Goal: Task Accomplishment & Management: Use online tool/utility

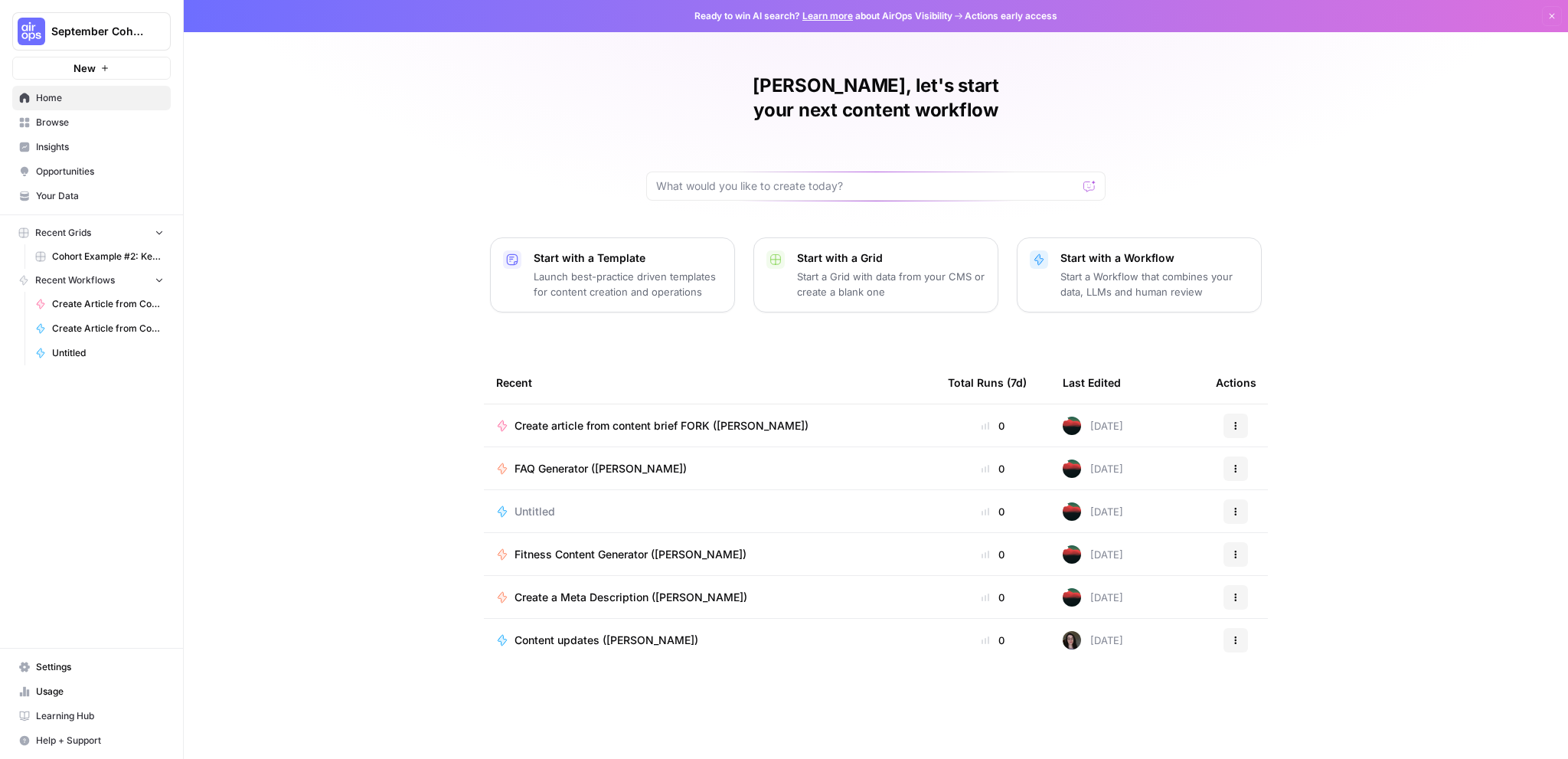
click at [96, 122] on span "Browse" at bounding box center [100, 122] width 128 height 14
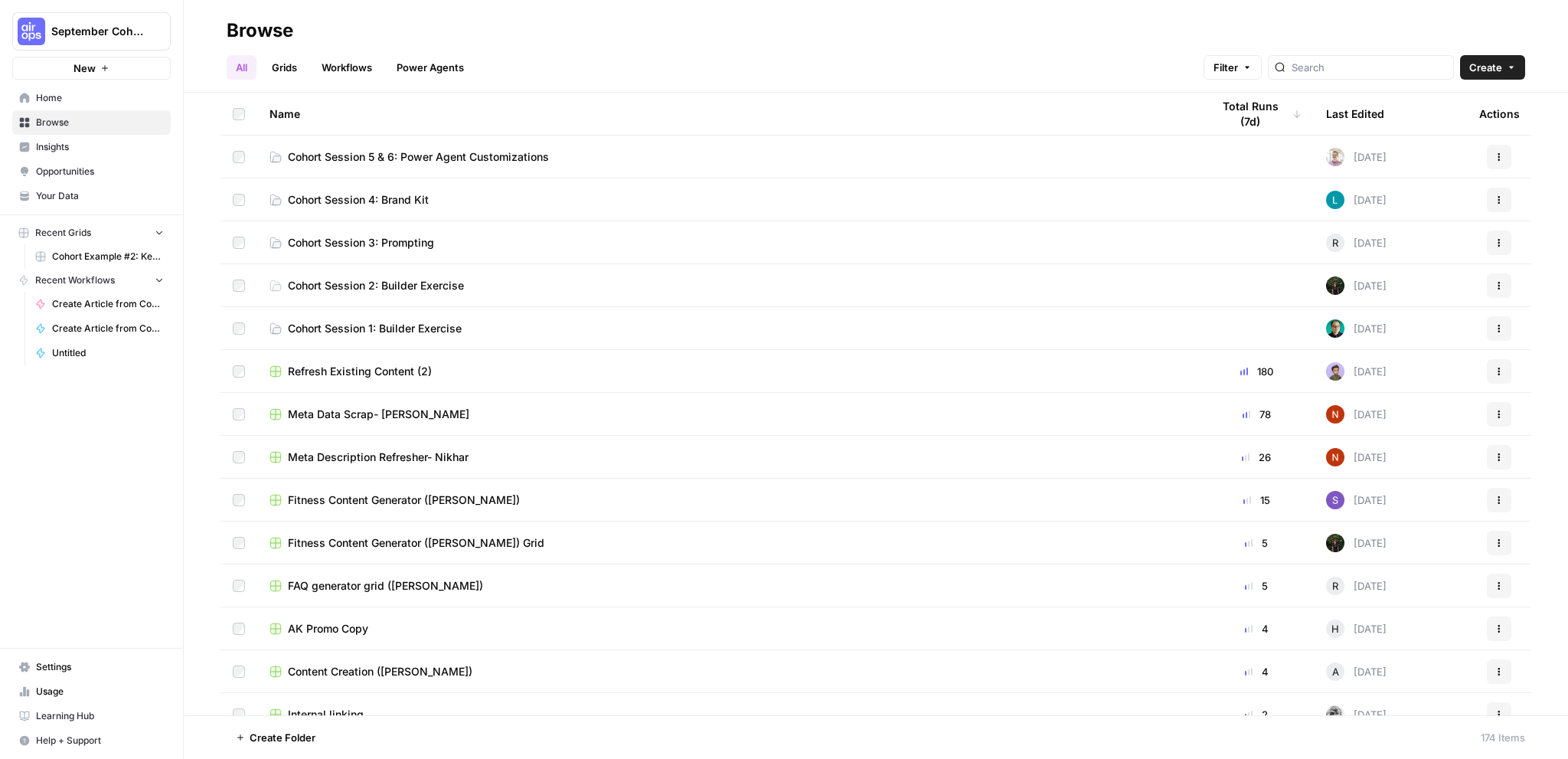
click at [433, 73] on link "Power Agents" at bounding box center [430, 67] width 86 height 24
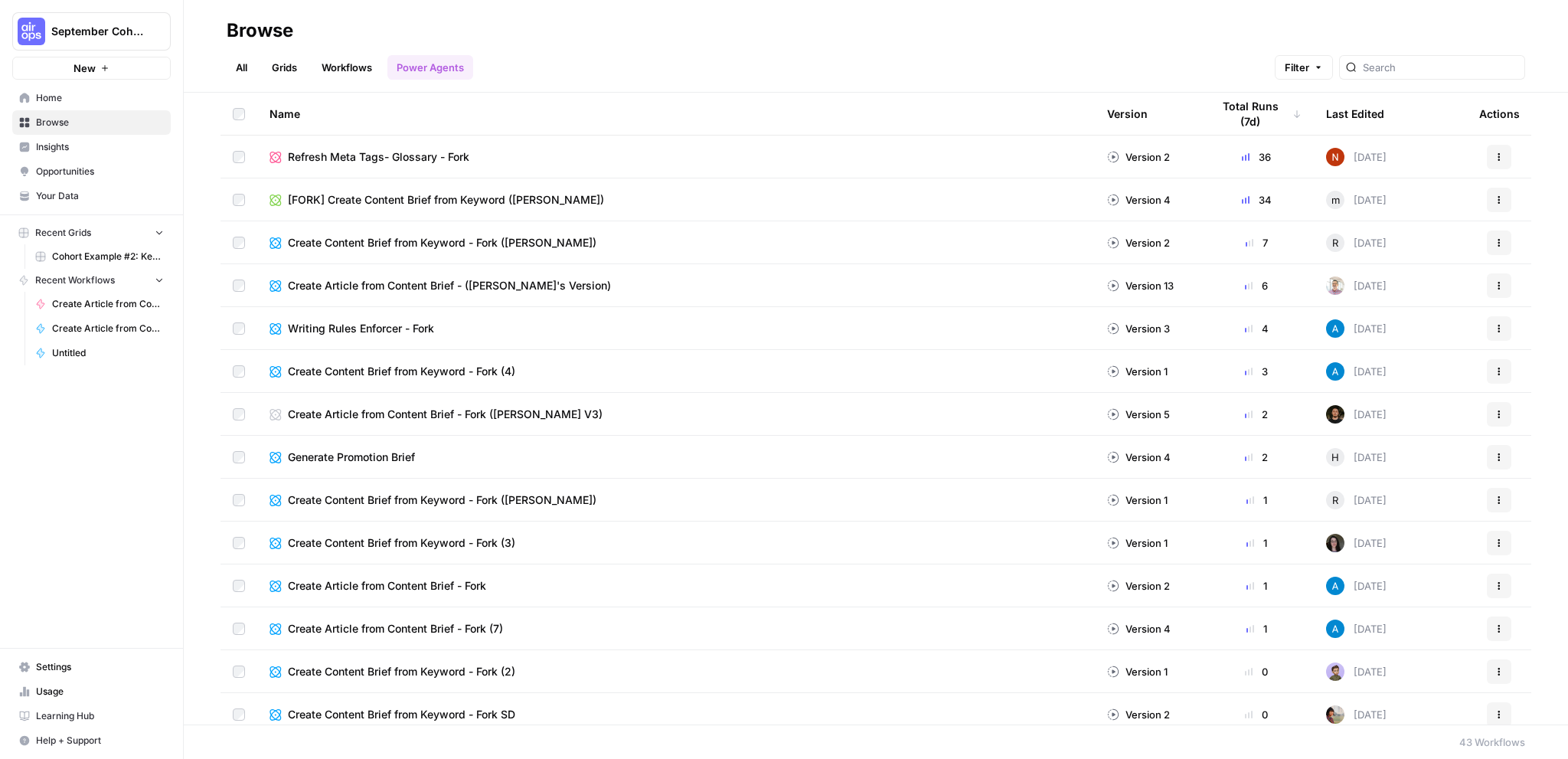
click at [343, 65] on link "Workflows" at bounding box center [346, 67] width 69 height 24
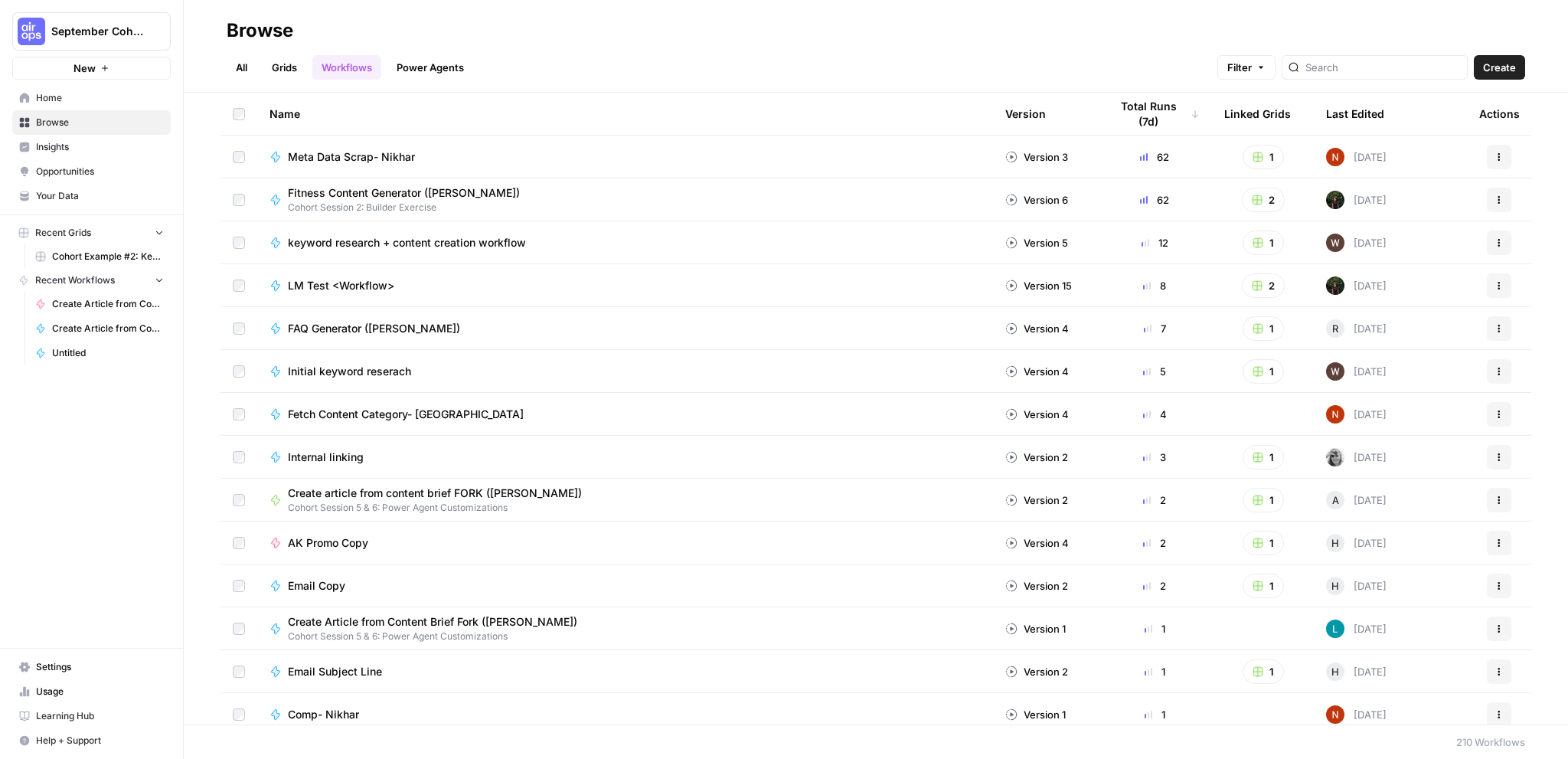
click at [420, 67] on link "Power Agents" at bounding box center [430, 67] width 86 height 24
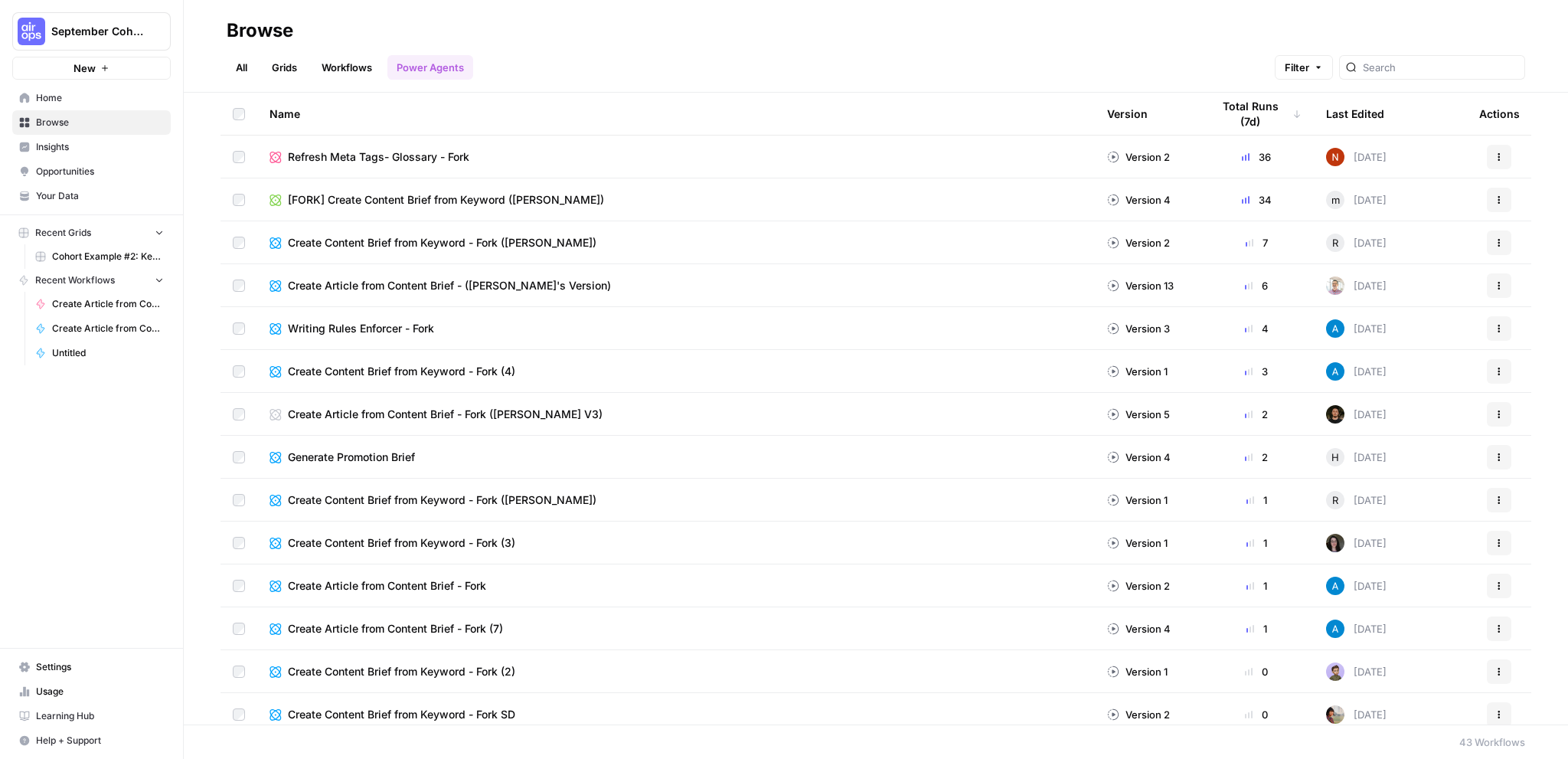
click at [79, 125] on span "Browse" at bounding box center [100, 122] width 128 height 14
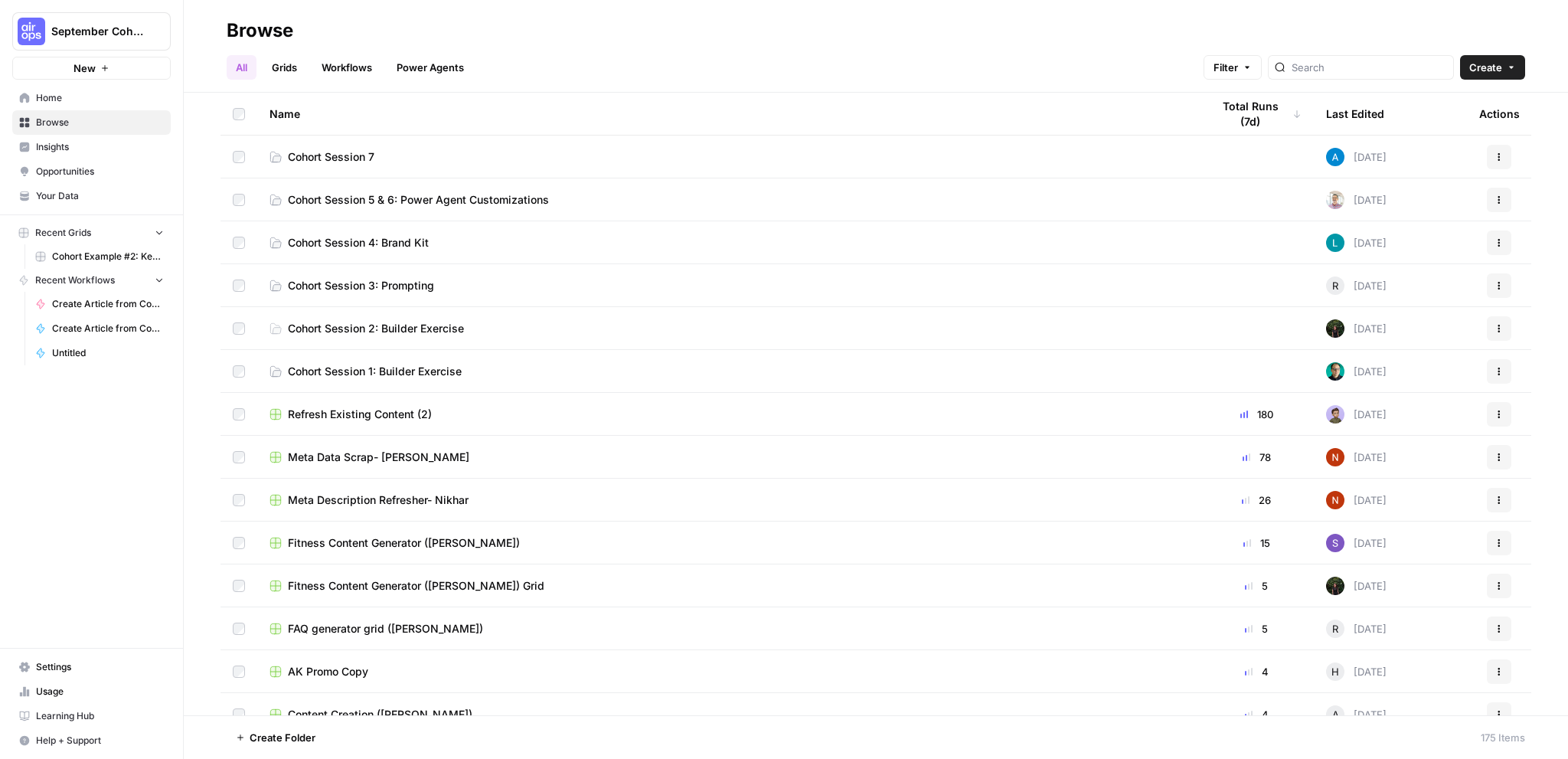
click at [1501, 73] on span "Create" at bounding box center [1485, 67] width 33 height 15
click at [1442, 125] on span "Grid" at bounding box center [1463, 124] width 86 height 15
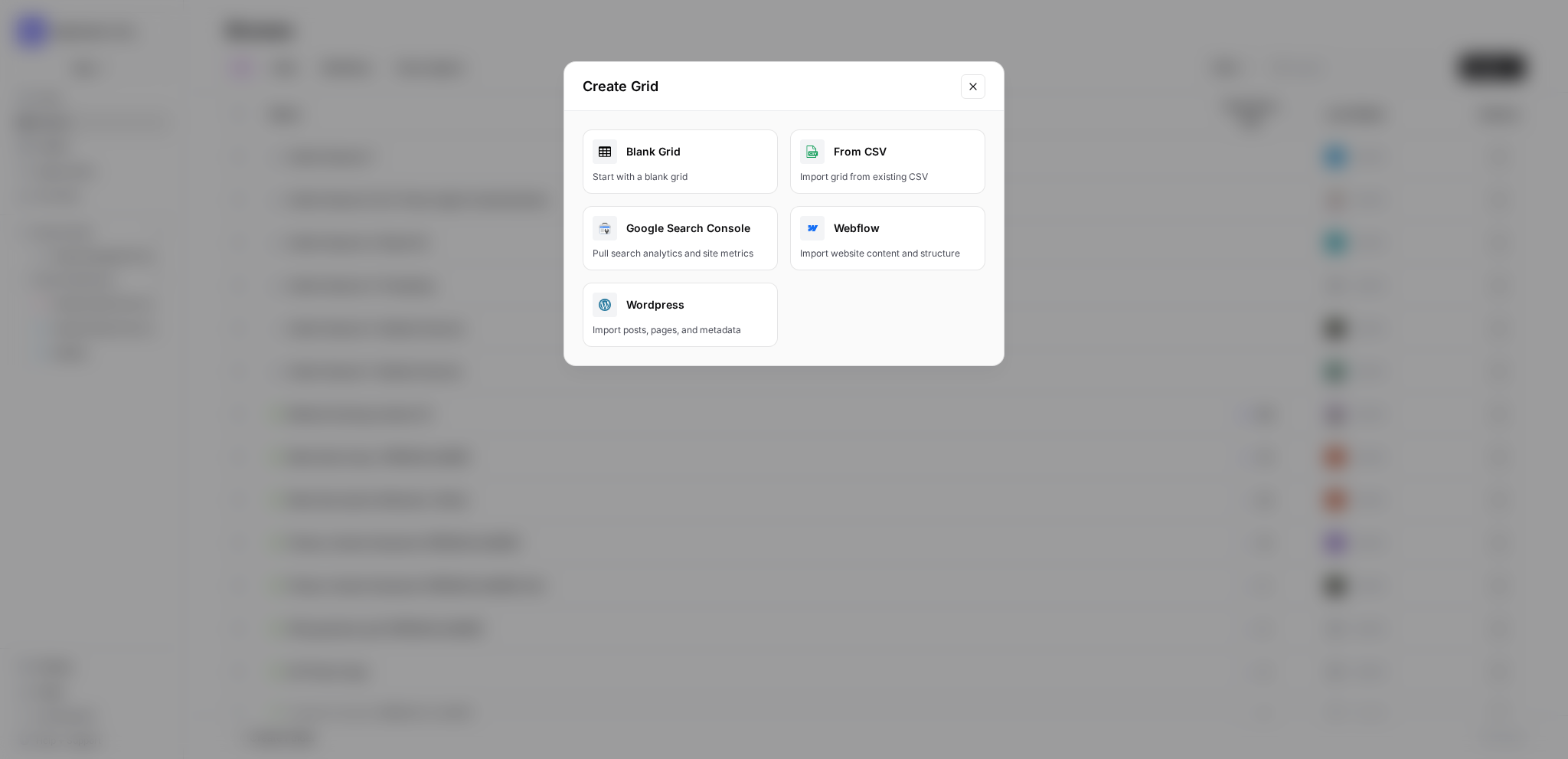
click at [686, 180] on div "Start with a blank grid" at bounding box center [679, 176] width 175 height 14
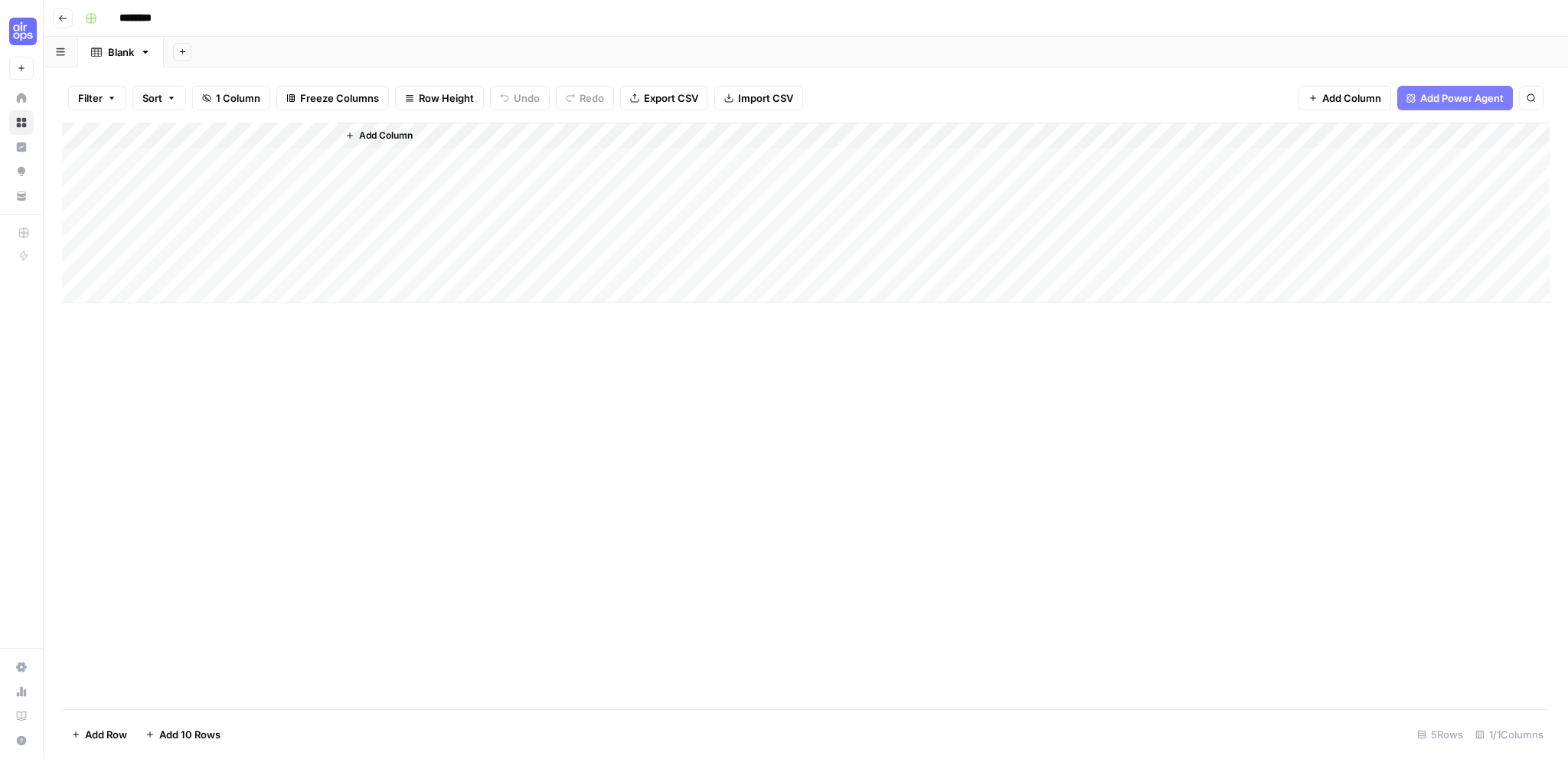
click at [147, 15] on input "********" at bounding box center [155, 18] width 86 height 24
click at [161, 15] on input "********" at bounding box center [155, 18] width 86 height 24
type input "**********"
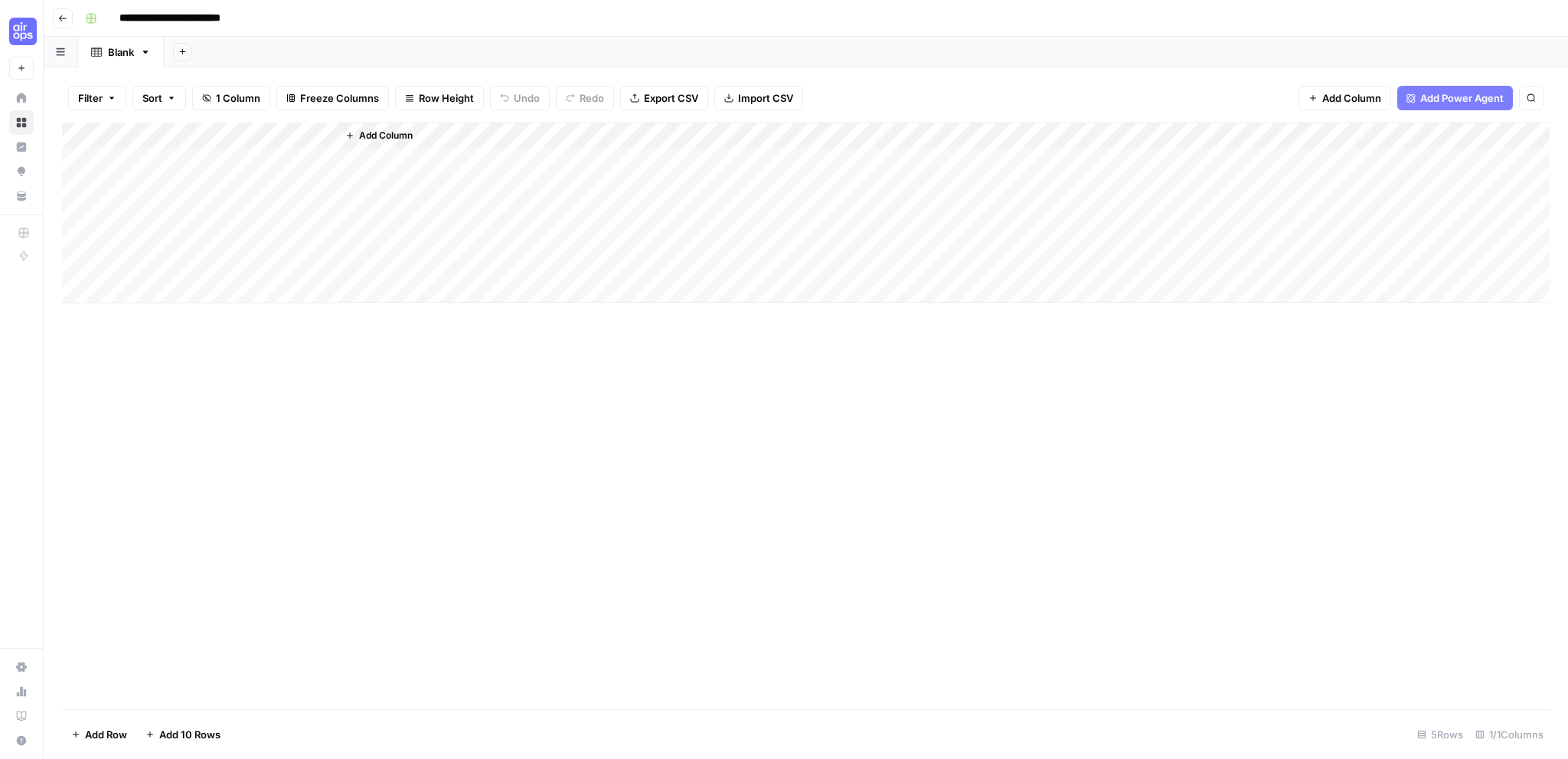
click at [661, 371] on div "Add Column" at bounding box center [805, 415] width 1487 height 587
click at [324, 134] on div "Add Column" at bounding box center [805, 212] width 1487 height 180
click at [190, 168] on input "Title" at bounding box center [207, 172] width 155 height 15
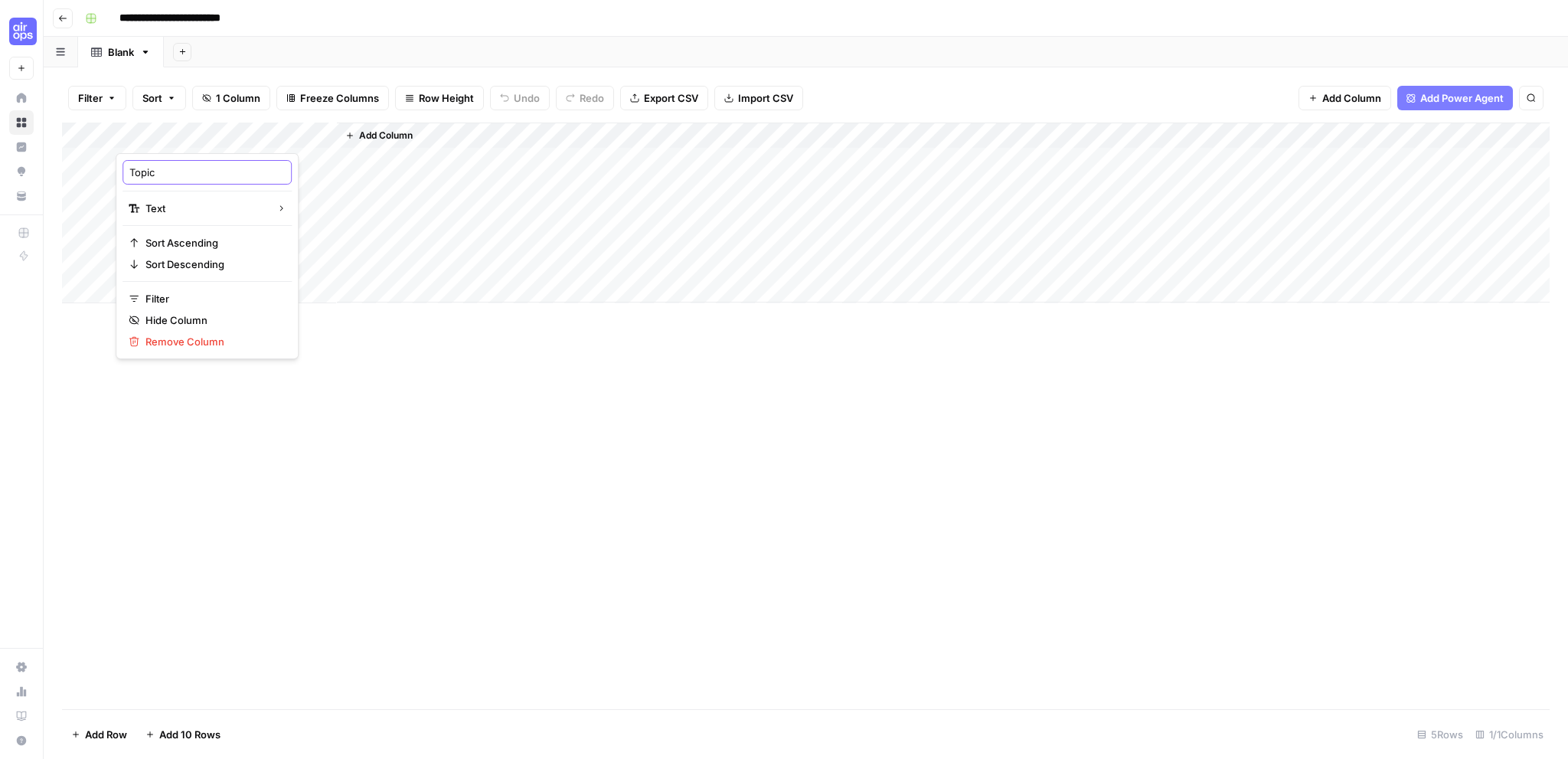
type input "Topicc"
click at [323, 137] on div "Add Column" at bounding box center [805, 212] width 1487 height 180
click at [175, 170] on input "Topicc" at bounding box center [207, 172] width 155 height 15
type input "Topic"
click at [470, 443] on div "Add Column" at bounding box center [805, 415] width 1487 height 587
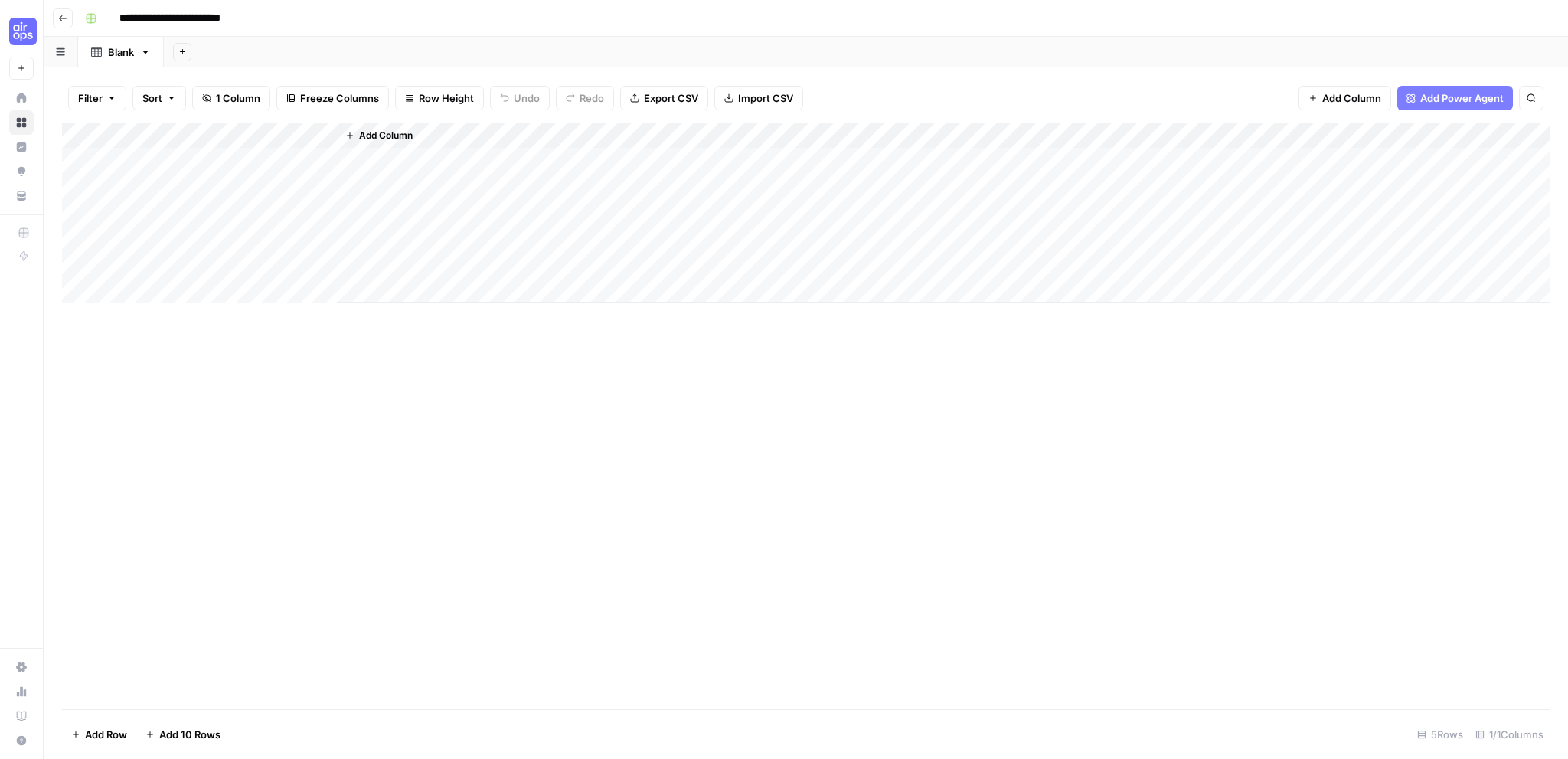
drag, startPoint x: 297, startPoint y: 134, endPoint x: 409, endPoint y: 124, distance: 112.4
click at [409, 124] on div "Add Column" at bounding box center [942, 212] width 1213 height 180
click at [401, 133] on span "Add Column" at bounding box center [385, 135] width 54 height 14
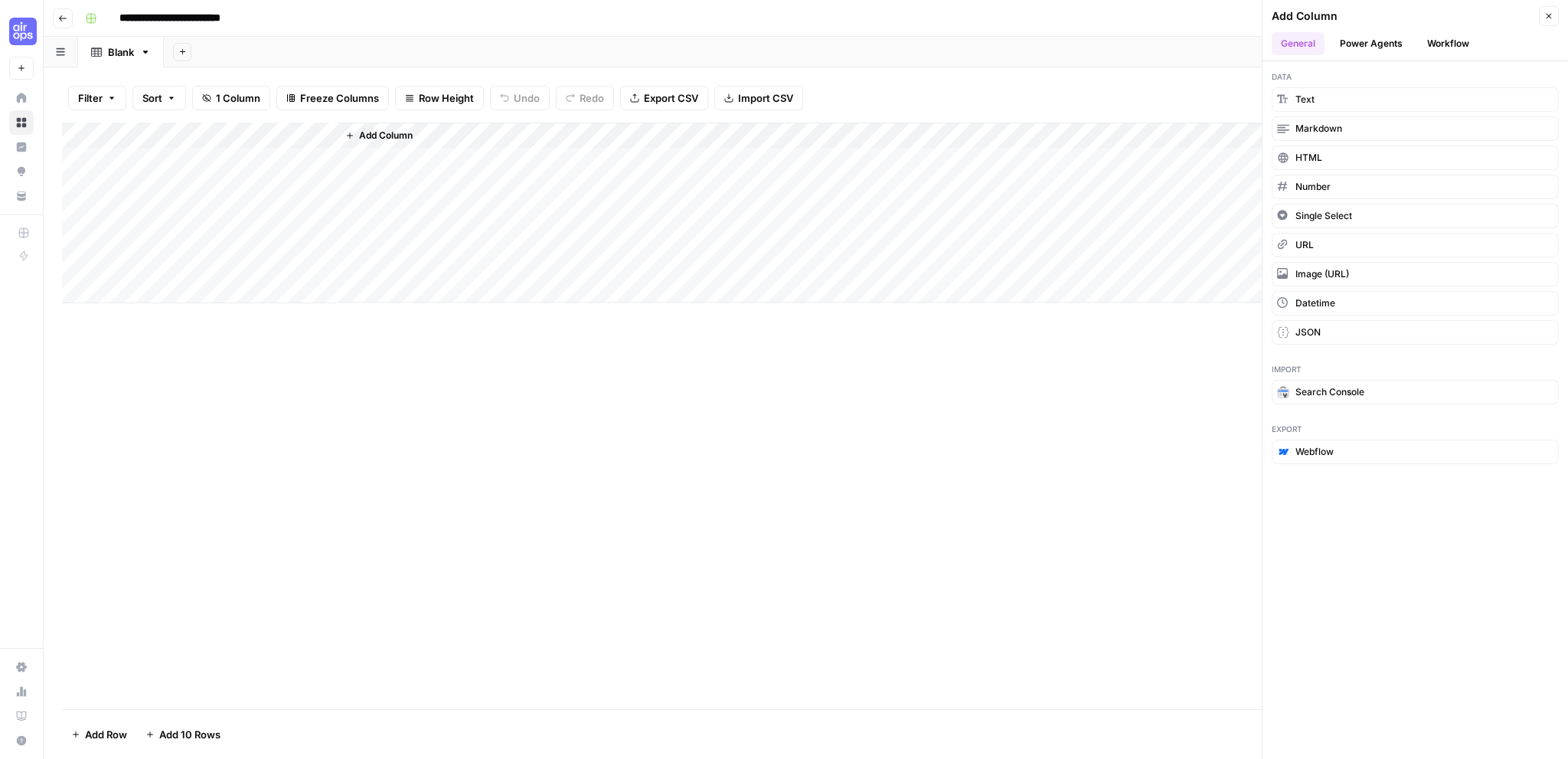
click at [1383, 37] on button "Power Agents" at bounding box center [1370, 43] width 81 height 23
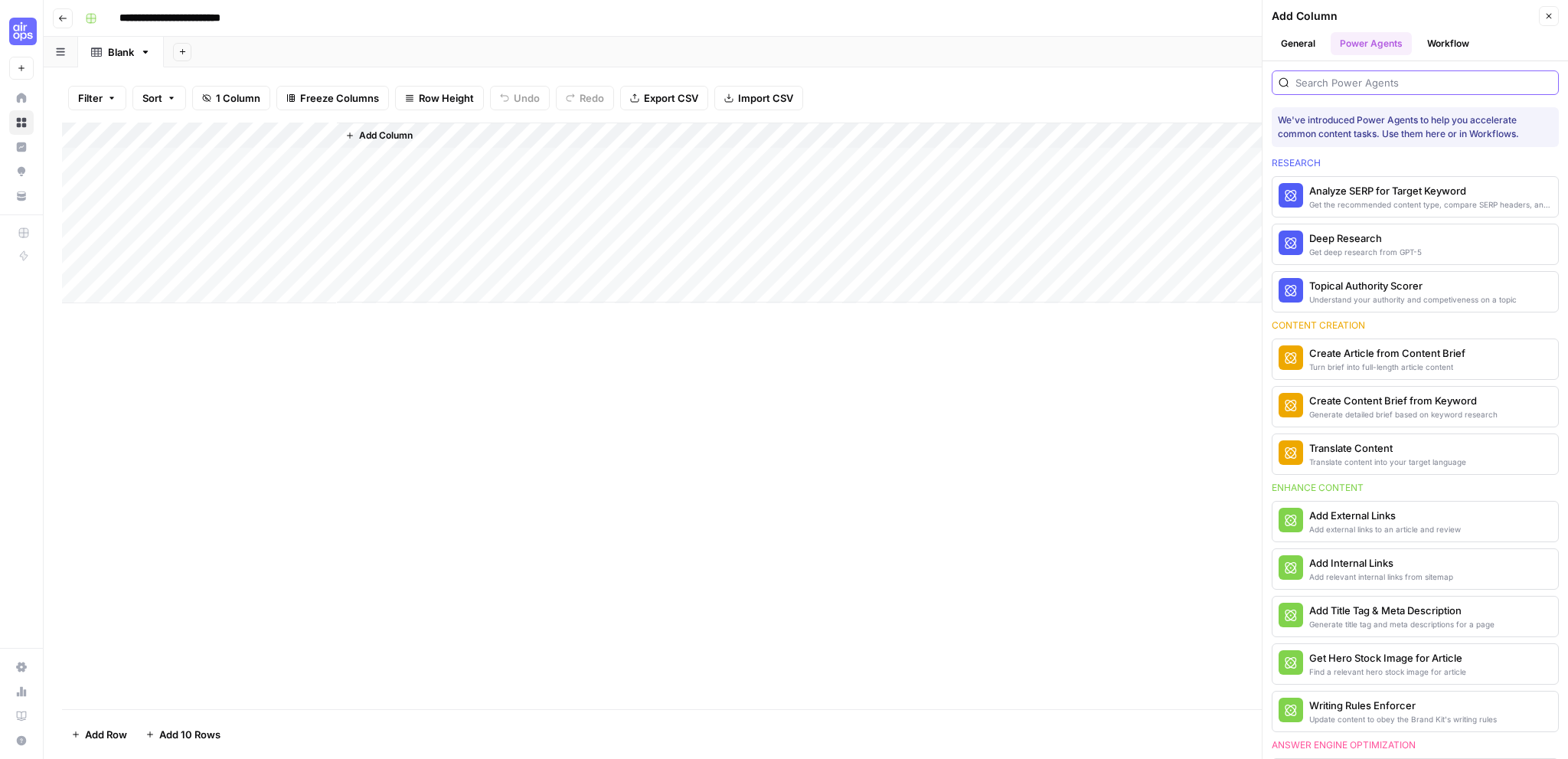
click at [1364, 81] on input "search" at bounding box center [1423, 83] width 257 height 15
click at [1368, 241] on div "Deep Research" at bounding box center [1366, 238] width 112 height 15
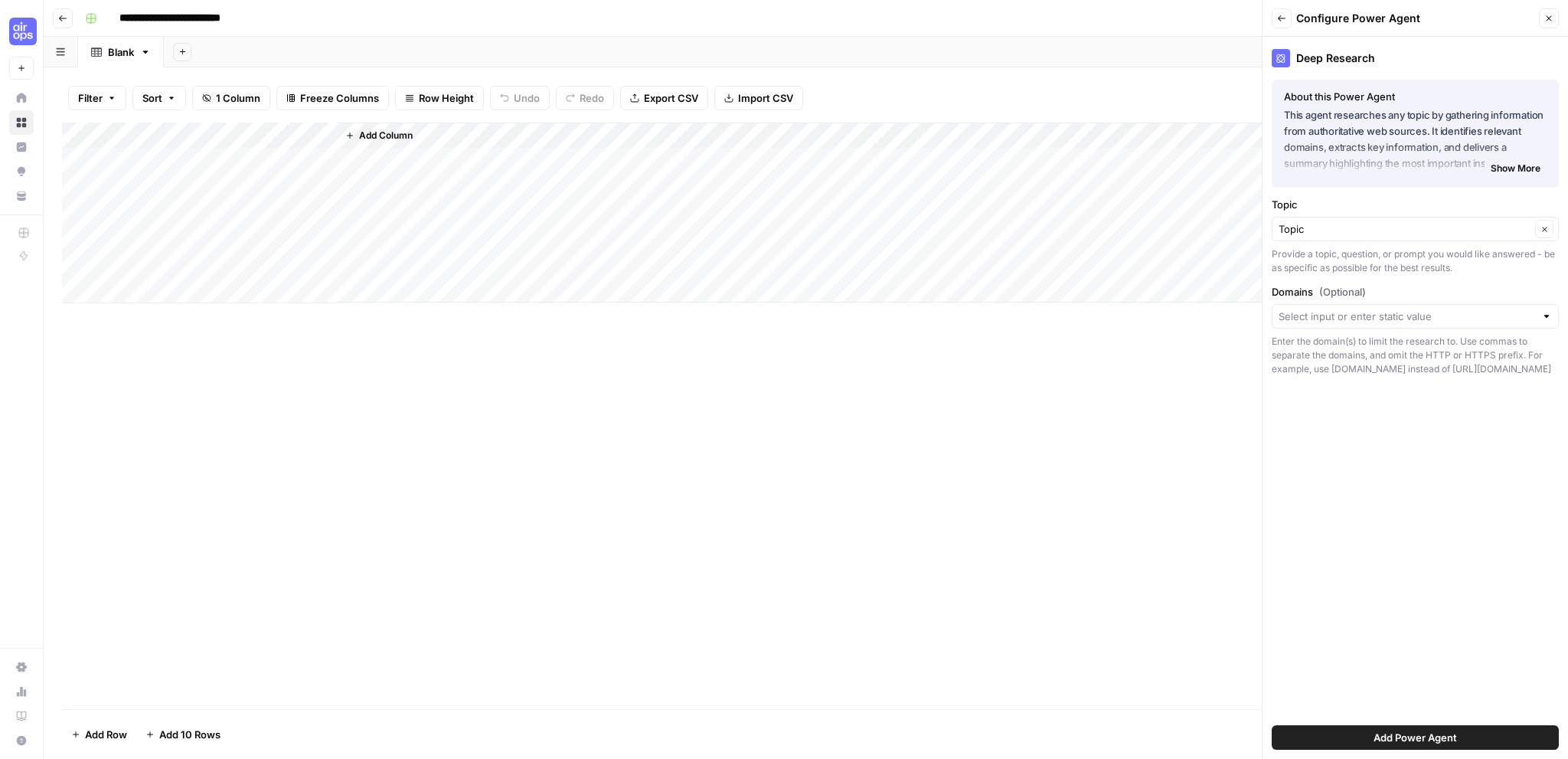
click at [1417, 735] on span "Add Power Agent" at bounding box center [1416, 737] width 83 height 15
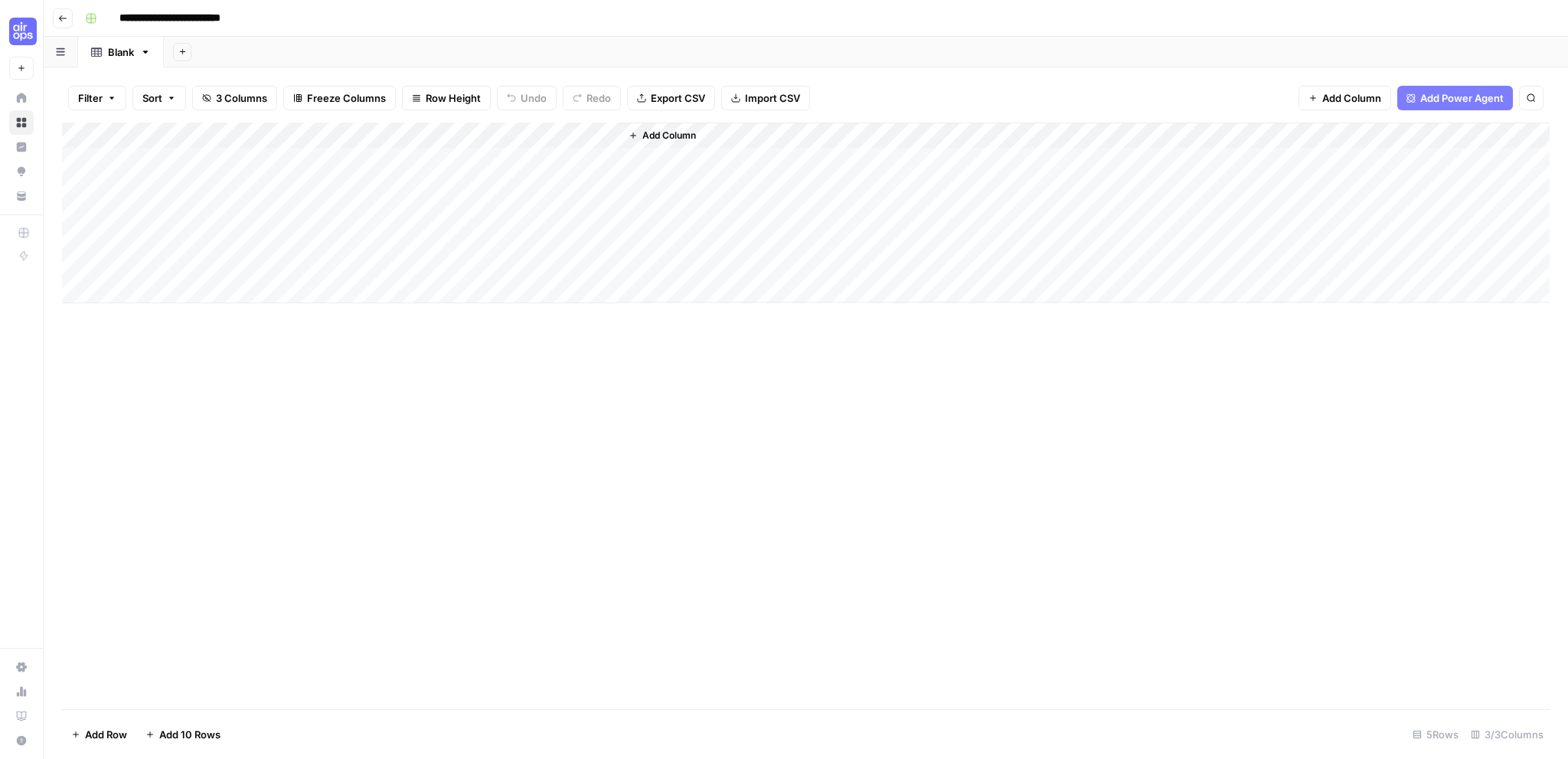
click at [248, 159] on div "Add Column" at bounding box center [805, 212] width 1487 height 180
type textarea "**********"
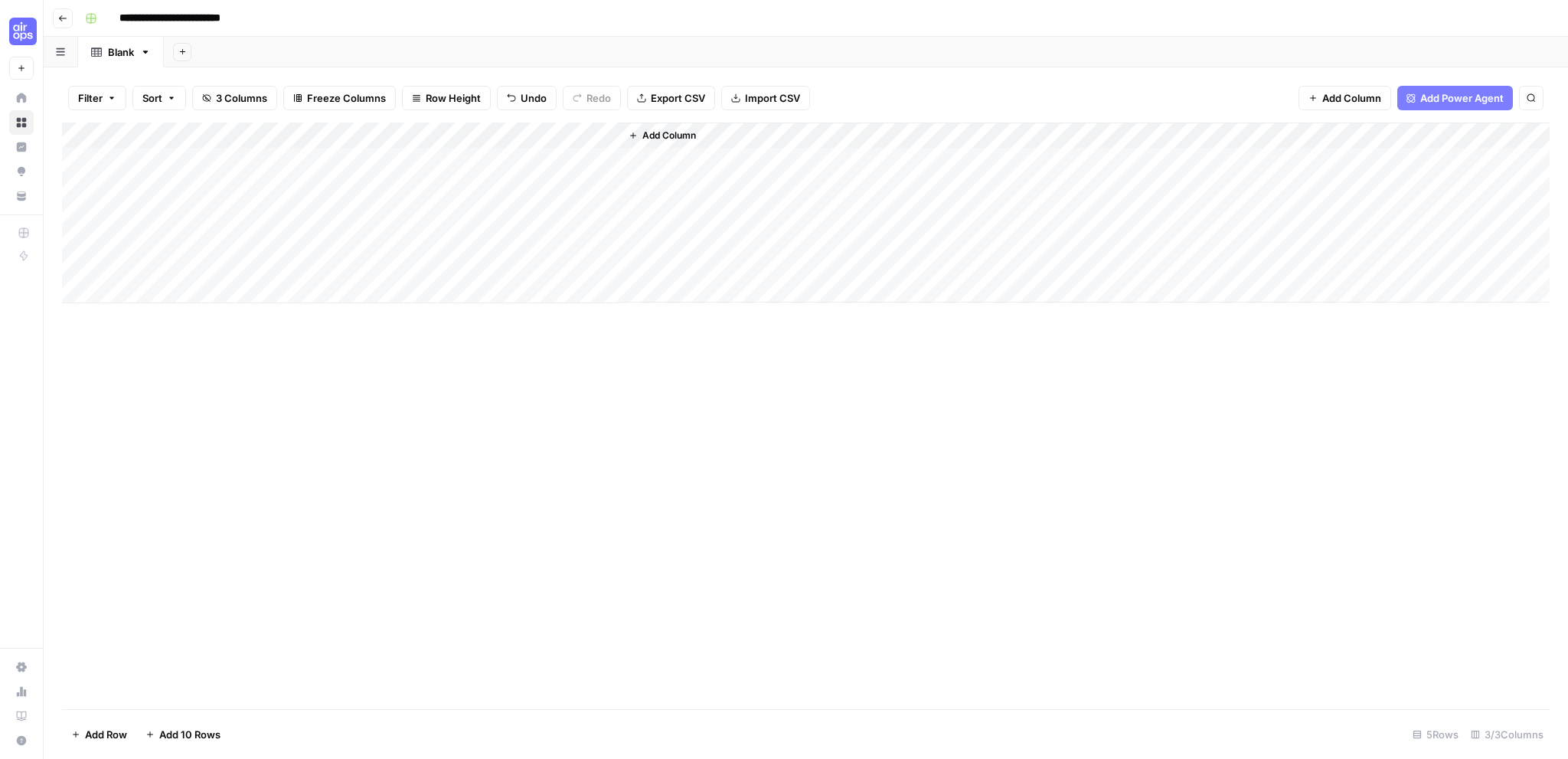
click at [276, 212] on div "Add Column" at bounding box center [805, 212] width 1487 height 180
click at [245, 237] on div "Add Column" at bounding box center [805, 212] width 1487 height 180
type textarea "**********"
click at [445, 135] on div "Add Column" at bounding box center [805, 212] width 1487 height 180
click at [147, 351] on div "Add Column" at bounding box center [805, 415] width 1487 height 587
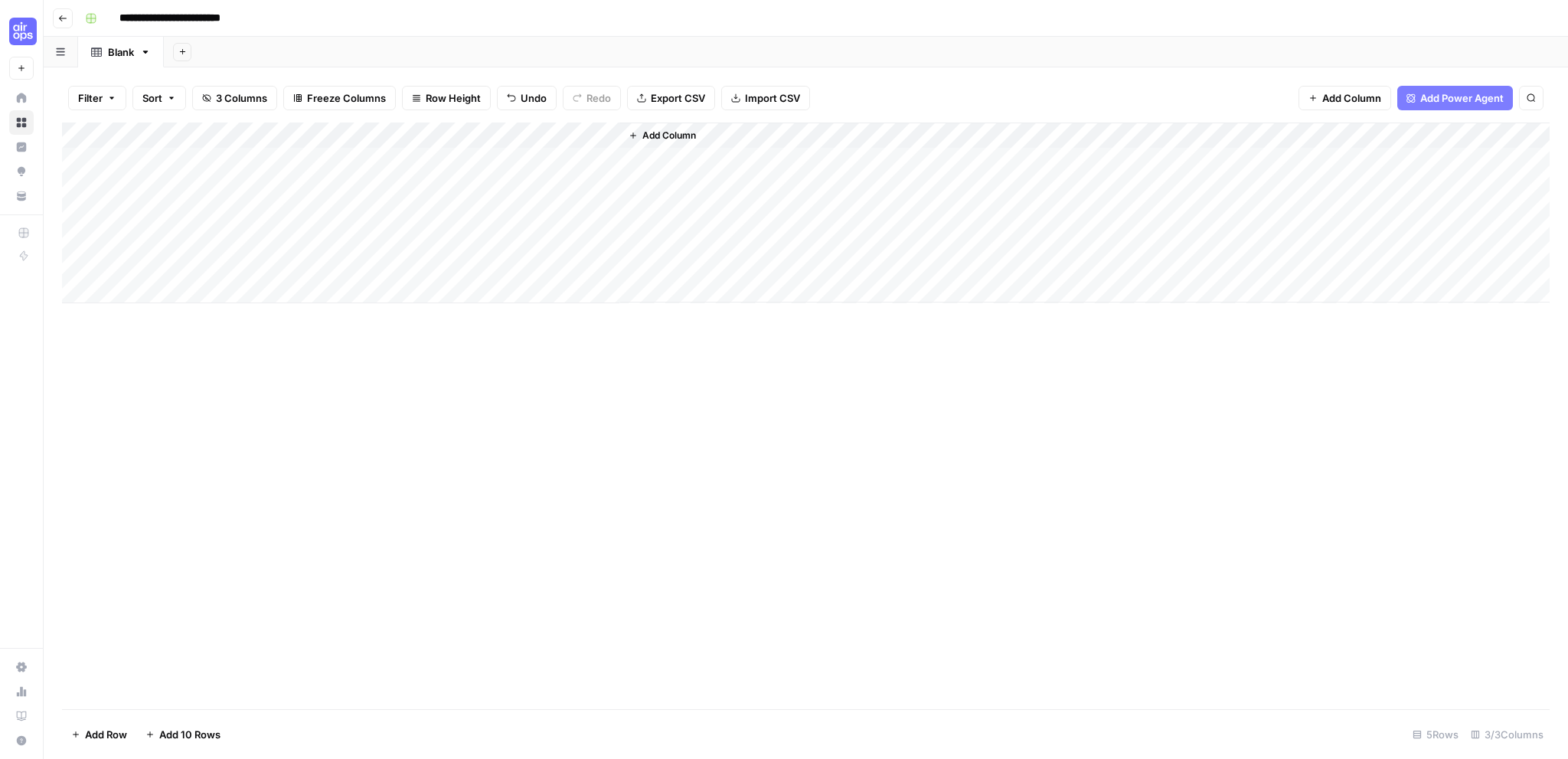
click at [76, 259] on div "Add Column" at bounding box center [805, 212] width 1487 height 180
click at [105, 725] on button "Delete 1 Row" at bounding box center [102, 734] width 80 height 24
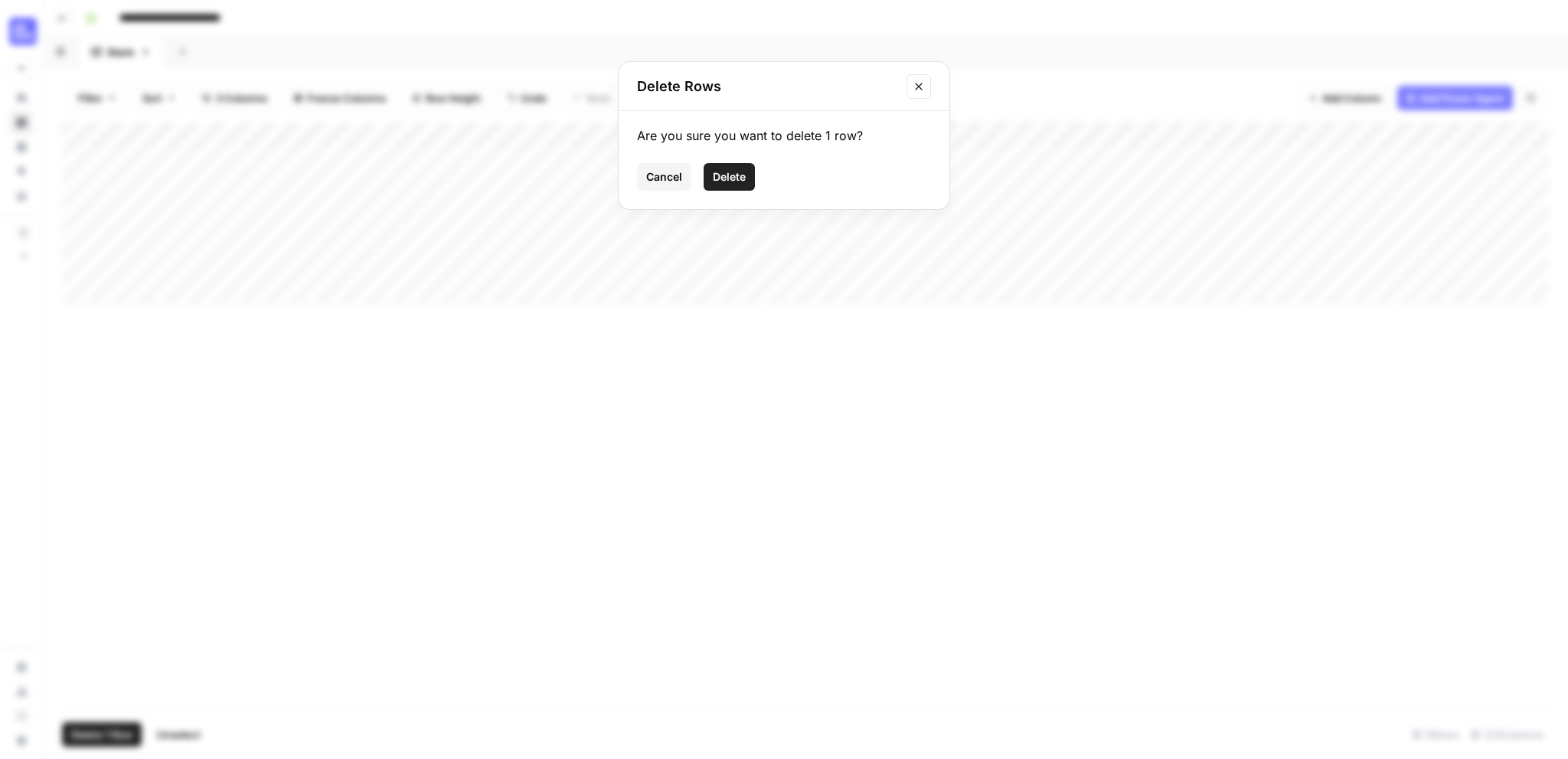
click at [731, 182] on span "Delete" at bounding box center [729, 177] width 33 height 15
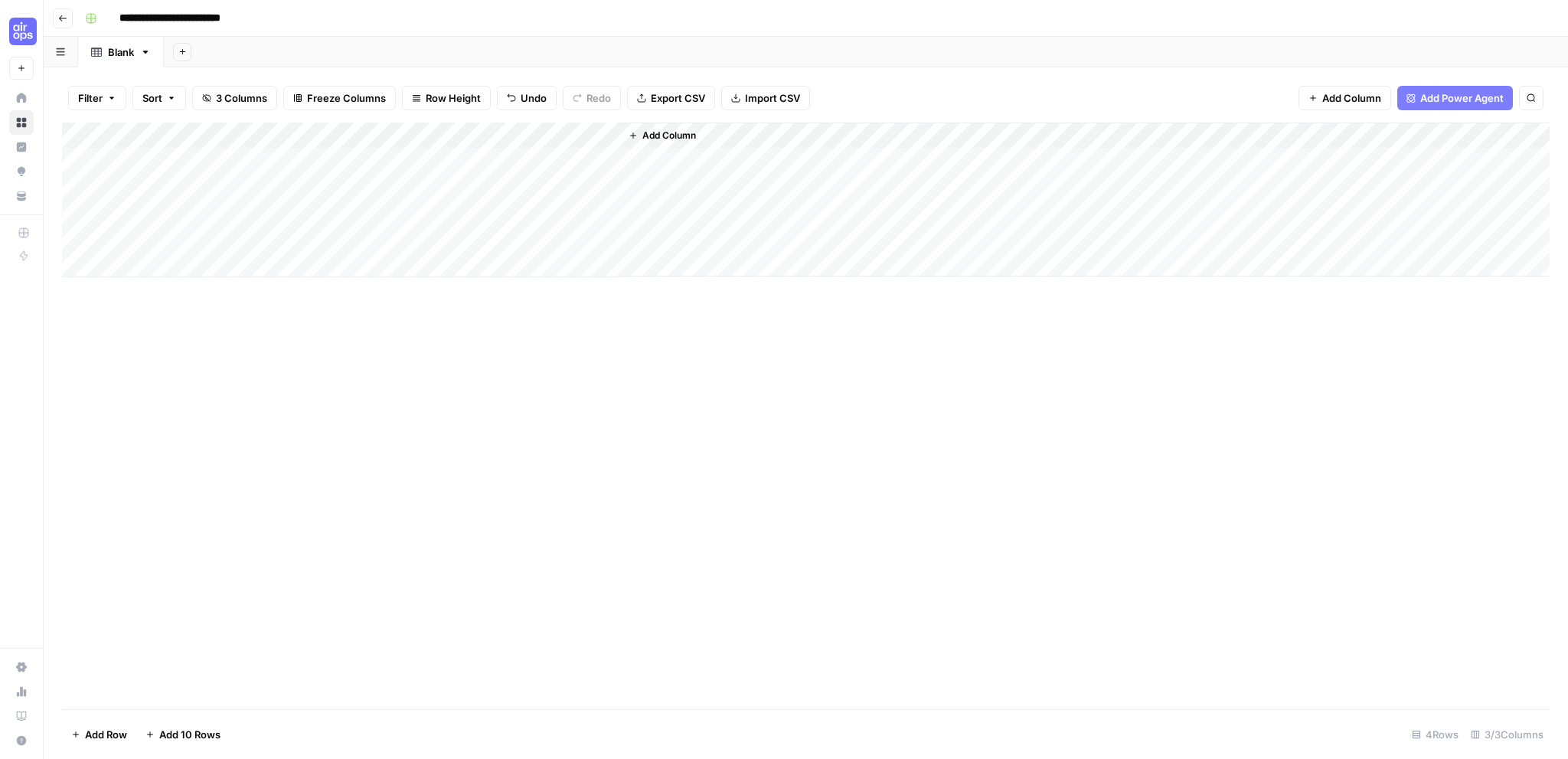
click at [447, 131] on div "Add Column" at bounding box center [805, 199] width 1487 height 155
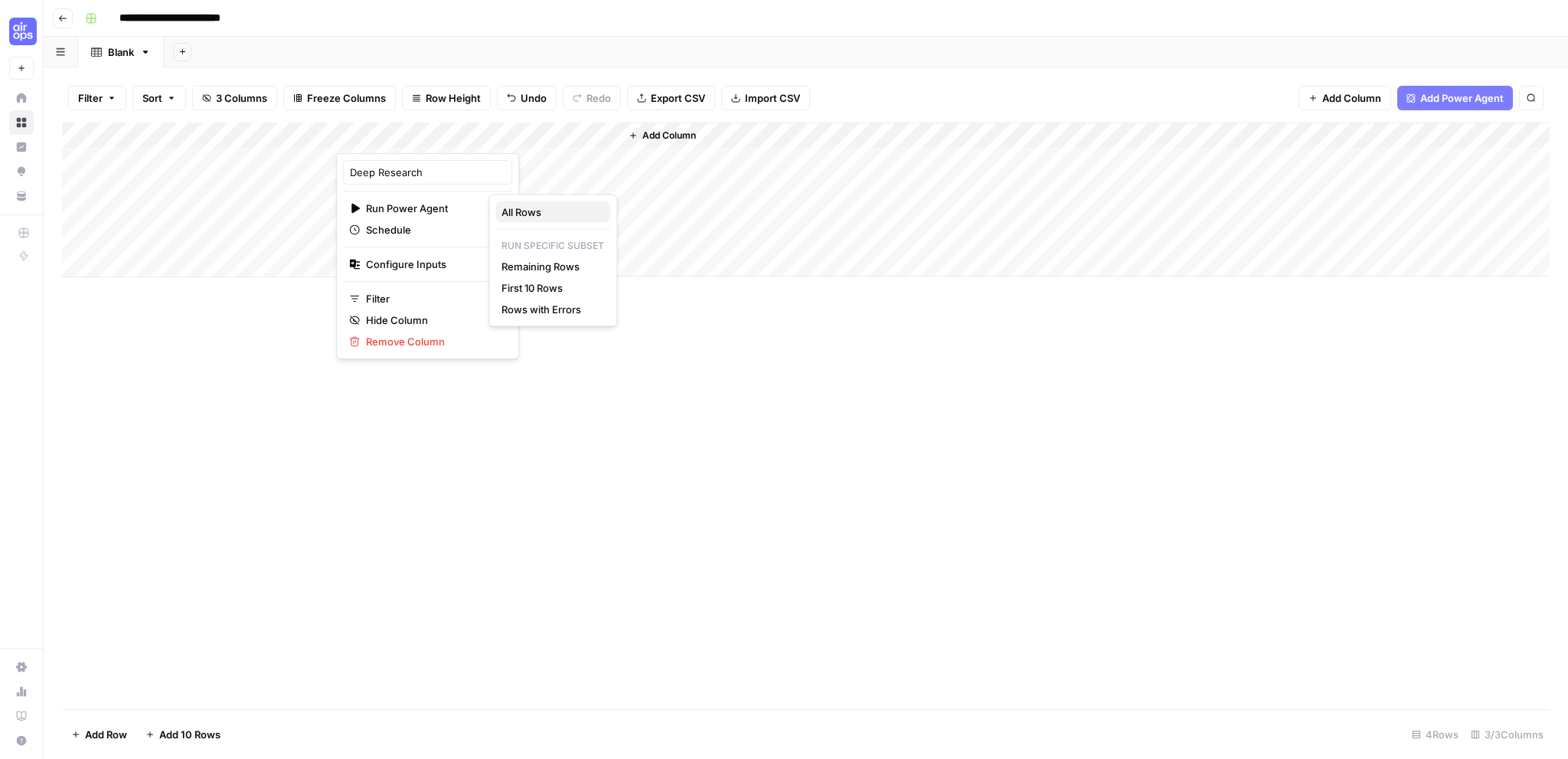
click at [560, 204] on span "All Rows" at bounding box center [550, 211] width 96 height 15
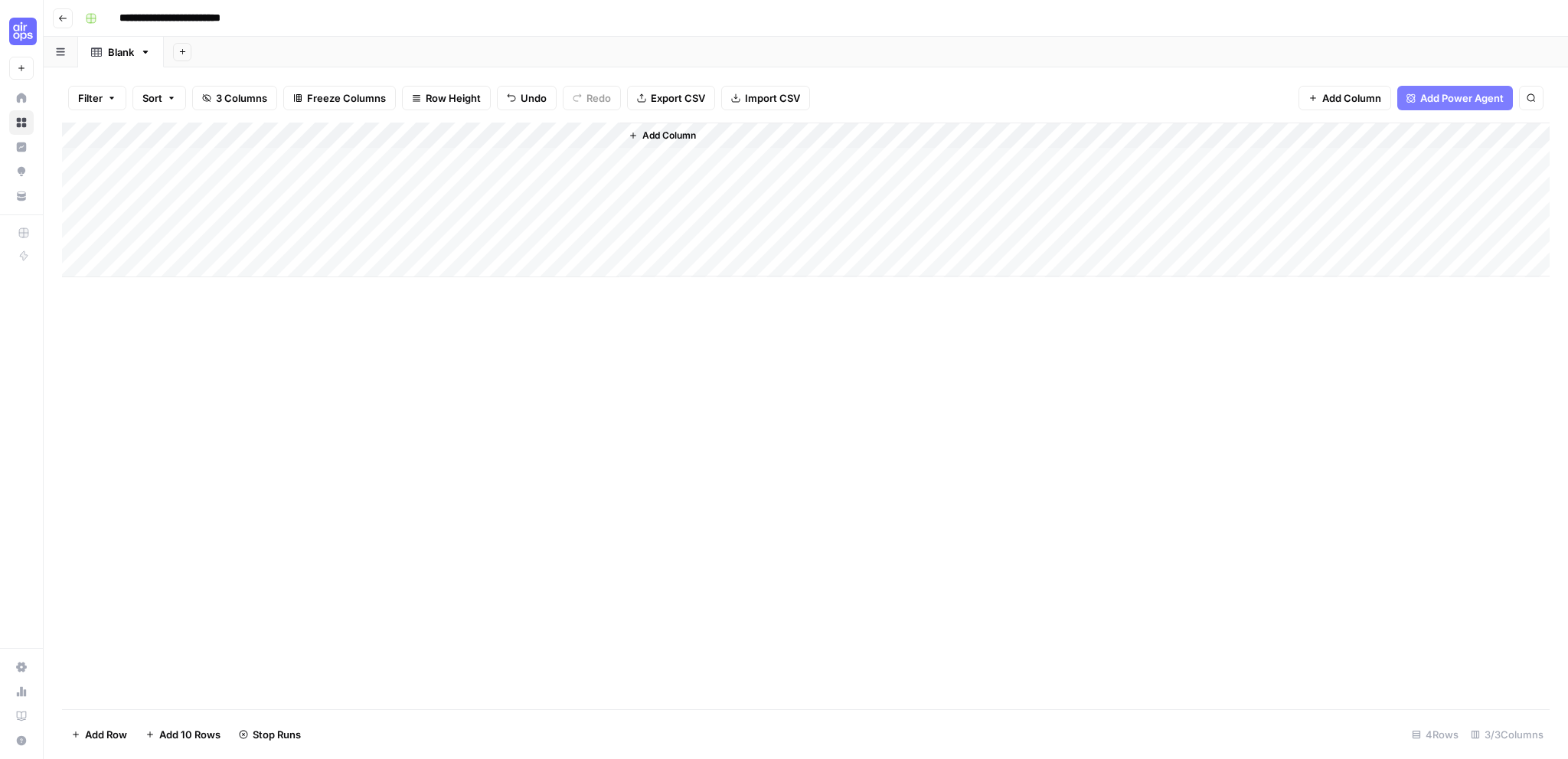
click at [518, 132] on div "Add Column" at bounding box center [805, 199] width 1487 height 155
click at [409, 131] on div "Add Column" at bounding box center [805, 199] width 1487 height 155
drag, startPoint x: 392, startPoint y: 134, endPoint x: 442, endPoint y: 127, distance: 50.5
click at [442, 127] on div at bounding box center [409, 138] width 146 height 31
click at [445, 135] on div at bounding box center [409, 138] width 146 height 31
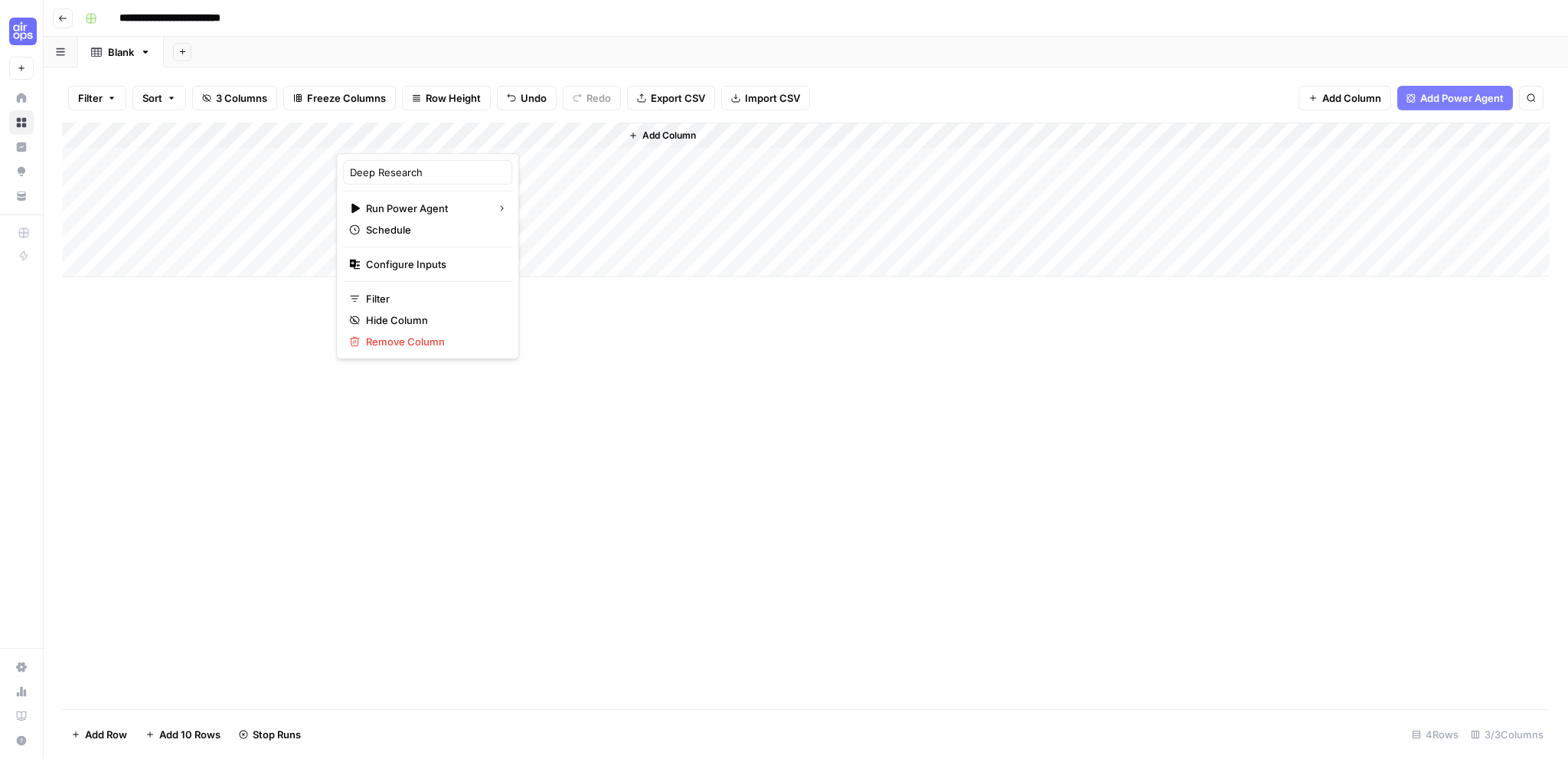
click at [748, 466] on div "Add Column" at bounding box center [805, 415] width 1487 height 587
click at [541, 134] on div "Add Column" at bounding box center [805, 199] width 1487 height 155
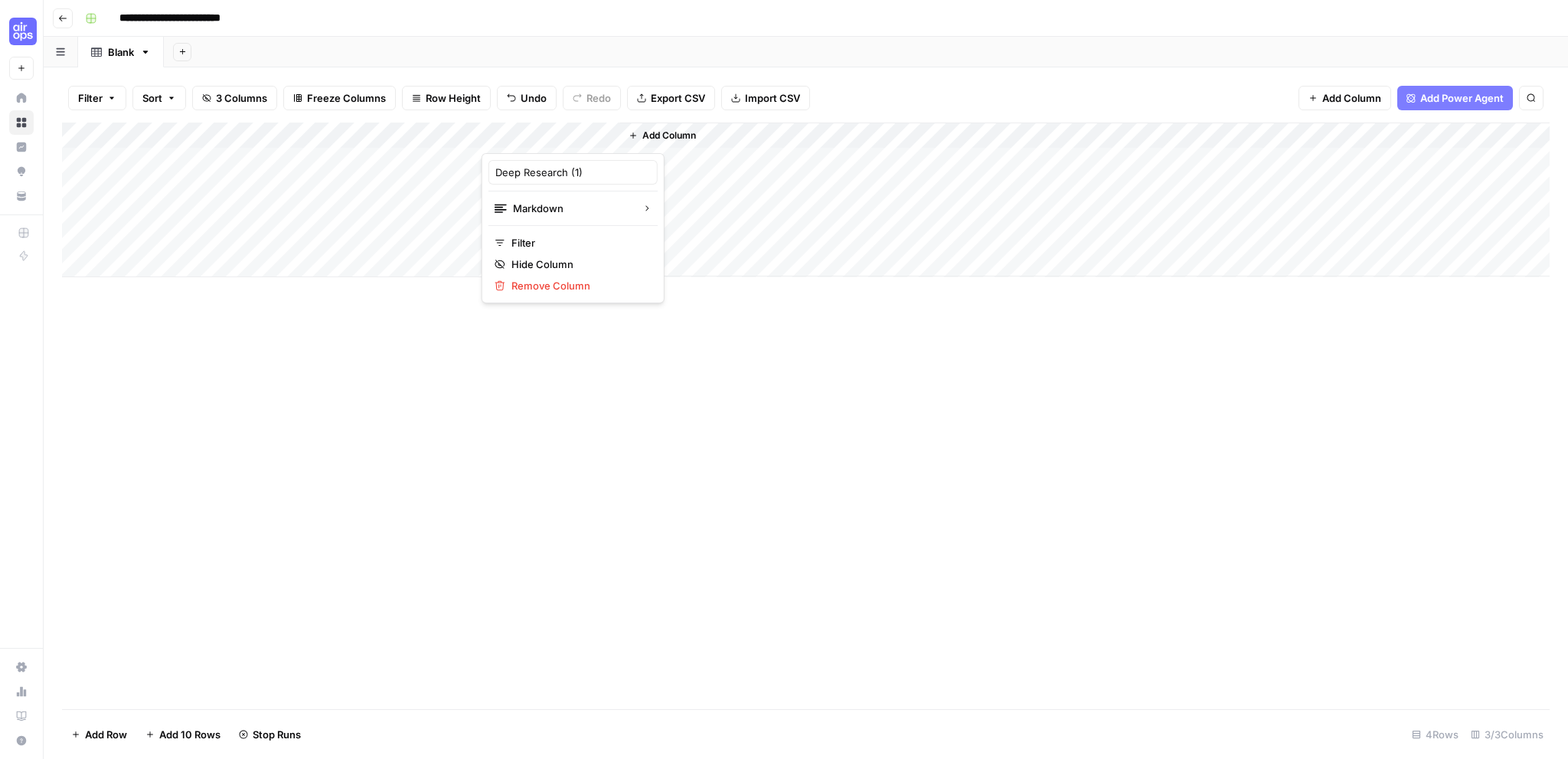
click at [852, 491] on div "Add Column" at bounding box center [805, 415] width 1487 height 587
click at [387, 139] on div "Add Column" at bounding box center [805, 199] width 1487 height 155
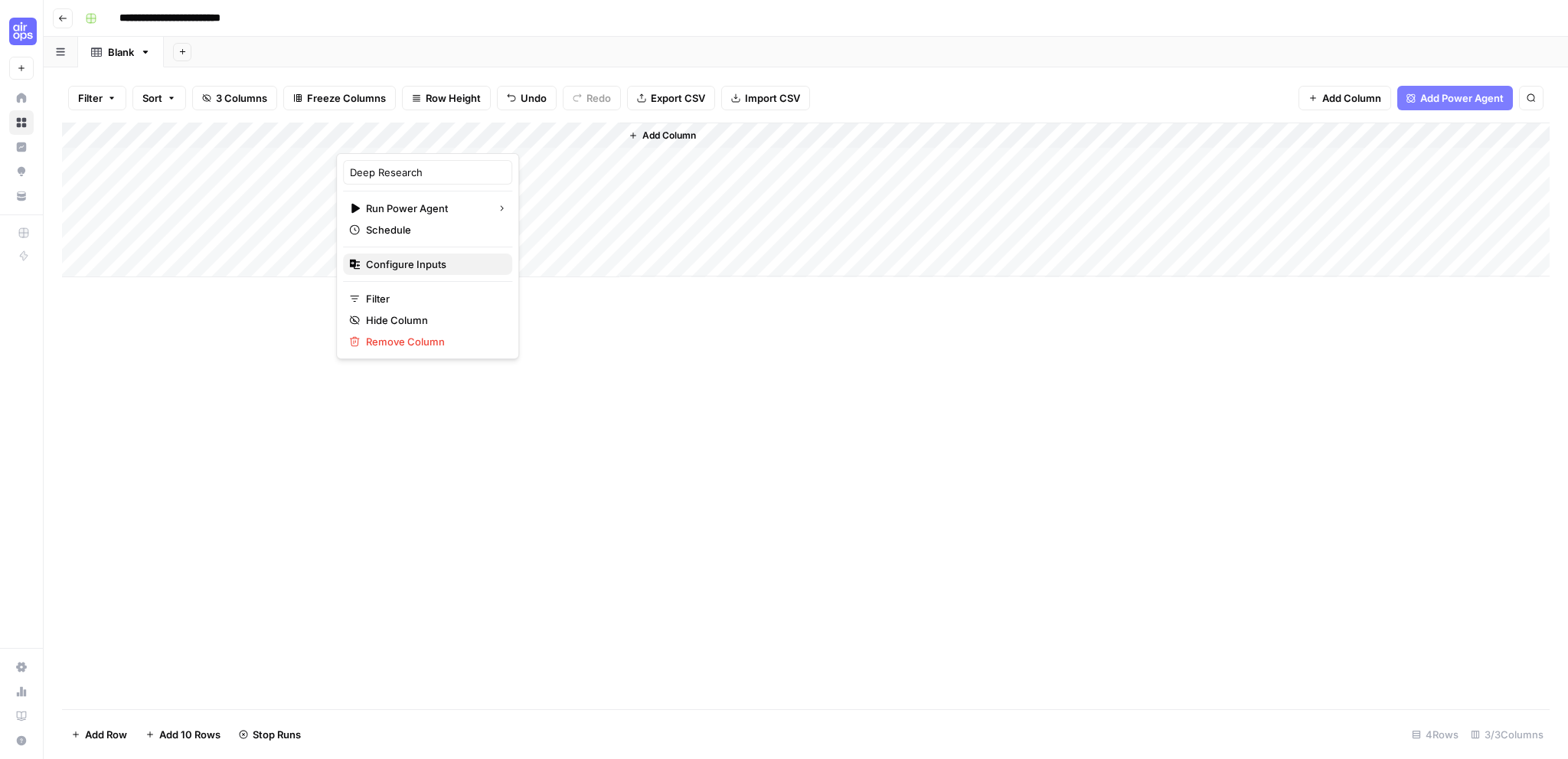
click at [410, 263] on span "Configure Inputs" at bounding box center [433, 264] width 134 height 15
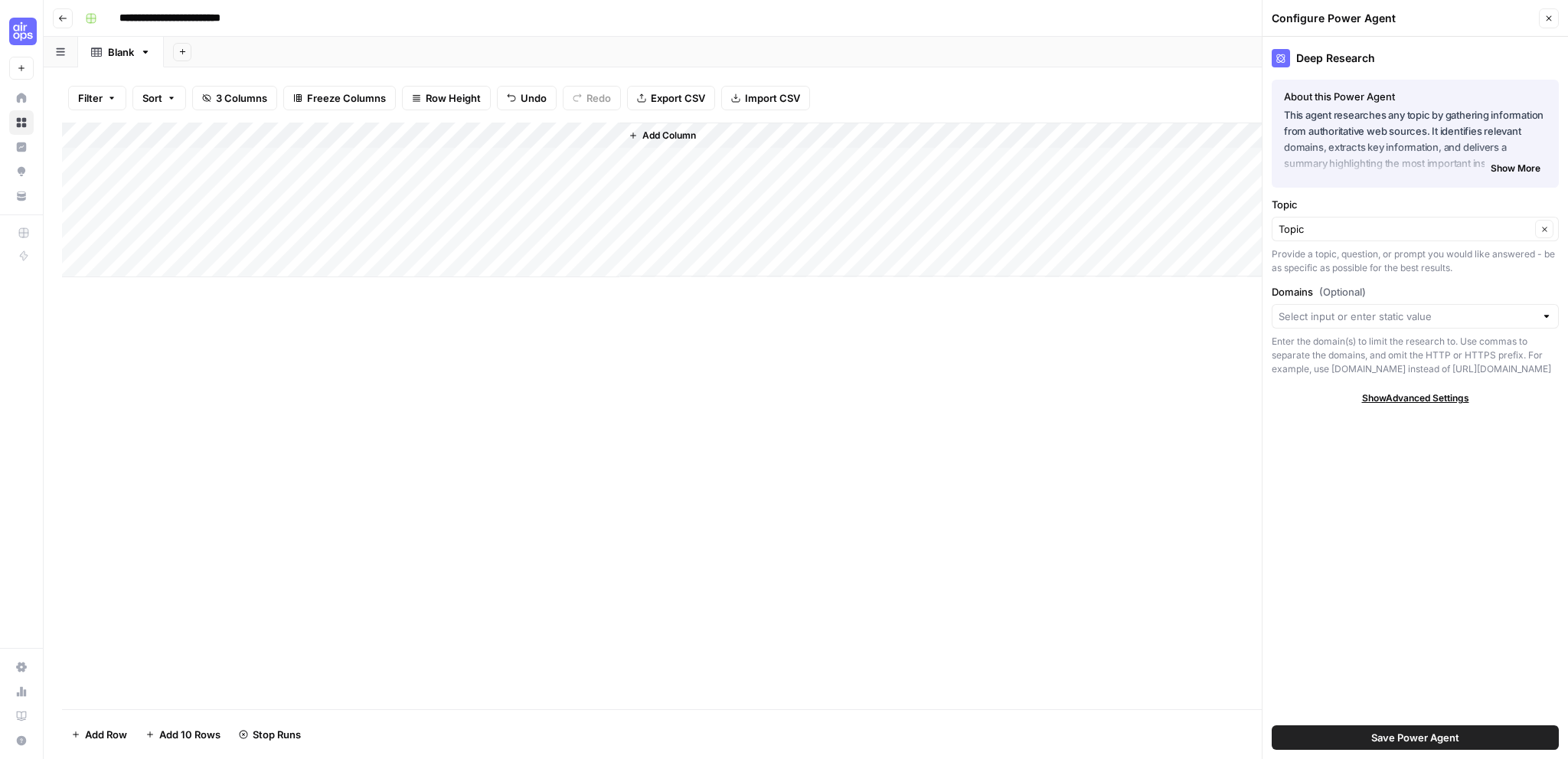
click at [1544, 24] on button "Close" at bounding box center [1549, 18] width 20 height 20
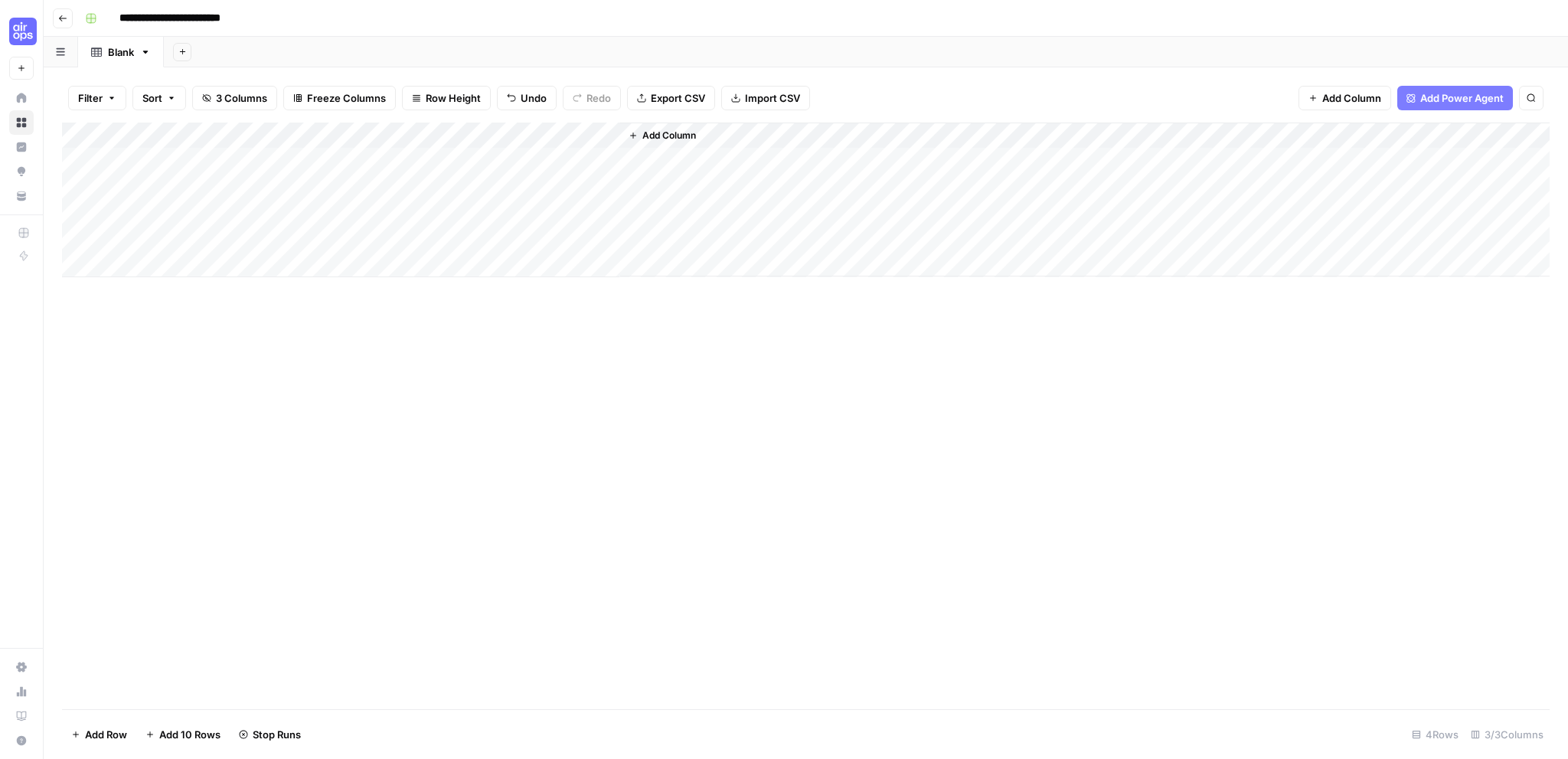
click at [401, 138] on div "Add Column" at bounding box center [805, 199] width 1487 height 155
click at [541, 128] on div "Add Column" at bounding box center [805, 199] width 1487 height 155
click at [414, 135] on div "Add Column" at bounding box center [805, 199] width 1487 height 155
click at [1339, 94] on span "Add Column" at bounding box center [1351, 98] width 59 height 15
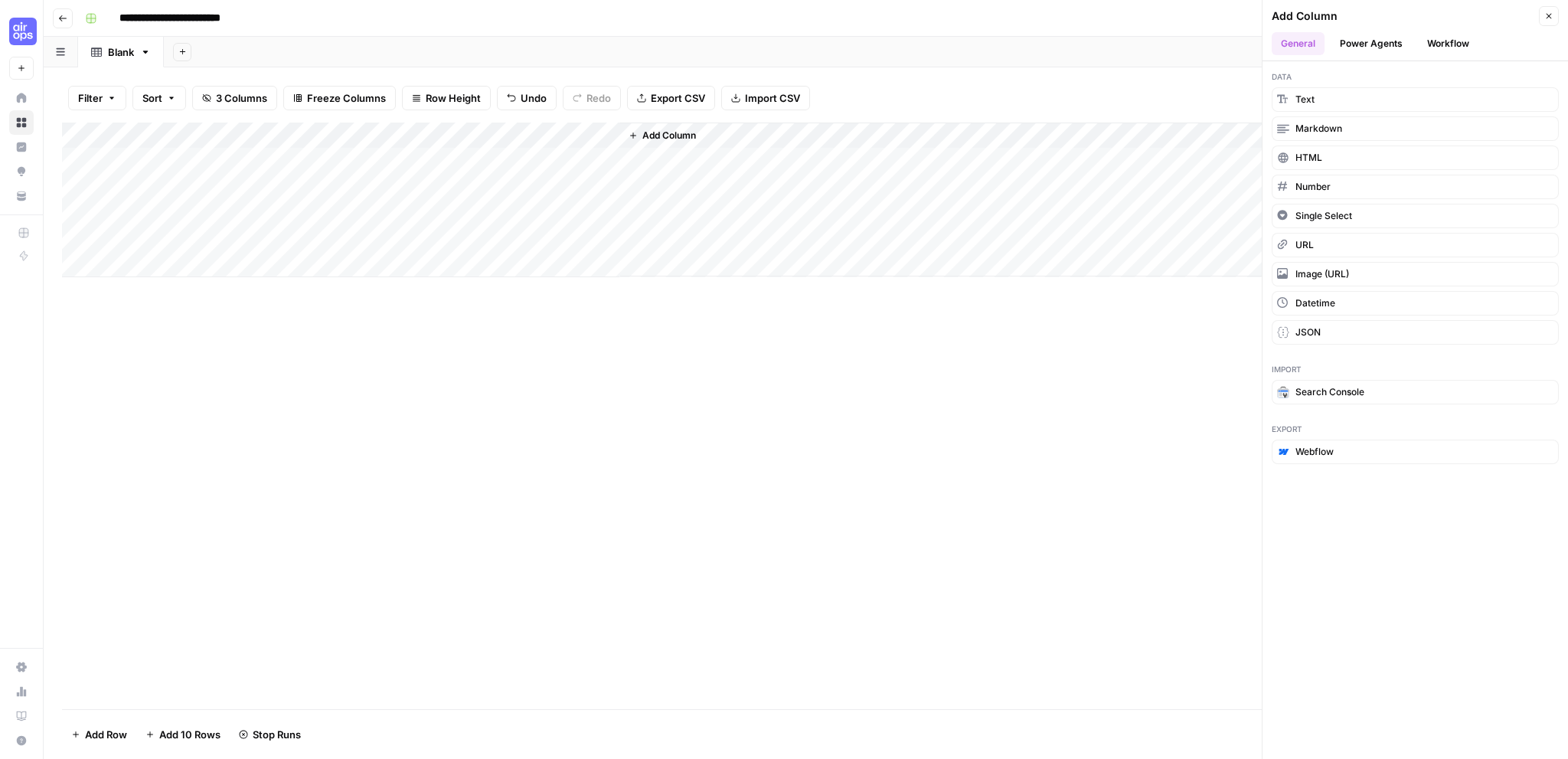
click at [1448, 43] on button "Workflow" at bounding box center [1447, 43] width 61 height 23
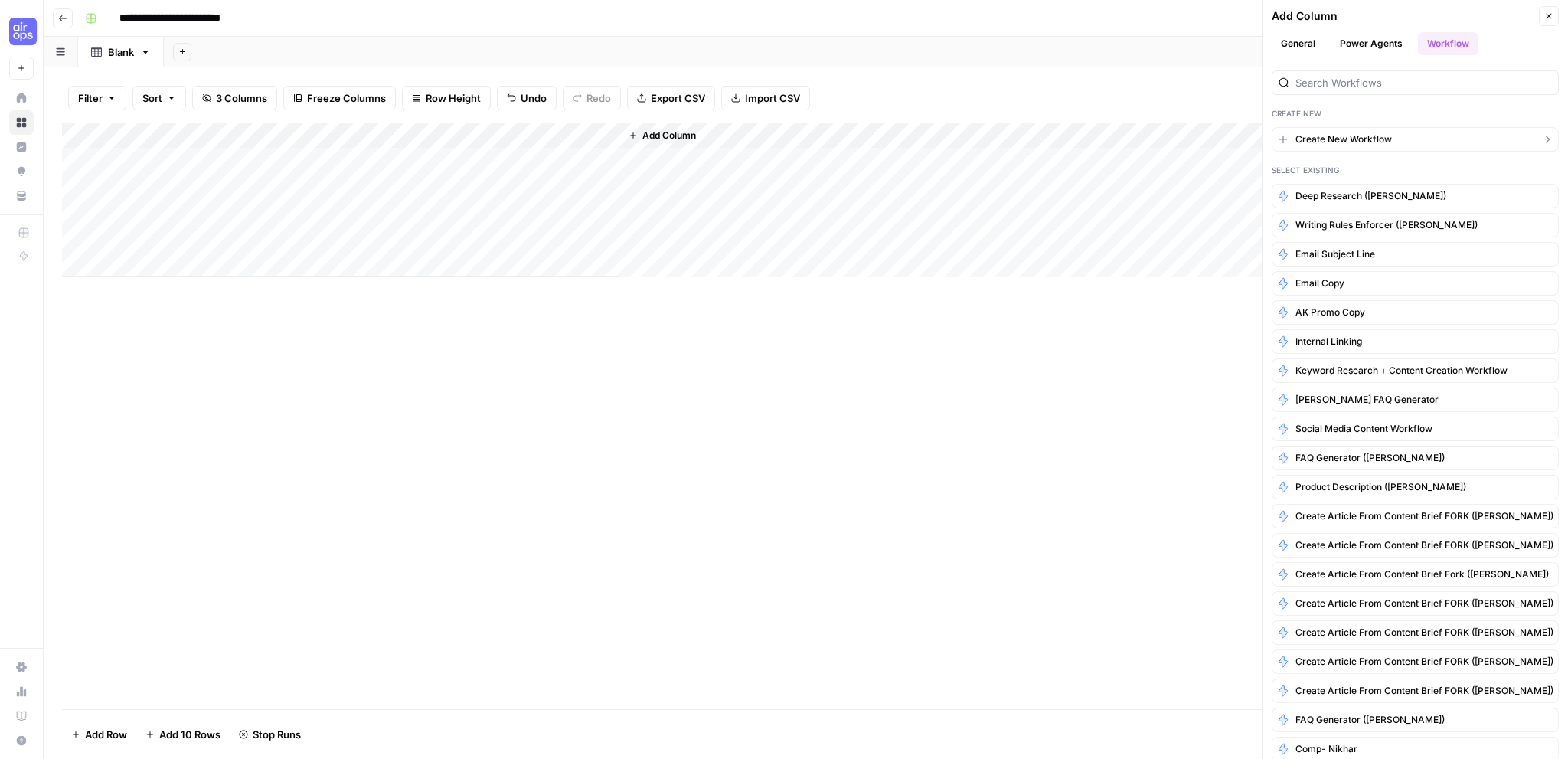
click at [1378, 140] on span "Create New Workflow" at bounding box center [1343, 139] width 96 height 14
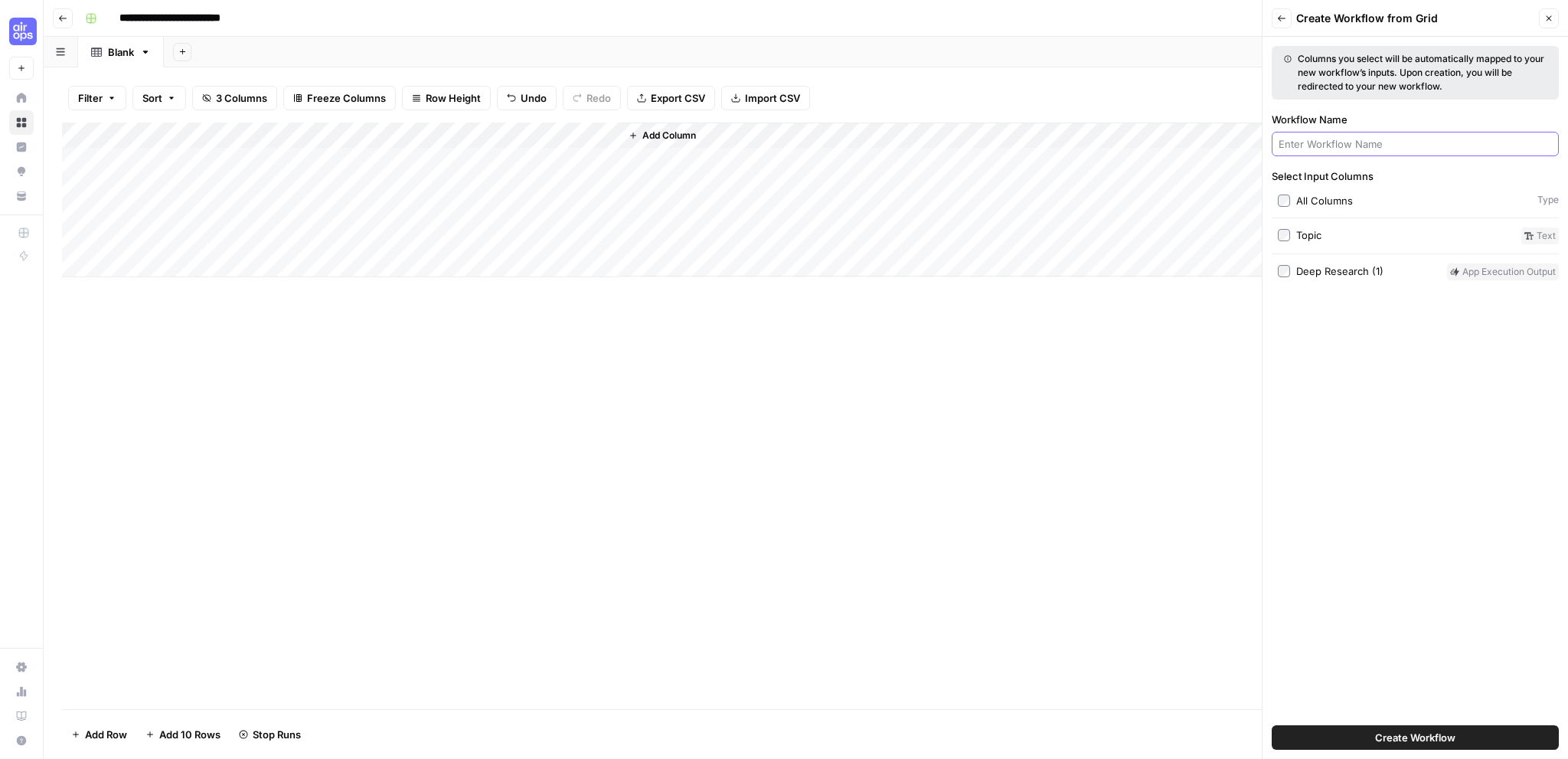
click at [1378, 140] on input "Workflow Name" at bounding box center [1415, 143] width 273 height 15
type input "d"
type input "Deep Research Fork ([PERSON_NAME])"
click at [1286, 245] on div "Select Input Columns All Columns Type Topic Text Deep Research (1) App executio…" at bounding box center [1415, 224] width 287 height 112
click at [1421, 735] on span "Create Workflow" at bounding box center [1415, 737] width 81 height 15
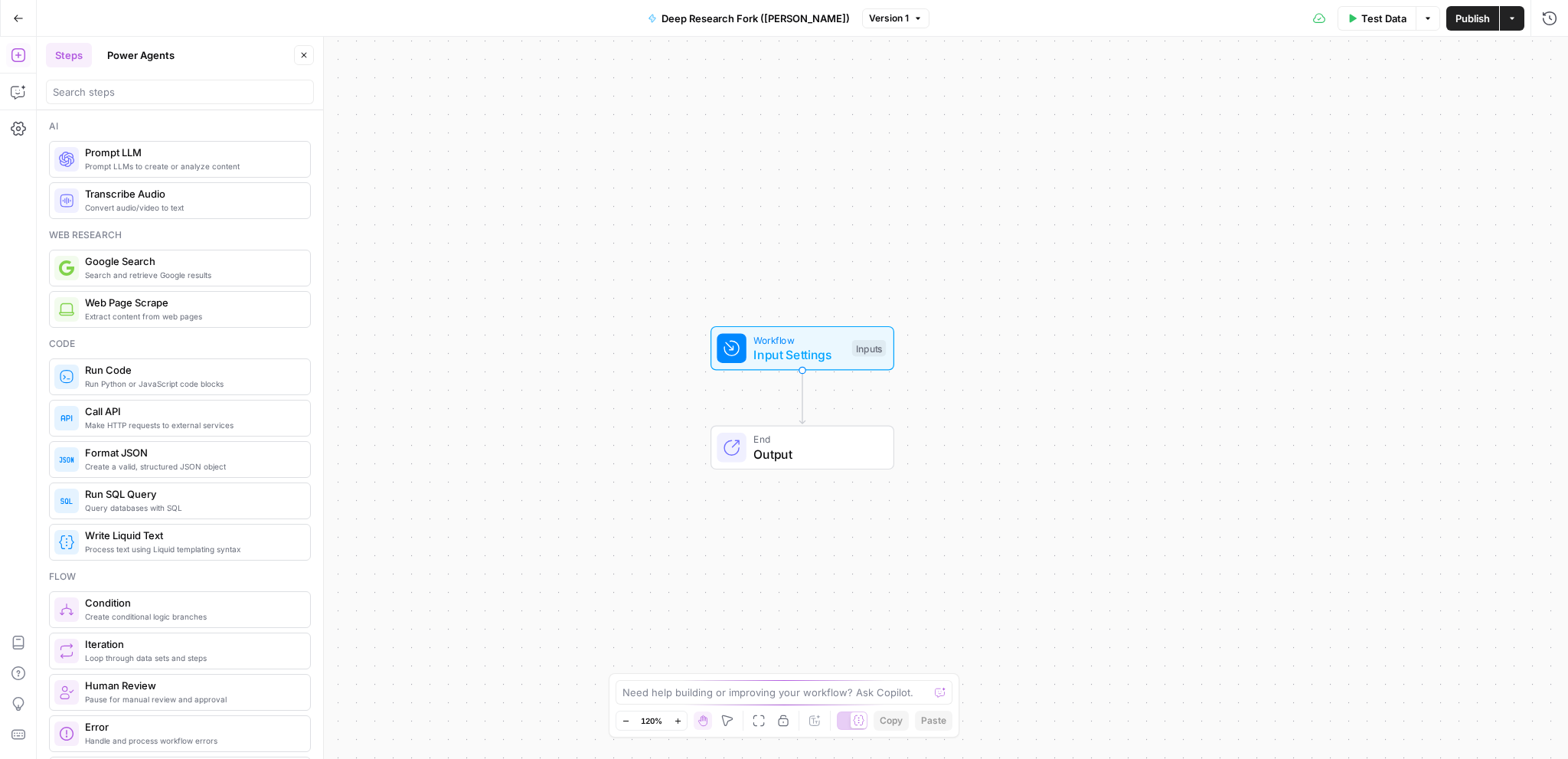
click at [146, 46] on button "Power Agents" at bounding box center [141, 54] width 86 height 24
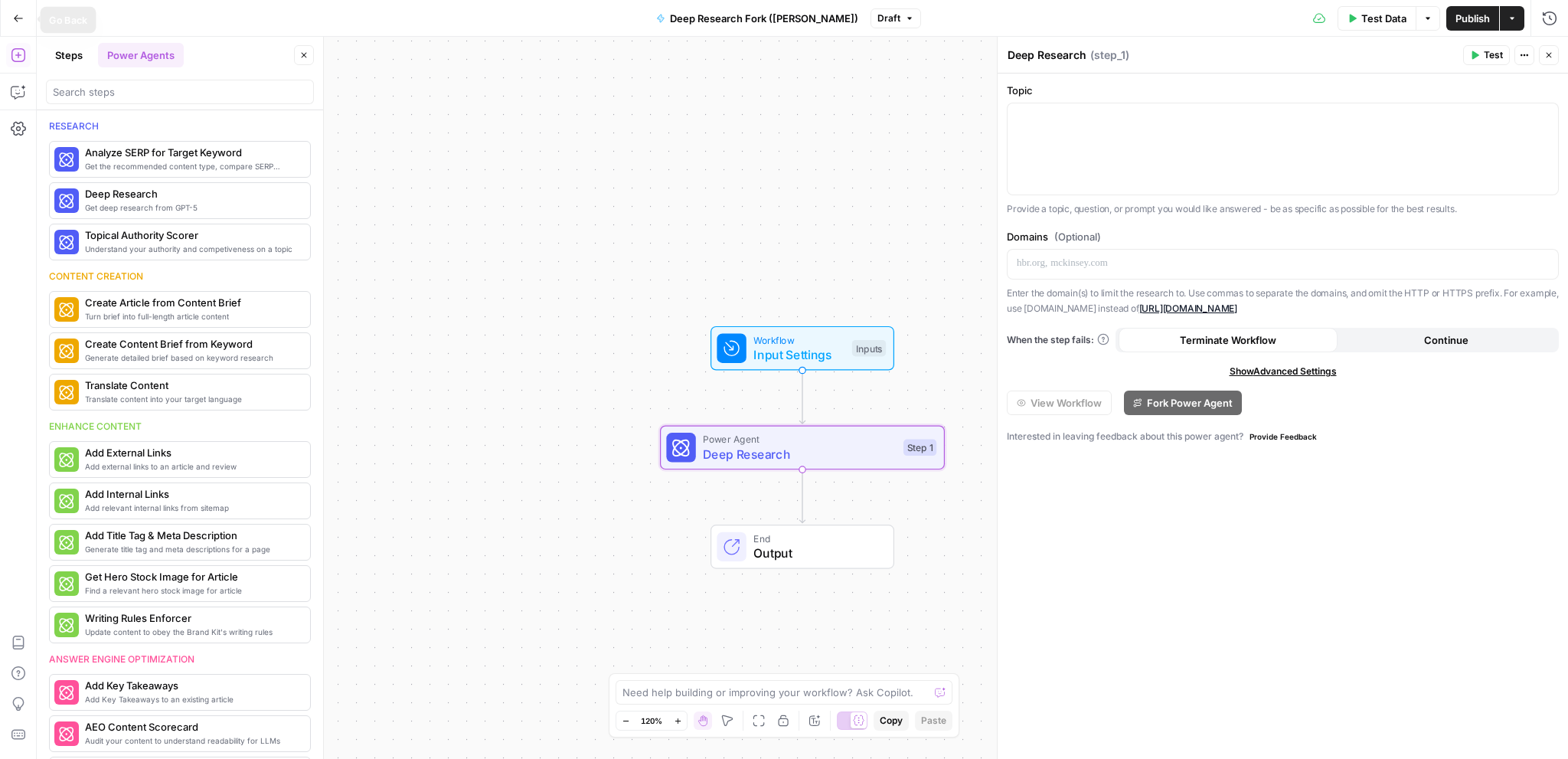
click at [22, 17] on icon "button" at bounding box center [18, 18] width 11 height 11
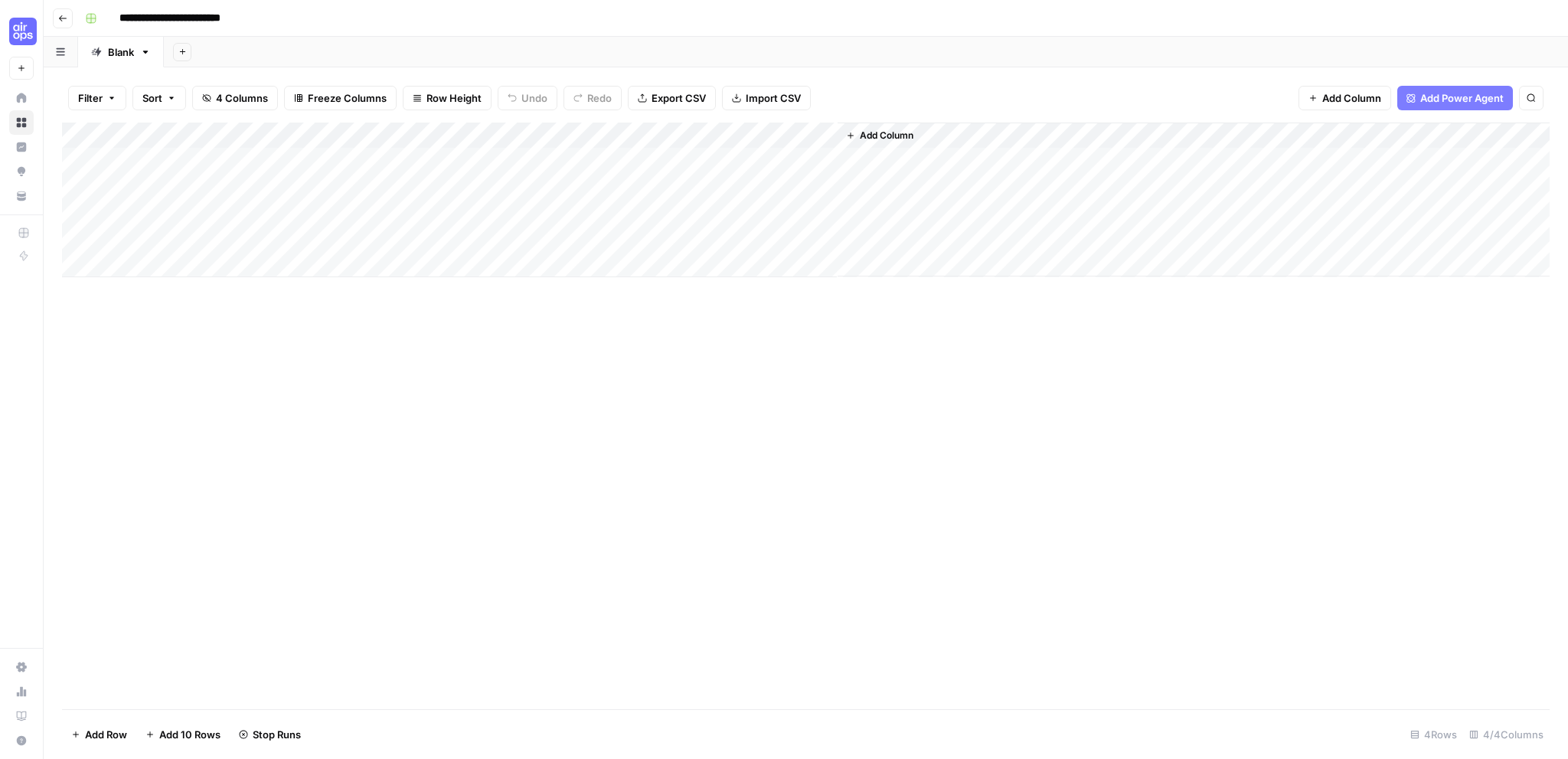
click at [55, 17] on button "Go back" at bounding box center [63, 18] width 20 height 20
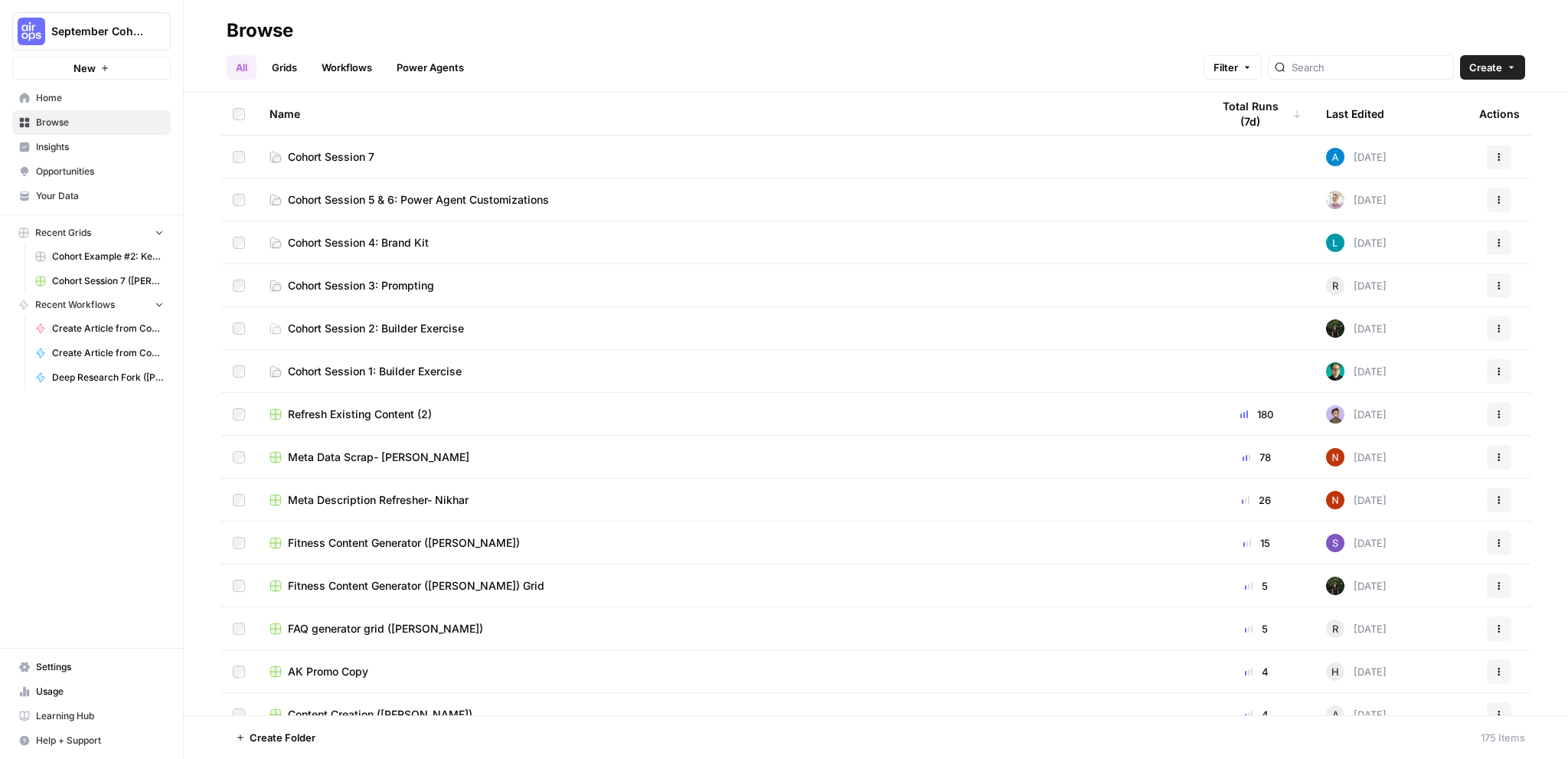
click at [36, 122] on span "Browse" at bounding box center [100, 122] width 128 height 14
click at [353, 72] on link "Workflows" at bounding box center [346, 67] width 69 height 24
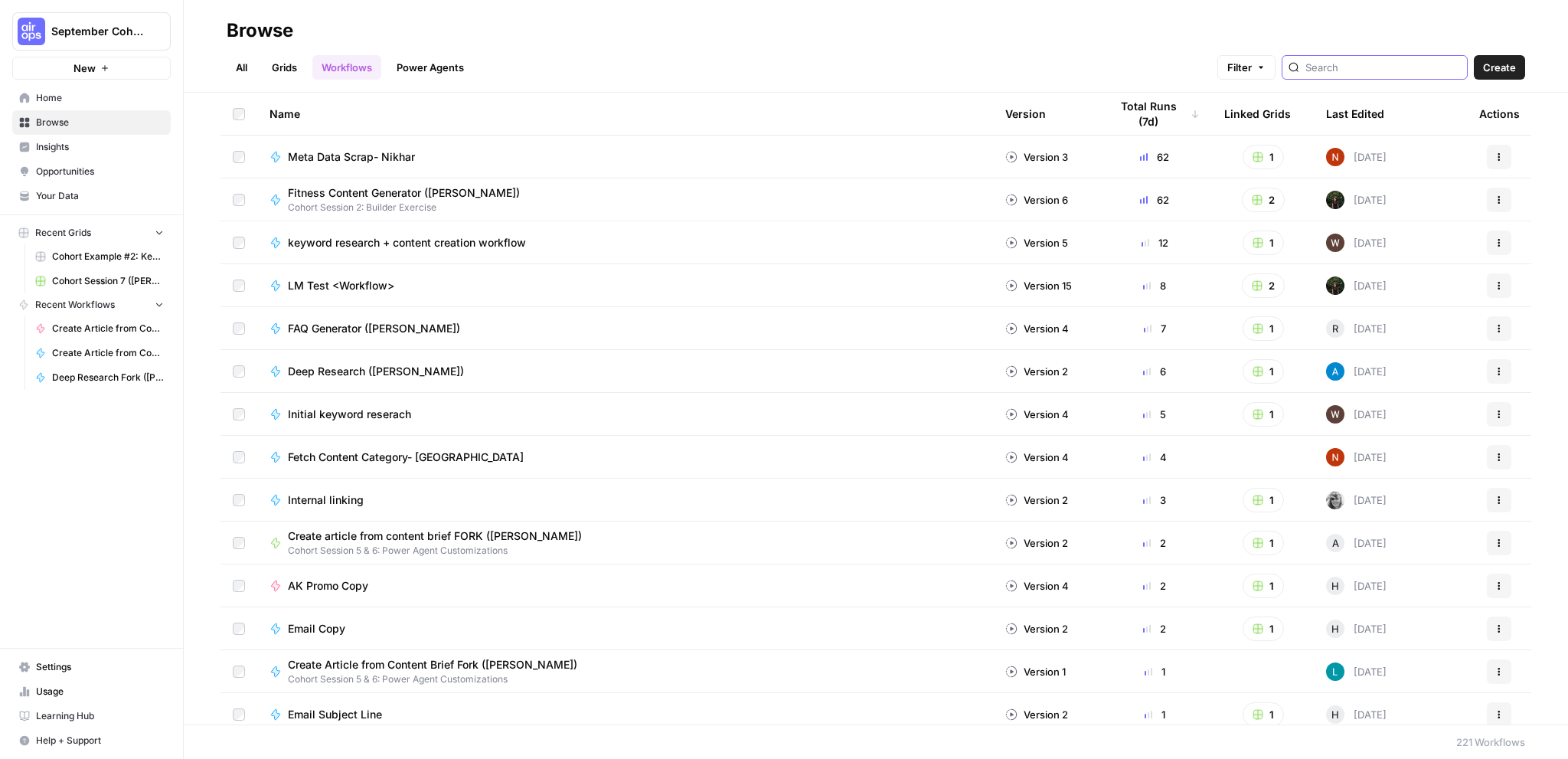
click at [1345, 70] on input "search" at bounding box center [1382, 67] width 155 height 15
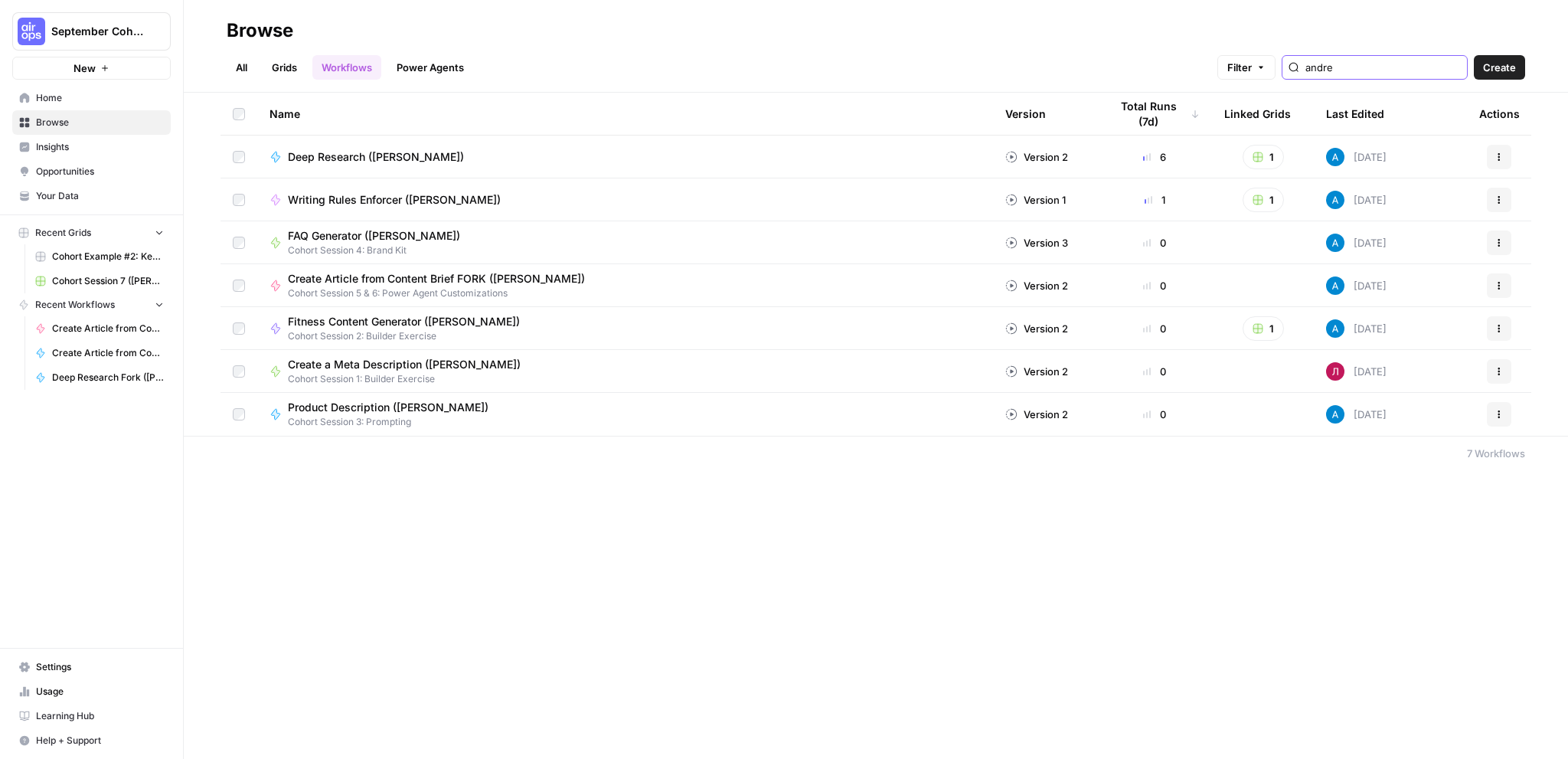
type input "andre"
click at [1493, 158] on button "Actions" at bounding box center [1498, 157] width 24 height 24
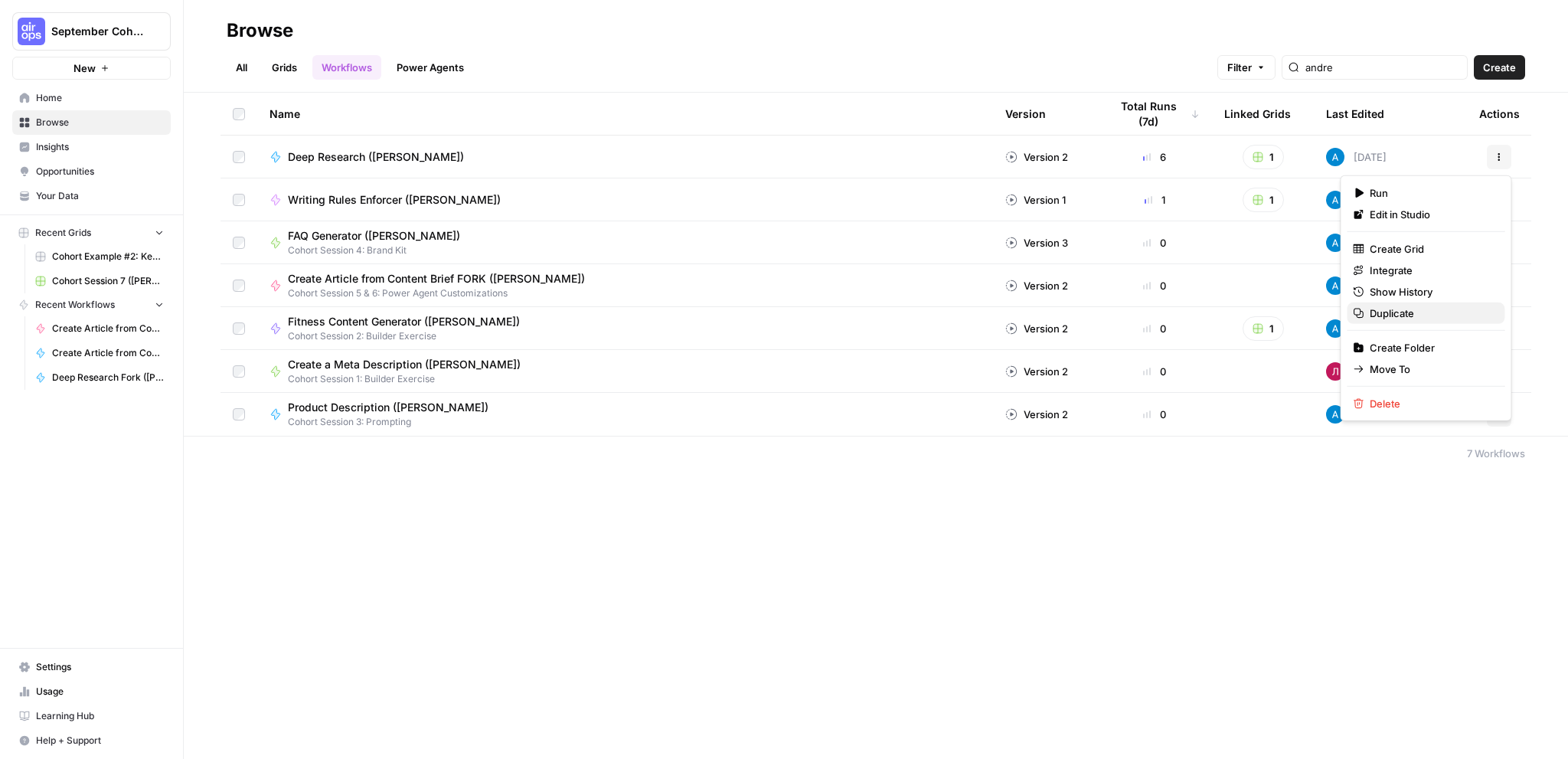
click at [1415, 311] on span "Duplicate" at bounding box center [1430, 313] width 122 height 15
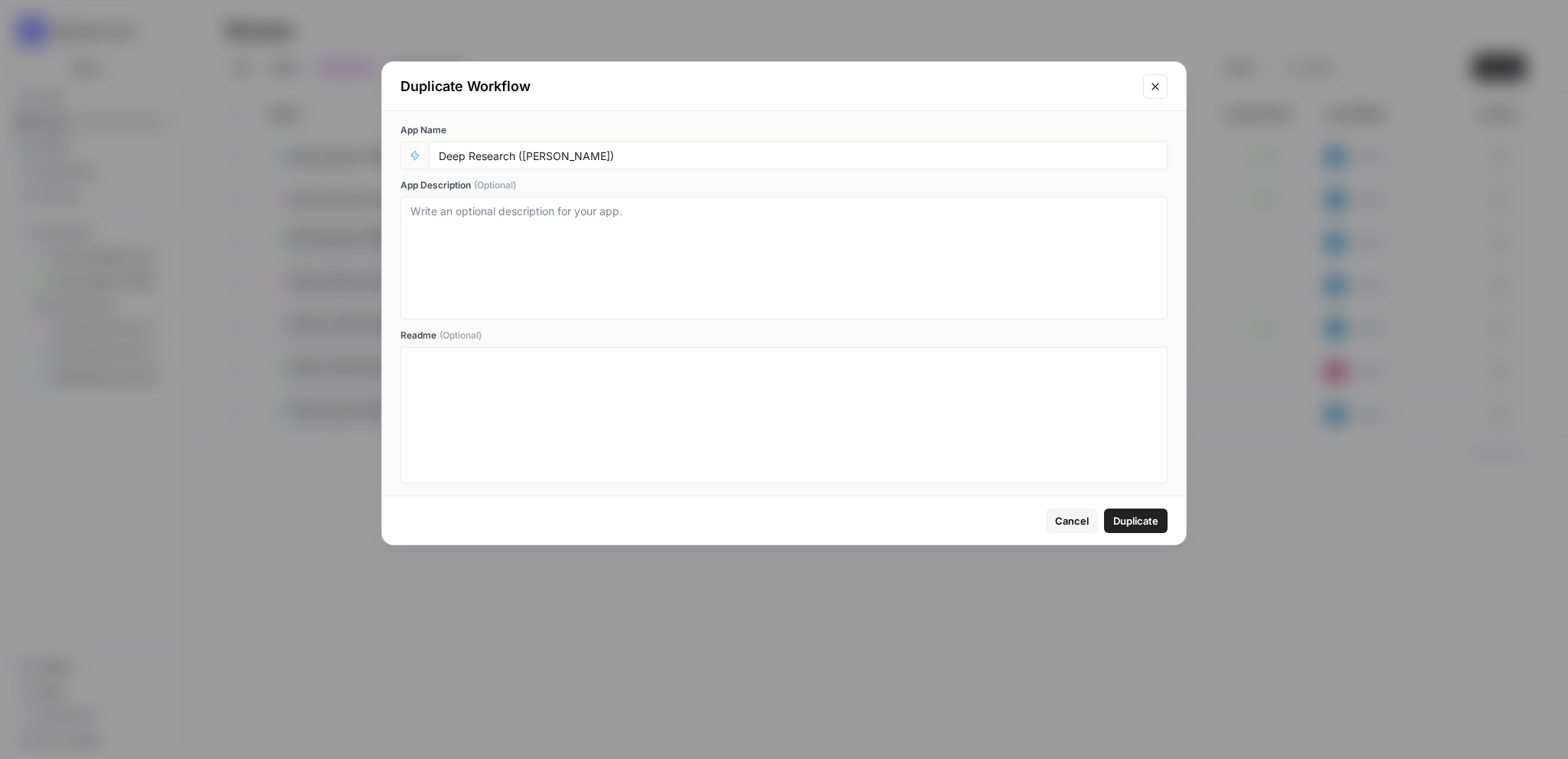
drag, startPoint x: 579, startPoint y: 155, endPoint x: 521, endPoint y: 157, distance: 58.0
click at [521, 157] on input "Deep Research (Andrea)" at bounding box center [798, 155] width 719 height 14
type input "Deep Research ([PERSON_NAME])"
click at [1120, 525] on span "Duplicate" at bounding box center [1135, 521] width 45 height 15
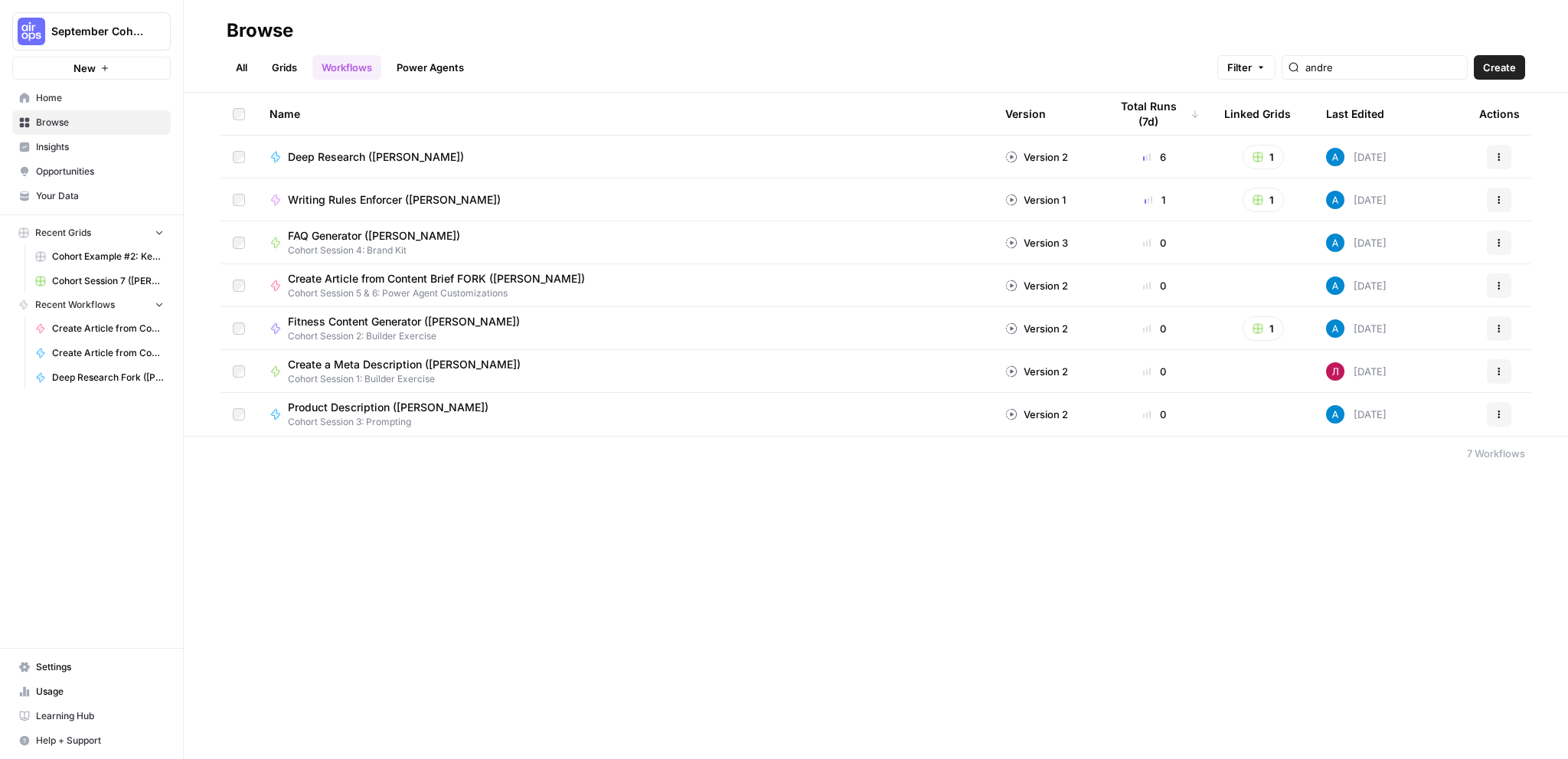
click at [414, 76] on link "Power Agents" at bounding box center [430, 67] width 86 height 24
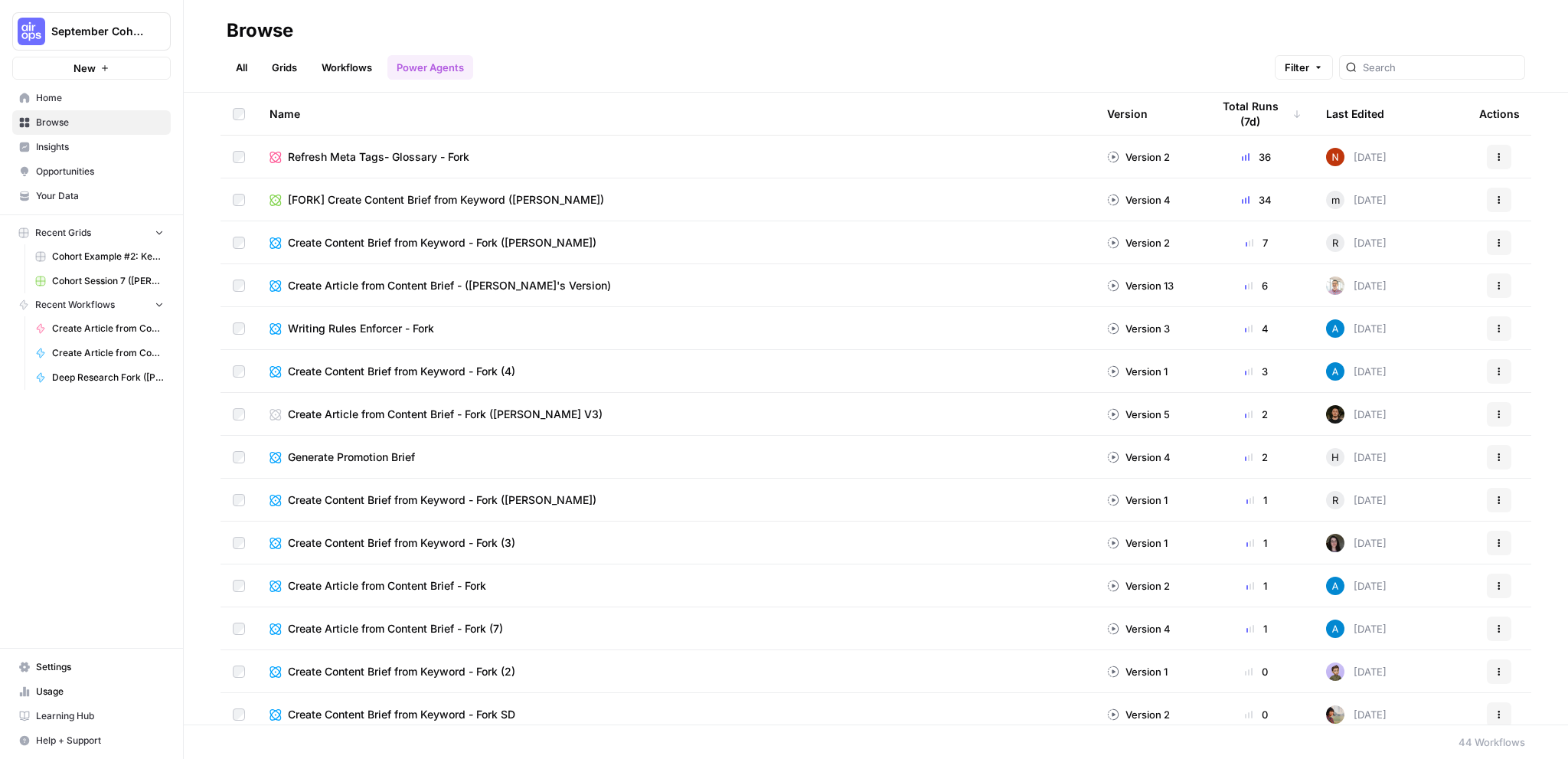
click at [284, 67] on link "Grids" at bounding box center [285, 67] width 44 height 24
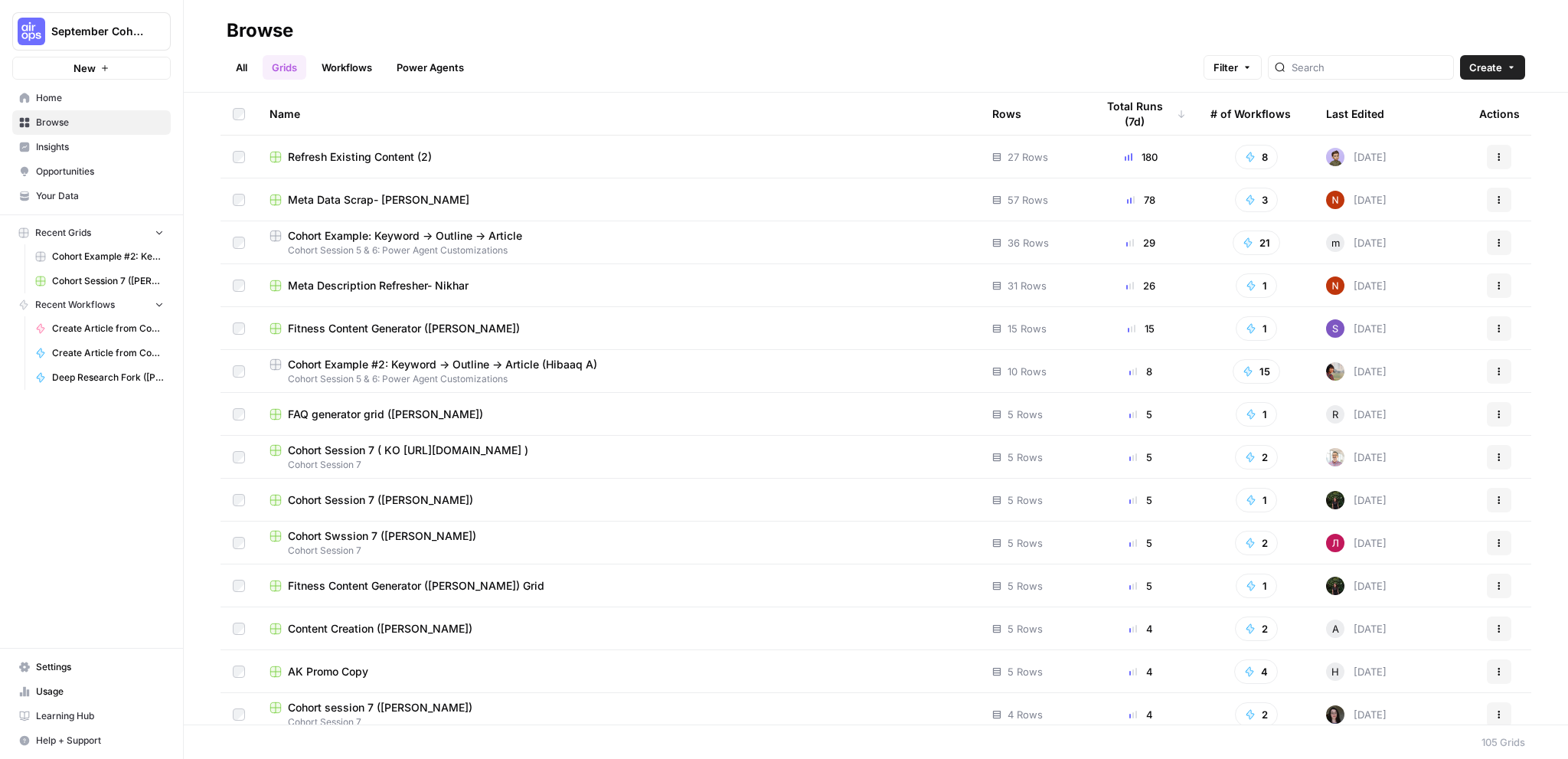
click at [241, 65] on link "All" at bounding box center [241, 67] width 30 height 24
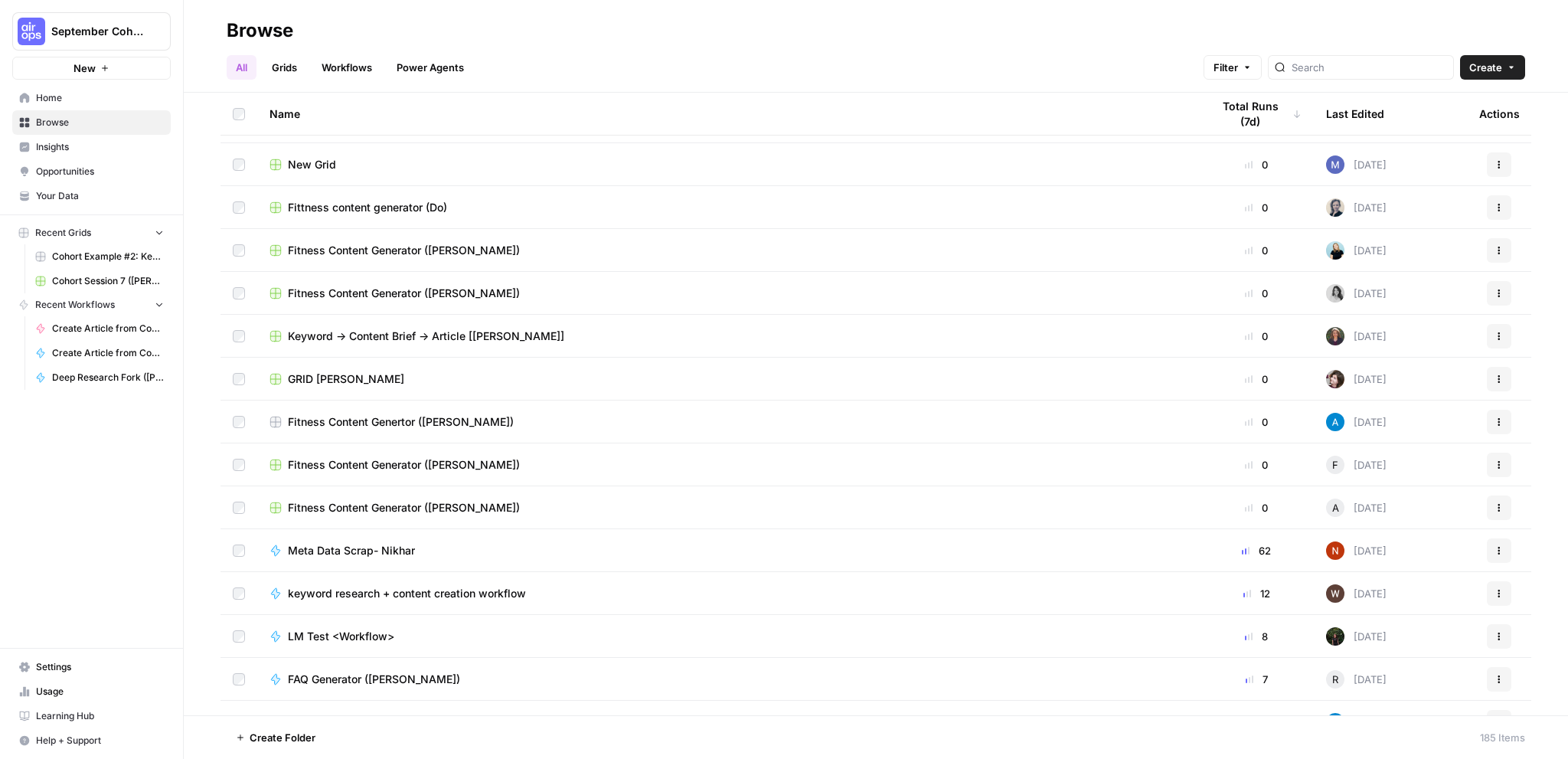
scroll to position [3751, 0]
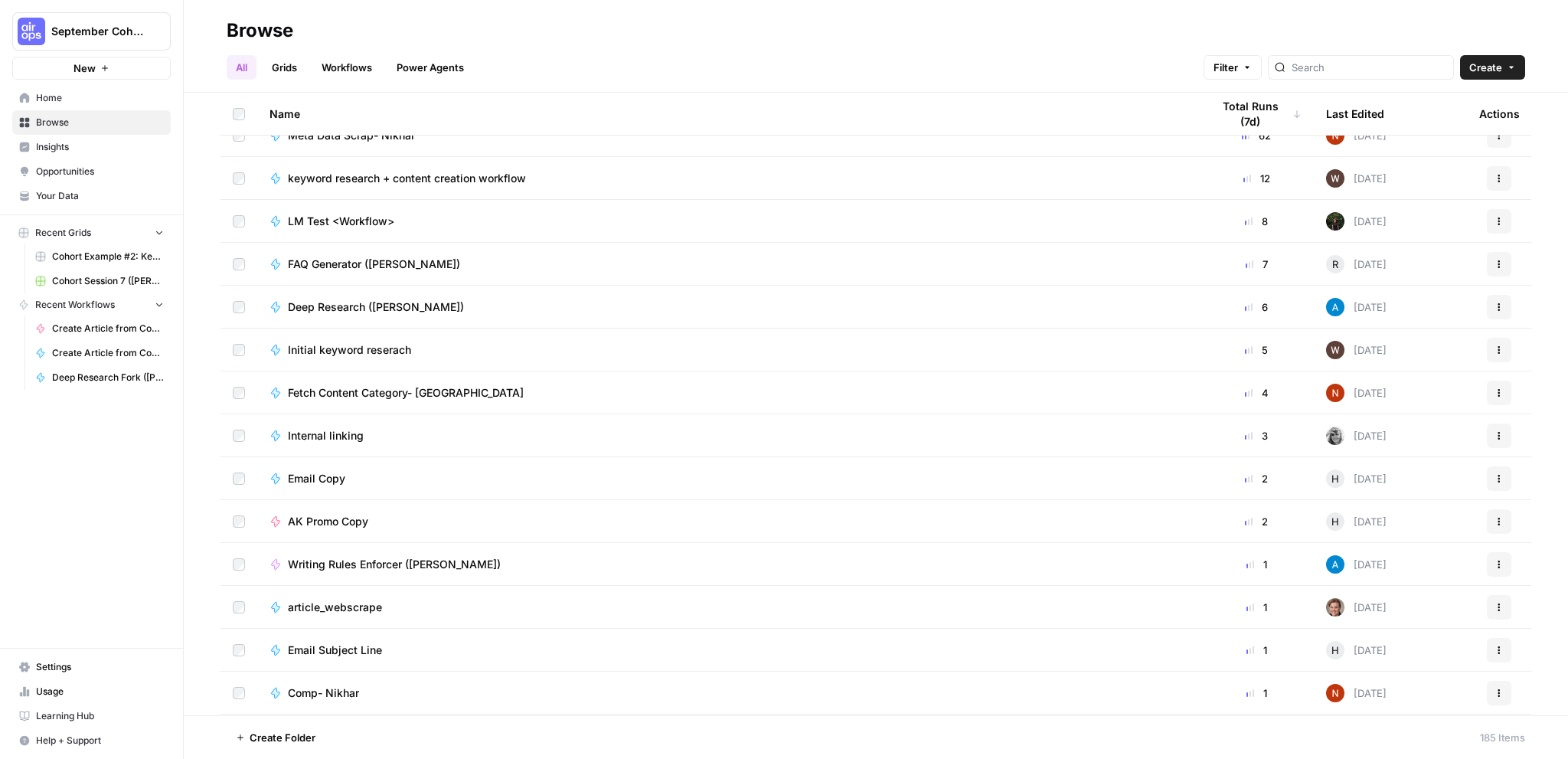
click at [429, 70] on link "Power Agents" at bounding box center [430, 67] width 86 height 24
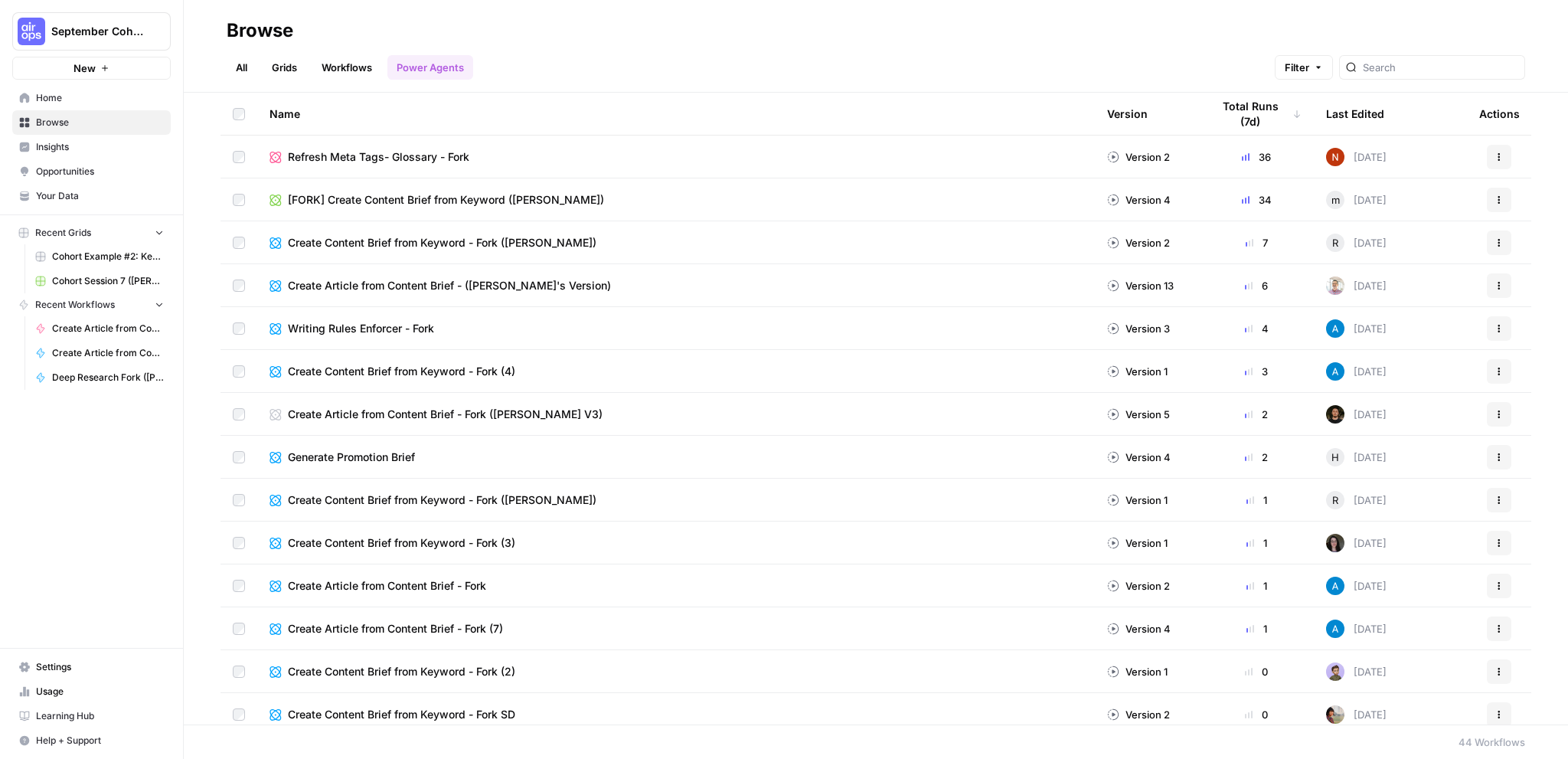
click at [360, 57] on link "Workflows" at bounding box center [346, 67] width 69 height 24
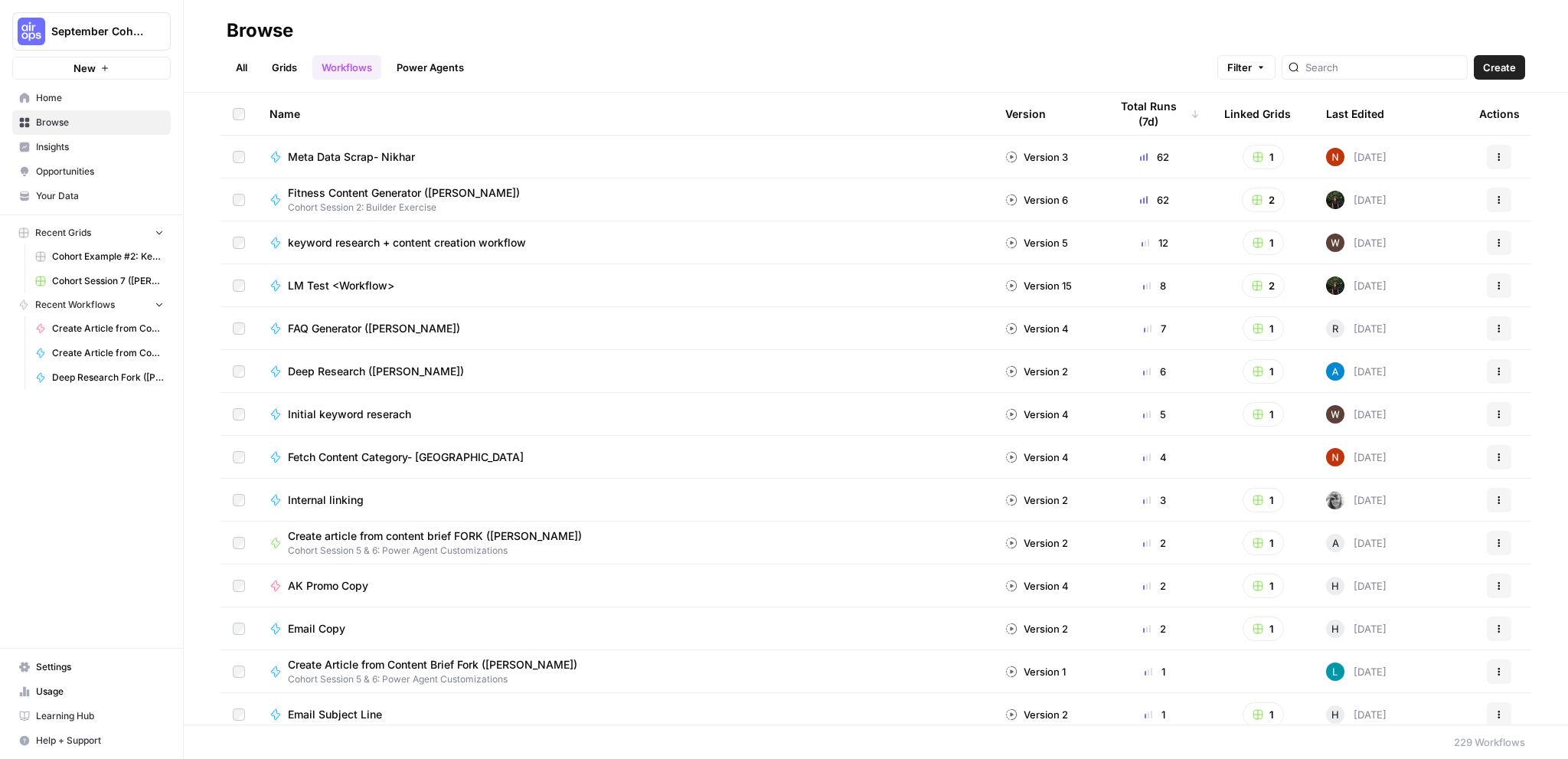
click at [236, 70] on link "All" at bounding box center [241, 67] width 30 height 24
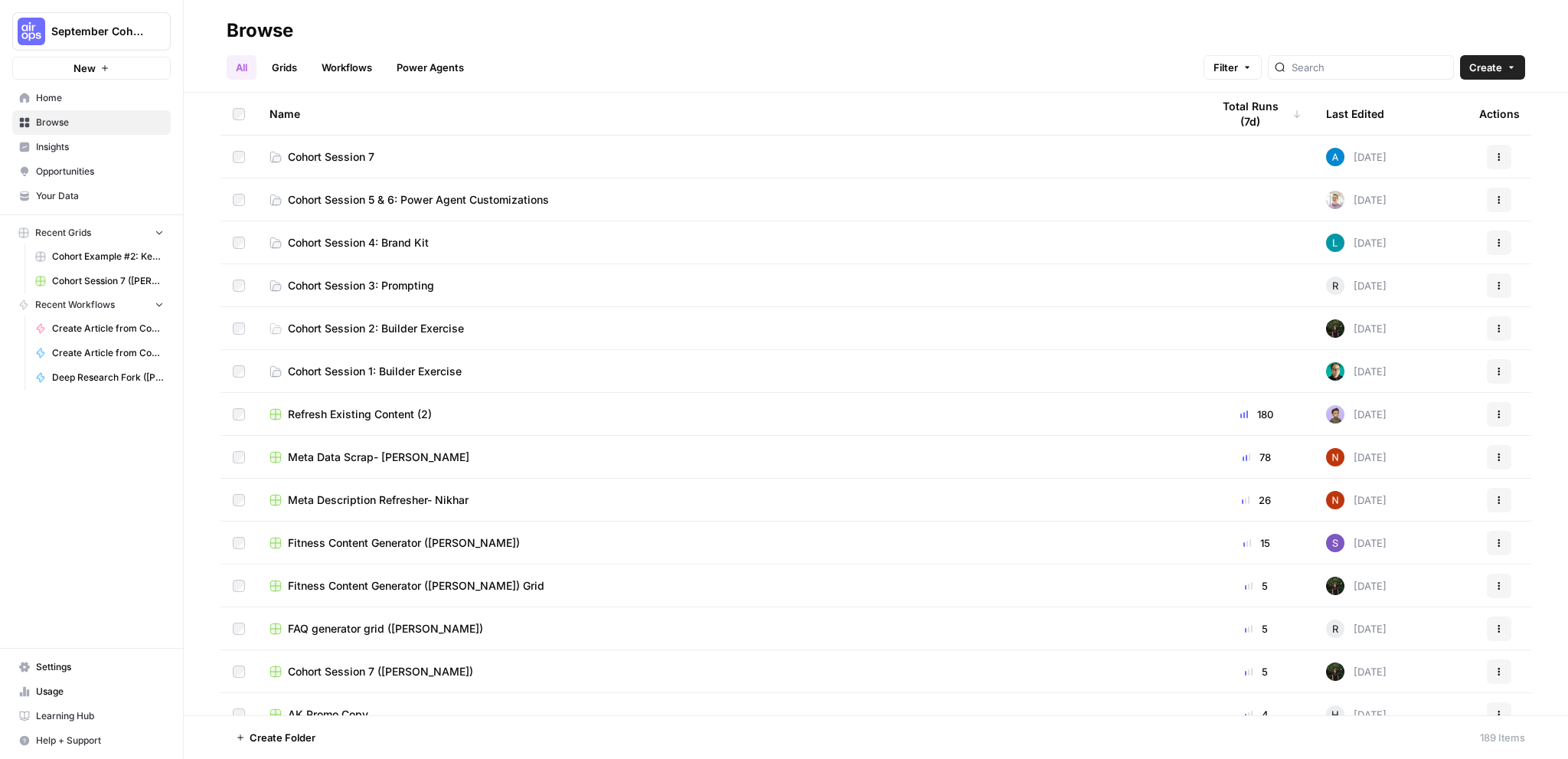
click at [112, 275] on span "Cohort Session 7 (Bobby L)" at bounding box center [107, 280] width 112 height 14
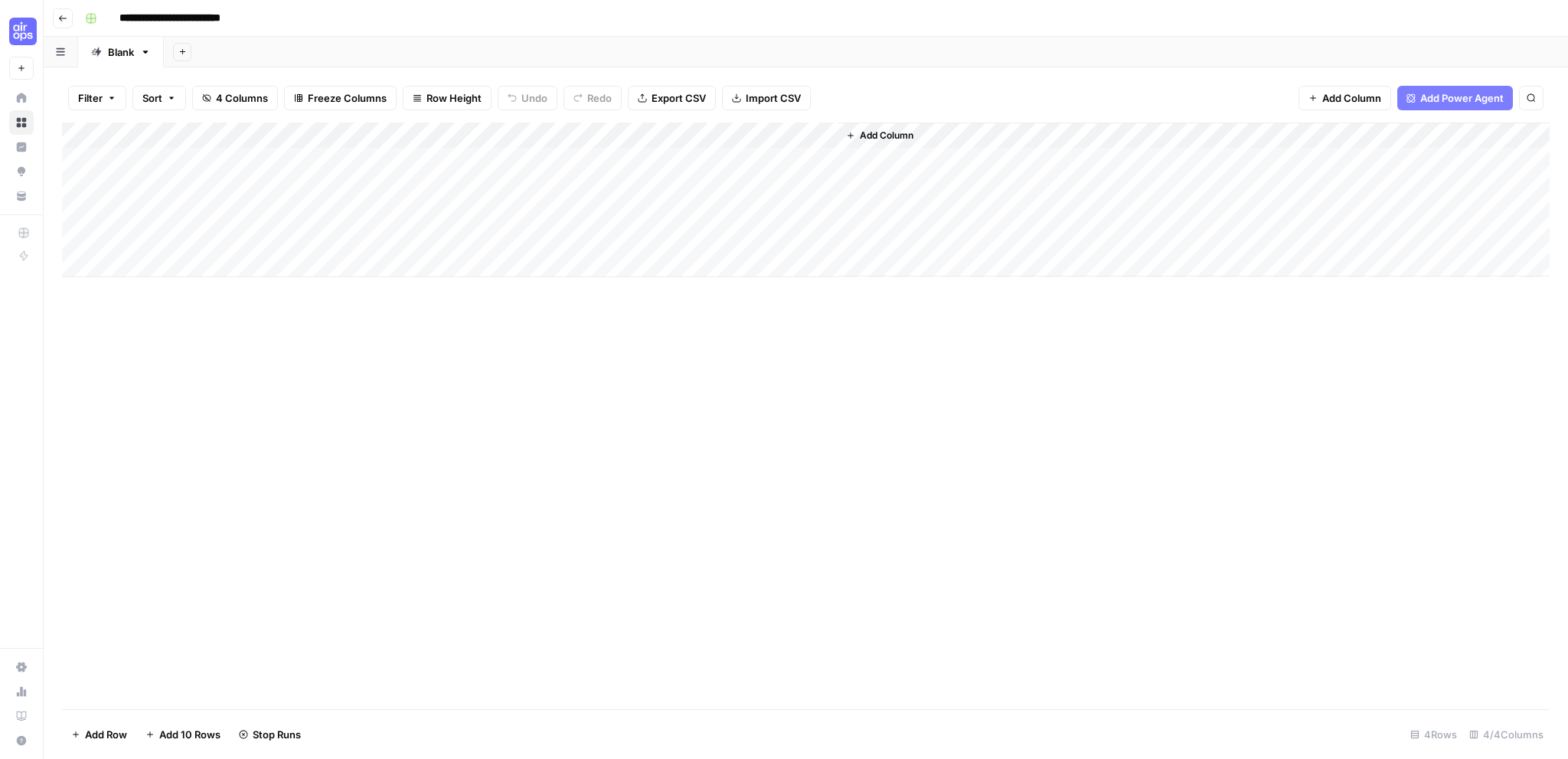
drag, startPoint x: 754, startPoint y: 135, endPoint x: 671, endPoint y: 141, distance: 83.2
click at [671, 141] on div "Add Column" at bounding box center [805, 199] width 1487 height 155
click at [545, 134] on div "Add Column" at bounding box center [805, 199] width 1487 height 155
click at [404, 134] on div "Add Column" at bounding box center [805, 199] width 1487 height 155
click at [706, 131] on div "Add Column" at bounding box center [805, 199] width 1487 height 155
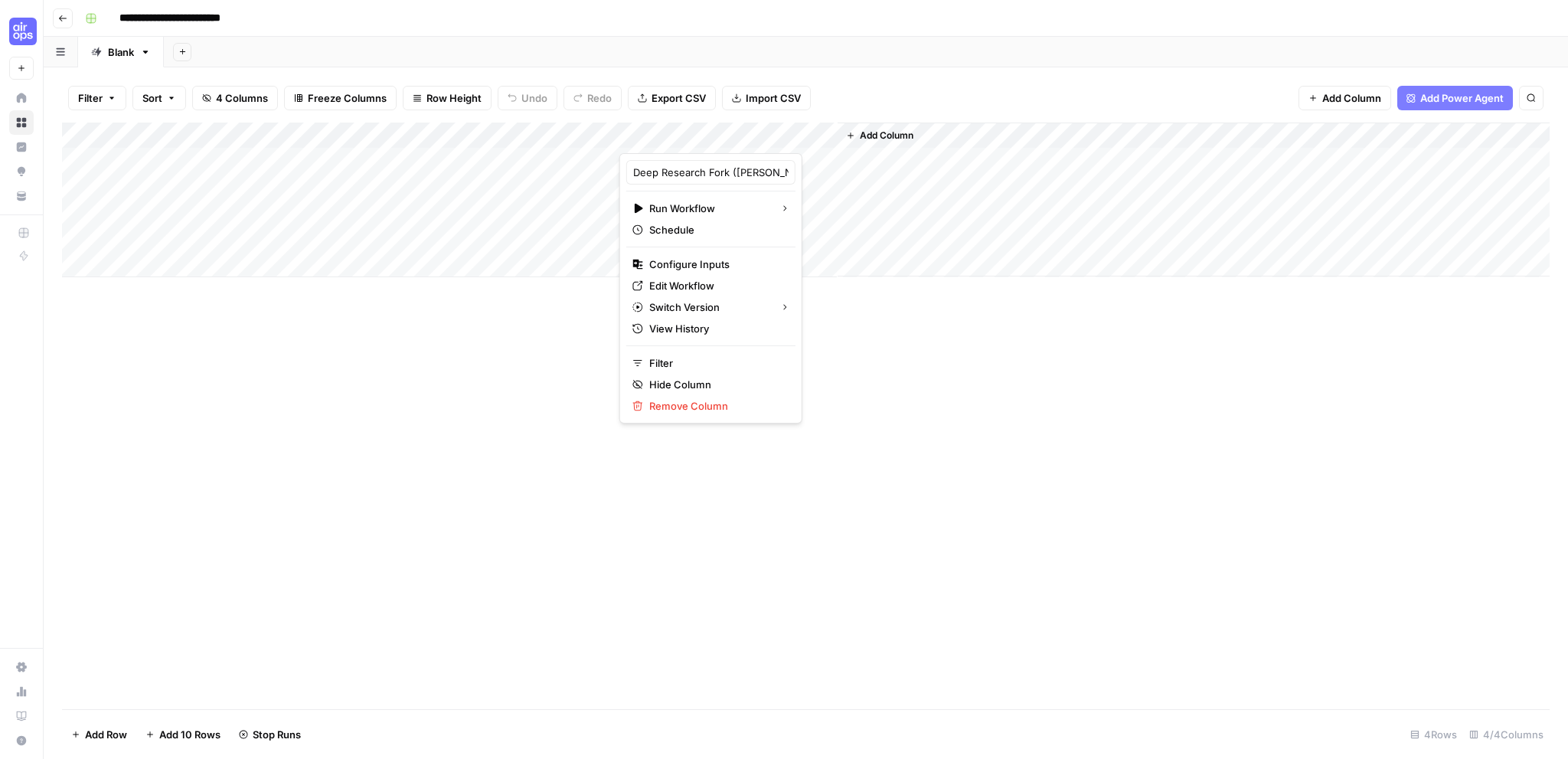
click at [1245, 484] on div "Add Column" at bounding box center [805, 415] width 1487 height 587
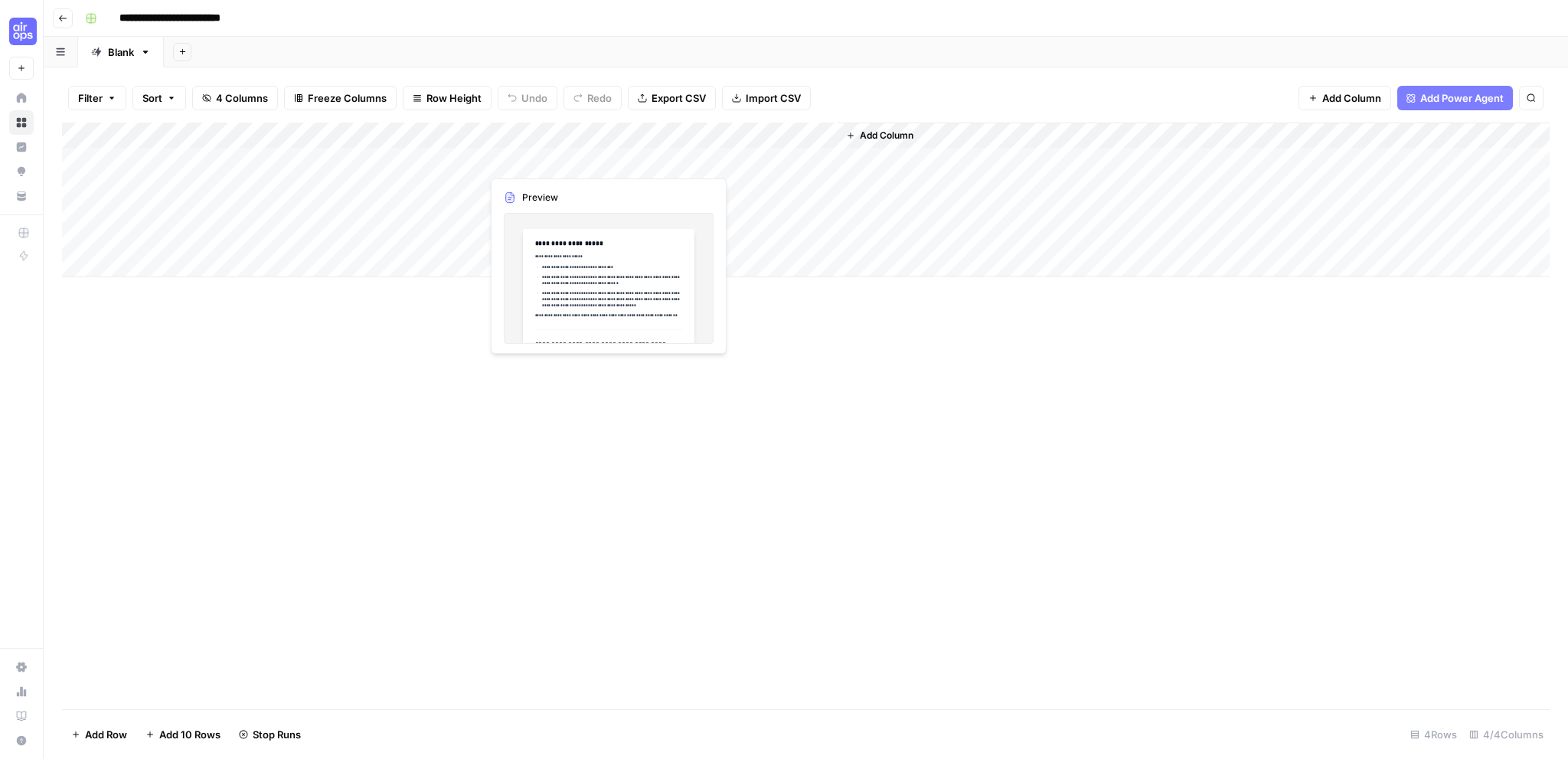
click at [551, 160] on div "Add Column" at bounding box center [805, 199] width 1487 height 155
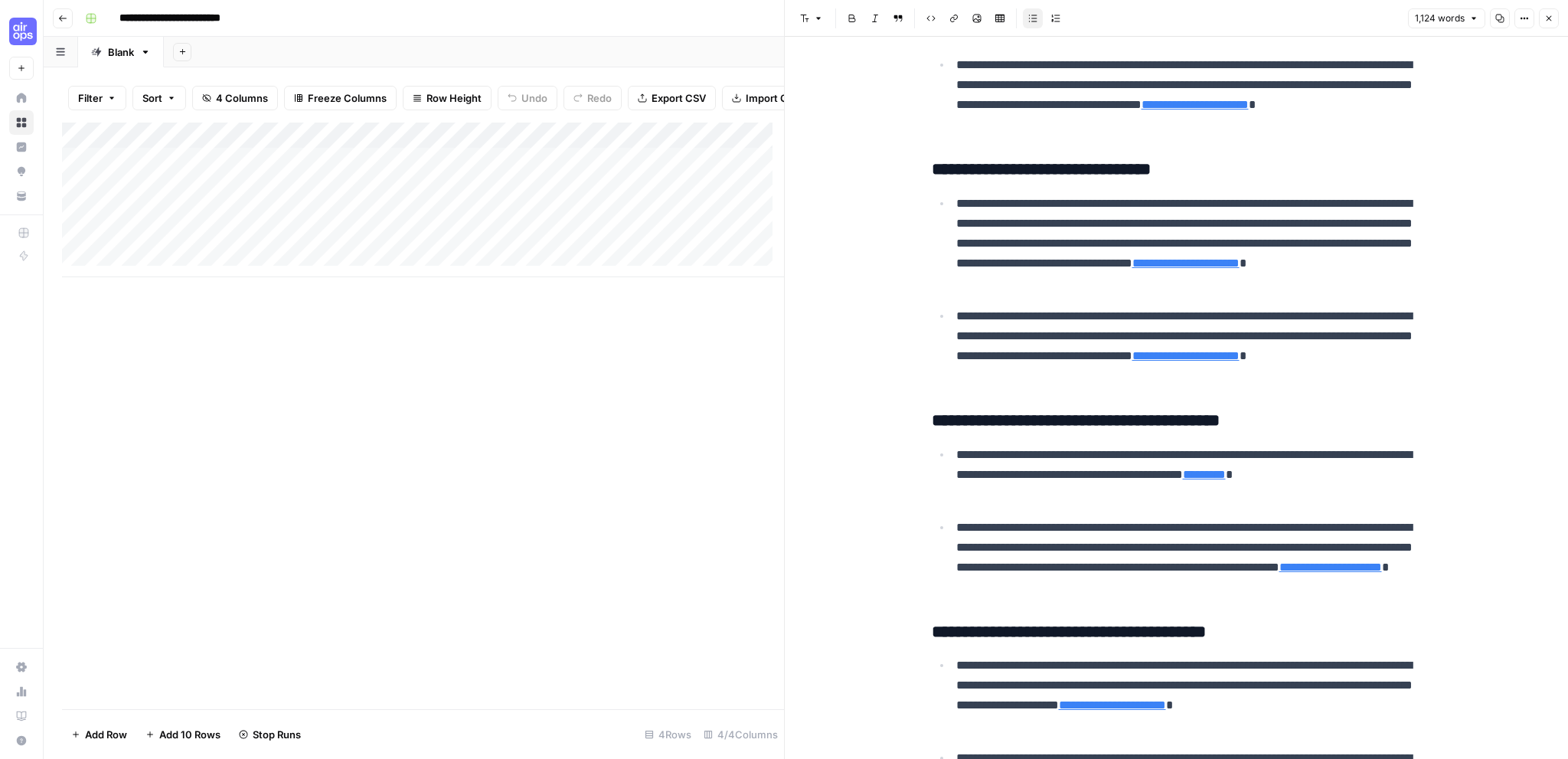
scroll to position [1608, 0]
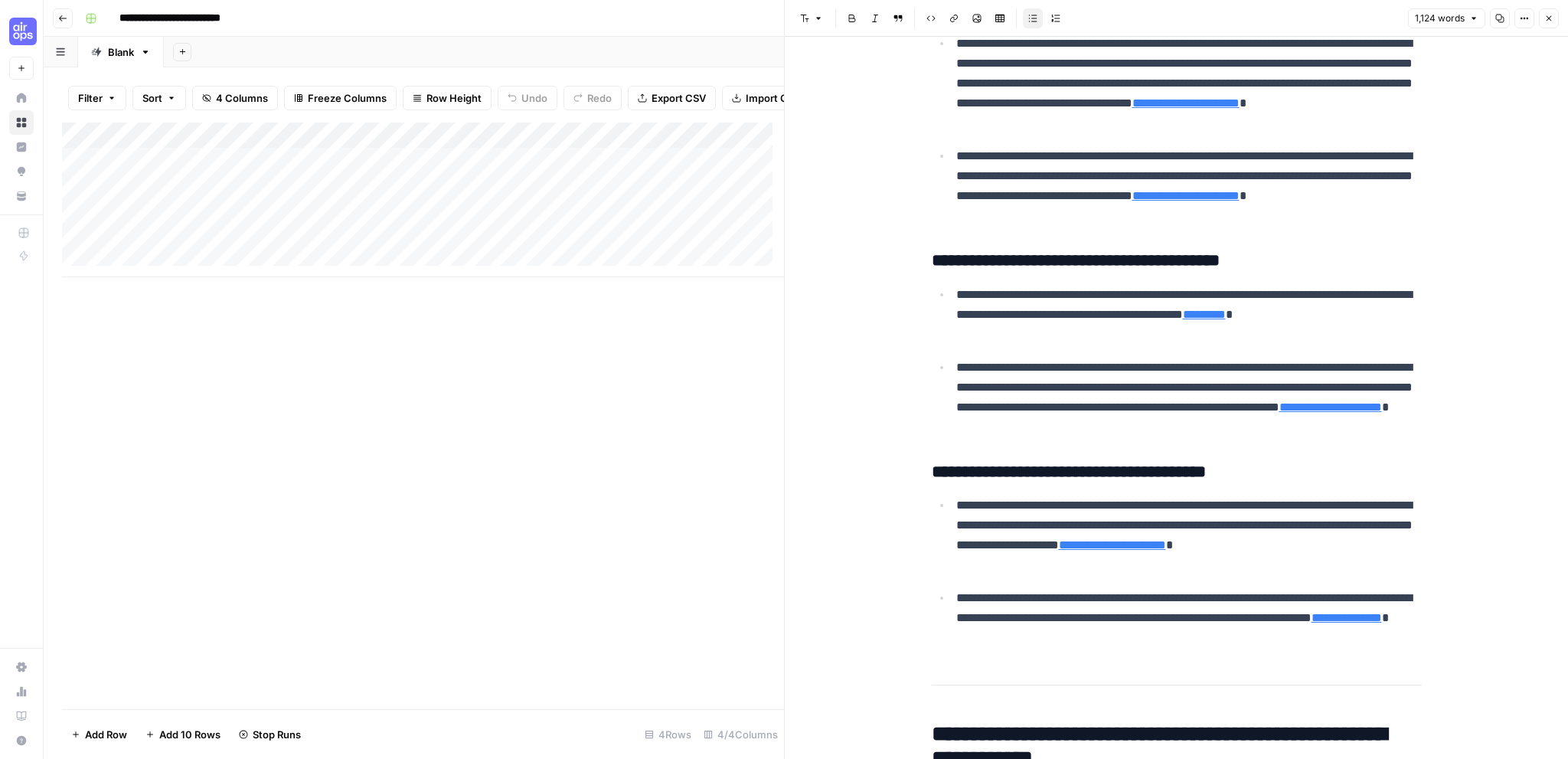
click at [1549, 19] on icon "button" at bounding box center [1549, 18] width 9 height 9
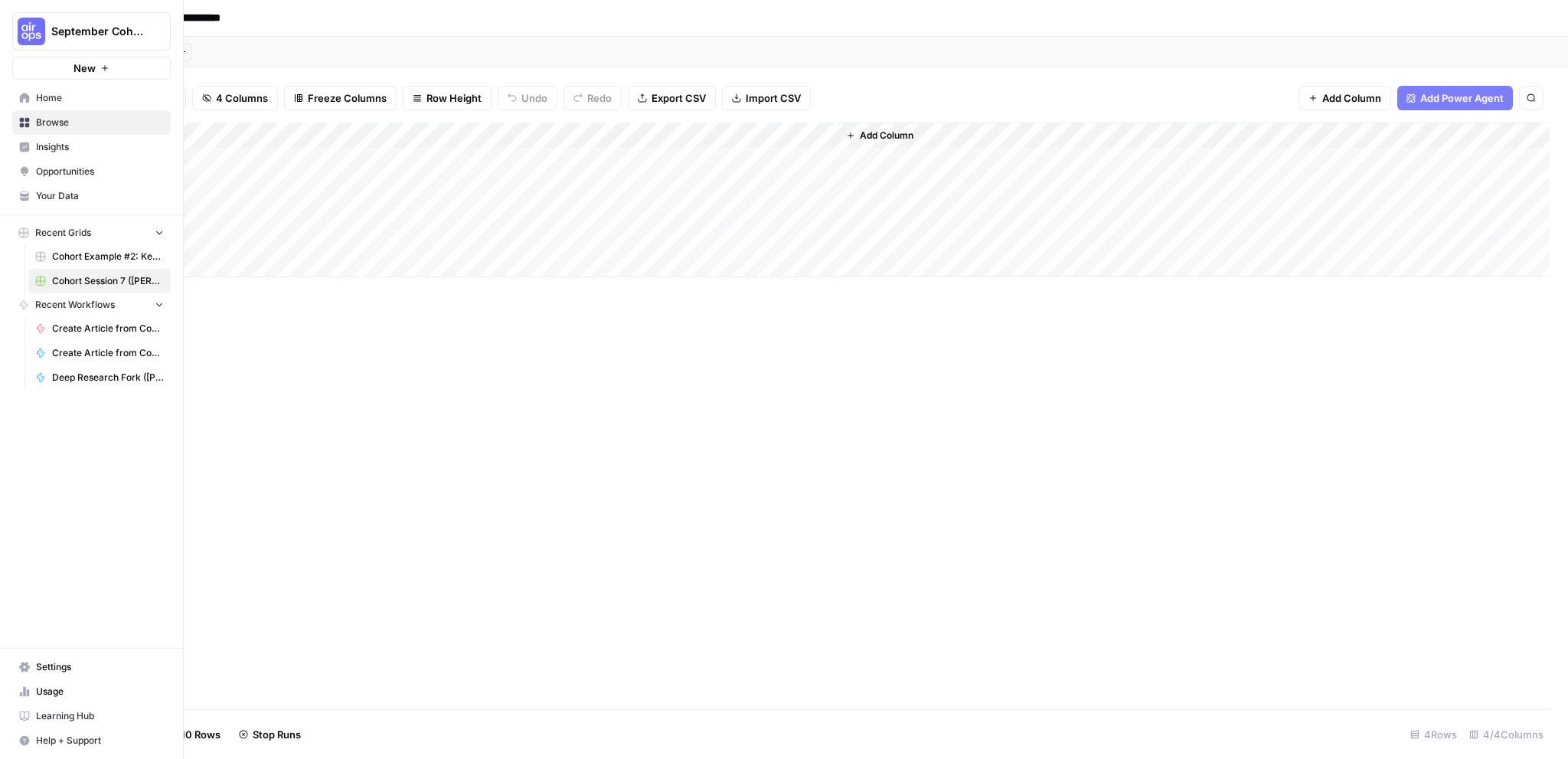
click at [56, 121] on span "Browse" at bounding box center [100, 122] width 128 height 14
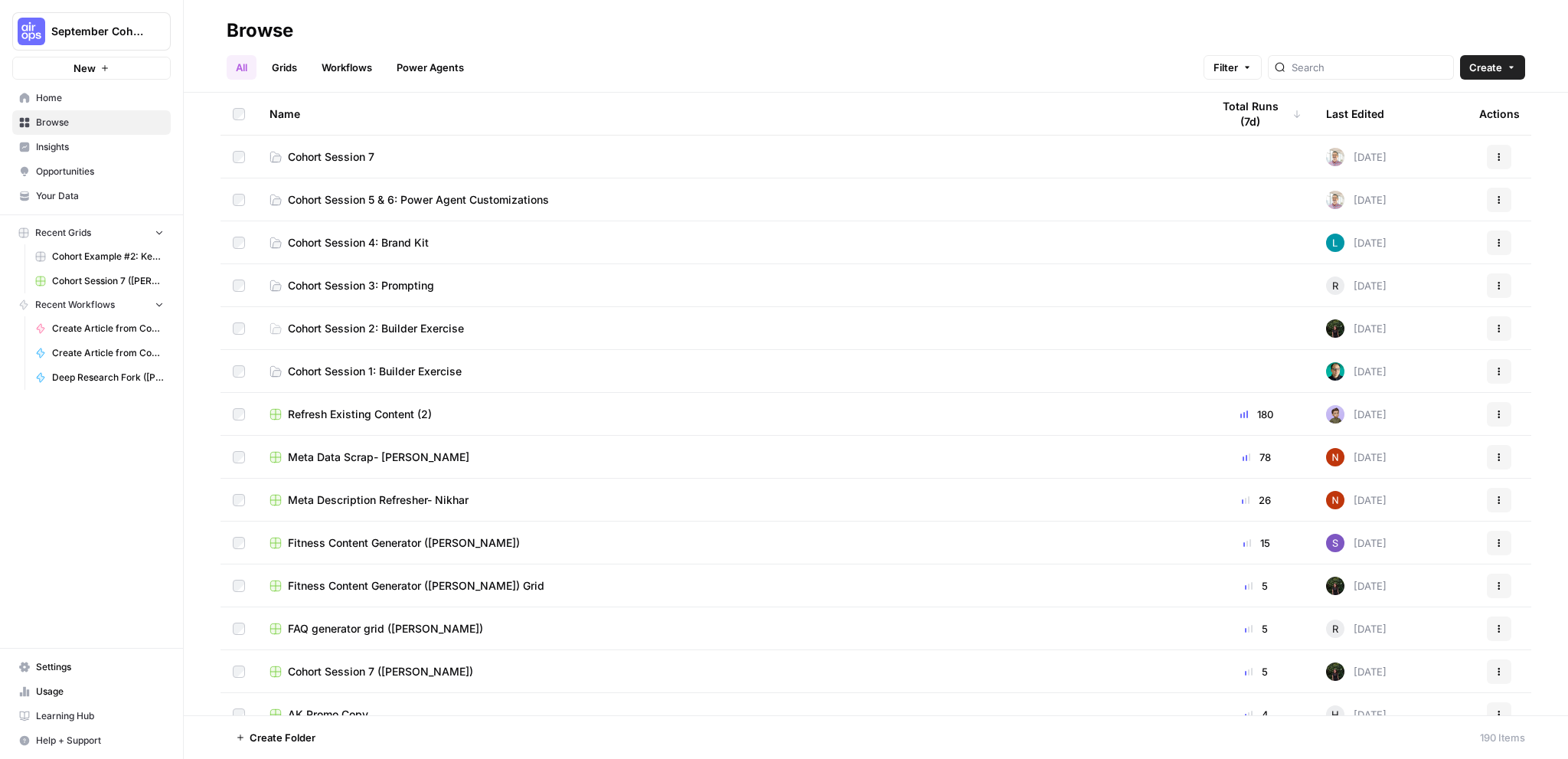
click at [300, 65] on link "Grids" at bounding box center [285, 67] width 44 height 24
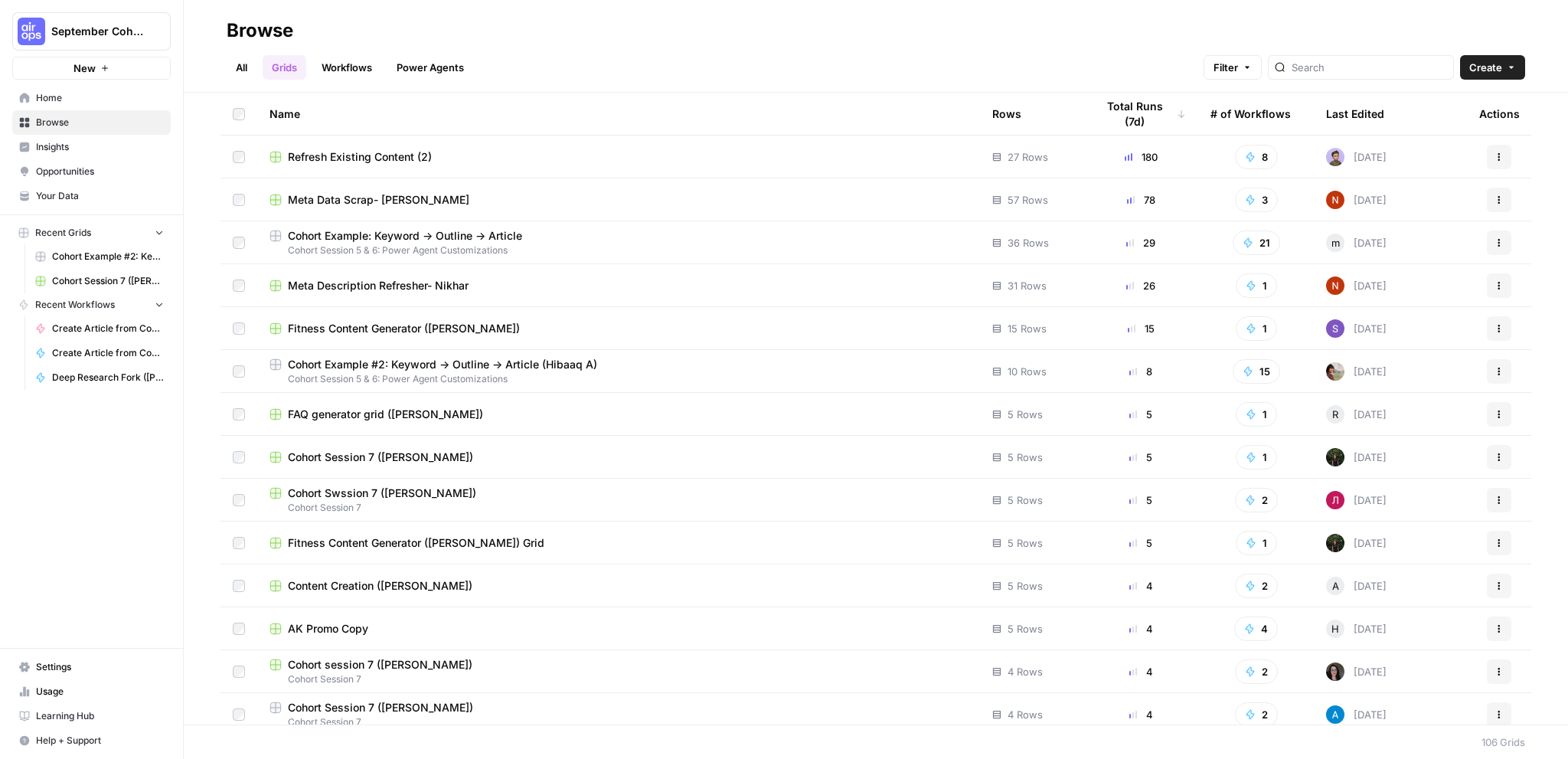
click at [359, 72] on link "Workflows" at bounding box center [346, 67] width 69 height 24
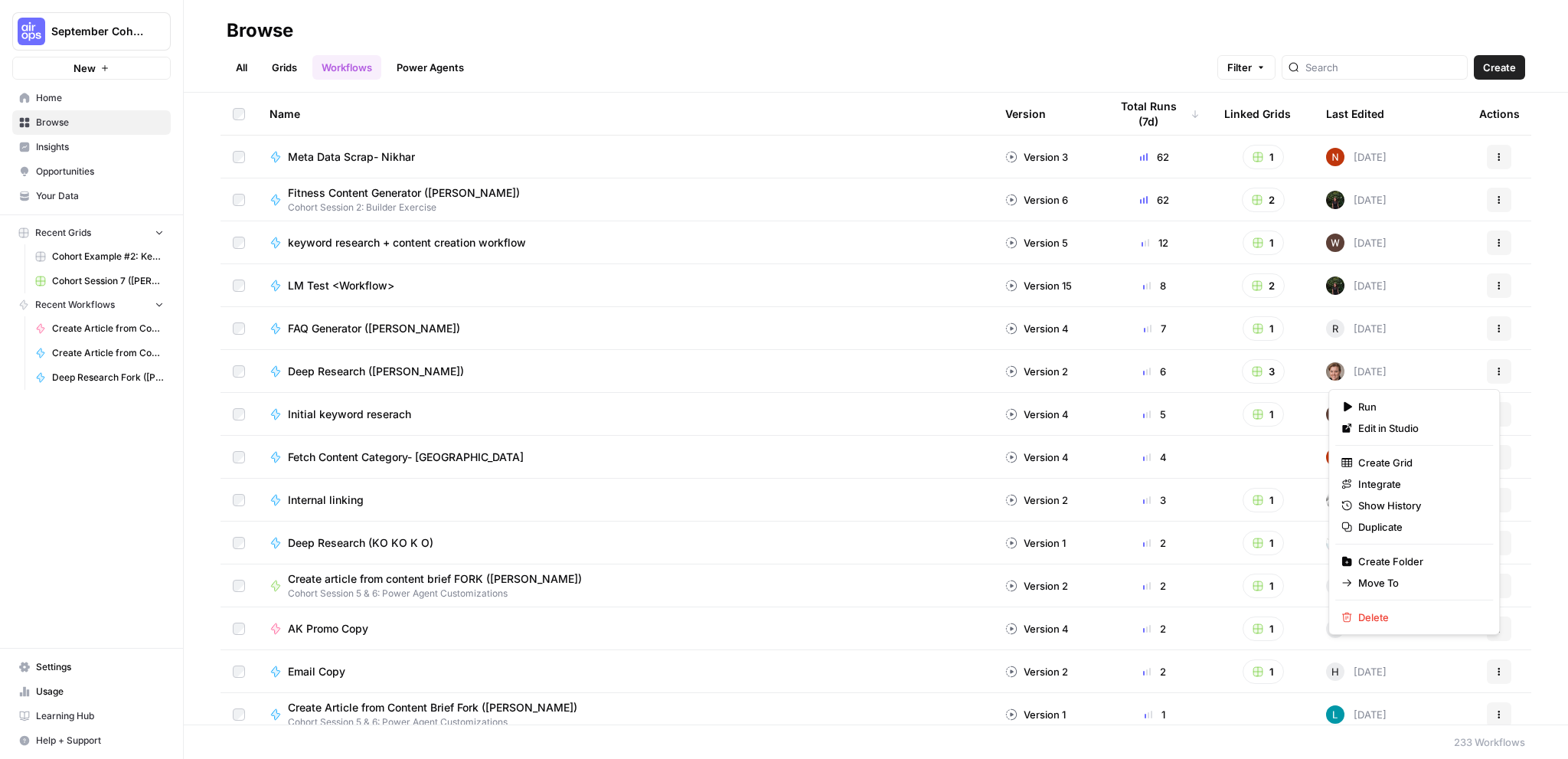
click at [1494, 372] on button "Actions" at bounding box center [1498, 371] width 24 height 24
click at [1403, 519] on span "Duplicate" at bounding box center [1419, 526] width 122 height 15
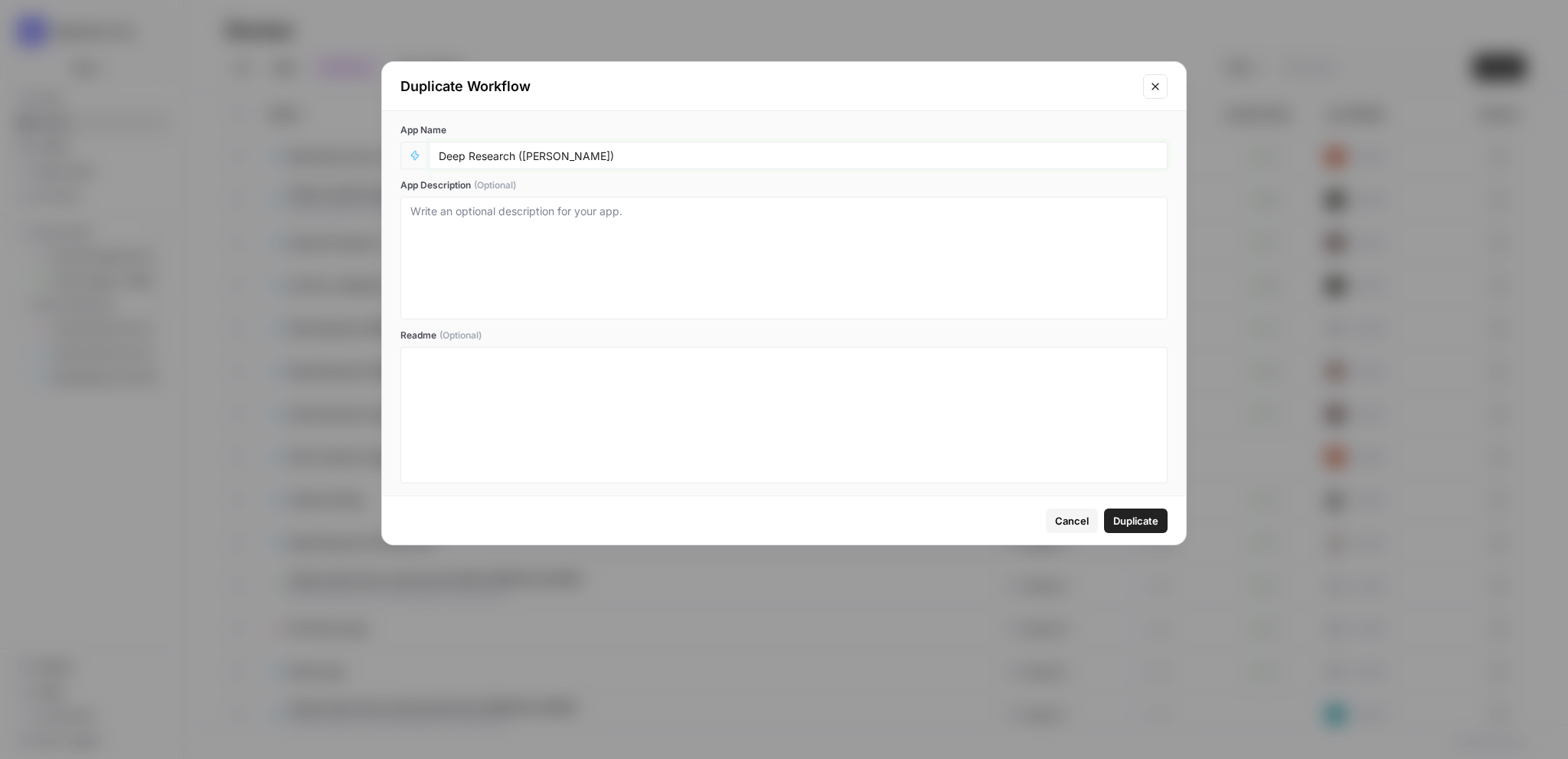
drag, startPoint x: 562, startPoint y: 158, endPoint x: 524, endPoint y: 157, distance: 38.0
click at [524, 157] on input "Deep Research (Andrea)" at bounding box center [798, 155] width 719 height 14
type input "Deep Research (Bobby L)"
click at [1152, 523] on span "Duplicate" at bounding box center [1135, 521] width 45 height 15
click at [1135, 524] on span "Duplicate" at bounding box center [1135, 521] width 45 height 15
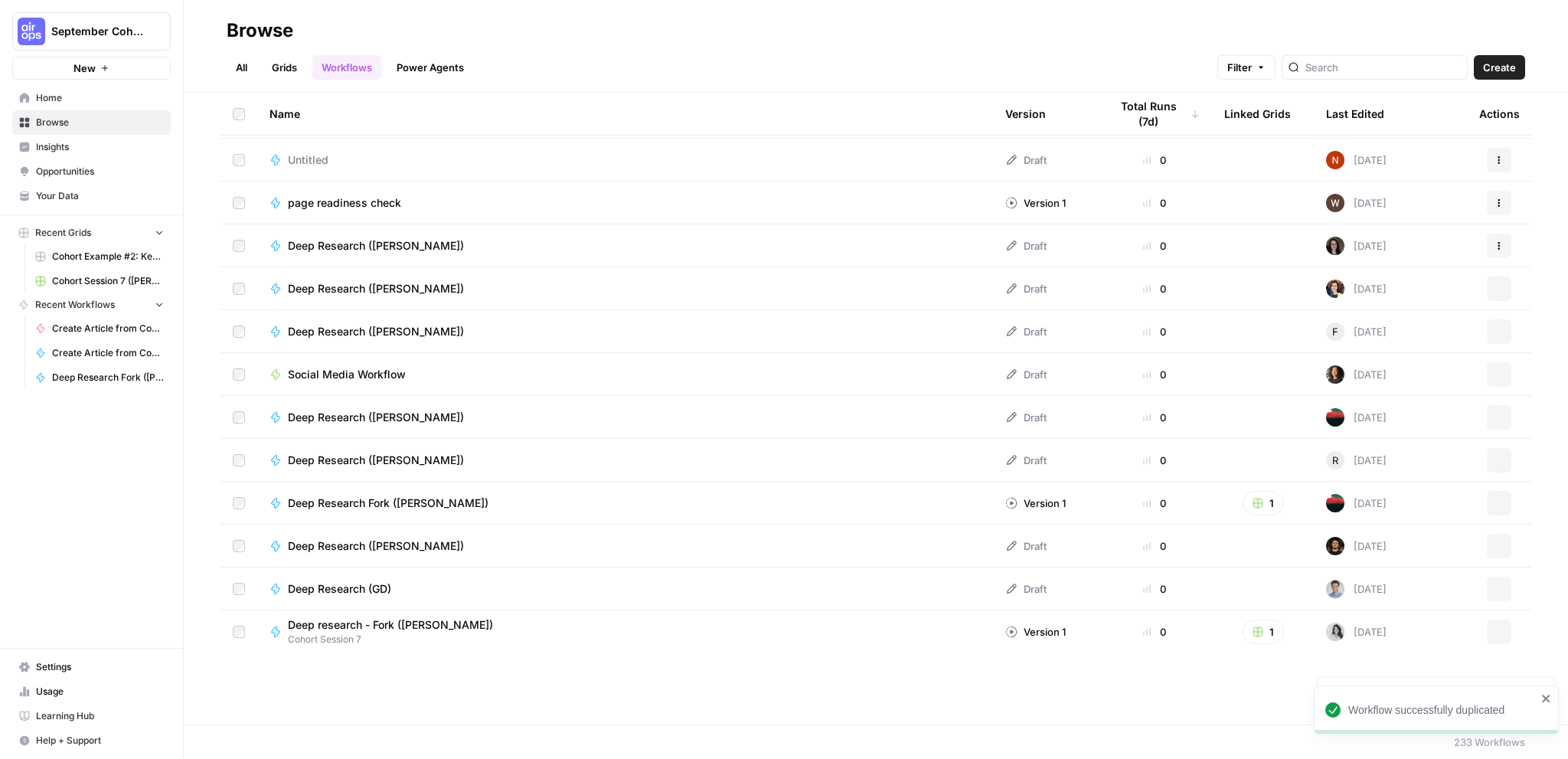
scroll to position [2449, 0]
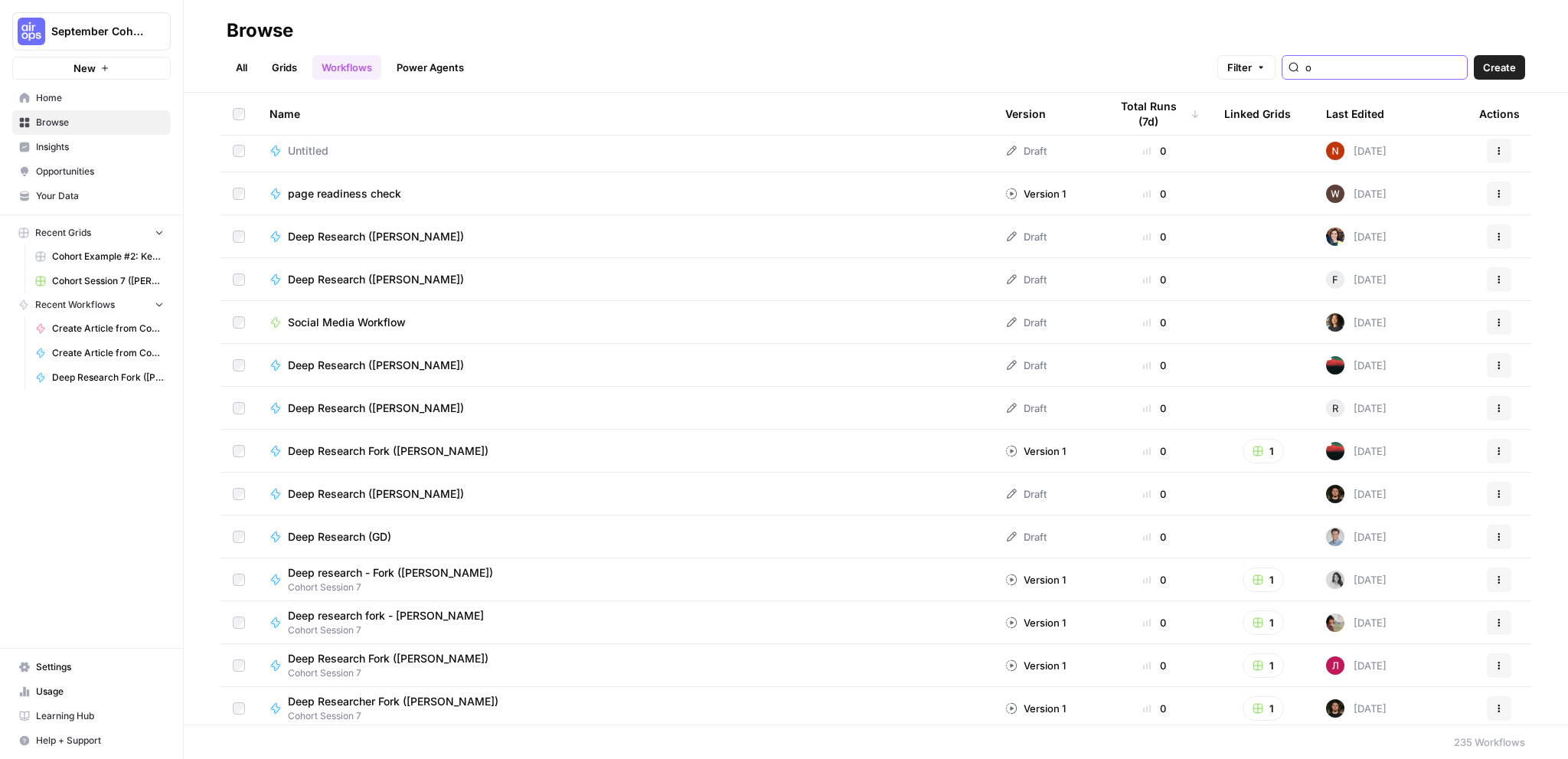
type input "o"
type input "b"
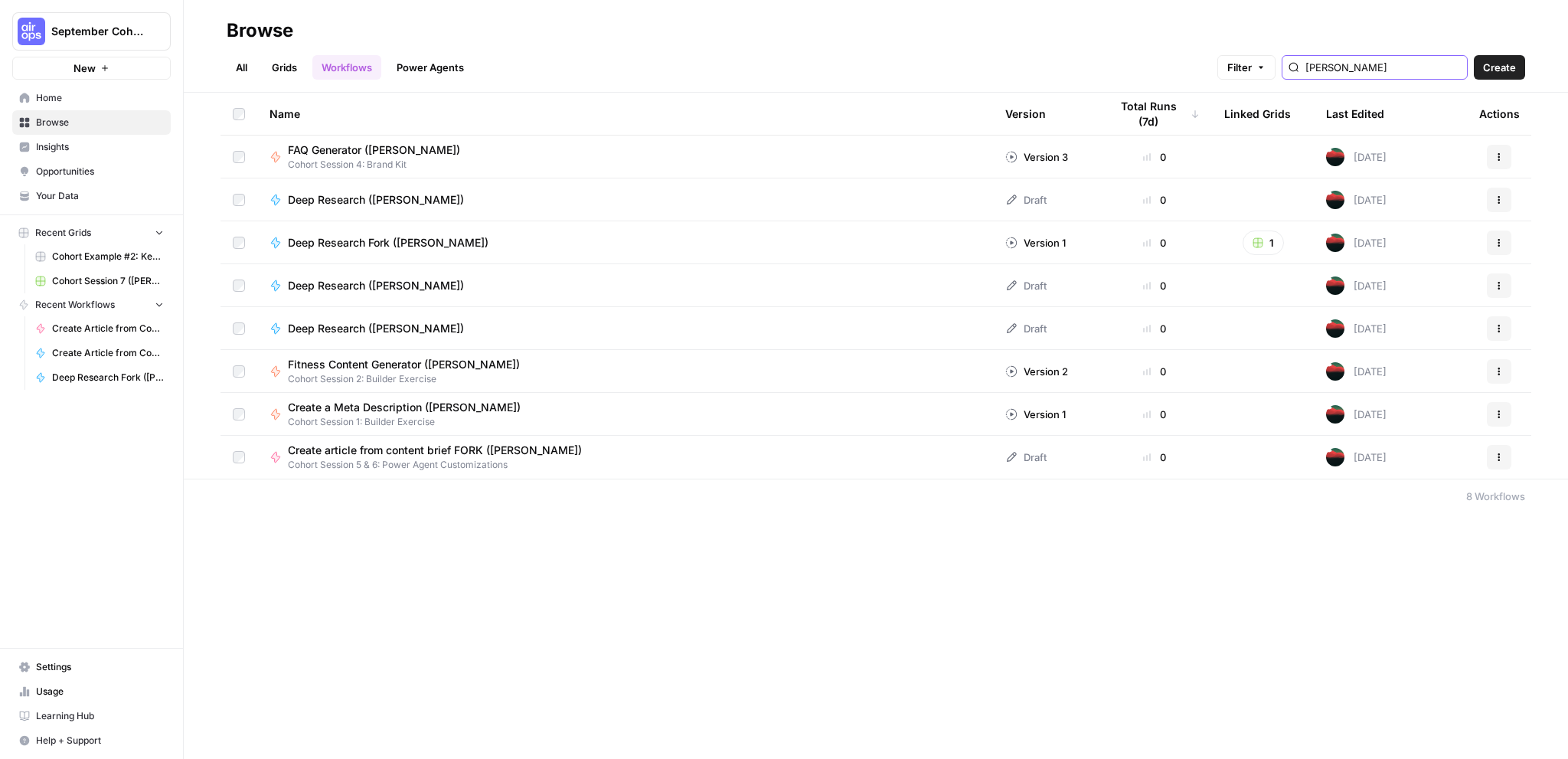
type input "Bobby L"
click at [357, 244] on span "Deep Research Fork (Bobby L)" at bounding box center [387, 242] width 200 height 15
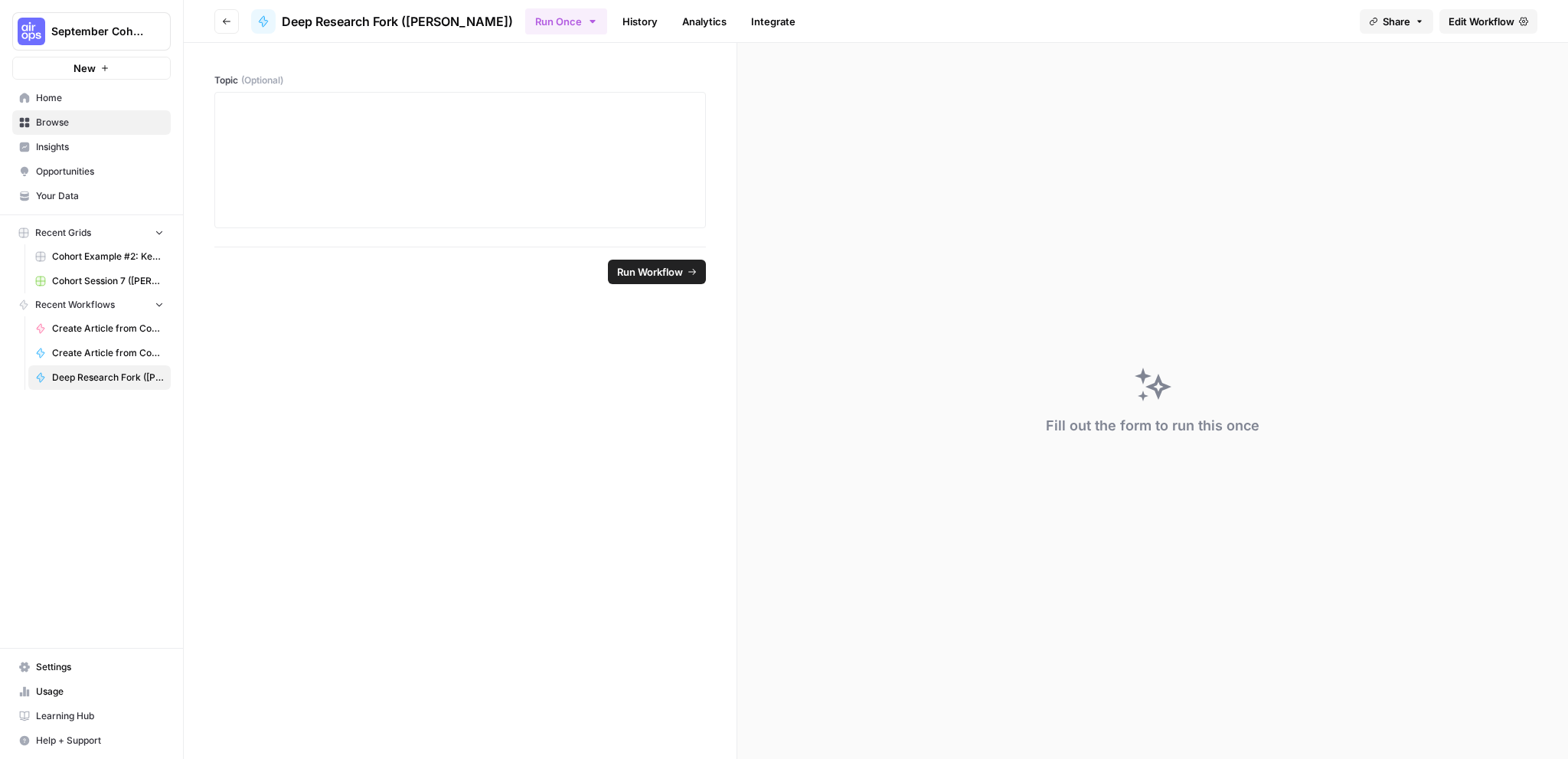
click at [1082, 220] on div "Fill out the form to run this once" at bounding box center [1153, 400] width 831 height 715
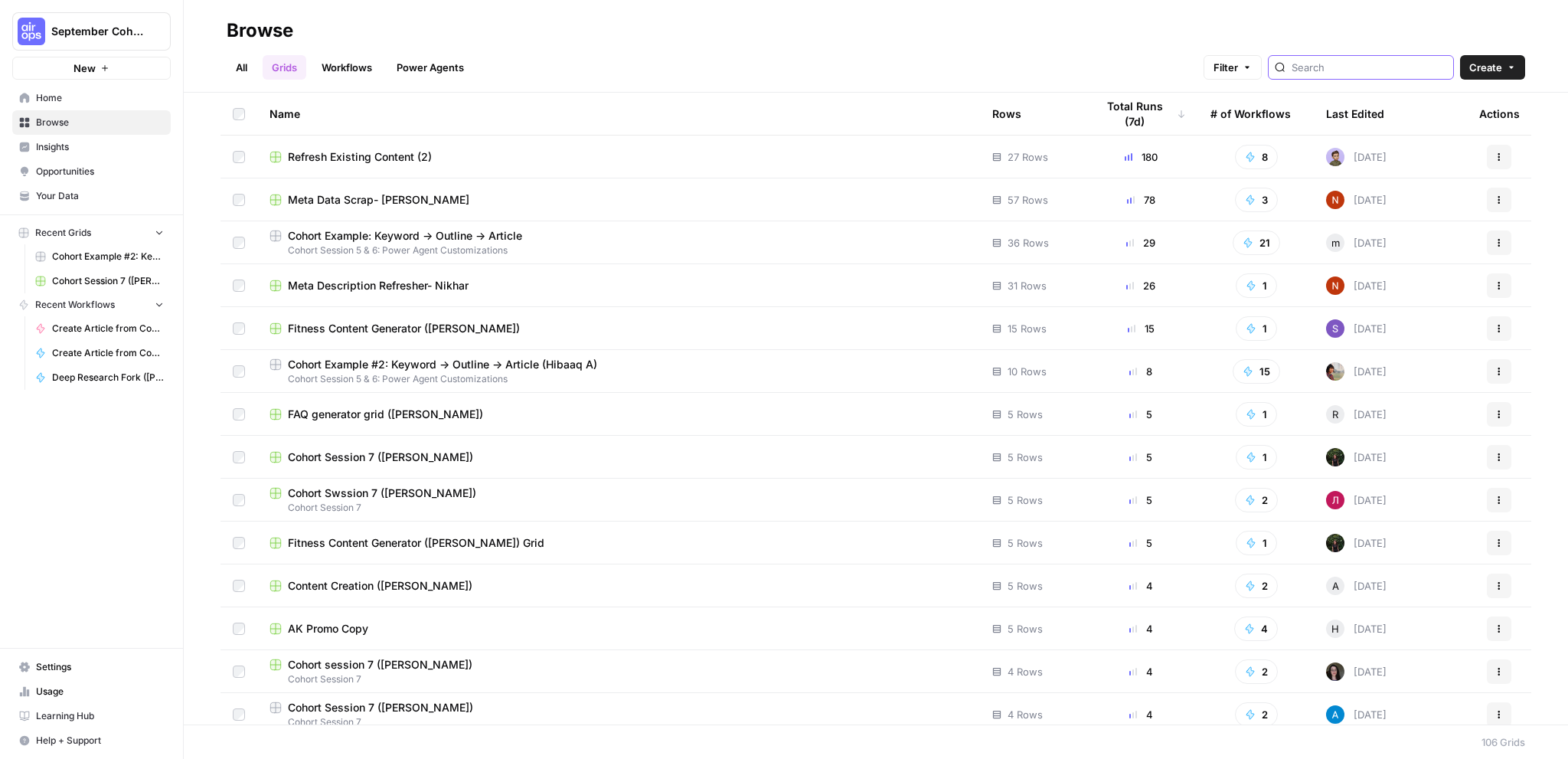
click at [1352, 66] on input "search" at bounding box center [1368, 67] width 155 height 15
type input "Bobby L"
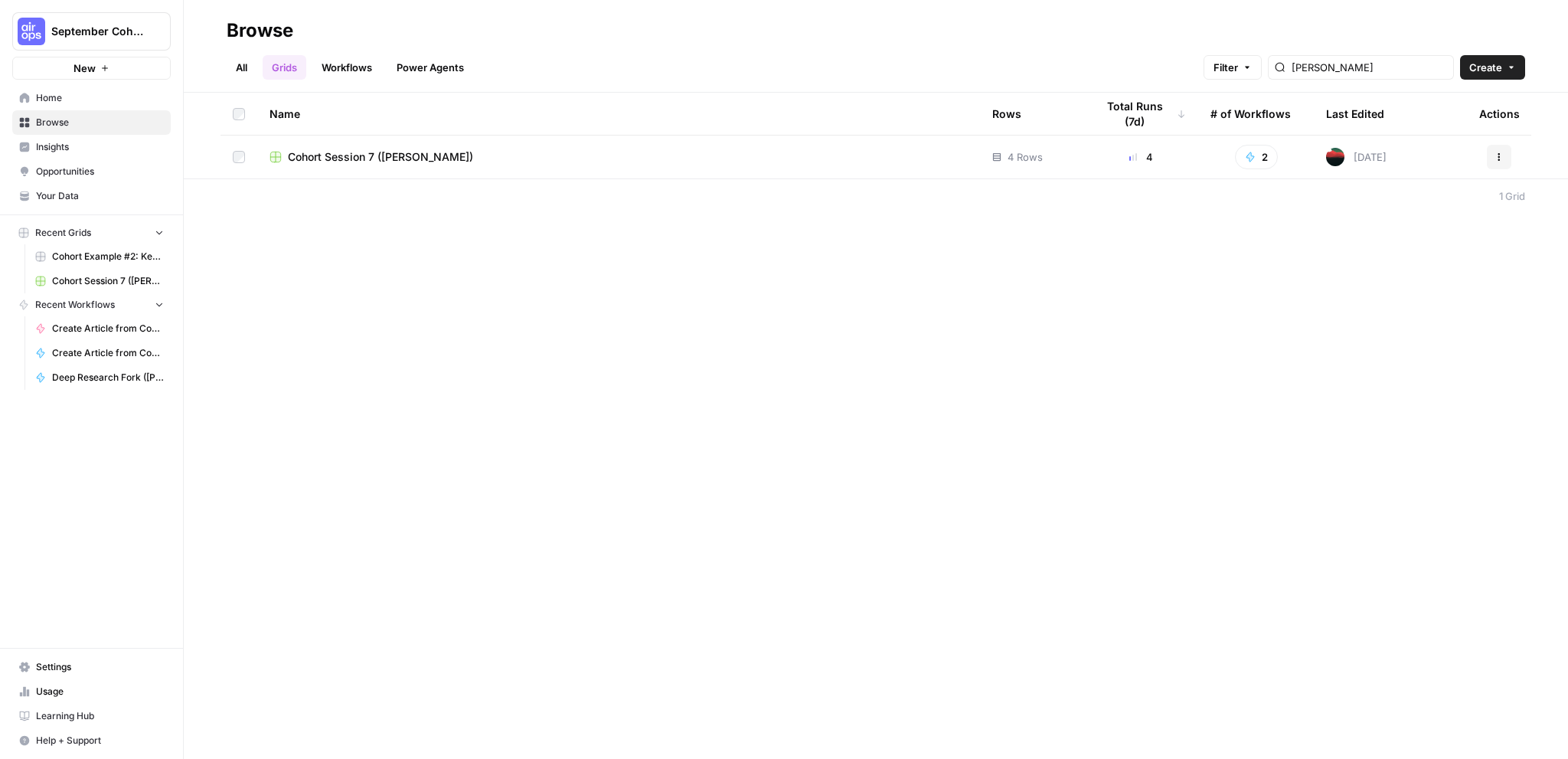
click at [957, 227] on div "Browse All Grids Workflows Power Agents Filter Bobby L Create Name Rows Total R…" at bounding box center [876, 379] width 1384 height 759
click at [245, 67] on link "All" at bounding box center [241, 67] width 30 height 24
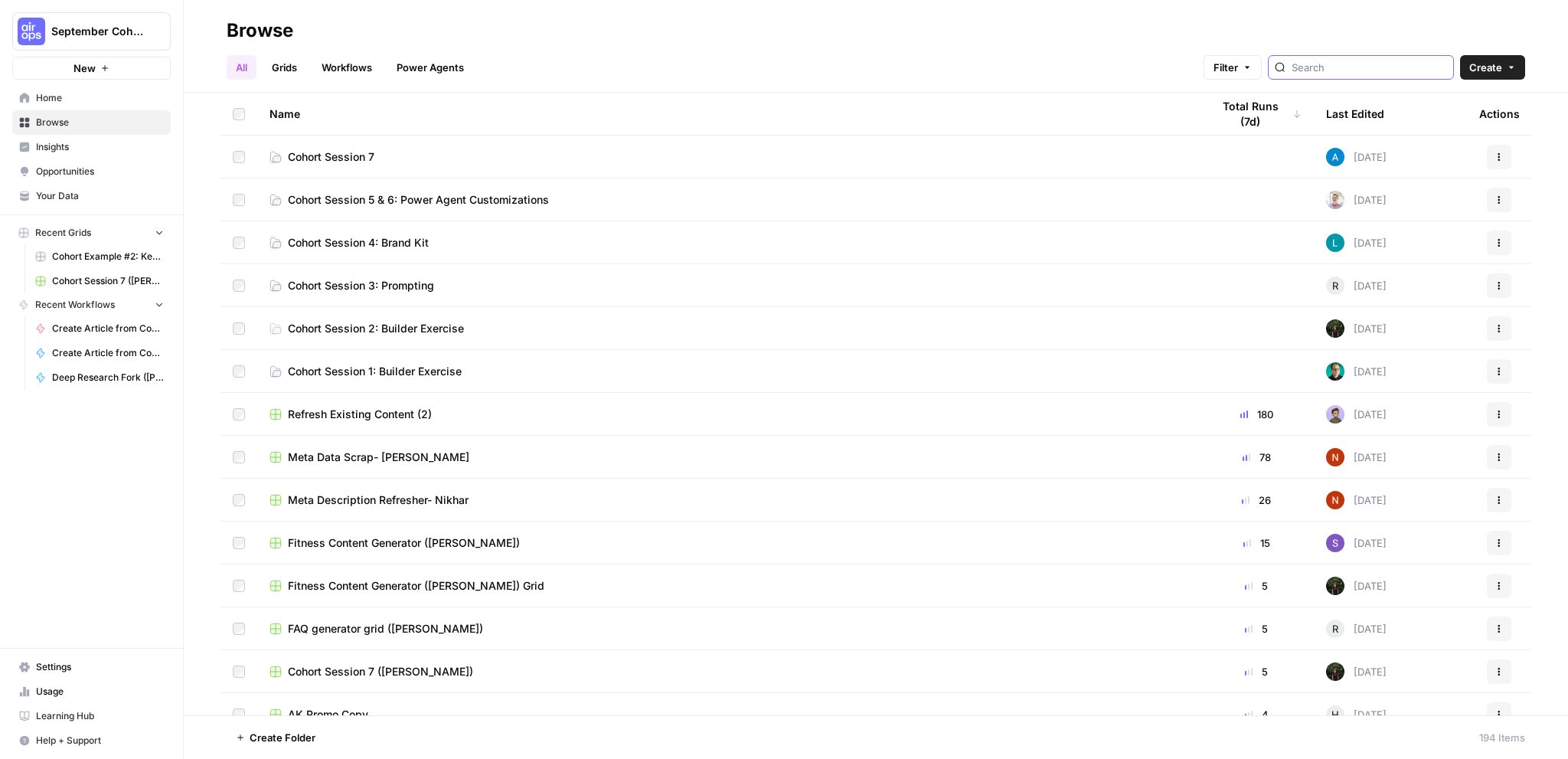
click at [1363, 67] on input "search" at bounding box center [1368, 67] width 155 height 15
type input "Bobby L"
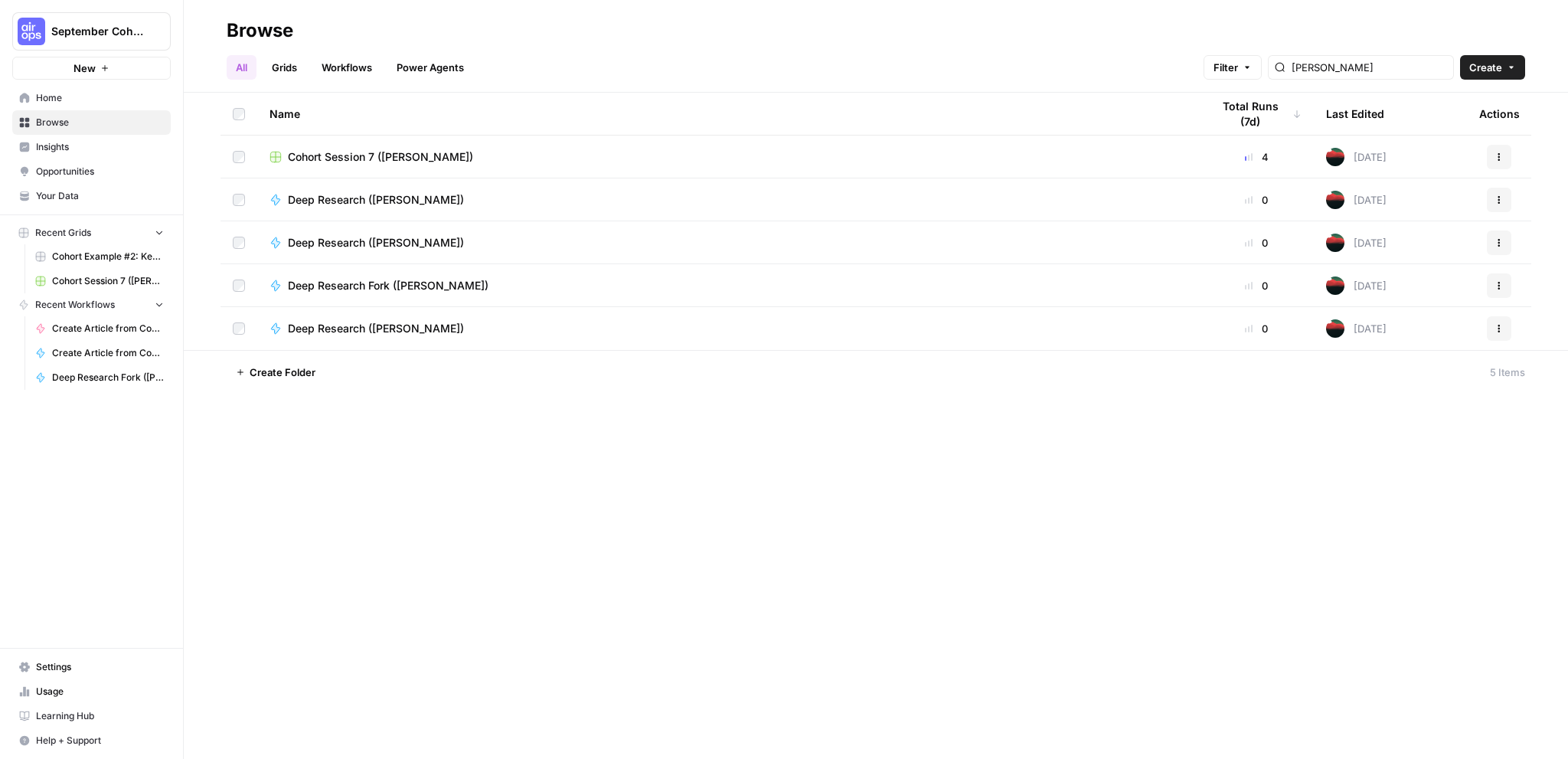
click at [385, 193] on span "Deep Research (Bobby L)" at bounding box center [375, 199] width 176 height 15
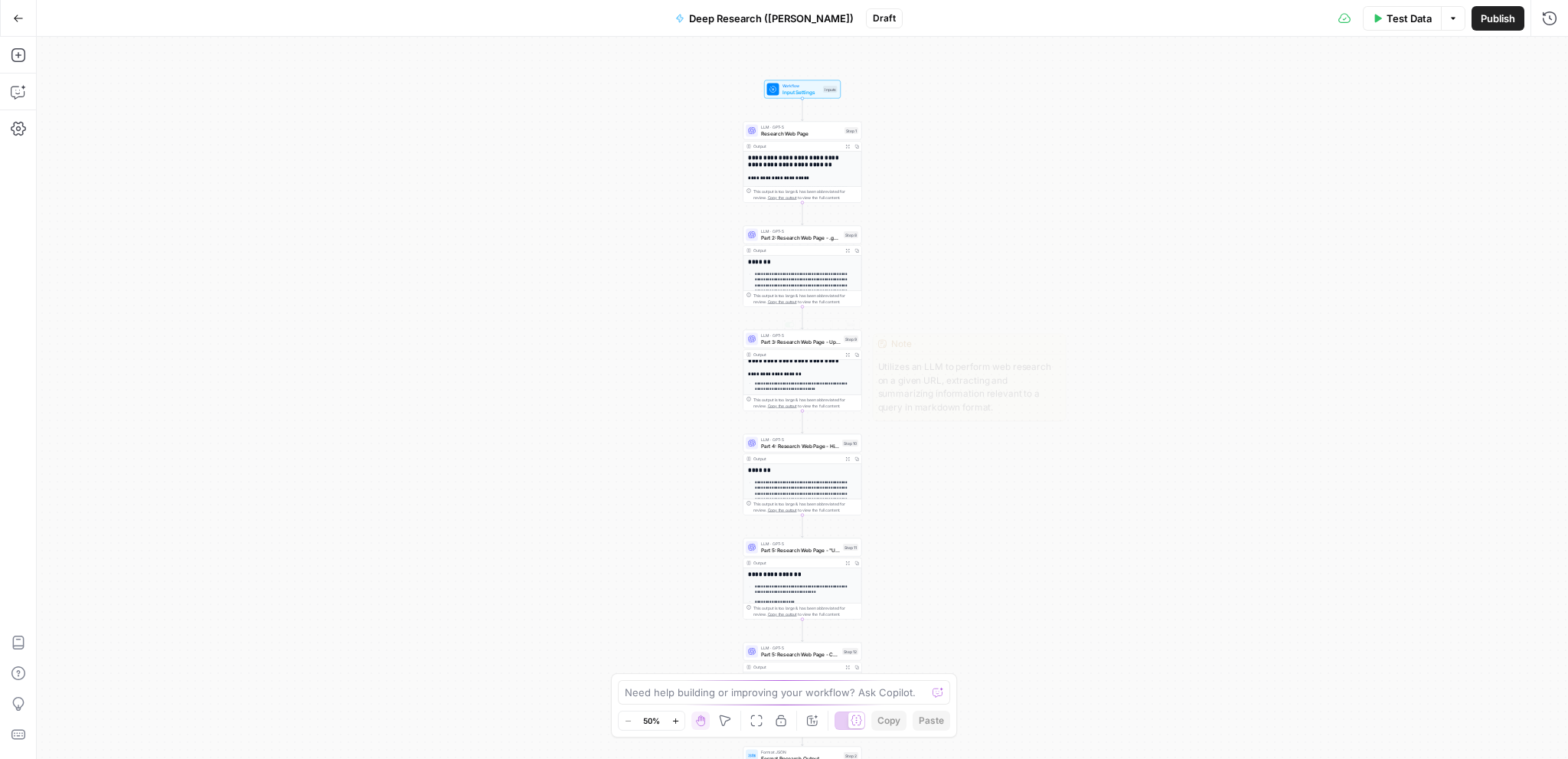
scroll to position [153, 0]
click at [1028, 391] on div "**********" at bounding box center [803, 398] width 1531 height 722
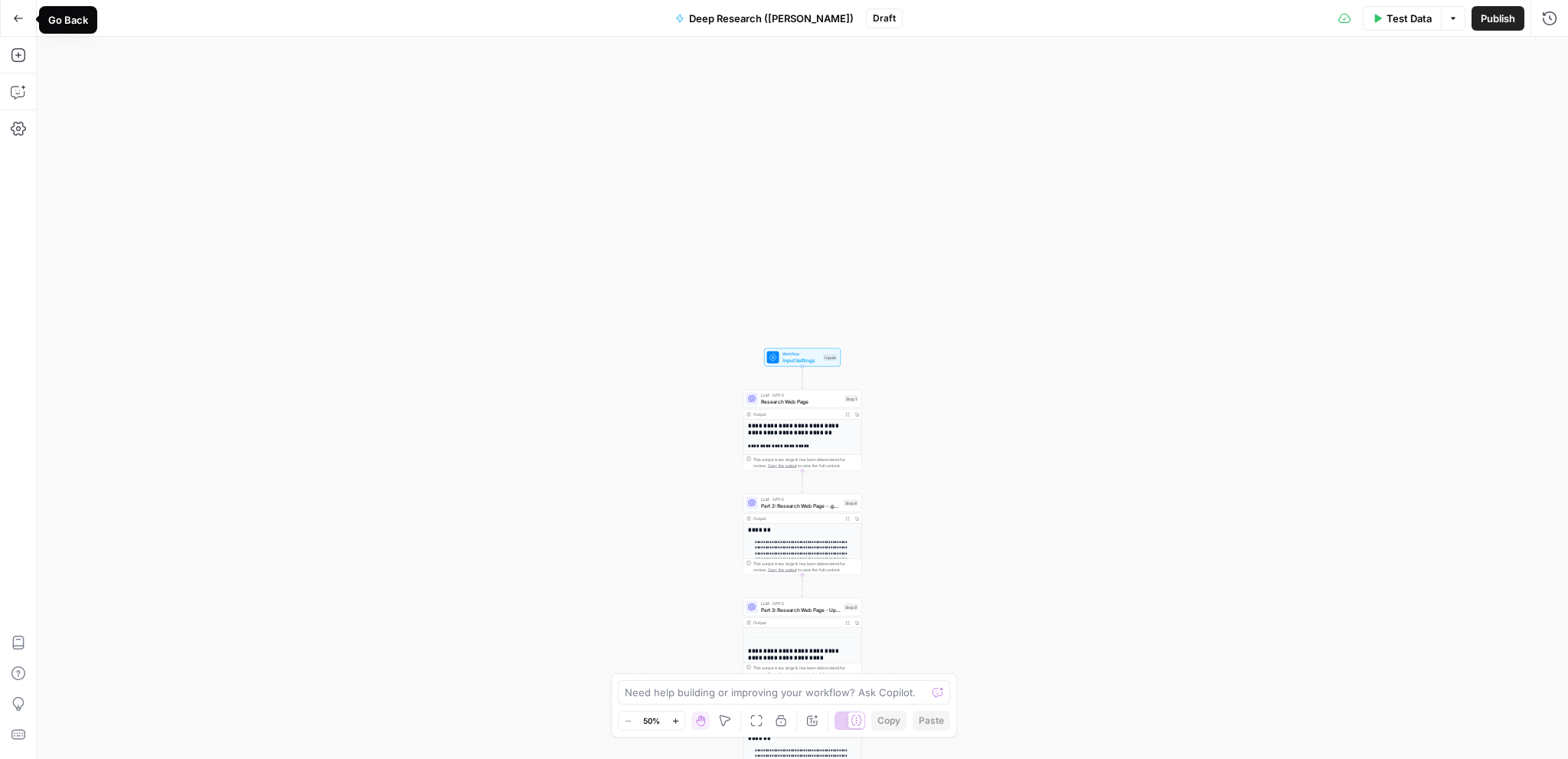
click at [19, 22] on icon "button" at bounding box center [18, 18] width 11 height 11
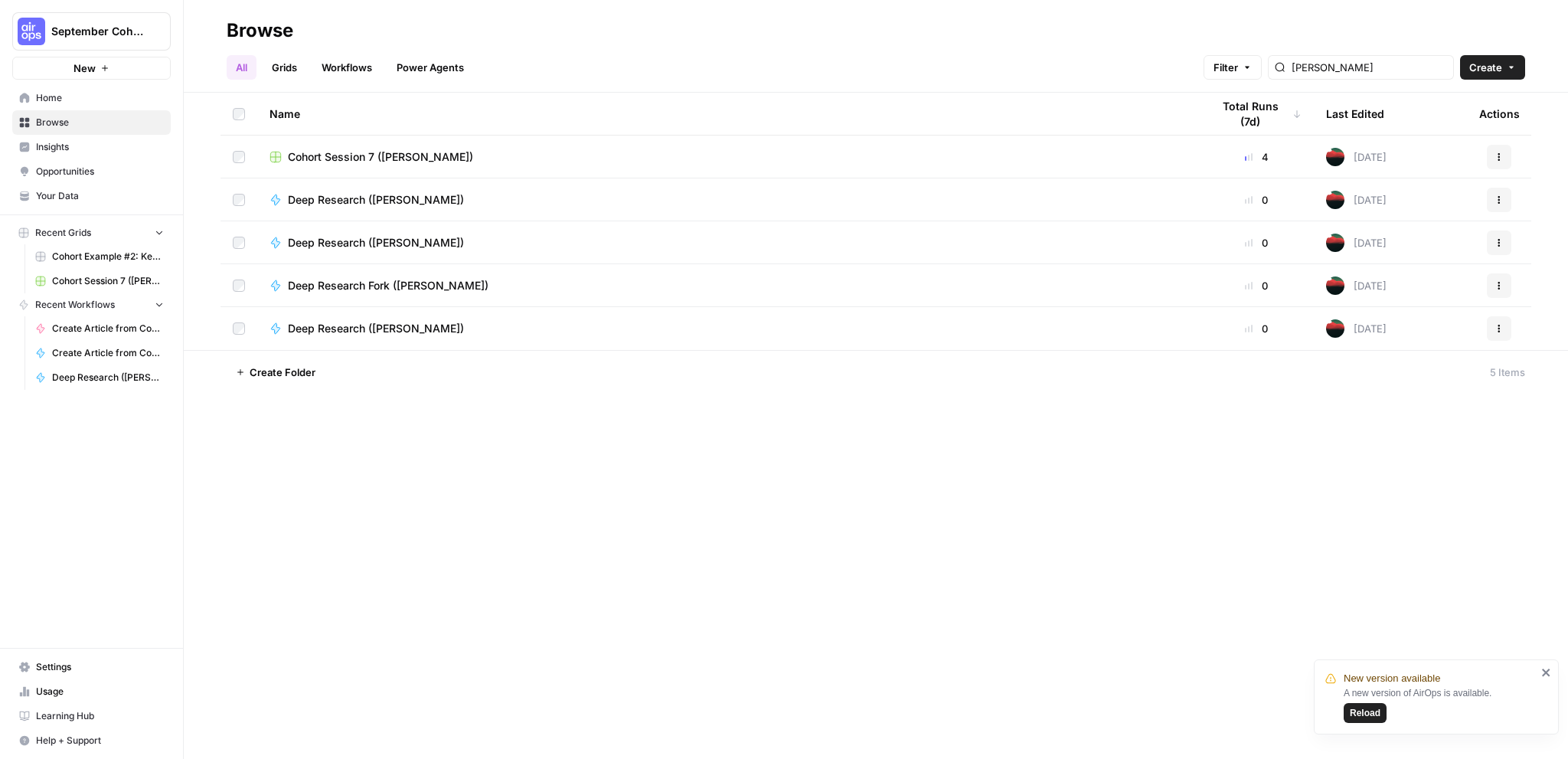
click at [34, 38] on img "Workspace: September Cohort" at bounding box center [31, 31] width 27 height 27
click at [67, 137] on span "TDI Content Team" at bounding box center [147, 139] width 202 height 15
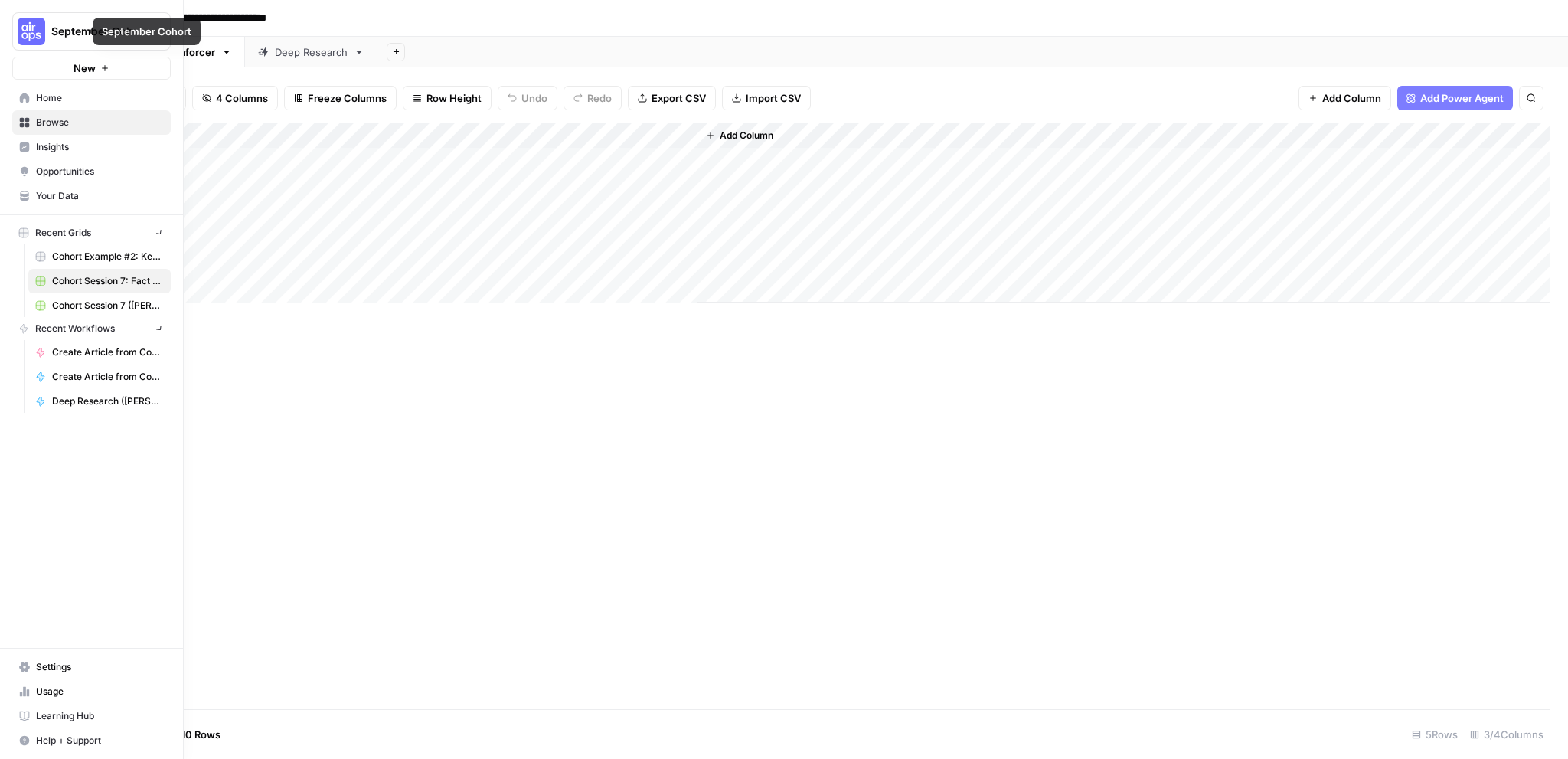
click at [58, 21] on button "September Cohort" at bounding box center [92, 32] width 159 height 38
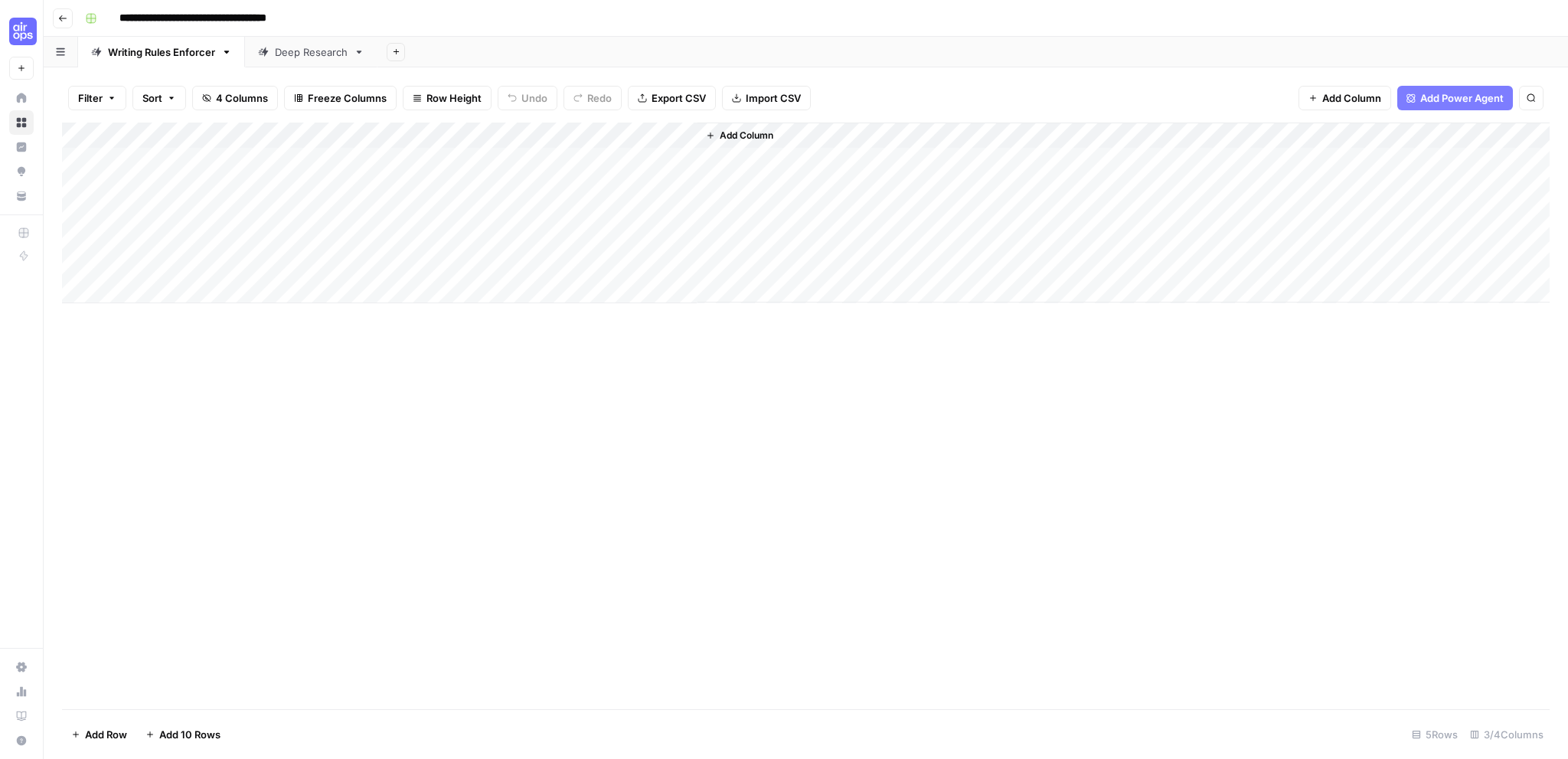
click at [64, 22] on icon "button" at bounding box center [63, 18] width 9 height 9
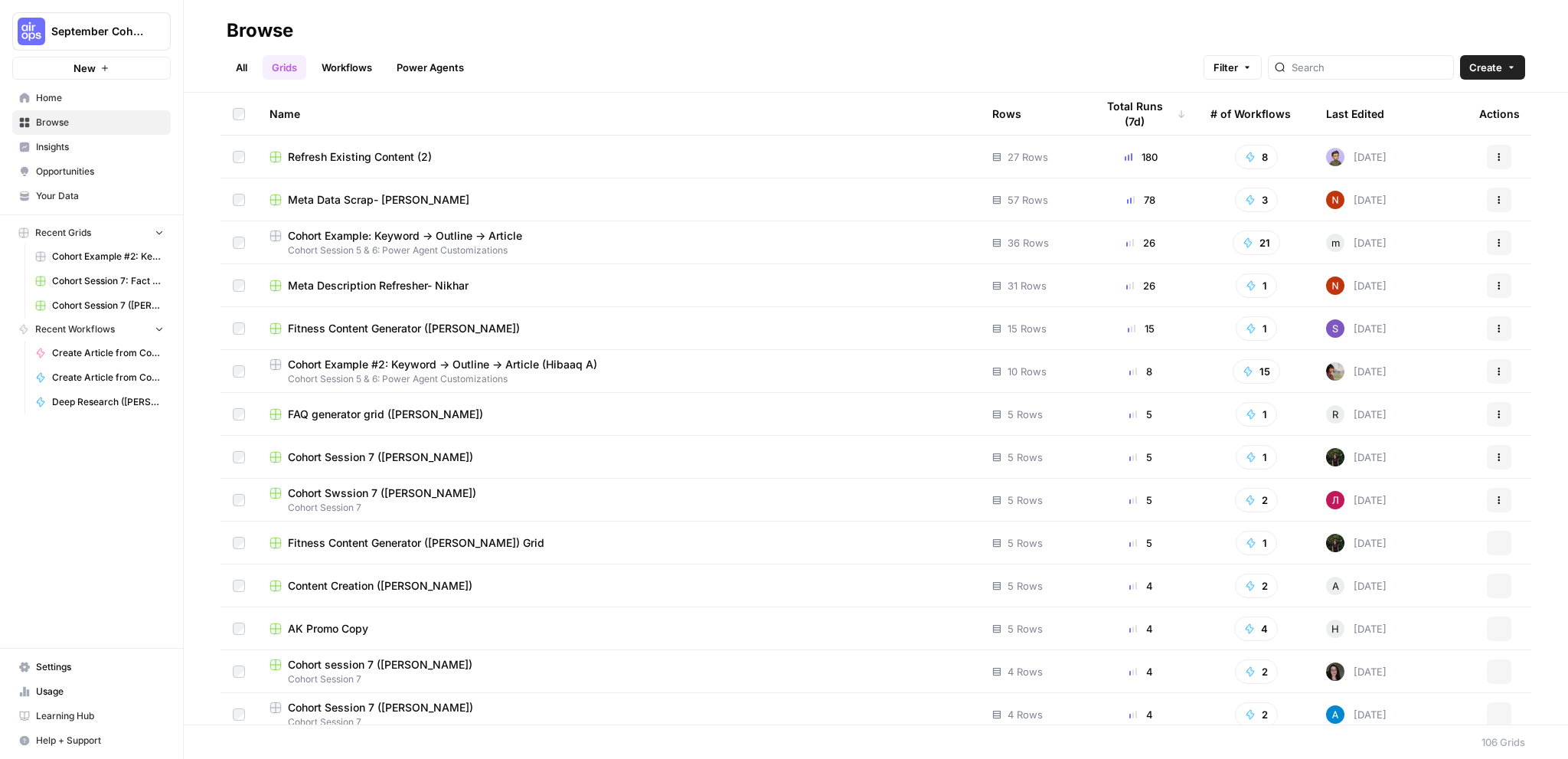
click at [348, 70] on link "Workflows" at bounding box center [346, 67] width 69 height 24
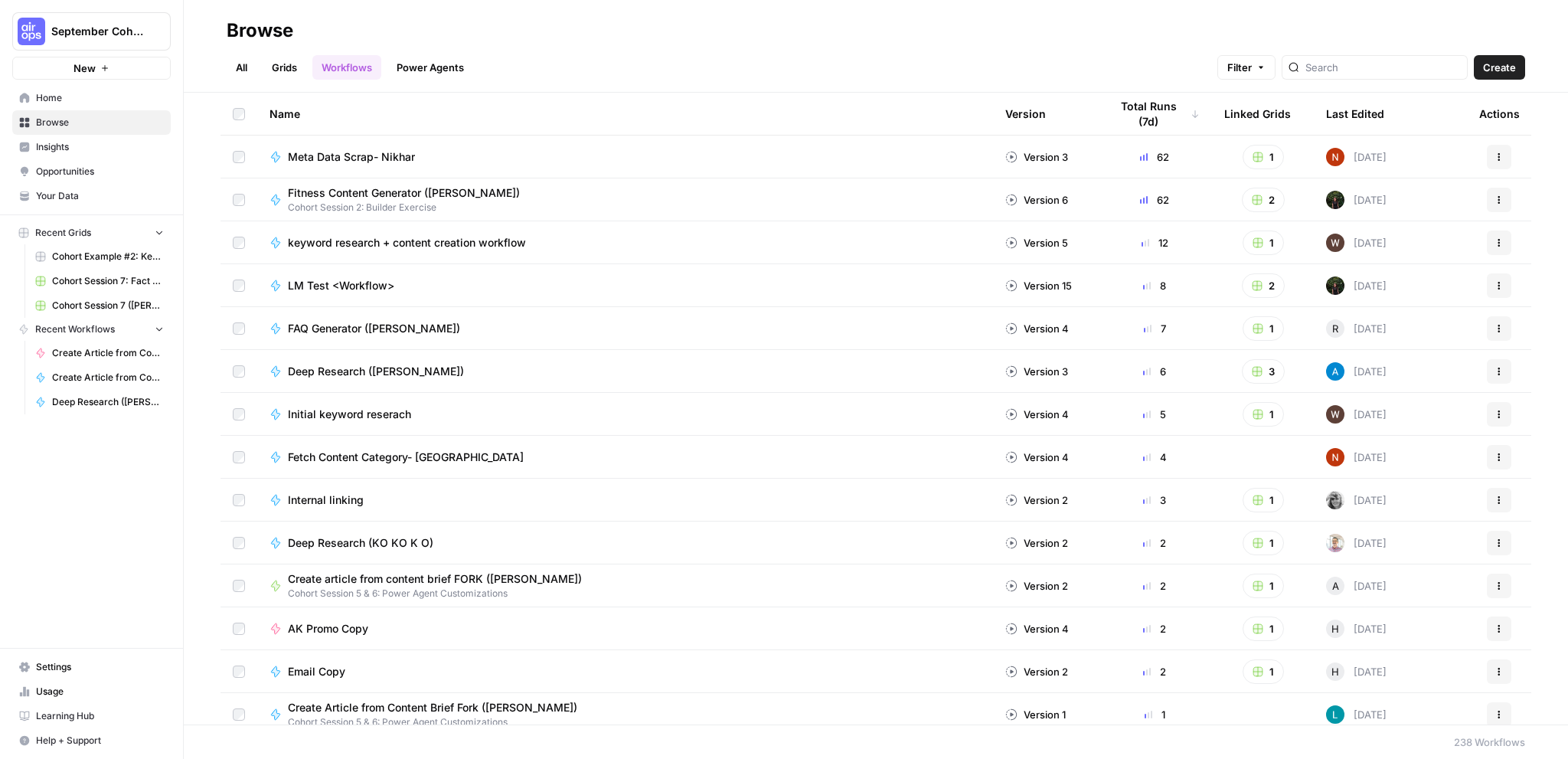
drag, startPoint x: 1534, startPoint y: 68, endPoint x: 1523, endPoint y: 67, distance: 11.0
click at [1530, 68] on header "Browse All Grids Workflows Power Agents Filter Create" at bounding box center [876, 46] width 1384 height 92
click at [1521, 67] on button "Create" at bounding box center [1499, 67] width 52 height 24
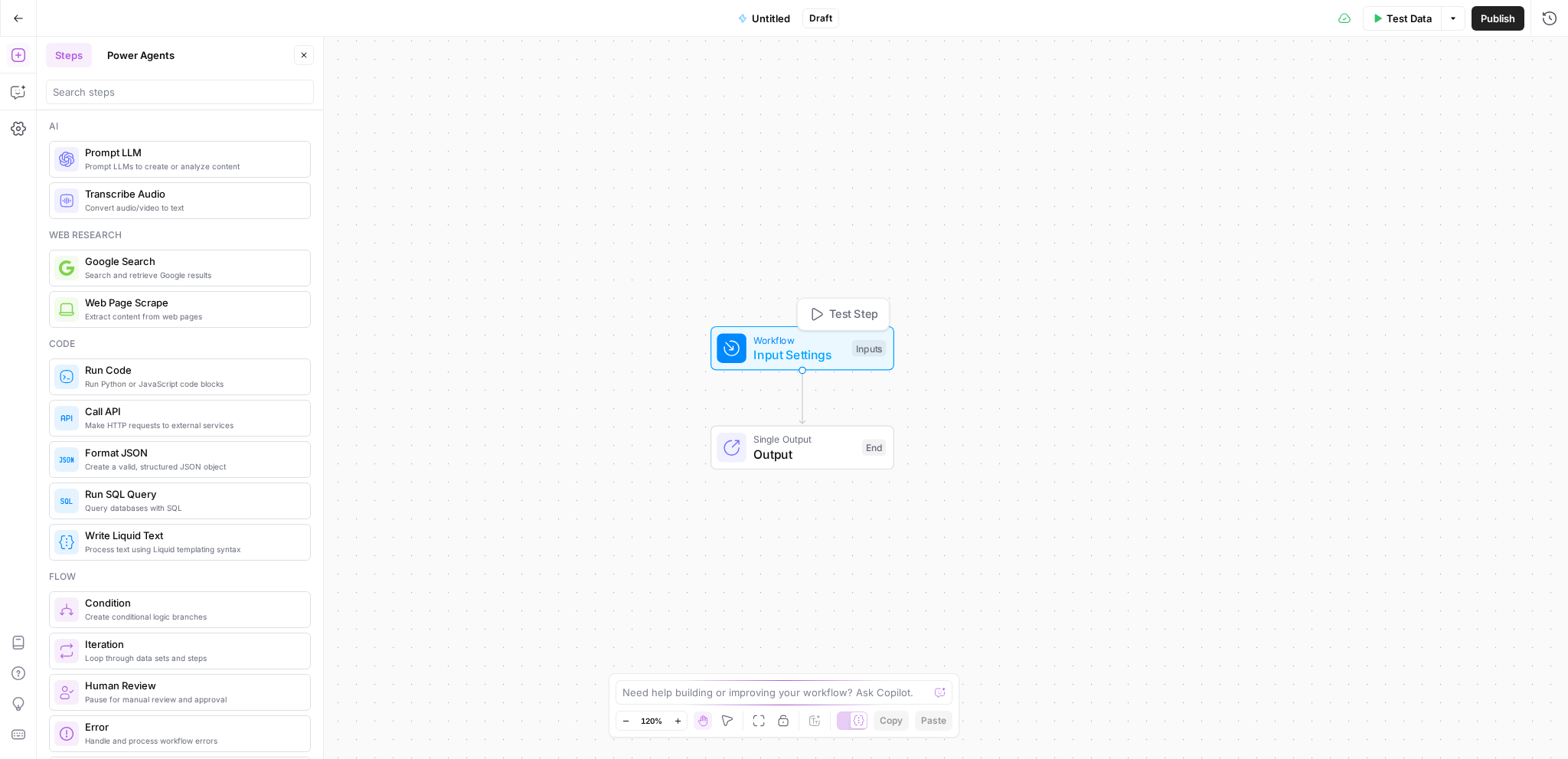
click at [788, 346] on span "Input Settings" at bounding box center [799, 355] width 91 height 18
click at [1290, 98] on button "Add Field" at bounding box center [1270, 103] width 520 height 24
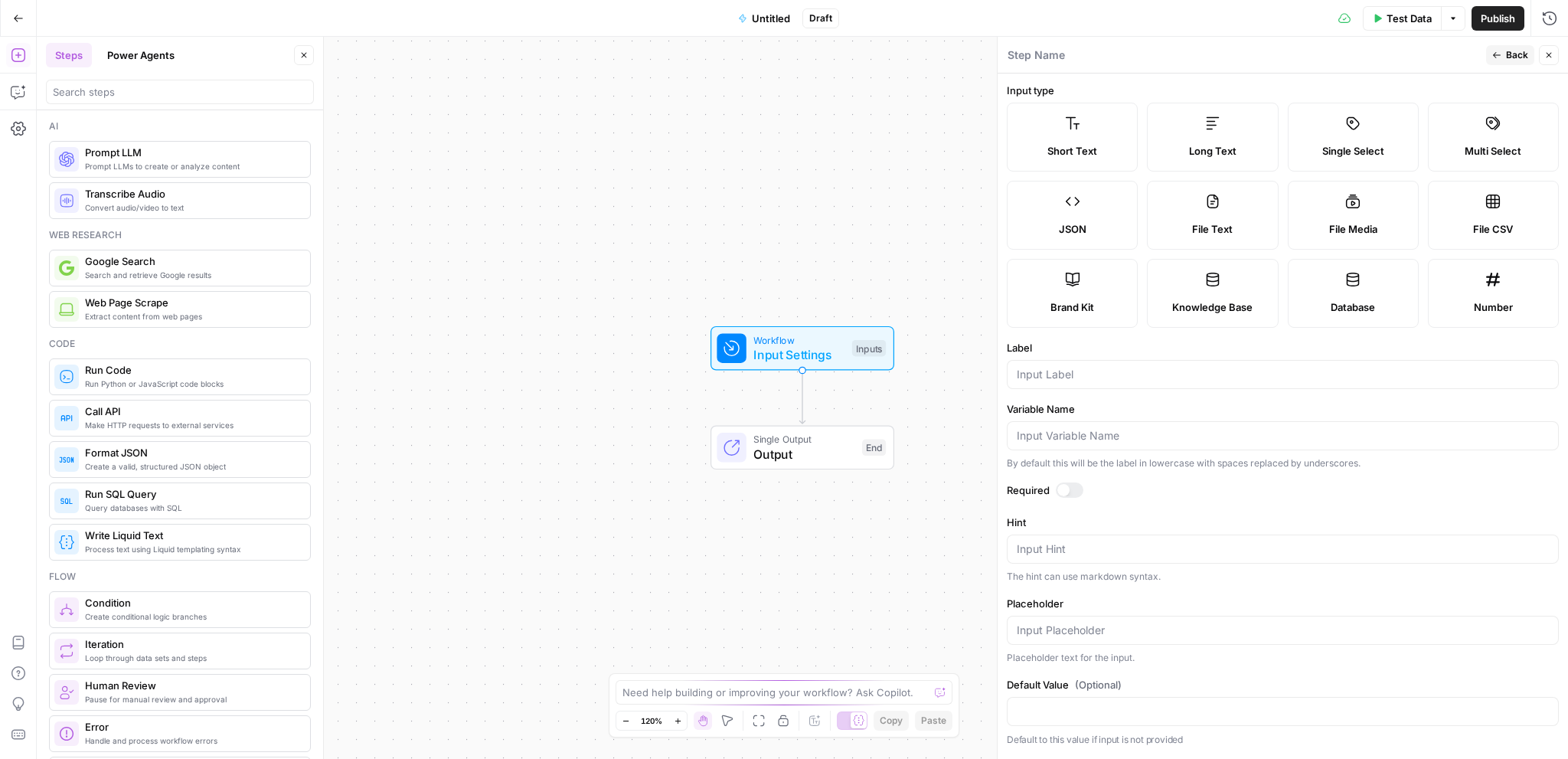
click at [1077, 308] on span "Brand Kit" at bounding box center [1072, 307] width 44 height 15
type input "Brand Kit"
type input "brand_kit"
click at [1099, 435] on input "brand_kit" at bounding box center [1282, 435] width 532 height 15
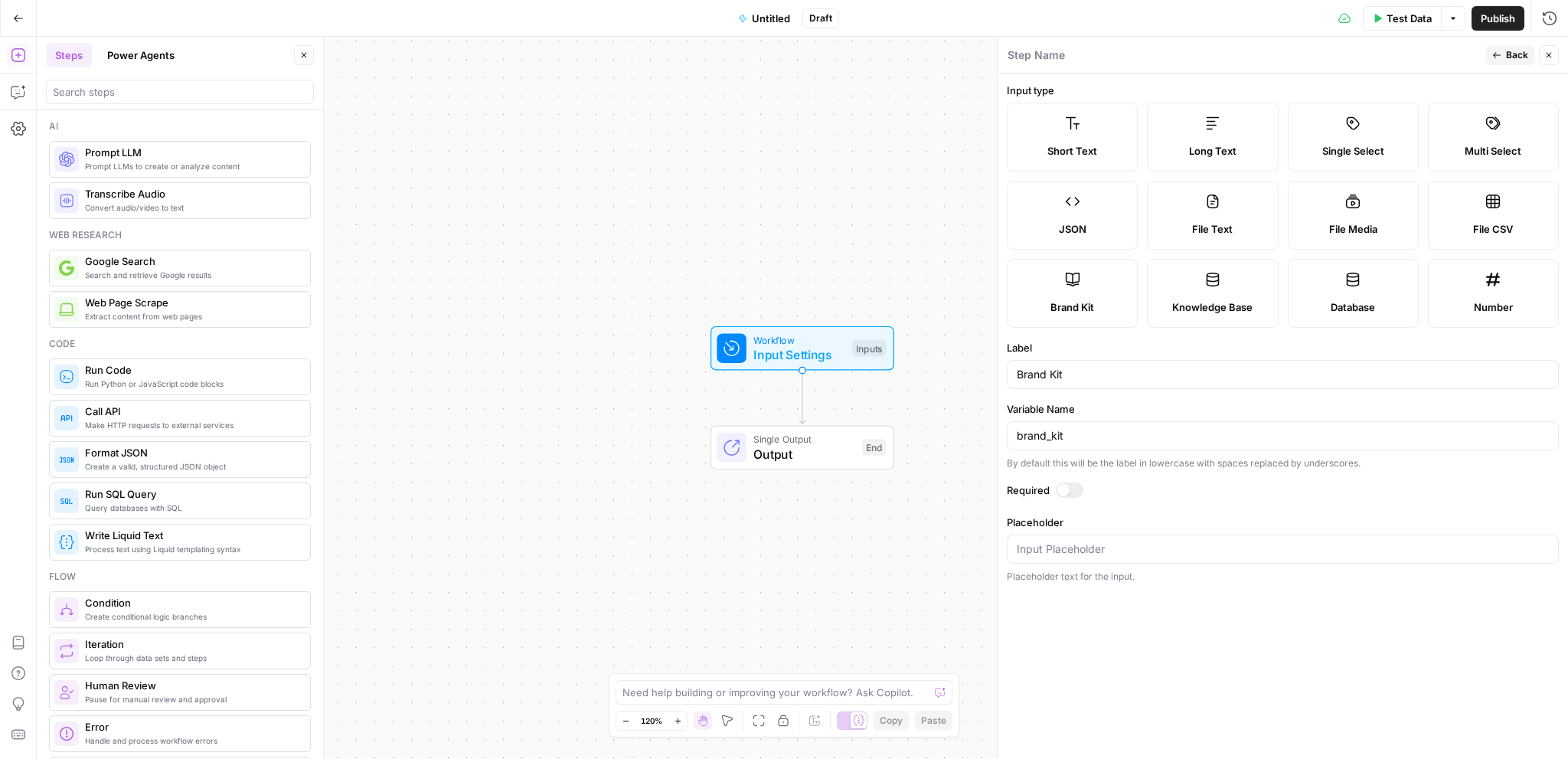
click at [1101, 382] on div "Brand Kit" at bounding box center [1282, 375] width 552 height 29
click at [1105, 548] on input "Placeholder" at bounding box center [1282, 549] width 532 height 15
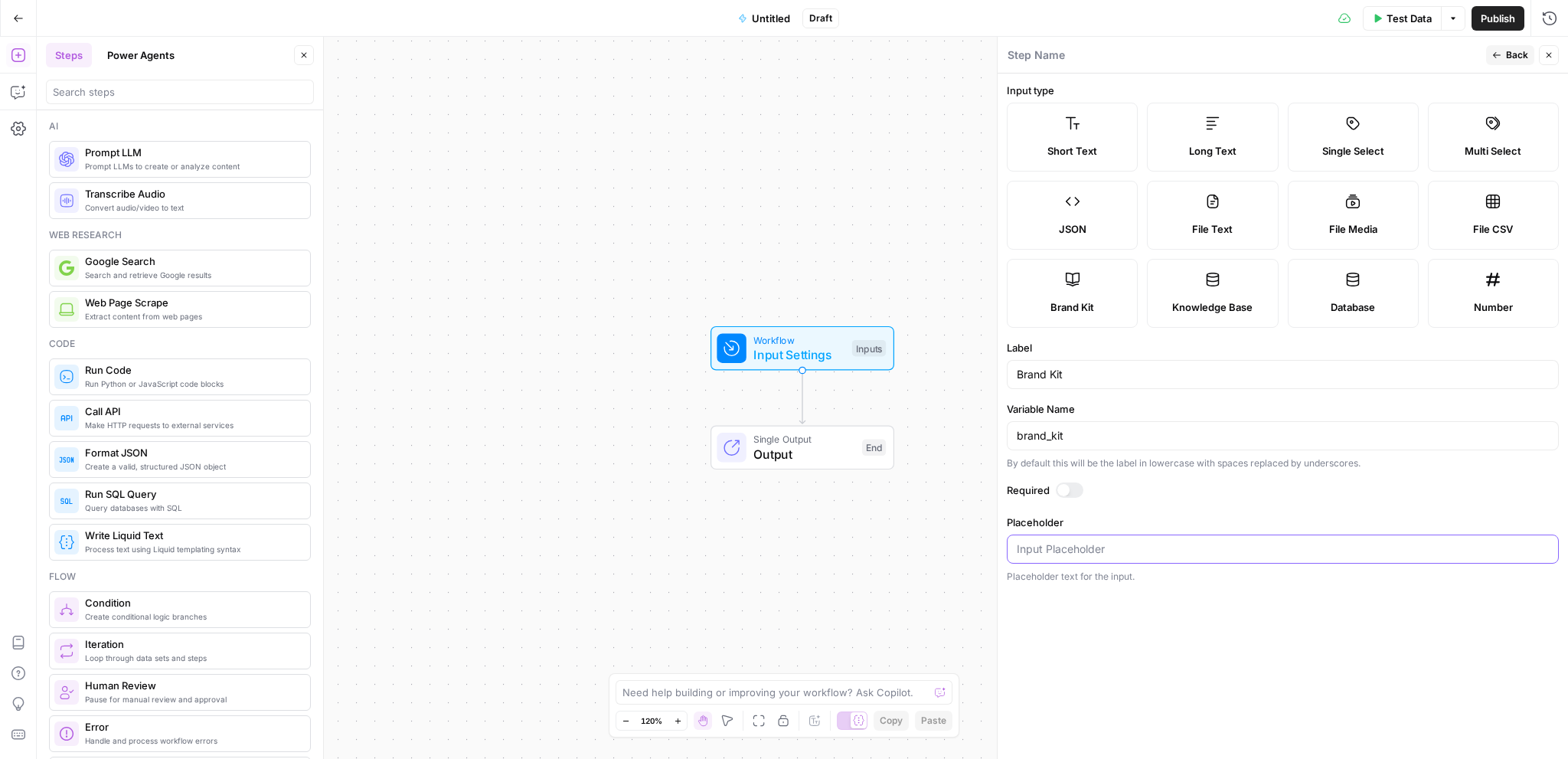
click at [1105, 548] on input "Placeholder" at bounding box center [1282, 549] width 532 height 15
click at [1136, 435] on input "brand_kit" at bounding box center [1282, 435] width 532 height 15
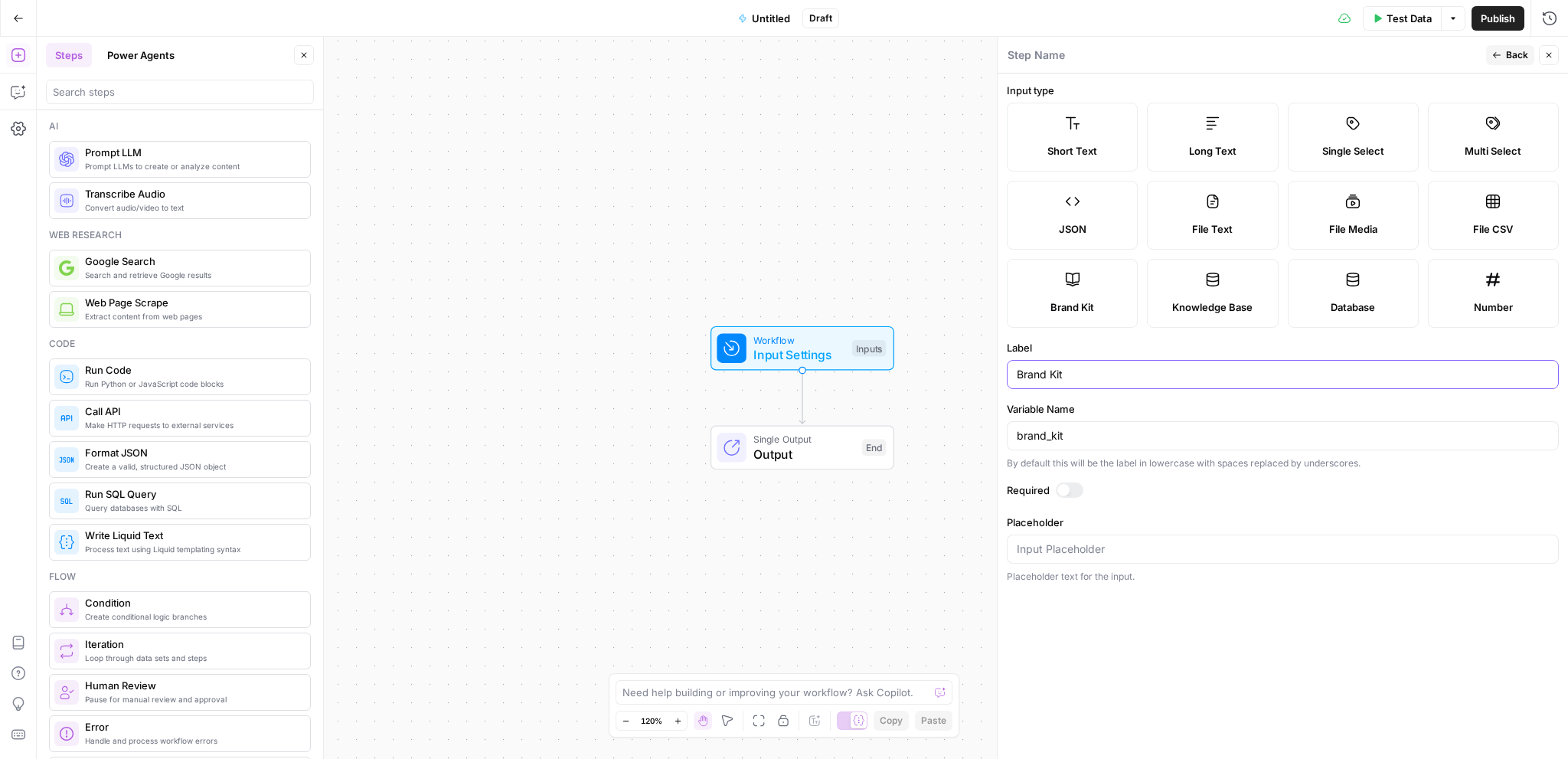
drag, startPoint x: 1136, startPoint y: 367, endPoint x: 1133, endPoint y: 385, distance: 18.2
click at [1135, 367] on input "Brand Kit" at bounding box center [1282, 374] width 532 height 15
click at [1133, 385] on div "Brand Kit" at bounding box center [1282, 375] width 552 height 29
click at [1133, 384] on div "Brand Kit" at bounding box center [1282, 375] width 552 height 29
click at [1131, 370] on input "Brand Kit" at bounding box center [1282, 374] width 532 height 15
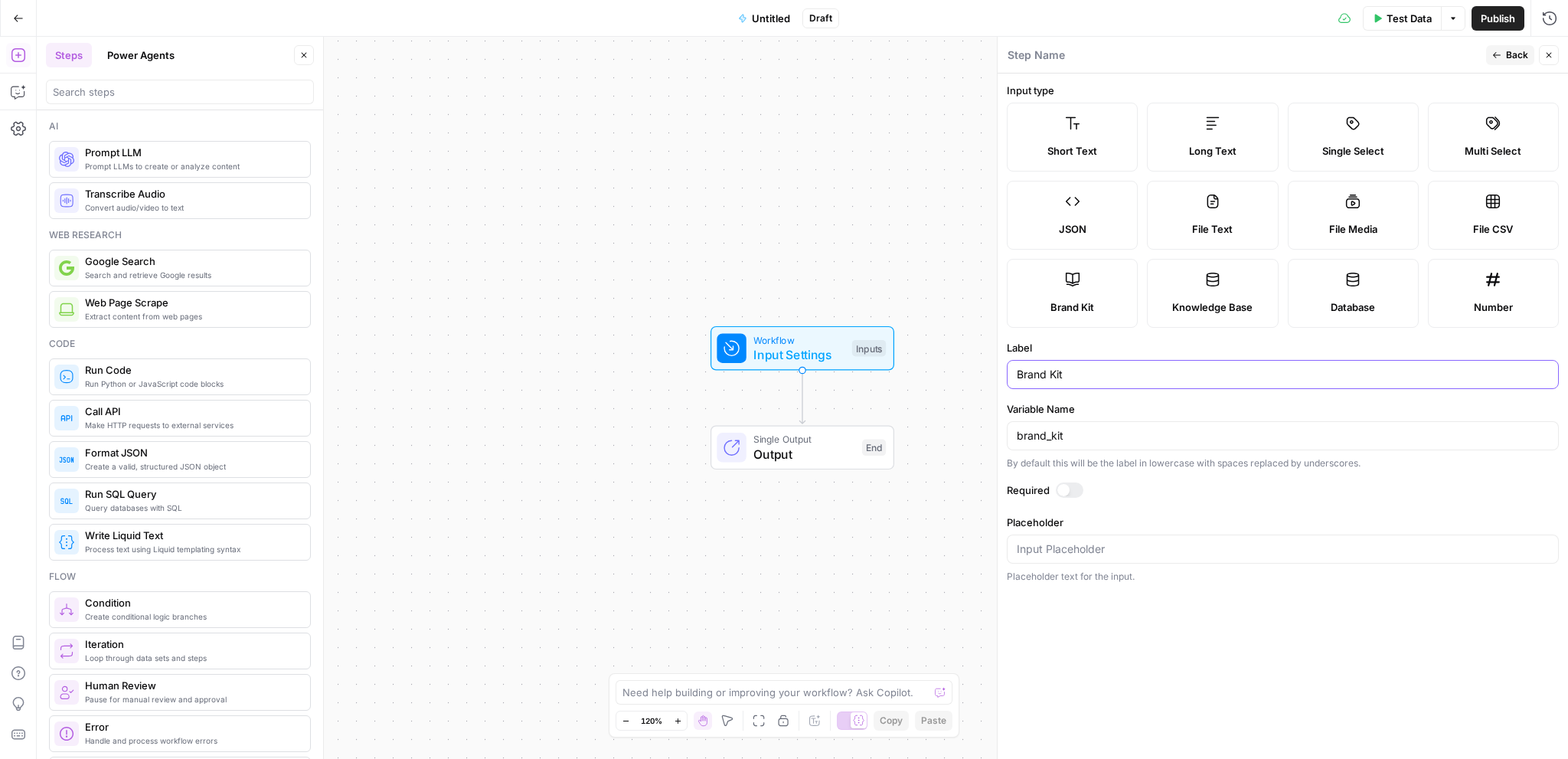
click at [1131, 370] on input "Brand Kit" at bounding box center [1282, 374] width 532 height 15
type input "/"
type input "bRAND"
type input "brand_kit"
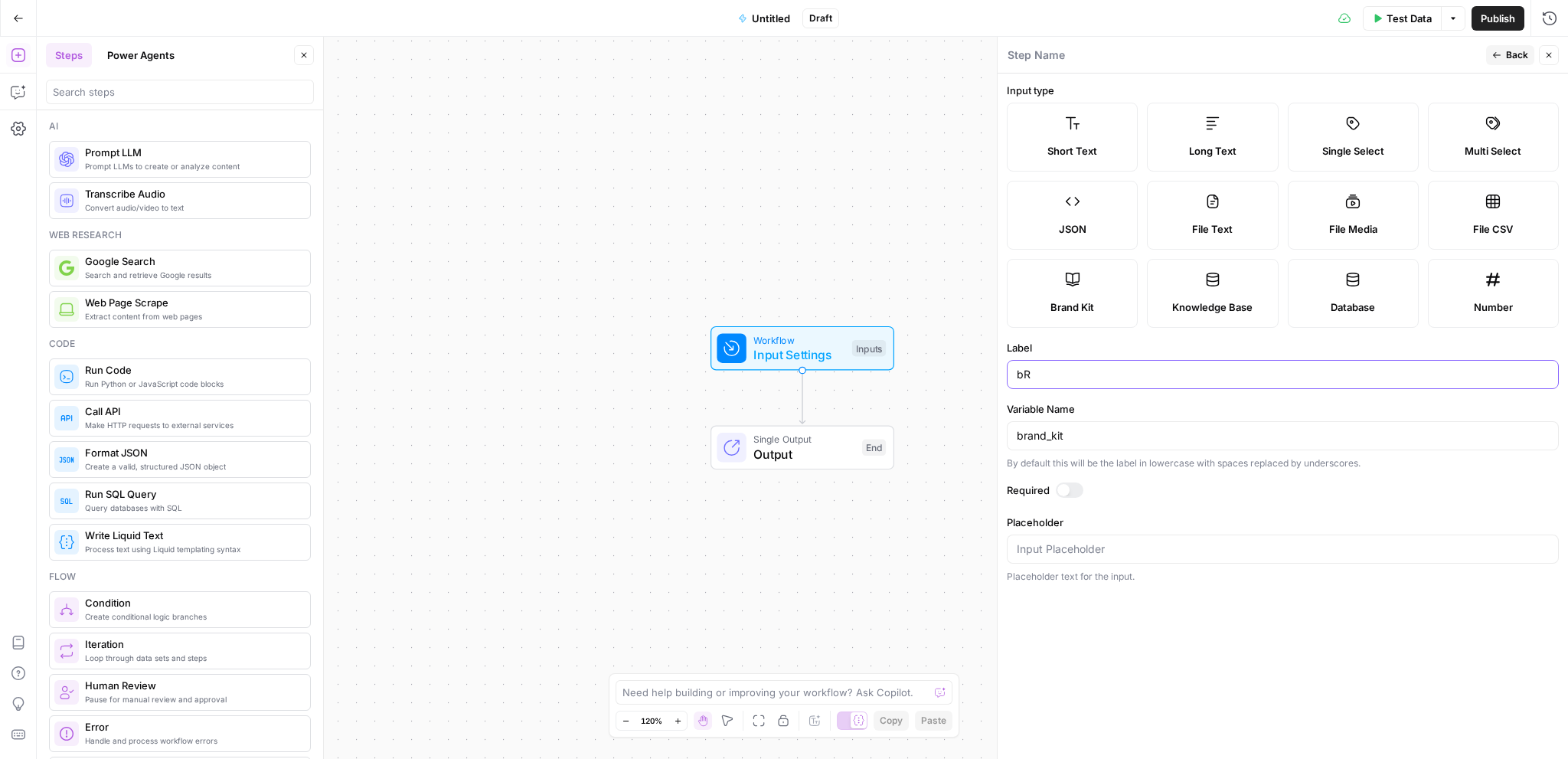
type input "b"
type input "Brand Kit"
click at [1108, 384] on div "Brand Kit" at bounding box center [1282, 375] width 552 height 29
click at [862, 259] on div "Workflow Input Settings Inputs Single Output Output End" at bounding box center [803, 398] width 1531 height 722
click at [1553, 55] on icon "button" at bounding box center [1549, 55] width 9 height 9
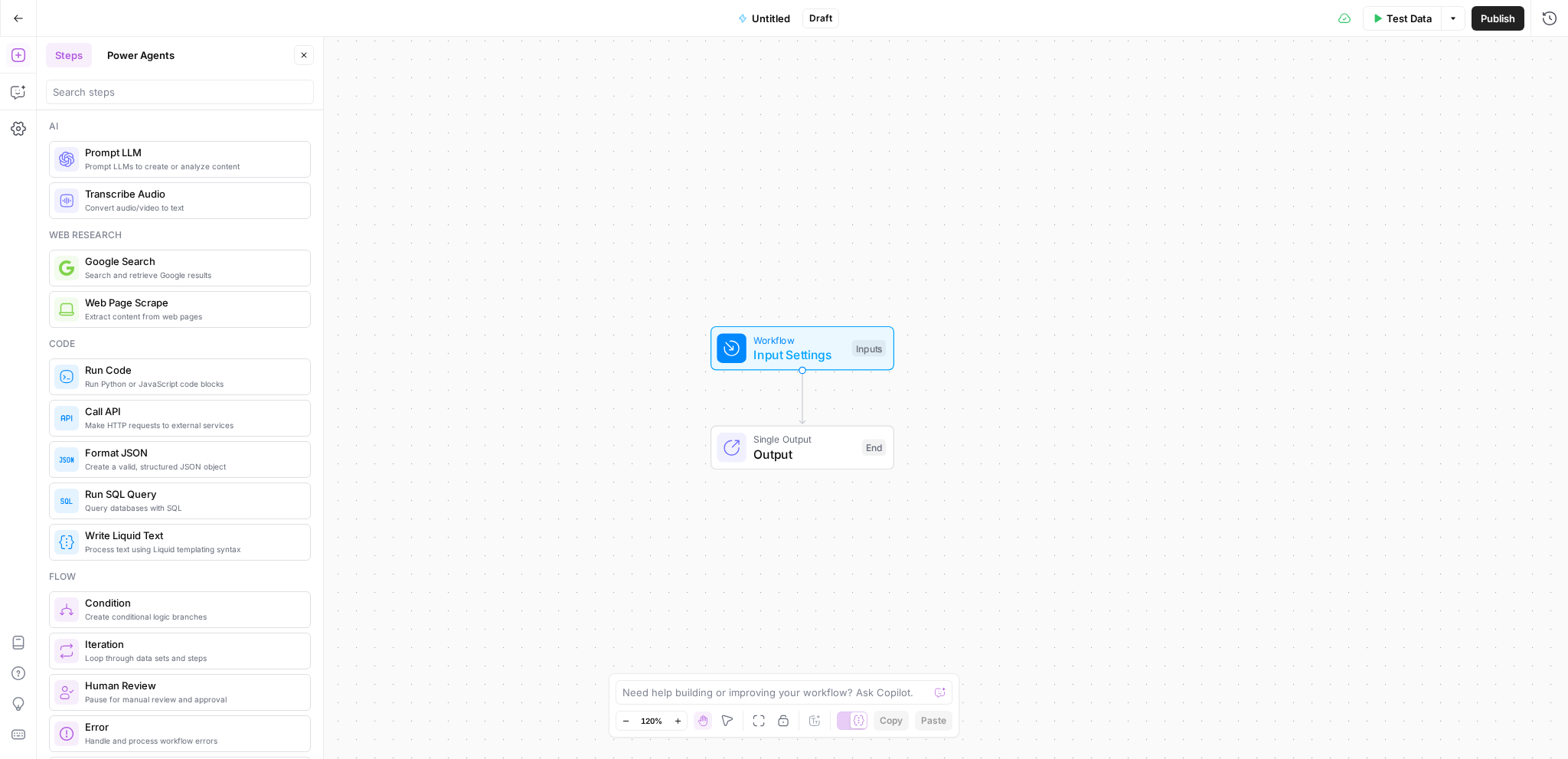
click at [802, 356] on span "Input Settings" at bounding box center [799, 355] width 91 height 18
click at [1155, 115] on Kit "Brand Kit (Optional)" at bounding box center [1290, 122] width 509 height 15
click at [1157, 125] on Kit "Brand Kit (Optional)" at bounding box center [1290, 122] width 509 height 15
click at [1258, 135] on div at bounding box center [1290, 123] width 529 height 29
click at [1252, 131] on div at bounding box center [1290, 123] width 529 height 29
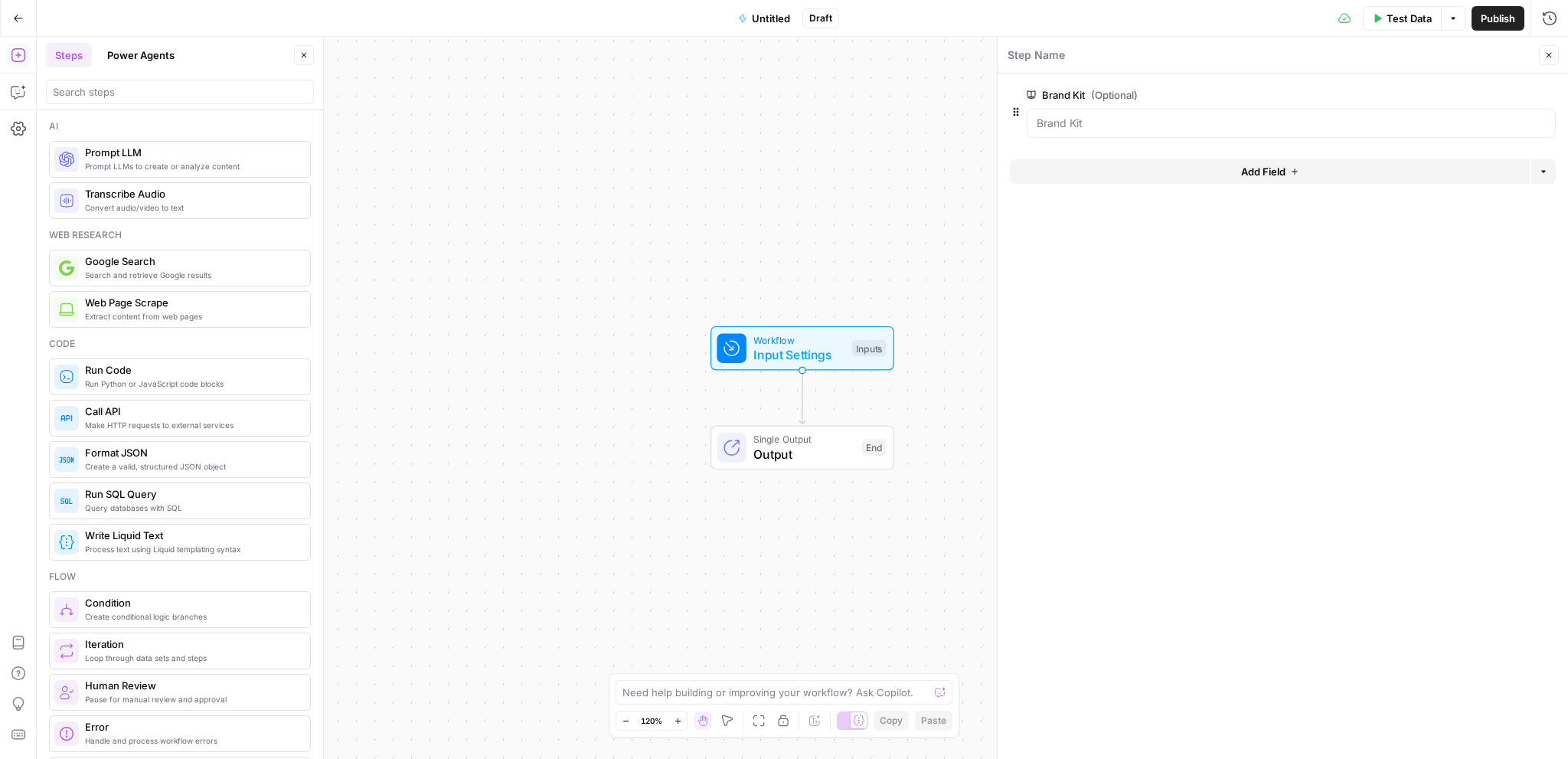
click at [1505, 96] on span "edit field" at bounding box center [1498, 95] width 34 height 13
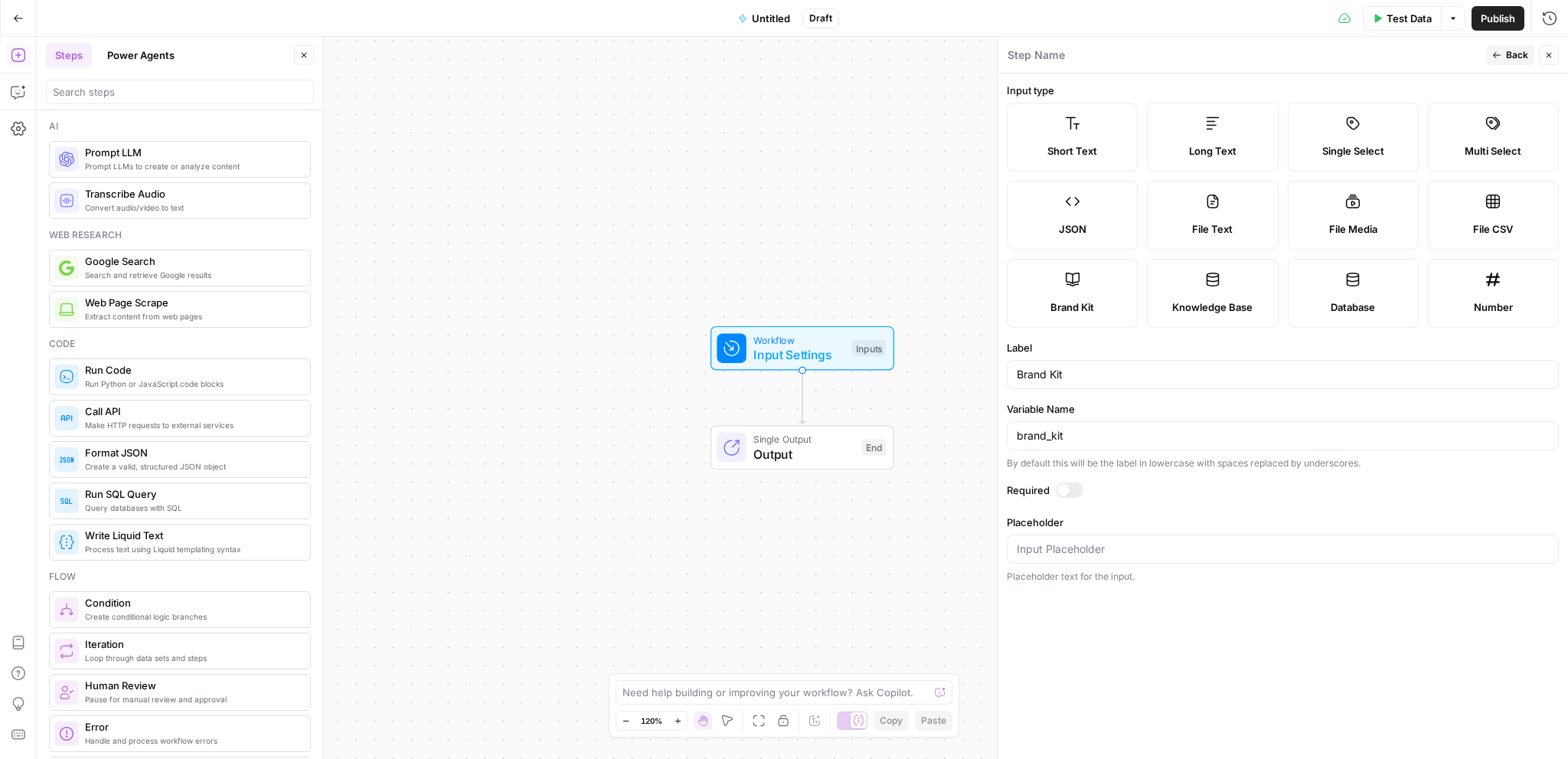
click at [1063, 488] on div at bounding box center [1064, 491] width 13 height 13
click at [1098, 381] on input "Brand Kit" at bounding box center [1282, 374] width 532 height 15
click at [1486, 489] on label "Required" at bounding box center [1282, 490] width 552 height 15
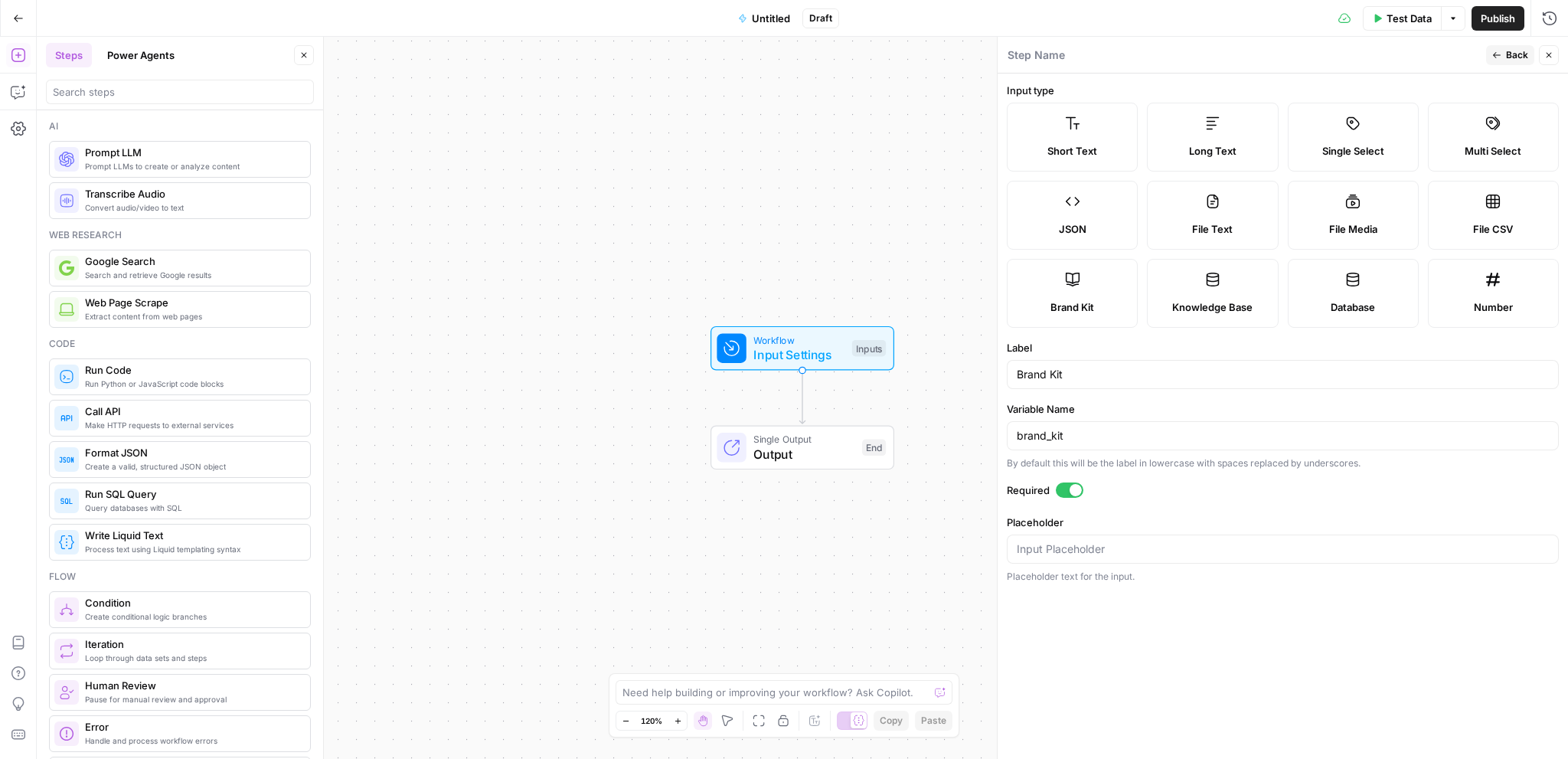
click at [1057, 295] on label "Brand Kit" at bounding box center [1072, 293] width 131 height 69
click at [862, 211] on div "Workflow Input Settings Inputs Single Output Output End" at bounding box center [803, 398] width 1531 height 722
click at [159, 88] on input "search" at bounding box center [180, 92] width 254 height 15
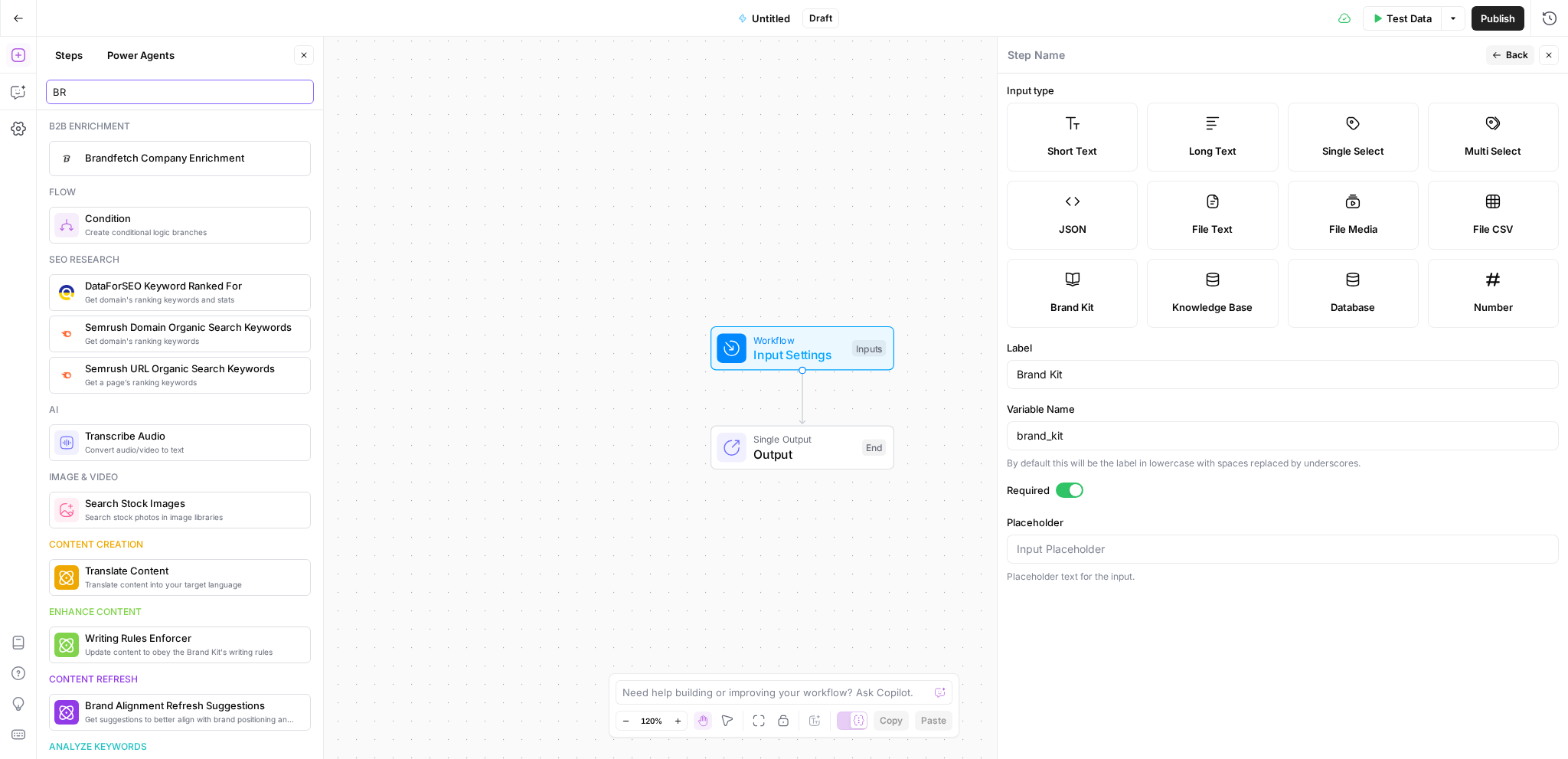
type input "B"
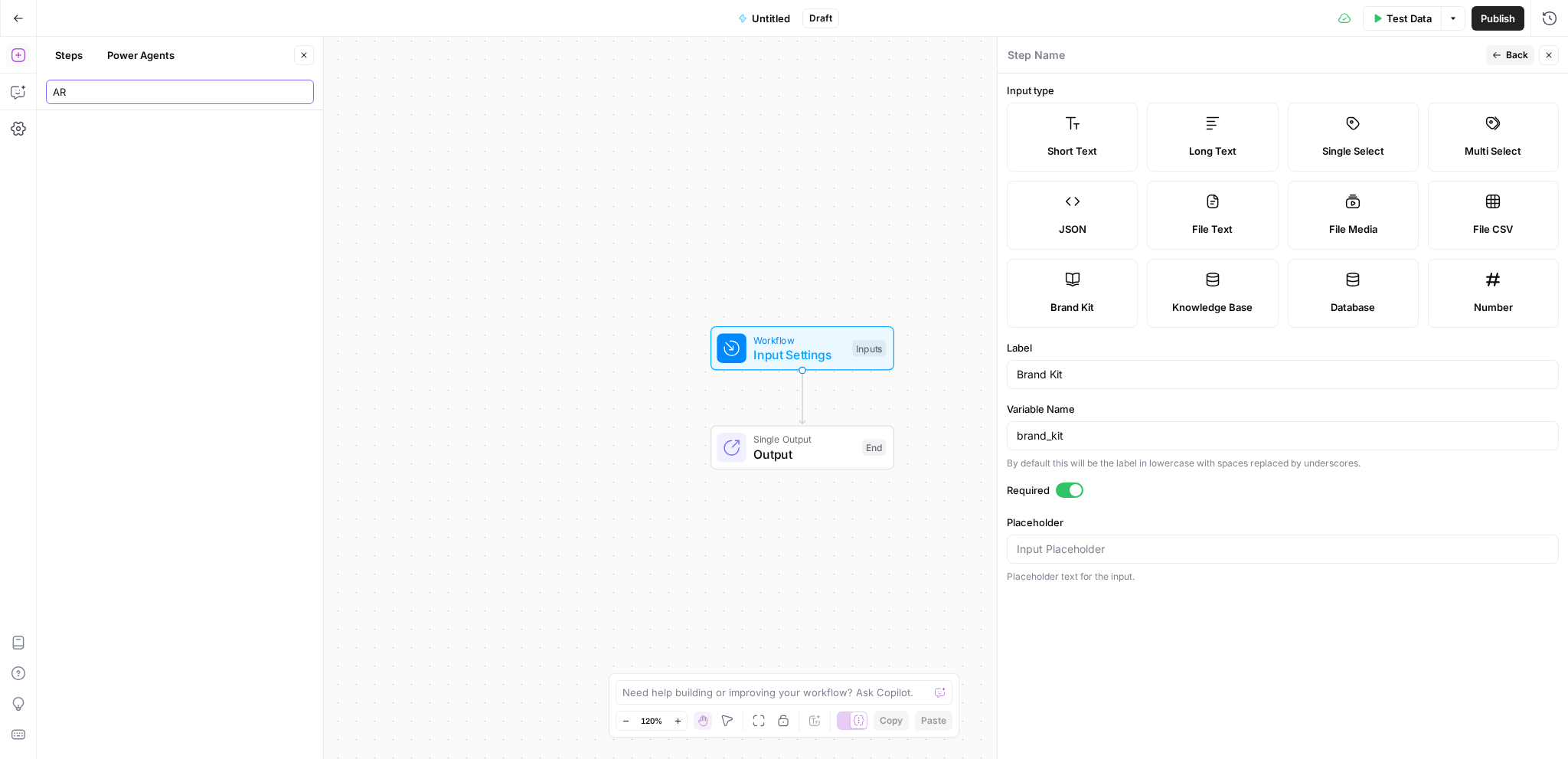
type input "A"
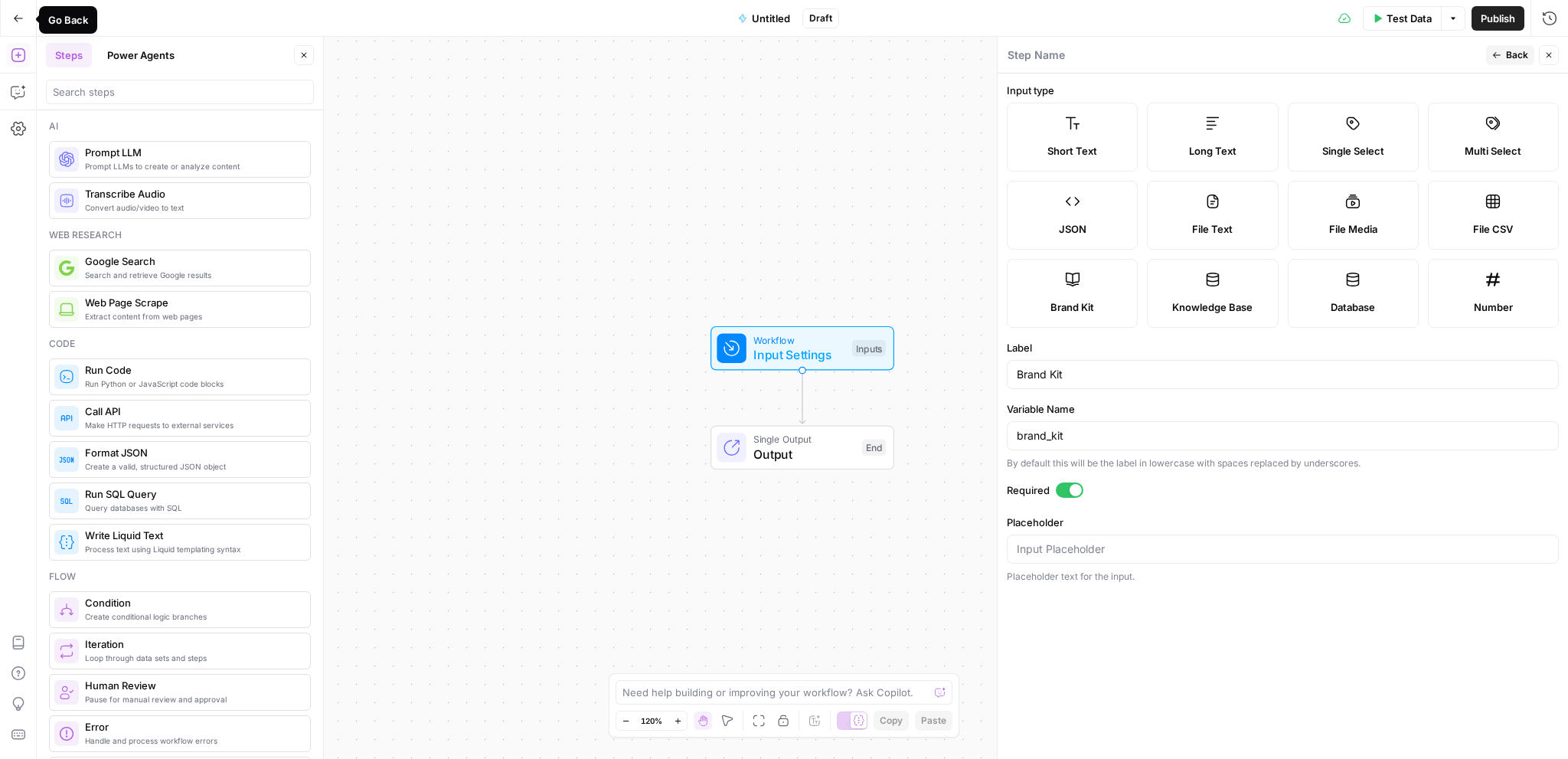
click at [18, 19] on icon "button" at bounding box center [18, 18] width 11 height 11
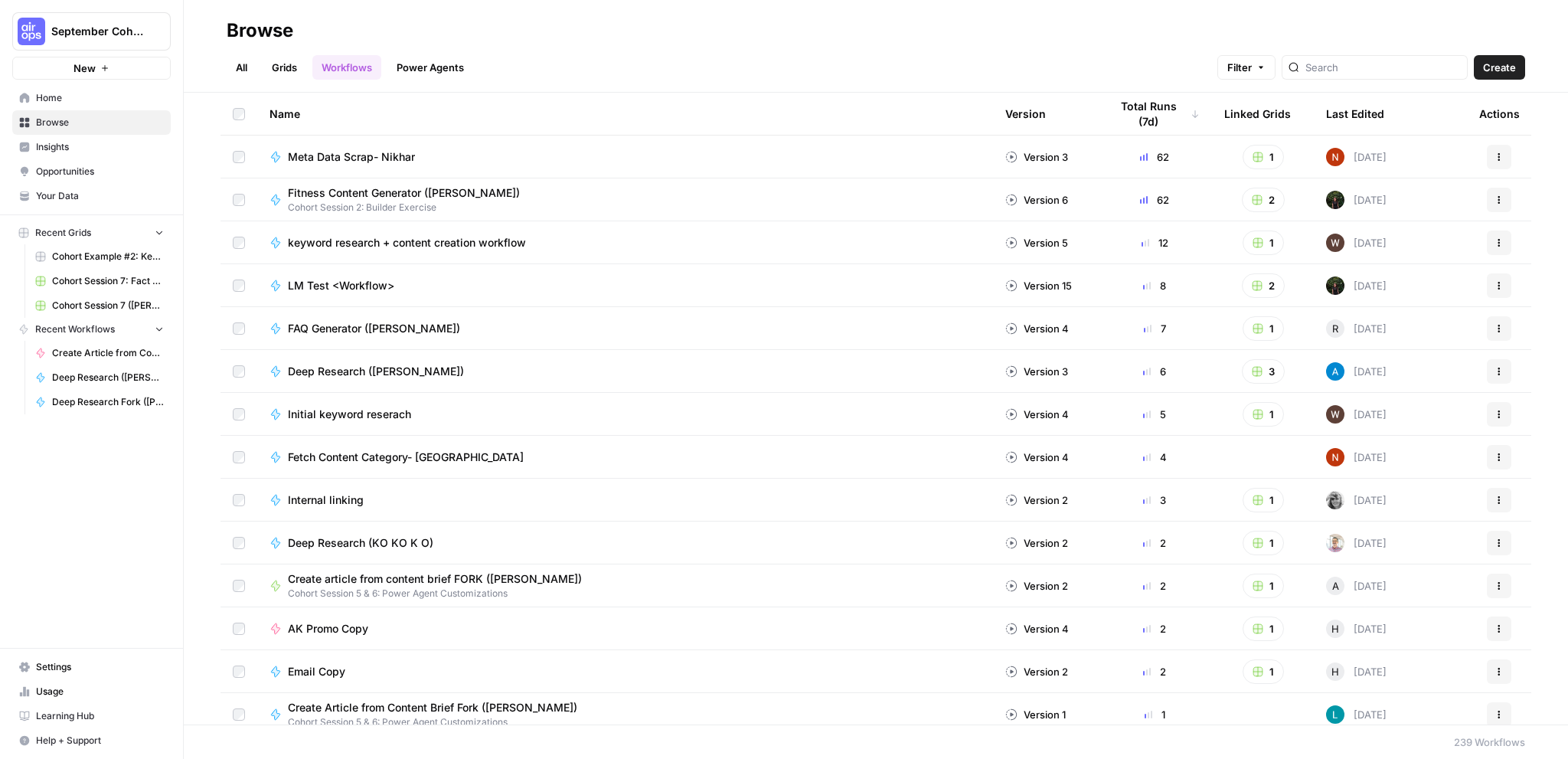
click at [89, 194] on span "Your Data" at bounding box center [100, 196] width 128 height 14
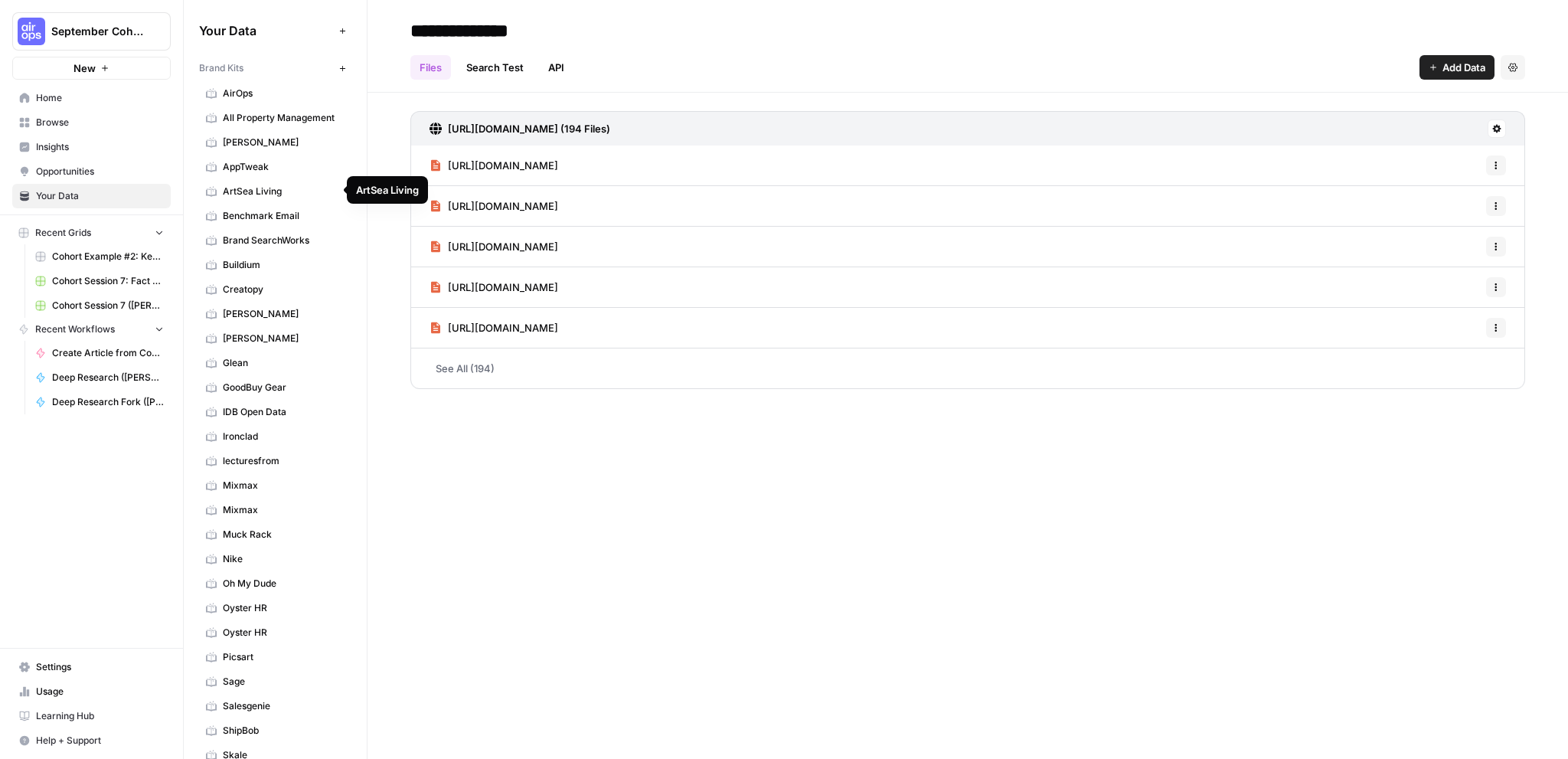
click at [273, 189] on span "ArtSea Living" at bounding box center [284, 190] width 122 height 14
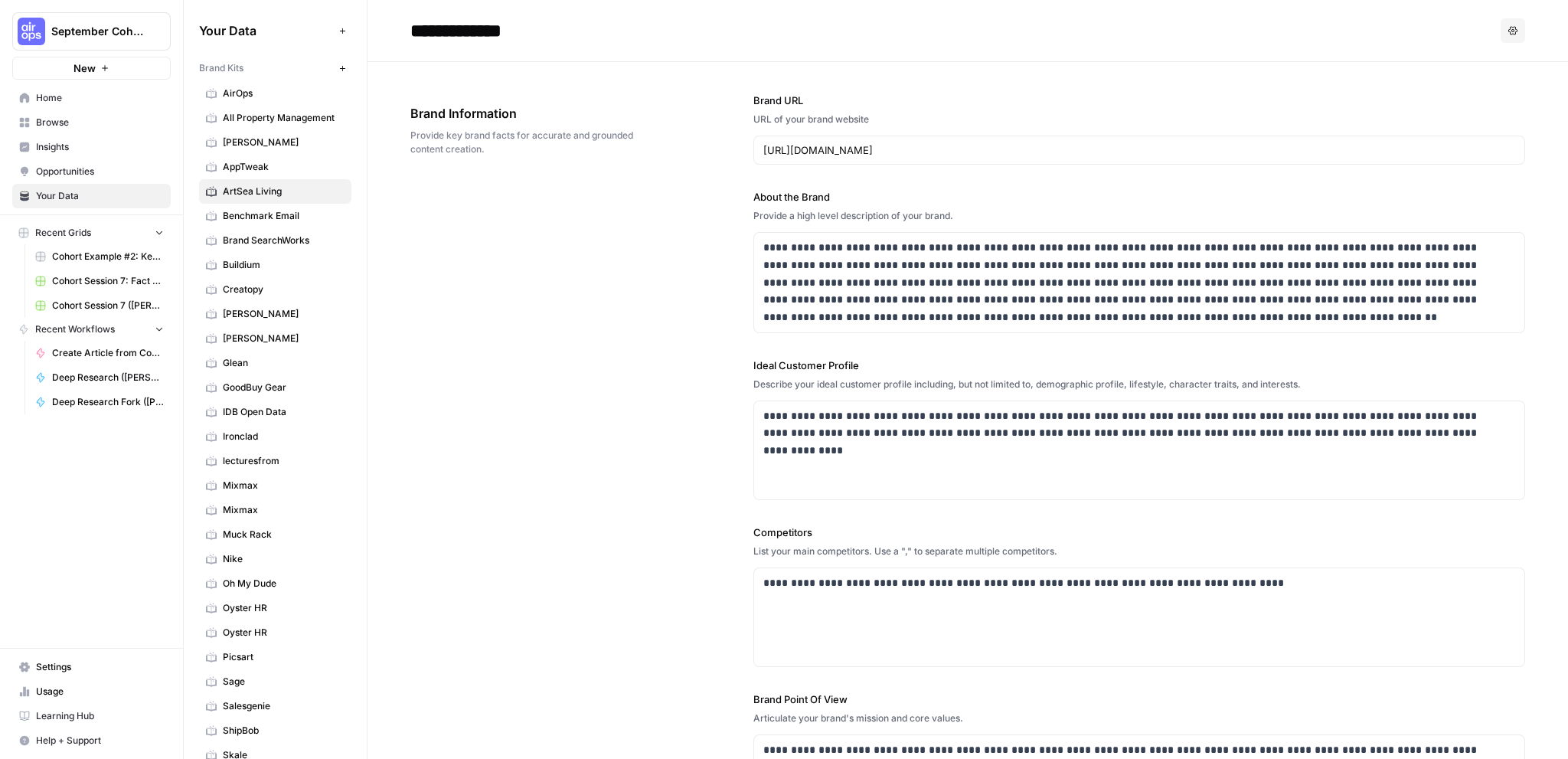
click at [66, 102] on span "Home" at bounding box center [100, 97] width 128 height 14
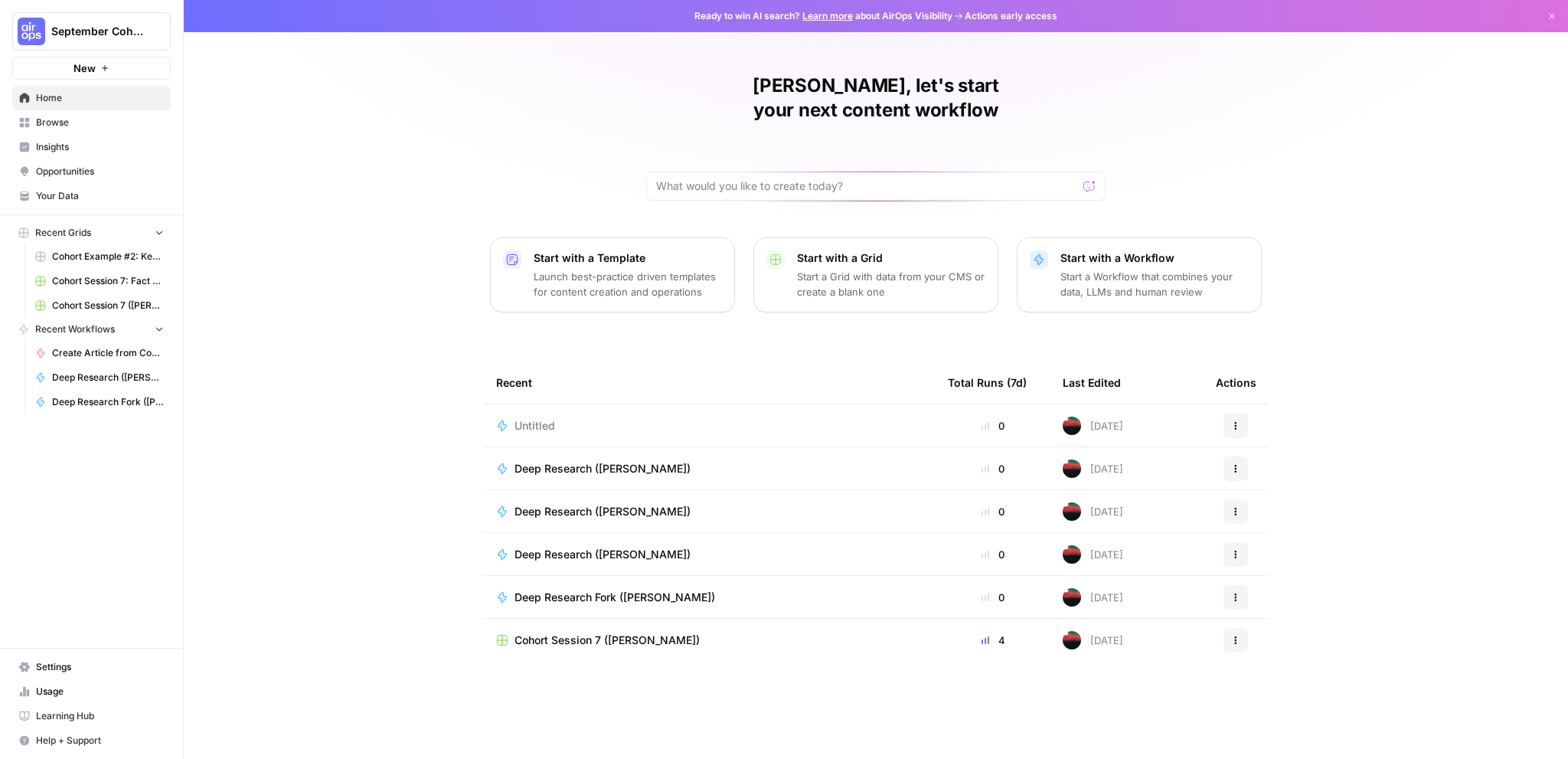
click at [679, 418] on div "Untitled" at bounding box center [709, 425] width 427 height 15
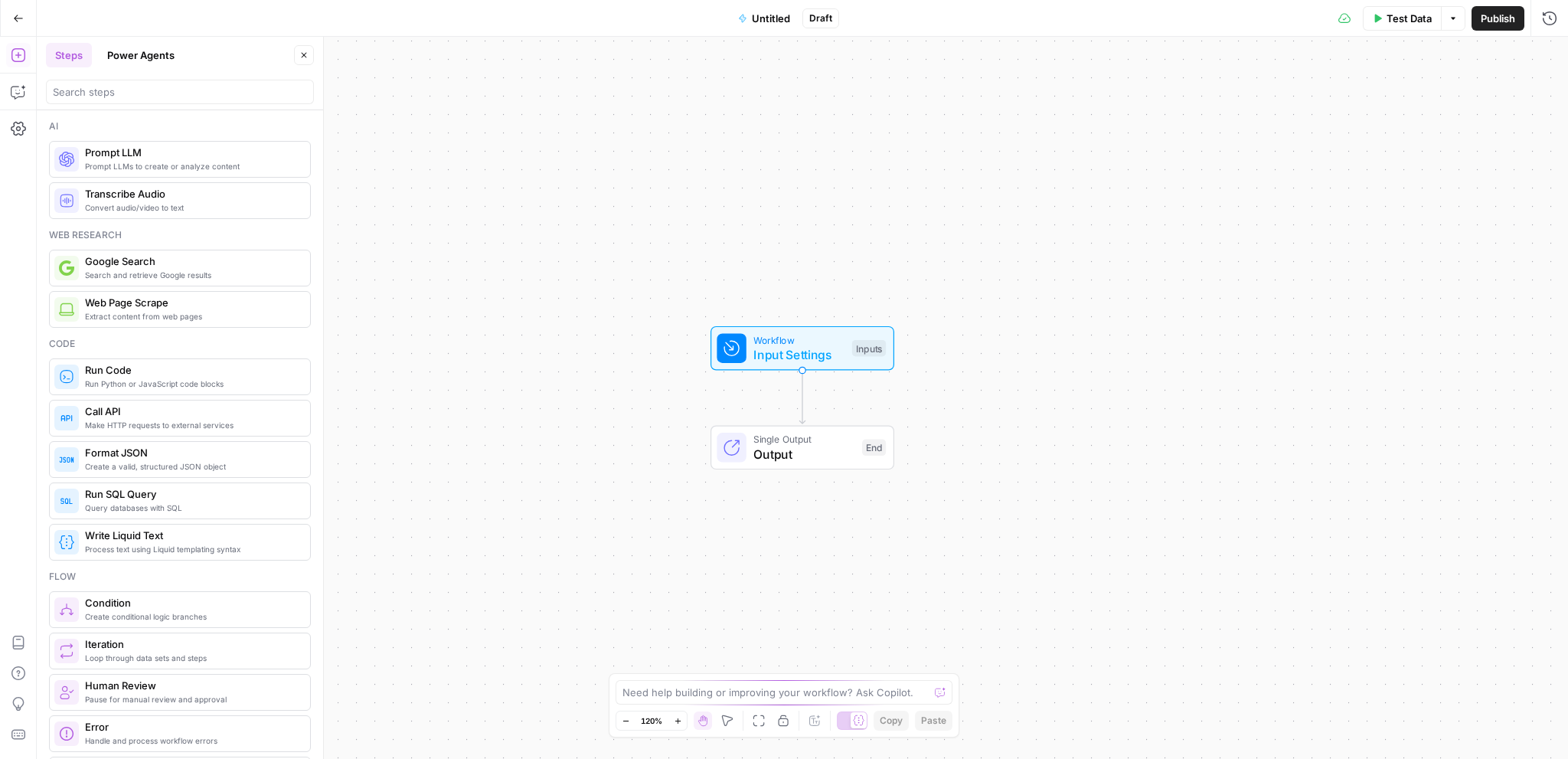
click at [784, 345] on span "Input Settings" at bounding box center [799, 355] width 91 height 18
click at [1165, 112] on div at bounding box center [1290, 123] width 529 height 29
click at [1556, 94] on form "Brand Kit edit field Delete group Add Field Options" at bounding box center [1282, 416] width 570 height 686
click at [1538, 93] on button "Delete group" at bounding box center [1546, 95] width 18 height 18
click at [842, 248] on div "Workflow Input Settings Inputs Test Step Single Output Output End" at bounding box center [803, 398] width 1531 height 722
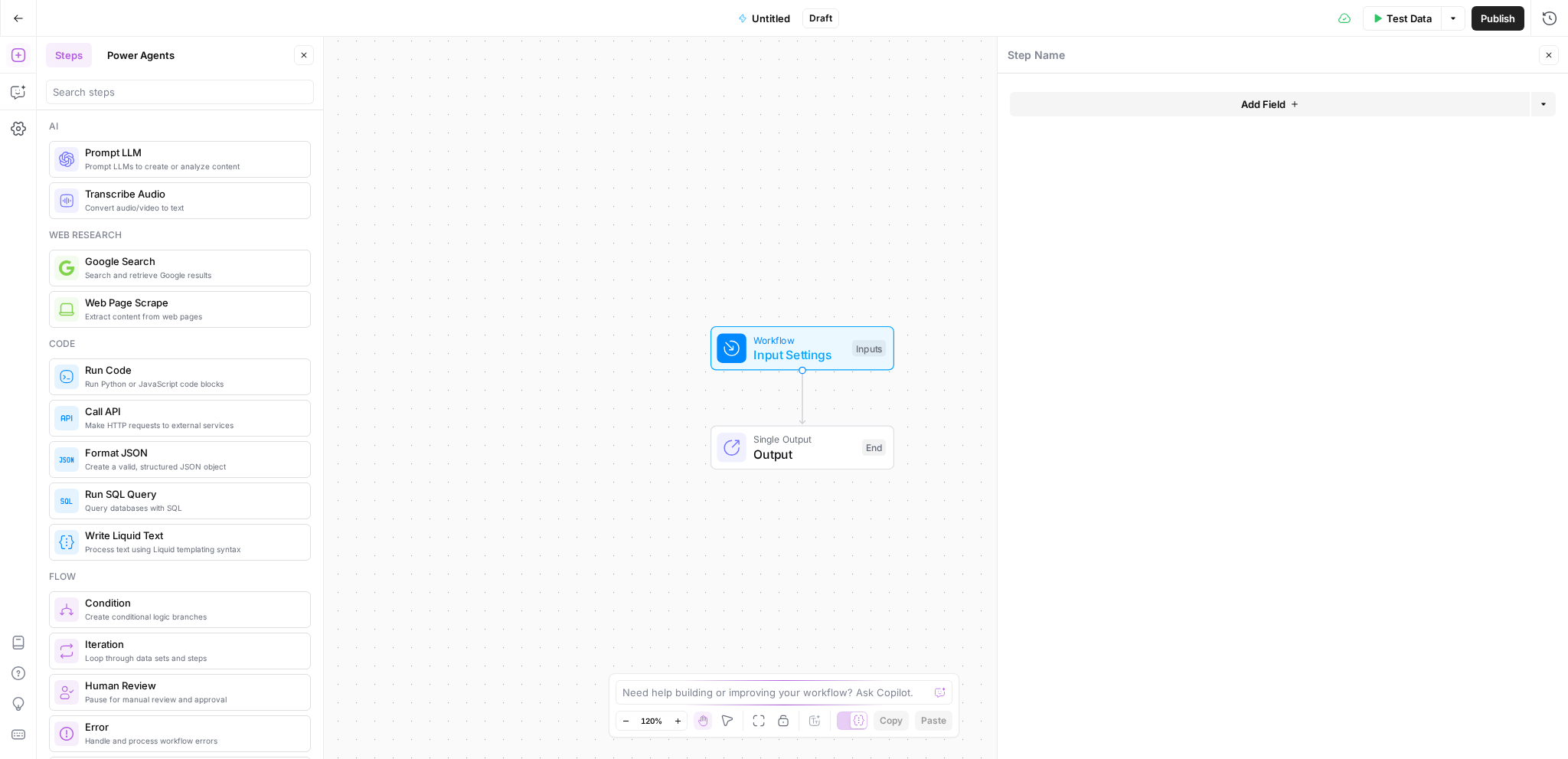
click at [789, 356] on span "Input Settings" at bounding box center [799, 355] width 91 height 18
click at [1317, 111] on button "Add Field" at bounding box center [1270, 103] width 520 height 24
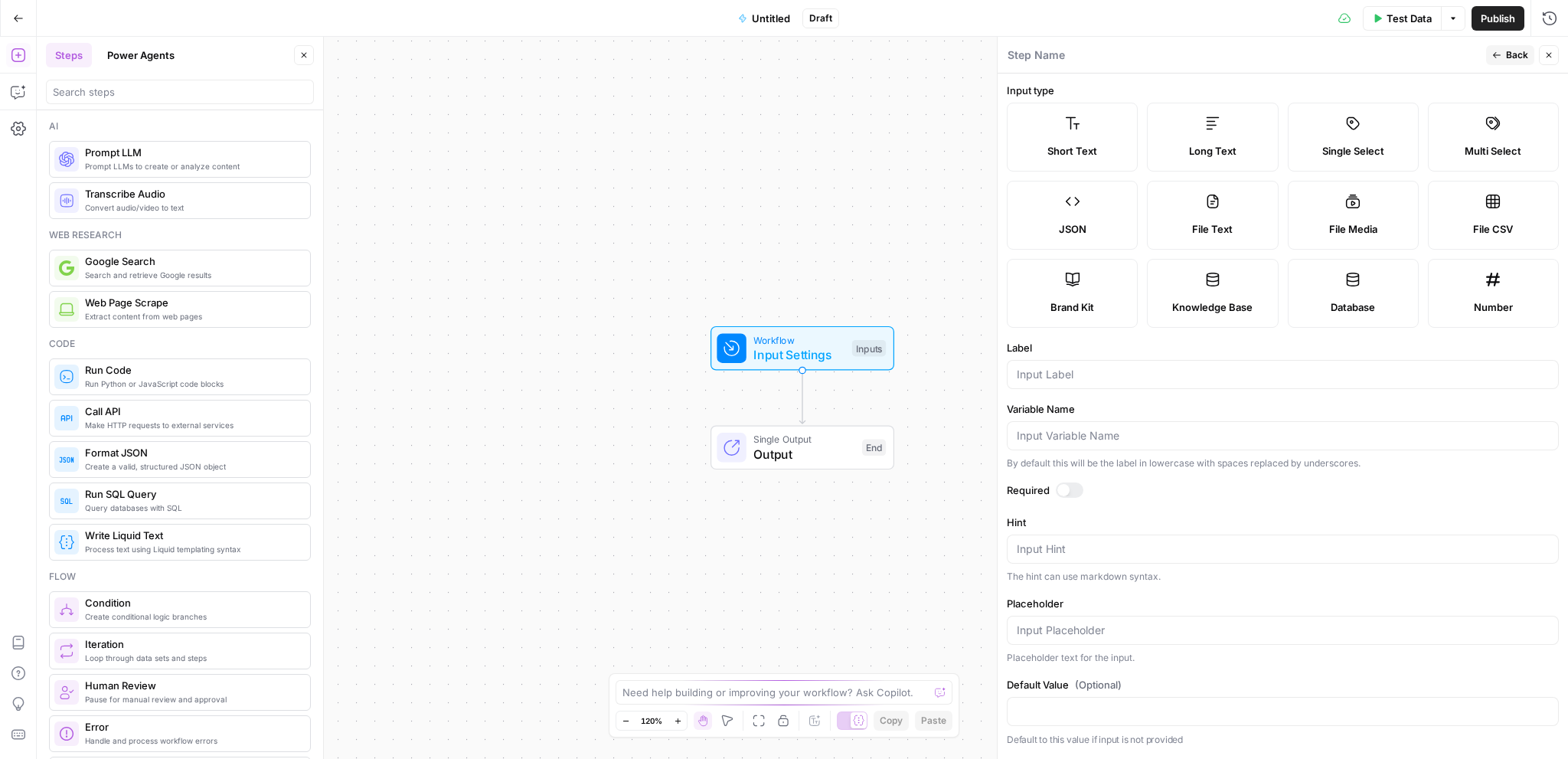
click at [1068, 287] on icon at bounding box center [1072, 279] width 15 height 15
type input "Brand Kit"
type input "brand_kit"
click at [1495, 18] on span "Publish" at bounding box center [1498, 18] width 34 height 15
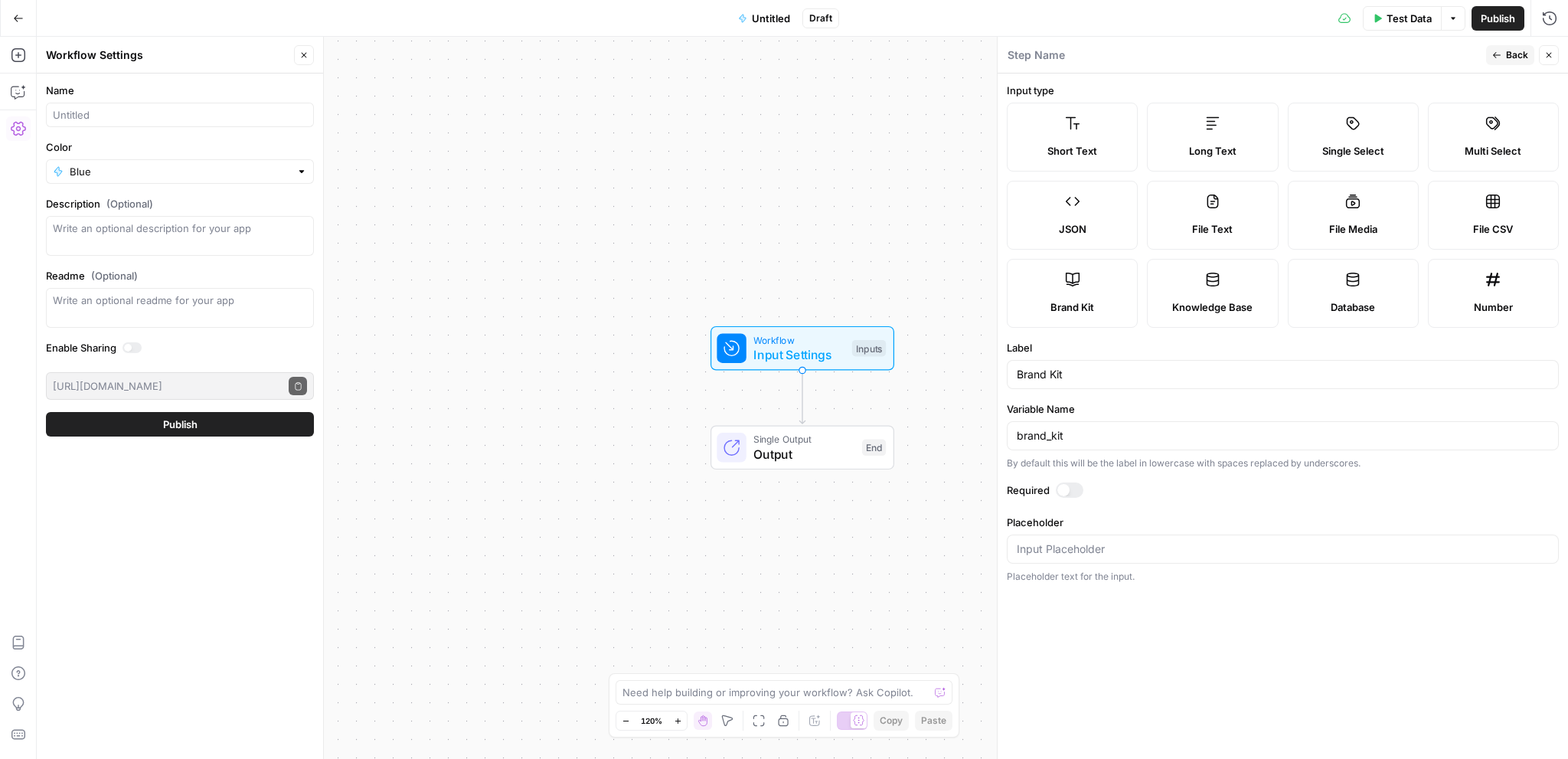
click at [1398, 13] on span "Test Data" at bounding box center [1409, 18] width 45 height 15
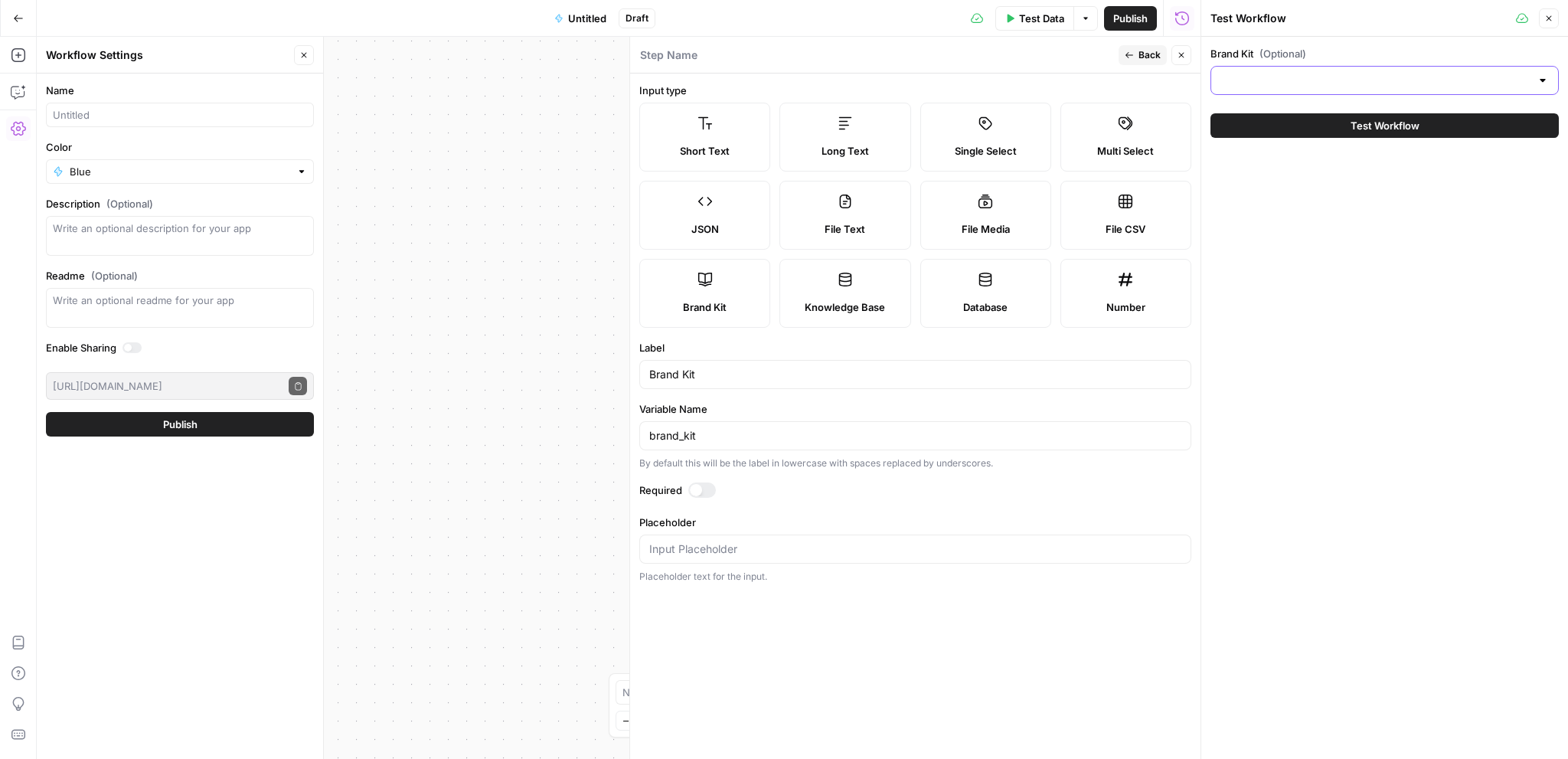
click at [1301, 81] on input "Brand Kit (Optional)" at bounding box center [1376, 80] width 310 height 15
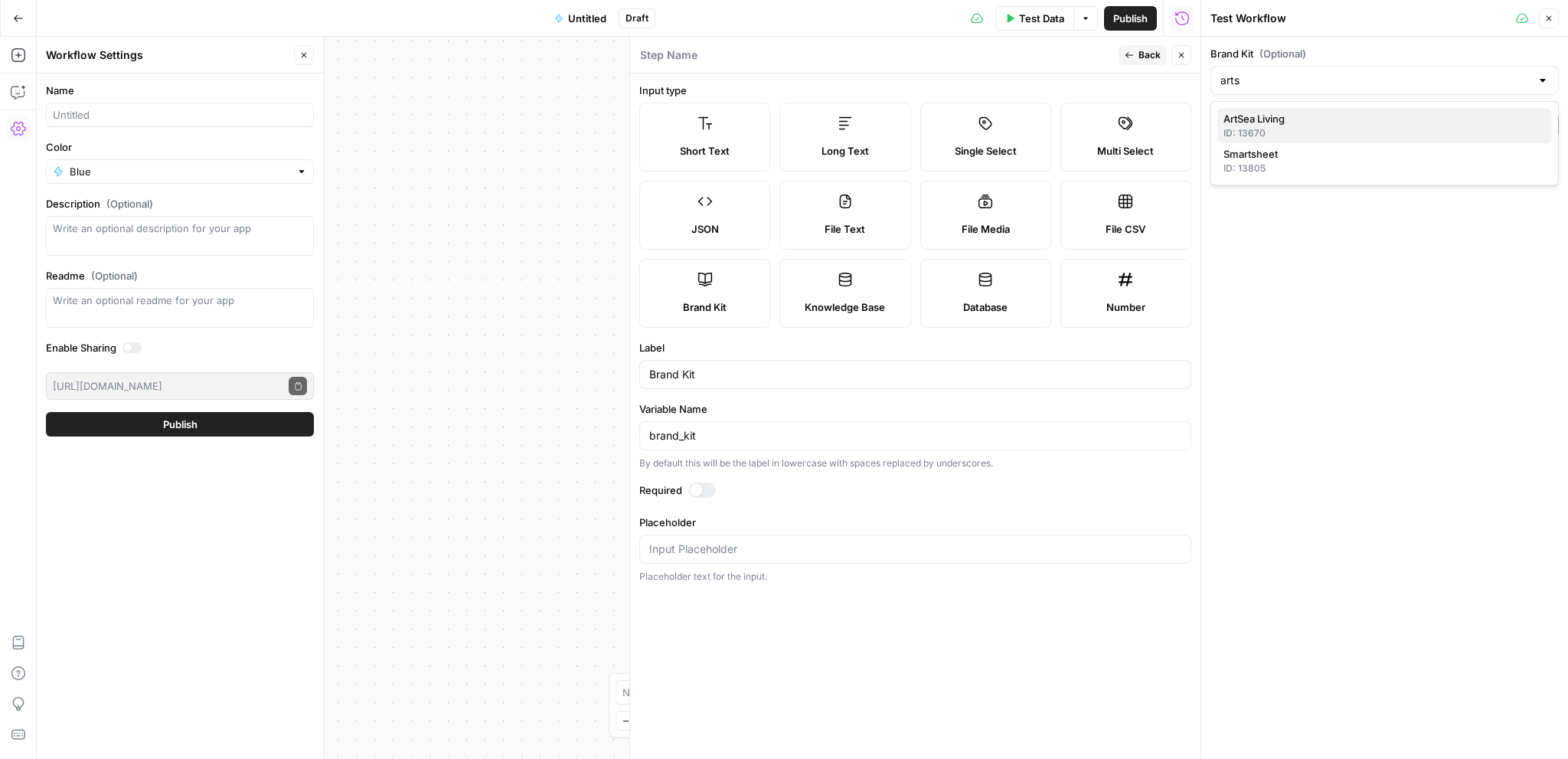
click at [1291, 117] on span "ArtSea Living" at bounding box center [1381, 118] width 317 height 15
type input "ArtSea Living"
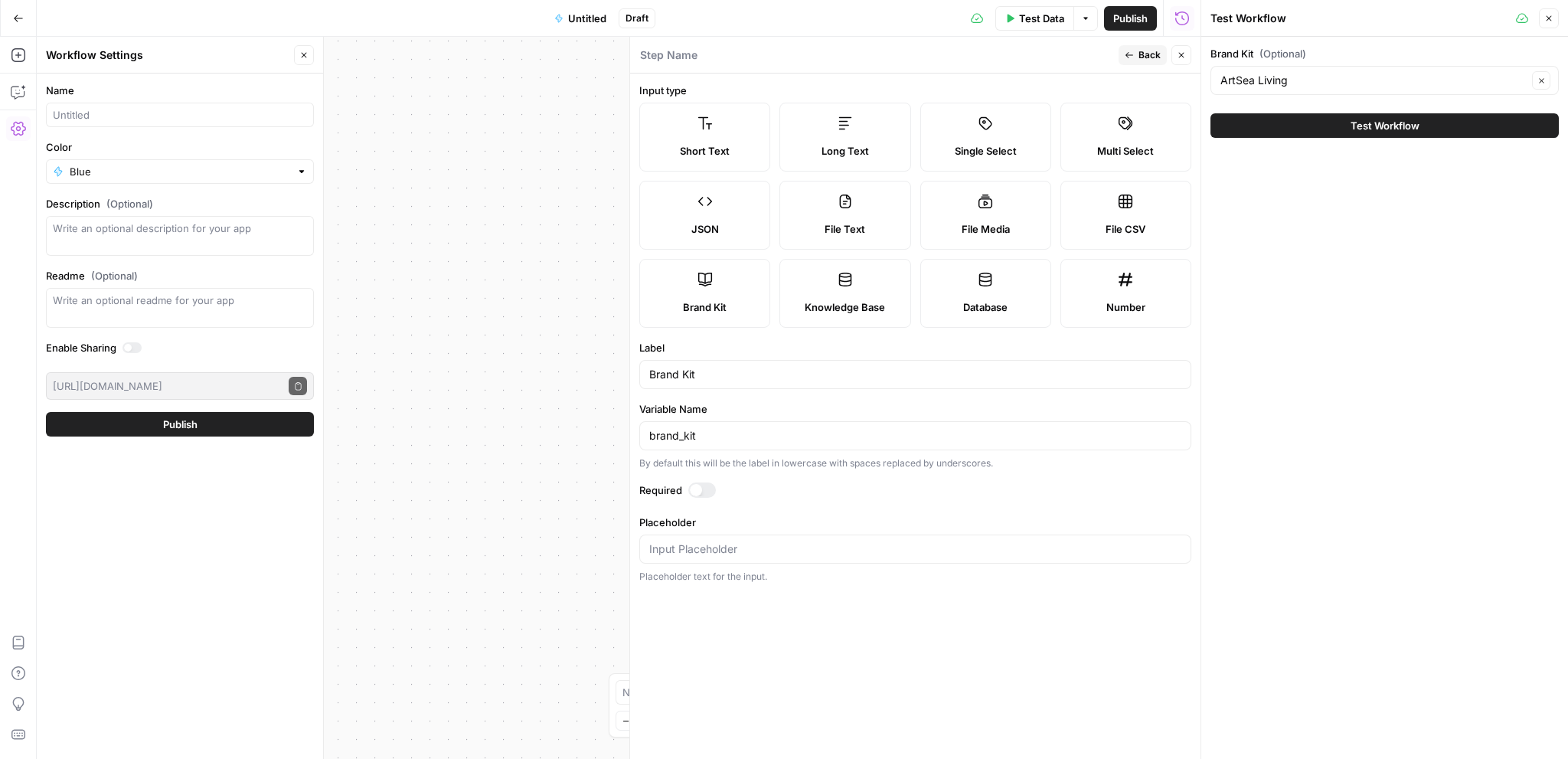
click at [1375, 125] on span "Test Workflow" at bounding box center [1385, 125] width 69 height 15
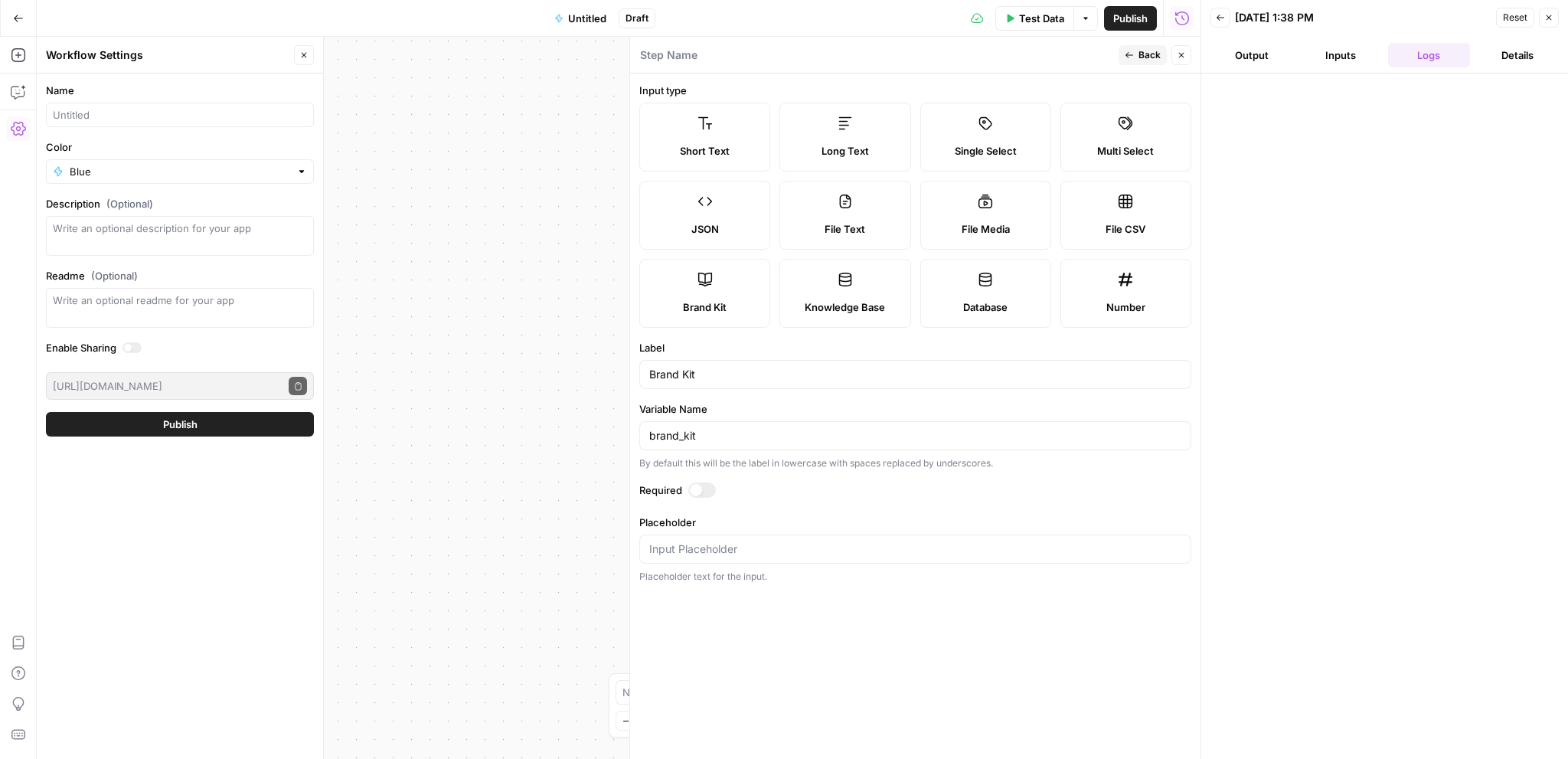
click at [1183, 54] on icon "button" at bounding box center [1182, 55] width 9 height 9
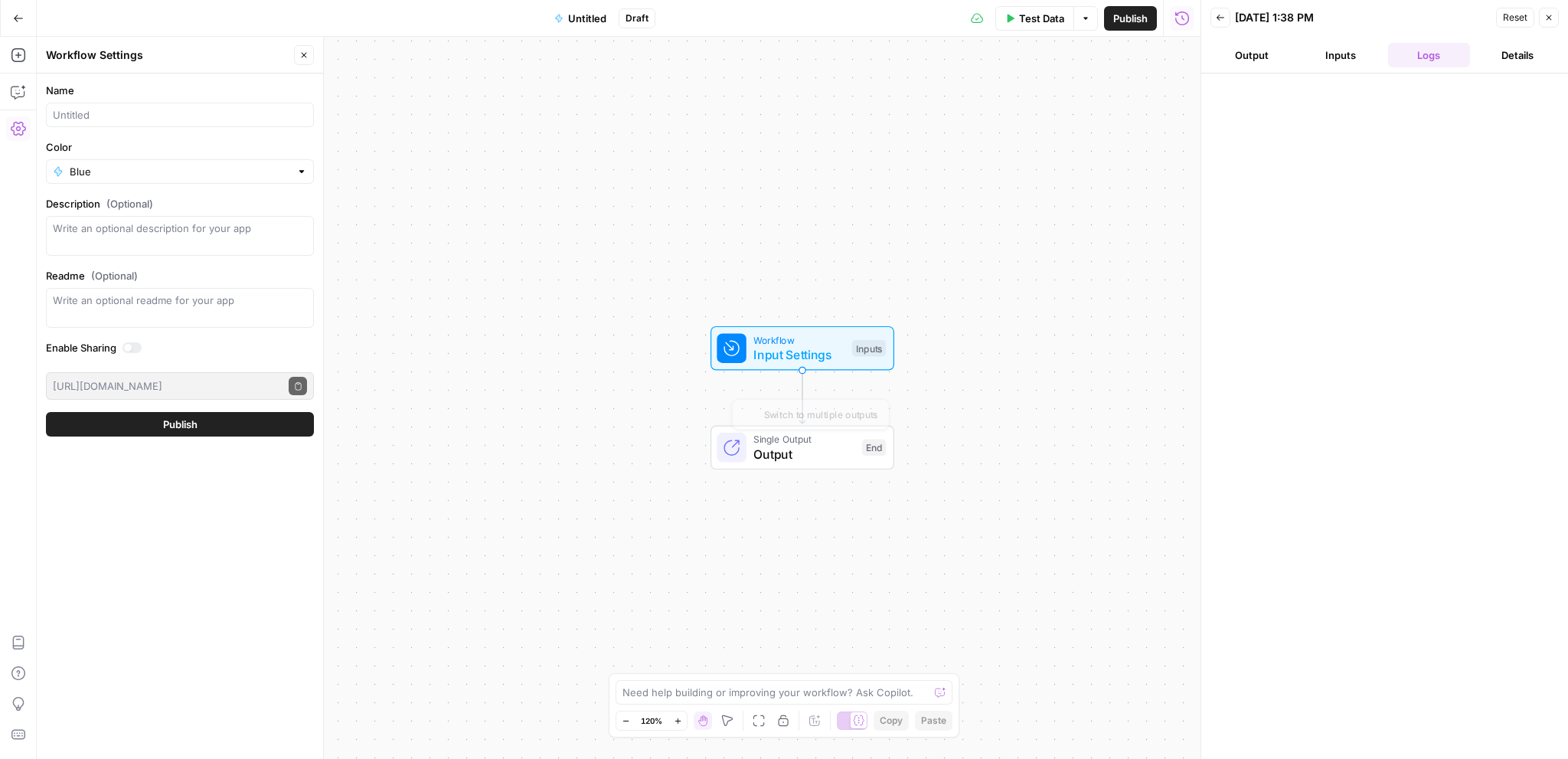
click at [823, 354] on span "Input Settings" at bounding box center [799, 355] width 91 height 18
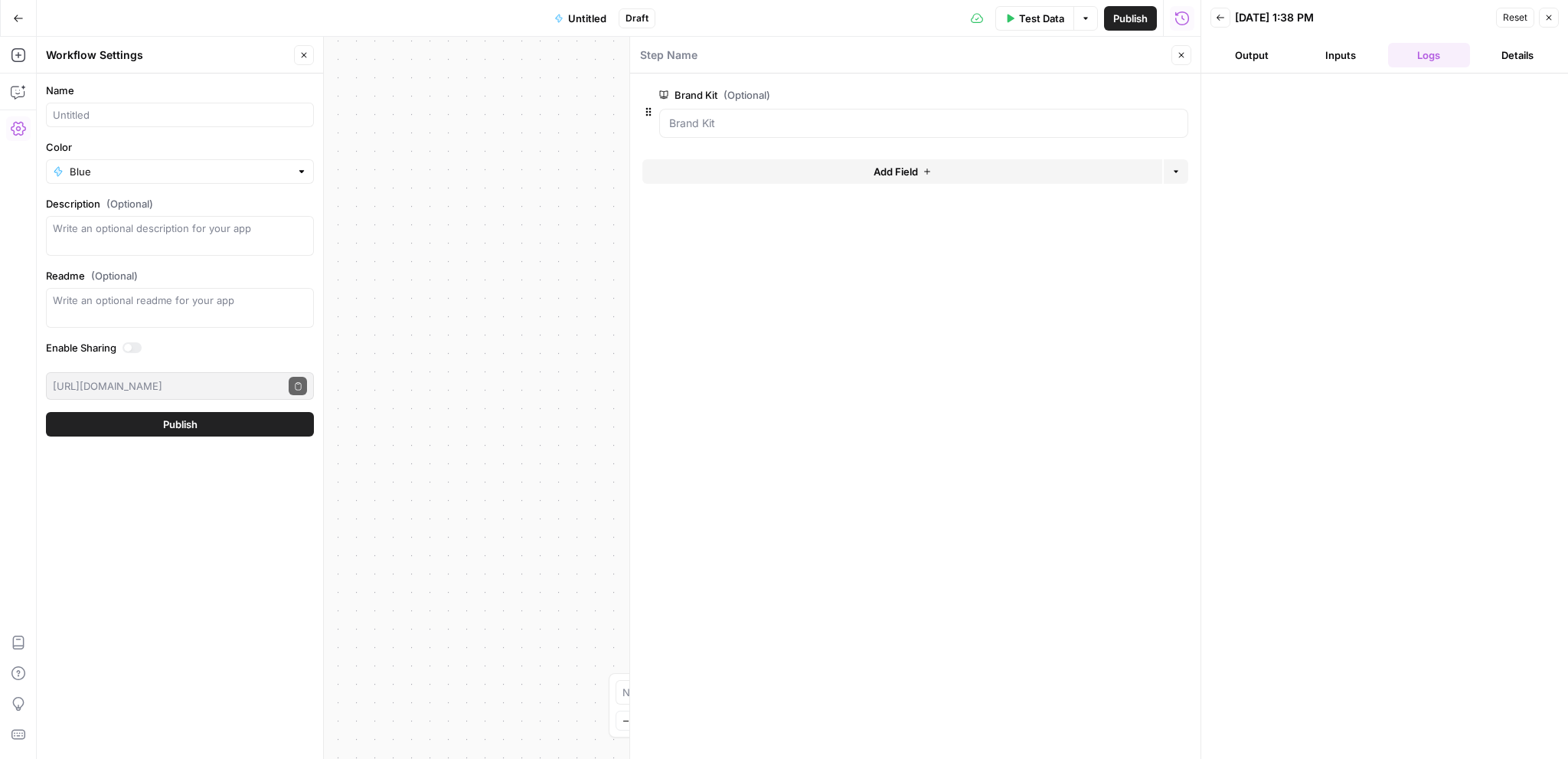
click at [490, 260] on div "Workflow Input Settings Inputs Single Output Output End" at bounding box center [618, 398] width 1164 height 722
click at [1183, 55] on icon "button" at bounding box center [1182, 55] width 9 height 9
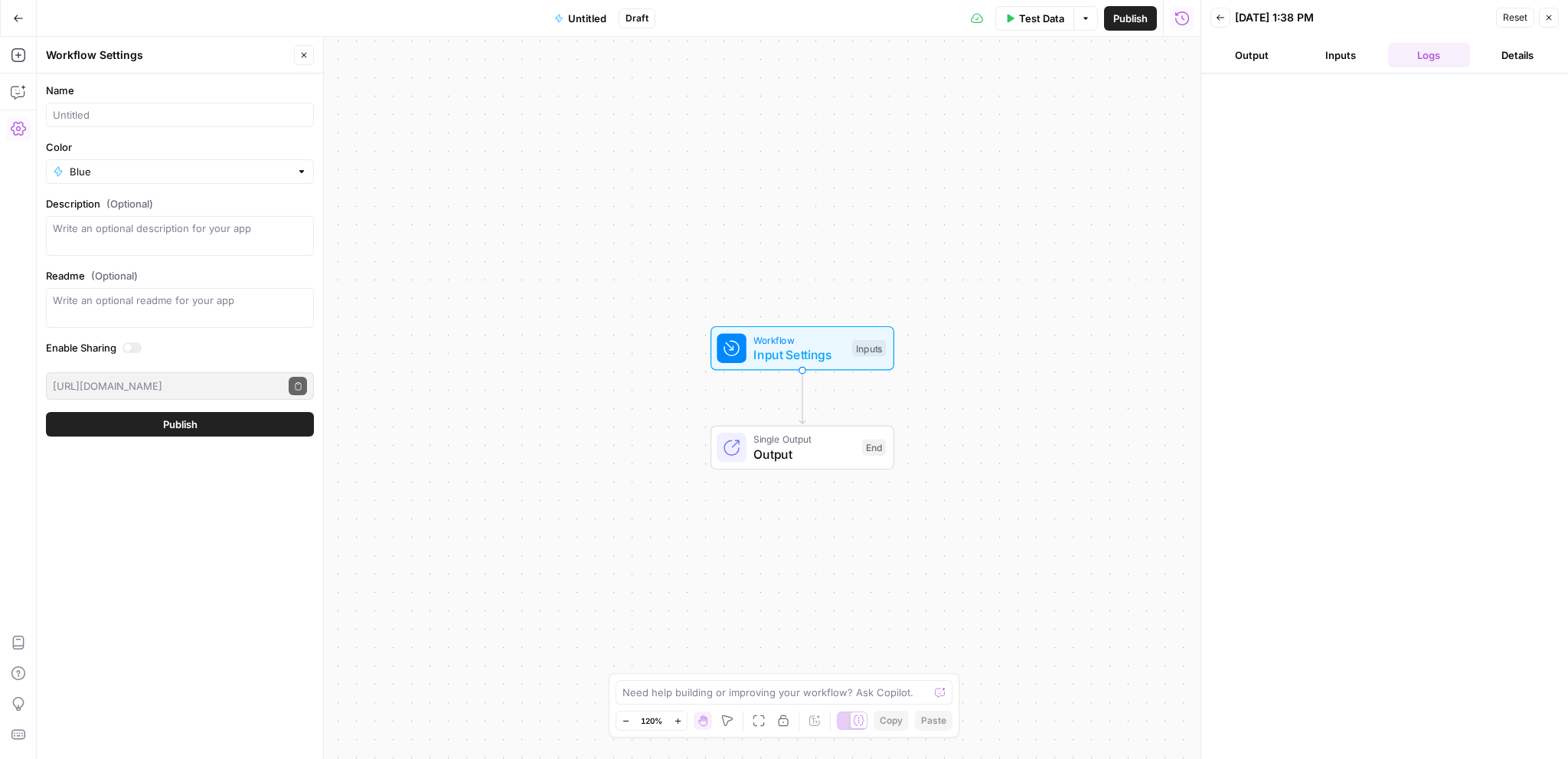
click at [13, 15] on icon "button" at bounding box center [18, 18] width 11 height 11
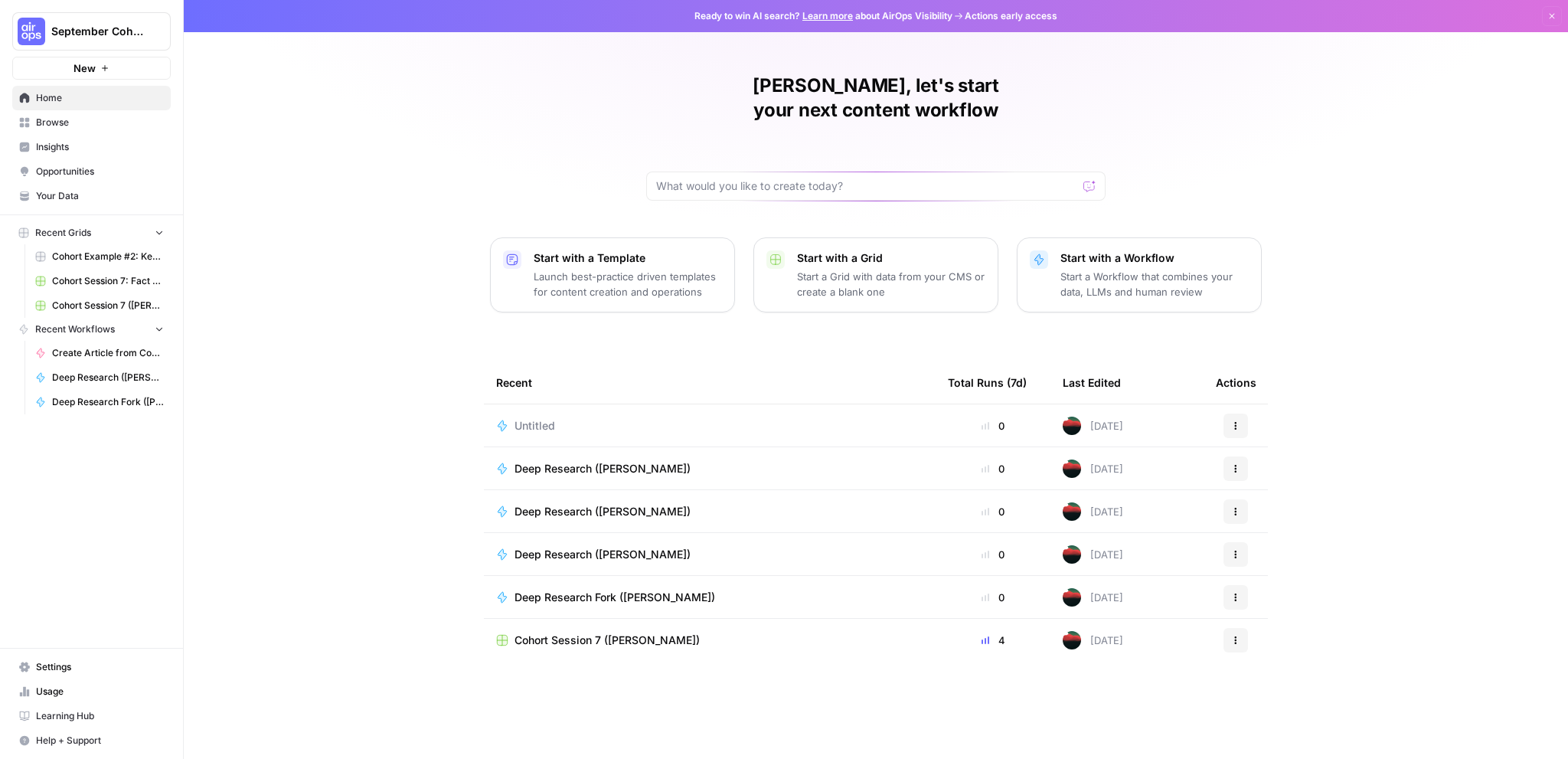
click at [606, 418] on div "Untitled" at bounding box center [709, 425] width 427 height 15
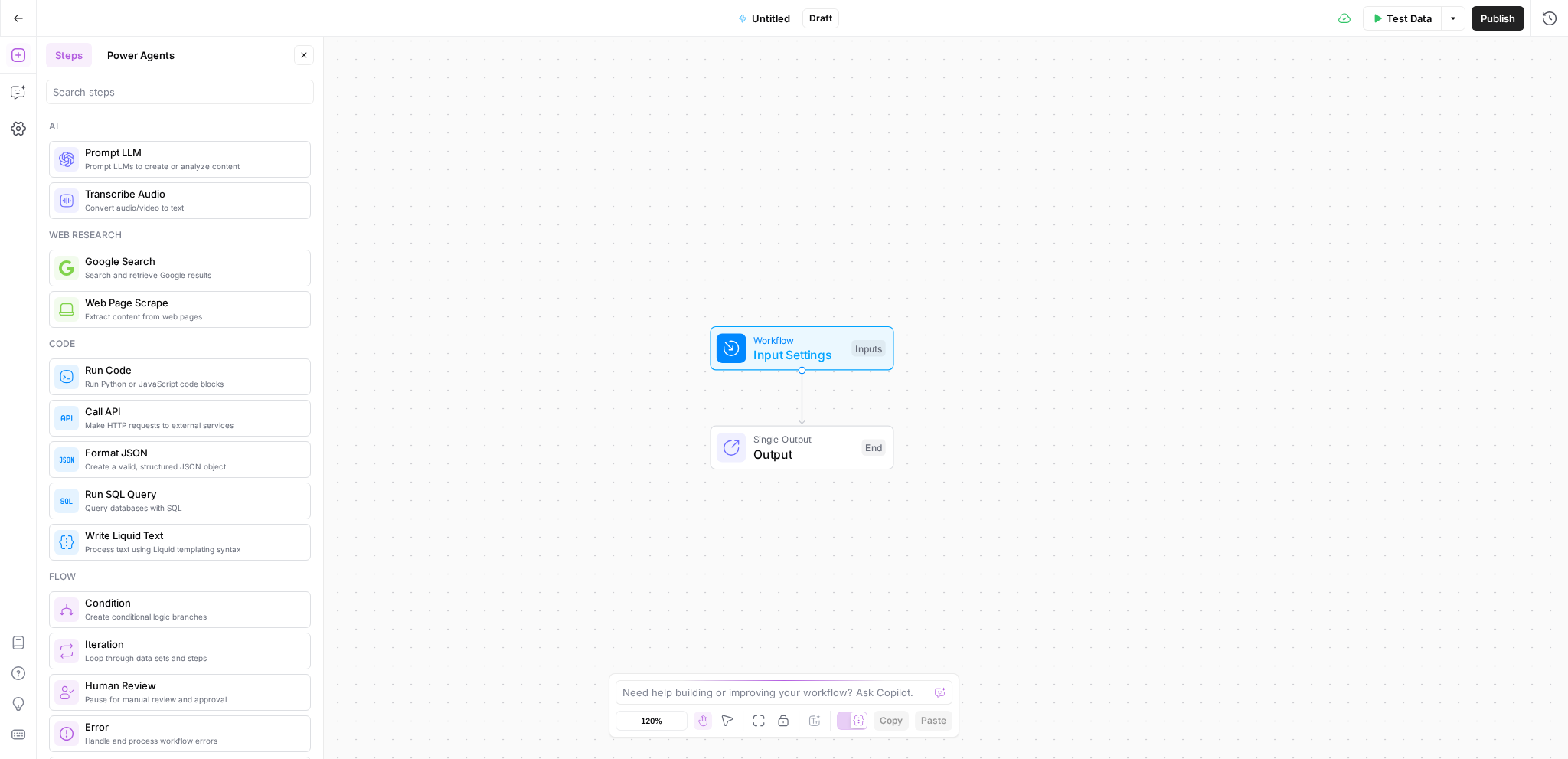
click at [770, 21] on span "Untitled" at bounding box center [771, 18] width 38 height 15
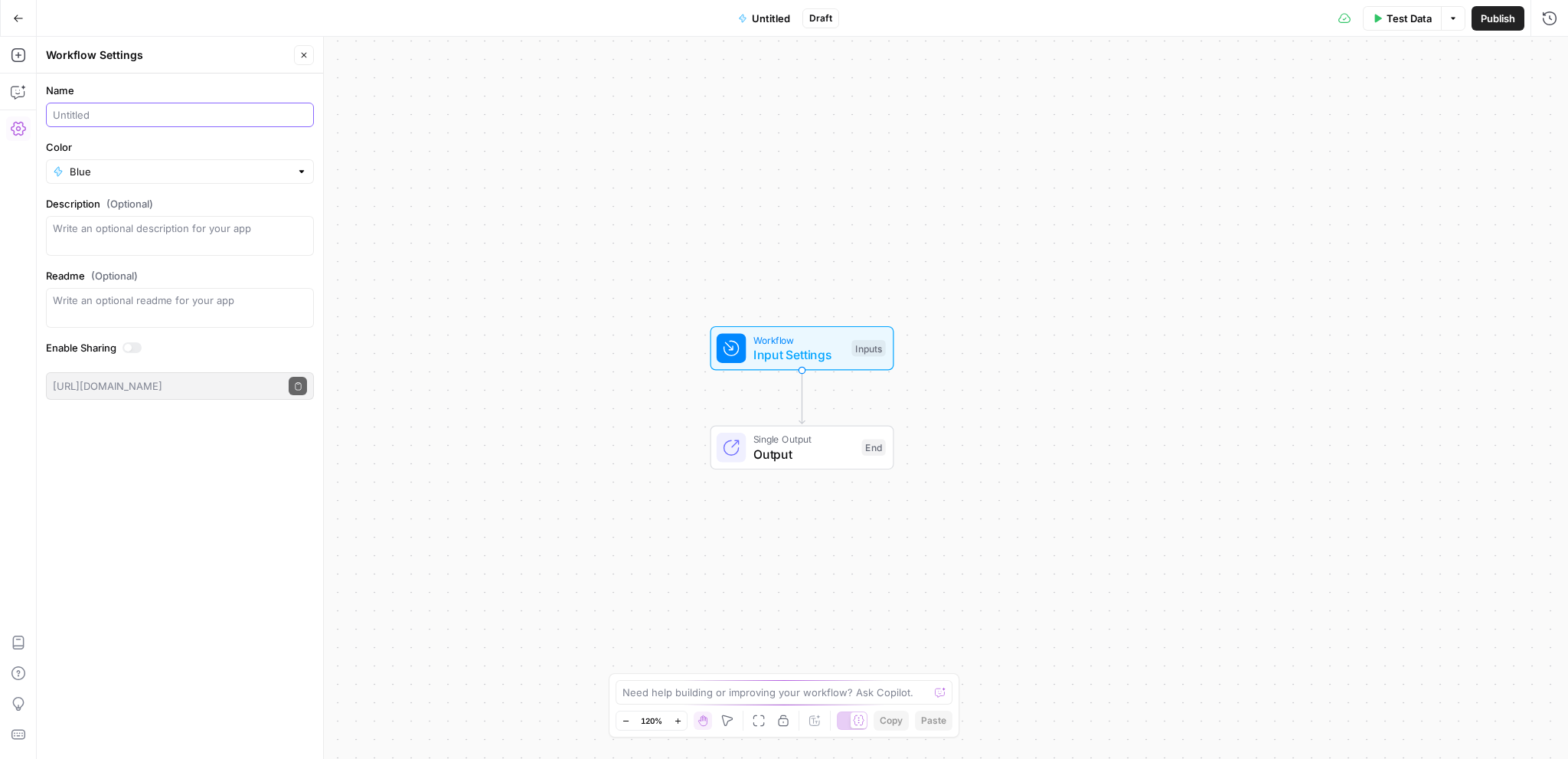
click at [150, 117] on input "Name" at bounding box center [180, 114] width 254 height 15
type input "ArtSea"
click at [481, 170] on div "Workflow Input Settings Inputs Single Output Output End" at bounding box center [803, 398] width 1531 height 722
click at [835, 361] on div "Workflow Input Settings Inputs" at bounding box center [805, 344] width 184 height 44
click at [862, 316] on div "Workflow Input Settings Inputs Single Output Output End" at bounding box center [803, 398] width 1531 height 722
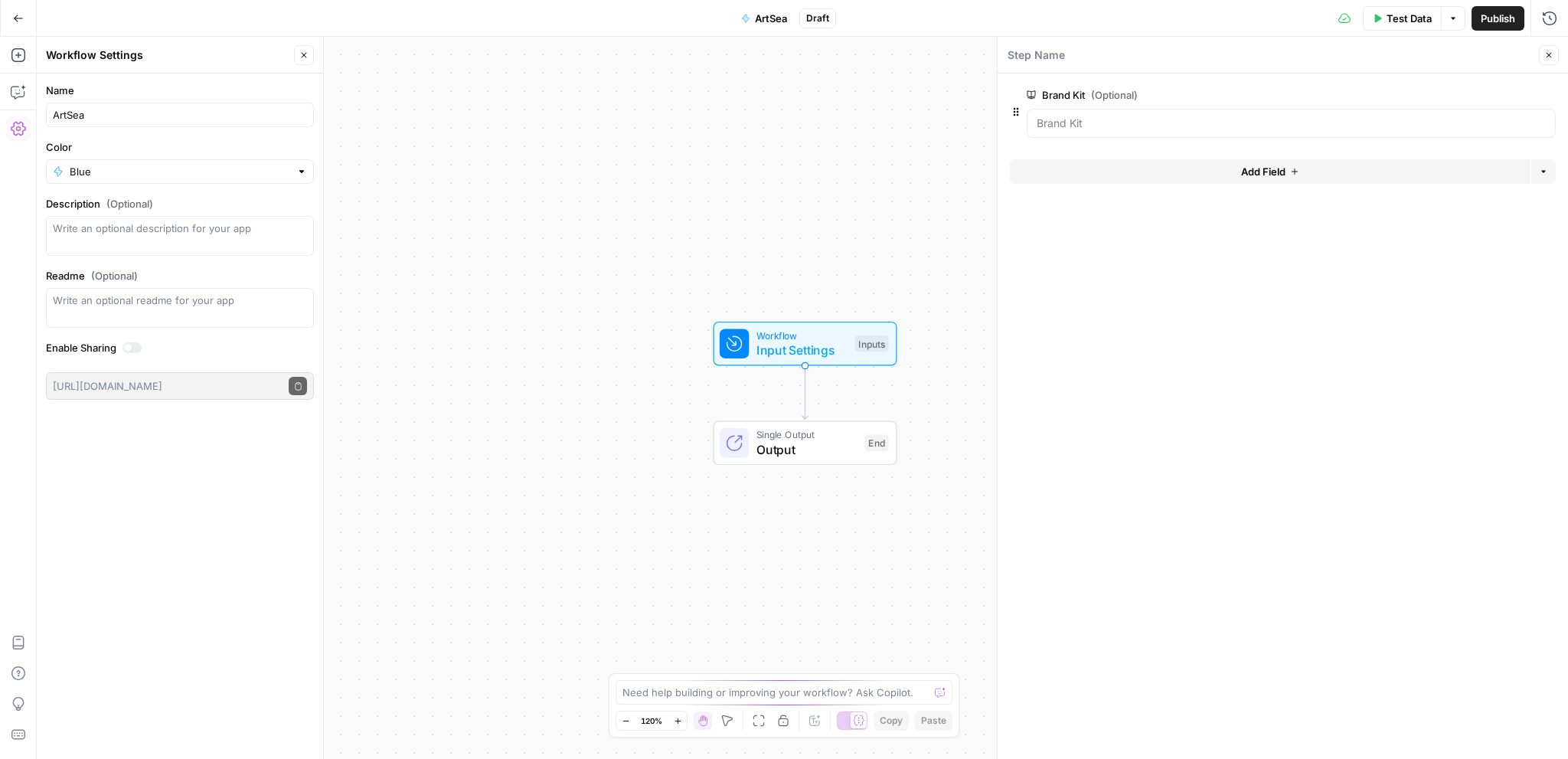
click at [838, 345] on span "Input Settings" at bounding box center [802, 350] width 91 height 18
click at [852, 308] on span "Test Step" at bounding box center [856, 310] width 49 height 17
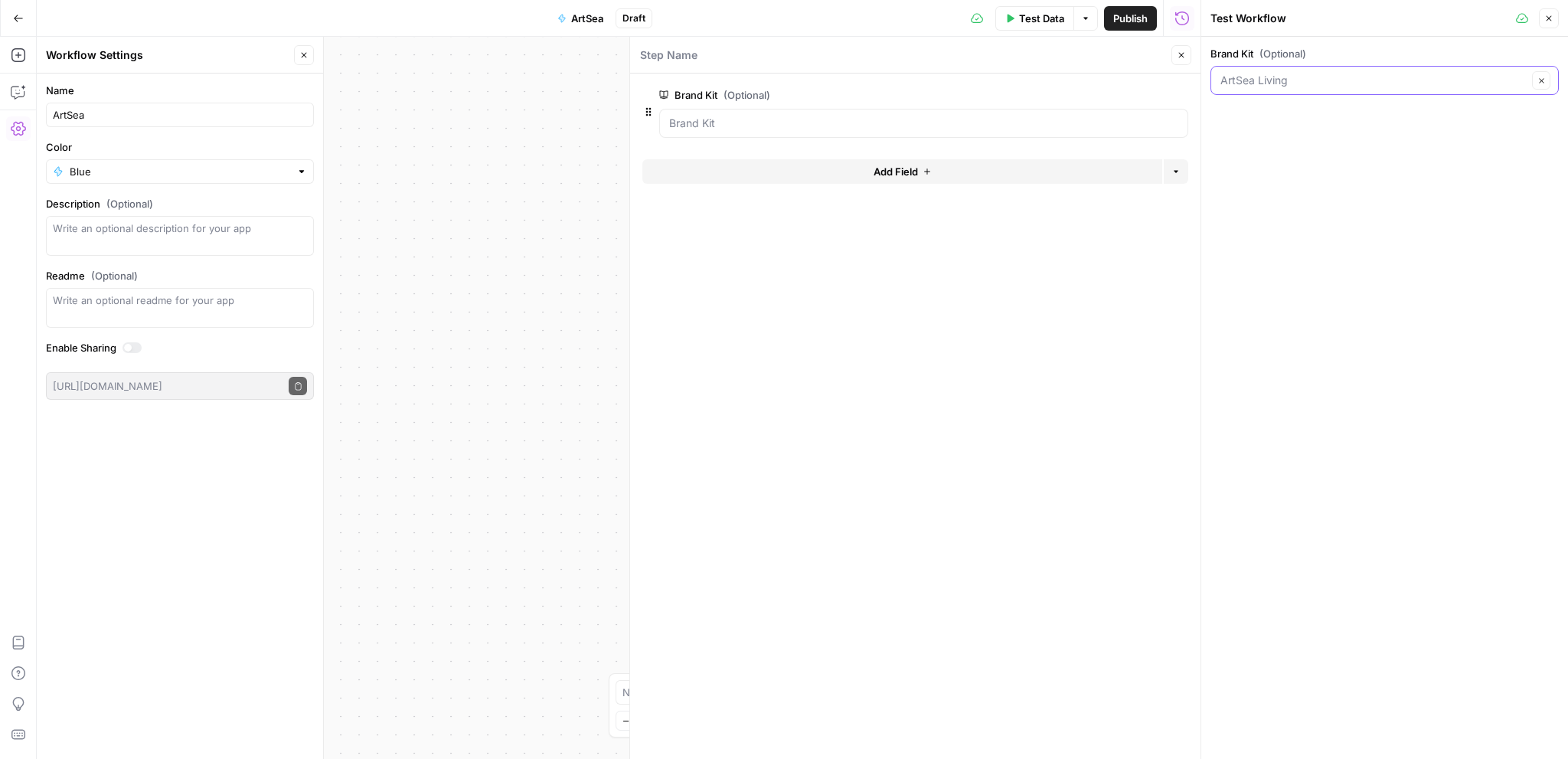
click at [1336, 82] on input "Brand Kit (Optional)" at bounding box center [1374, 80] width 307 height 15
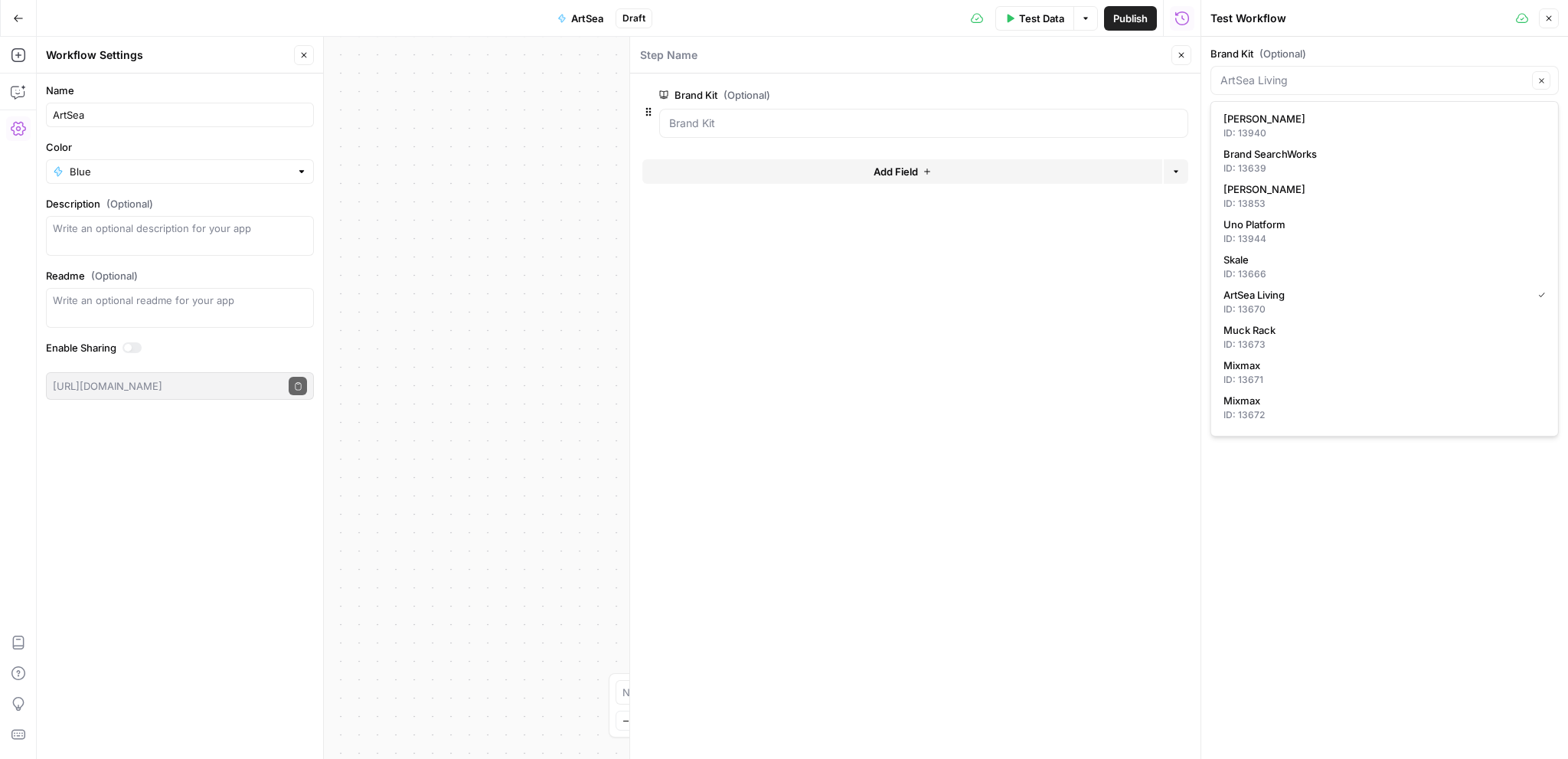
type input "ArtSea Living"
click at [1098, 292] on form "Brand Kit (Optional) edit field Delete group Add Field Options" at bounding box center [915, 416] width 570 height 686
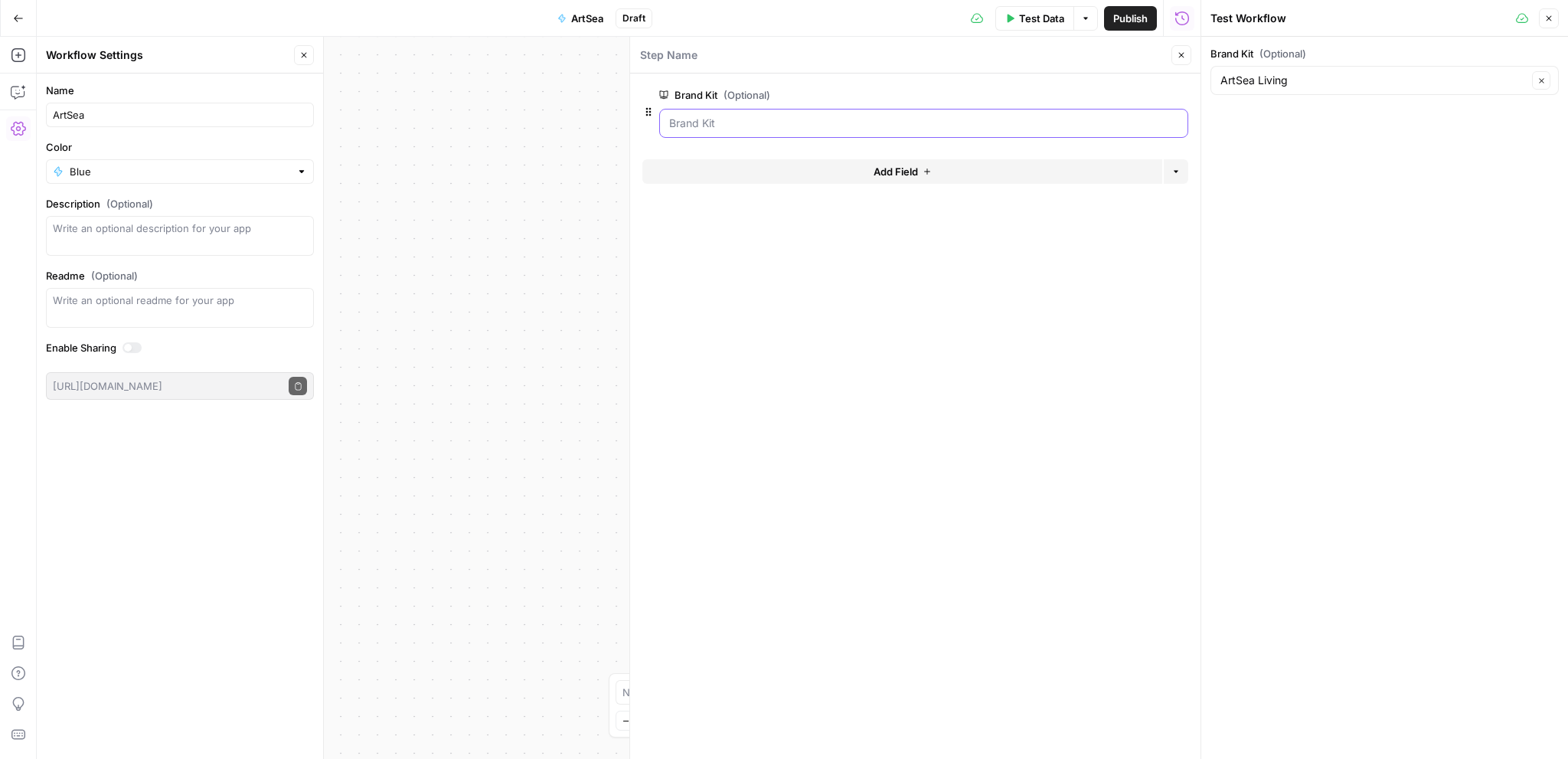
click at [771, 115] on Kit "Brand Kit (Optional)" at bounding box center [923, 122] width 509 height 15
click at [778, 123] on Kit "Brand Kit (Optional)" at bounding box center [923, 122] width 509 height 15
click at [950, 170] on button "Add Field" at bounding box center [901, 171] width 520 height 24
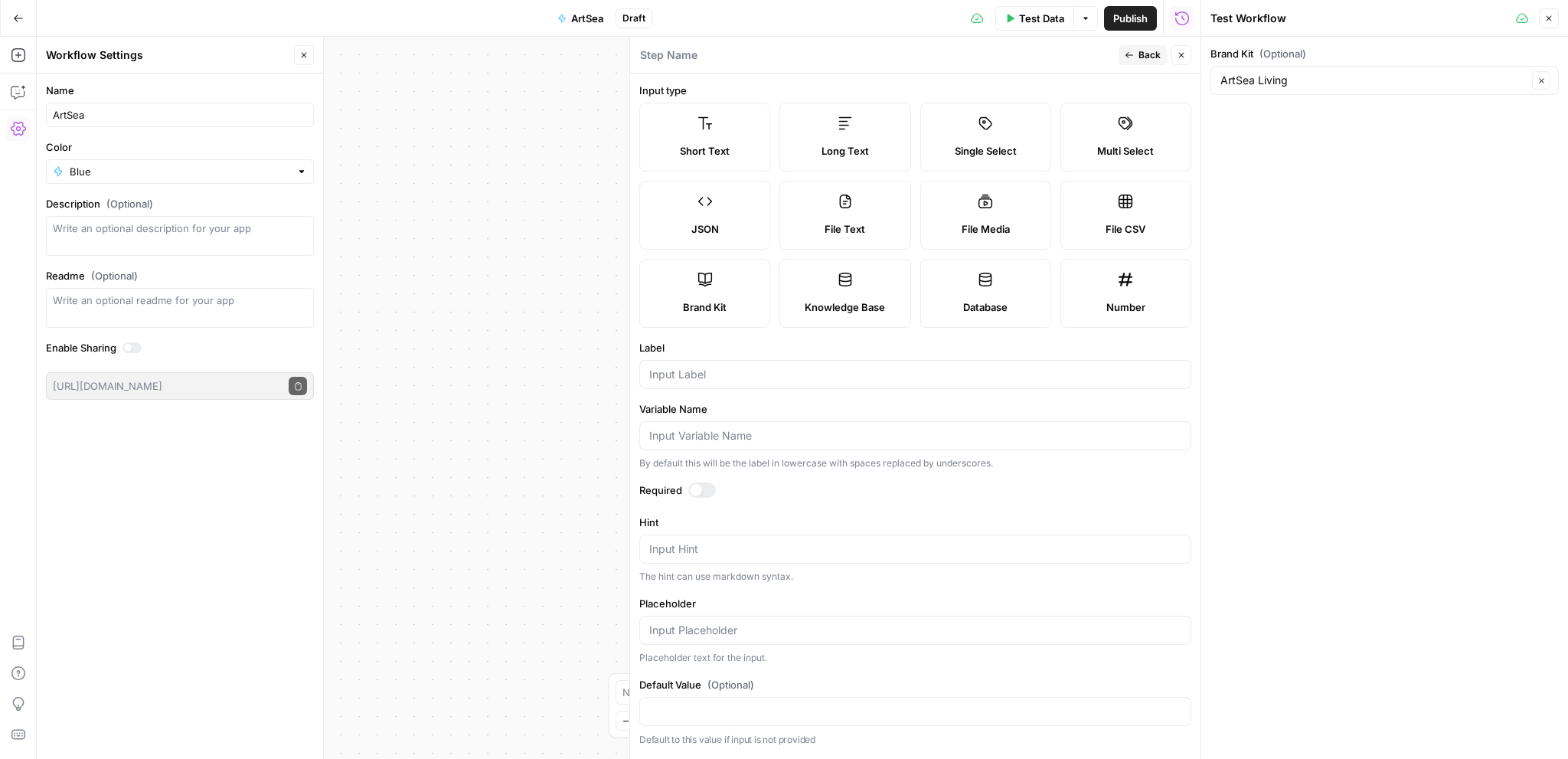
click at [1139, 56] on span "Back" at bounding box center [1149, 54] width 22 height 14
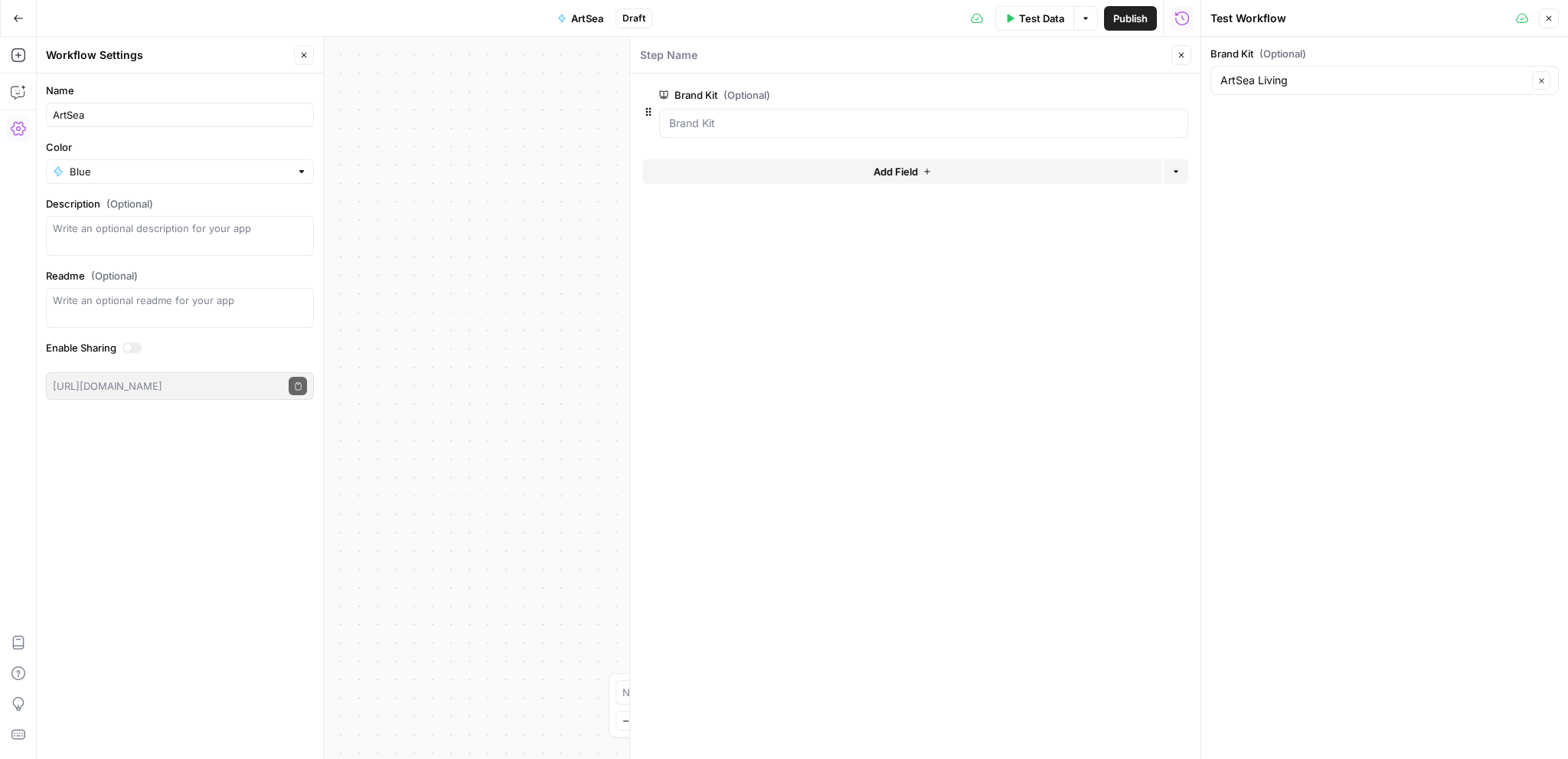
click at [1148, 97] on button "edit field" at bounding box center [1137, 95] width 59 height 18
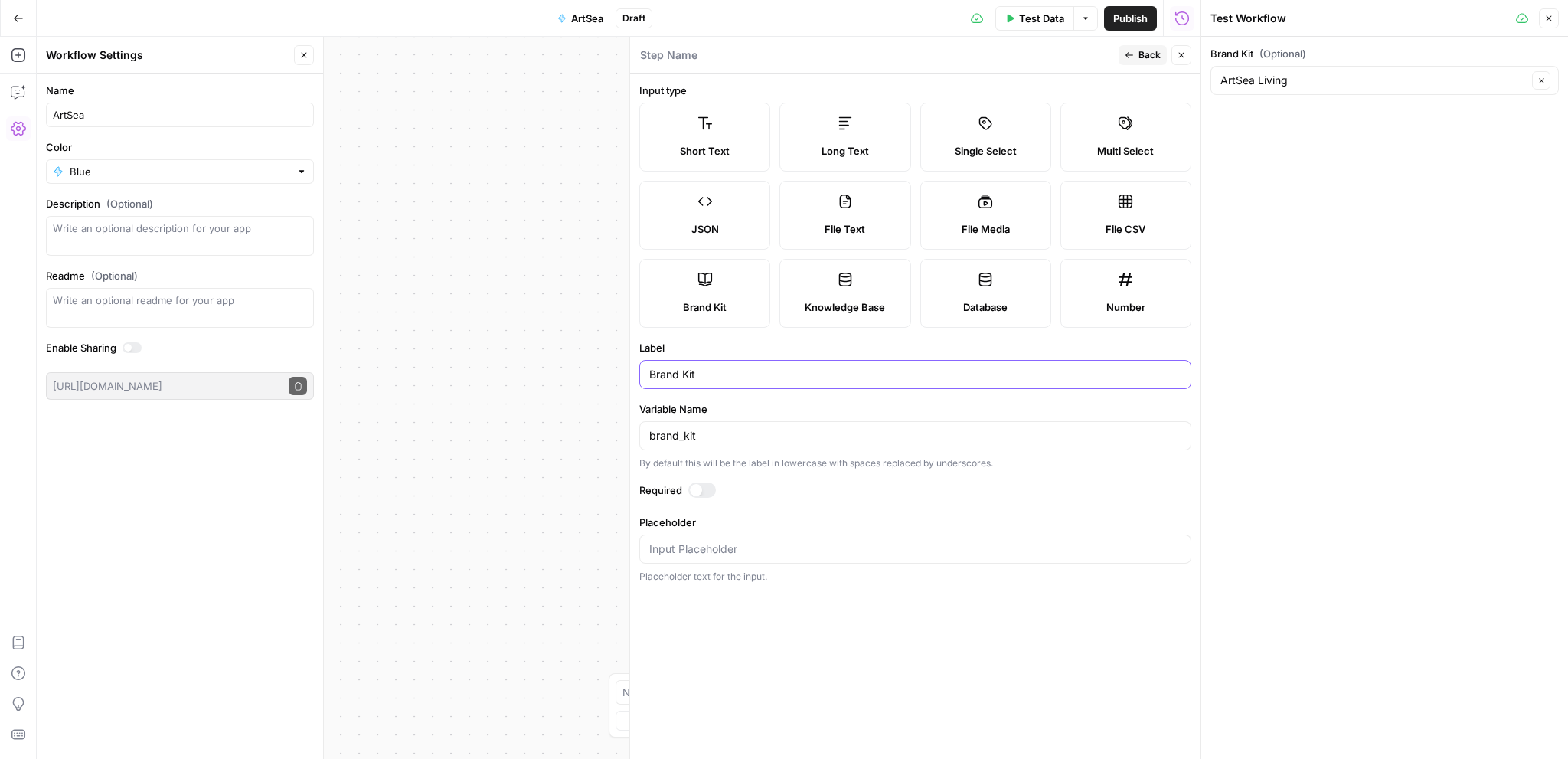
click at [734, 371] on input "Brand Kit" at bounding box center [915, 374] width 532 height 15
type input "ArtSea Brand Kit"
drag, startPoint x: 542, startPoint y: 449, endPoint x: 523, endPoint y: 440, distance: 21.0
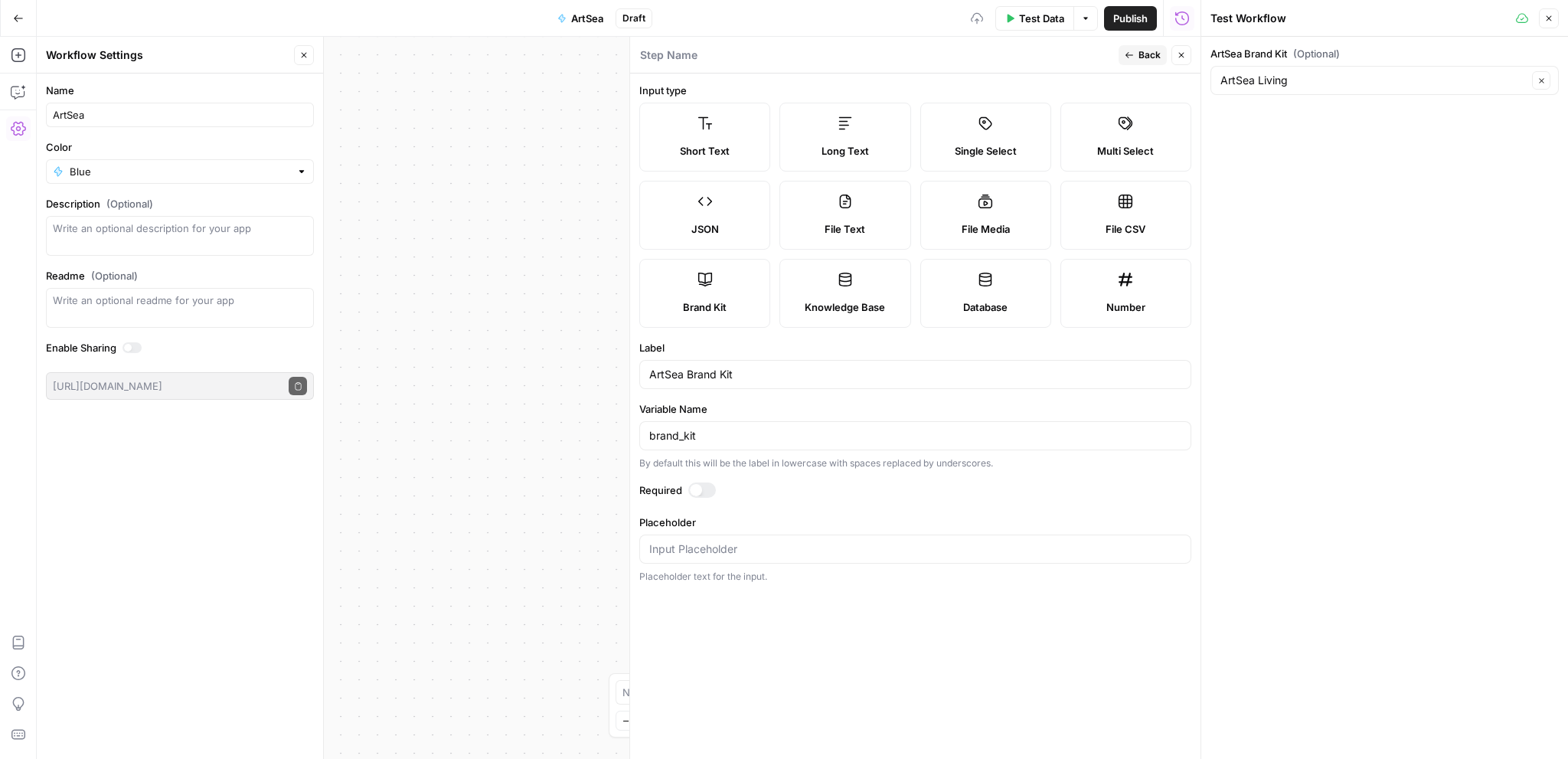
click at [540, 446] on div "Workflow Input Settings Inputs Single Output Output End" at bounding box center [618, 398] width 1164 height 722
click at [698, 489] on div at bounding box center [696, 491] width 13 height 13
click at [417, 425] on div "Workflow Input Settings Inputs Single Output Output End" at bounding box center [618, 398] width 1164 height 722
click at [1524, 79] on input "ArtSea Brand Kit" at bounding box center [1376, 80] width 310 height 15
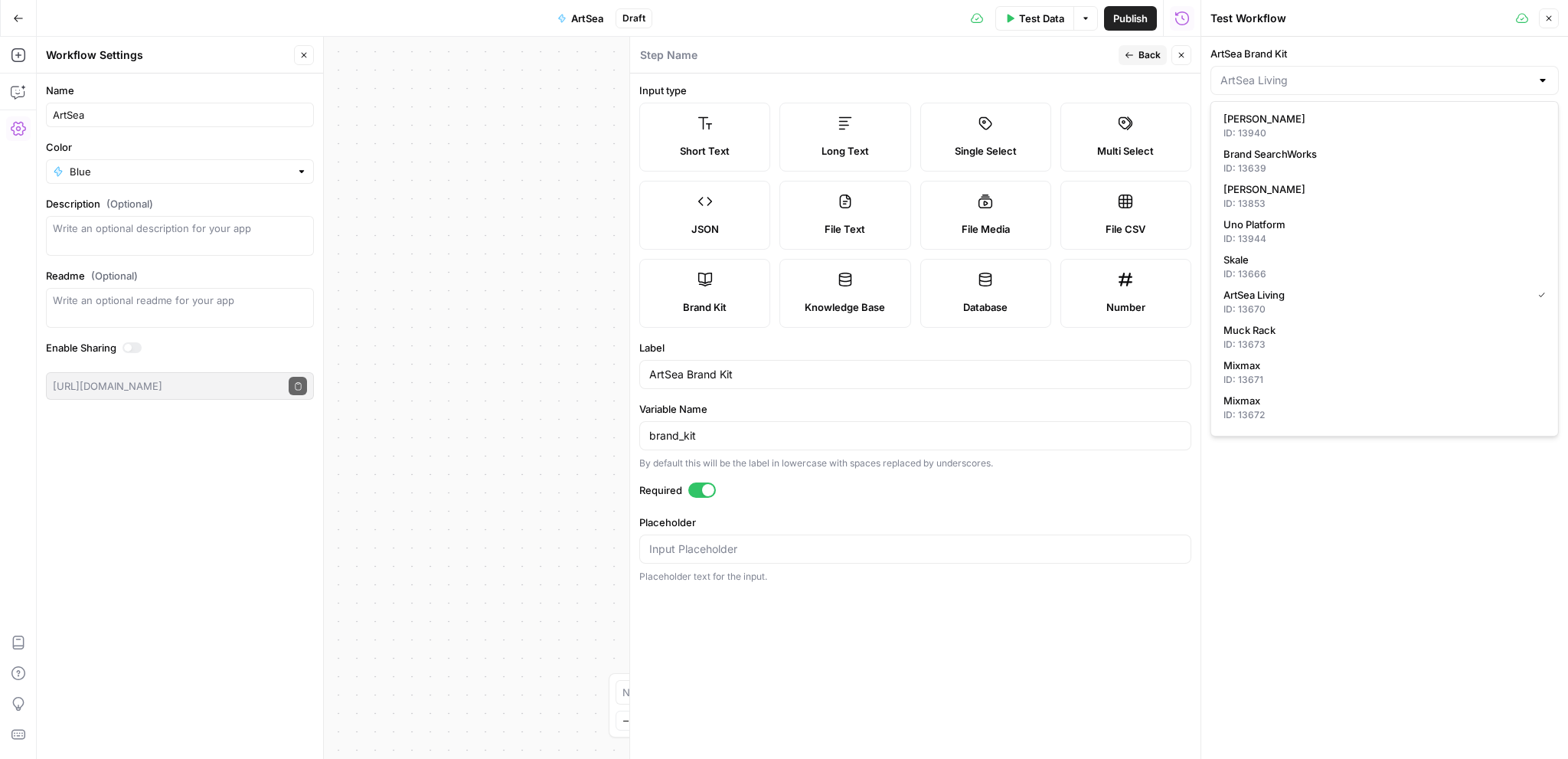
type input "ArtSea Living"
click at [1494, 529] on div "ArtSea Brand Kit ArtSea Living" at bounding box center [1385, 398] width 366 height 722
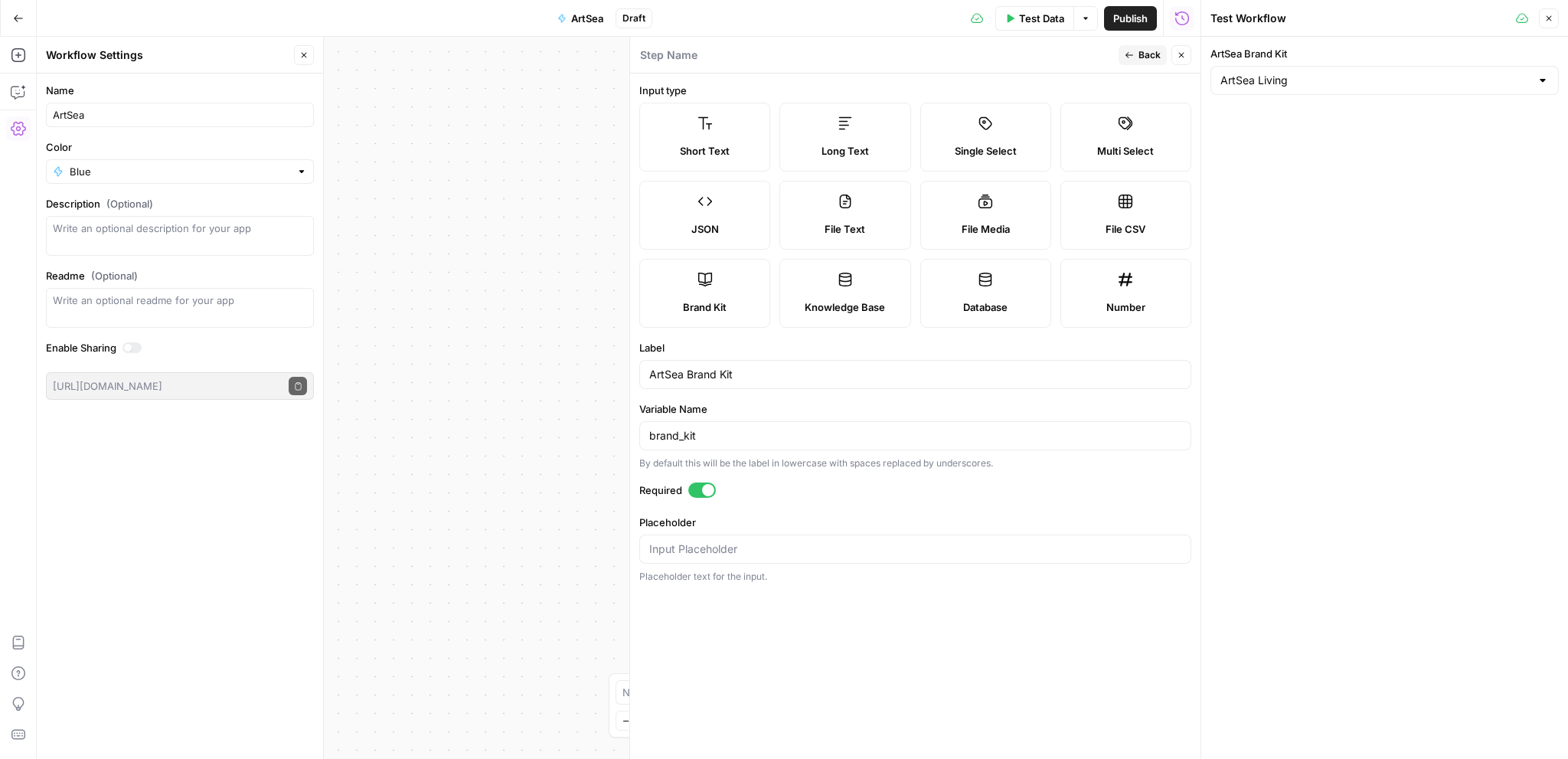
click at [1547, 17] on icon "button" at bounding box center [1549, 19] width 5 height 5
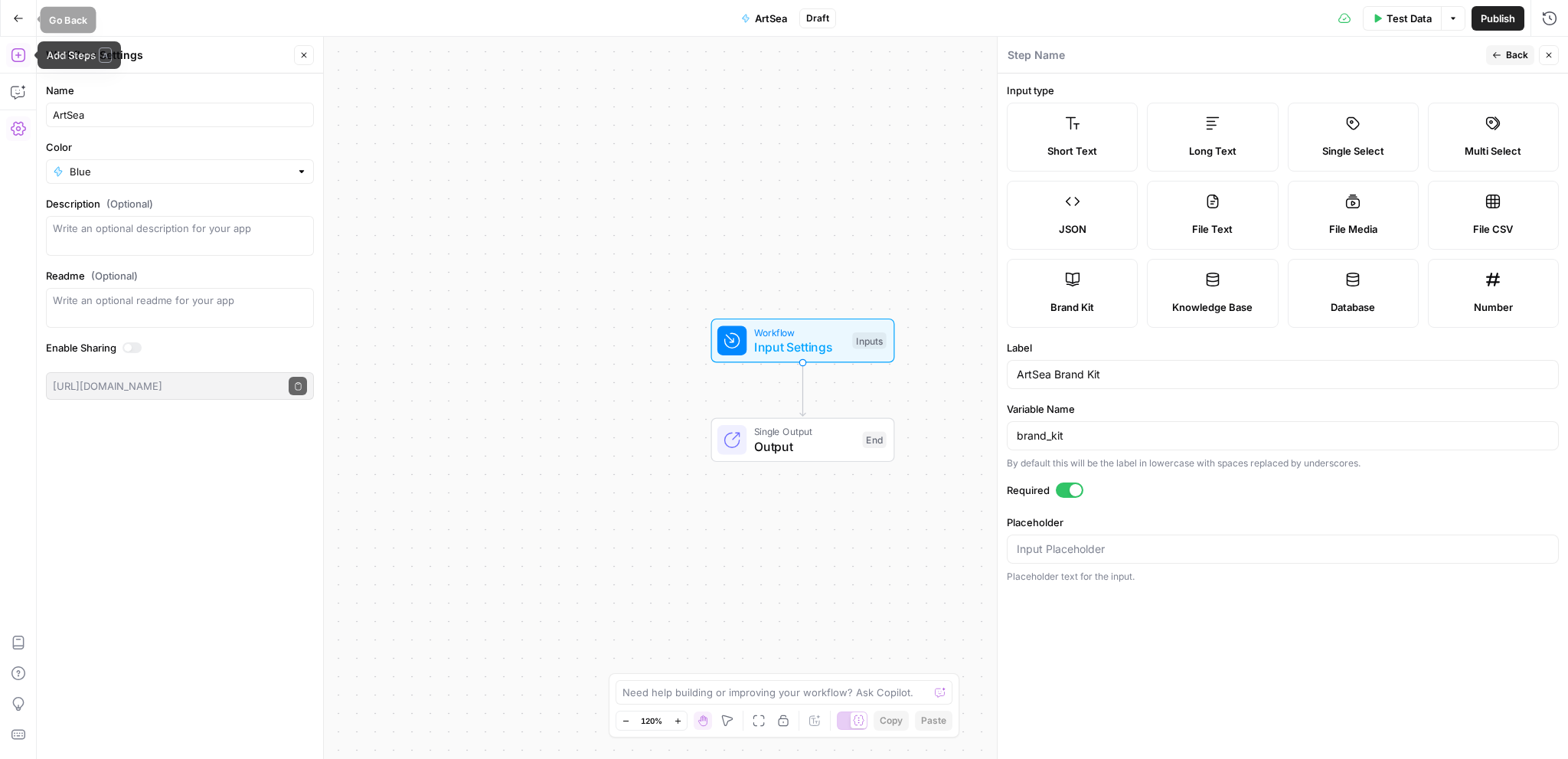
click at [16, 17] on icon "button" at bounding box center [18, 18] width 9 height 7
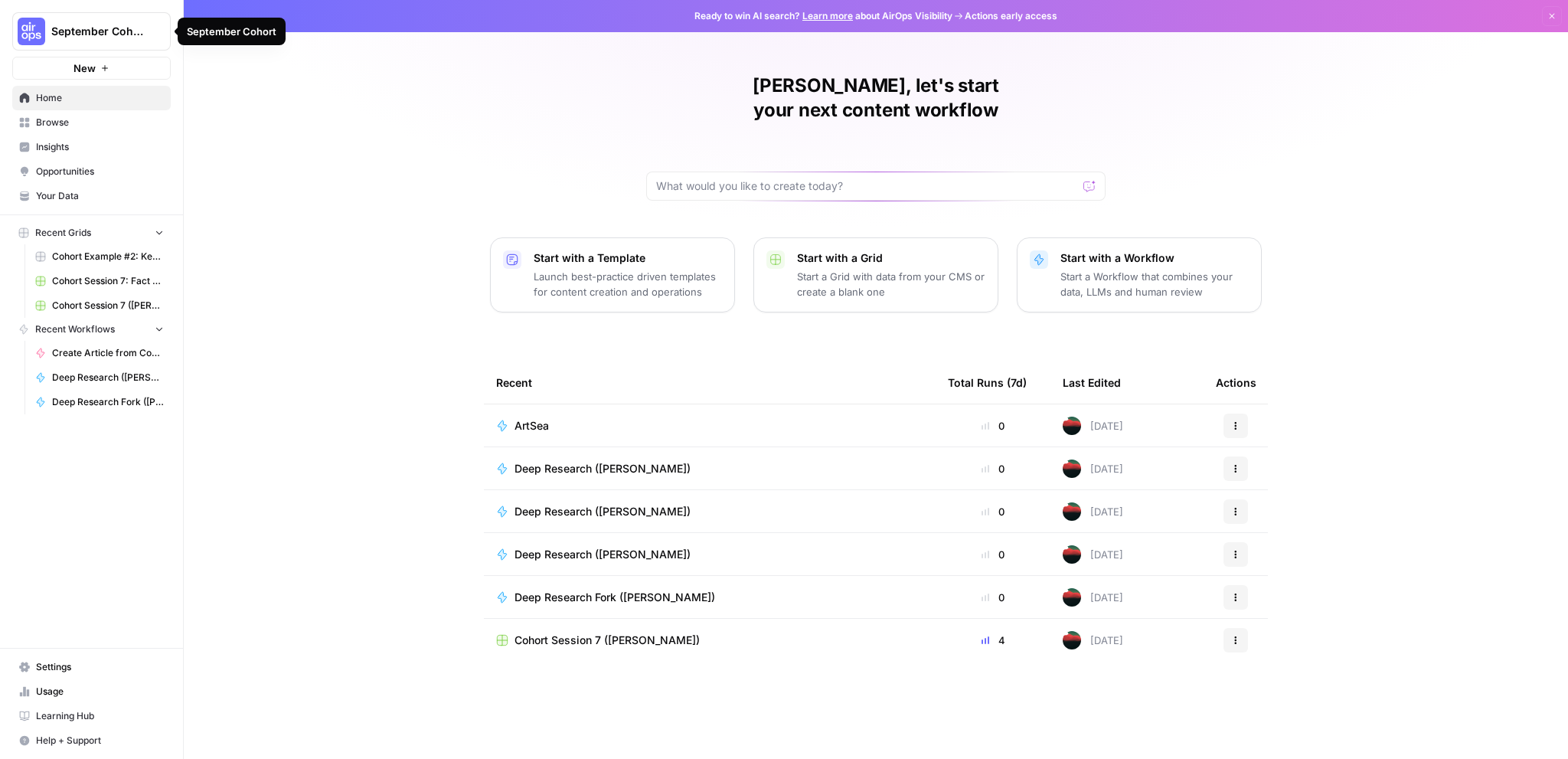
click at [647, 418] on div "ArtSea" at bounding box center [709, 425] width 427 height 15
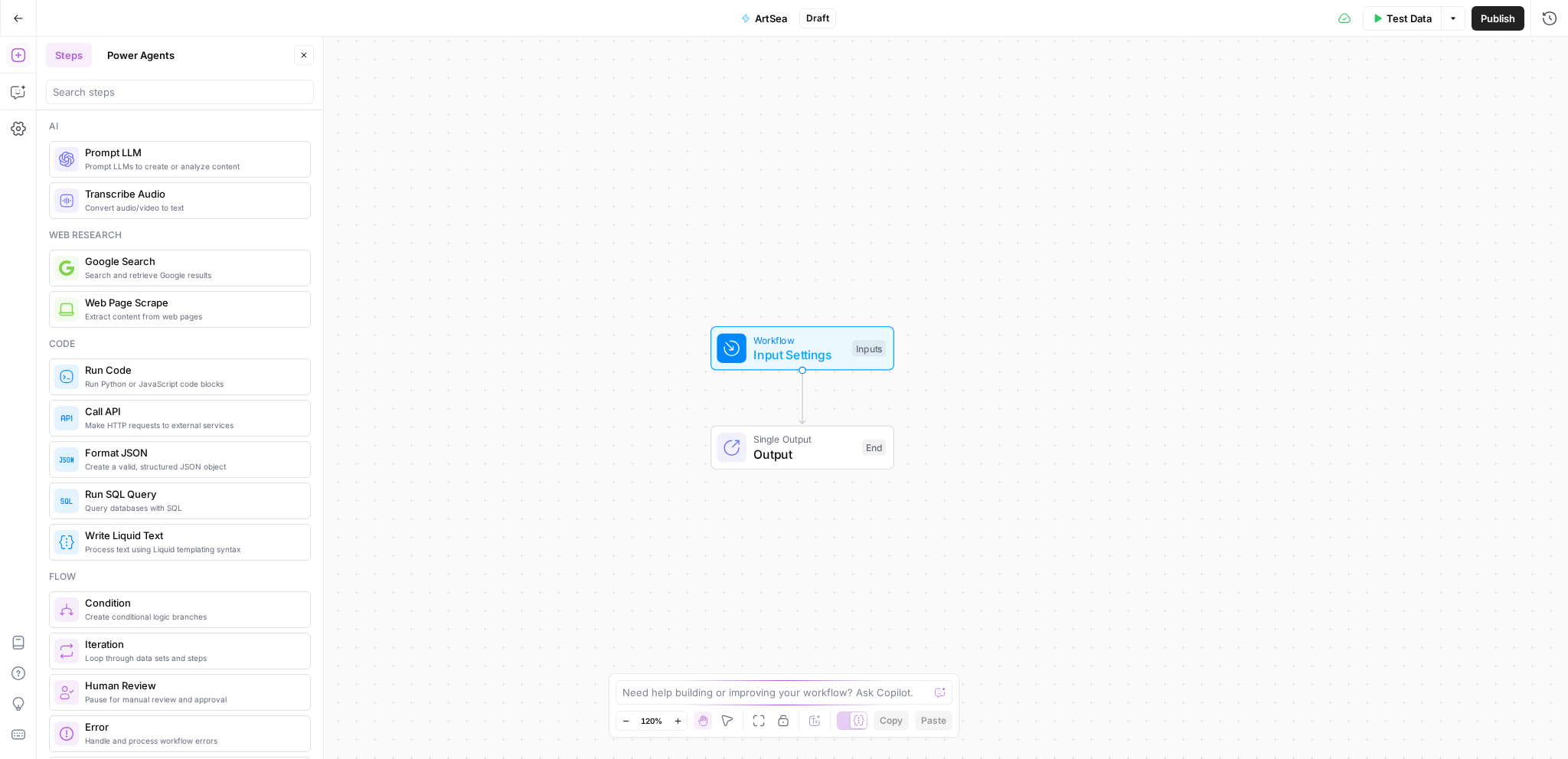
click at [138, 55] on button "Power Agents" at bounding box center [141, 54] width 86 height 24
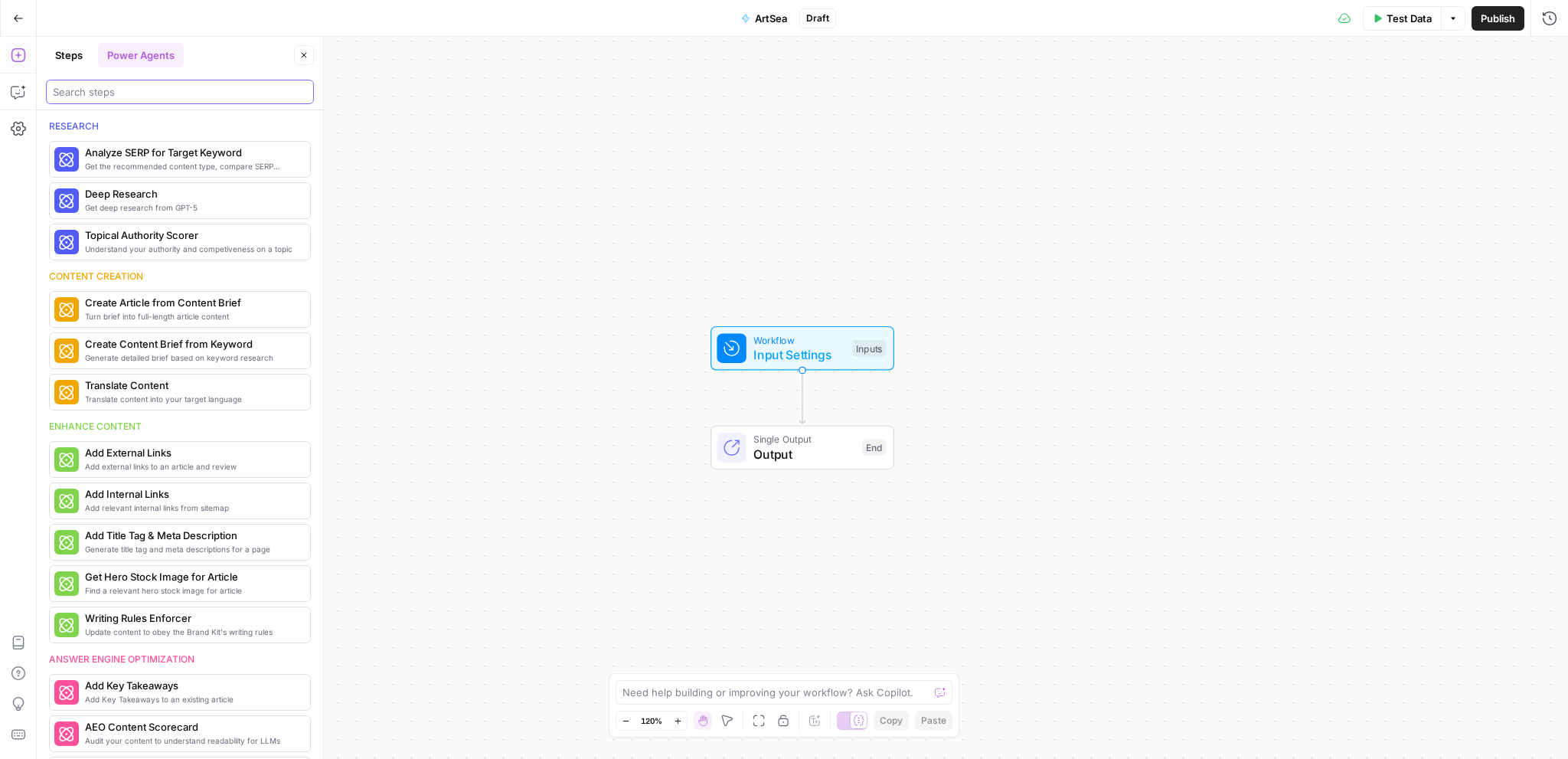
click at [147, 91] on input "search" at bounding box center [180, 92] width 254 height 15
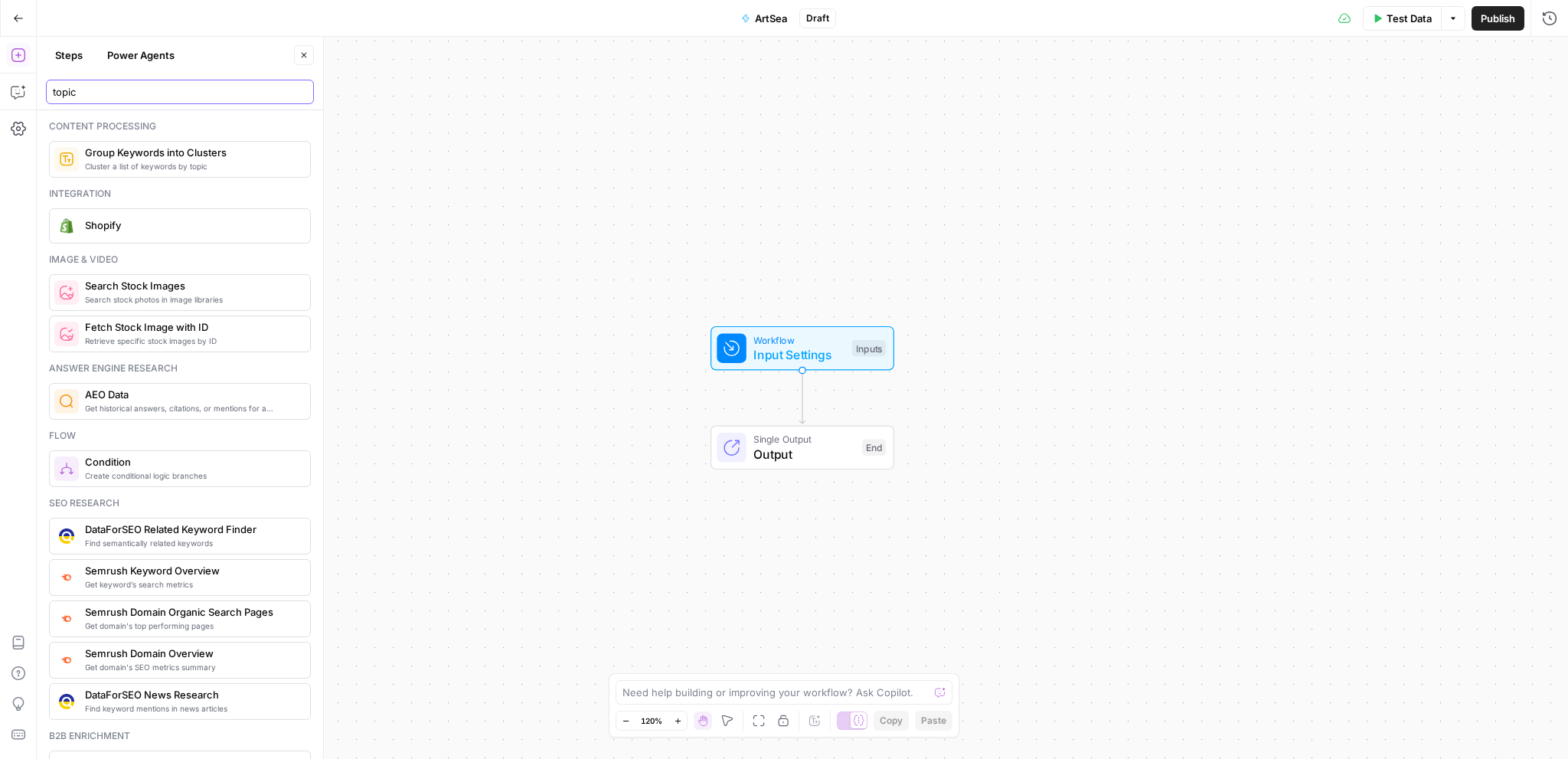
type input "topic"
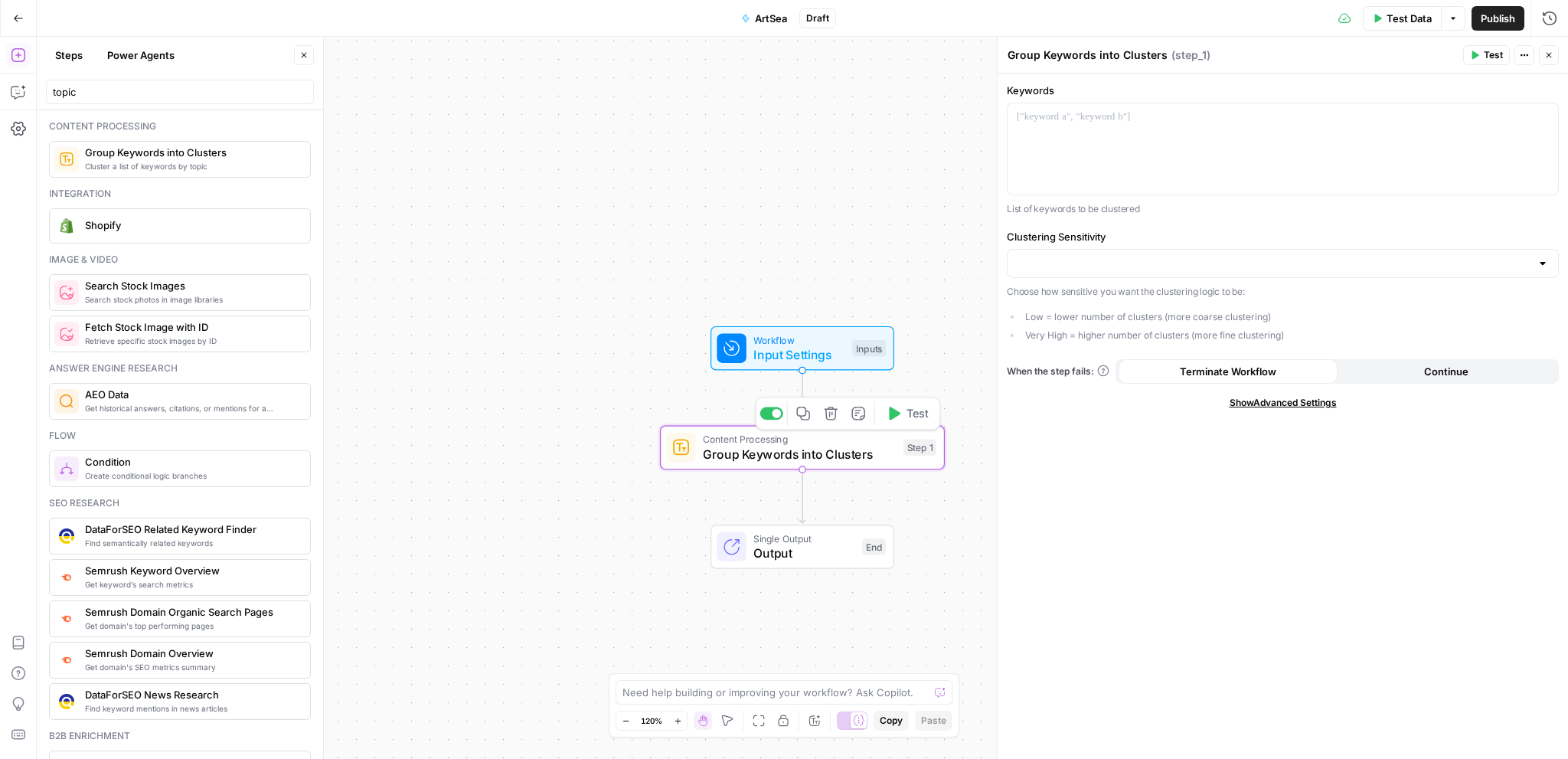
click at [835, 410] on icon "button" at bounding box center [830, 413] width 13 height 13
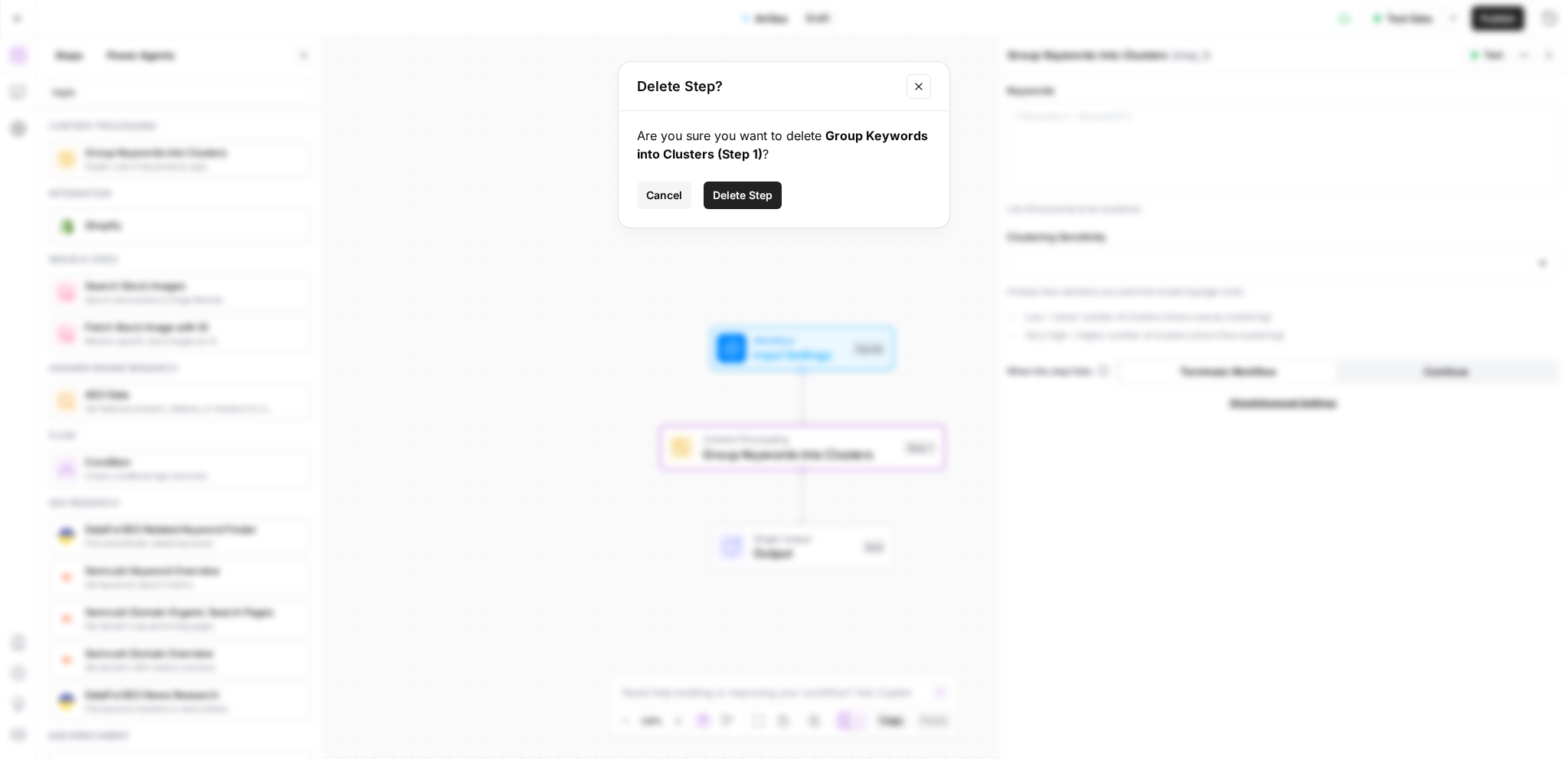
click at [744, 190] on span "Delete Step" at bounding box center [743, 195] width 60 height 15
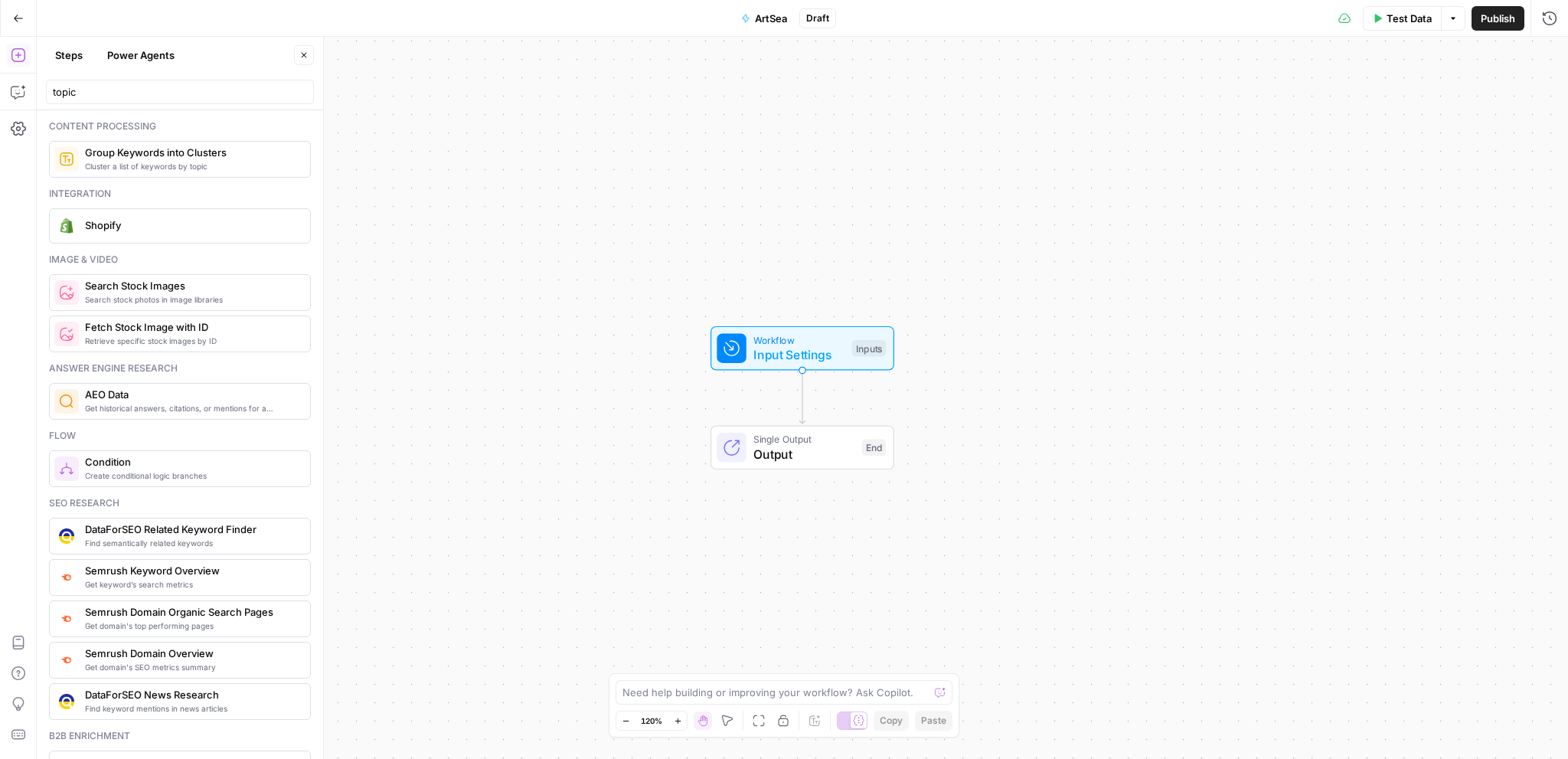
click at [136, 52] on button "Power Agents" at bounding box center [141, 54] width 86 height 24
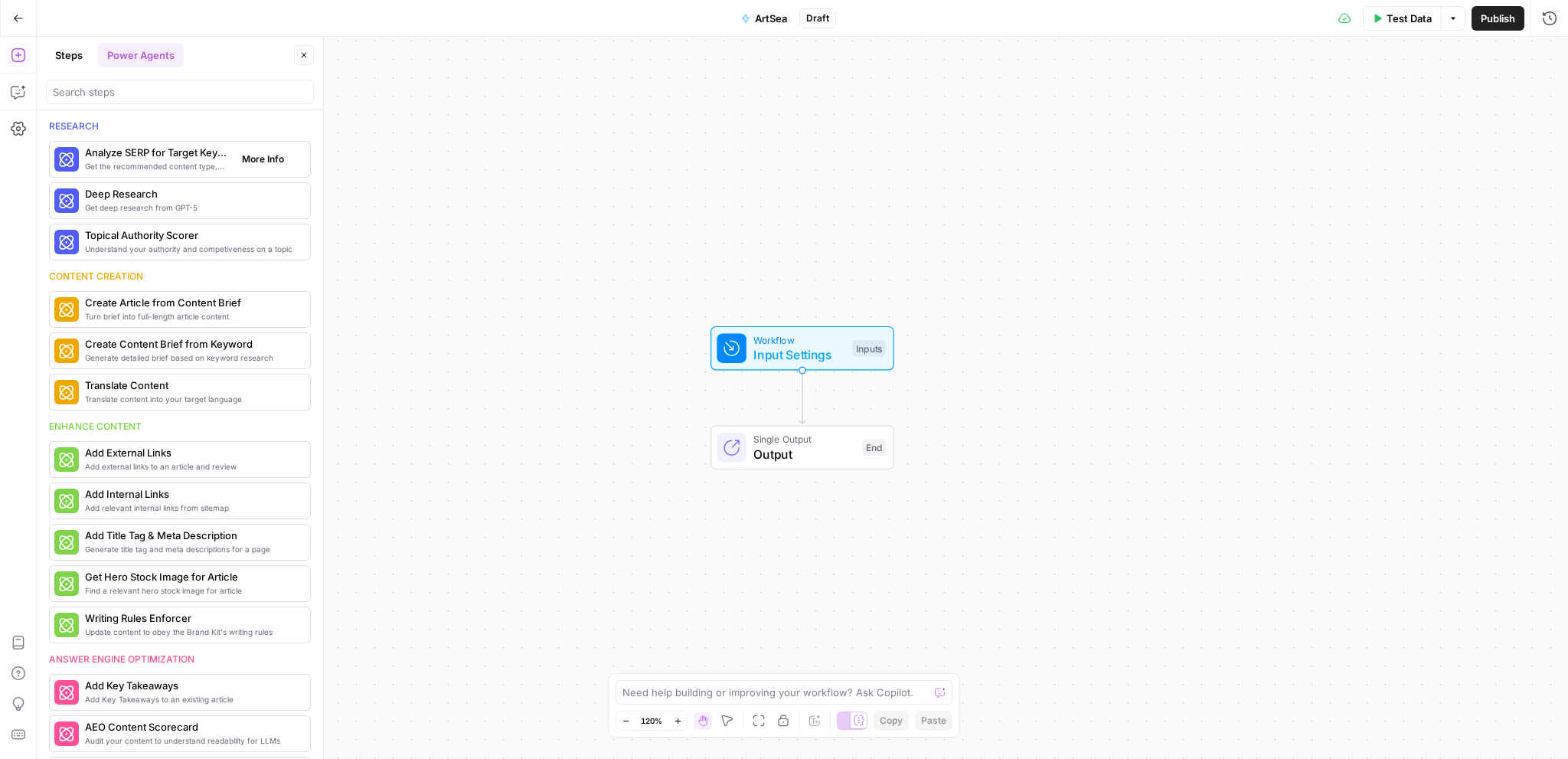
click at [179, 160] on span "Get the recommended content type, compare SERP headers, and analyze SERP patter…" at bounding box center [158, 166] width 145 height 13
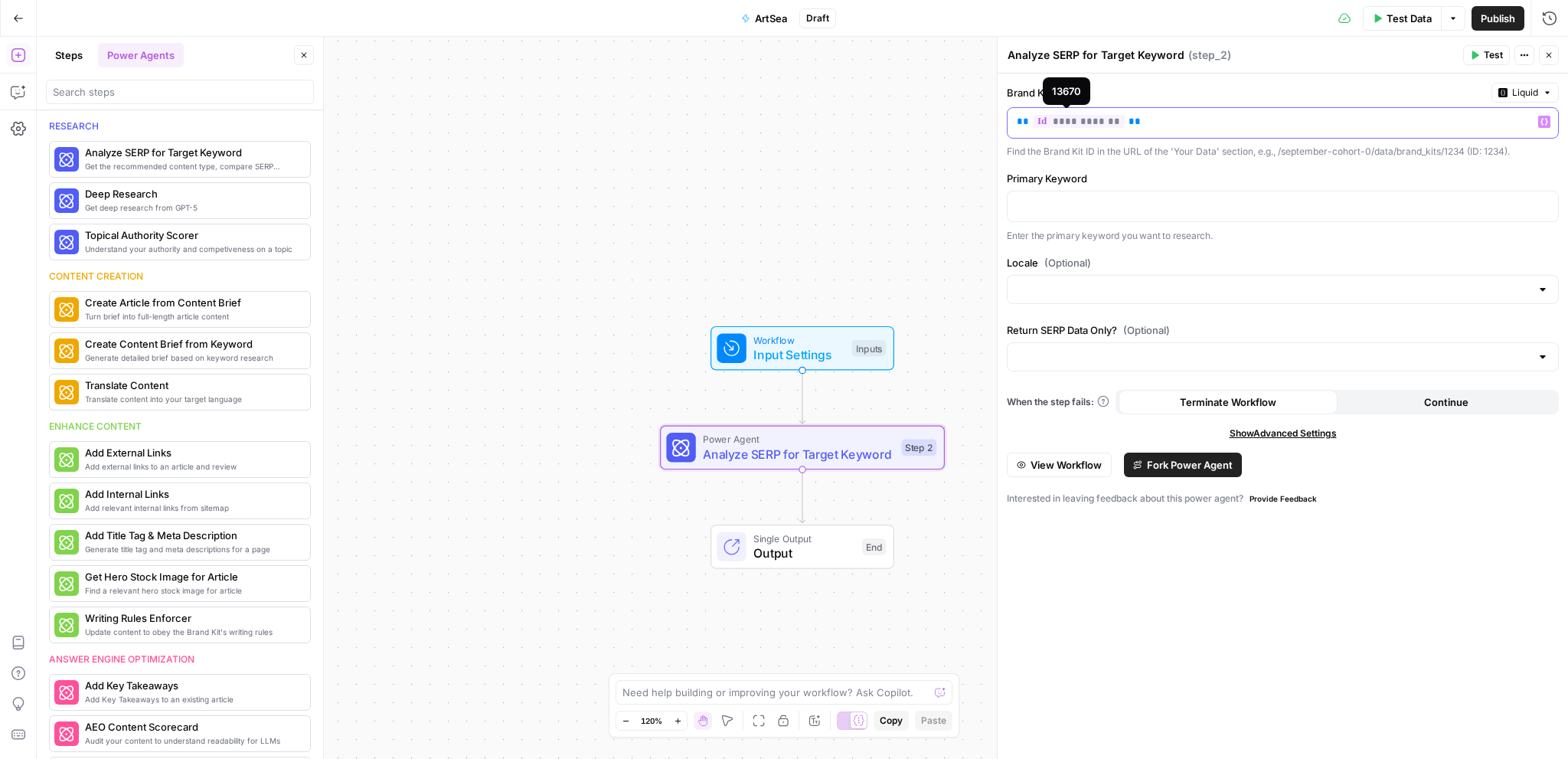
click at [1085, 124] on span "**********" at bounding box center [1078, 122] width 92 height 13
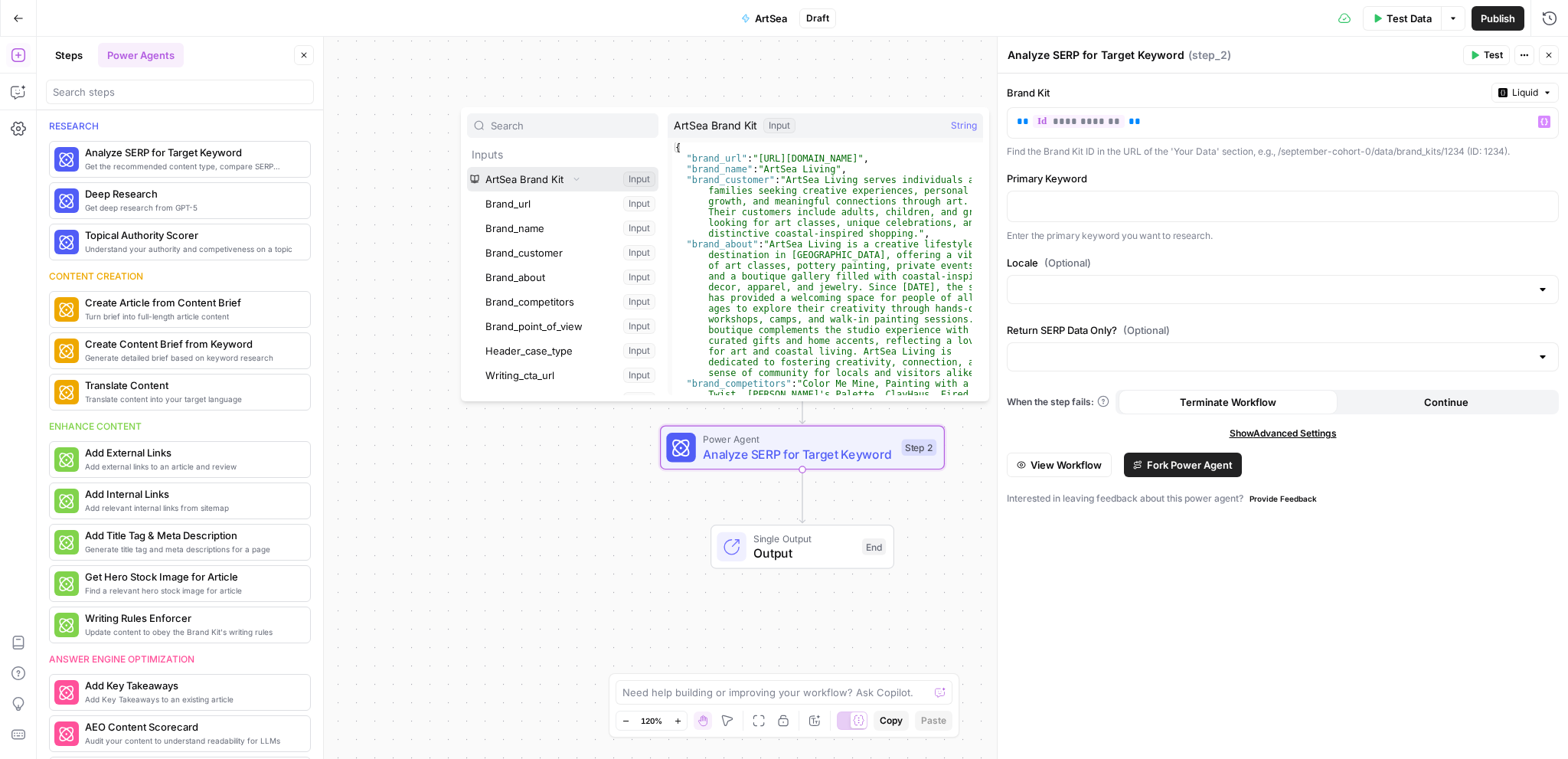
click at [540, 177] on button "Select variable ArtSea Brand Kit" at bounding box center [562, 179] width 191 height 24
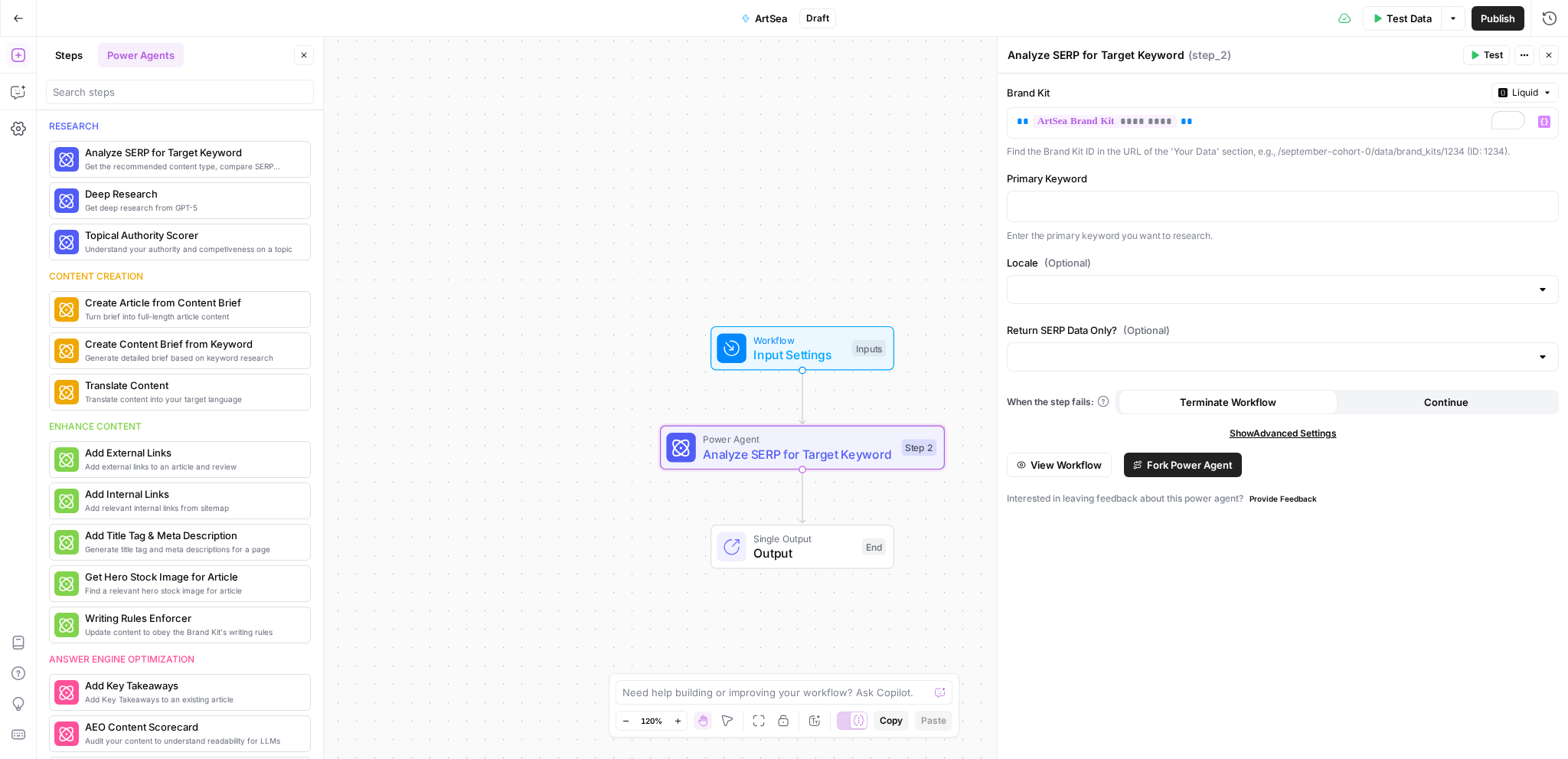
click at [548, 176] on div "Workflow Input Settings Inputs Power Agent Analyze SERP for Target Keyword Step…" at bounding box center [803, 398] width 1531 height 722
click at [1093, 209] on p at bounding box center [1282, 205] width 532 height 15
click at [1090, 287] on input "Locale (Optional)" at bounding box center [1273, 289] width 513 height 15
type input "f"
click at [1090, 287] on input "ubni" at bounding box center [1273, 289] width 513 height 15
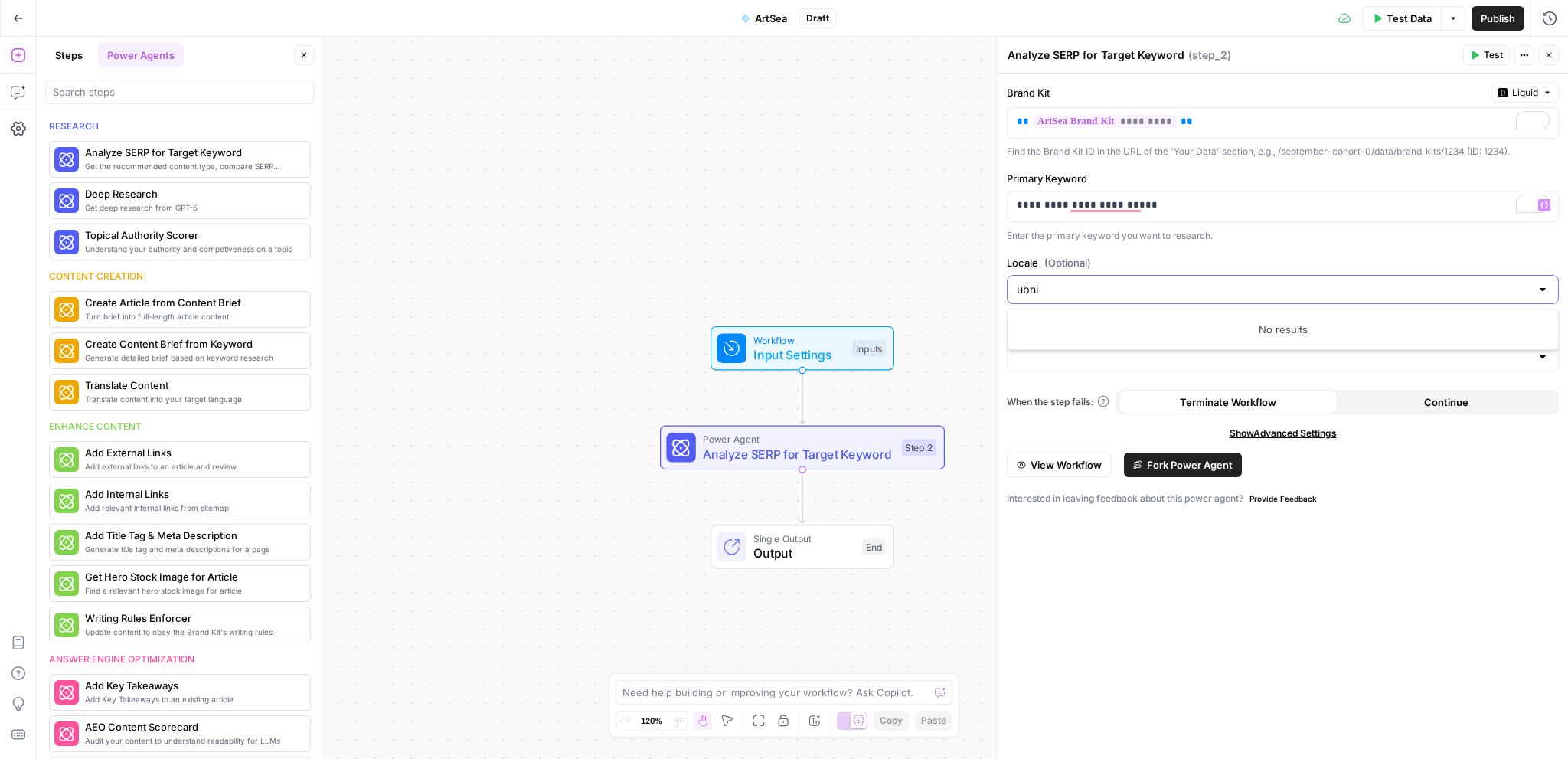
click at [1090, 287] on input "ubni" at bounding box center [1273, 289] width 513 height 15
click at [1074, 326] on span "US" at bounding box center [1279, 326] width 520 height 15
type input "US"
click at [1486, 56] on span "Test" at bounding box center [1493, 54] width 19 height 14
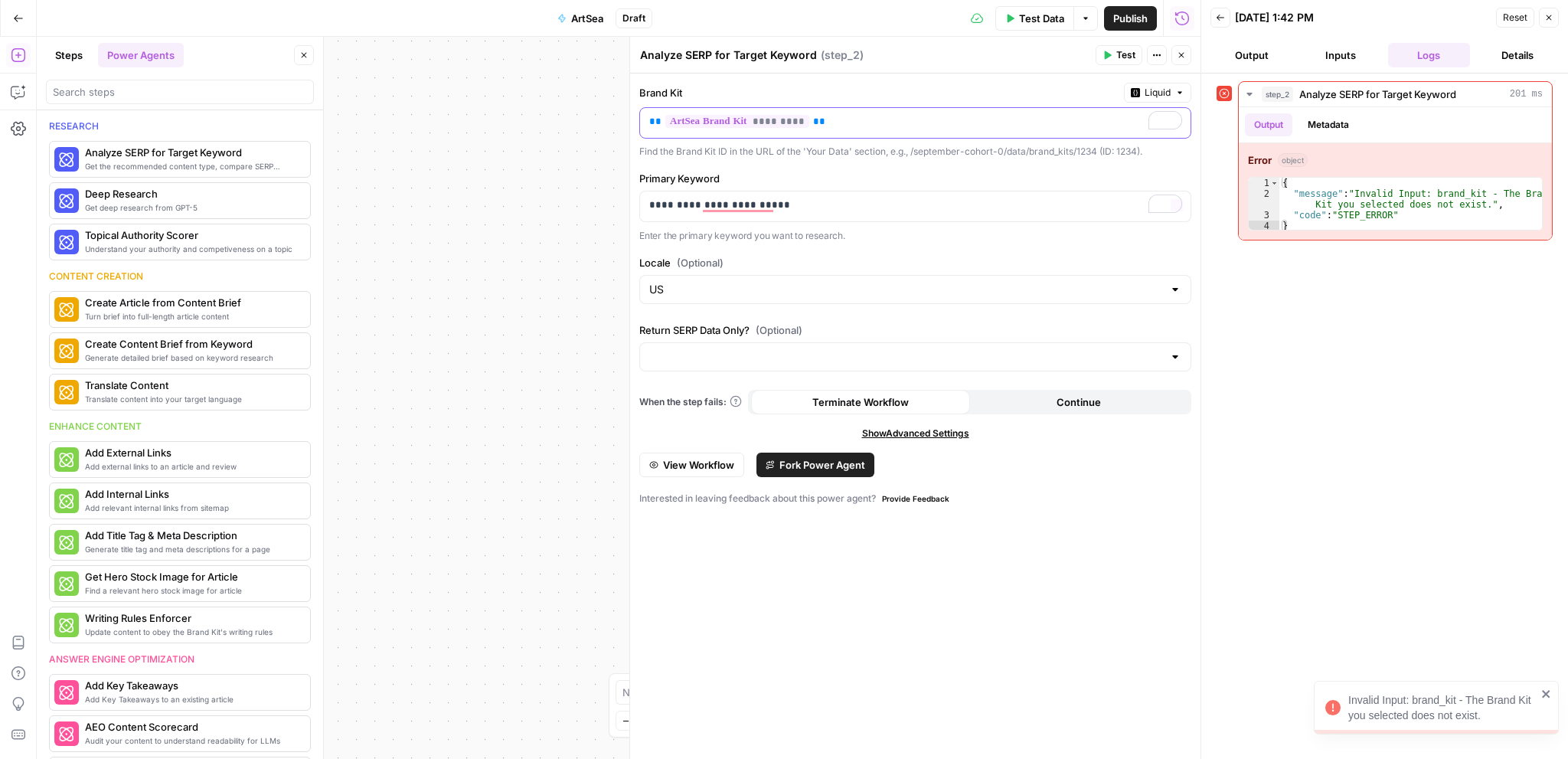
click at [742, 122] on span "*********" at bounding box center [737, 122] width 144 height 13
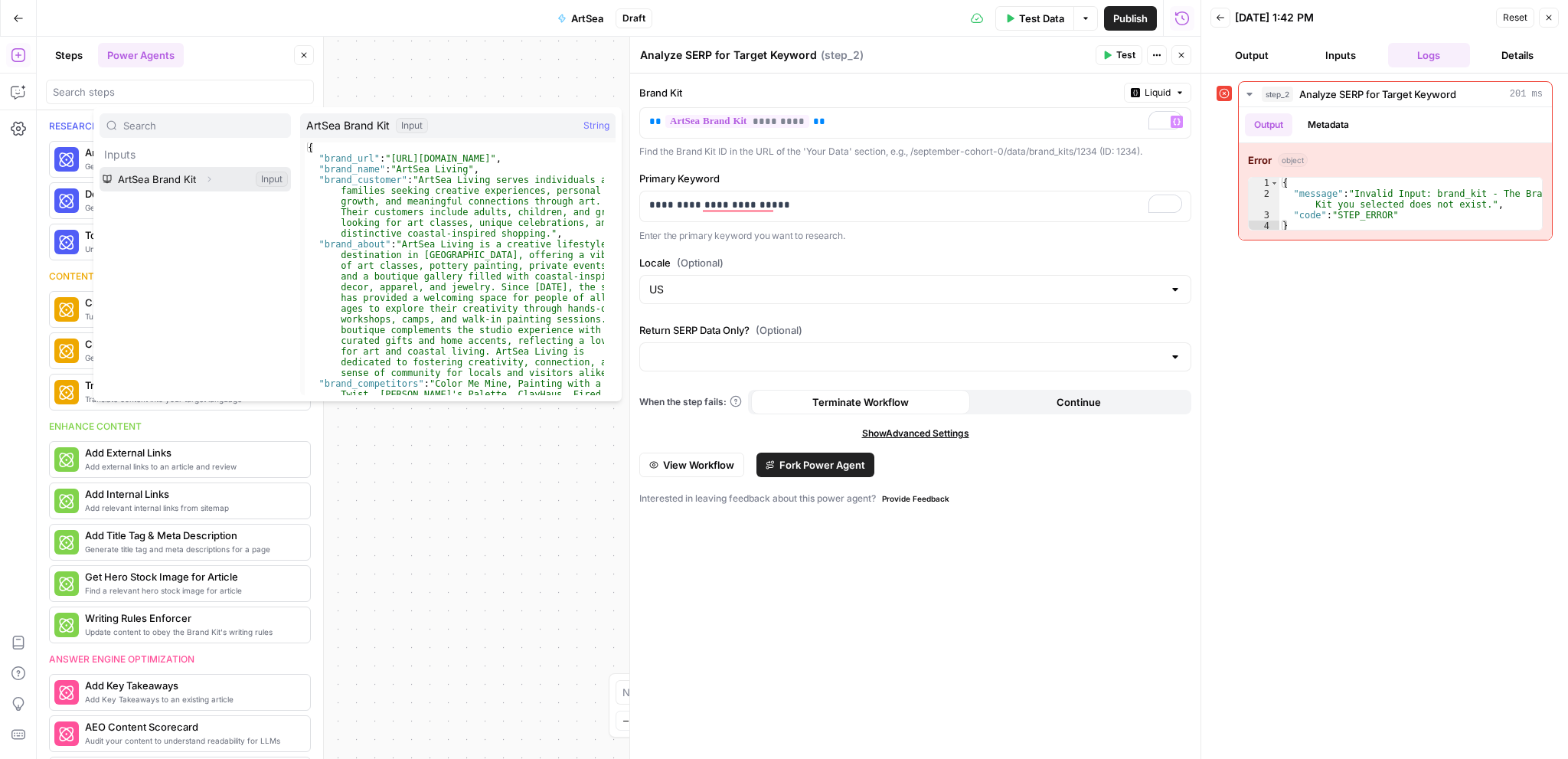
click at [213, 180] on span "Expand" at bounding box center [213, 180] width 1 height 1
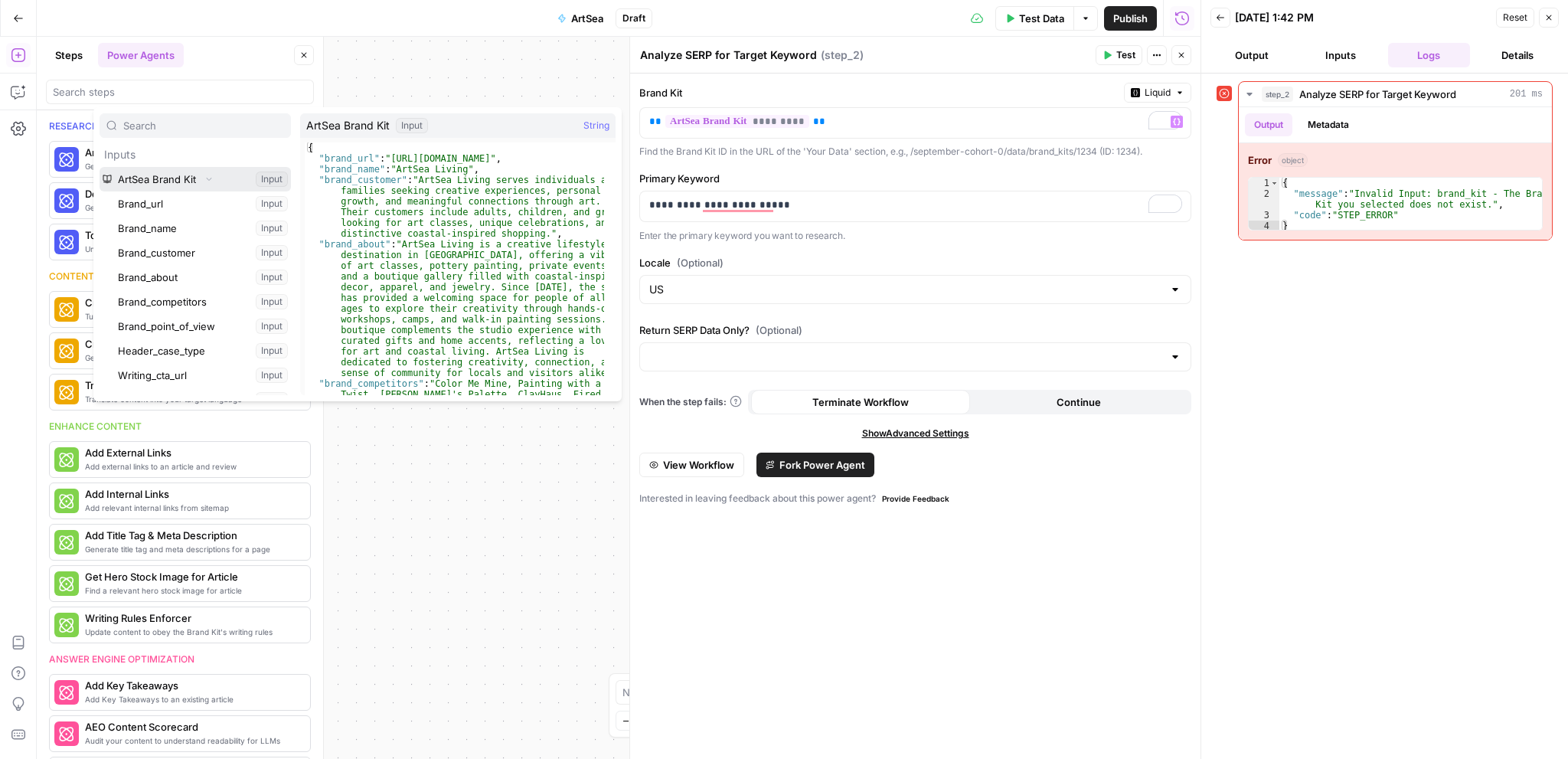
click at [190, 179] on button "Select variable ArtSea Brand Kit" at bounding box center [195, 179] width 191 height 24
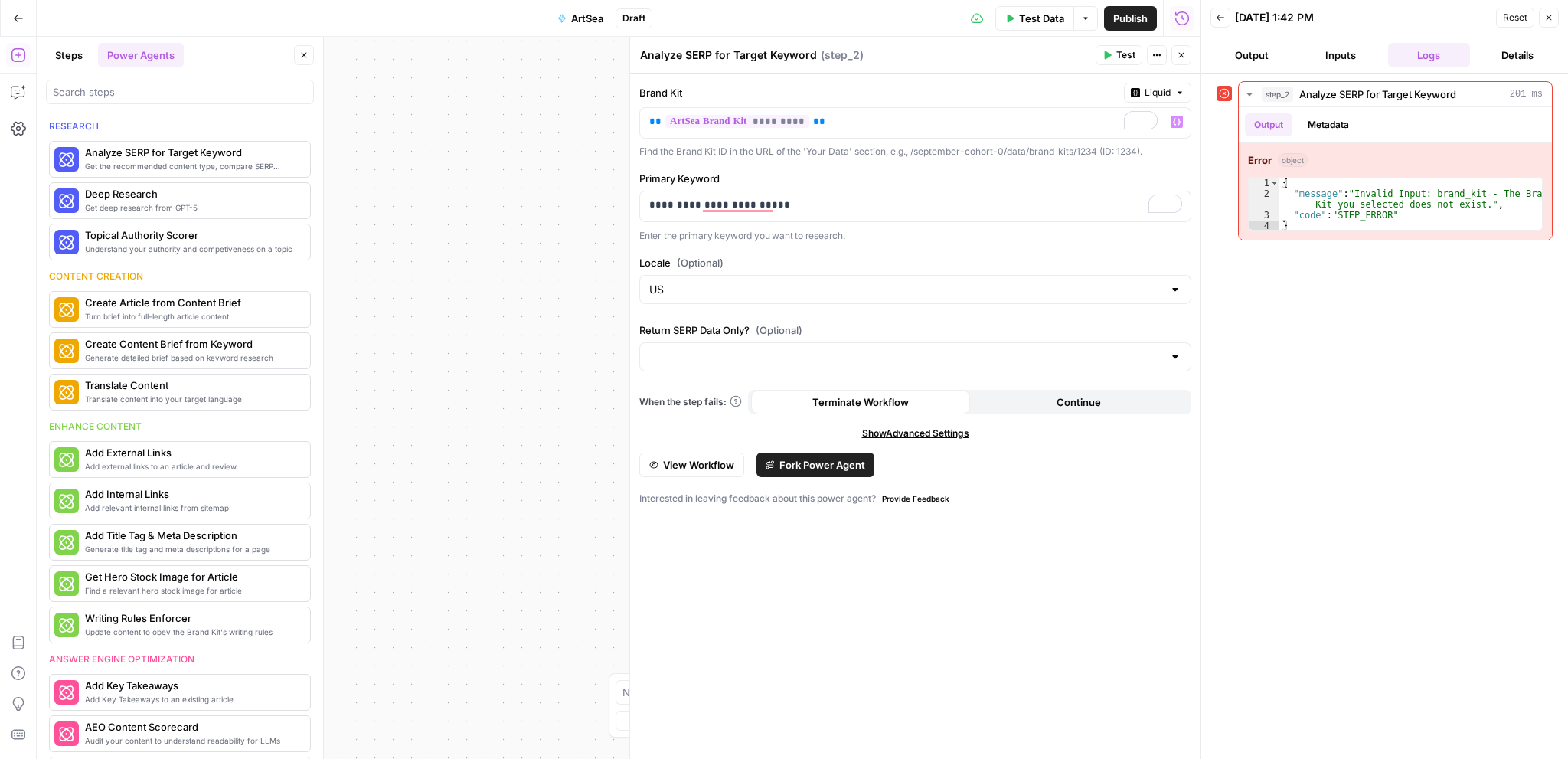
click at [1118, 52] on span "Test" at bounding box center [1125, 54] width 19 height 14
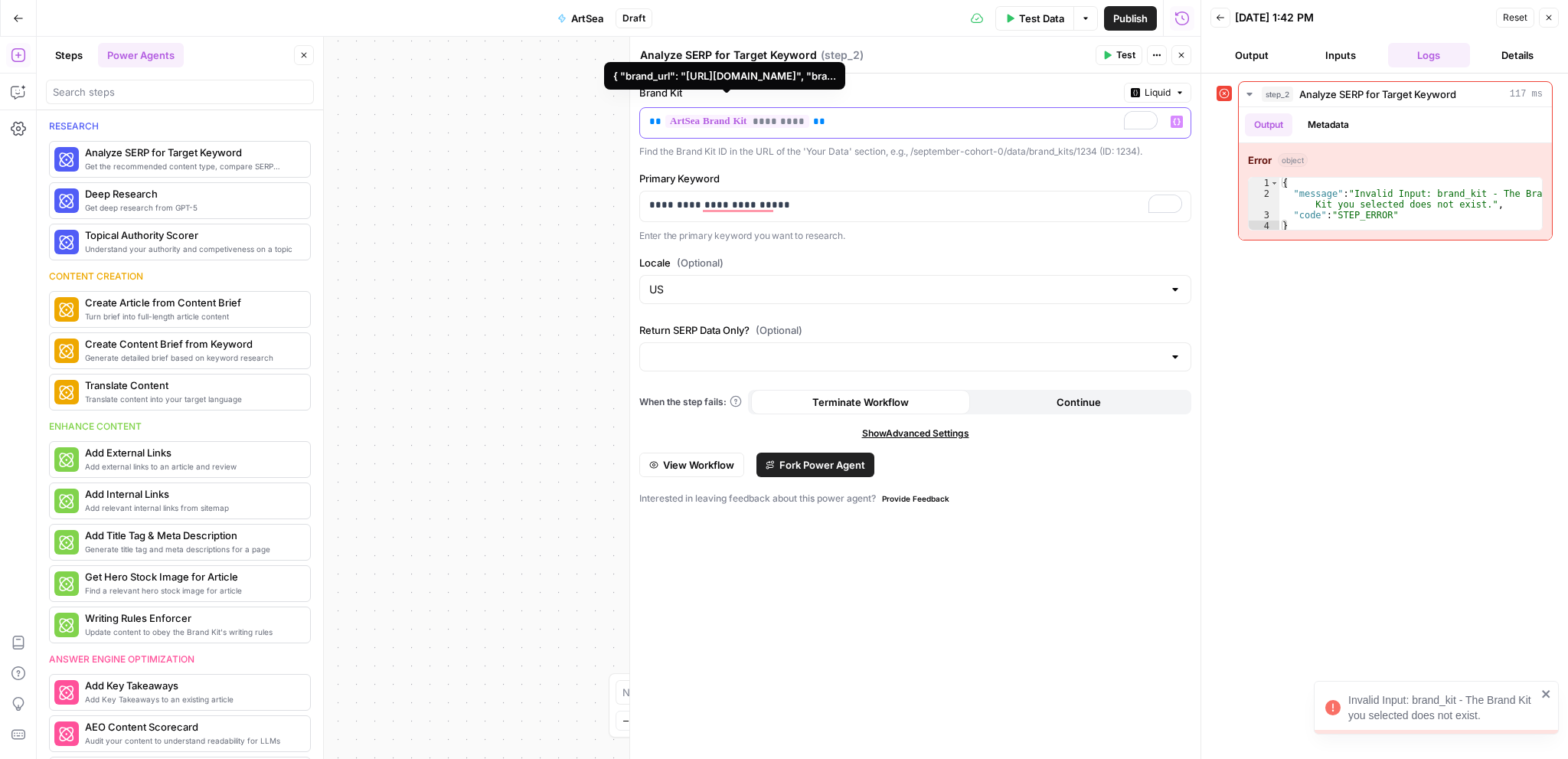
click at [869, 115] on p "** ********* **" at bounding box center [916, 122] width 533 height 15
click at [869, 115] on p "** ********* **" at bounding box center [903, 122] width 509 height 15
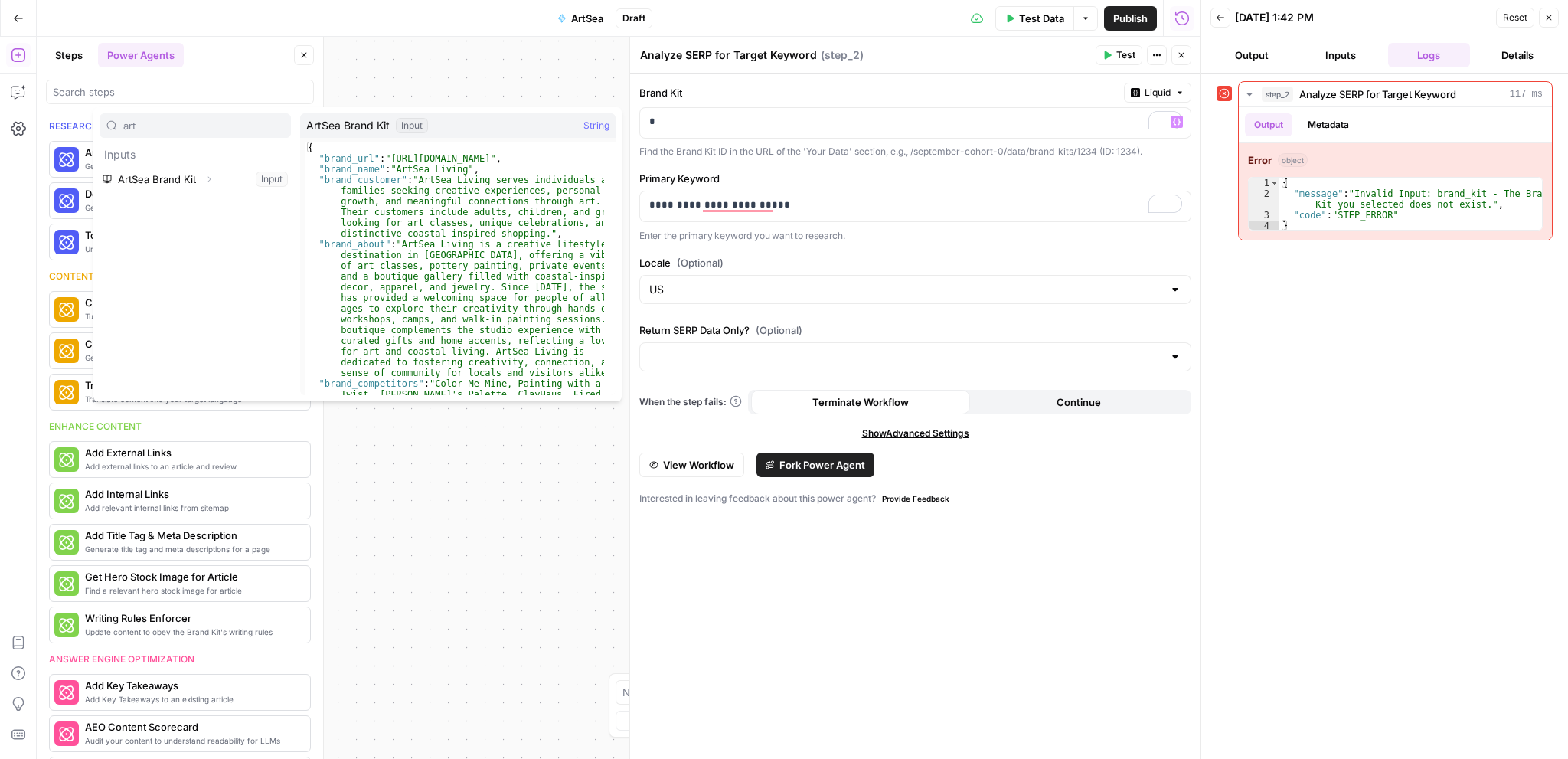
type input "art"
click at [184, 183] on button "Select variable ArtSea Brand Kit" at bounding box center [195, 179] width 191 height 24
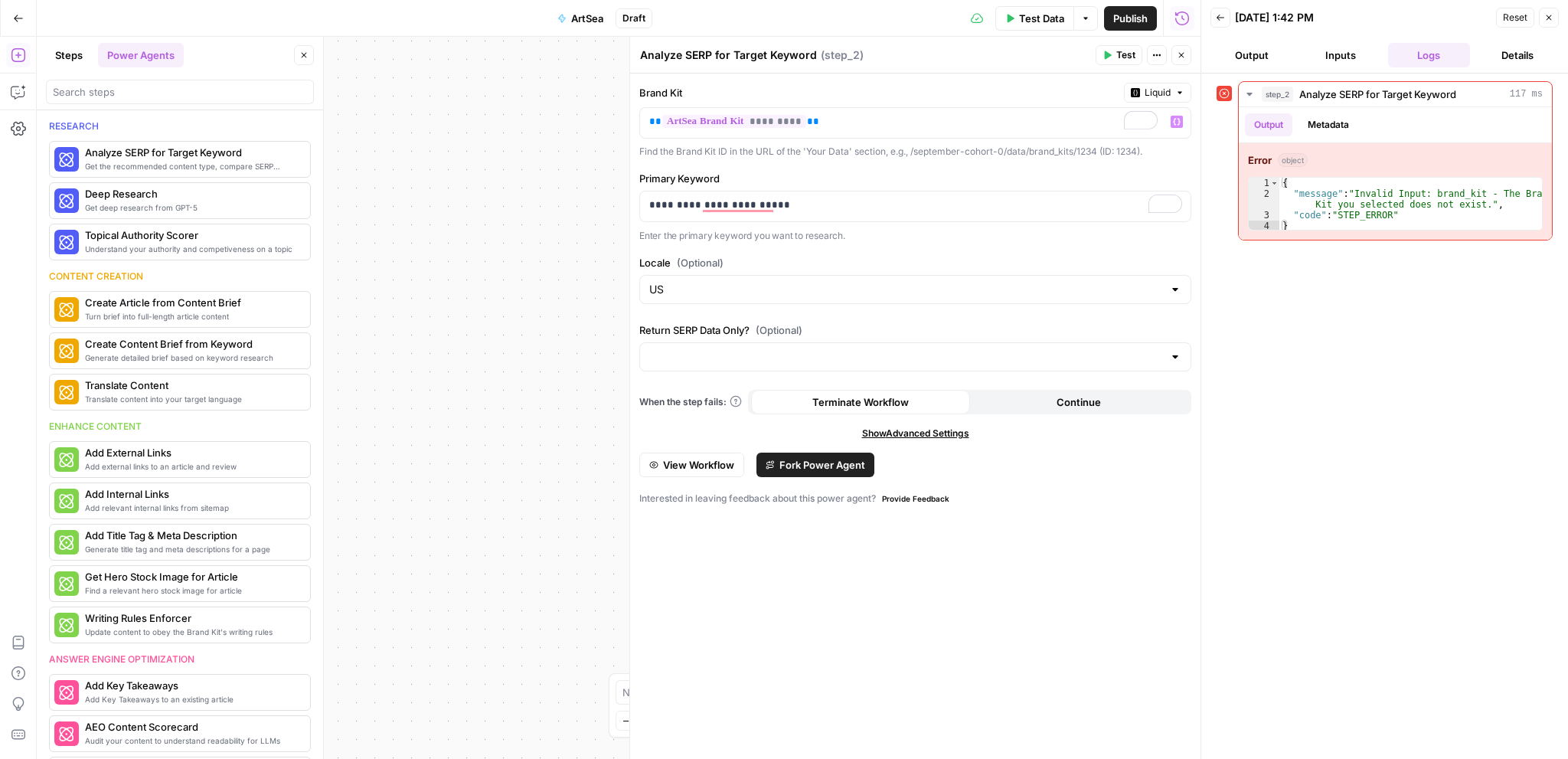
click at [1118, 56] on span "Test" at bounding box center [1125, 54] width 19 height 14
click at [1225, 20] on button "Back" at bounding box center [1221, 17] width 20 height 20
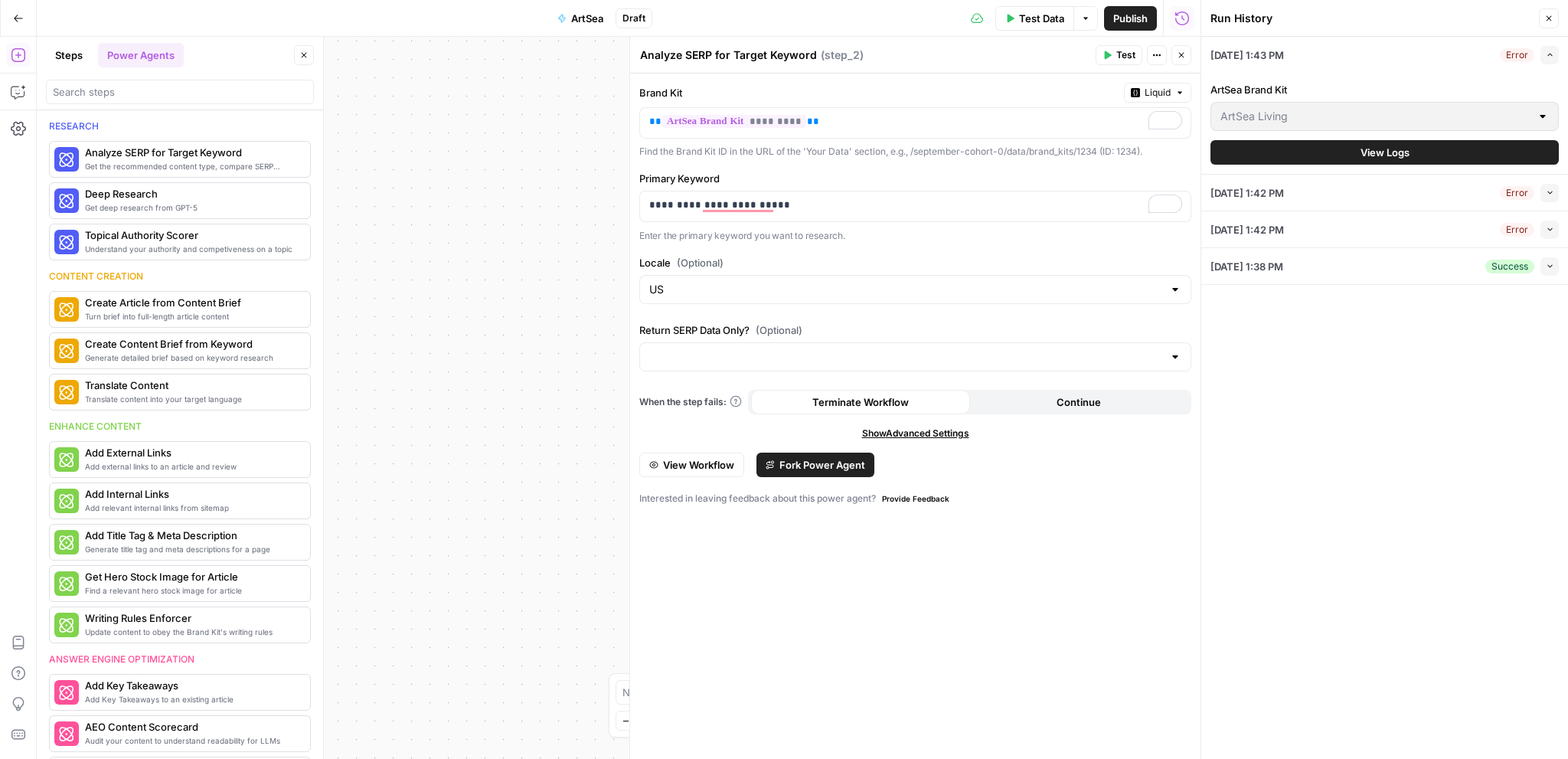
click at [1551, 20] on icon "button" at bounding box center [1549, 18] width 9 height 9
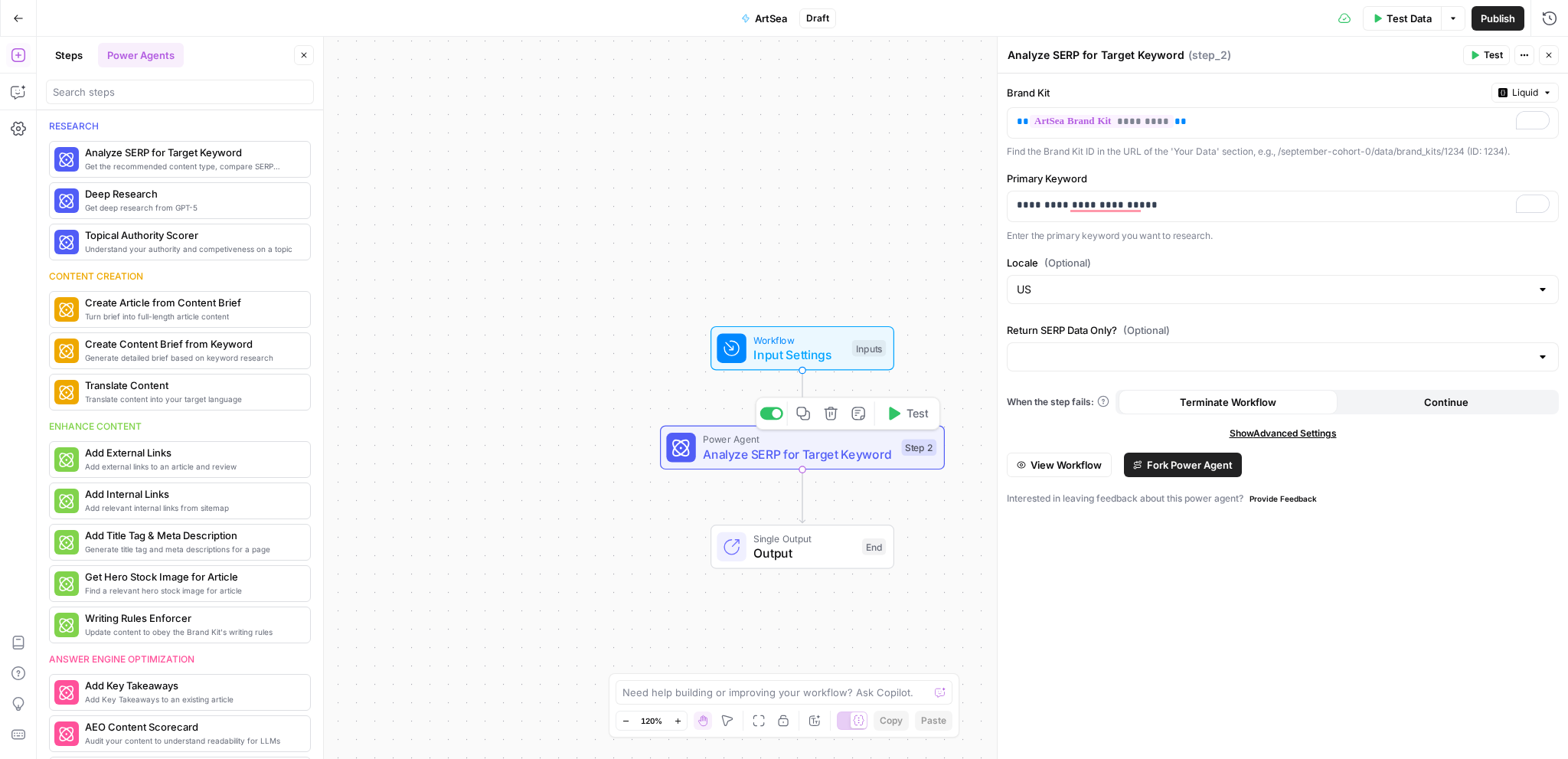
click at [784, 460] on span "Analyze SERP for Target Keyword" at bounding box center [798, 453] width 191 height 18
drag, startPoint x: 792, startPoint y: 456, endPoint x: 745, endPoint y: 448, distance: 47.7
click at [750, 448] on span "Analyze SERP for Target Keyword" at bounding box center [798, 453] width 191 height 18
click at [833, 423] on button "Delete step" at bounding box center [831, 413] width 24 height 24
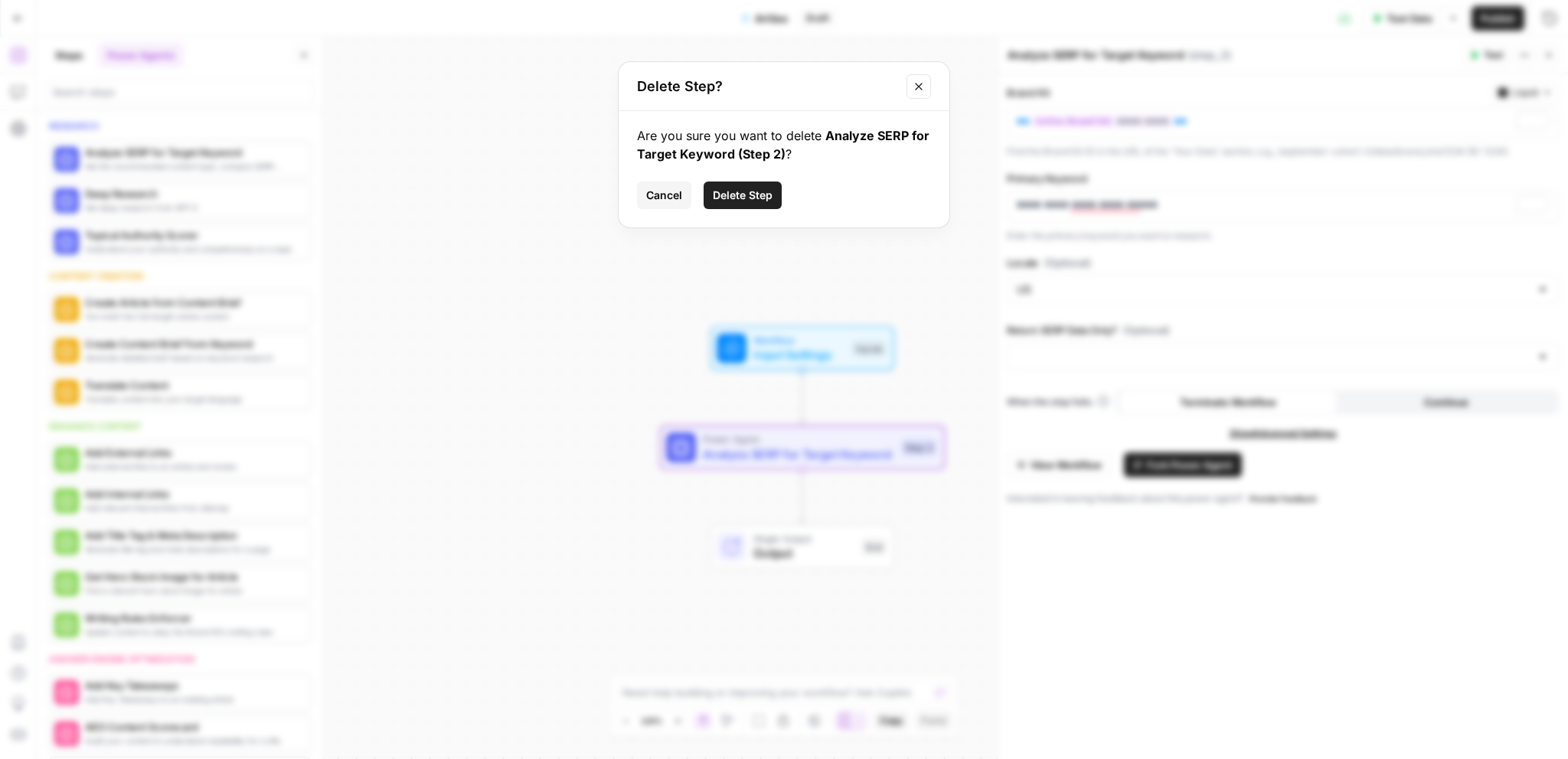
click at [749, 195] on span "Delete Step" at bounding box center [743, 195] width 60 height 15
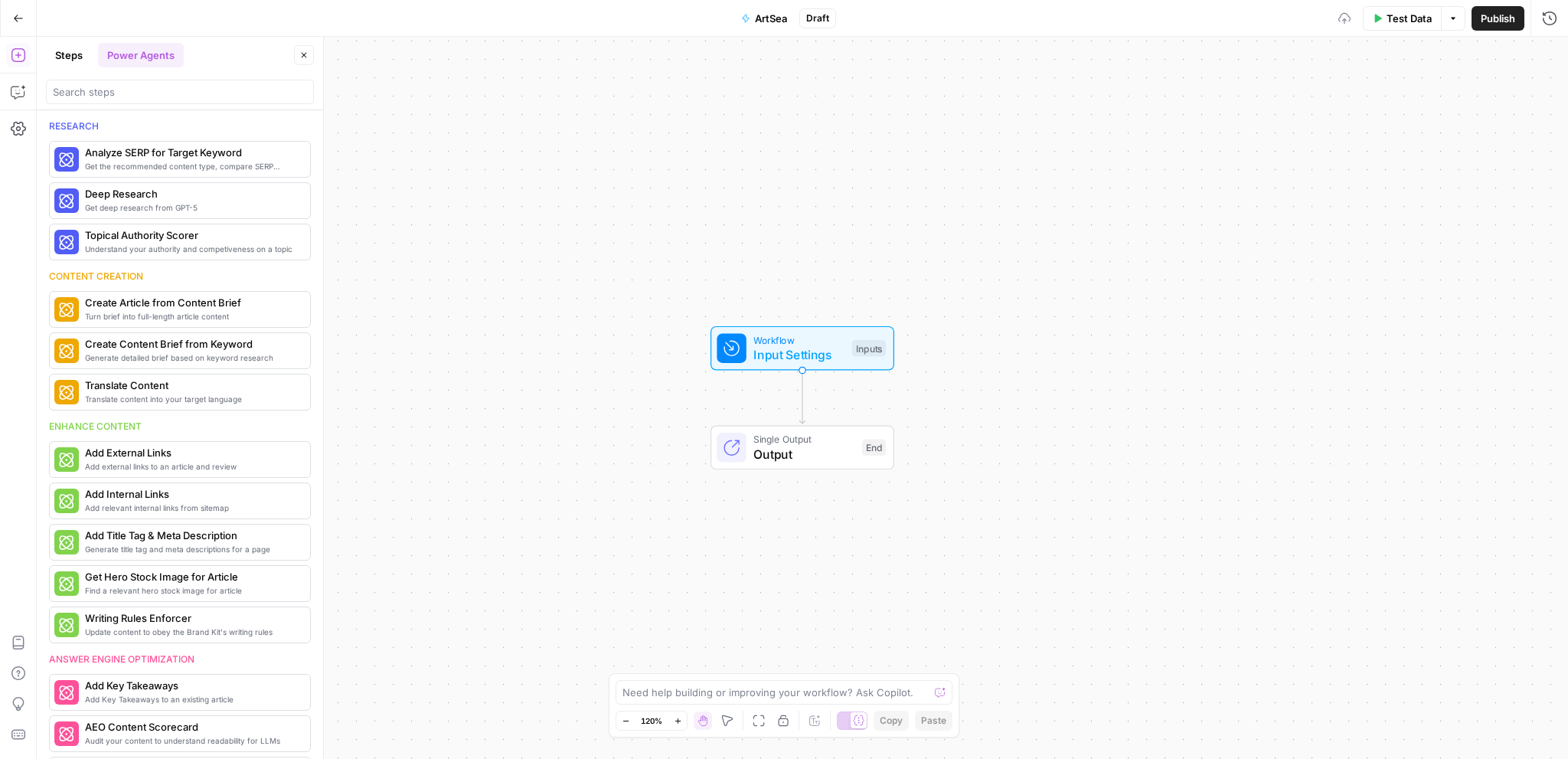
click at [799, 352] on span "Input Settings" at bounding box center [799, 355] width 91 height 18
click at [845, 313] on span "Test Step" at bounding box center [853, 315] width 49 height 17
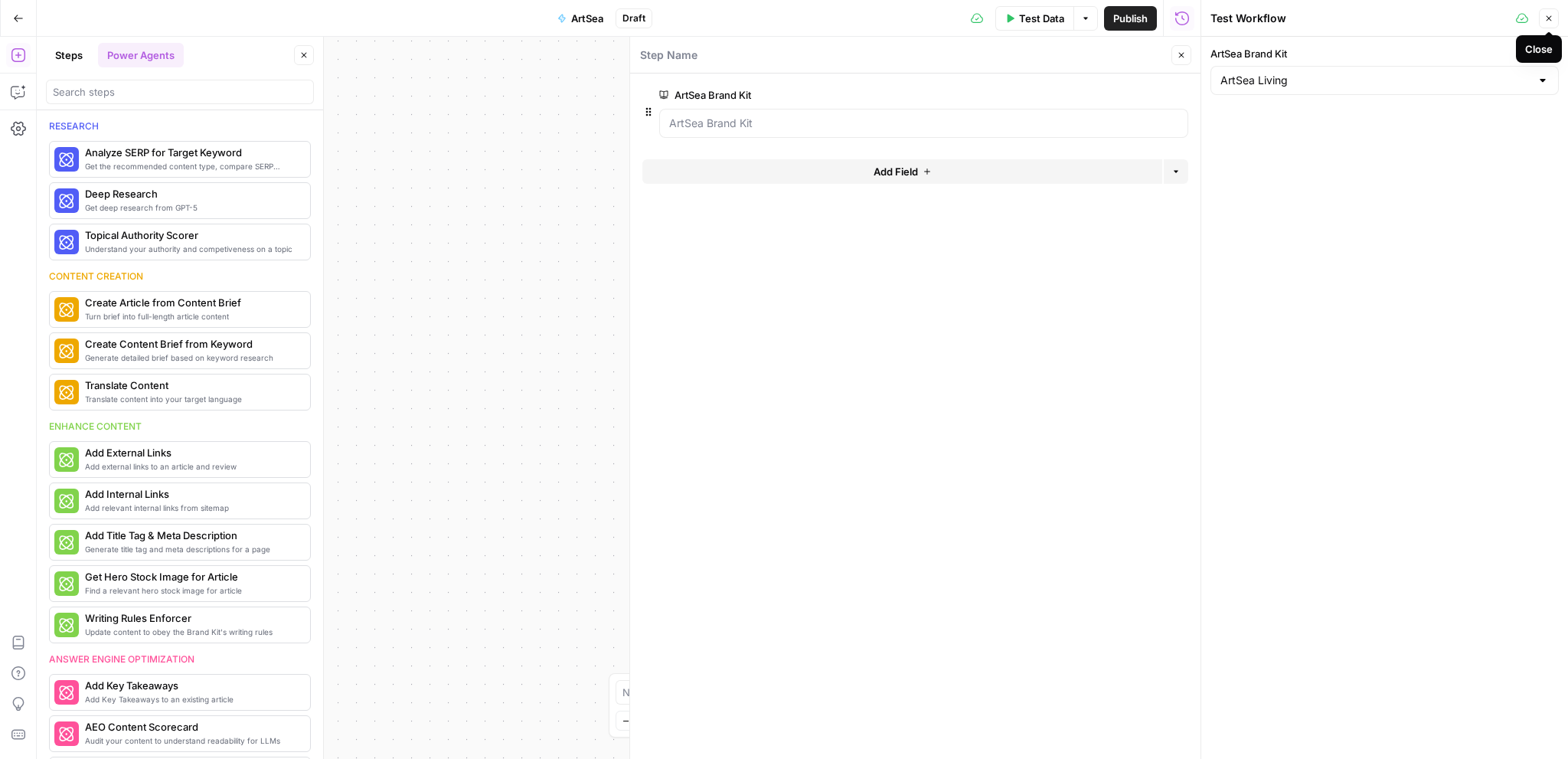
click at [1551, 19] on icon "button" at bounding box center [1549, 18] width 9 height 9
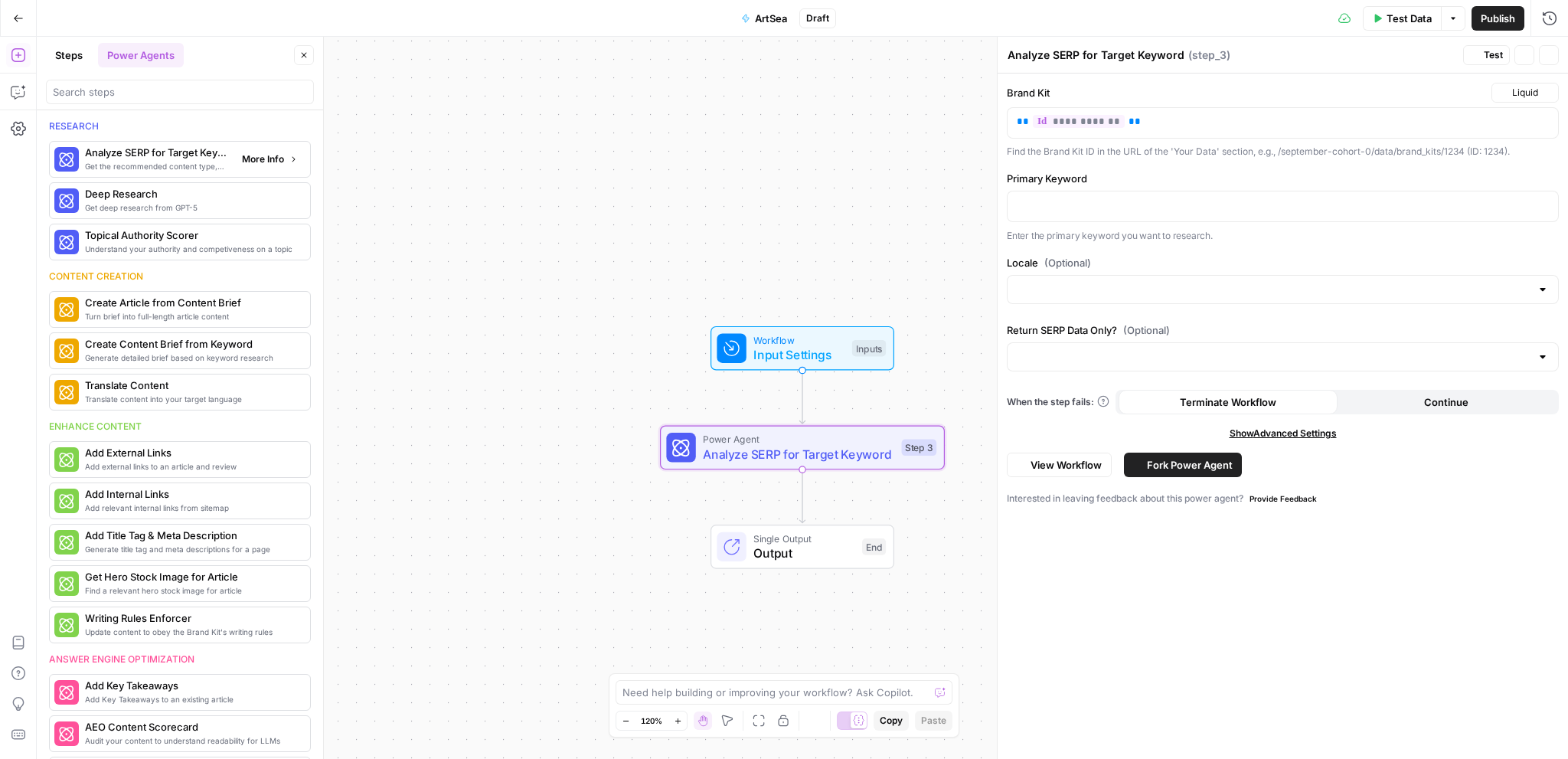
type textarea "Analyze SERP for Target Keyword"
click at [1484, 54] on span "Test" at bounding box center [1493, 54] width 19 height 14
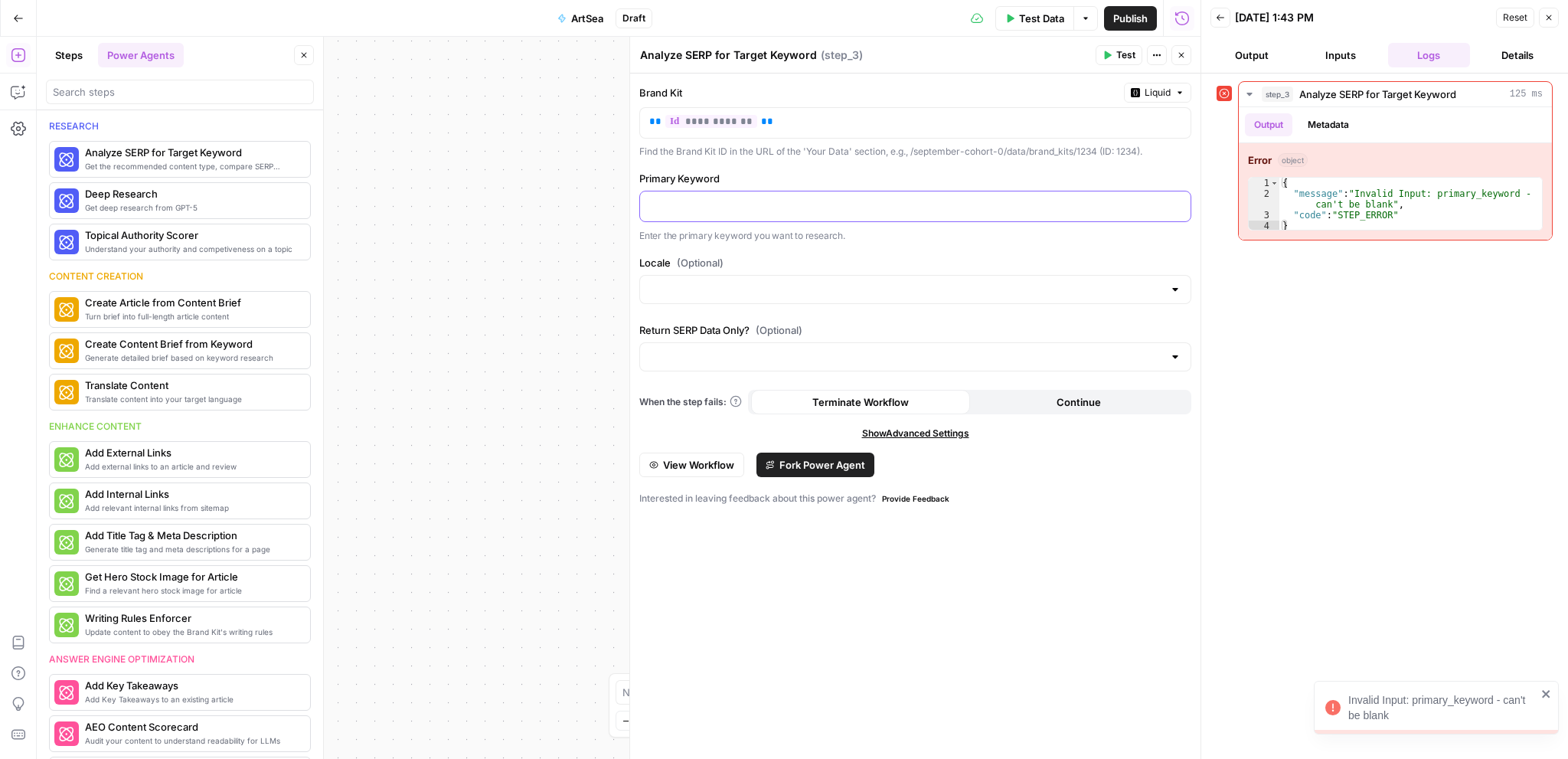
click at [701, 201] on p at bounding box center [915, 205] width 532 height 15
click at [730, 287] on input "Locale (Optional)" at bounding box center [906, 289] width 513 height 15
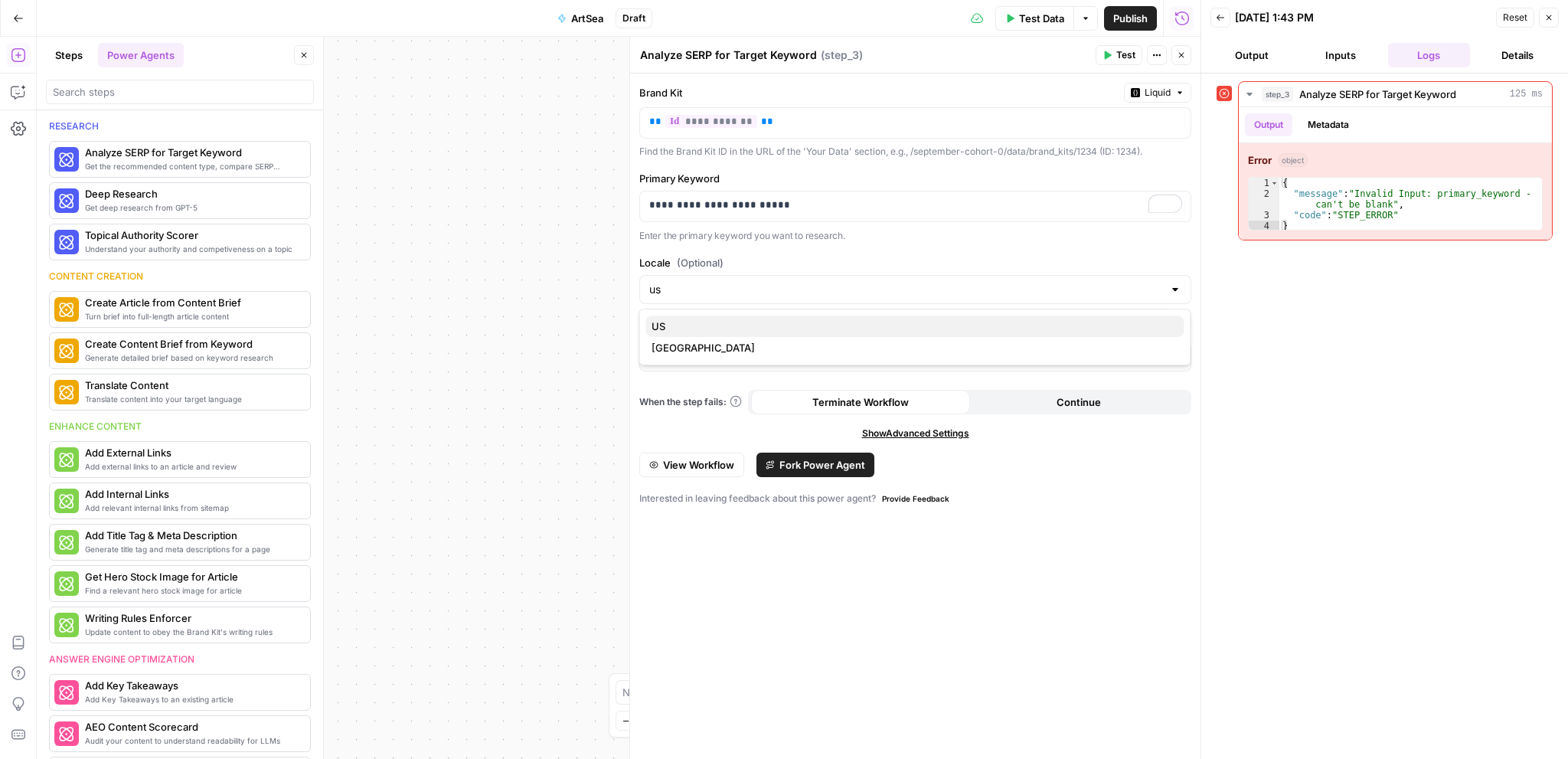
click at [700, 322] on span "US" at bounding box center [911, 326] width 520 height 15
type input "US"
click at [1131, 54] on span "Test" at bounding box center [1125, 54] width 19 height 14
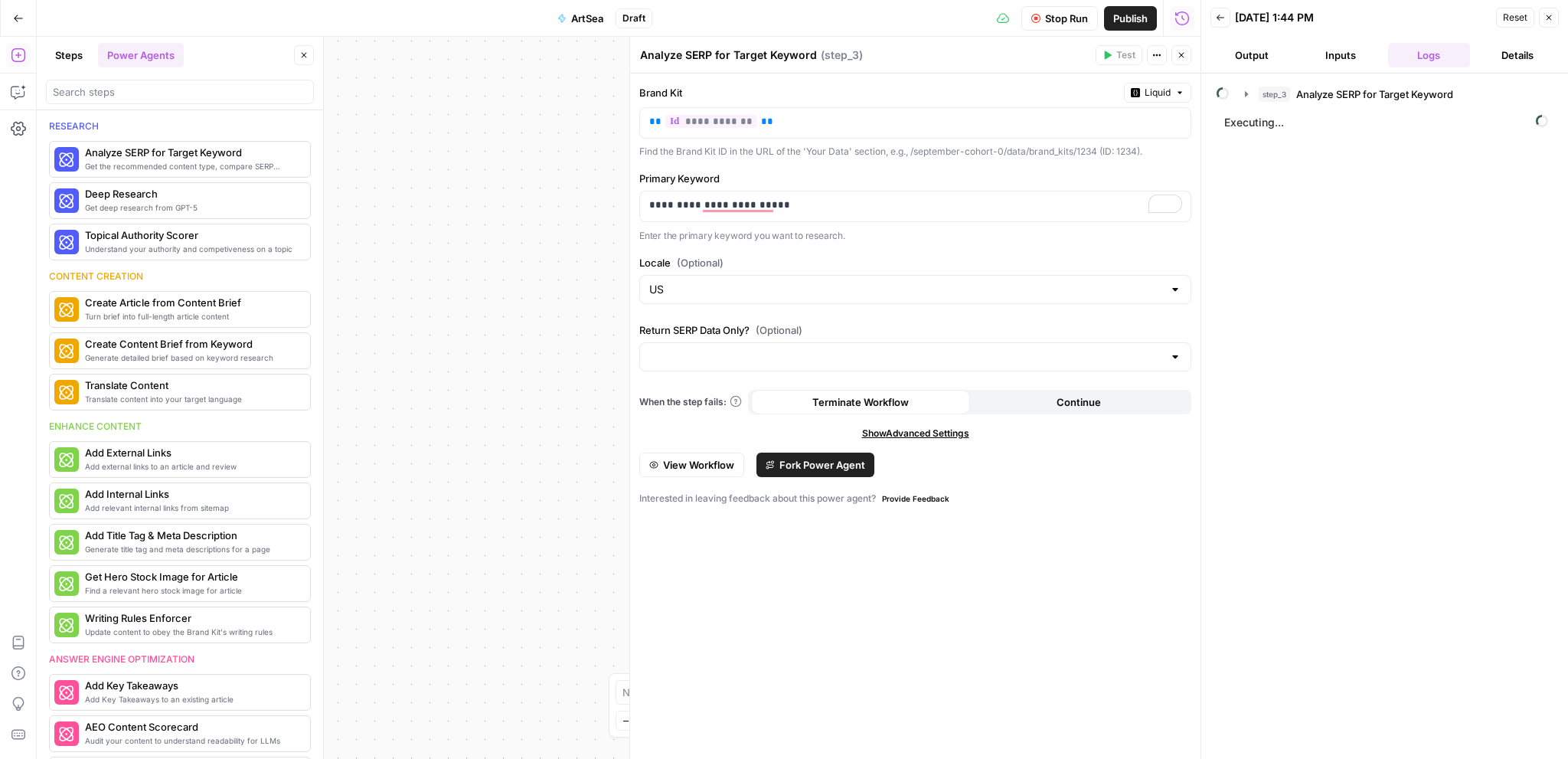
click at [536, 121] on div "Workflow Input Settings Inputs Power Agent Analyze SERP for Target Keyword Step…" at bounding box center [618, 398] width 1164 height 722
click at [1186, 59] on button "Close" at bounding box center [1182, 55] width 20 height 20
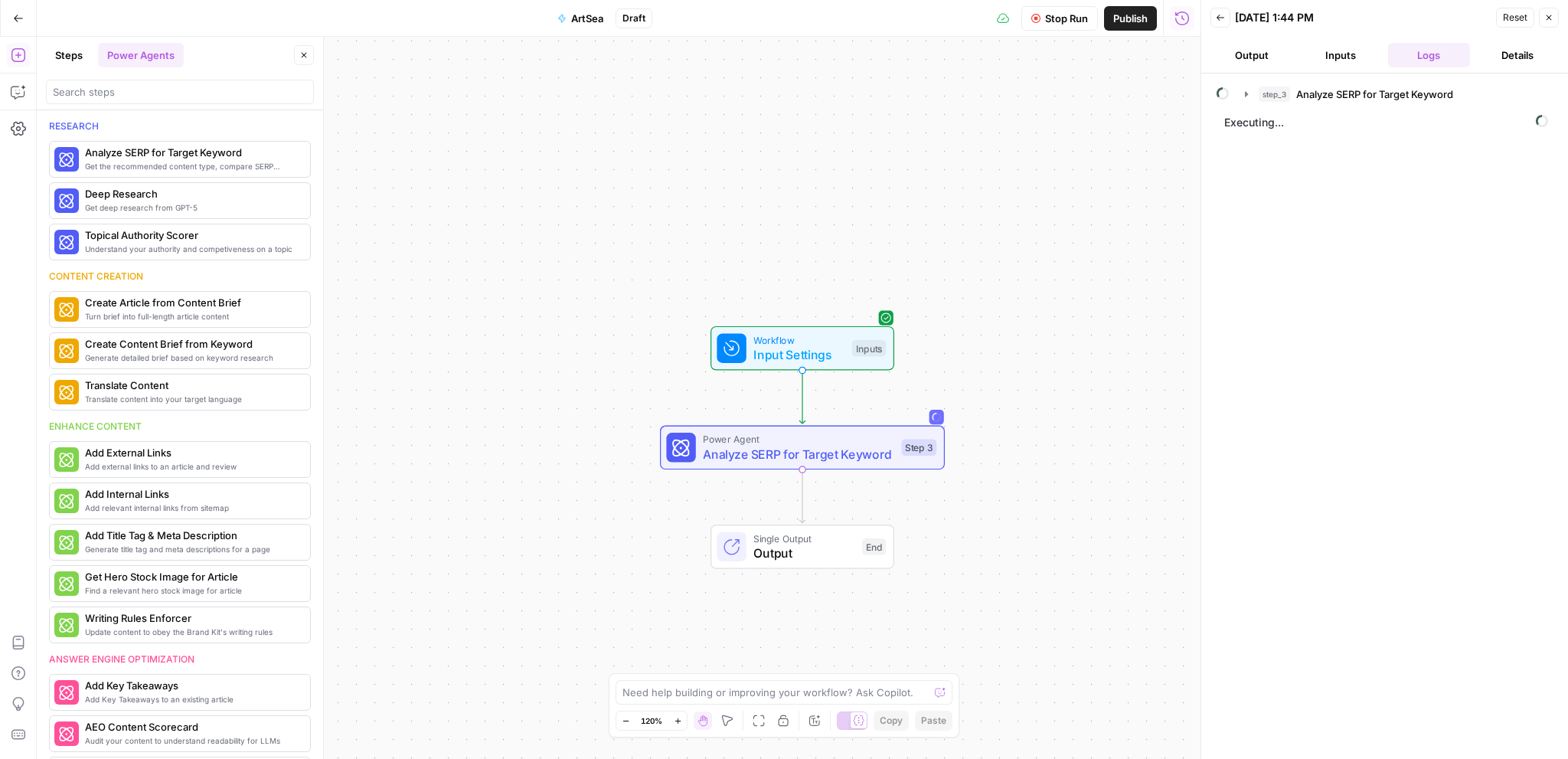
click at [805, 347] on span "Input Settings" at bounding box center [799, 355] width 91 height 18
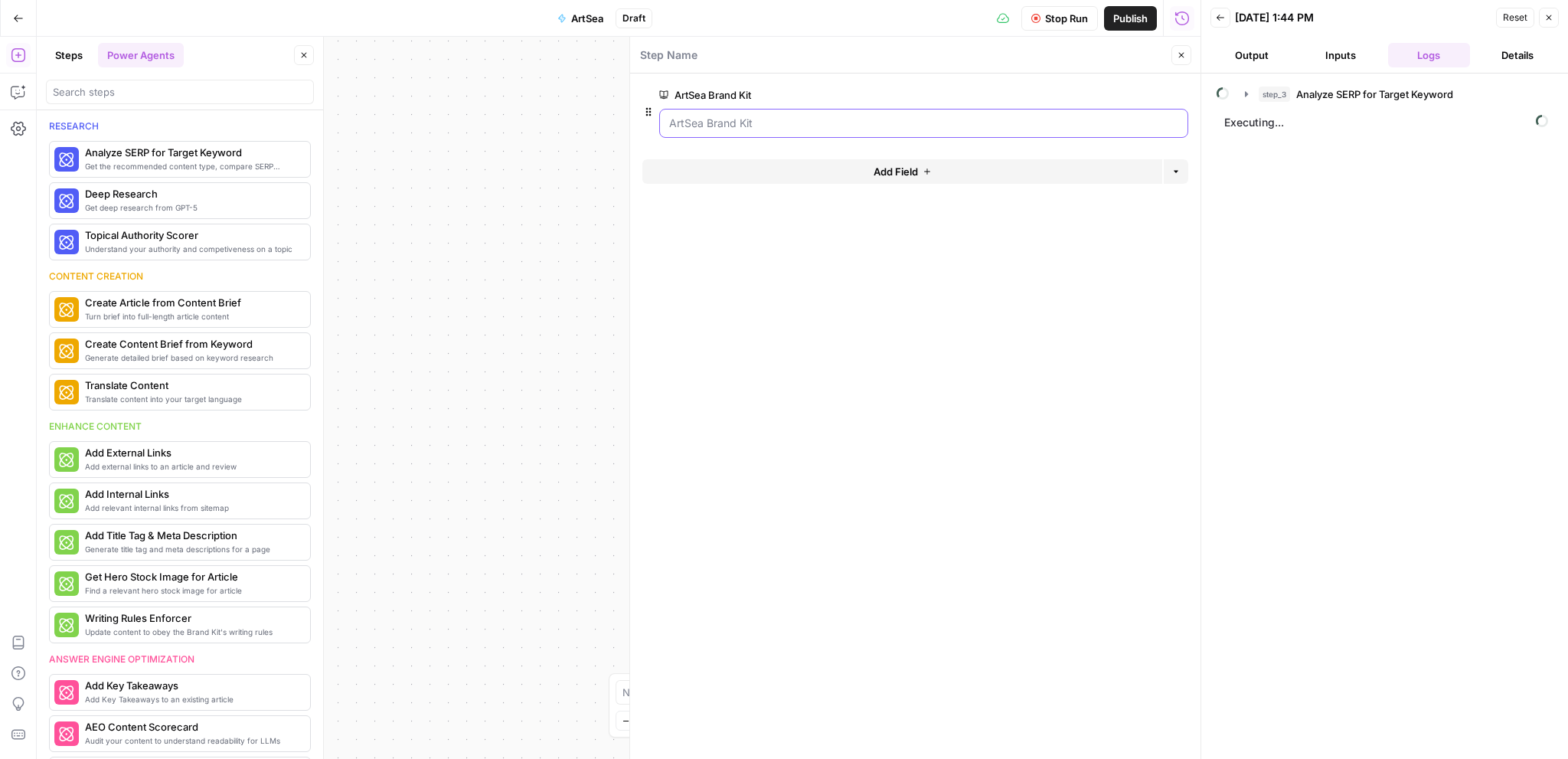
click at [792, 125] on Kit "ArtSea Brand Kit" at bounding box center [923, 122] width 509 height 15
click at [1134, 95] on span "edit field" at bounding box center [1130, 95] width 34 height 13
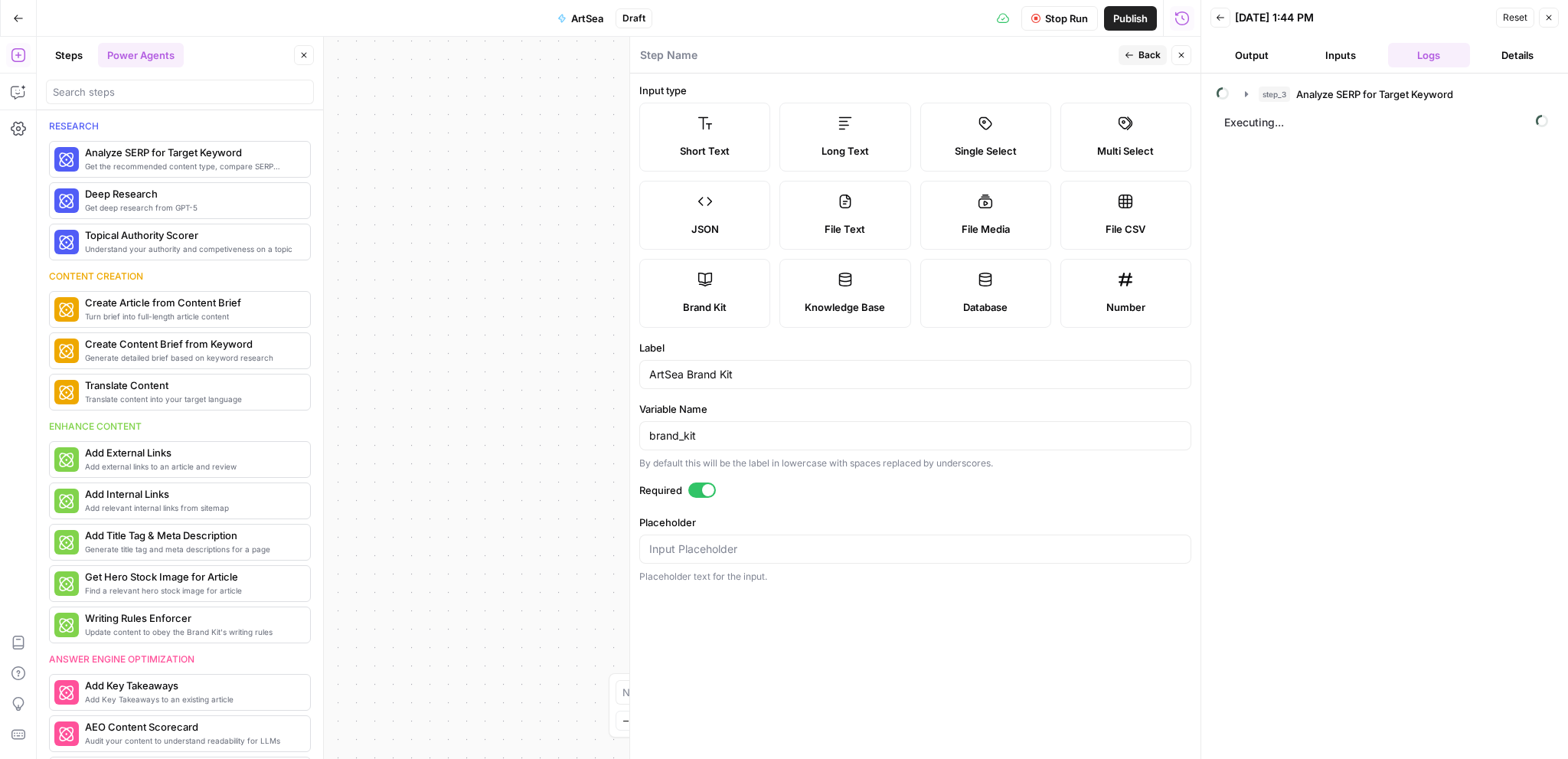
click at [1177, 58] on icon "button" at bounding box center [1182, 55] width 9 height 9
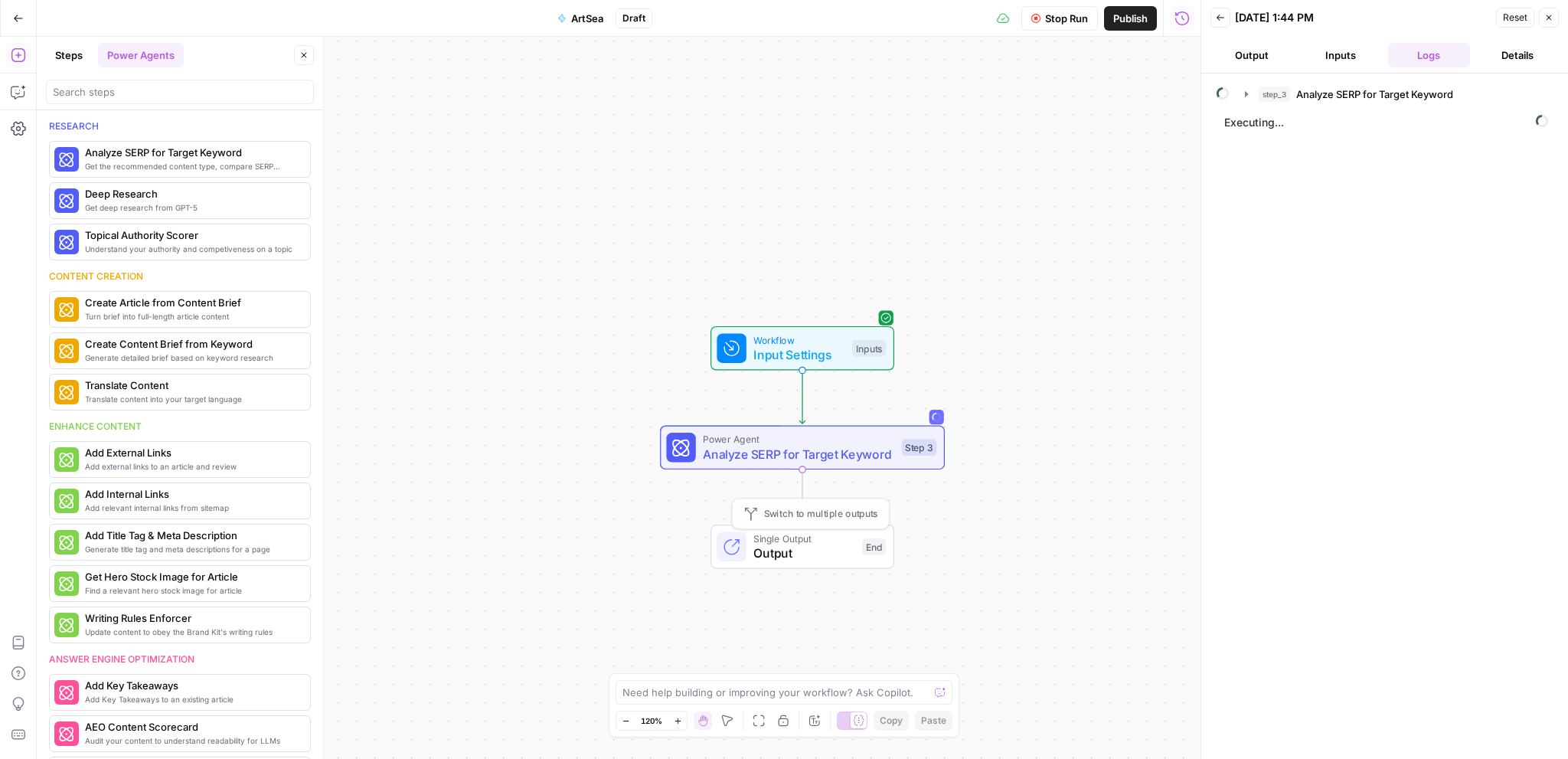
click at [794, 452] on span "Analyze SERP for Target Keyword" at bounding box center [798, 453] width 191 height 18
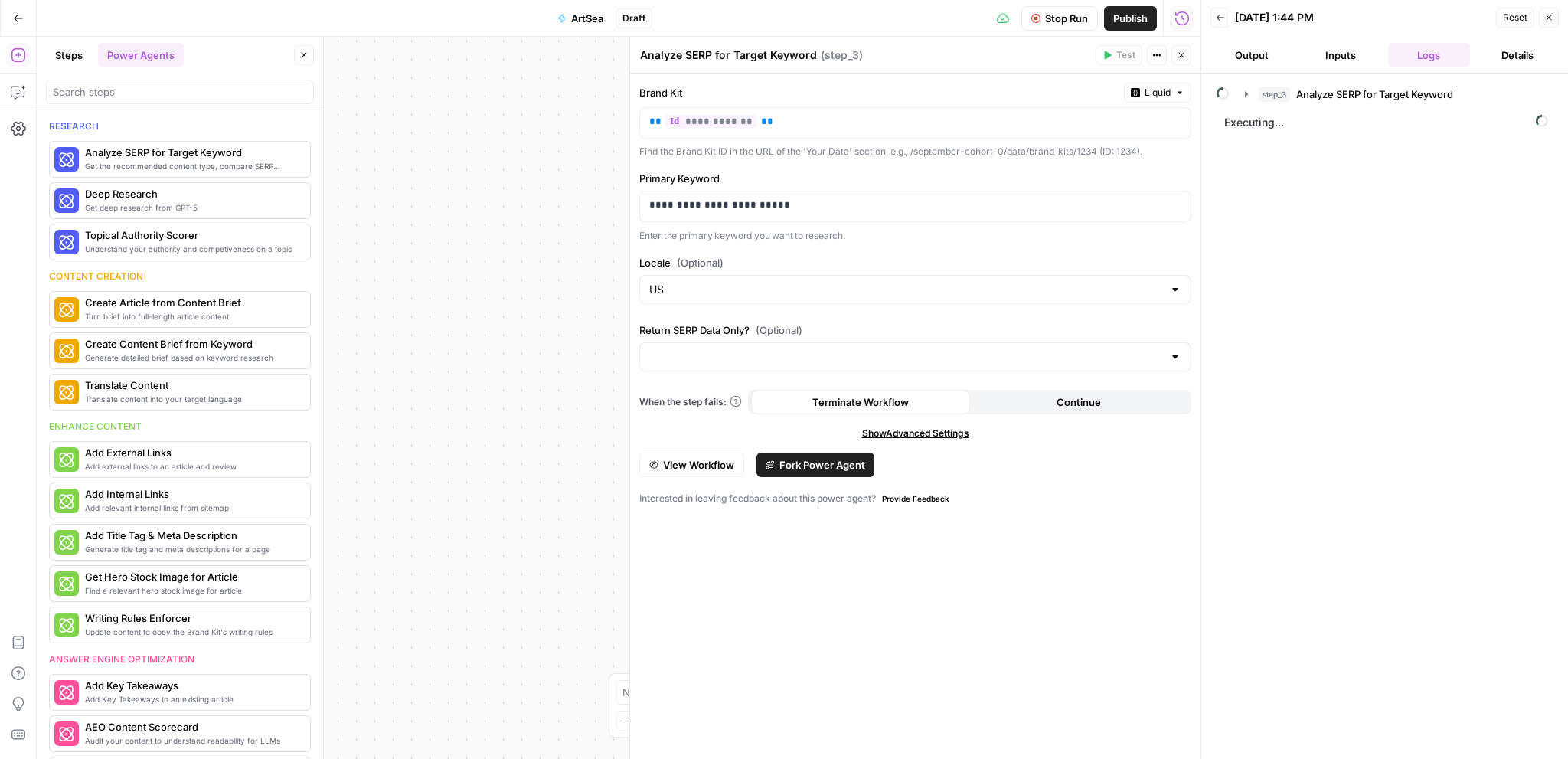
click at [1176, 64] on button "Close" at bounding box center [1182, 55] width 20 height 20
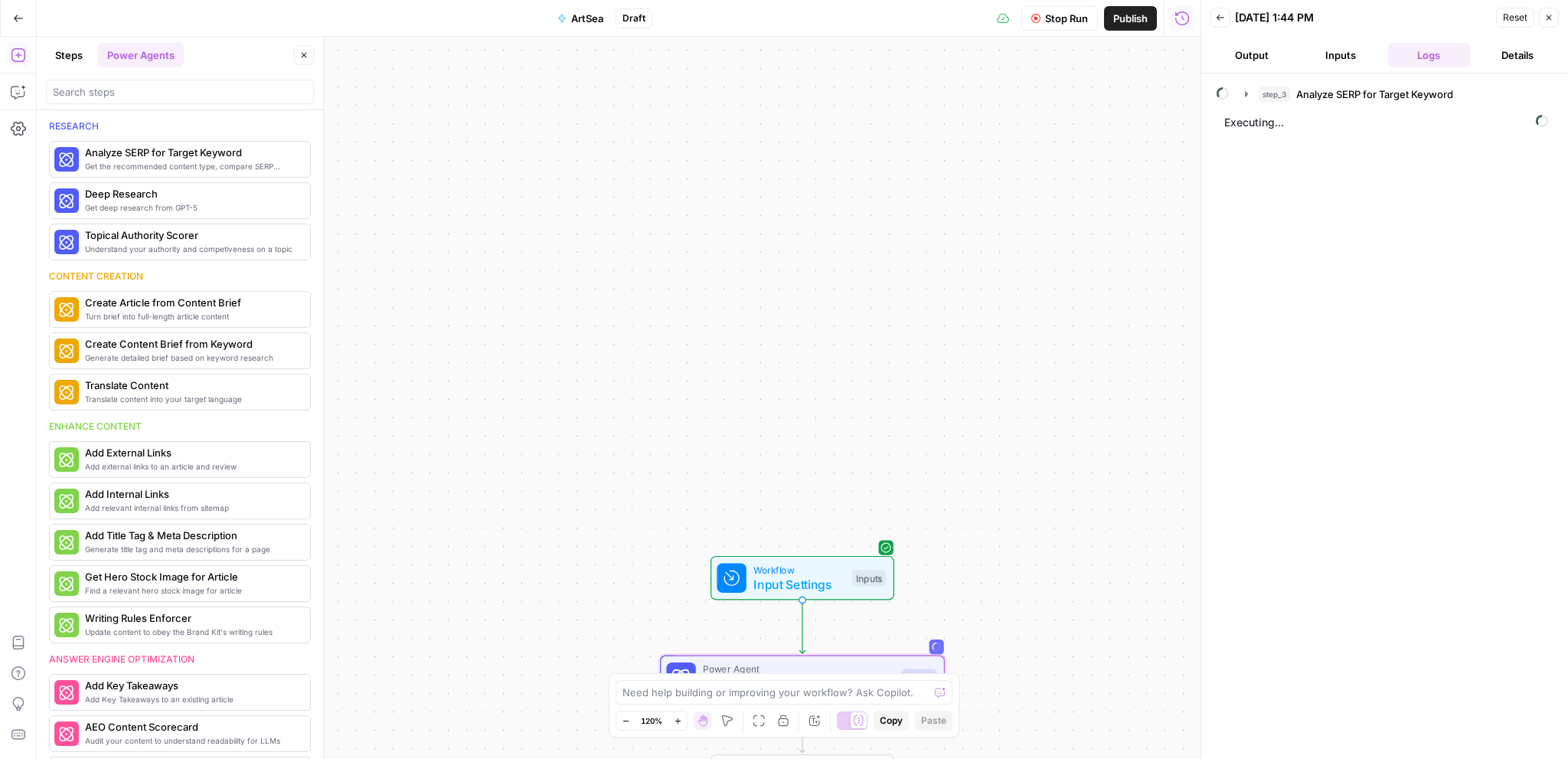
click at [1548, 17] on icon "button" at bounding box center [1549, 18] width 5 height 5
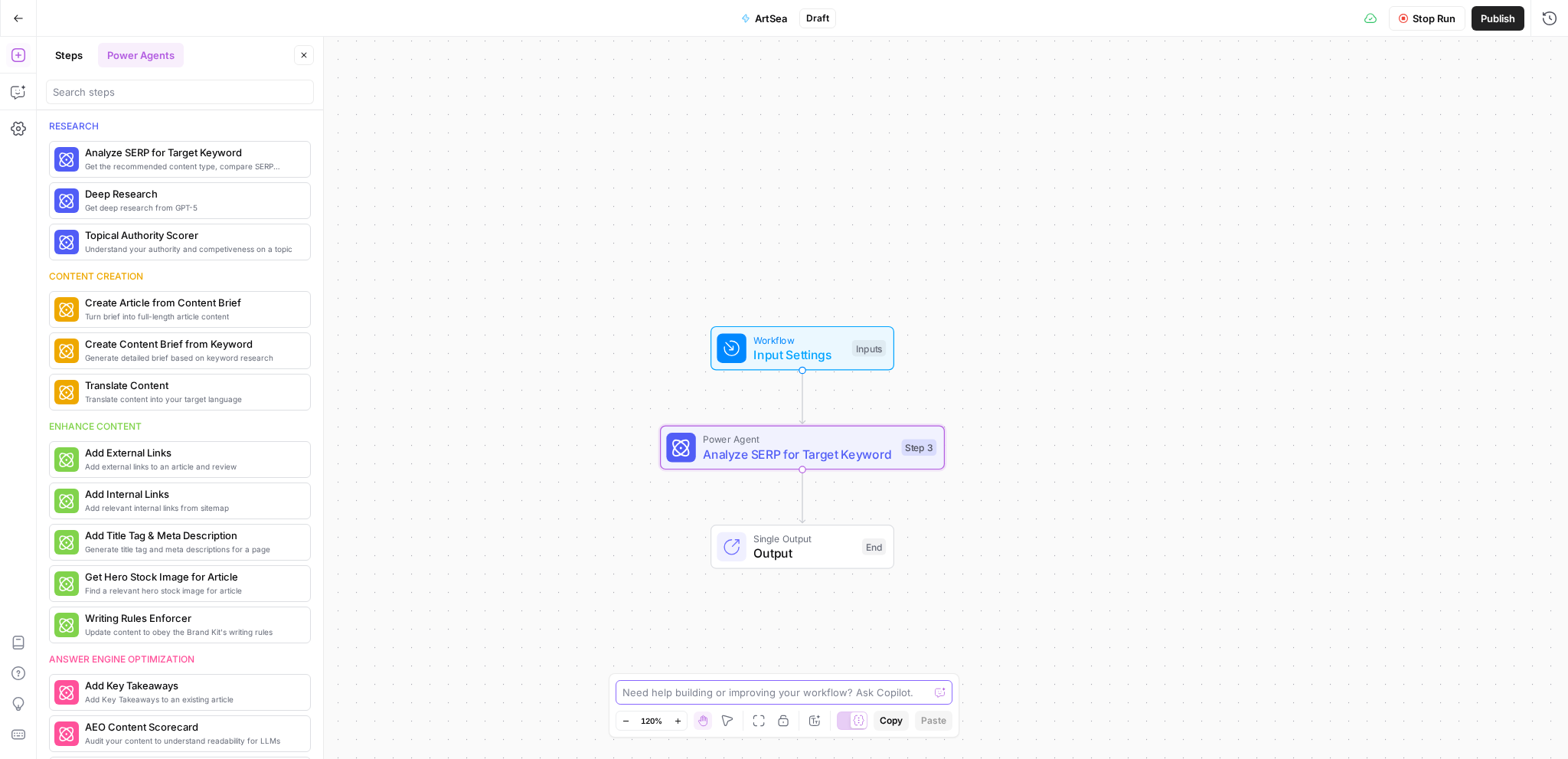
click at [758, 691] on textarea at bounding box center [775, 692] width 307 height 15
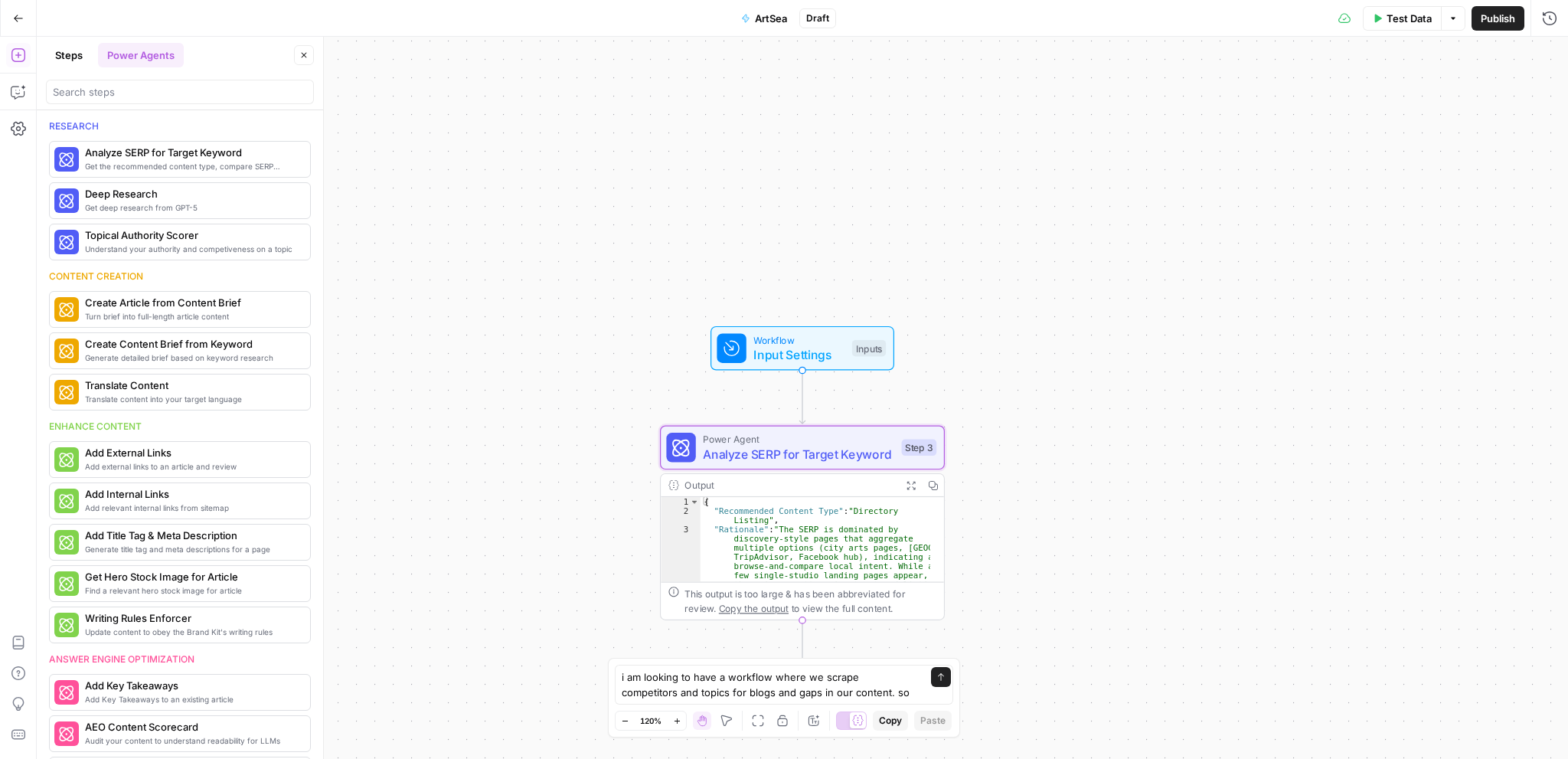
click at [911, 484] on icon "button" at bounding box center [911, 484] width 10 height 10
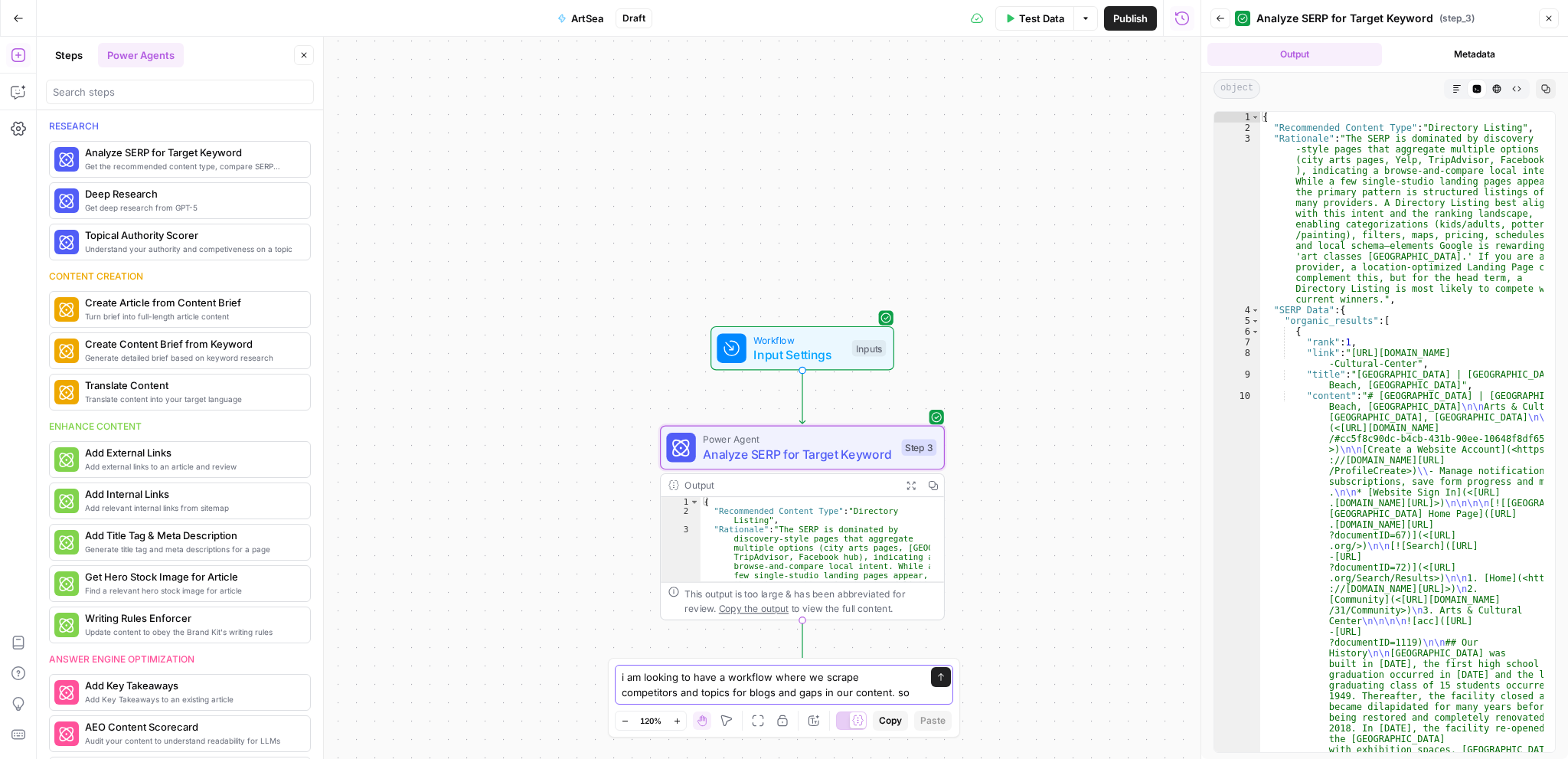
click at [835, 686] on textarea "i am looking to have a workflow where we scrape competitors and topics for blog…" at bounding box center [768, 685] width 294 height 31
click at [835, 685] on textarea "i am looking to have a workflow where we scrape competitors and topics for blog…" at bounding box center [768, 685] width 294 height 31
type textarea "is my artsea living brand kit being pulled here?"
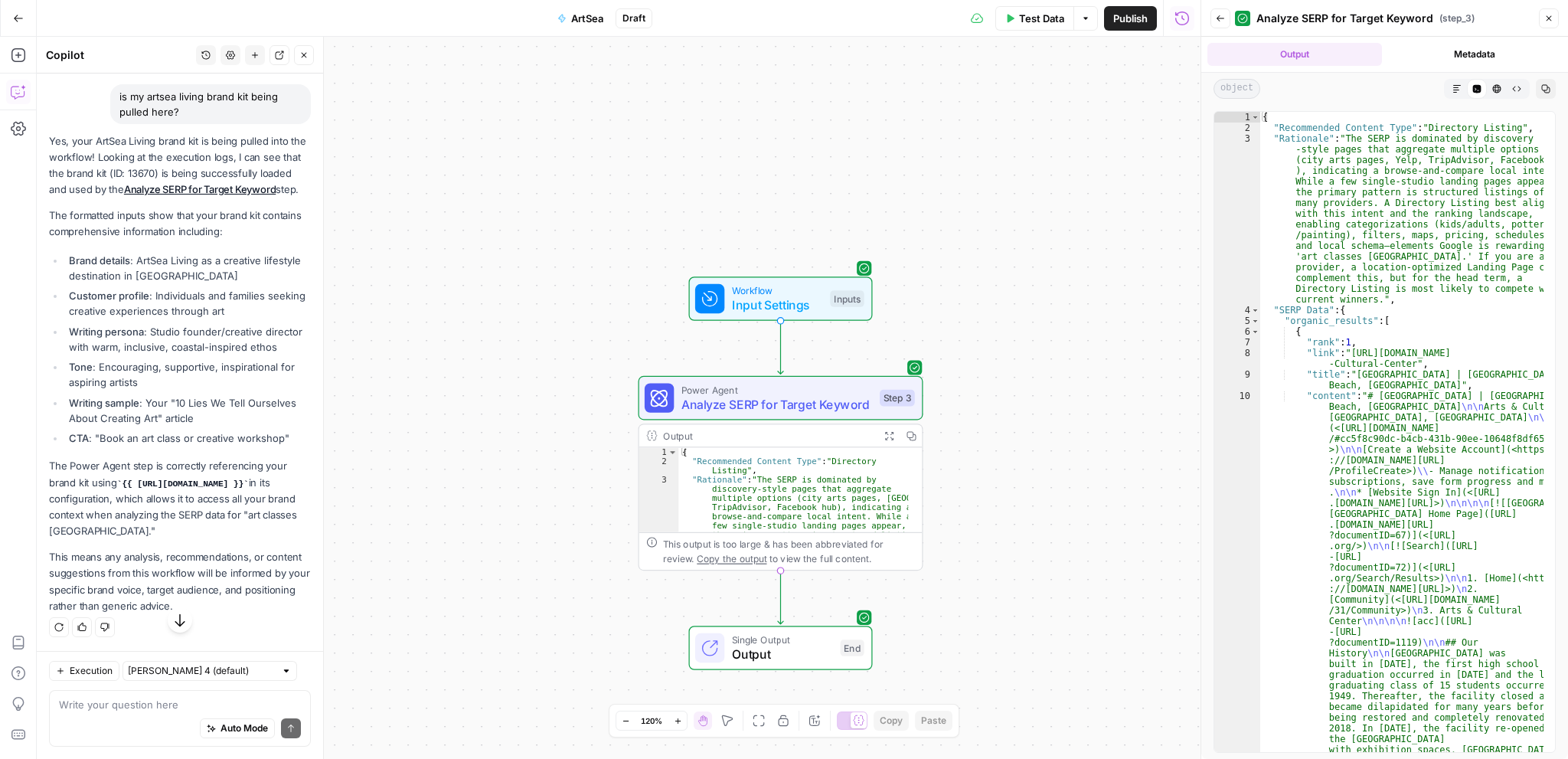
scroll to position [141, 0]
type textarea "c"
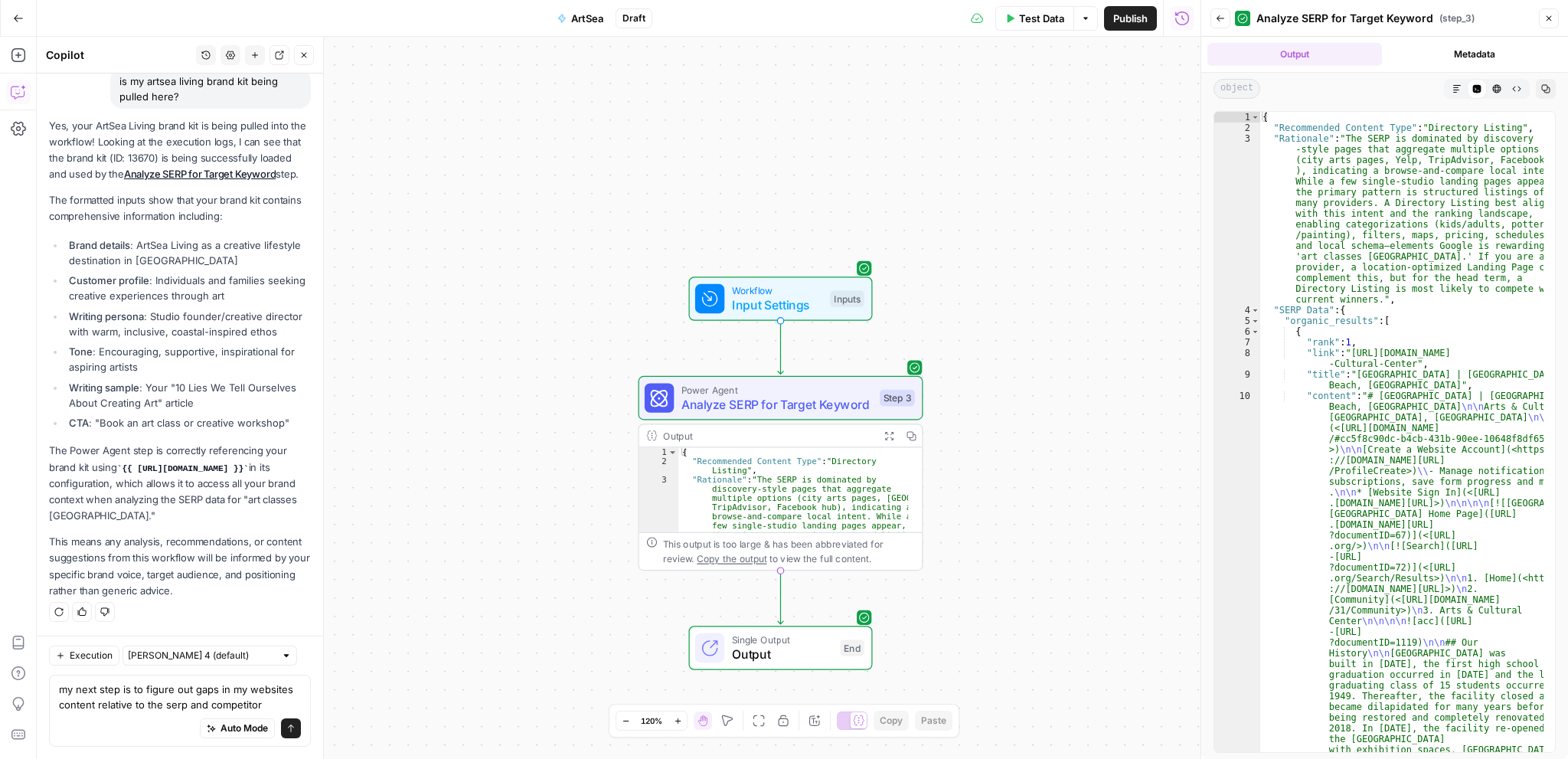
type textarea "my next step is to figure out gaps in my websites content relative to the serp …"
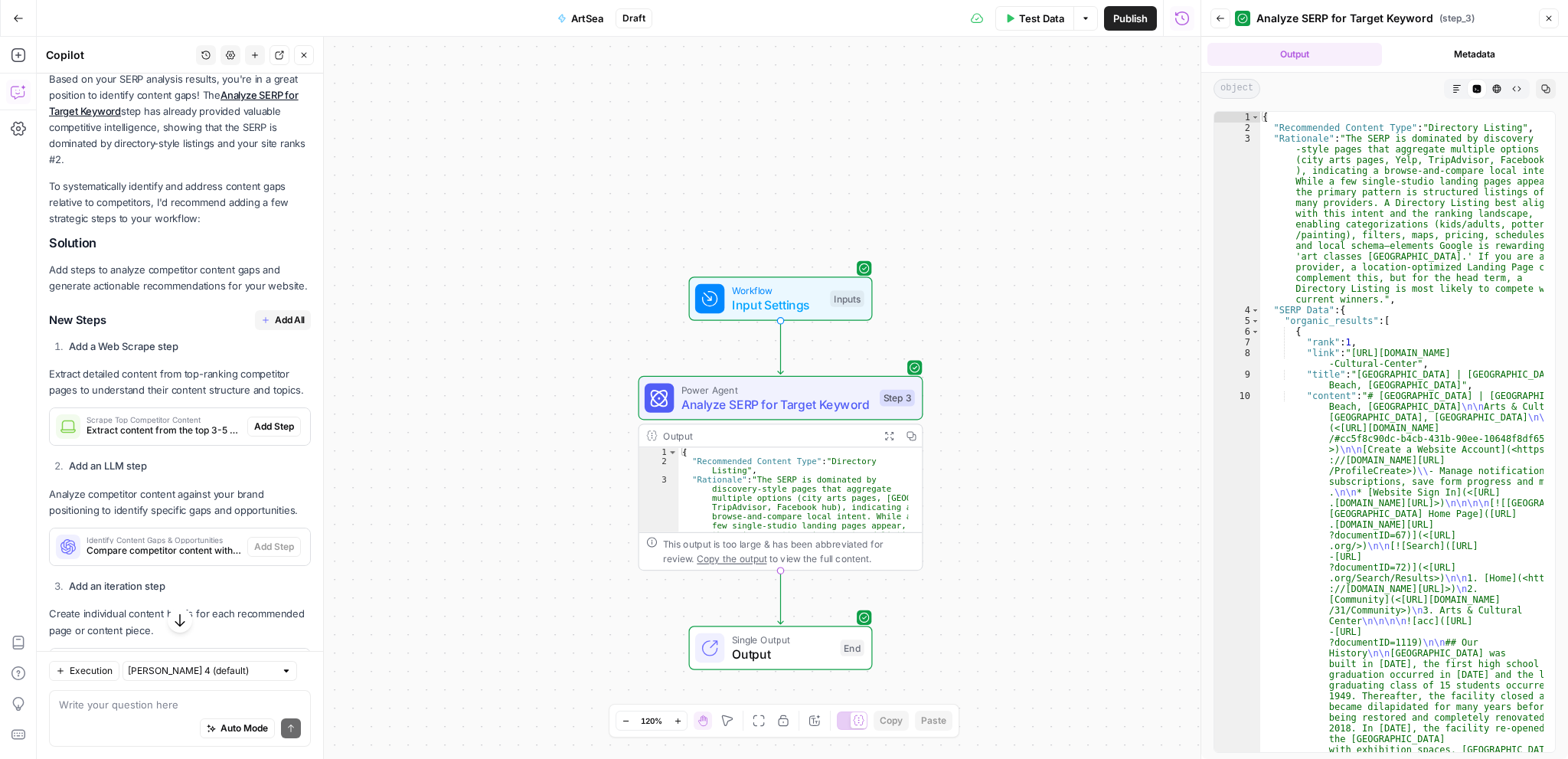
scroll to position [735, 0]
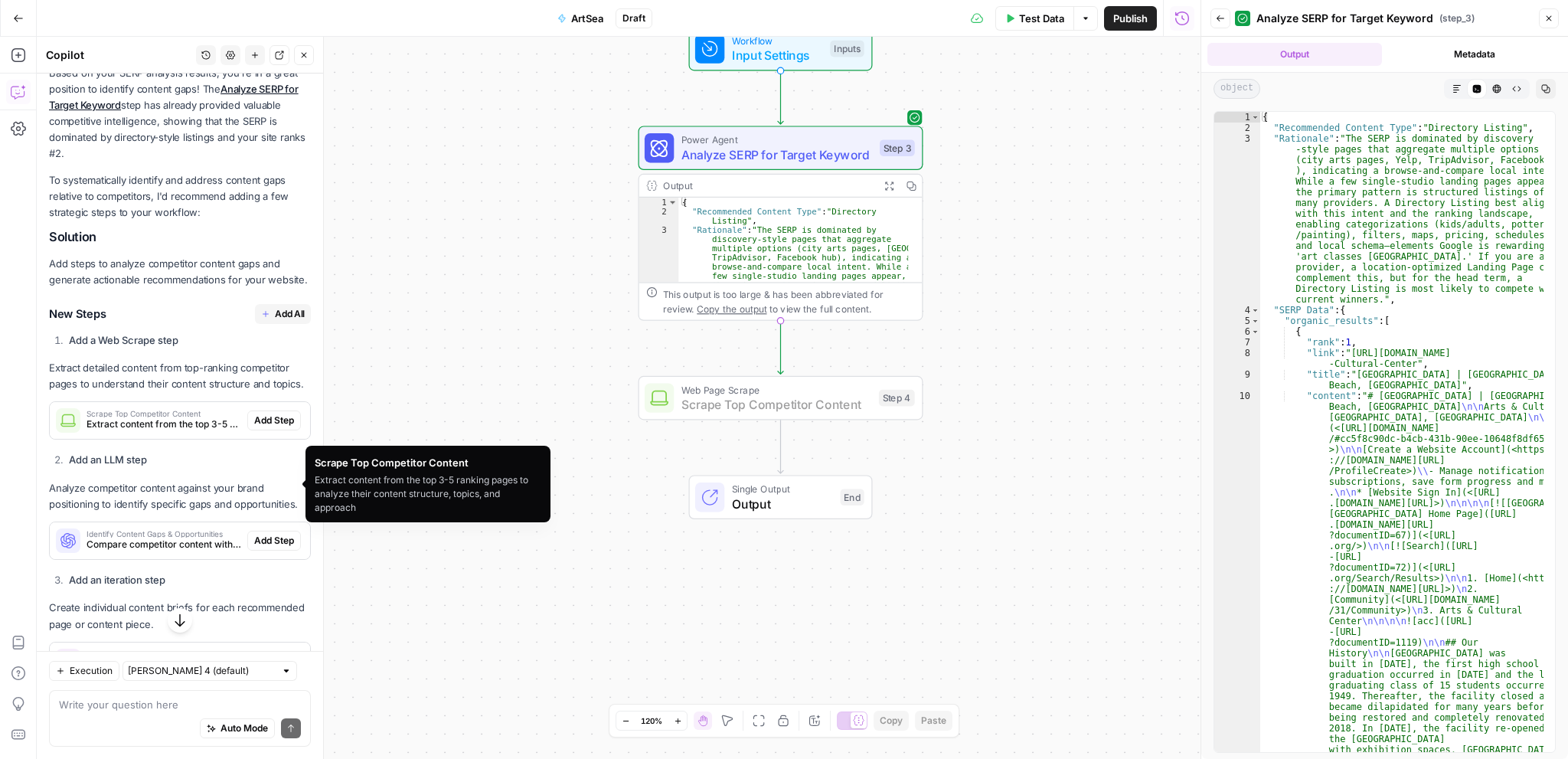
click at [258, 427] on span "Add Step" at bounding box center [274, 420] width 40 height 14
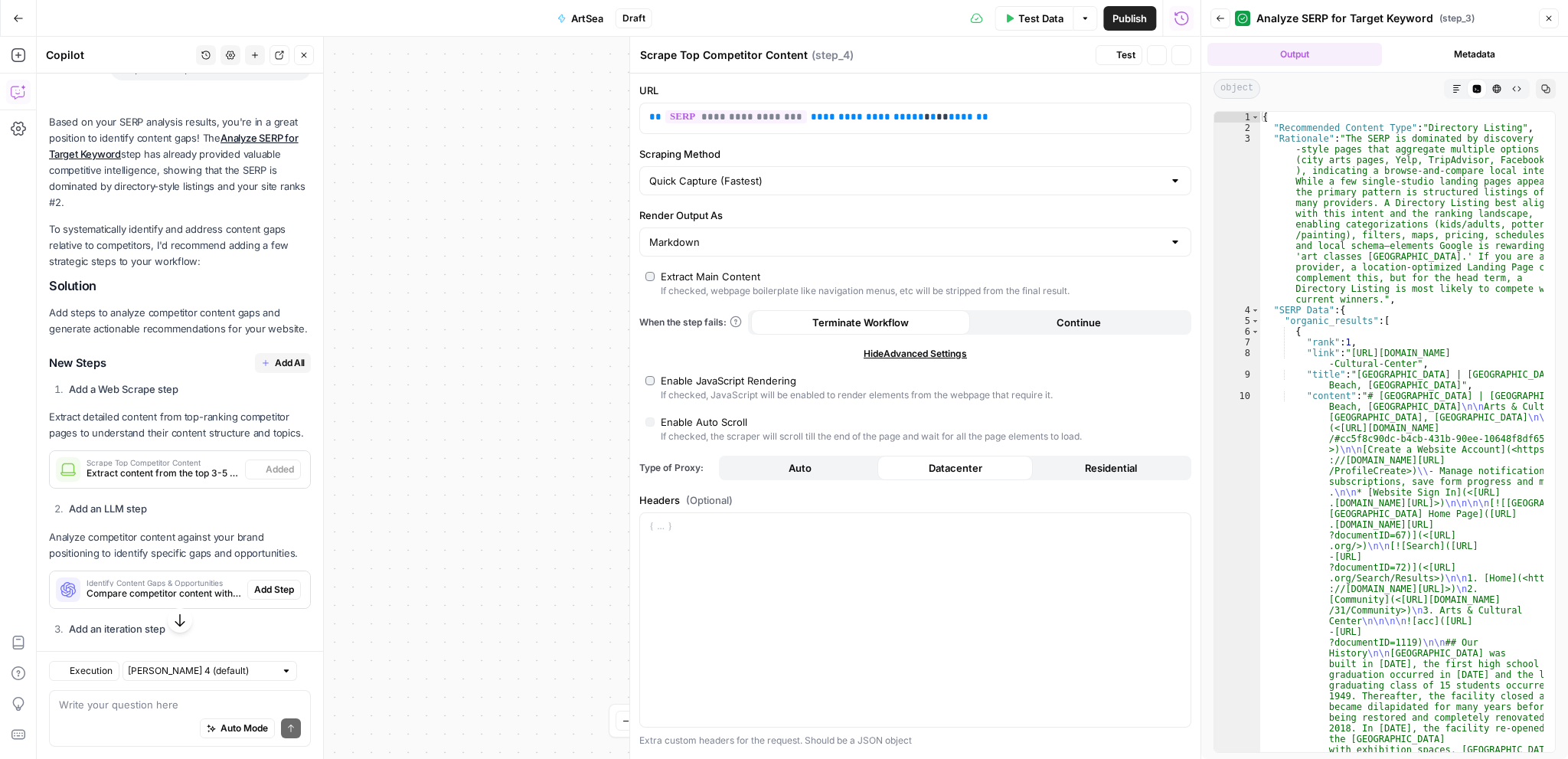
scroll to position [759, 0]
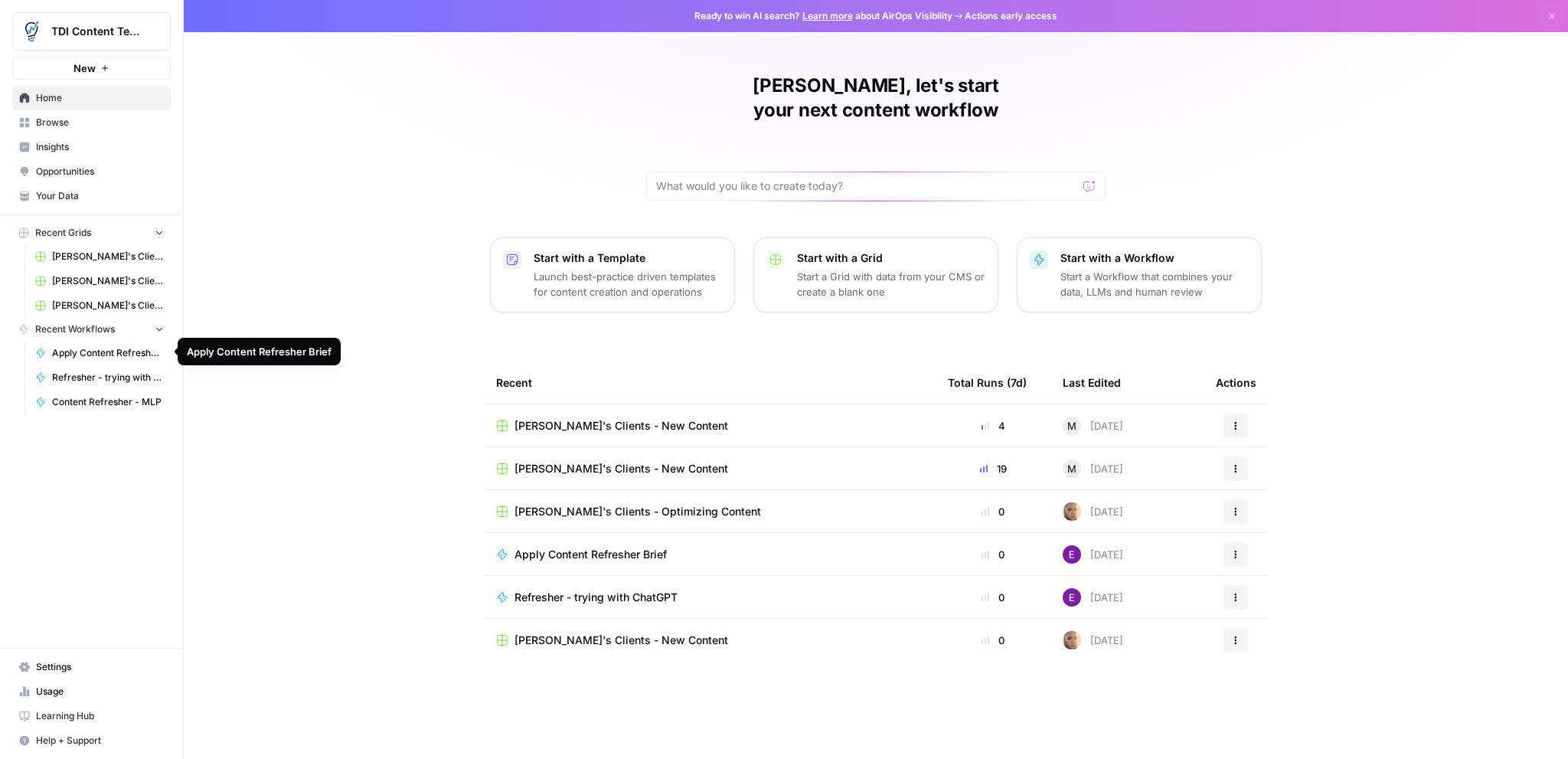
click at [99, 346] on span "Apply Content Refresher Brief" at bounding box center [107, 353] width 112 height 14
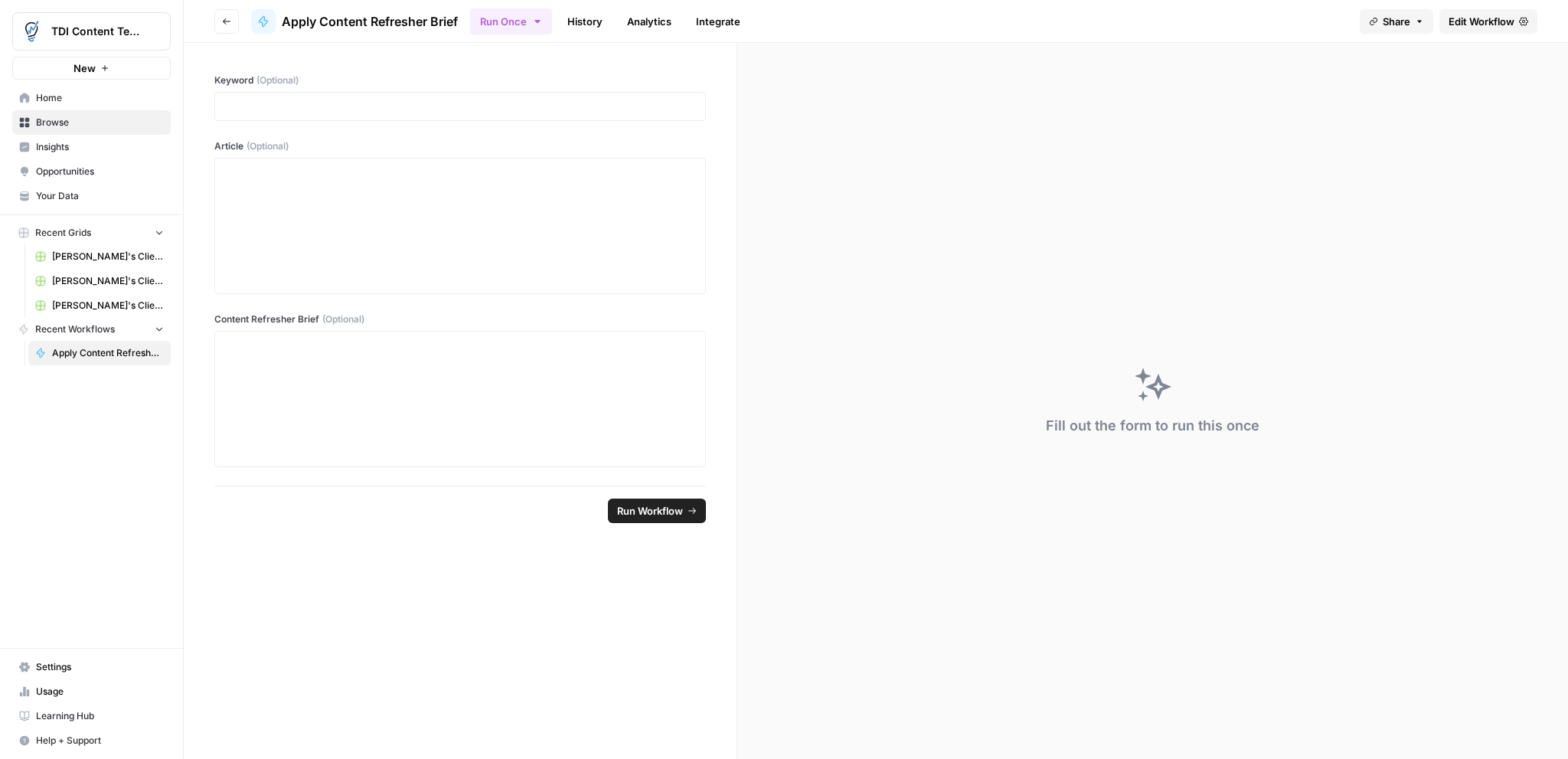
click at [72, 101] on span "Home" at bounding box center [100, 97] width 128 height 14
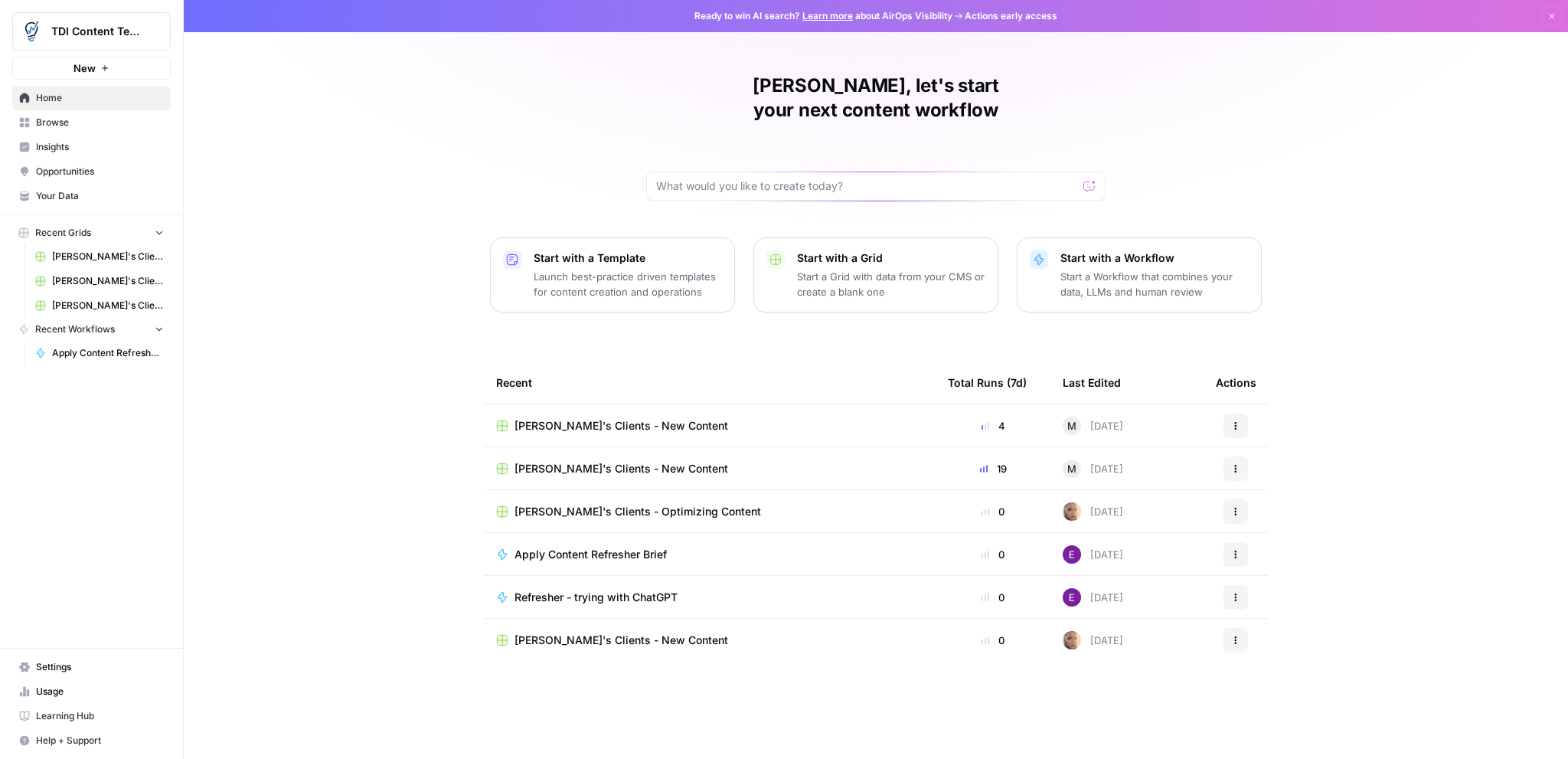
click at [716, 461] on div "[PERSON_NAME]'s Clients - New Content" at bounding box center [709, 468] width 427 height 15
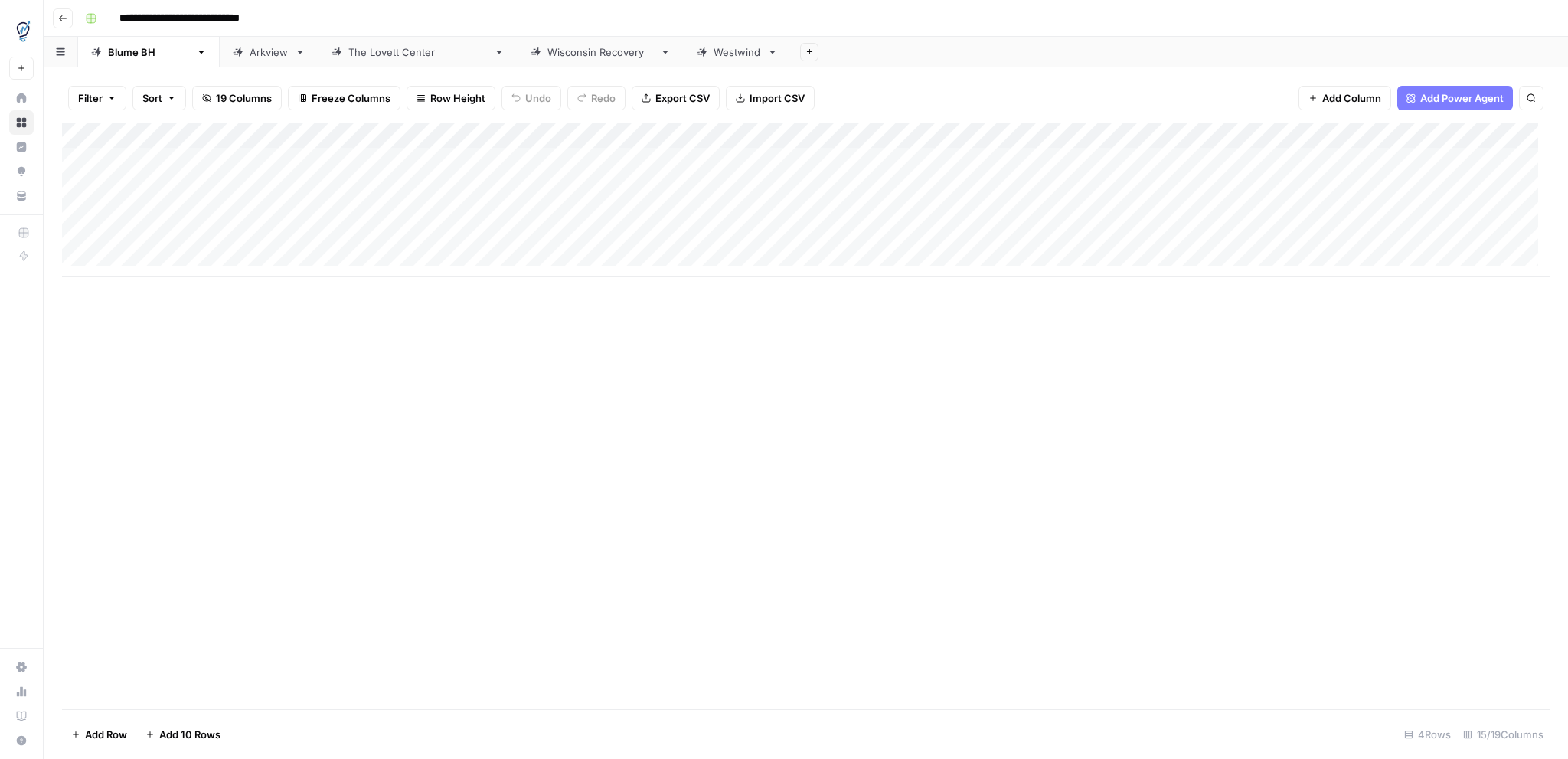
click at [348, 52] on div "The [PERSON_NAME] Center" at bounding box center [418, 52] width 140 height 15
click at [62, 21] on icon "button" at bounding box center [63, 18] width 9 height 9
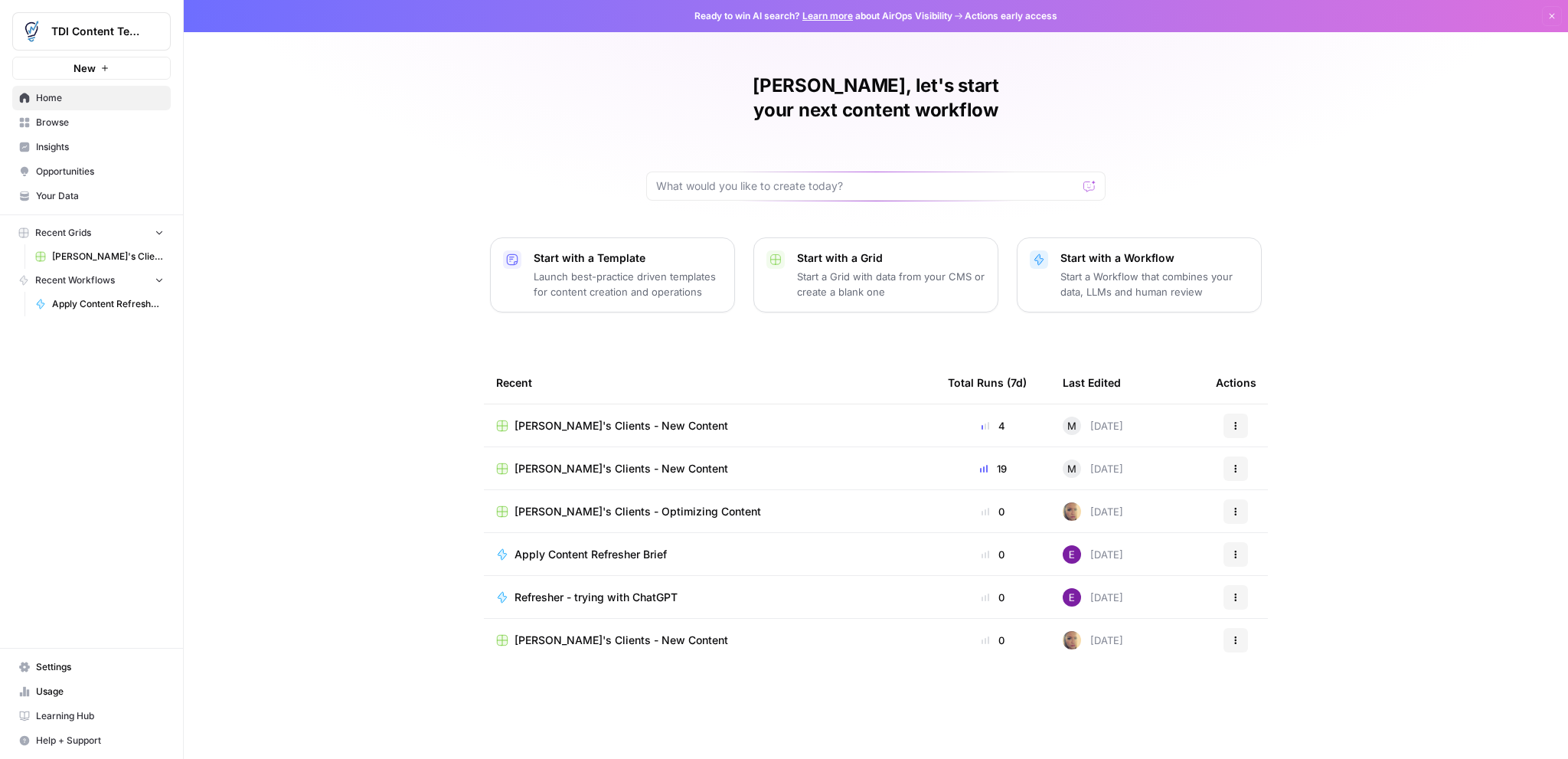
click at [67, 146] on span "Insights" at bounding box center [100, 146] width 128 height 14
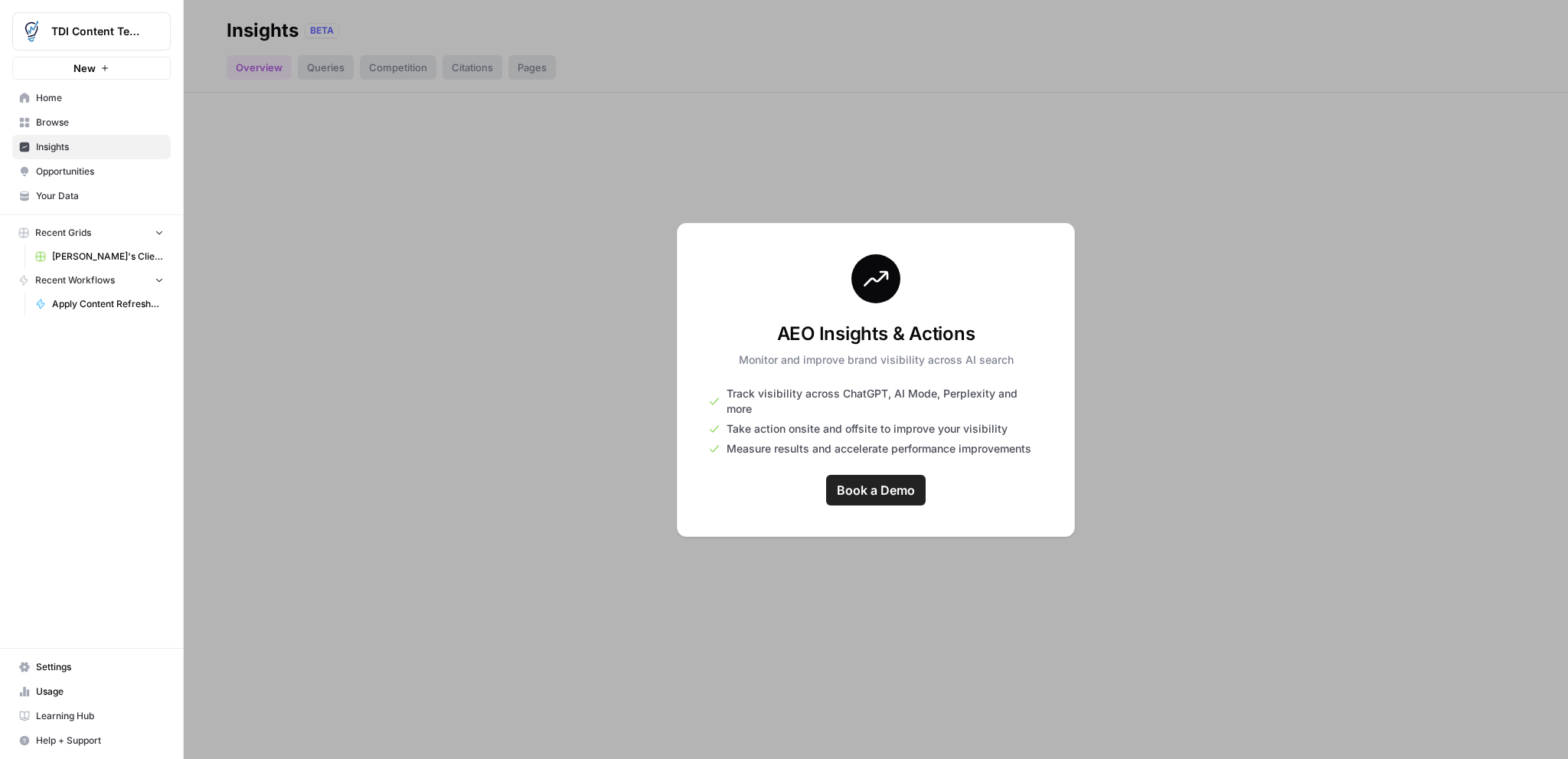
click at [72, 121] on span "Browse" at bounding box center [100, 122] width 128 height 14
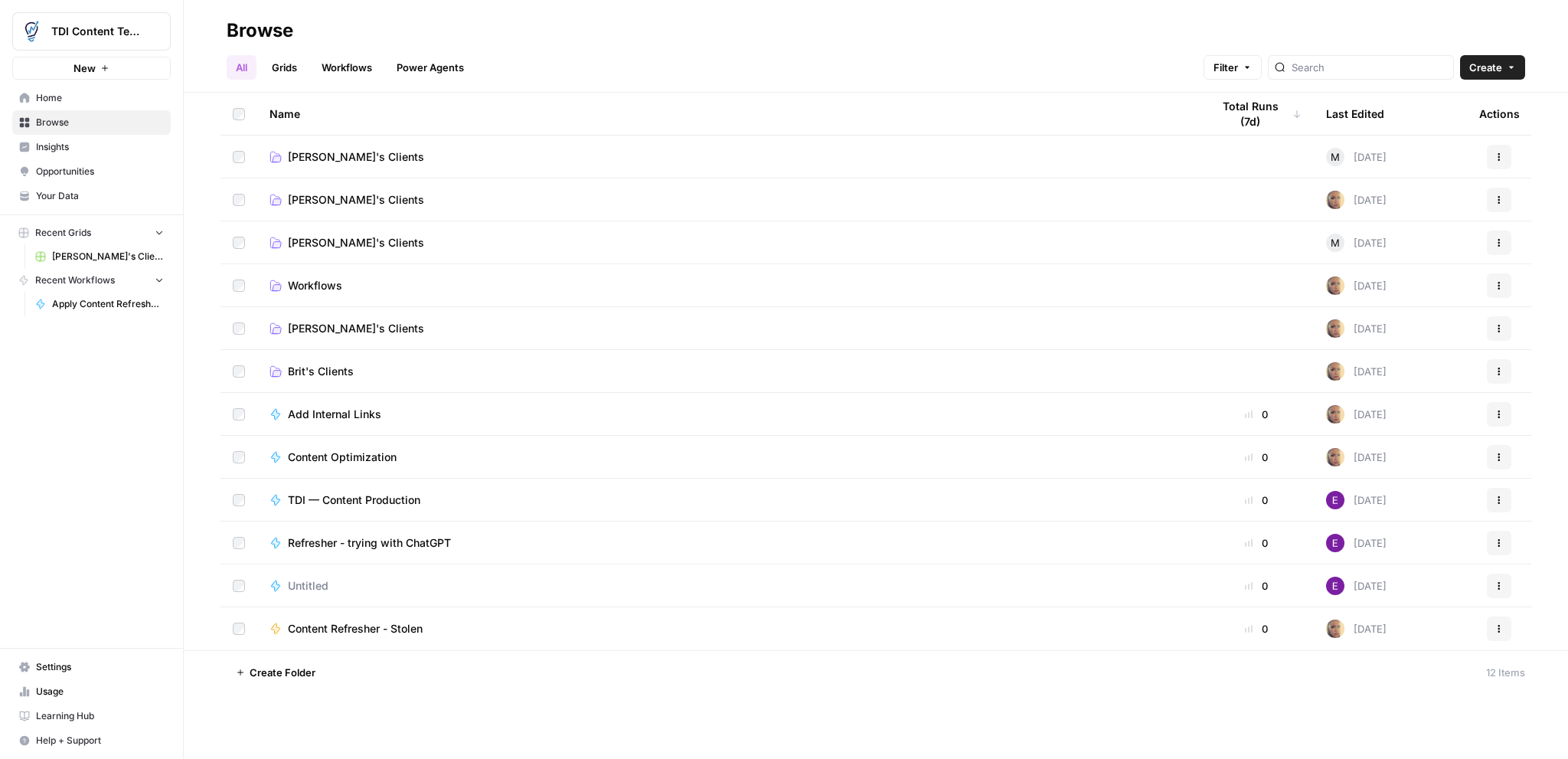
click at [408, 63] on link "Power Agents" at bounding box center [430, 67] width 86 height 24
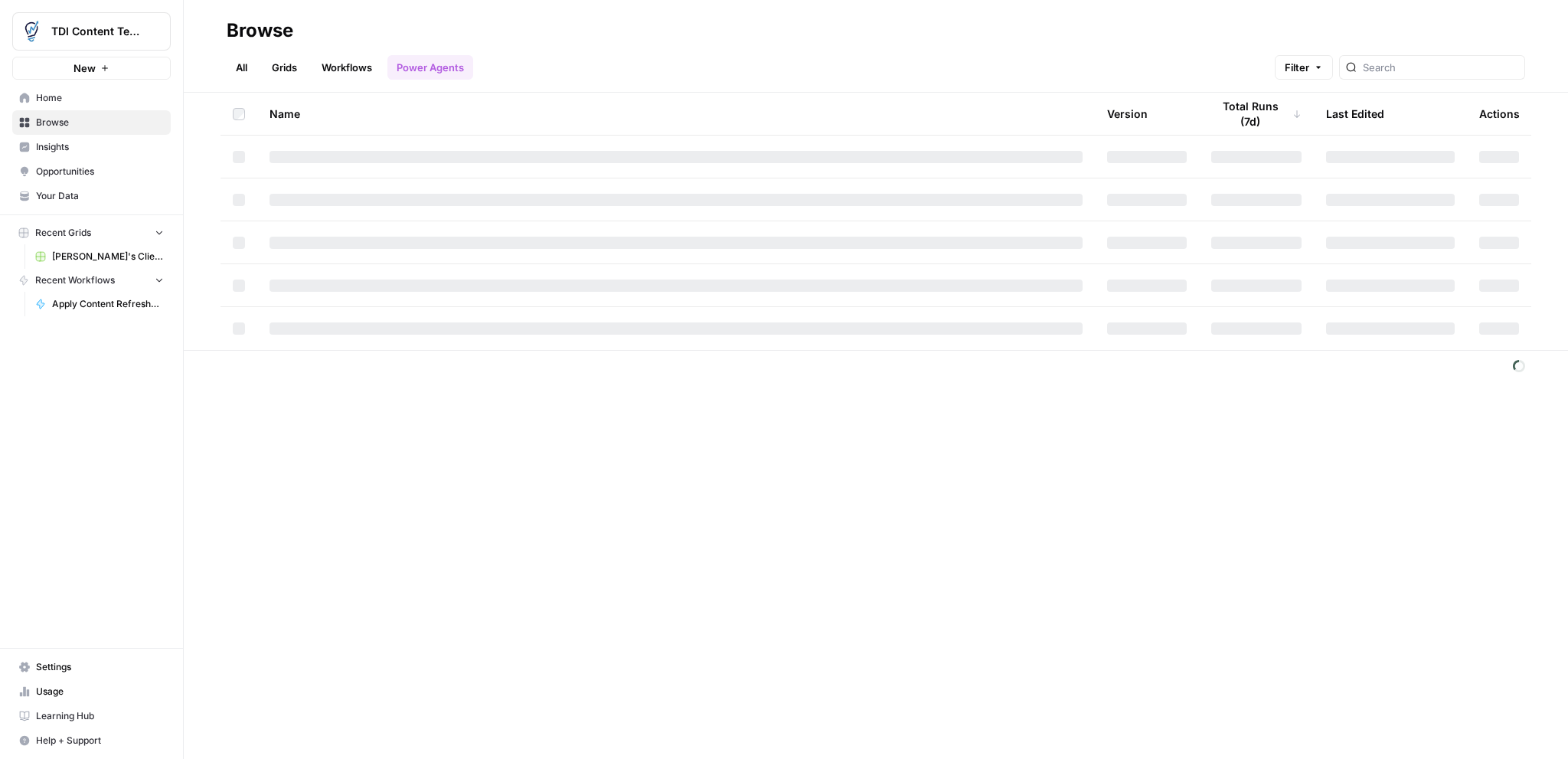
click at [341, 66] on link "Workflows" at bounding box center [346, 67] width 69 height 24
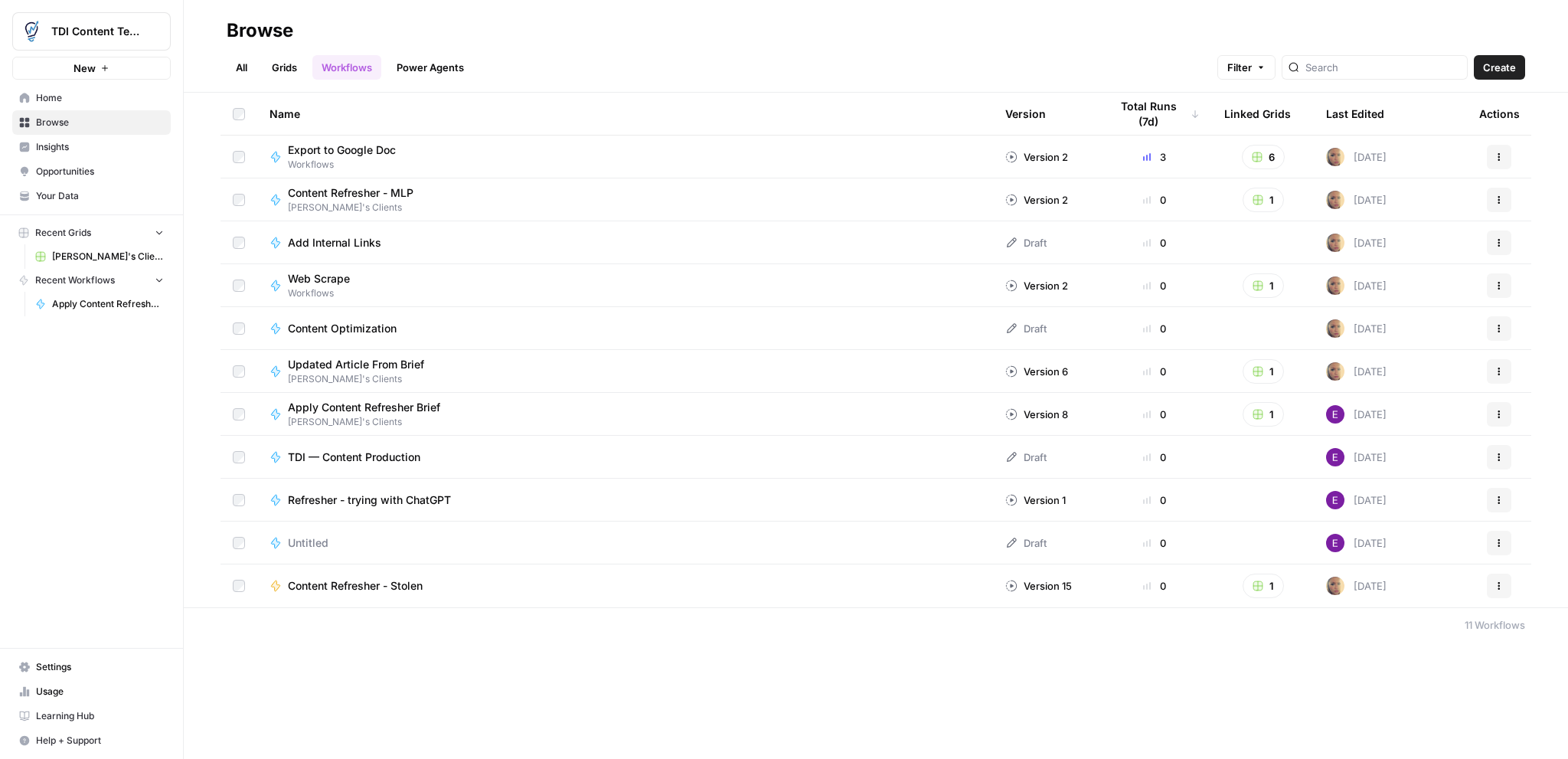
click at [471, 292] on div "Web Scrape Workflows" at bounding box center [625, 286] width 711 height 29
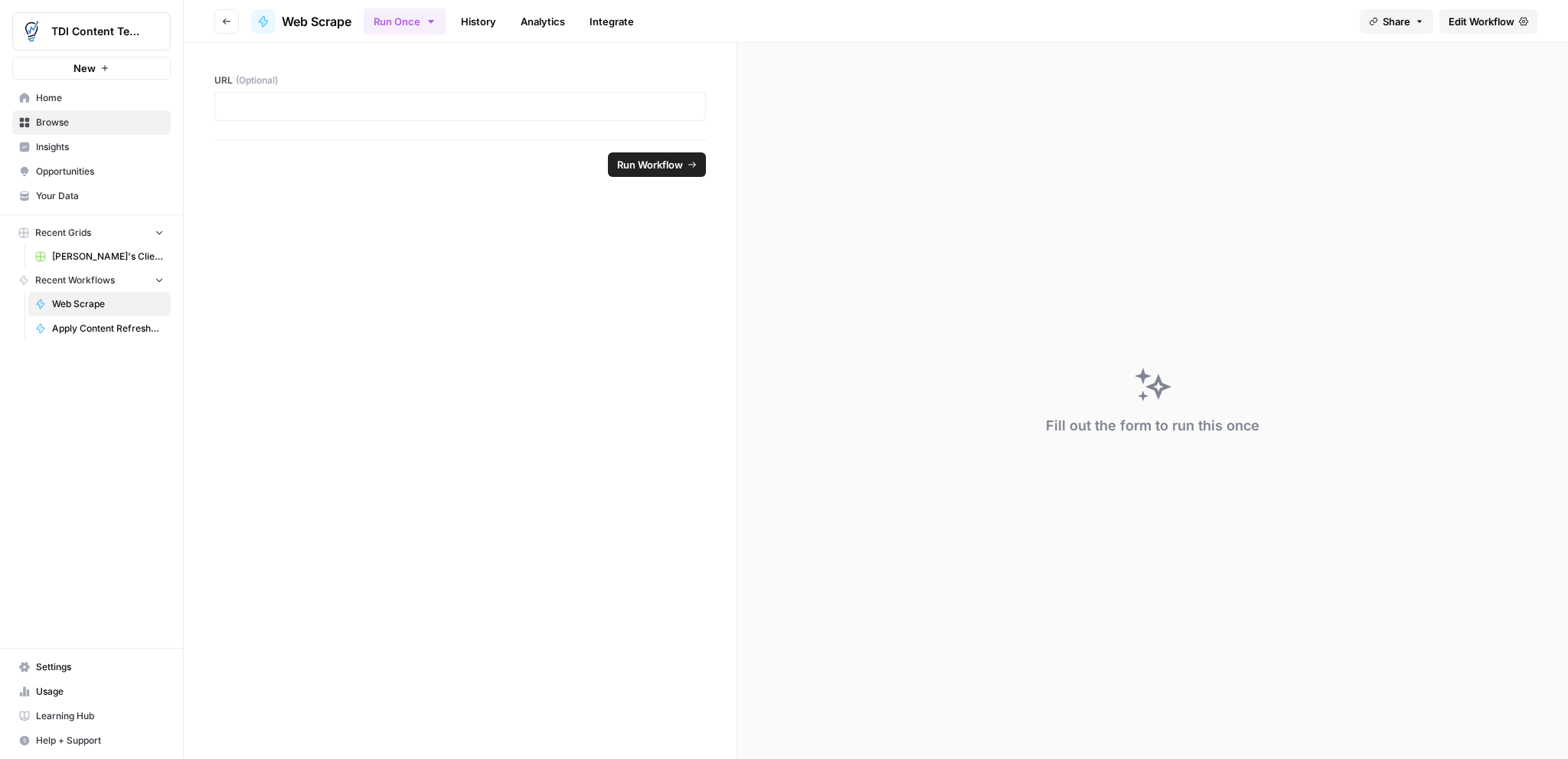
click at [229, 23] on icon "button" at bounding box center [227, 22] width 9 height 9
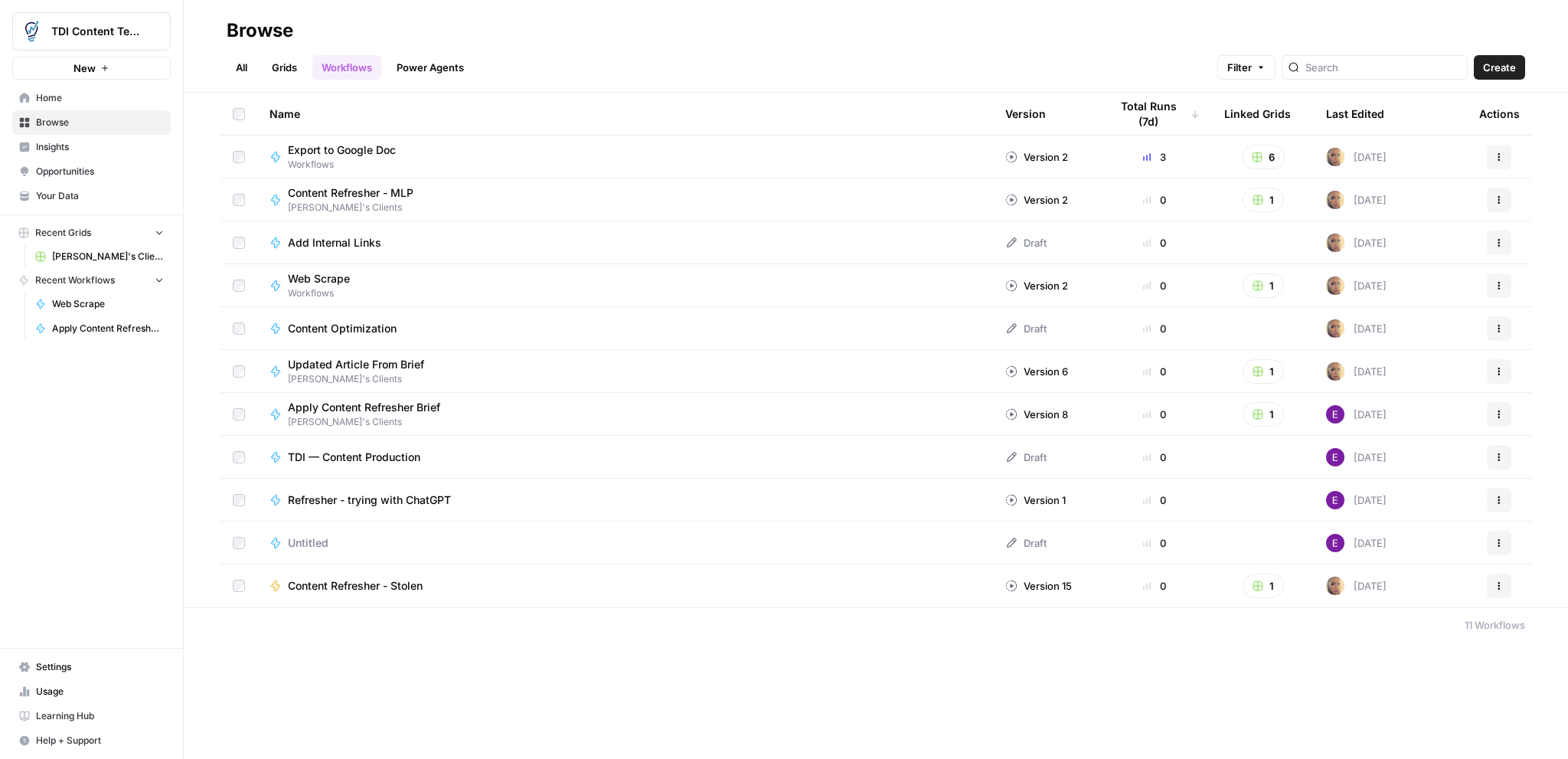
click at [434, 235] on div "Add Internal Links" at bounding box center [625, 242] width 711 height 15
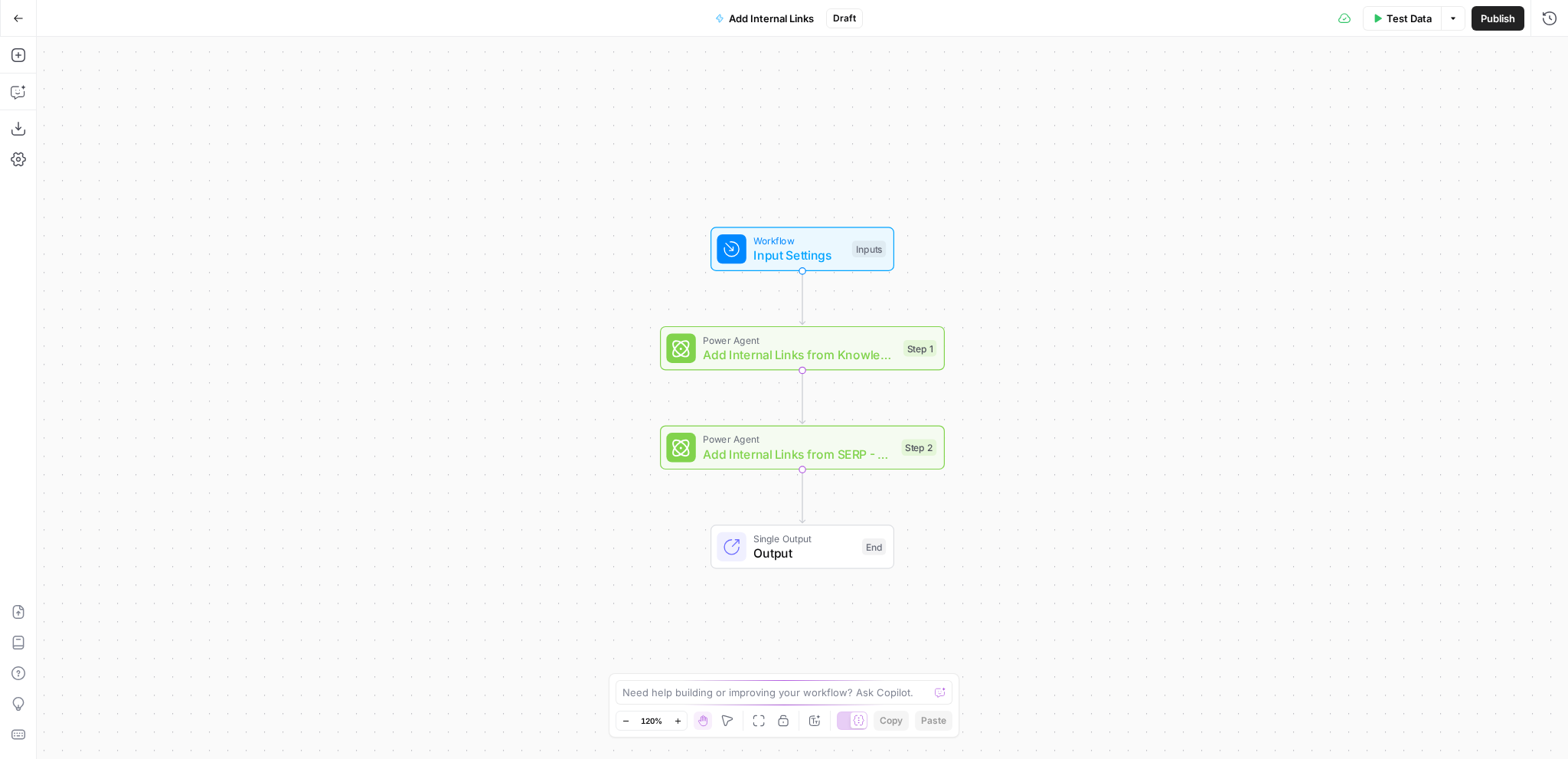
click at [16, 17] on icon "button" at bounding box center [18, 18] width 11 height 11
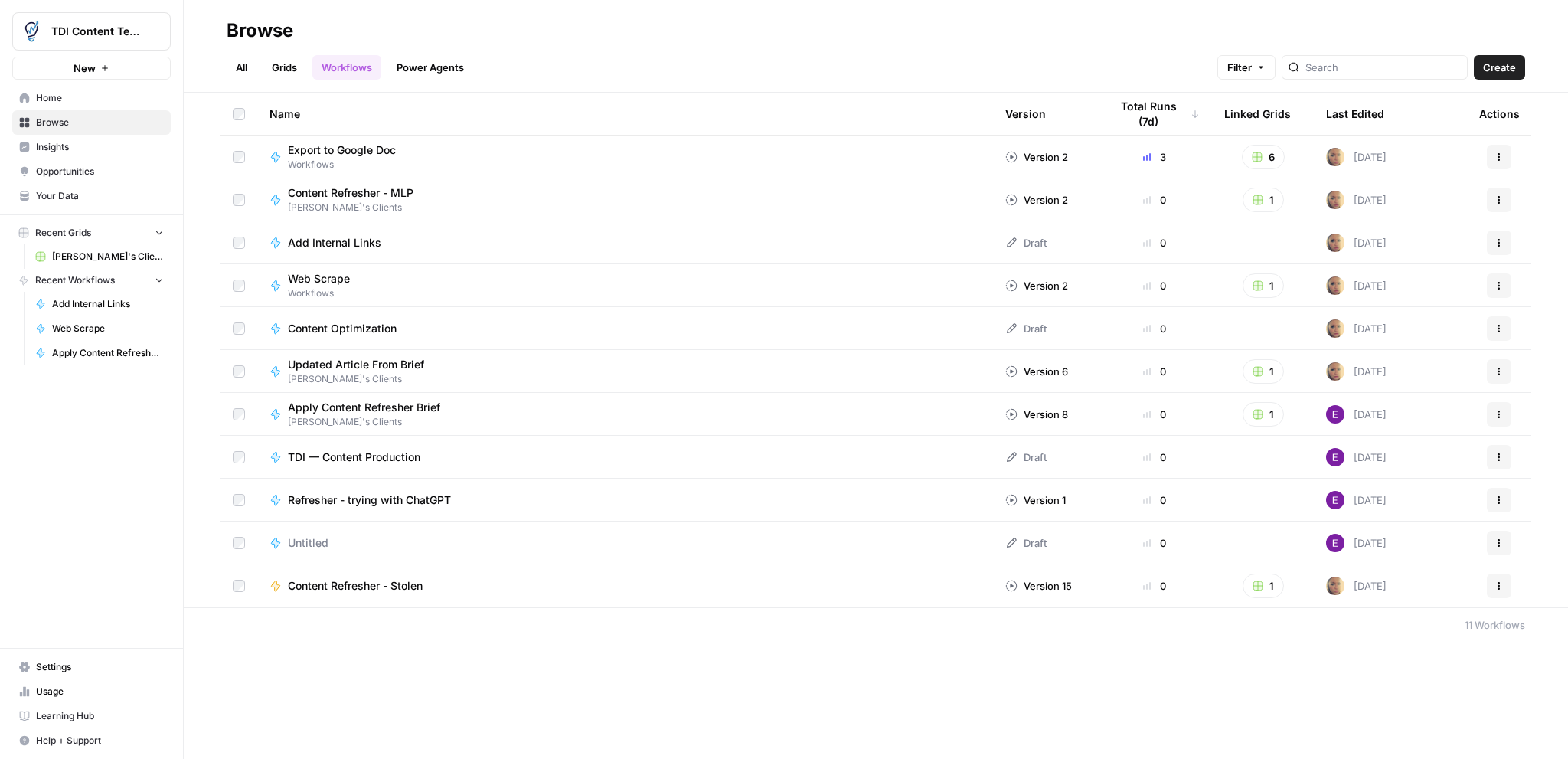
click at [487, 458] on div "TDI — Content Production" at bounding box center [625, 457] width 711 height 15
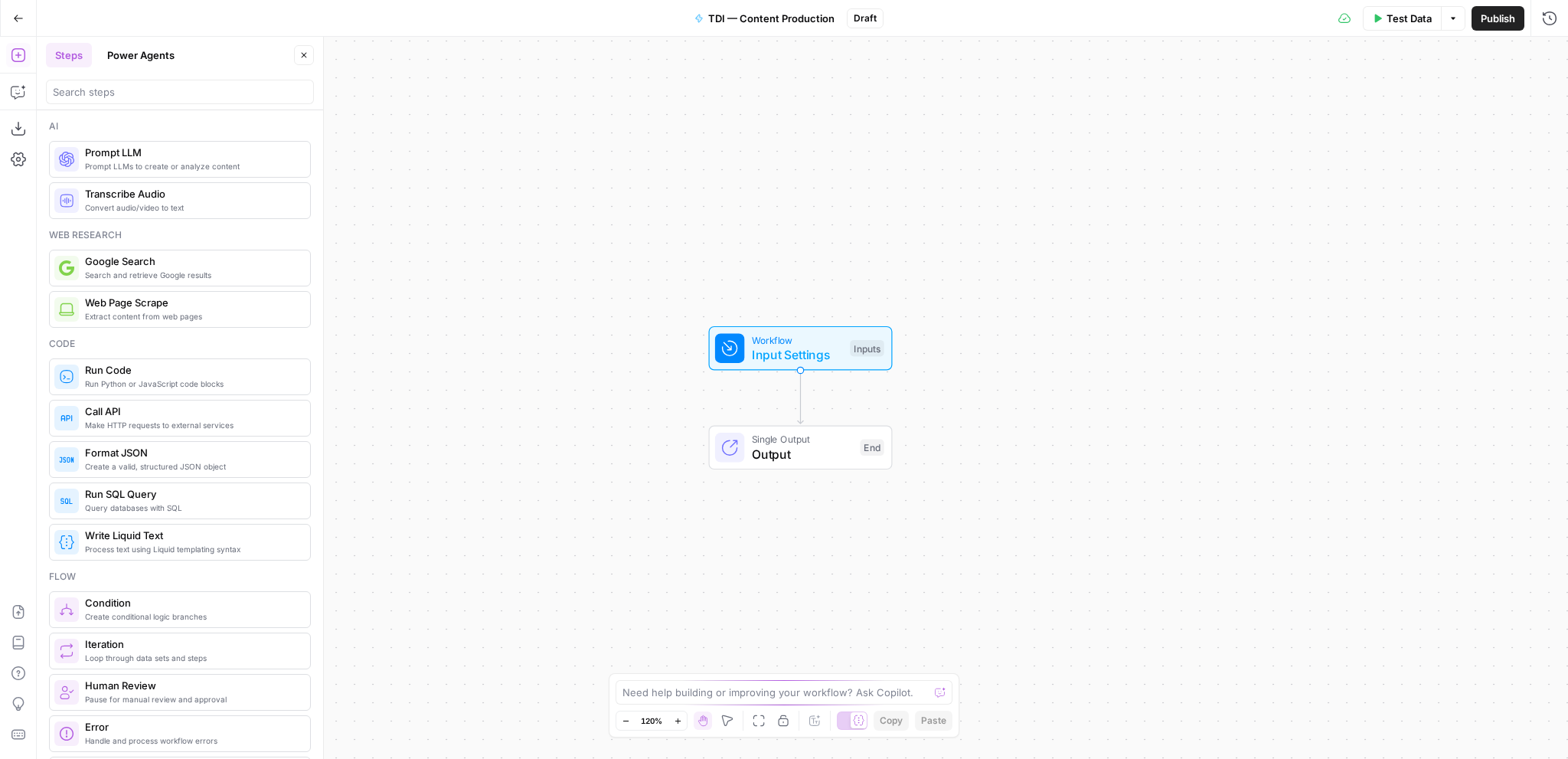
click at [16, 21] on icon "button" at bounding box center [18, 18] width 9 height 7
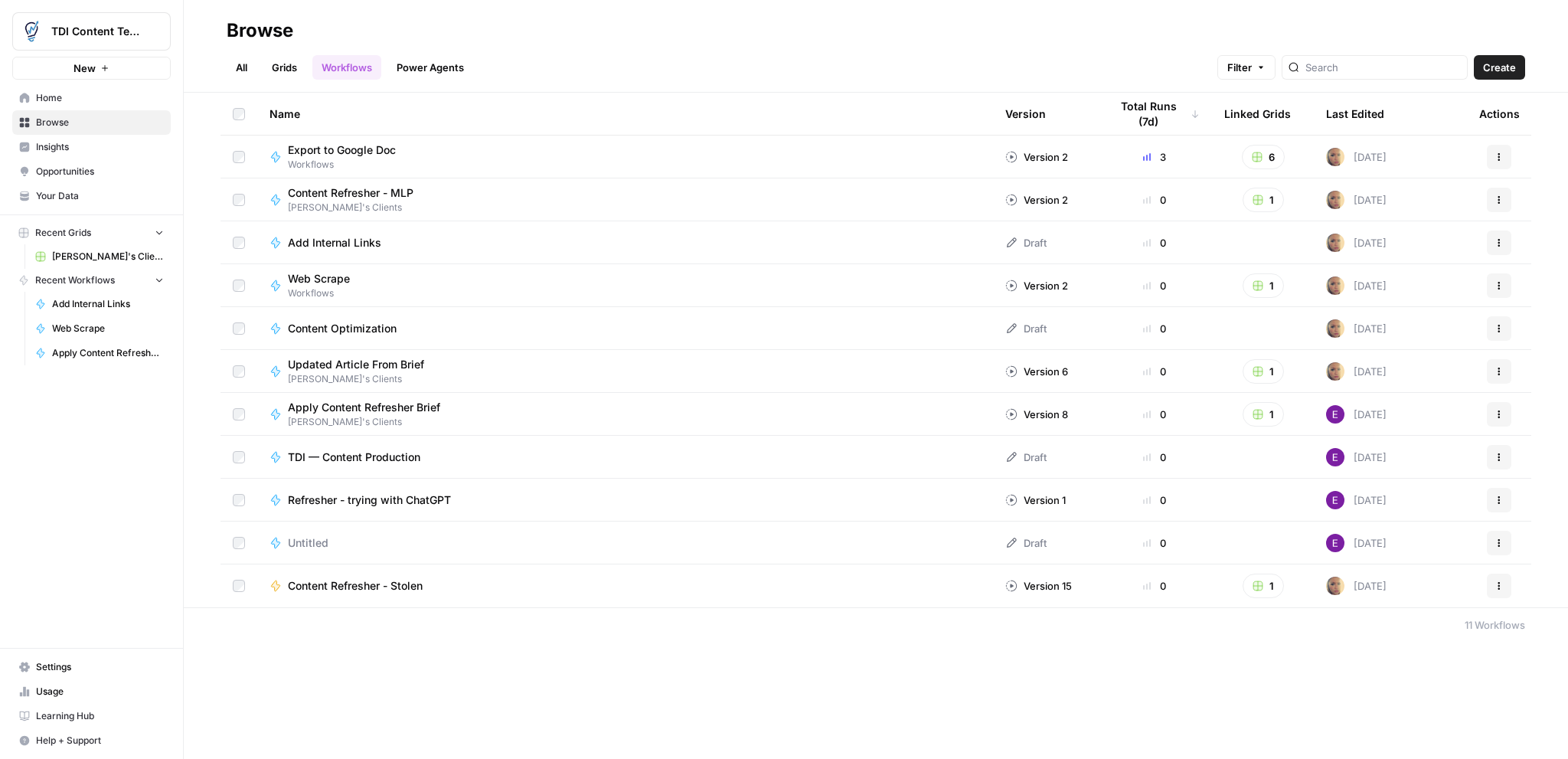
click at [460, 410] on div "Apply Content Refresher Brief [PERSON_NAME]'s Clients" at bounding box center [625, 414] width 711 height 29
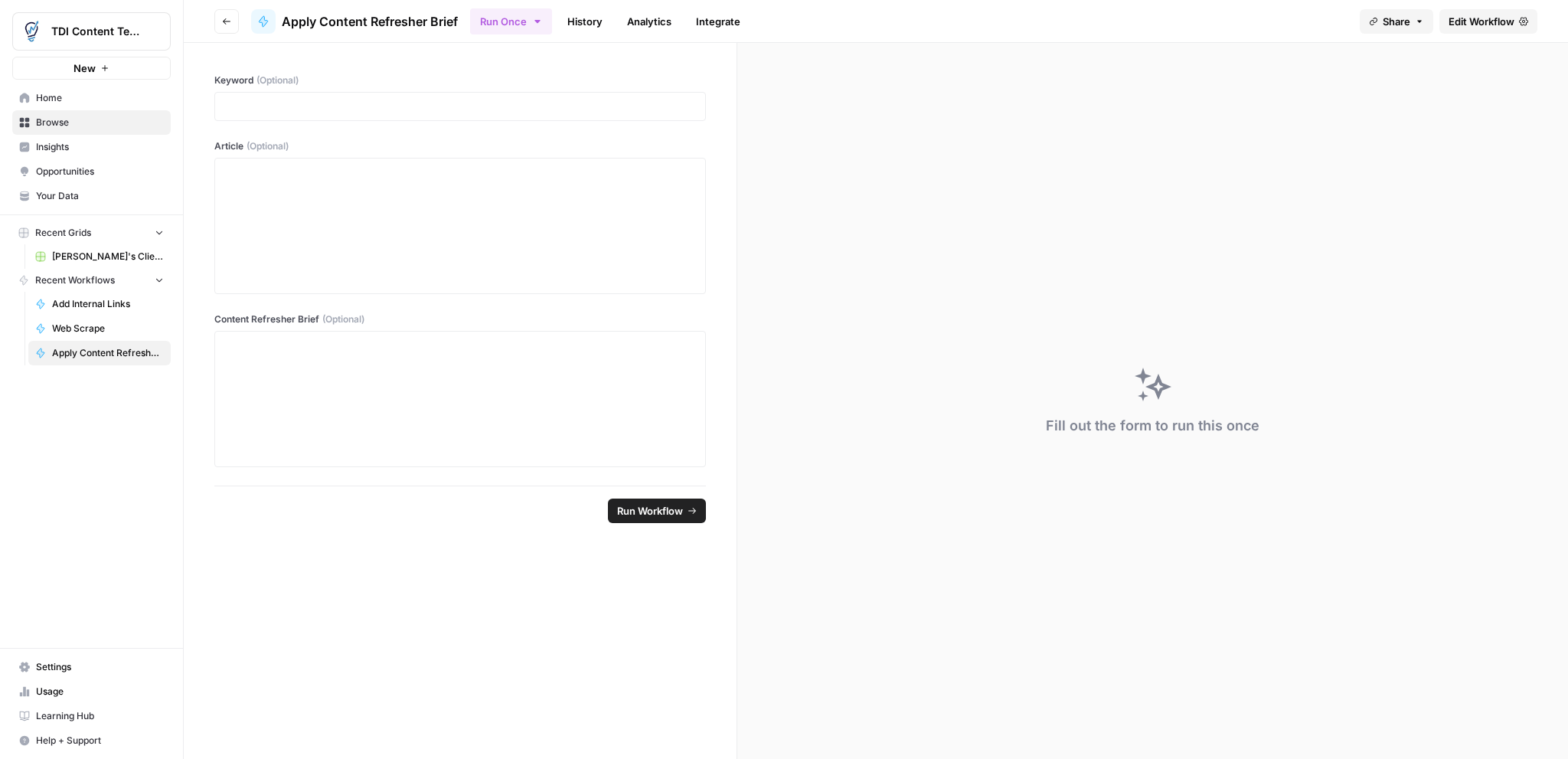
click at [223, 24] on icon "button" at bounding box center [227, 22] width 9 height 9
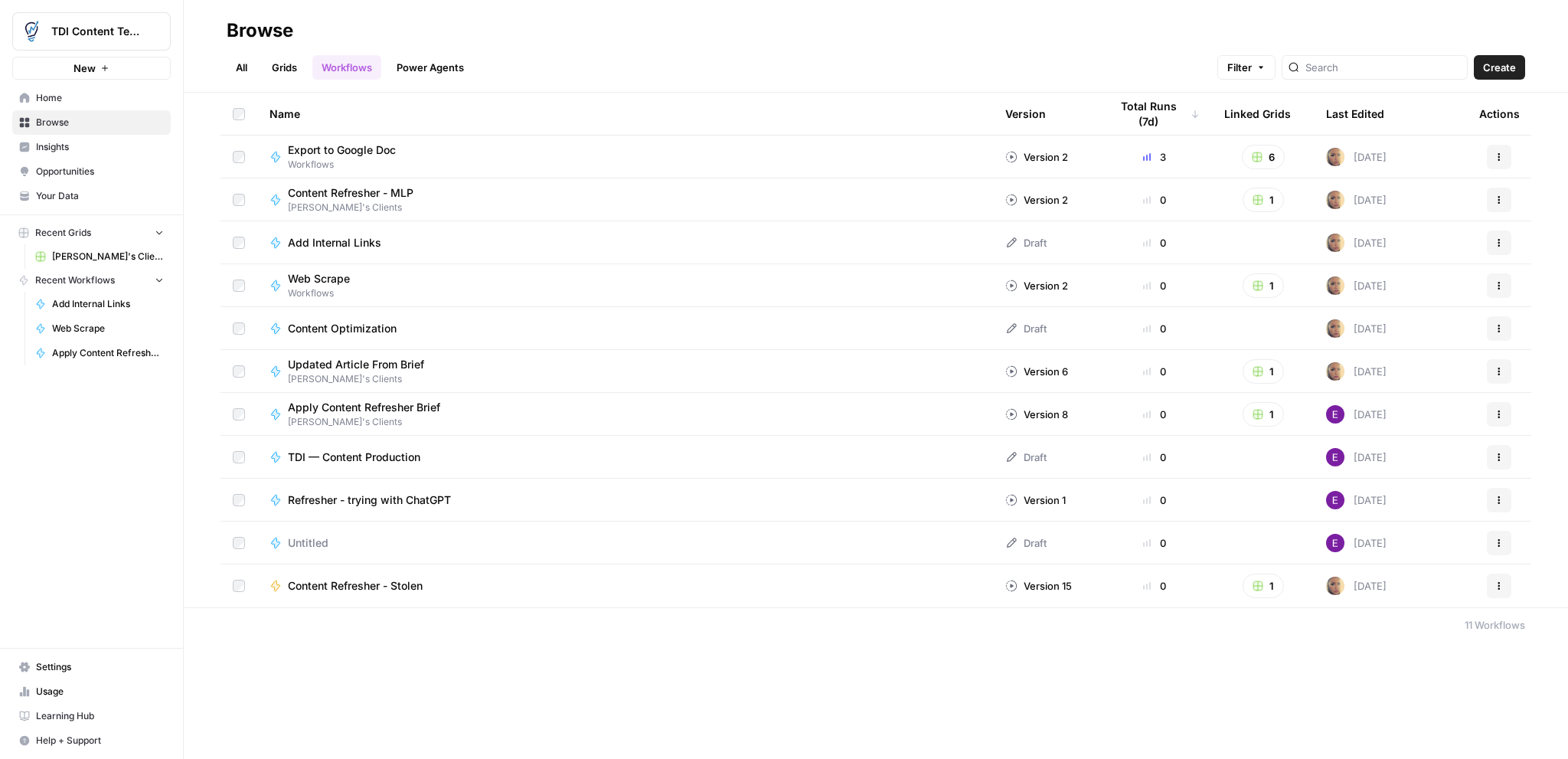
click at [651, 587] on div "Content Refresher - Stolen" at bounding box center [625, 585] width 711 height 15
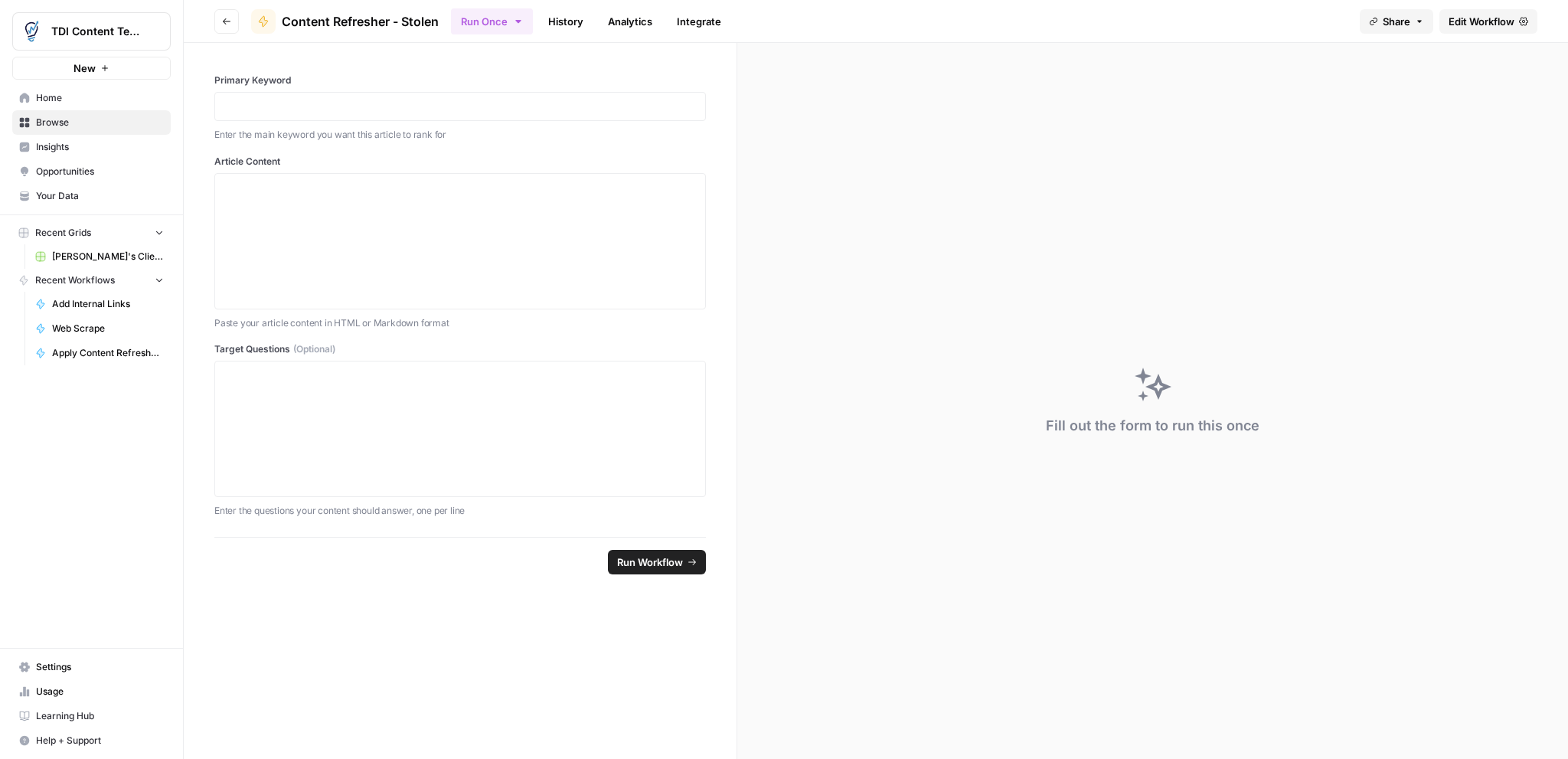
click at [205, 20] on header "Go back Content Refresher - Stolen Run Once History Analytics Integrate Share E…" at bounding box center [876, 21] width 1384 height 43
click at [220, 15] on button "Go back" at bounding box center [226, 21] width 24 height 24
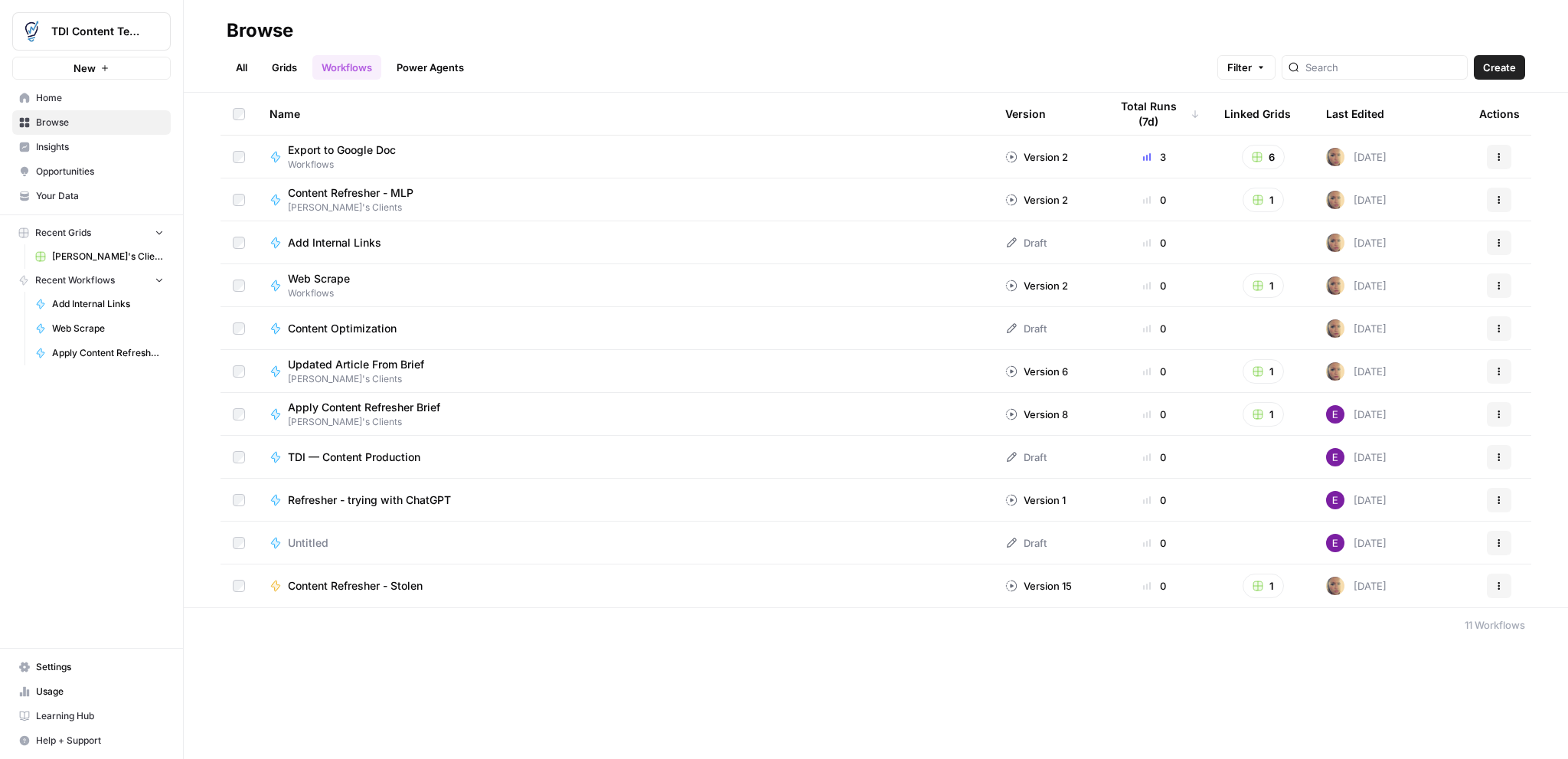
click at [464, 162] on div "Export to Google Doc Workflows" at bounding box center [625, 157] width 711 height 29
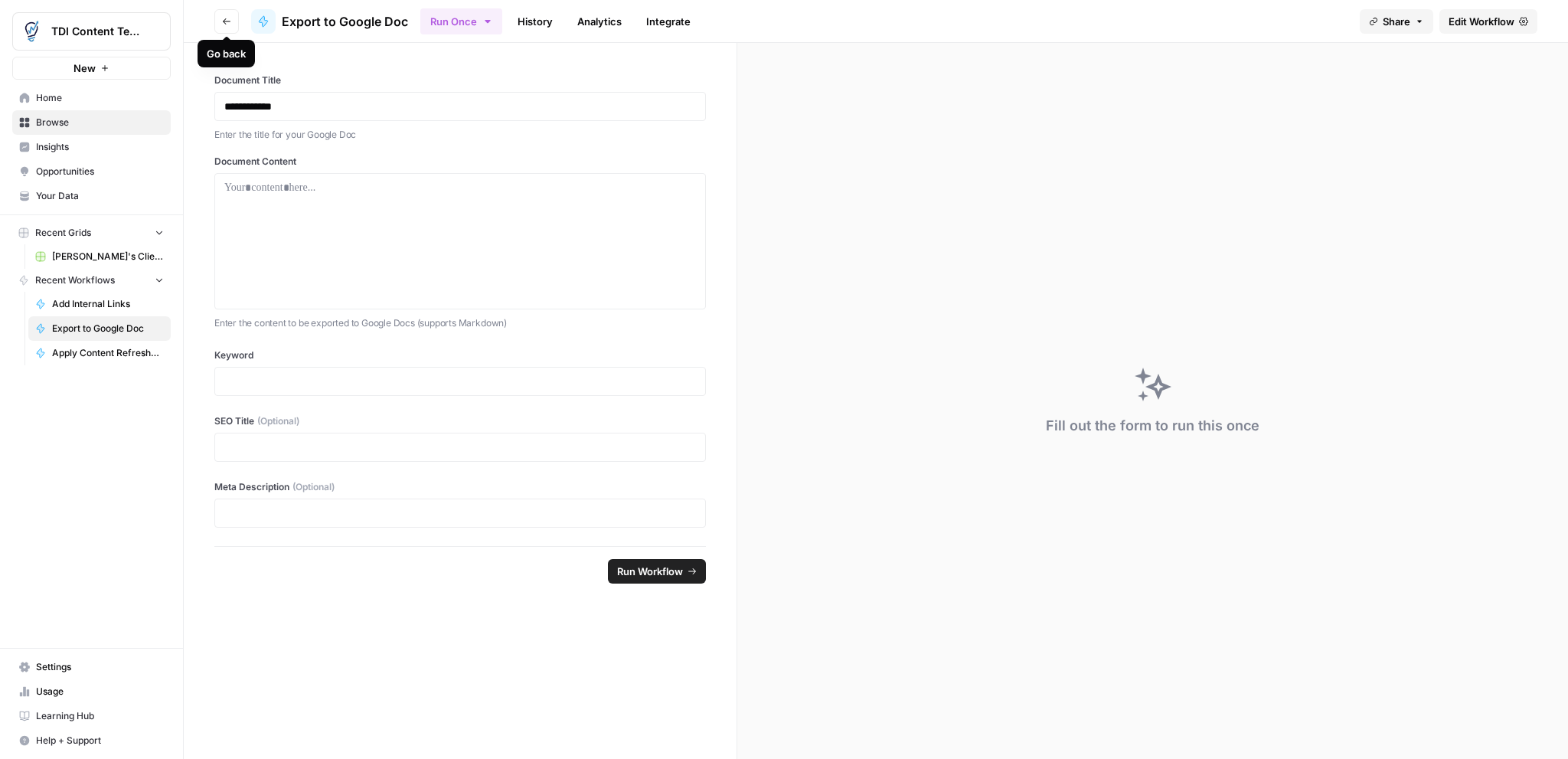
click at [209, 21] on header "Go back Export to Google Doc Run Once History Analytics Integrate Share Edit Wo…" at bounding box center [876, 21] width 1384 height 43
click at [224, 17] on icon "button" at bounding box center [227, 22] width 9 height 9
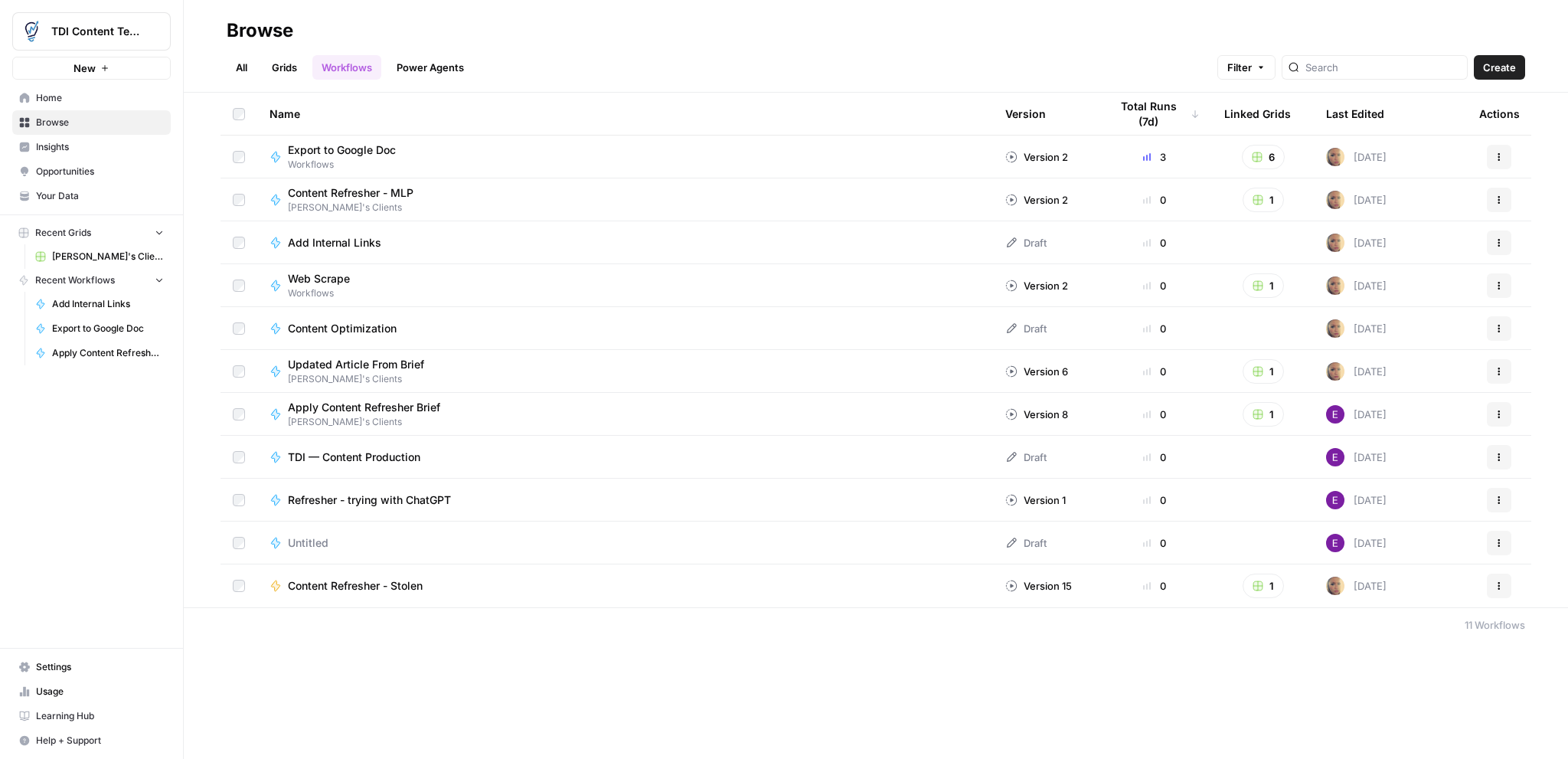
click at [555, 199] on div "Content Refresher - MLP Steph's Clients" at bounding box center [625, 199] width 711 height 29
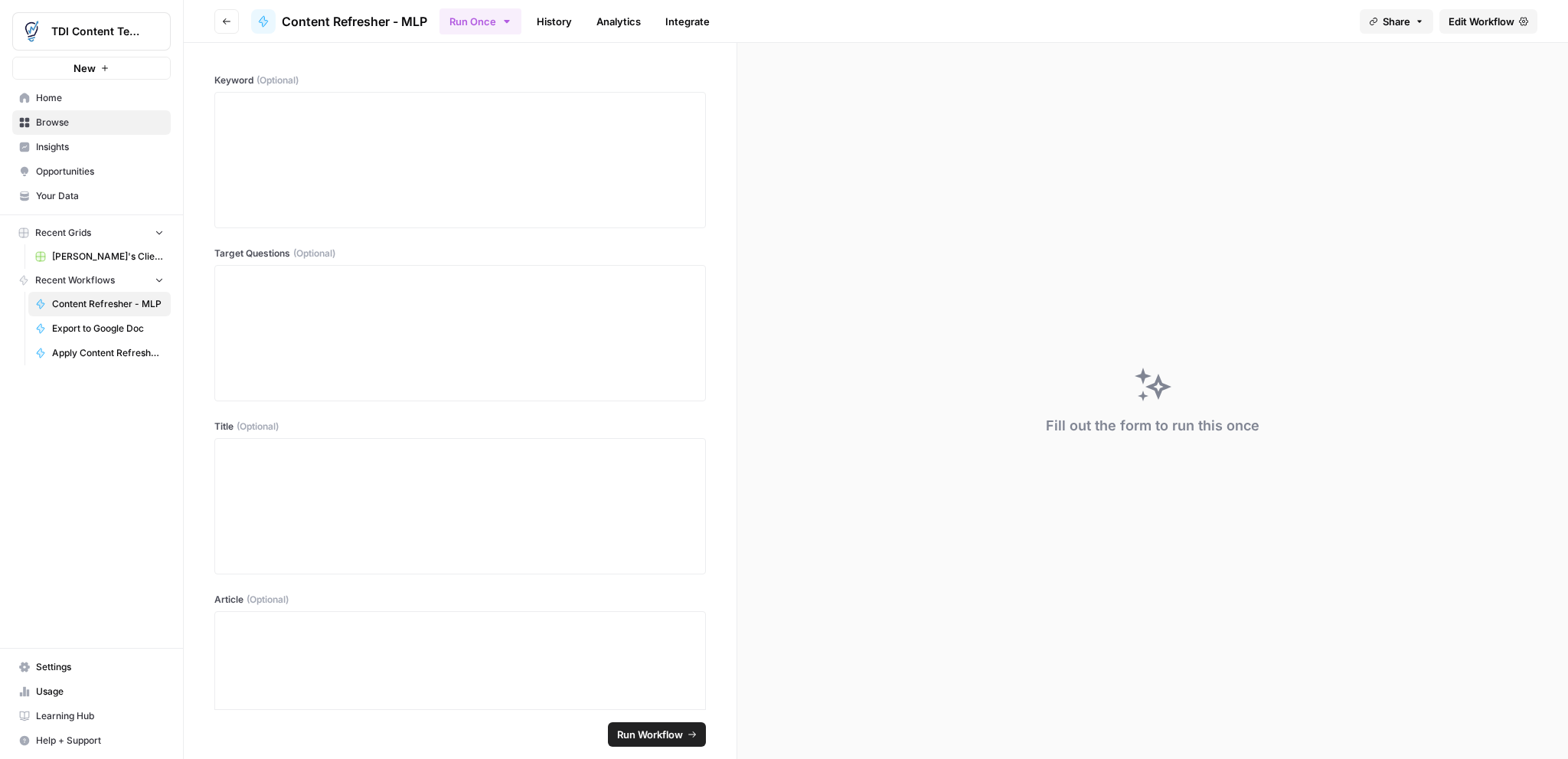
click at [220, 24] on button "Go back" at bounding box center [226, 21] width 24 height 24
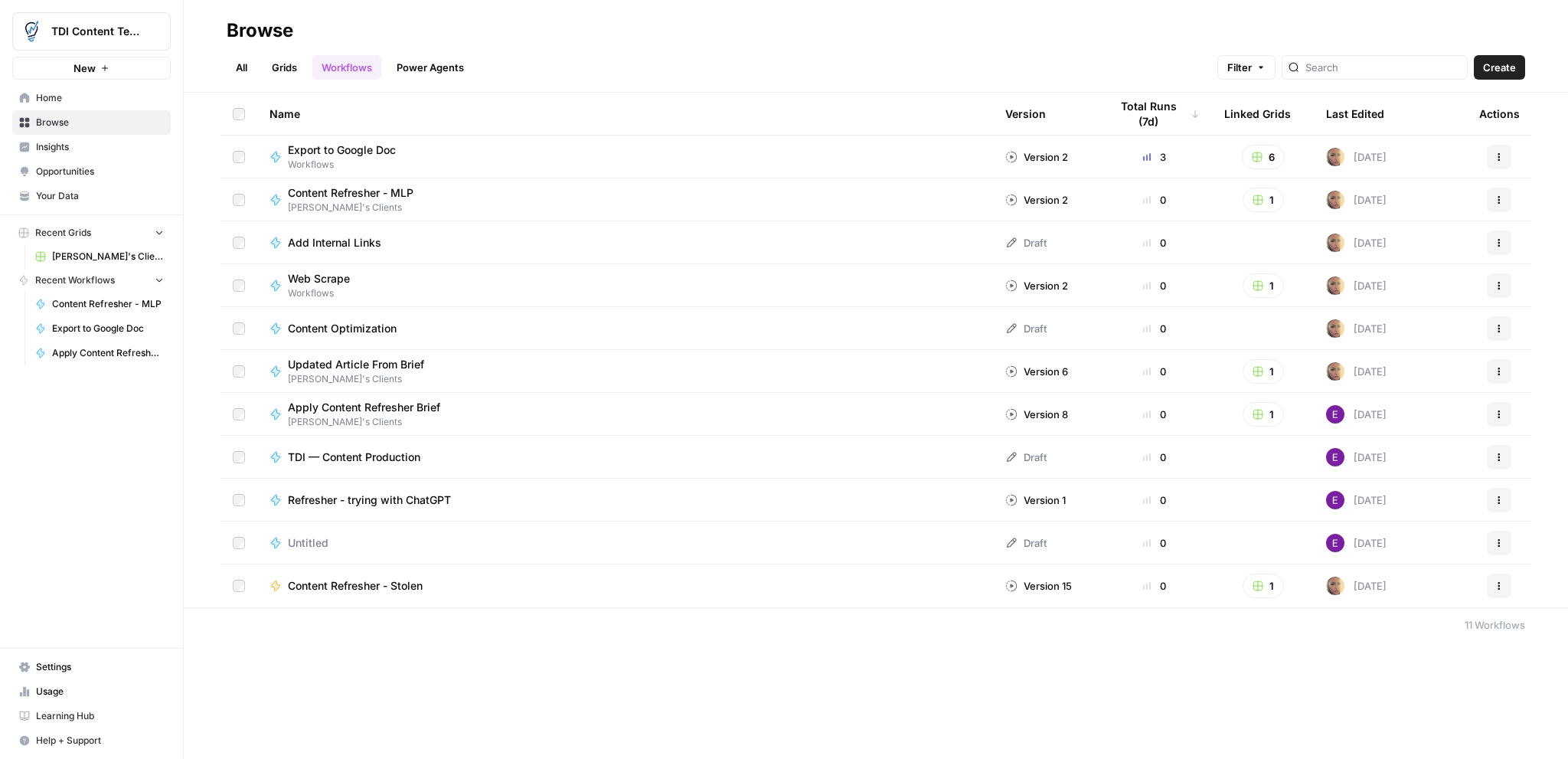
click at [509, 256] on td "Add Internal Links" at bounding box center [625, 242] width 735 height 42
click at [479, 232] on td "Add Internal Links" at bounding box center [625, 242] width 735 height 42
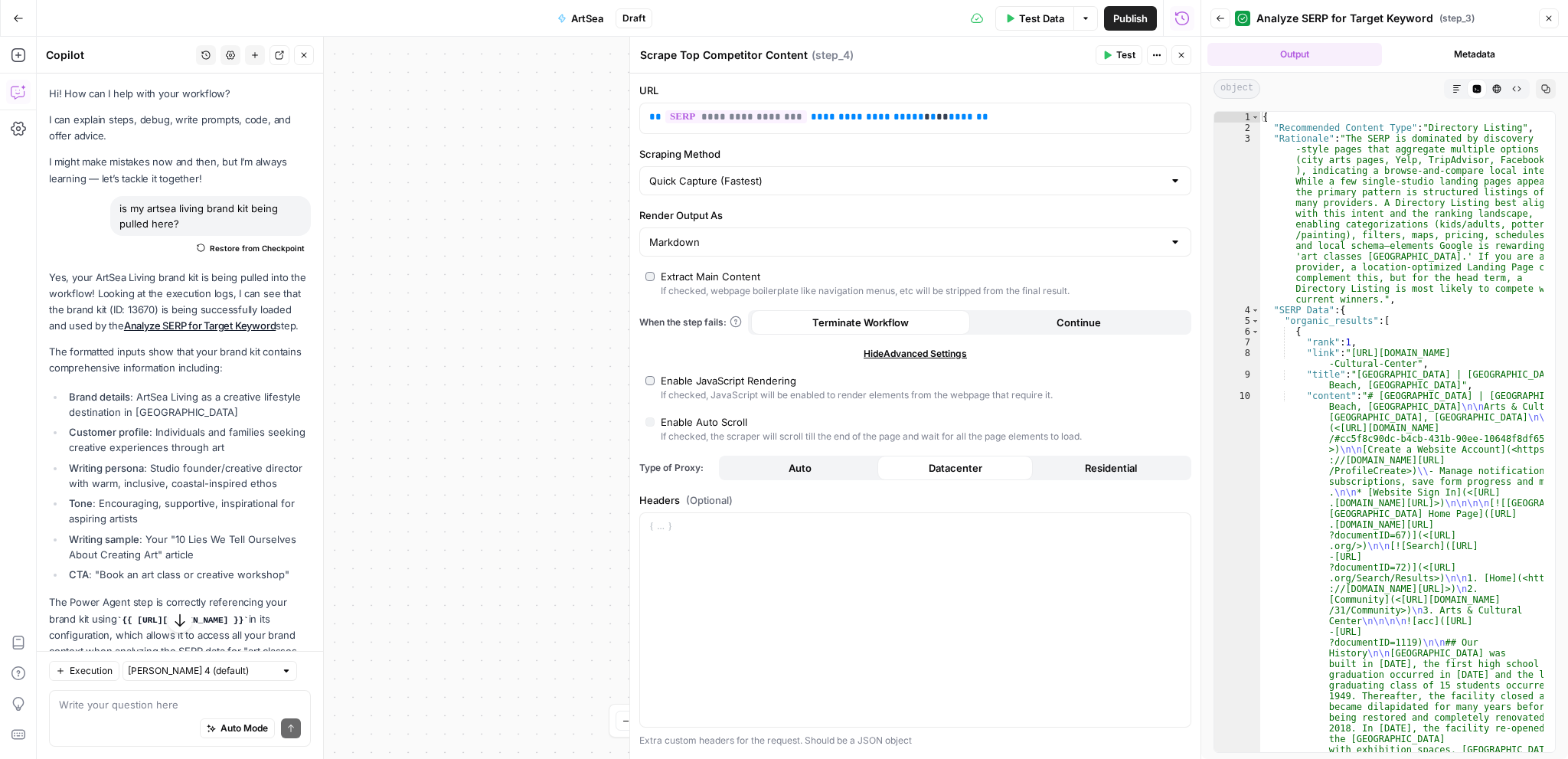
scroll to position [759, 0]
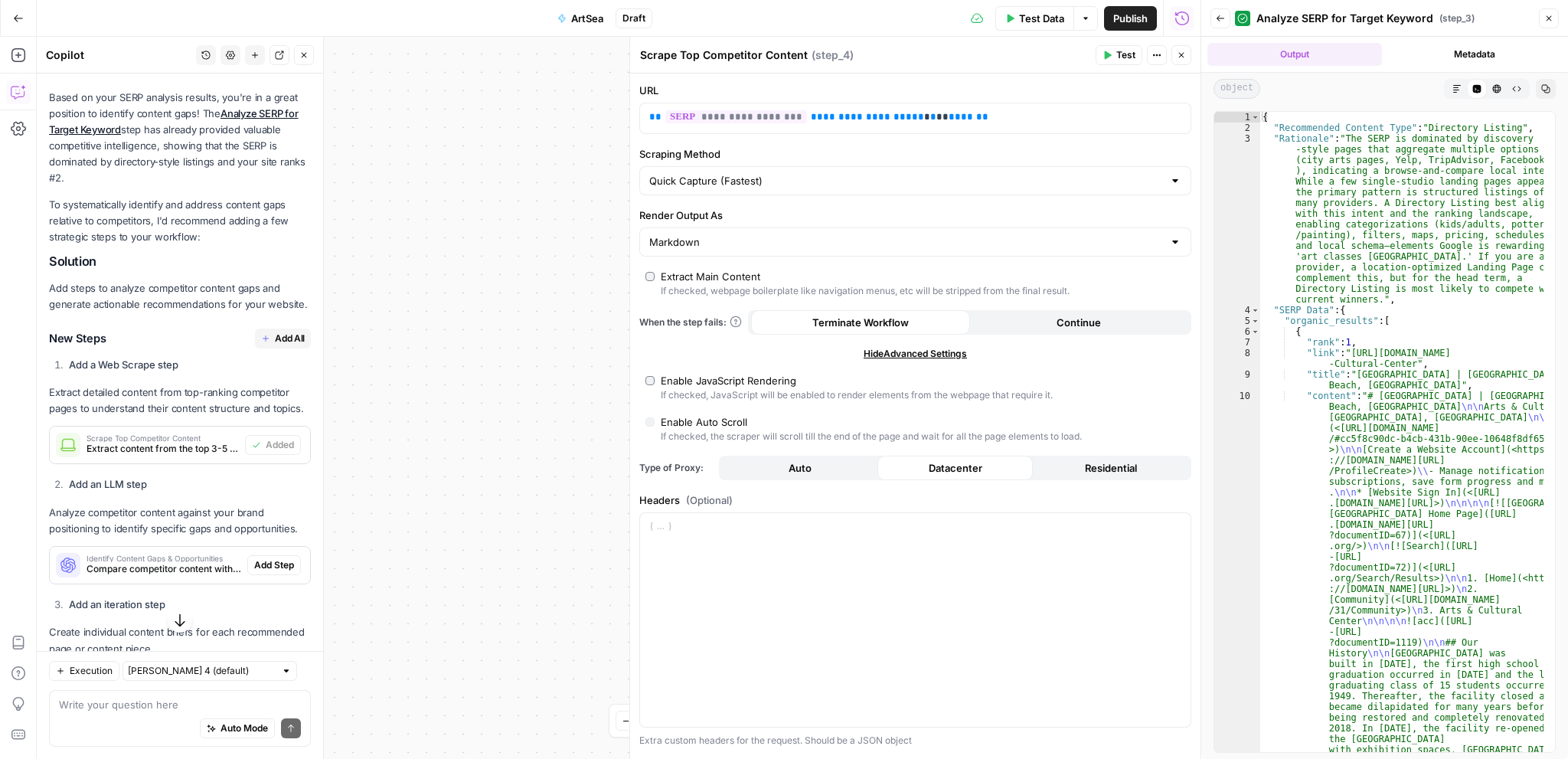
click at [1125, 61] on span "Test" at bounding box center [1125, 54] width 19 height 14
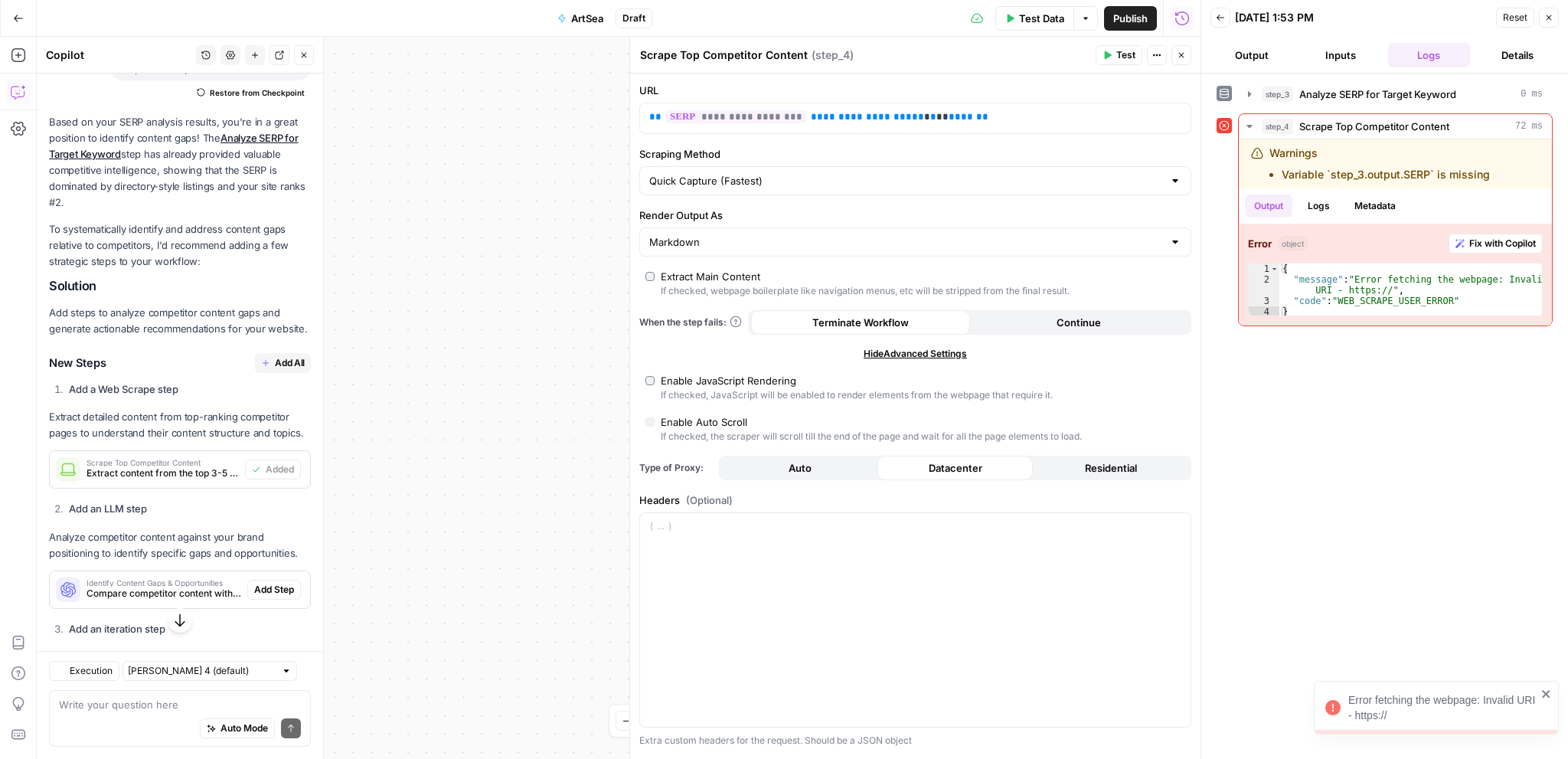
scroll to position [759, 0]
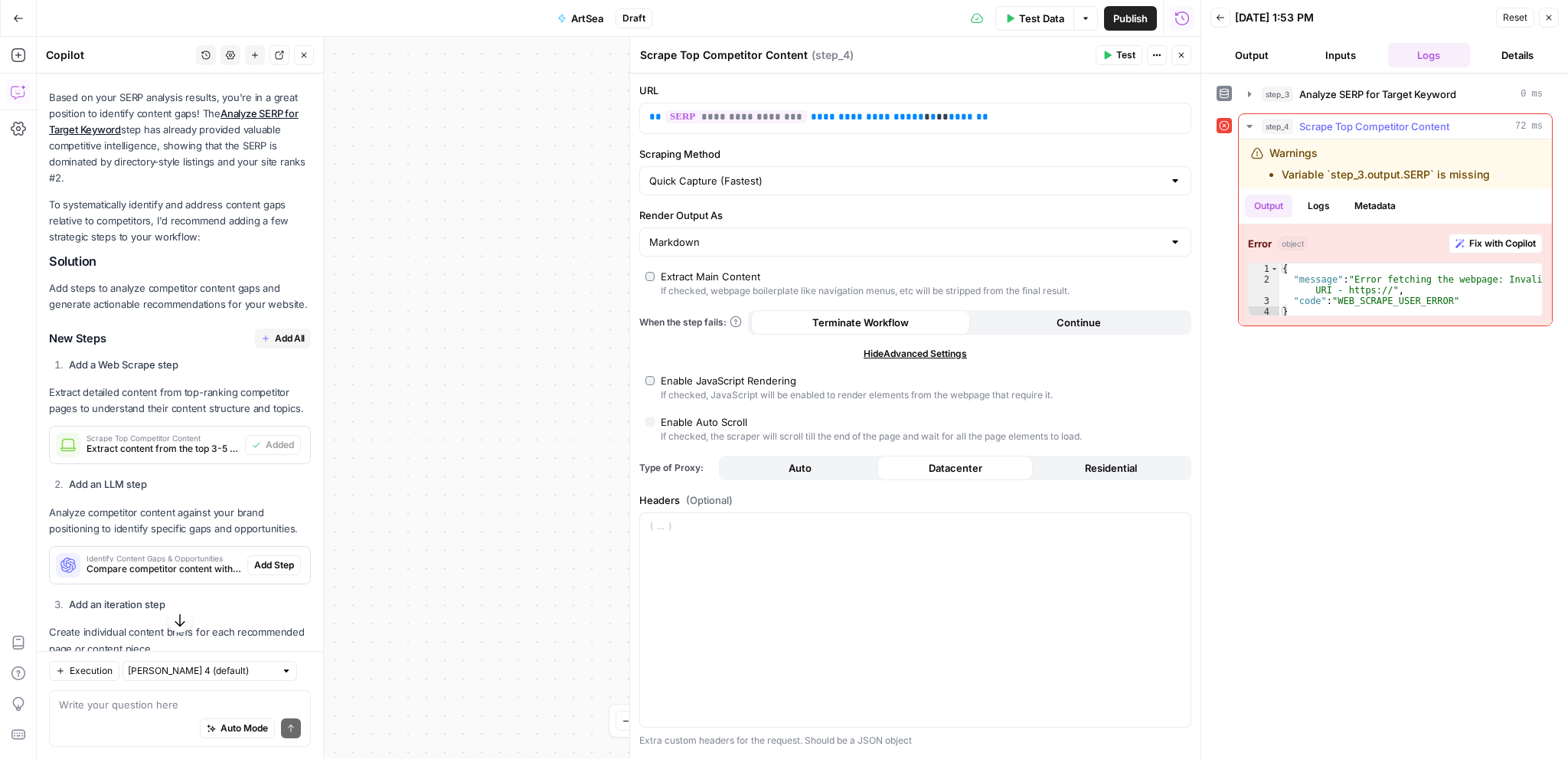
click at [1495, 242] on span "Fix with Copilot" at bounding box center [1502, 243] width 66 height 14
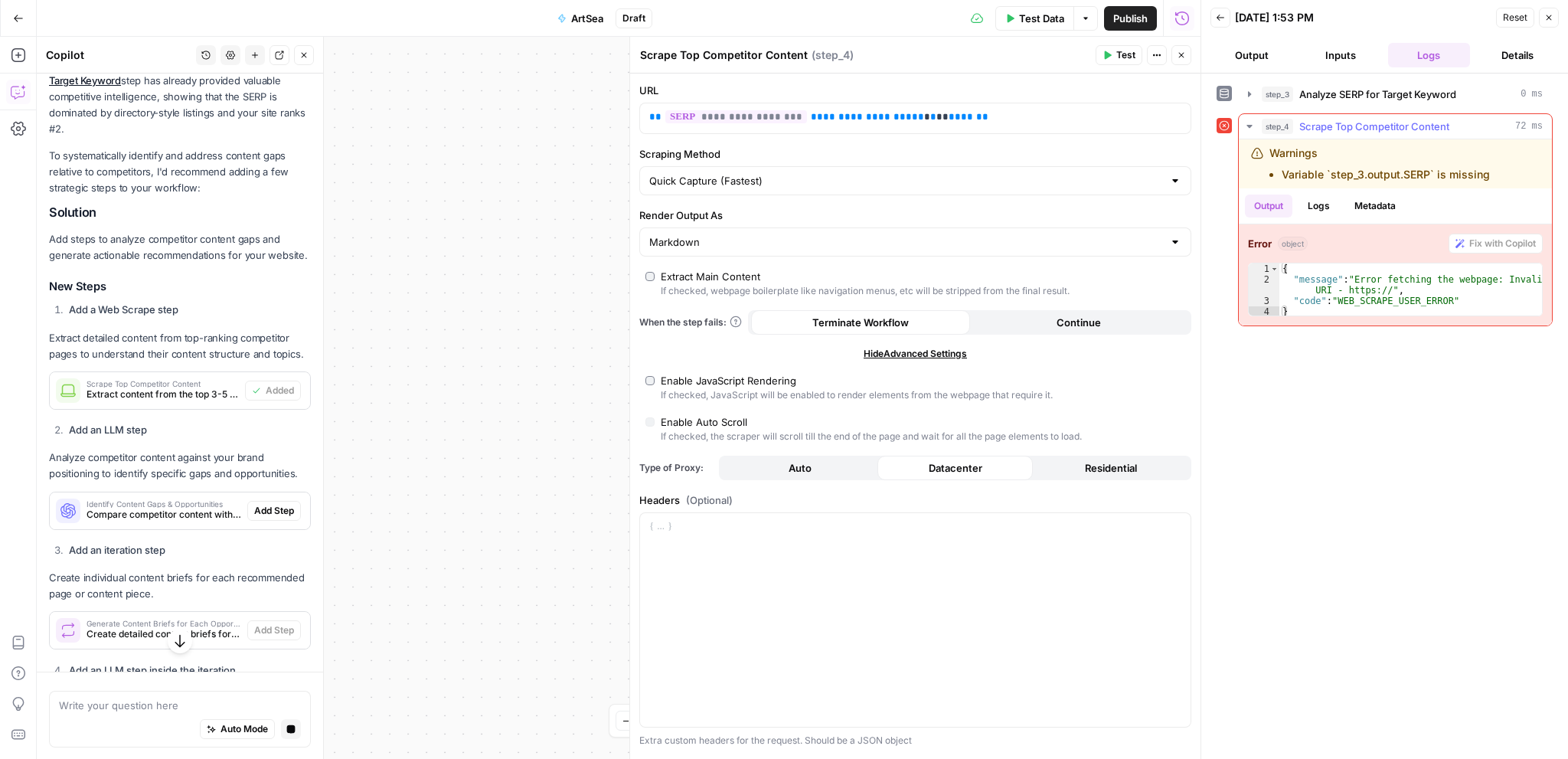
scroll to position [735, 0]
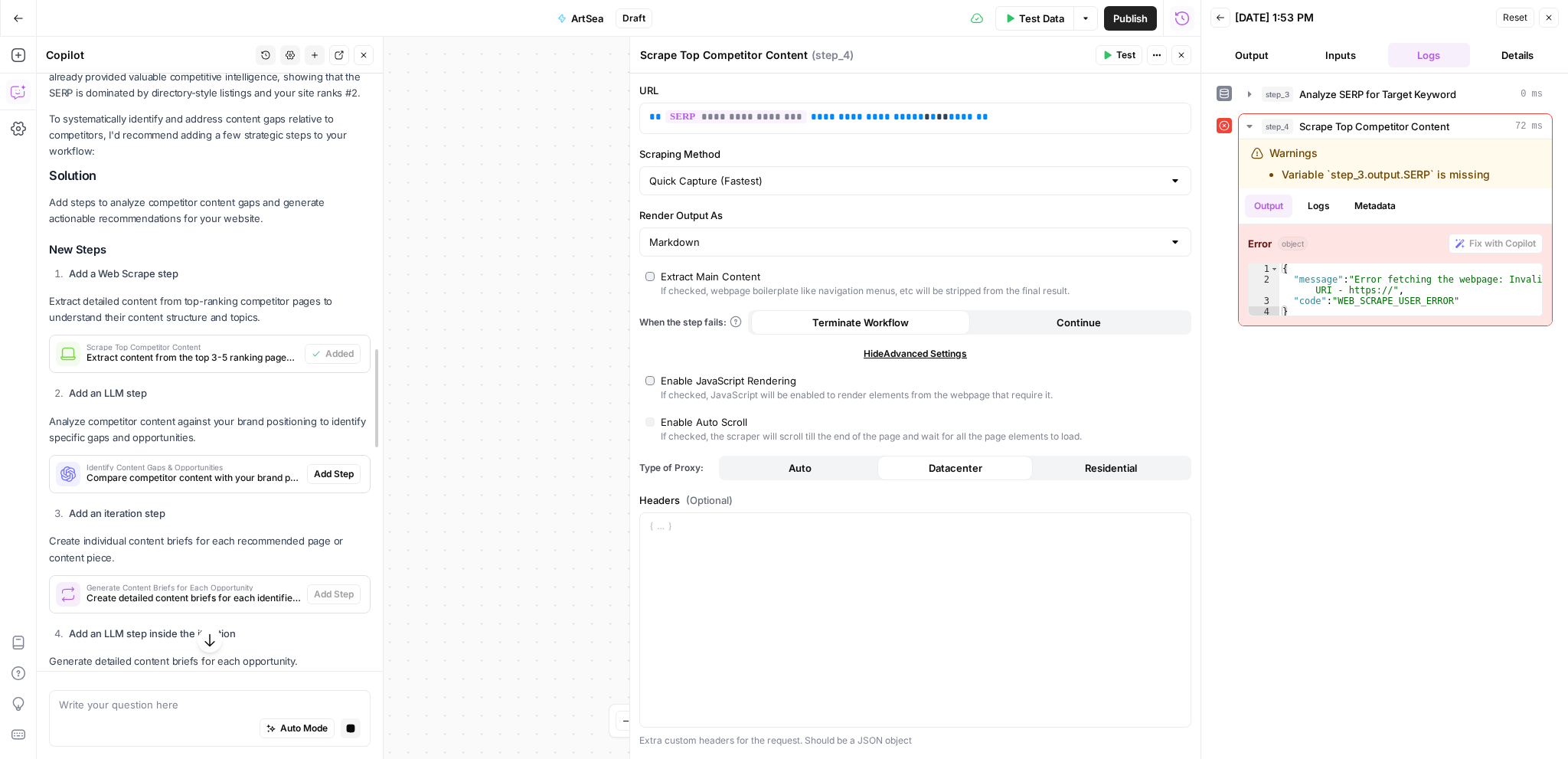
drag, startPoint x: 317, startPoint y: 424, endPoint x: 346, endPoint y: 506, distance: 87.0
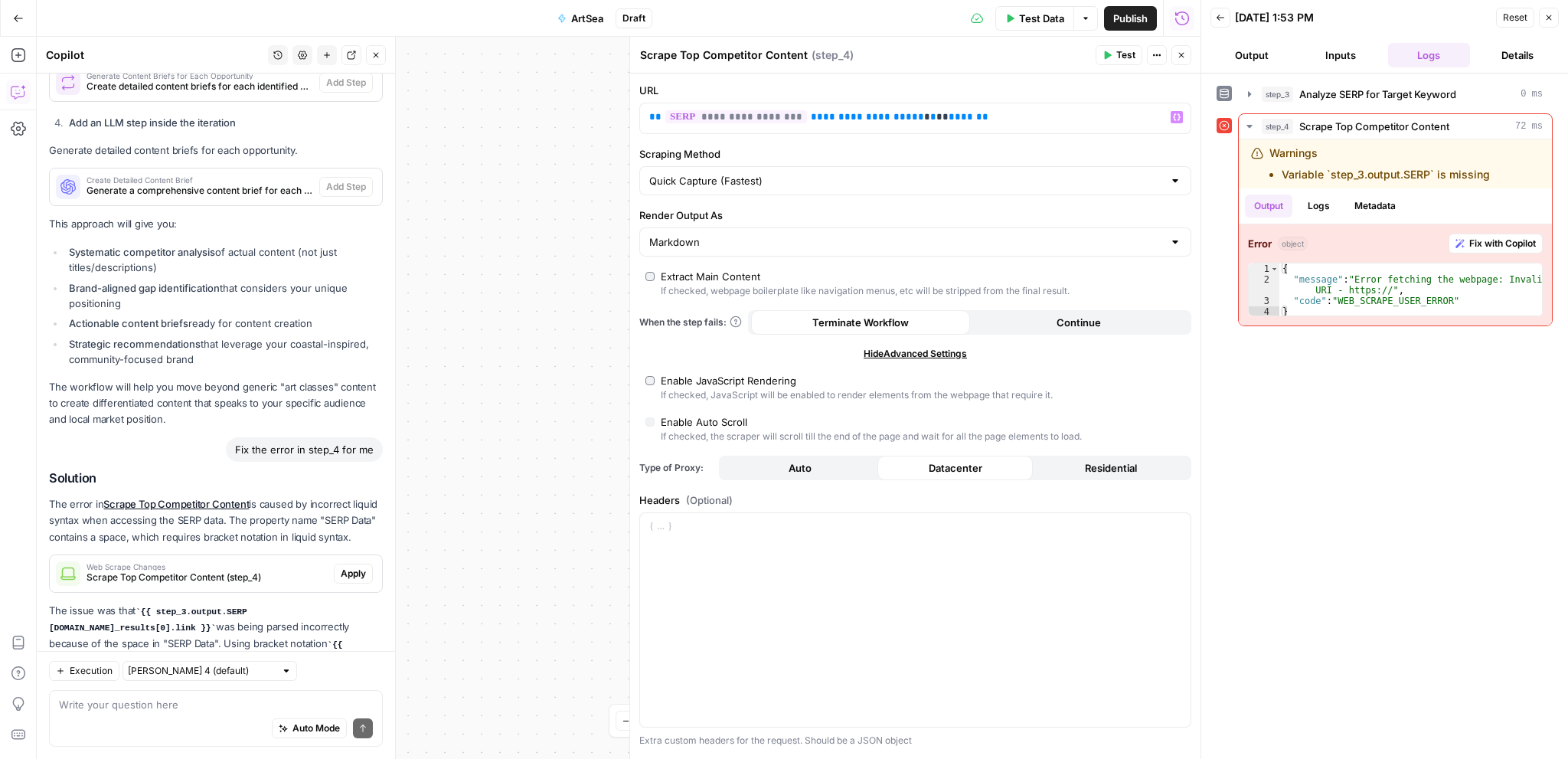
scroll to position [1332, 0]
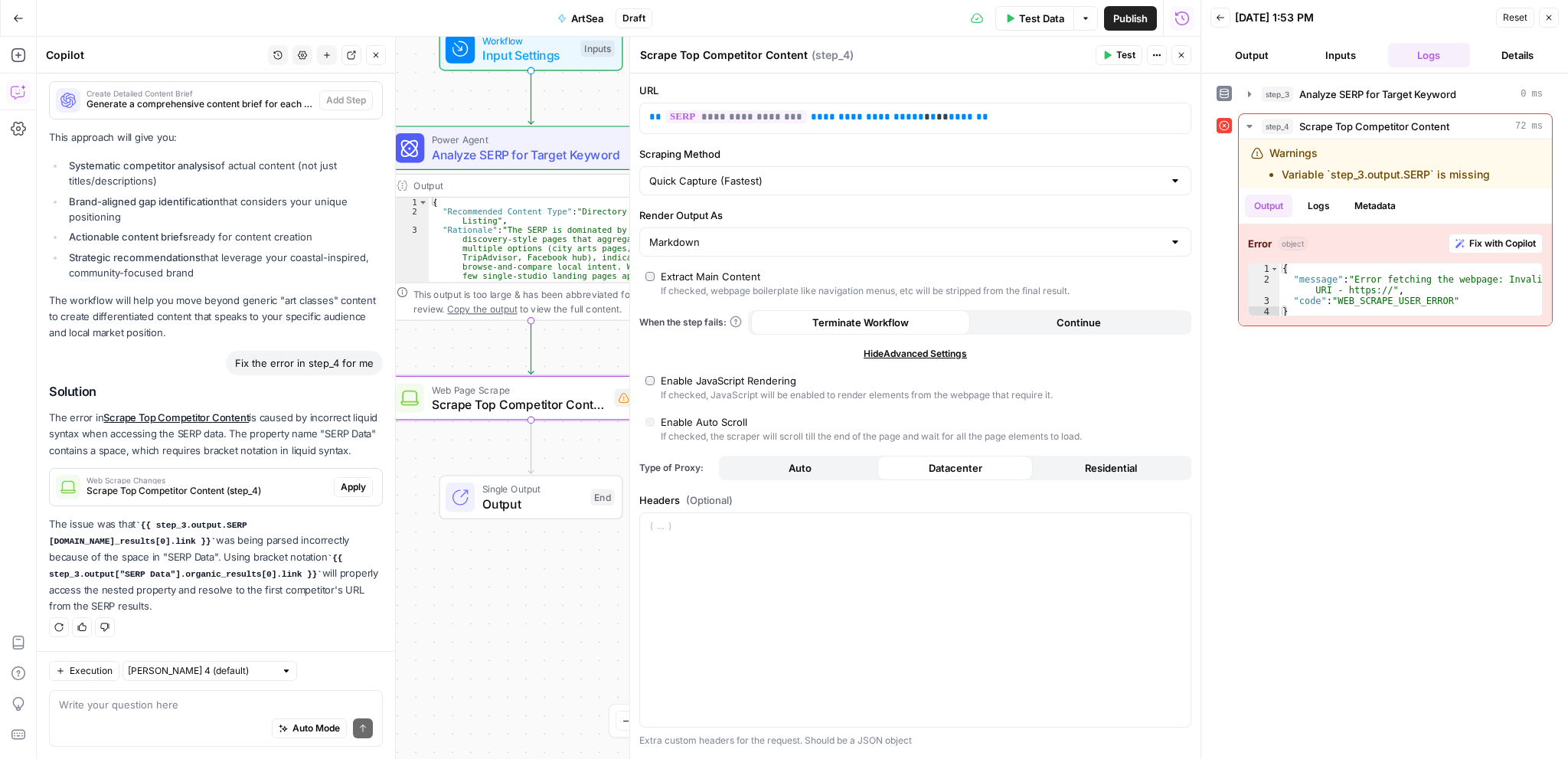
click at [341, 486] on span "Apply" at bounding box center [354, 486] width 25 height 14
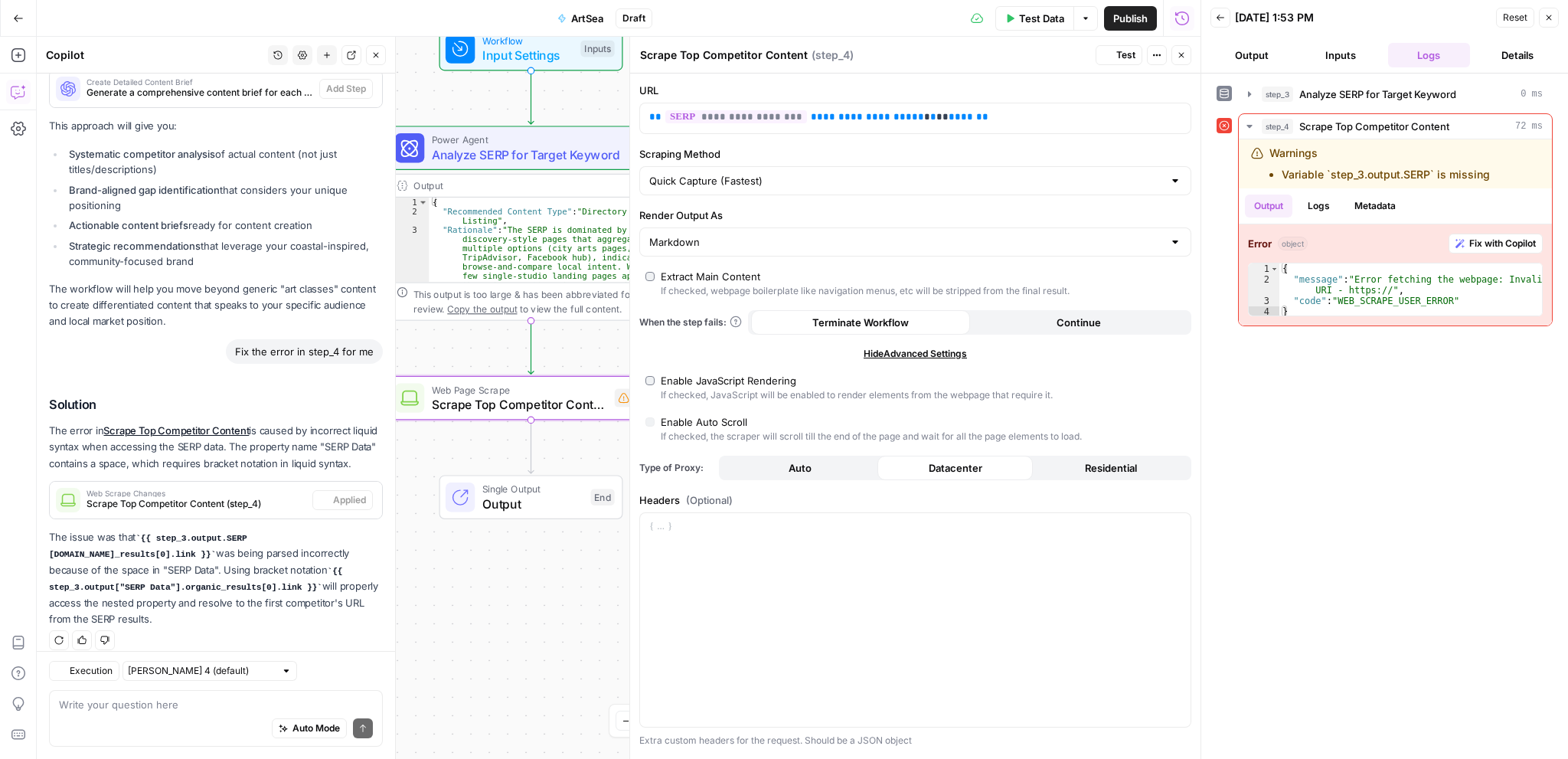
scroll to position [1357, 0]
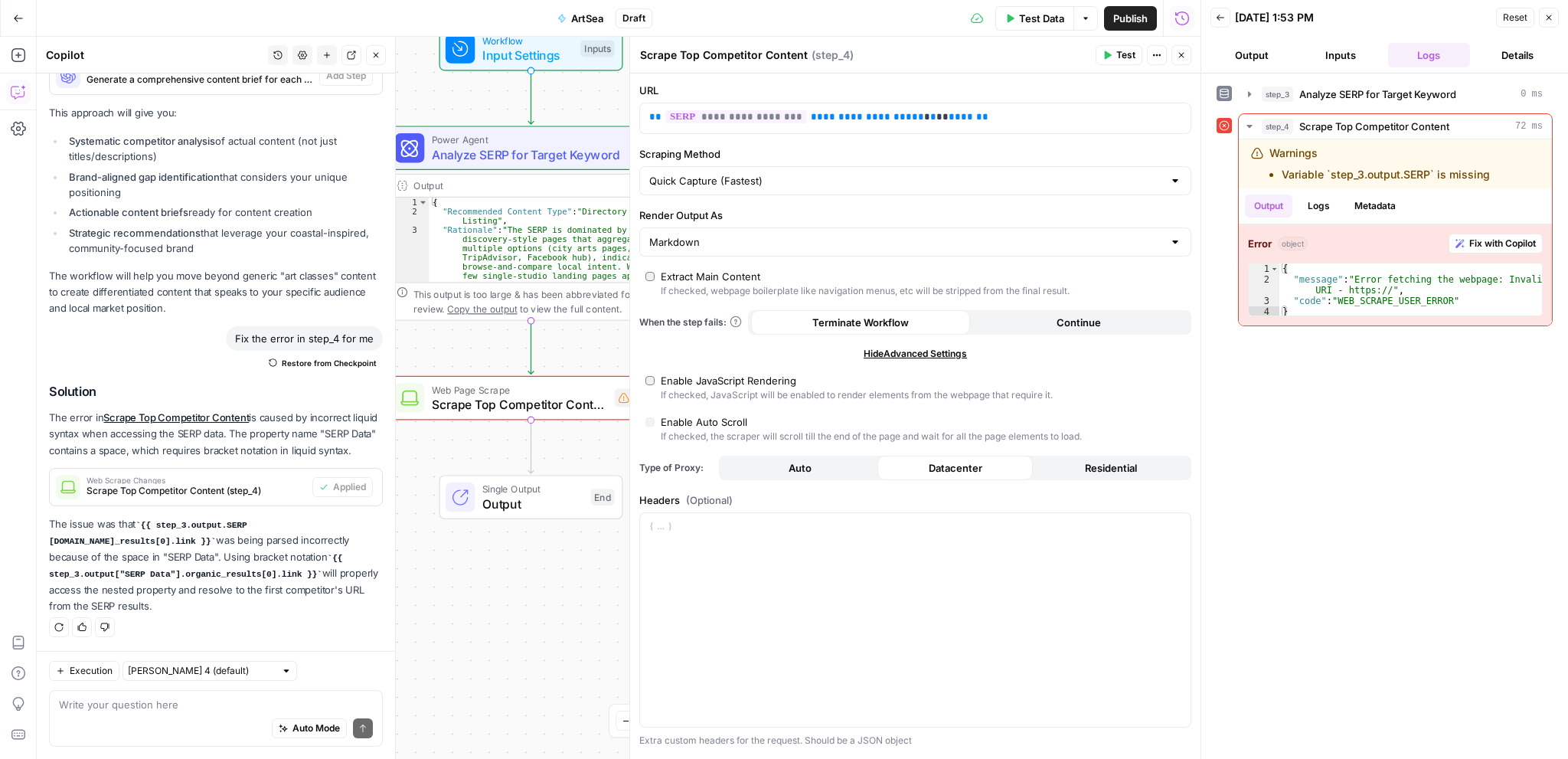
click at [1123, 58] on span "Test" at bounding box center [1125, 54] width 19 height 14
click at [546, 404] on span "Scrape Top Competitor Content" at bounding box center [519, 404] width 175 height 18
click at [1550, 16] on icon "button" at bounding box center [1549, 18] width 5 height 5
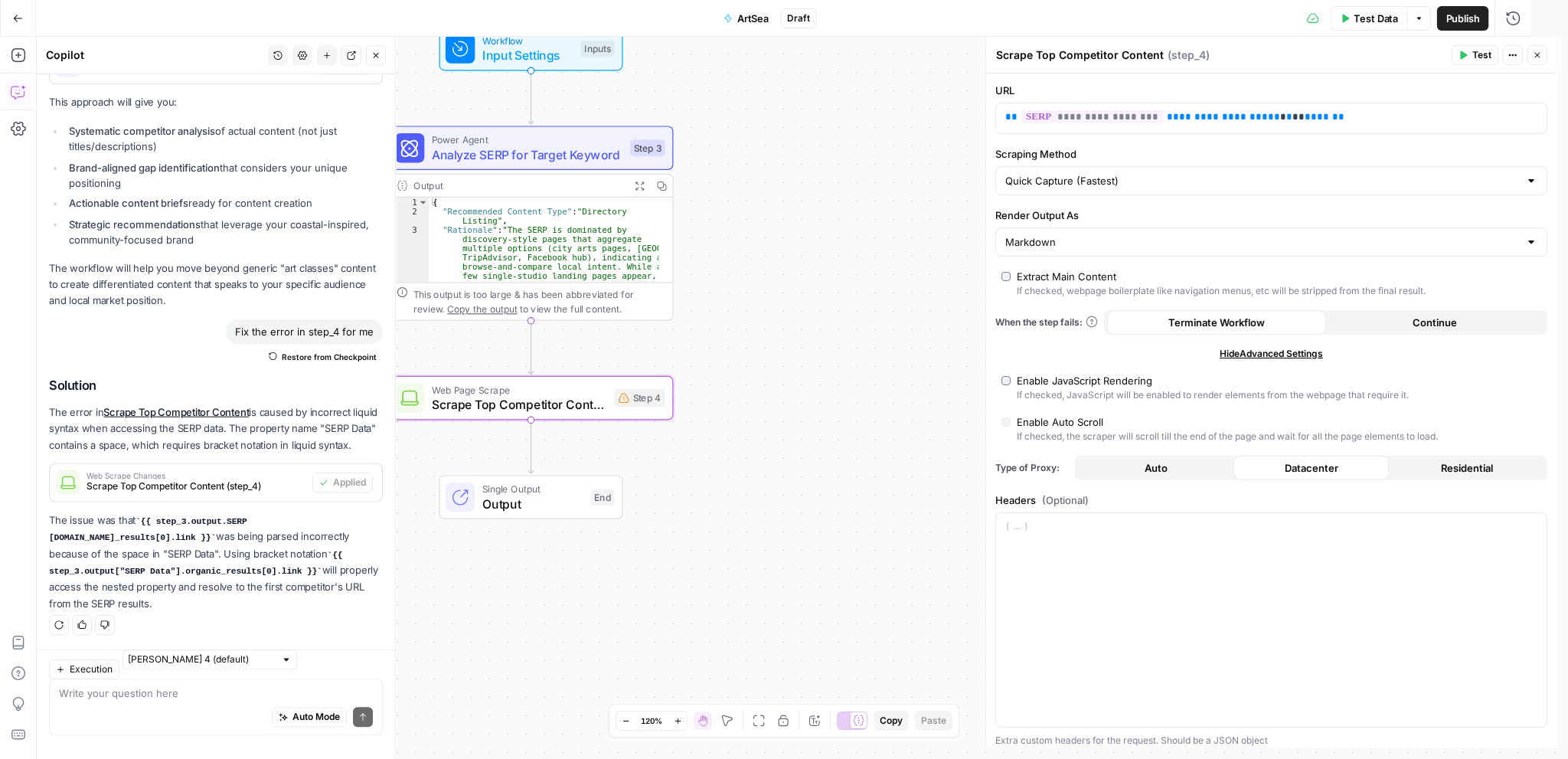
scroll to position [1357, 0]
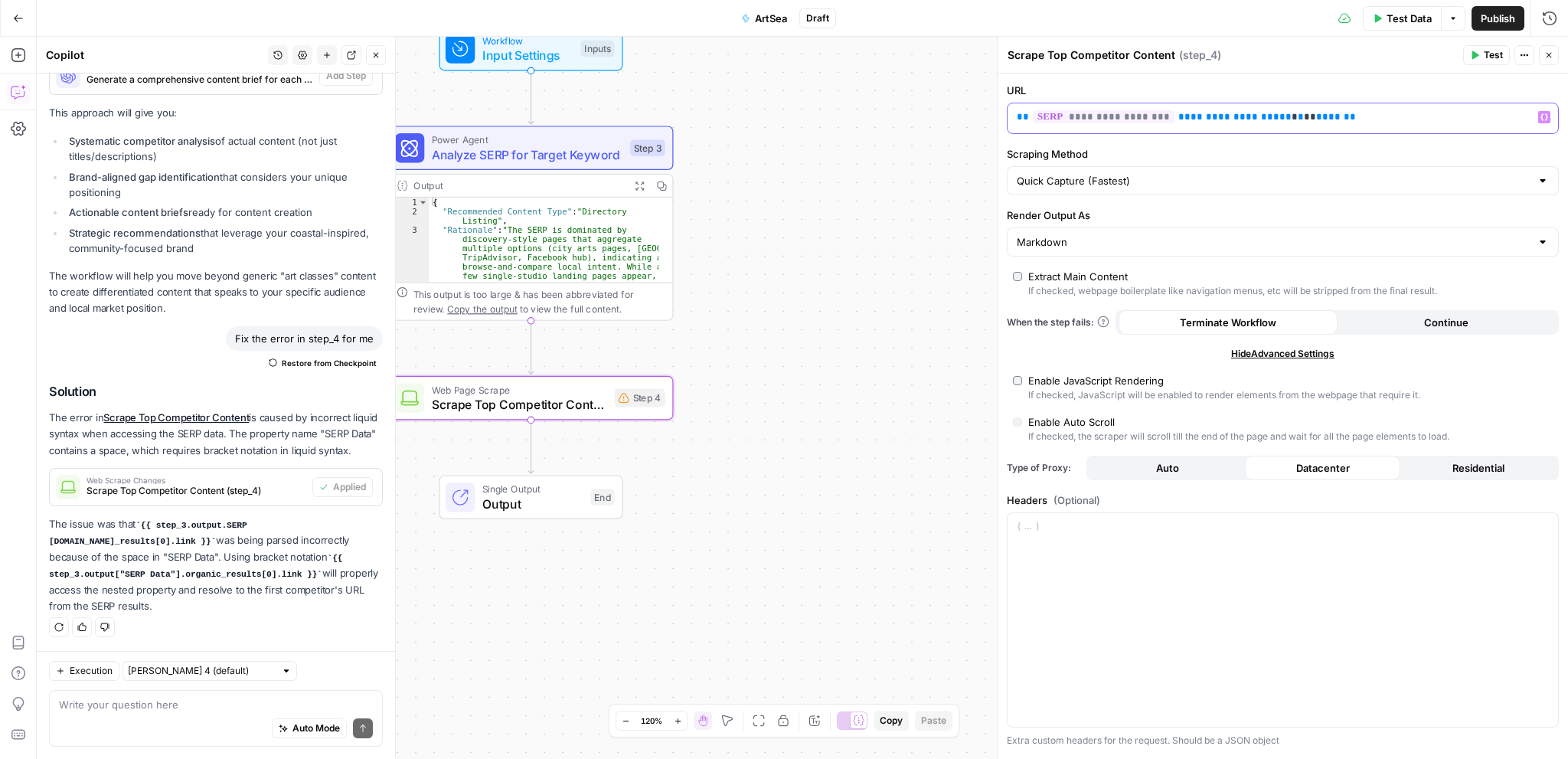
click at [1222, 115] on span "**********" at bounding box center [1234, 116] width 113 height 10
click at [1176, 180] on input "Scraping Method" at bounding box center [1273, 180] width 513 height 15
type input "Quick Capture (Fastest)"
click at [929, 208] on div "Workflow Input Settings Inputs Power Agent Analyze SERP for Target Keyword Step…" at bounding box center [803, 398] width 1531 height 722
click at [1117, 238] on input "Render Output As" at bounding box center [1273, 241] width 513 height 15
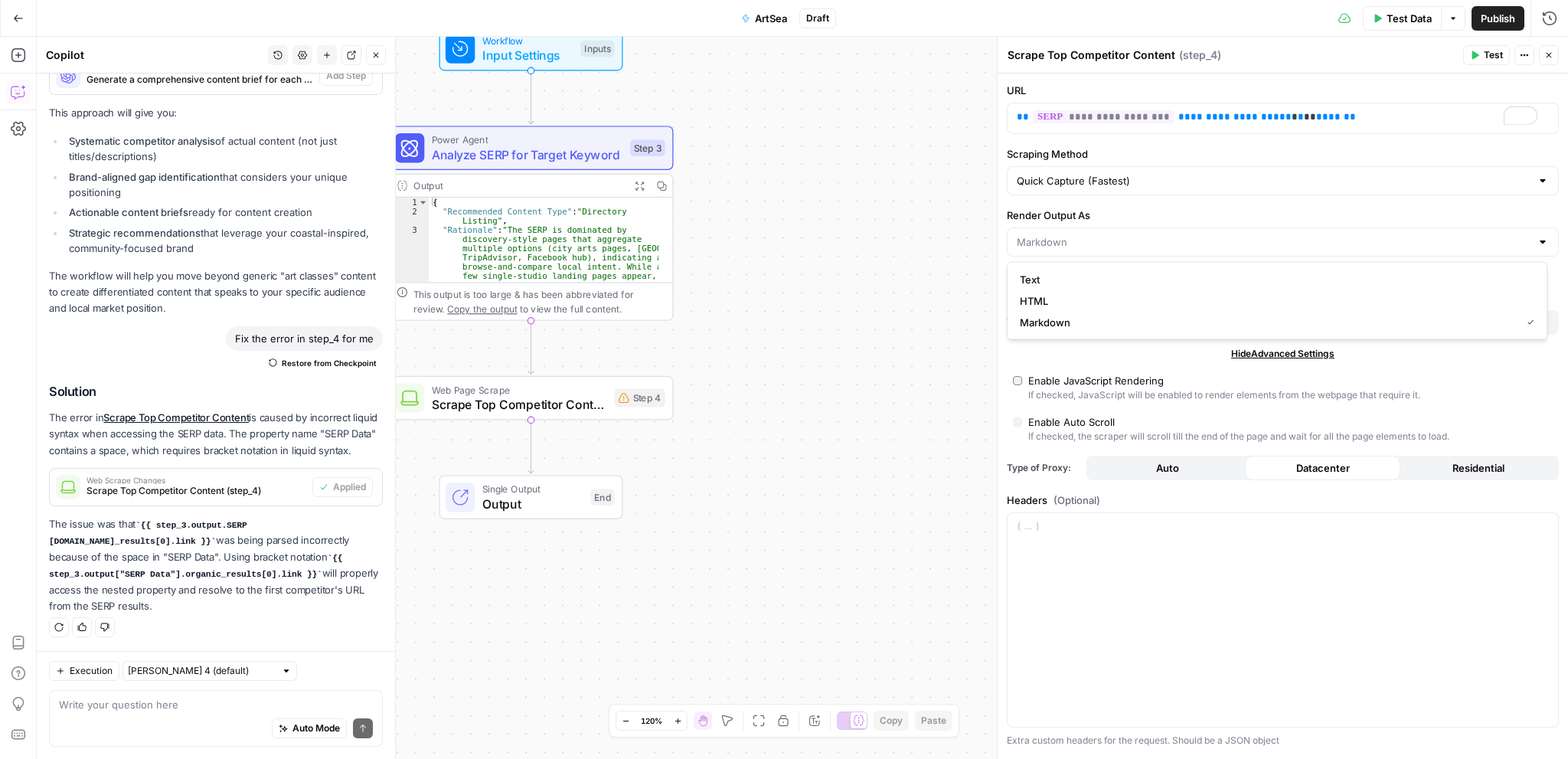
type input "Markdown"
click at [911, 250] on div "Workflow Input Settings Inputs Power Agent Analyze SERP for Target Keyword Step…" at bounding box center [803, 398] width 1531 height 722
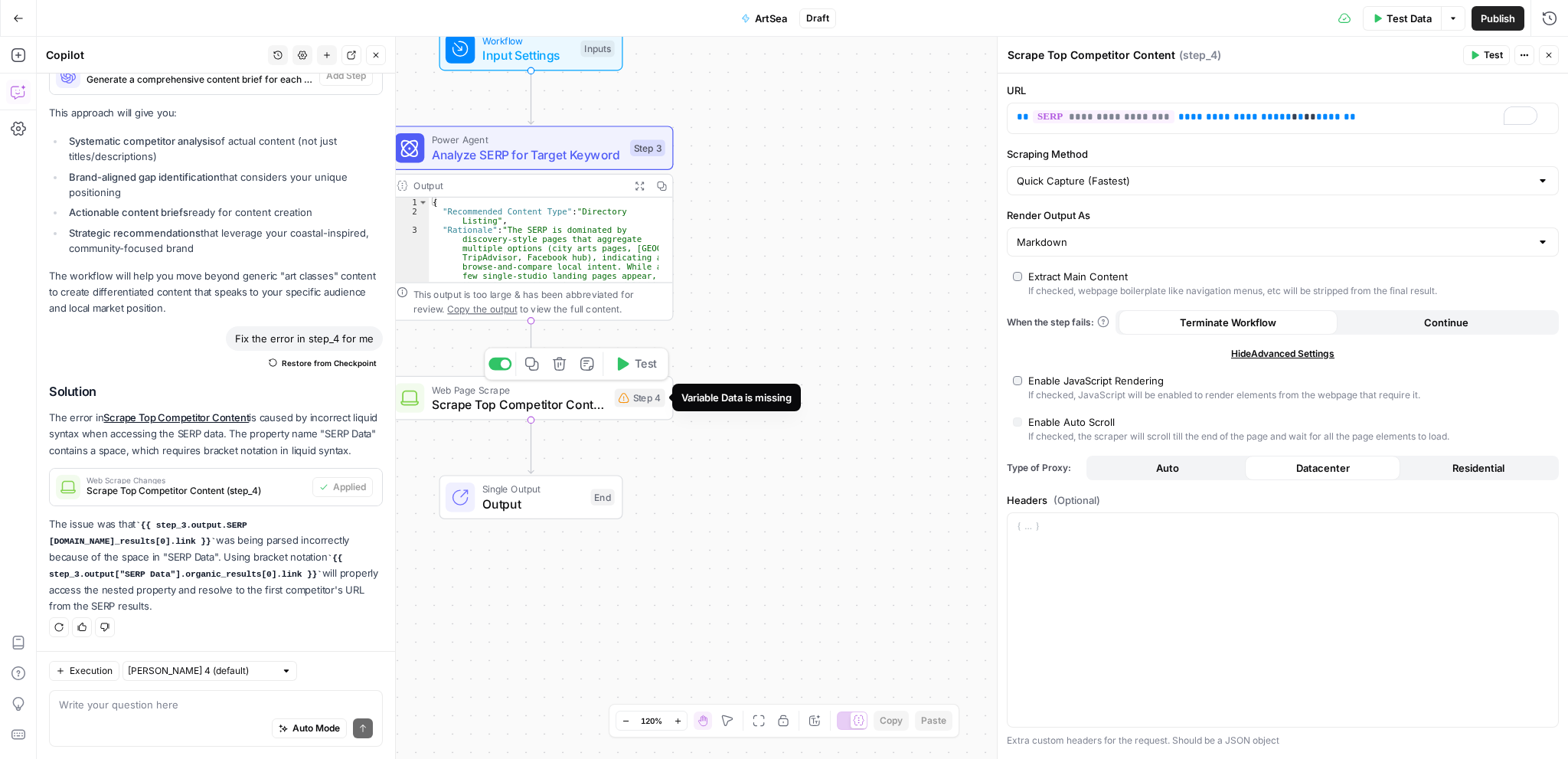
click at [646, 406] on div "Web Page Scrape Scrape Top Competitor Content Step 4 Copy step Delete step Add …" at bounding box center [531, 397] width 270 height 32
click at [567, 410] on span "Scrape Top Competitor Content" at bounding box center [519, 404] width 175 height 18
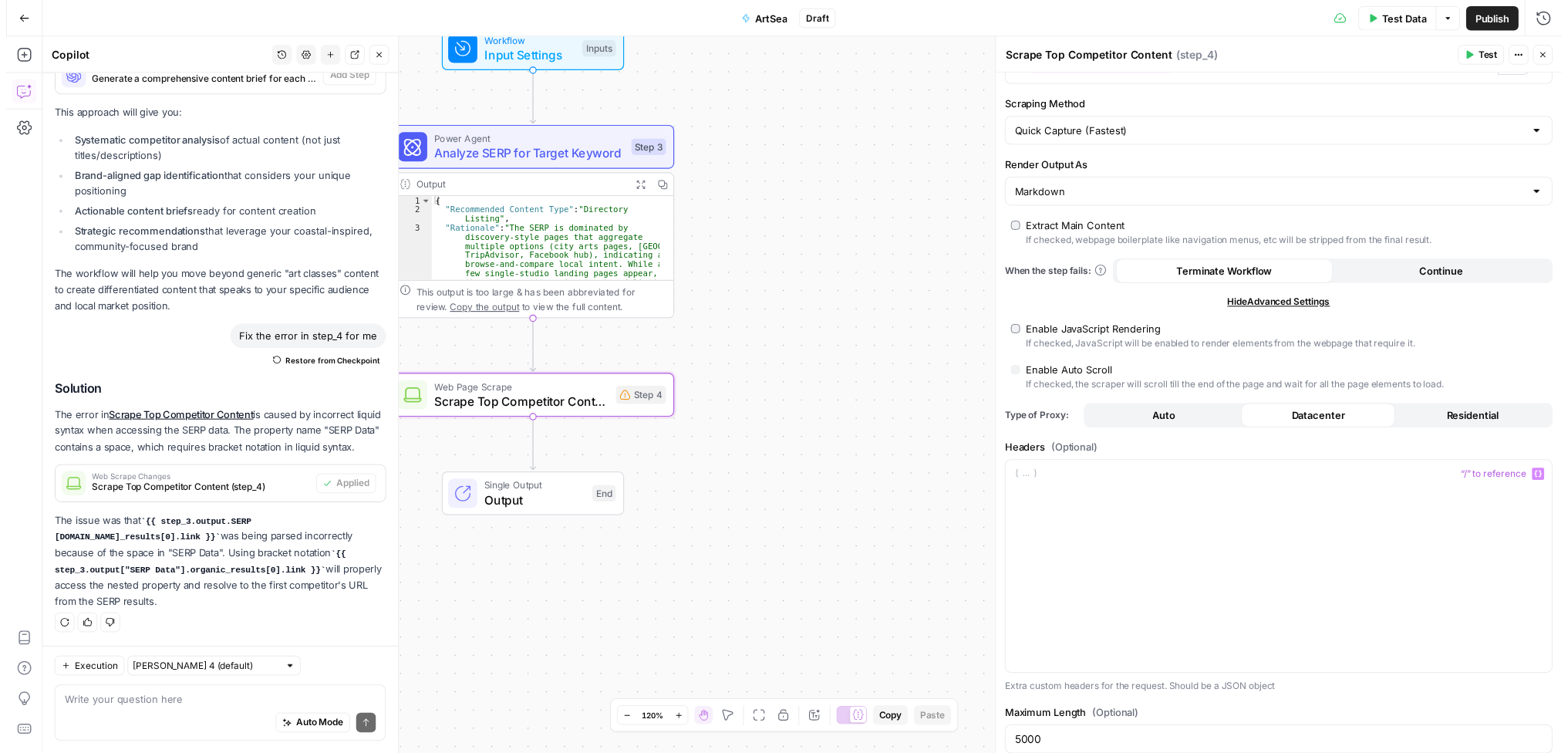
scroll to position [0, 0]
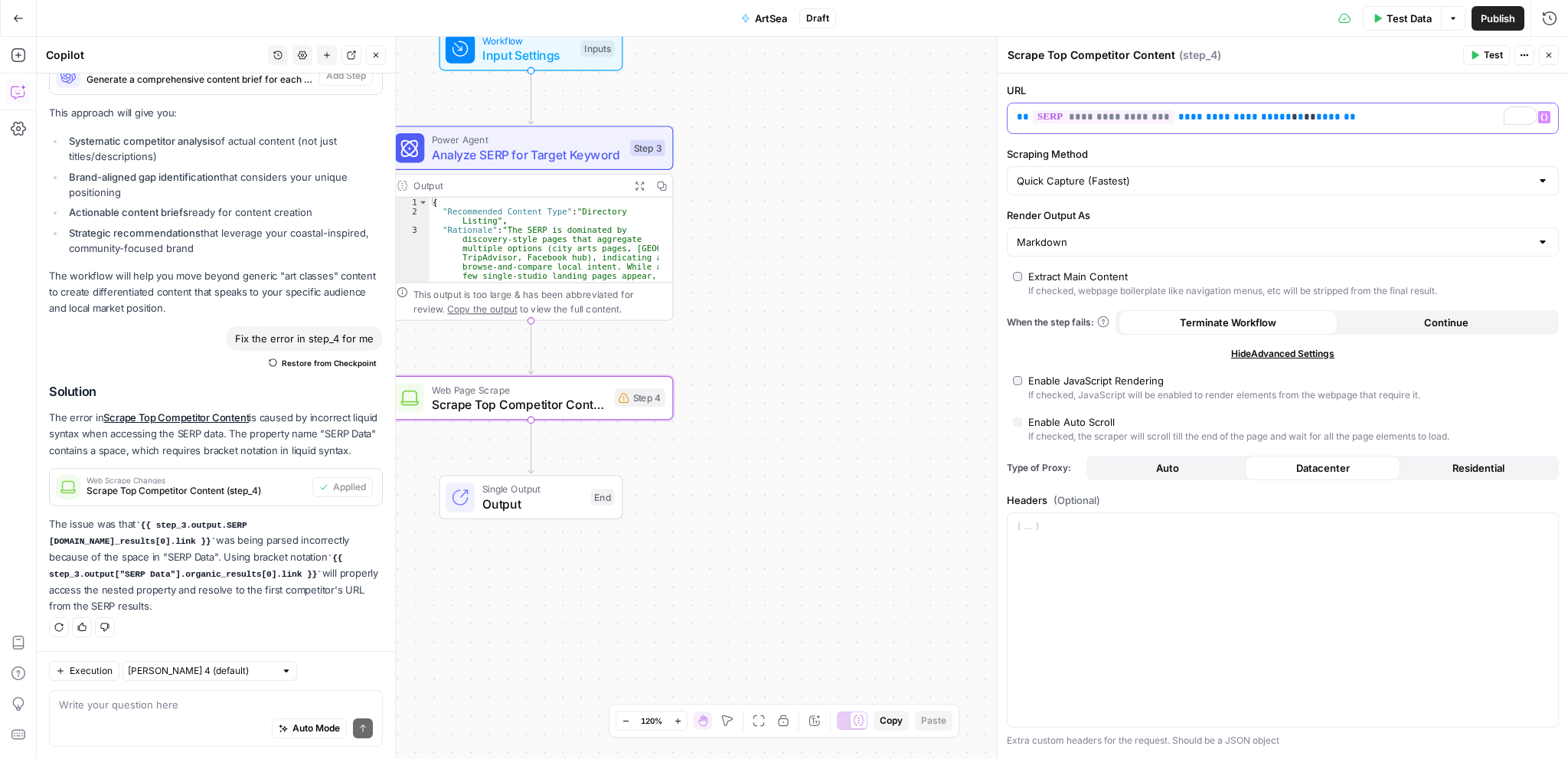
click at [1198, 116] on span "**********" at bounding box center [1234, 116] width 113 height 10
click at [1117, 115] on span "**********" at bounding box center [1104, 117] width 141 height 13
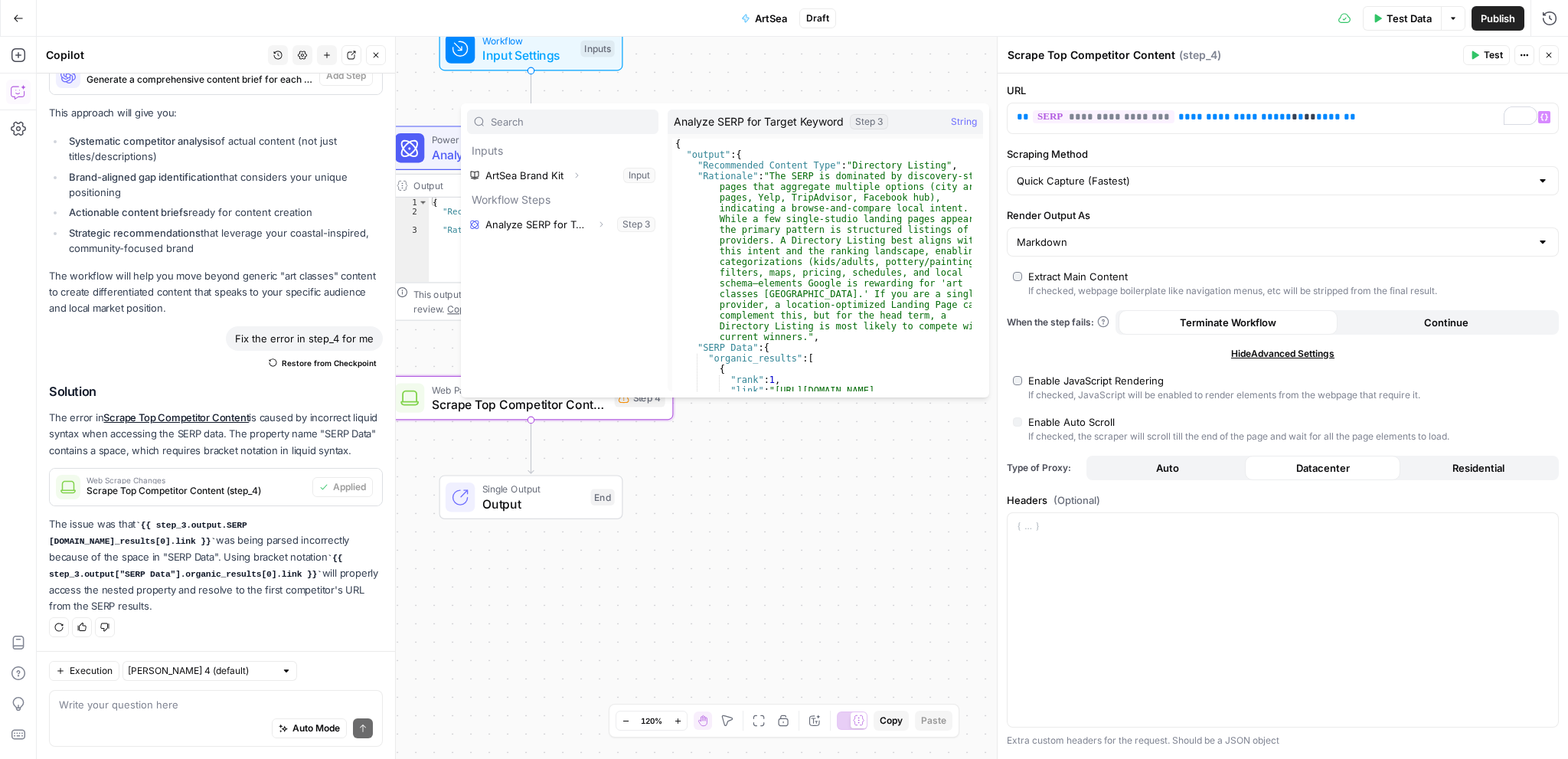
click at [706, 548] on div "Workflow Input Settings Inputs Power Agent Analyze SERP for Target Keyword Step…" at bounding box center [803, 398] width 1531 height 722
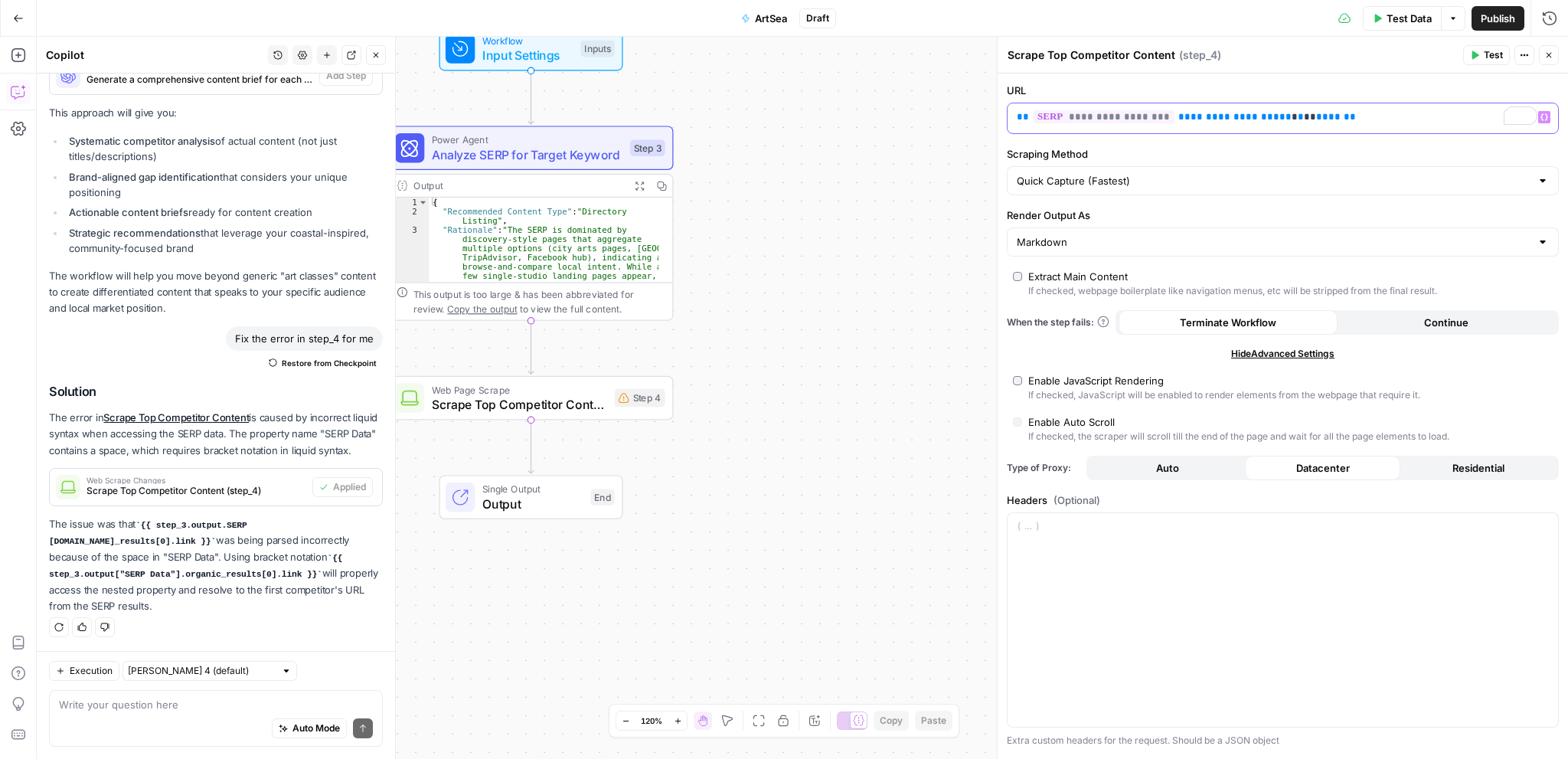
click at [1213, 113] on span "**********" at bounding box center [1234, 116] width 113 height 10
click at [1213, 112] on span "**********" at bounding box center [1234, 116] width 113 height 10
click at [1298, 119] on span "*" at bounding box center [1300, 116] width 6 height 10
click at [1300, 118] on p "**********" at bounding box center [1264, 117] width 496 height 15
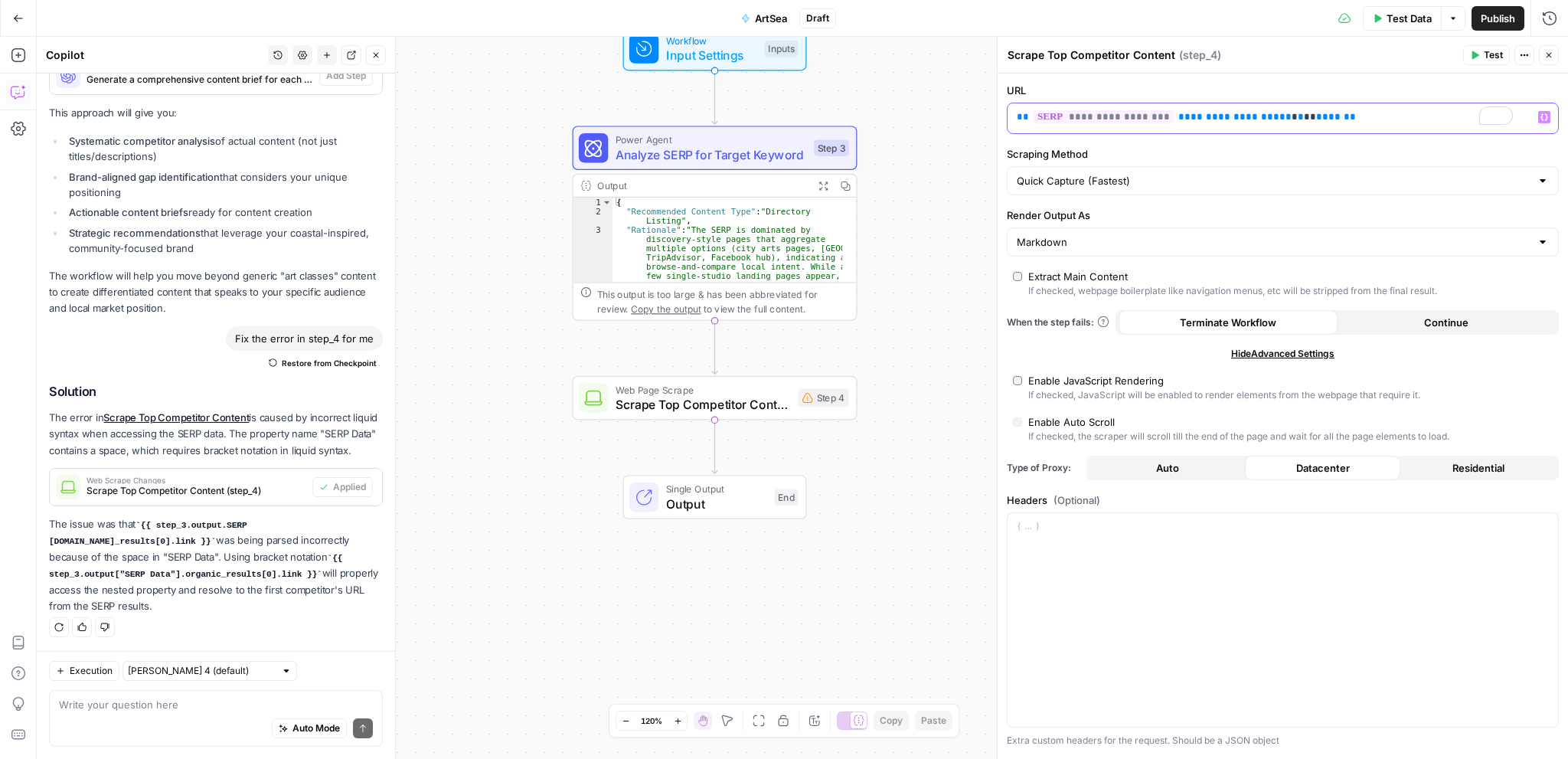
click at [1178, 119] on span "**********" at bounding box center [1234, 116] width 113 height 10
drag, startPoint x: 331, startPoint y: 559, endPoint x: 294, endPoint y: 576, distance: 40.7
click at [294, 576] on code "{{ step_3.output["SERP Data"].organic_results[0].link }}" at bounding box center [195, 566] width 293 height 25
copy code "{{ step_3.output["SERP Data"].organic_results[0].link }}"
click at [1330, 125] on div "**********" at bounding box center [1271, 118] width 526 height 30
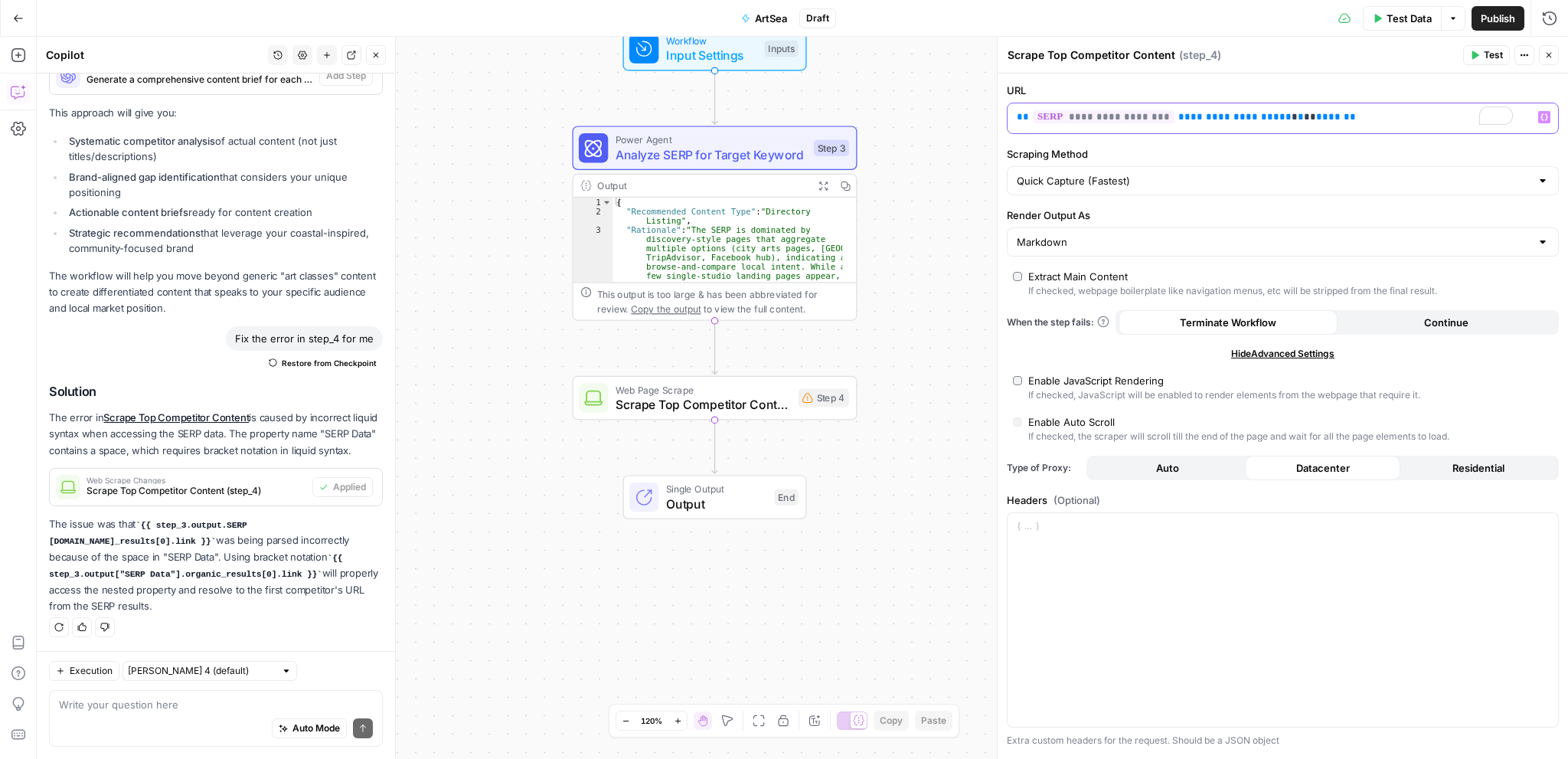
click at [1330, 125] on div "**********" at bounding box center [1271, 118] width 526 height 30
click at [1480, 53] on button "Test" at bounding box center [1485, 55] width 46 height 20
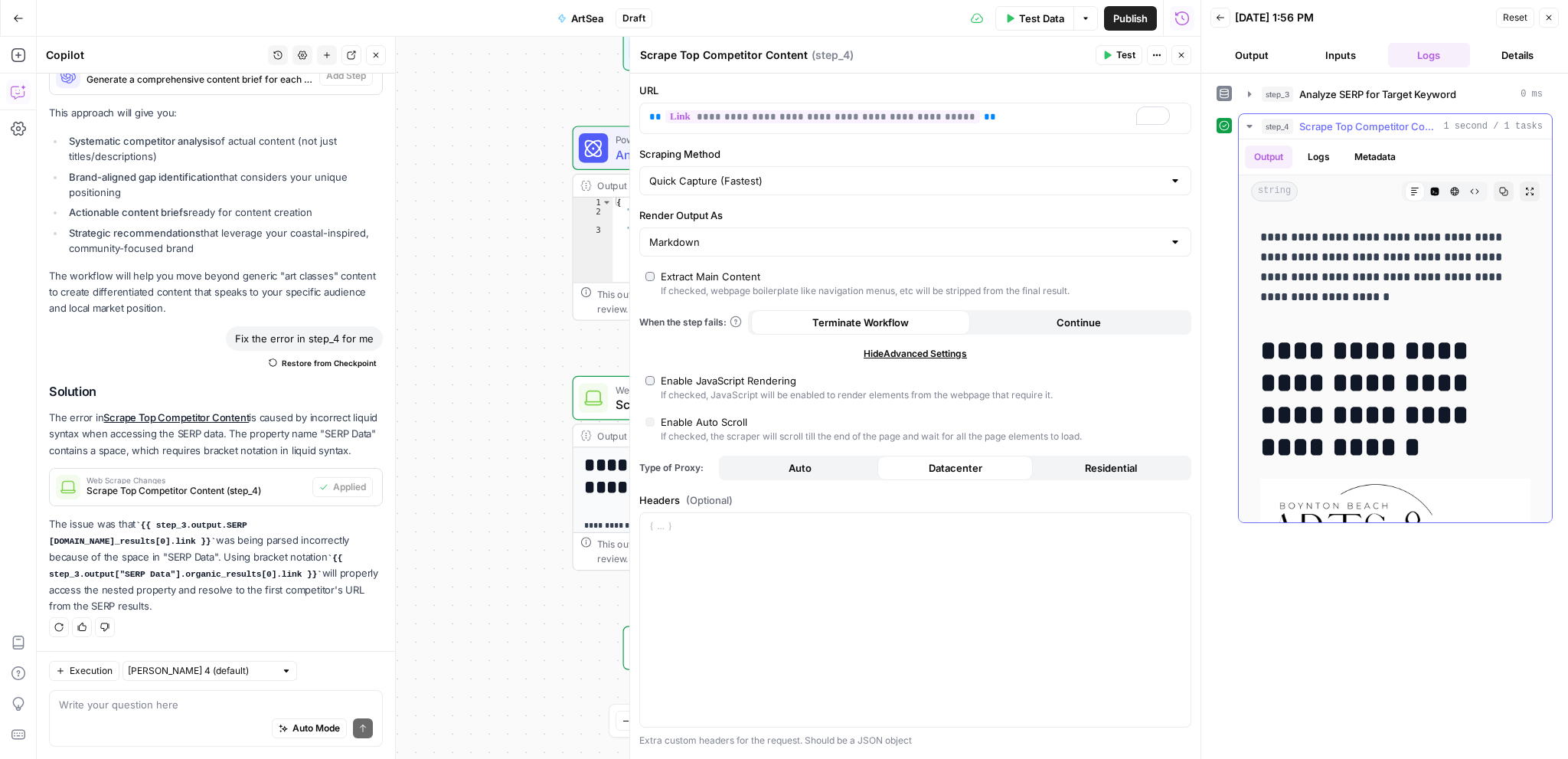
scroll to position [1531, 0]
click at [1182, 59] on icon "button" at bounding box center [1182, 55] width 9 height 9
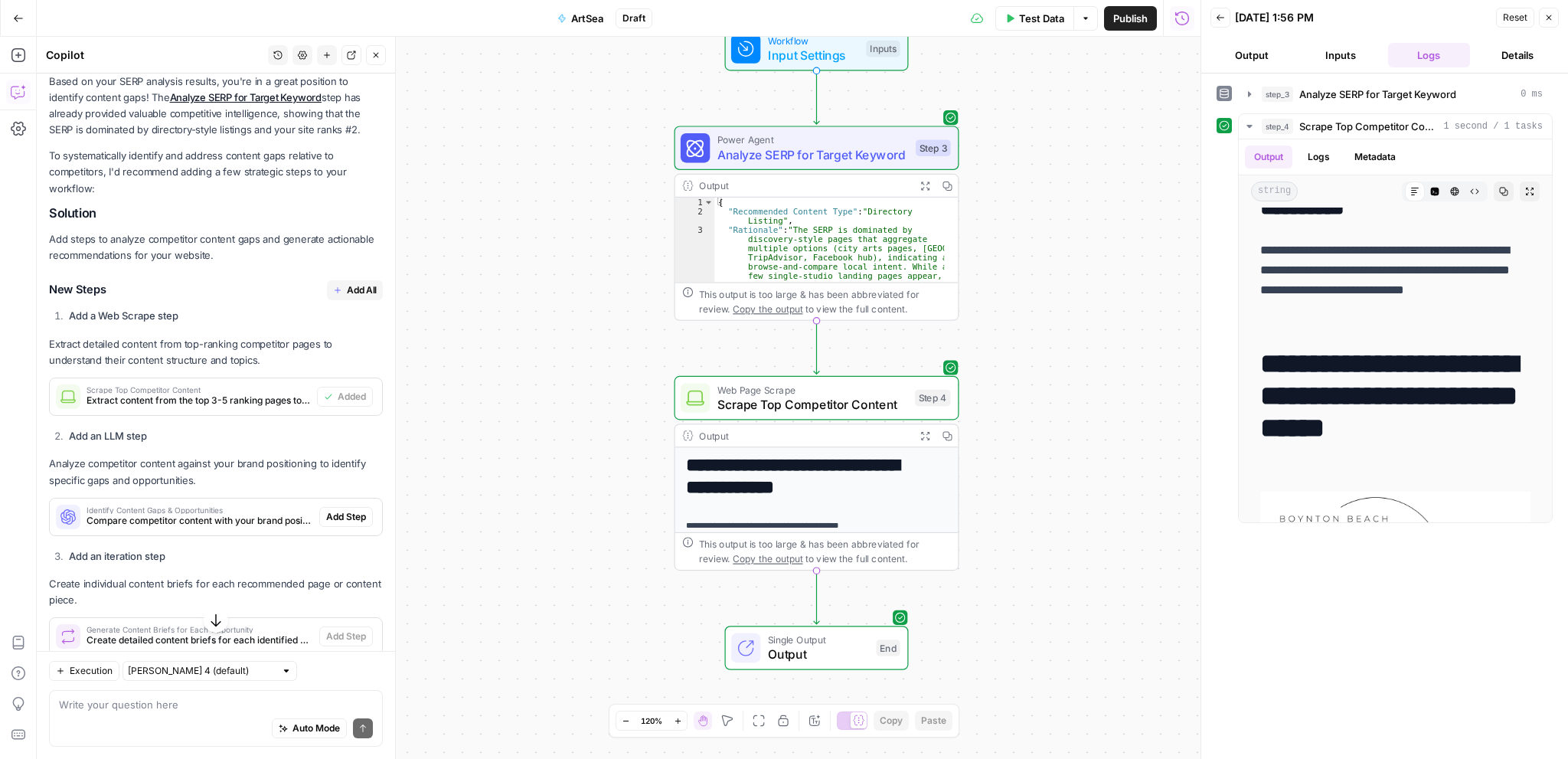
scroll to position [689, 0]
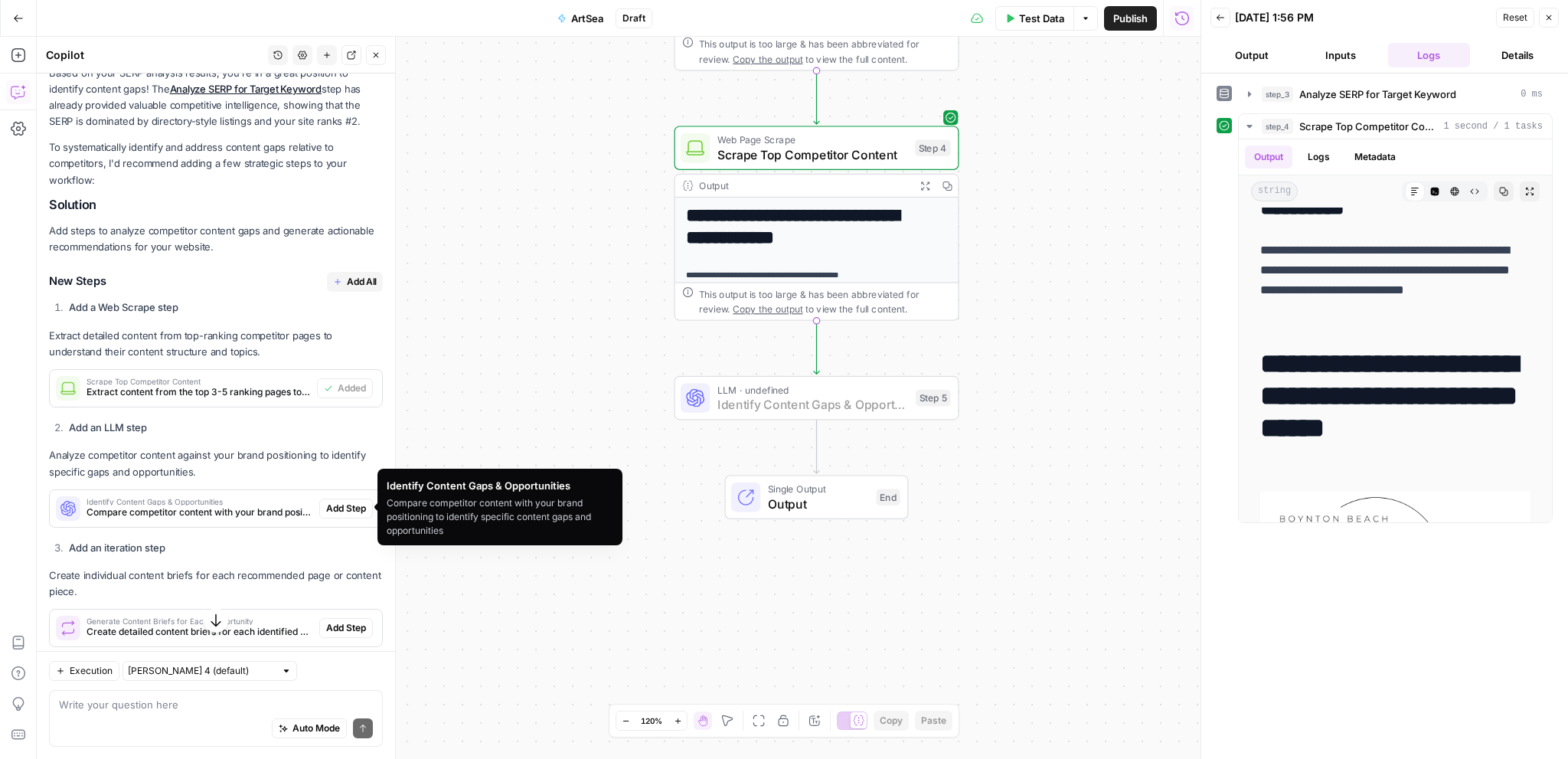
click at [336, 509] on span "Add Step" at bounding box center [346, 508] width 40 height 14
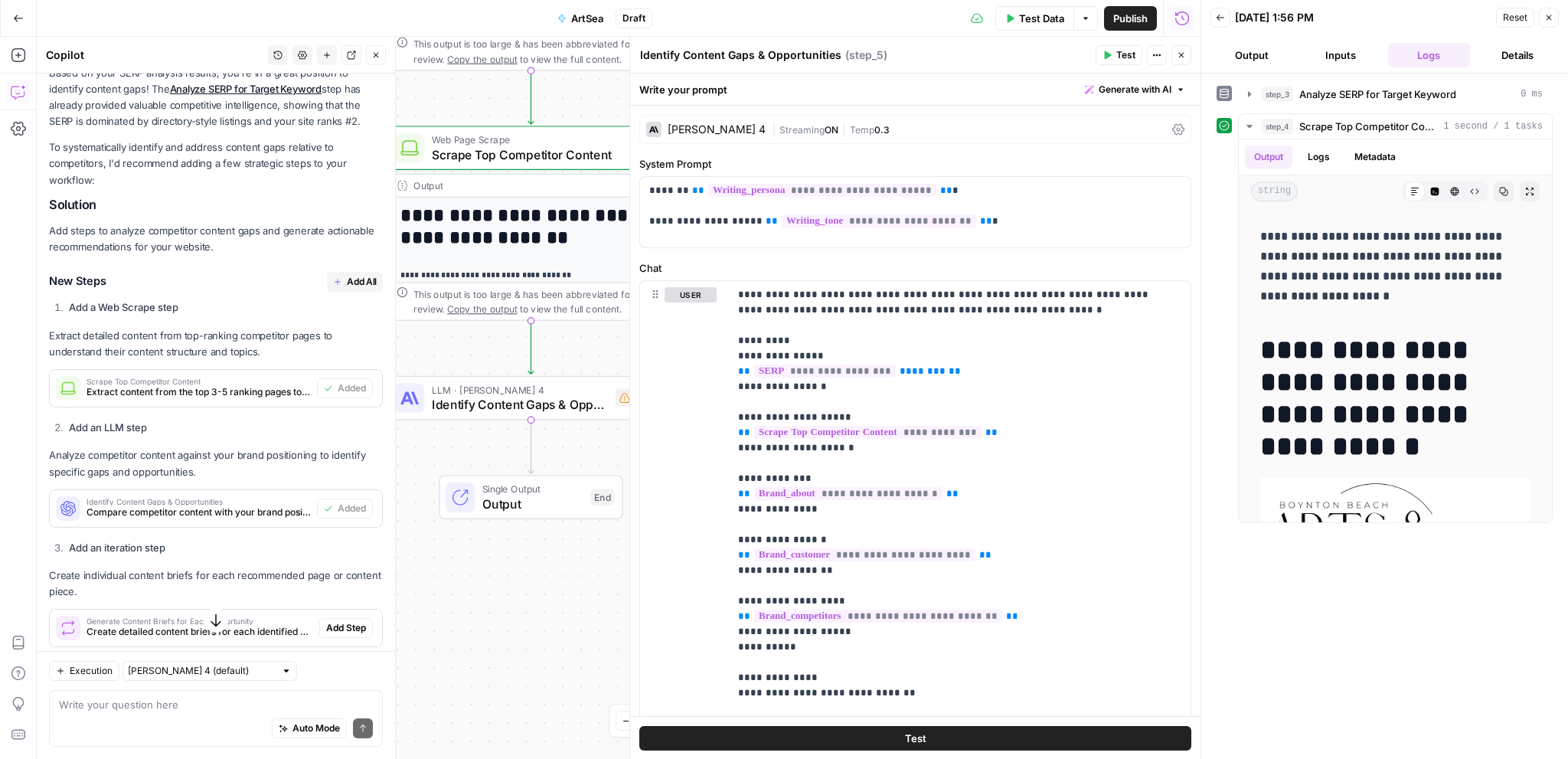
click at [905, 742] on span "Test" at bounding box center [916, 737] width 22 height 15
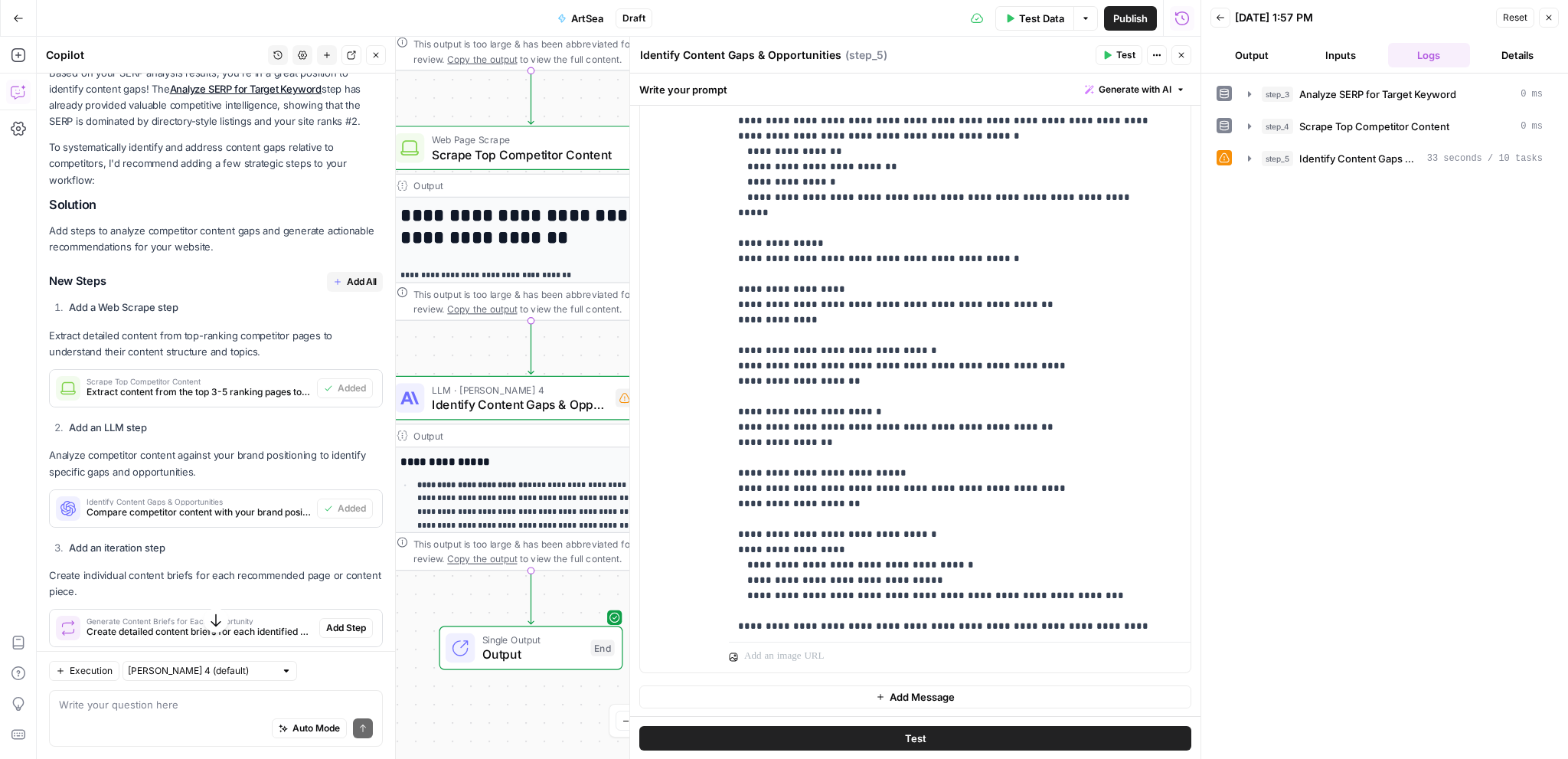
scroll to position [613, 0]
click at [1352, 160] on span "Identify Content Gaps & Opportunities" at bounding box center [1360, 158] width 122 height 15
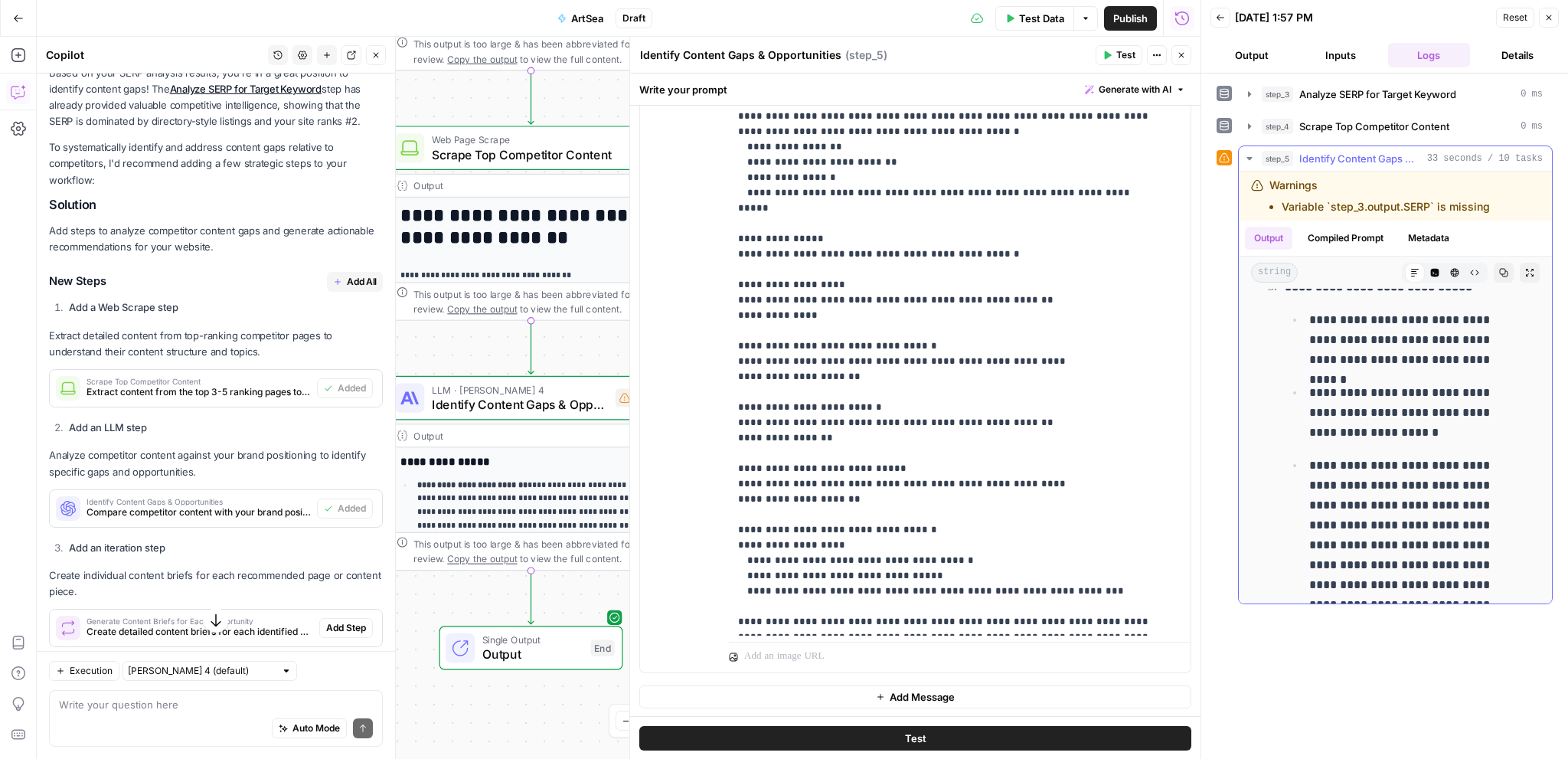
scroll to position [3445, 0]
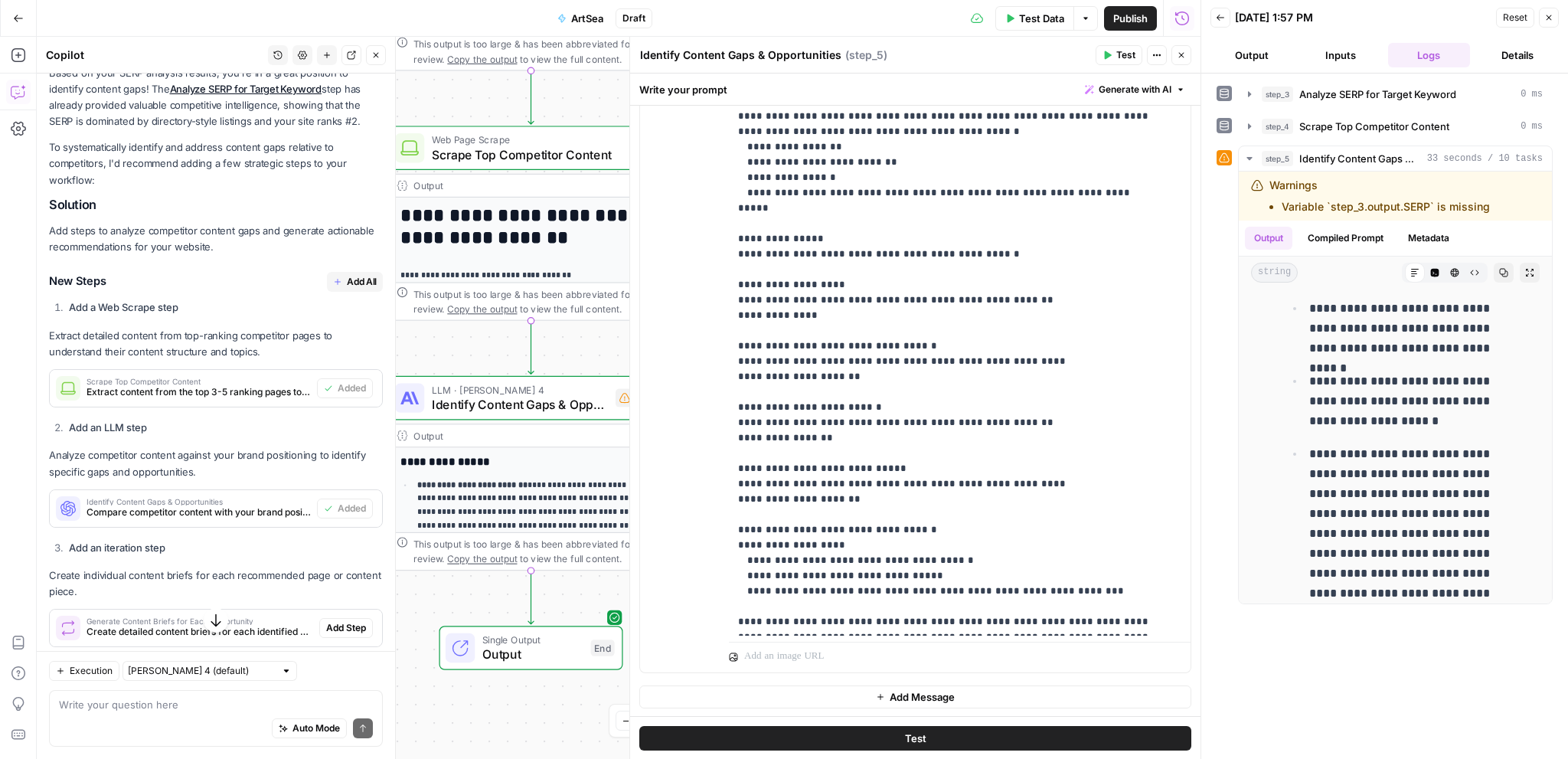
click at [1182, 56] on icon "button" at bounding box center [1182, 55] width 9 height 9
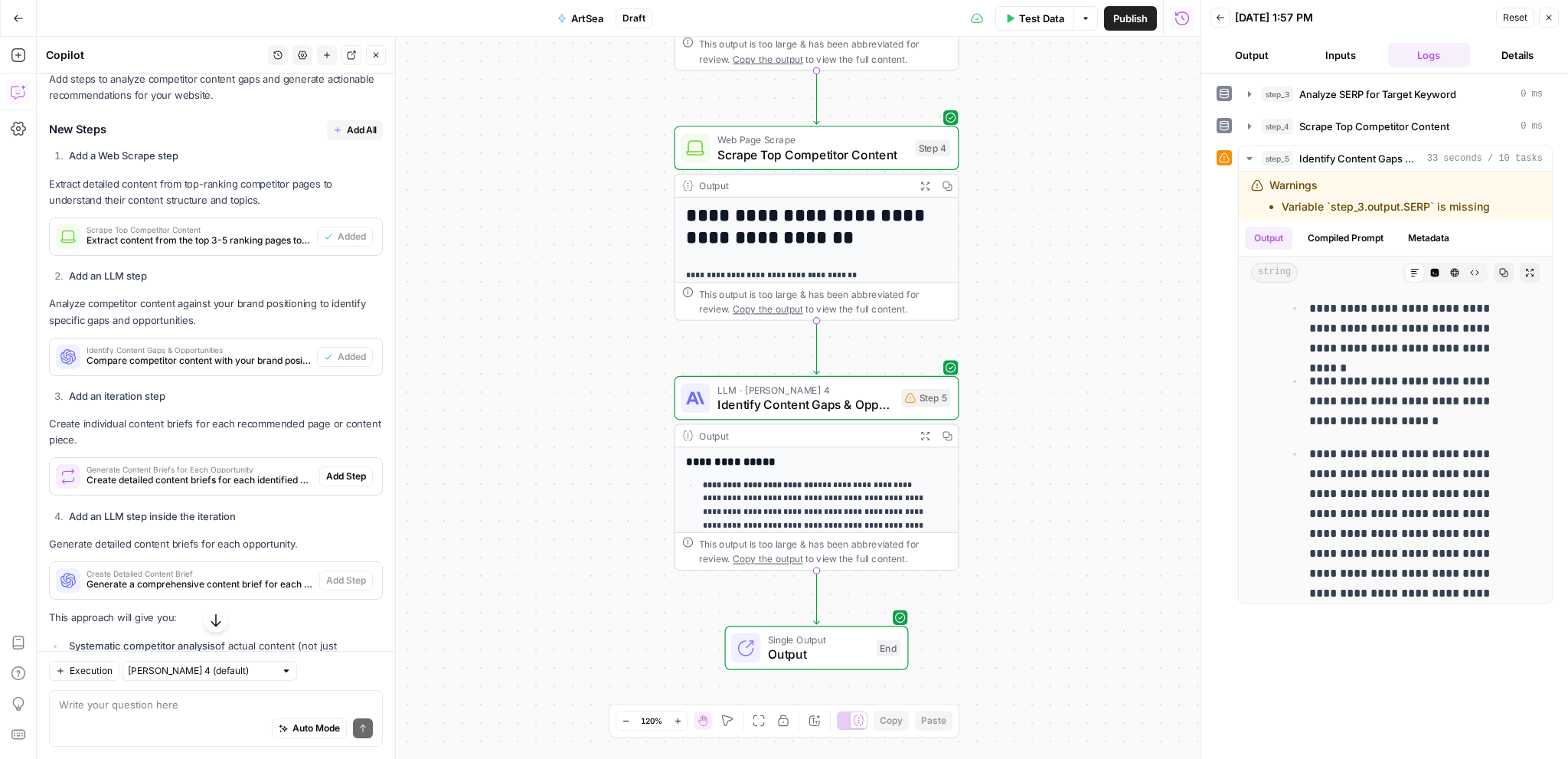
scroll to position [842, 0]
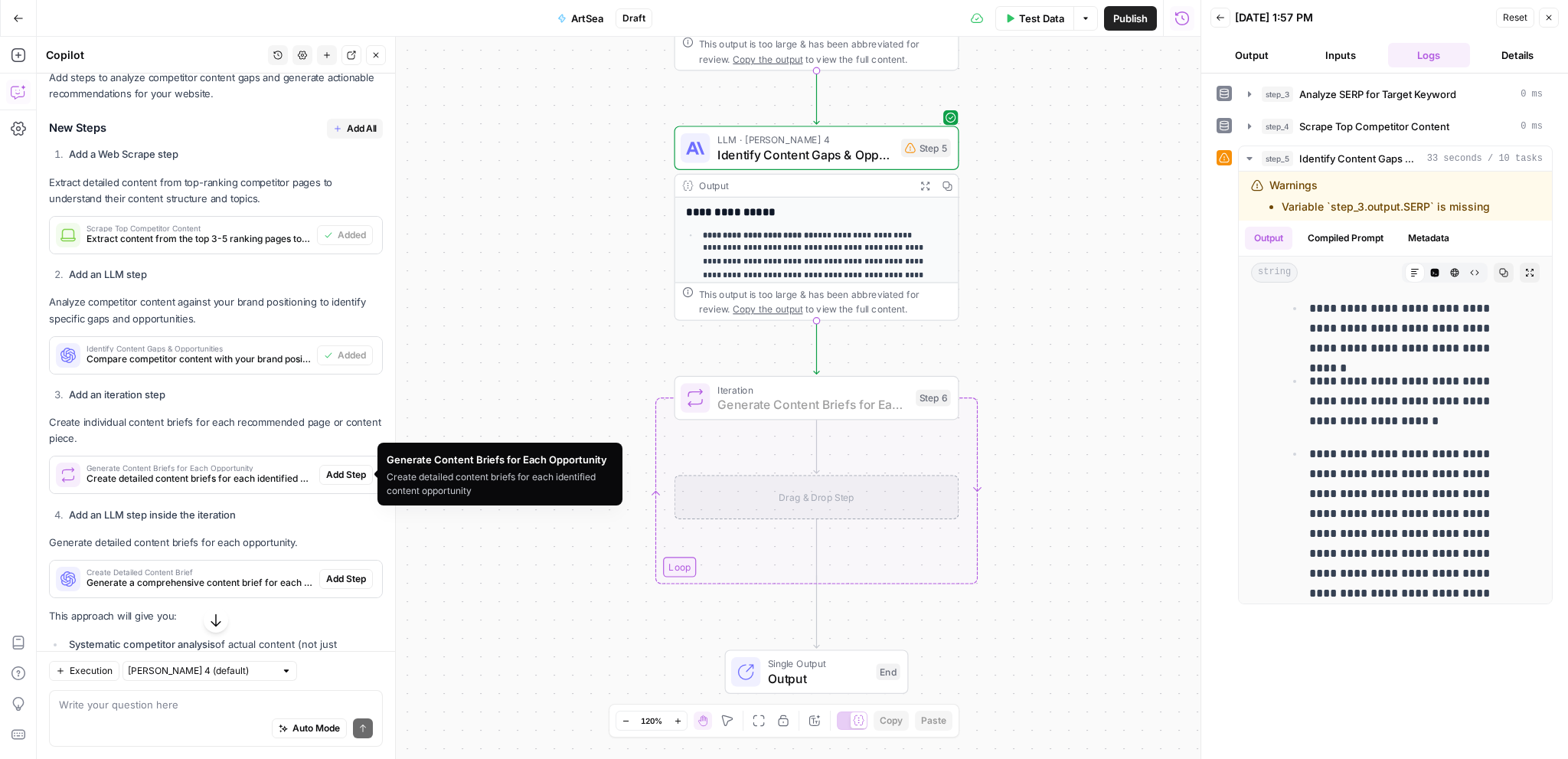
click at [328, 471] on span "Add Step" at bounding box center [346, 474] width 40 height 14
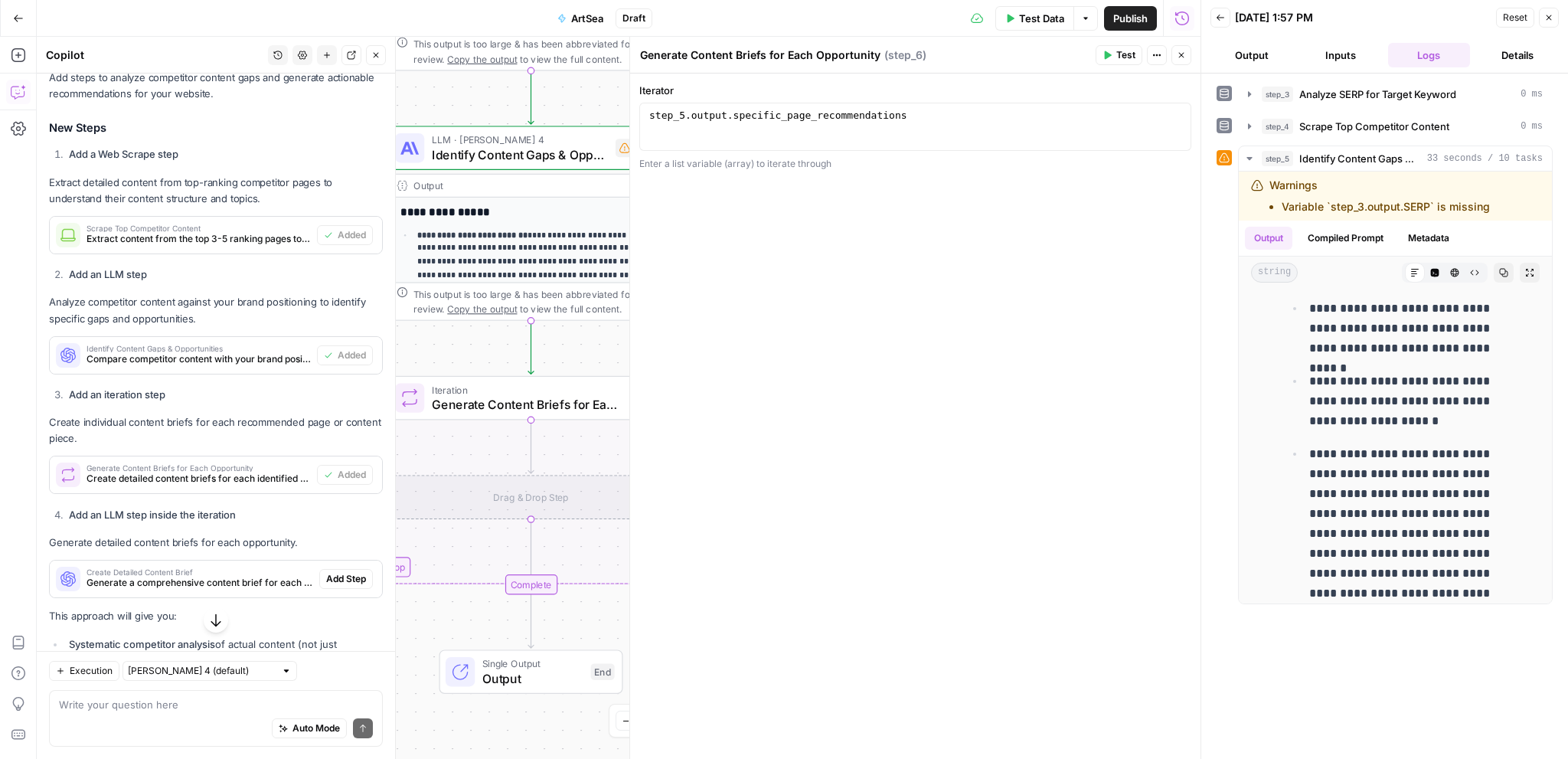
click at [1132, 57] on span "Test" at bounding box center [1125, 54] width 19 height 14
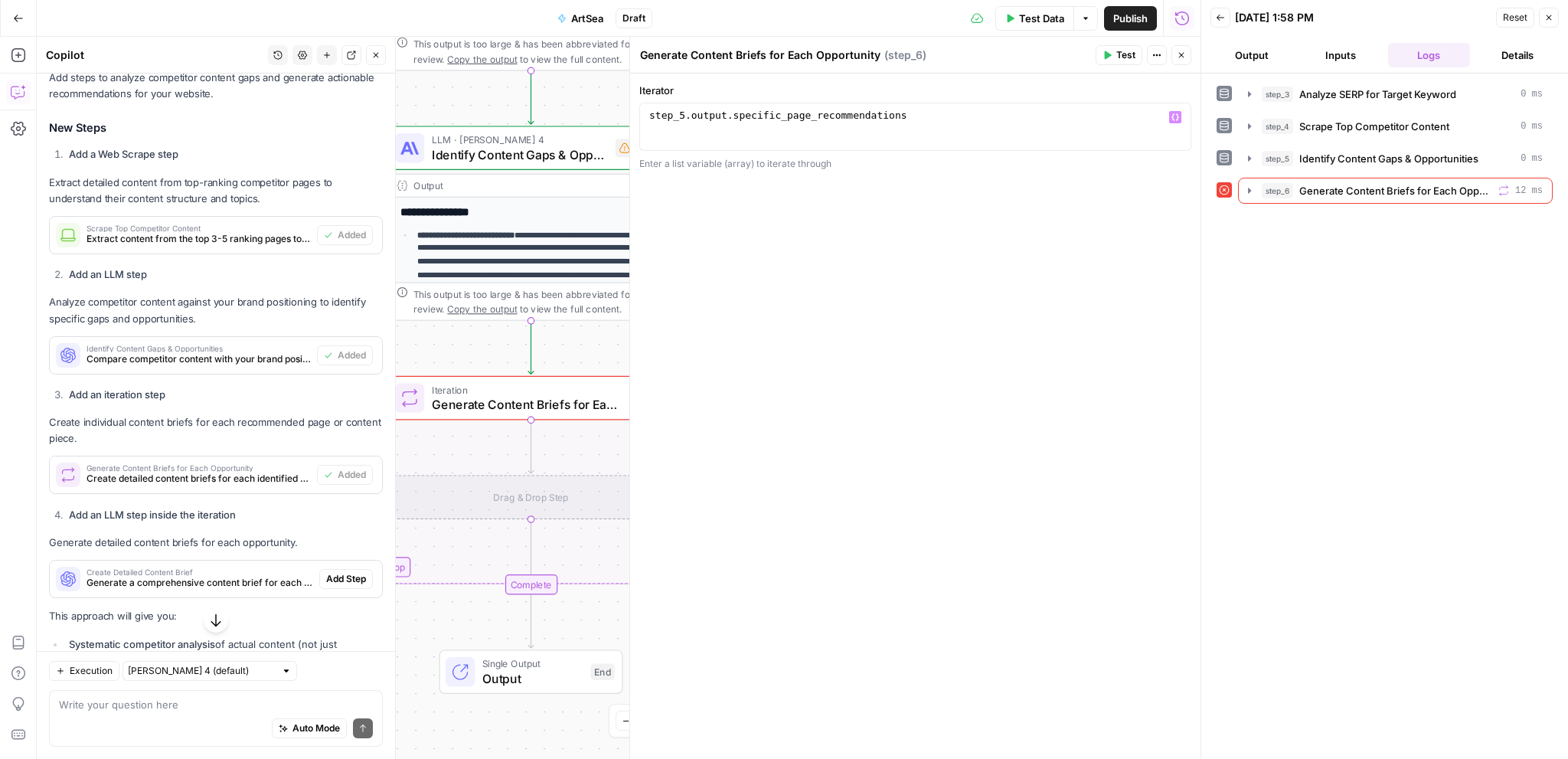
type textarea "**********"
click at [946, 119] on div "step_5 . output . specific_page_recommendations" at bounding box center [916, 138] width 539 height 57
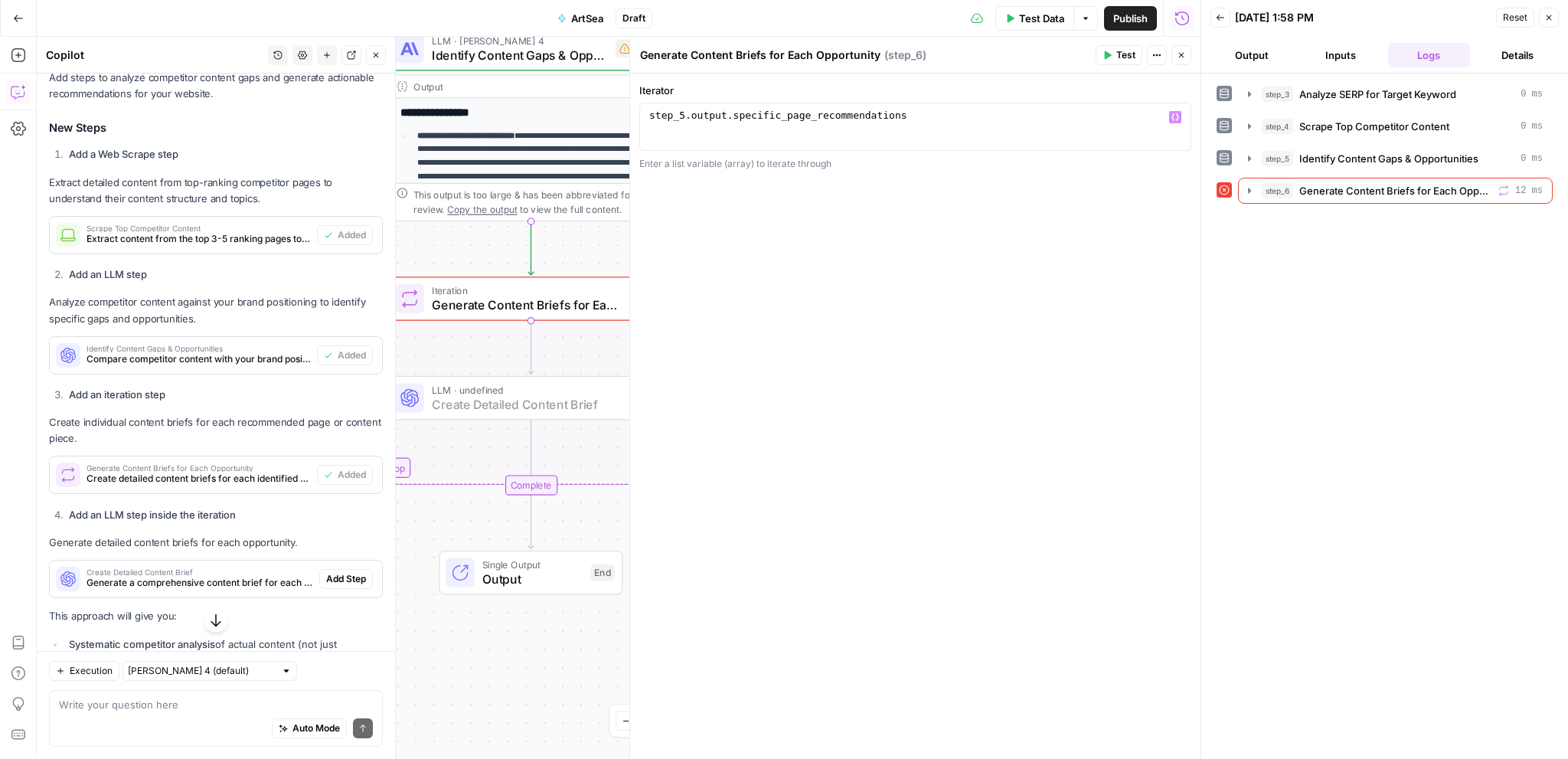
click at [326, 578] on span "Add Step" at bounding box center [346, 579] width 40 height 14
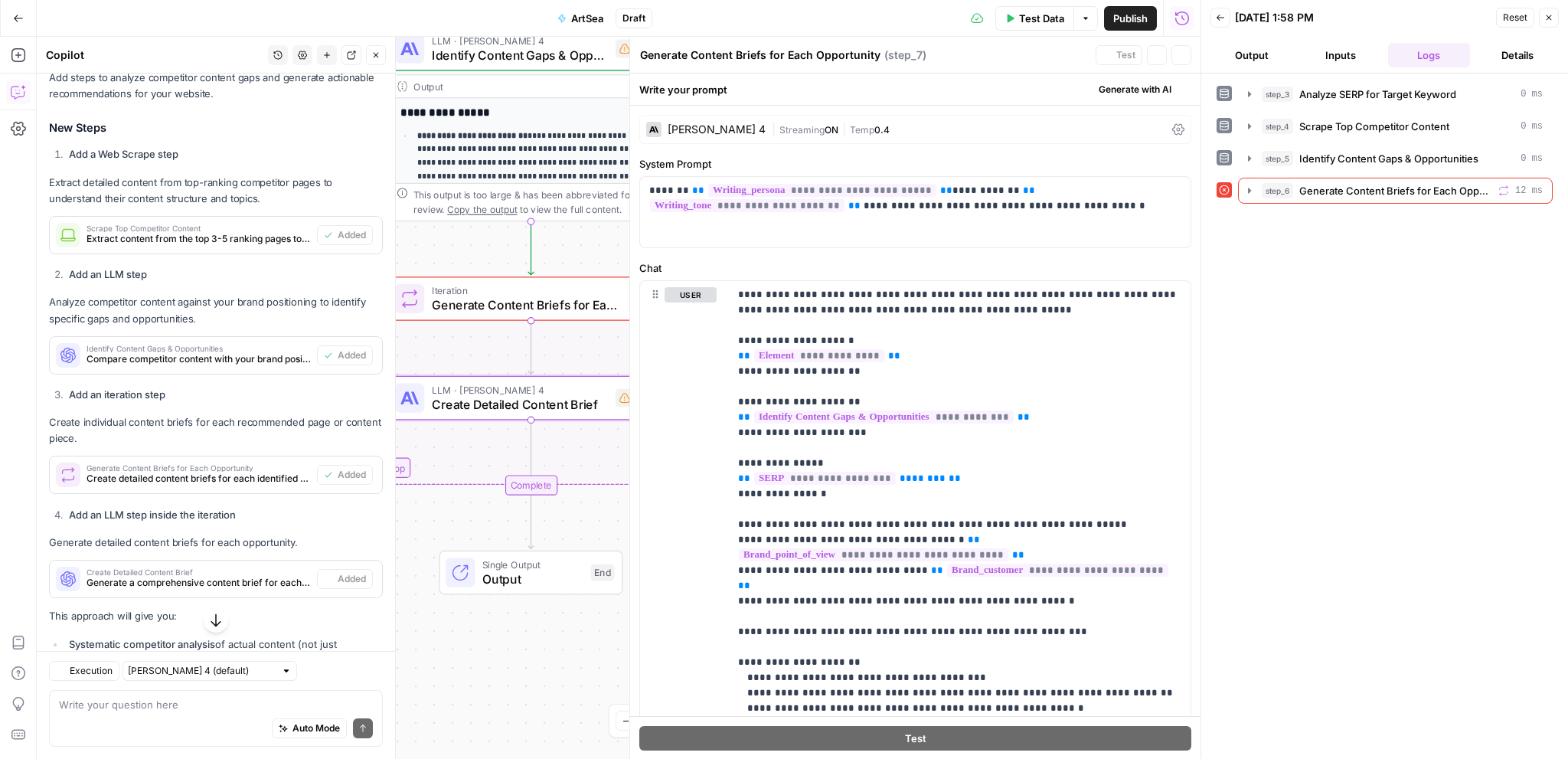
type textarea "Create Detailed Content Brief"
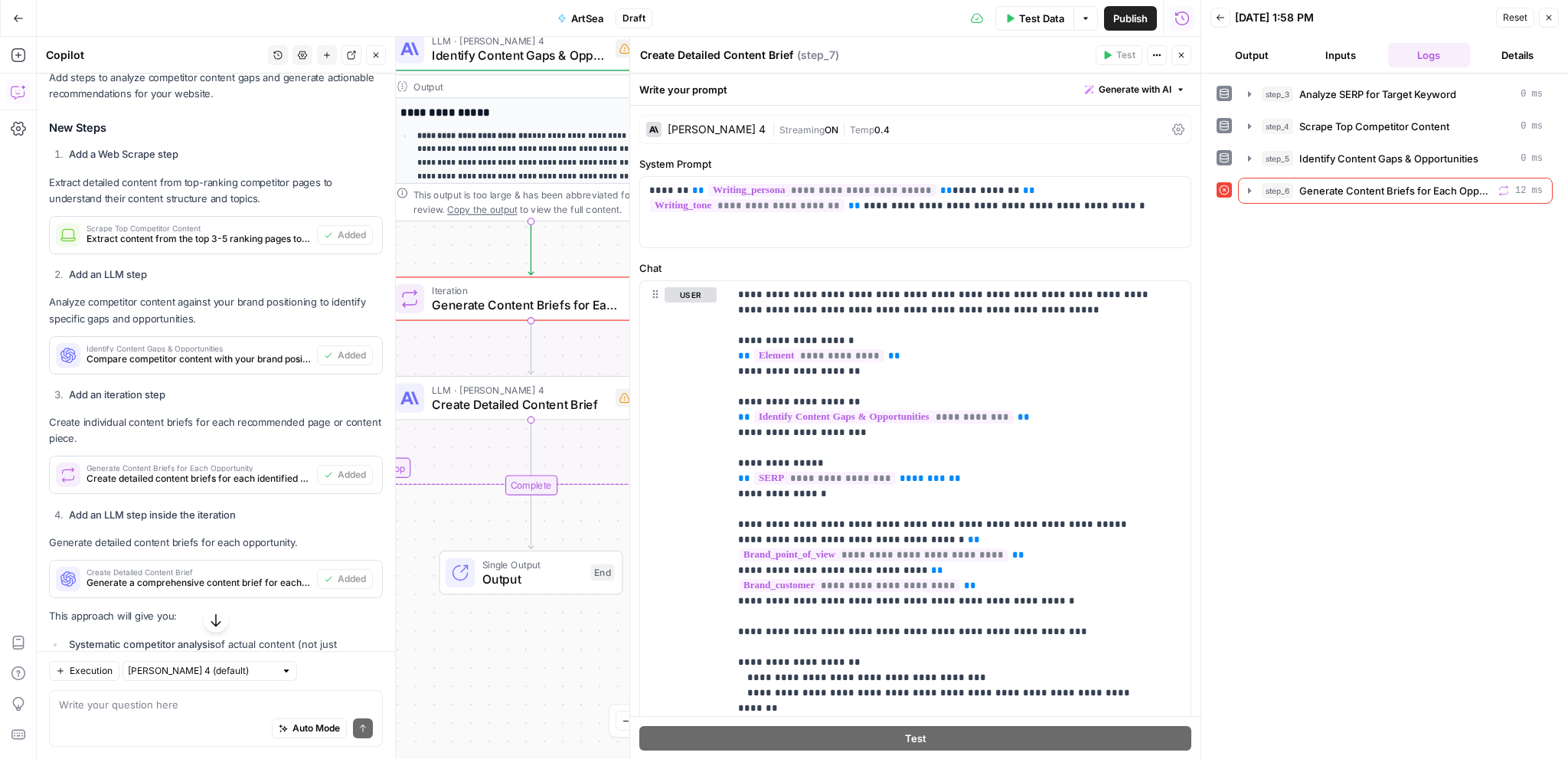
click at [573, 657] on div "Workflow Input Settings Inputs Power Agent Analyze SERP for Target Keyword Step…" at bounding box center [618, 398] width 1164 height 722
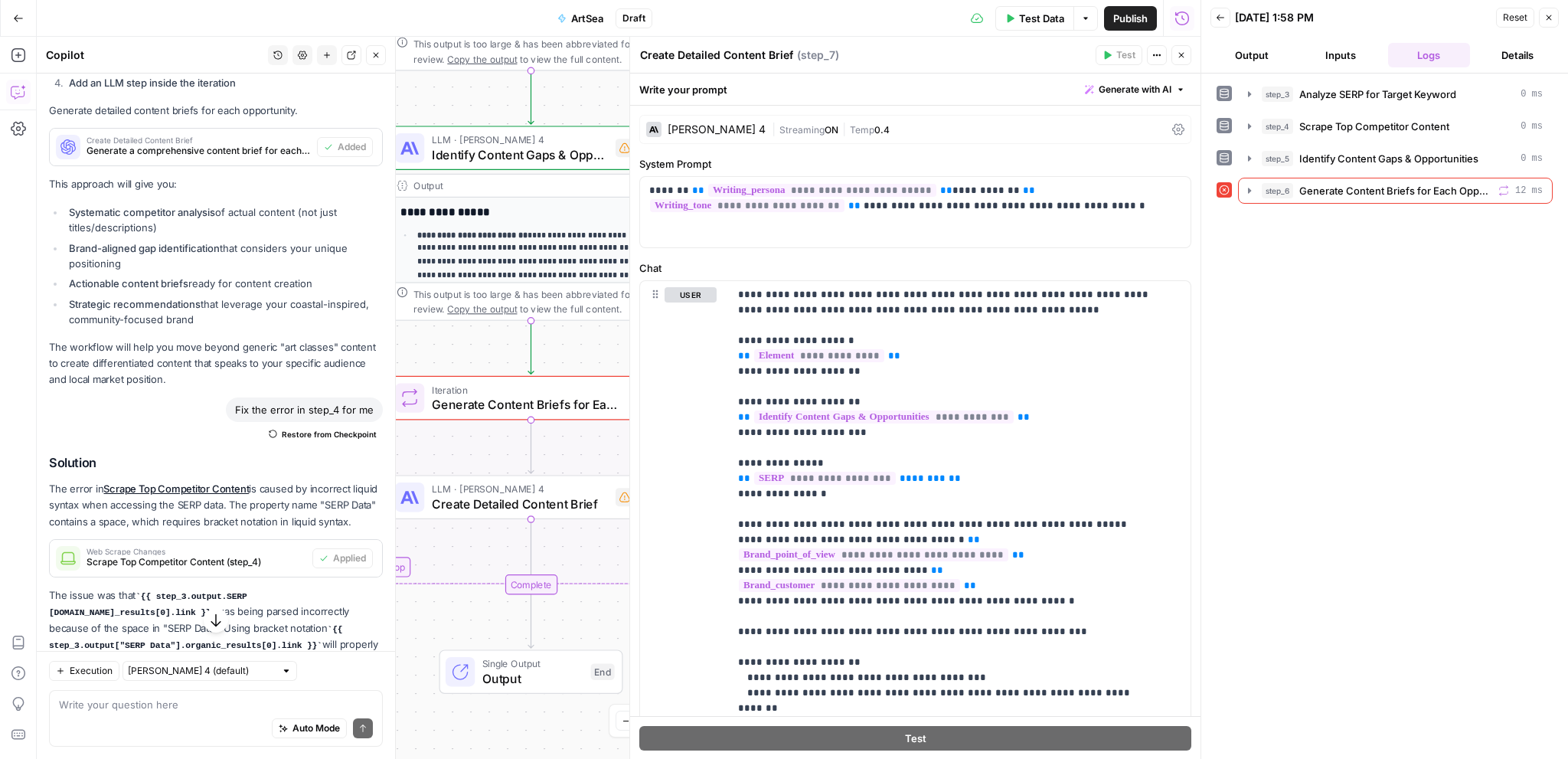
scroll to position [1301, 0]
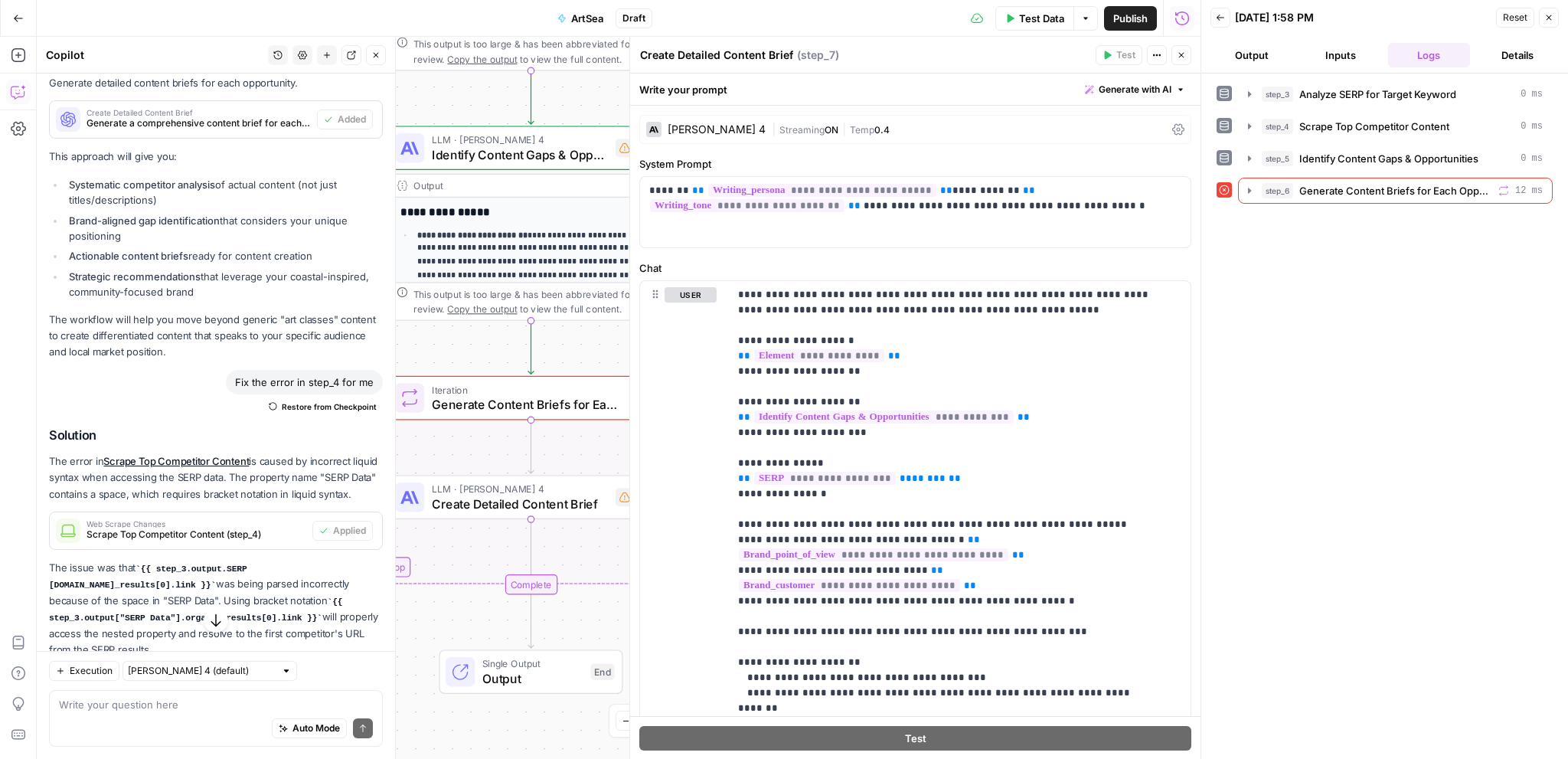
click at [1030, 14] on span "Test Data" at bounding box center [1042, 18] width 45 height 15
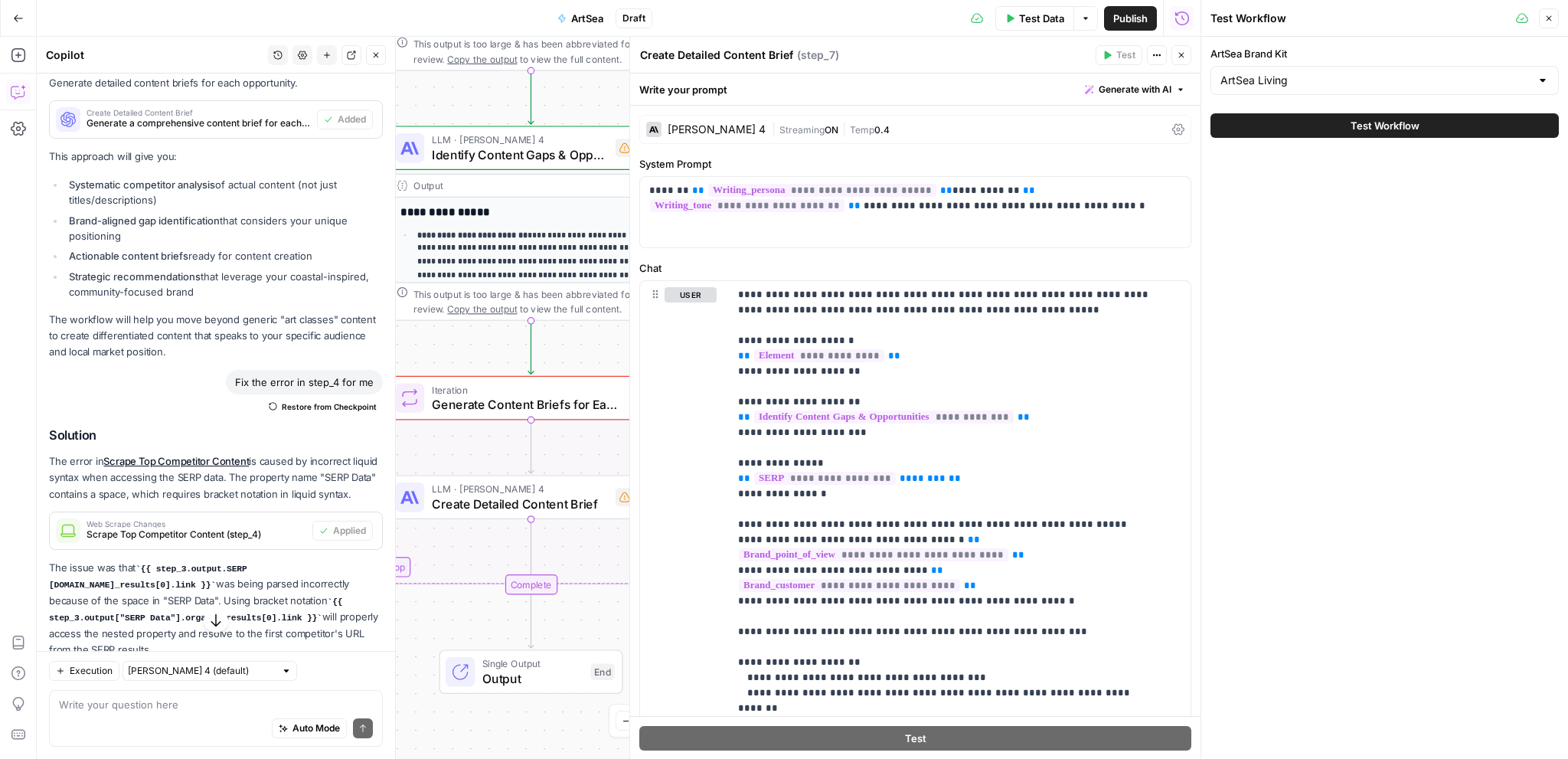
click at [1295, 123] on button "Test Workflow" at bounding box center [1385, 125] width 348 height 24
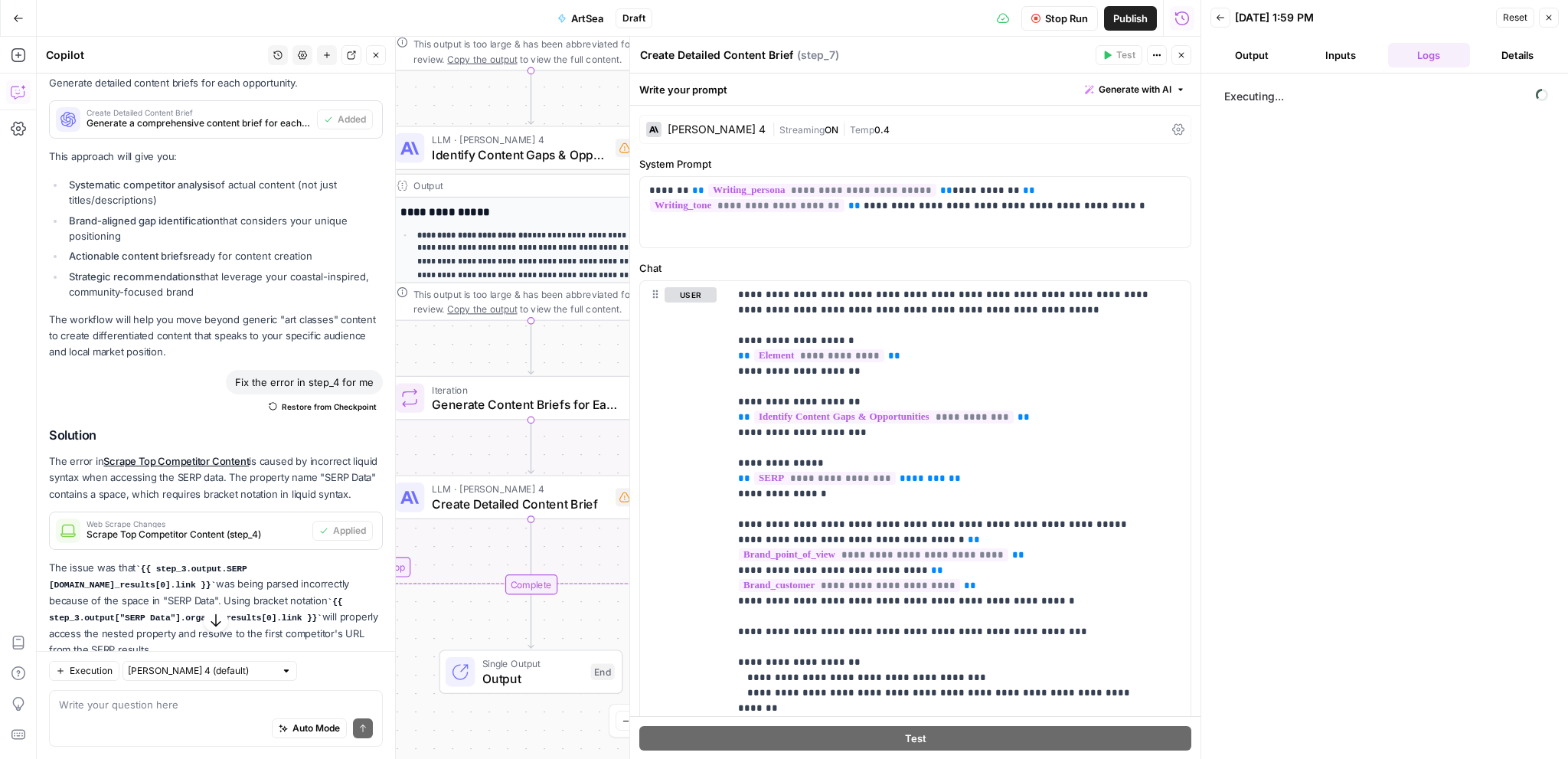
click at [1176, 56] on button "Close" at bounding box center [1182, 55] width 20 height 20
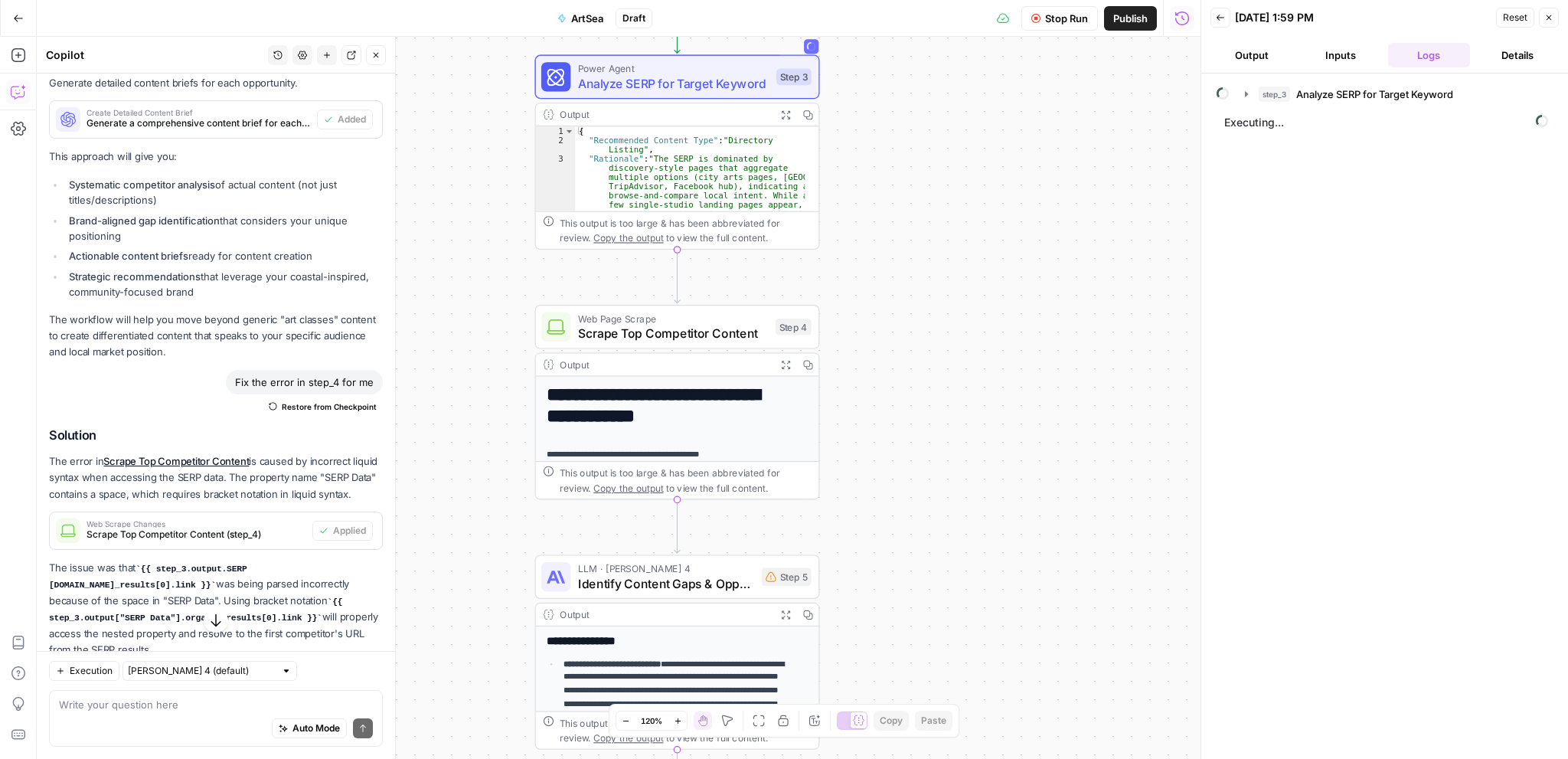
drag, startPoint x: 784, startPoint y: 378, endPoint x: 898, endPoint y: 443, distance: 131.2
click at [901, 431] on div "Workflow Input Settings Inputs Power Agent Analyze SERP for Target Keyword Step…" at bounding box center [618, 398] width 1164 height 722
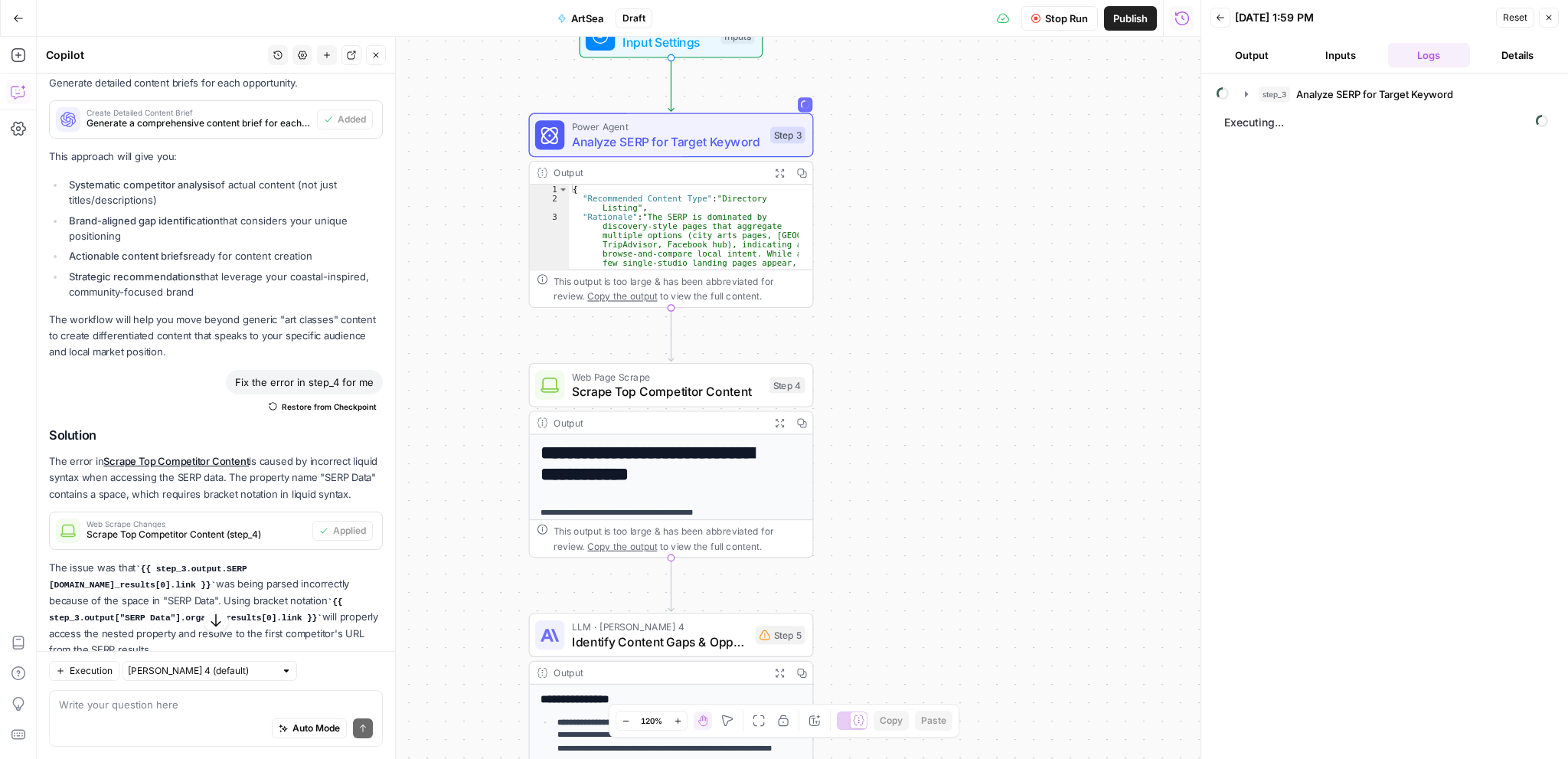
drag, startPoint x: 955, startPoint y: 538, endPoint x: 934, endPoint y: 404, distance: 135.6
click at [934, 404] on div "Workflow Input Settings Inputs Power Agent Analyze SERP for Target Keyword Step…" at bounding box center [618, 398] width 1164 height 722
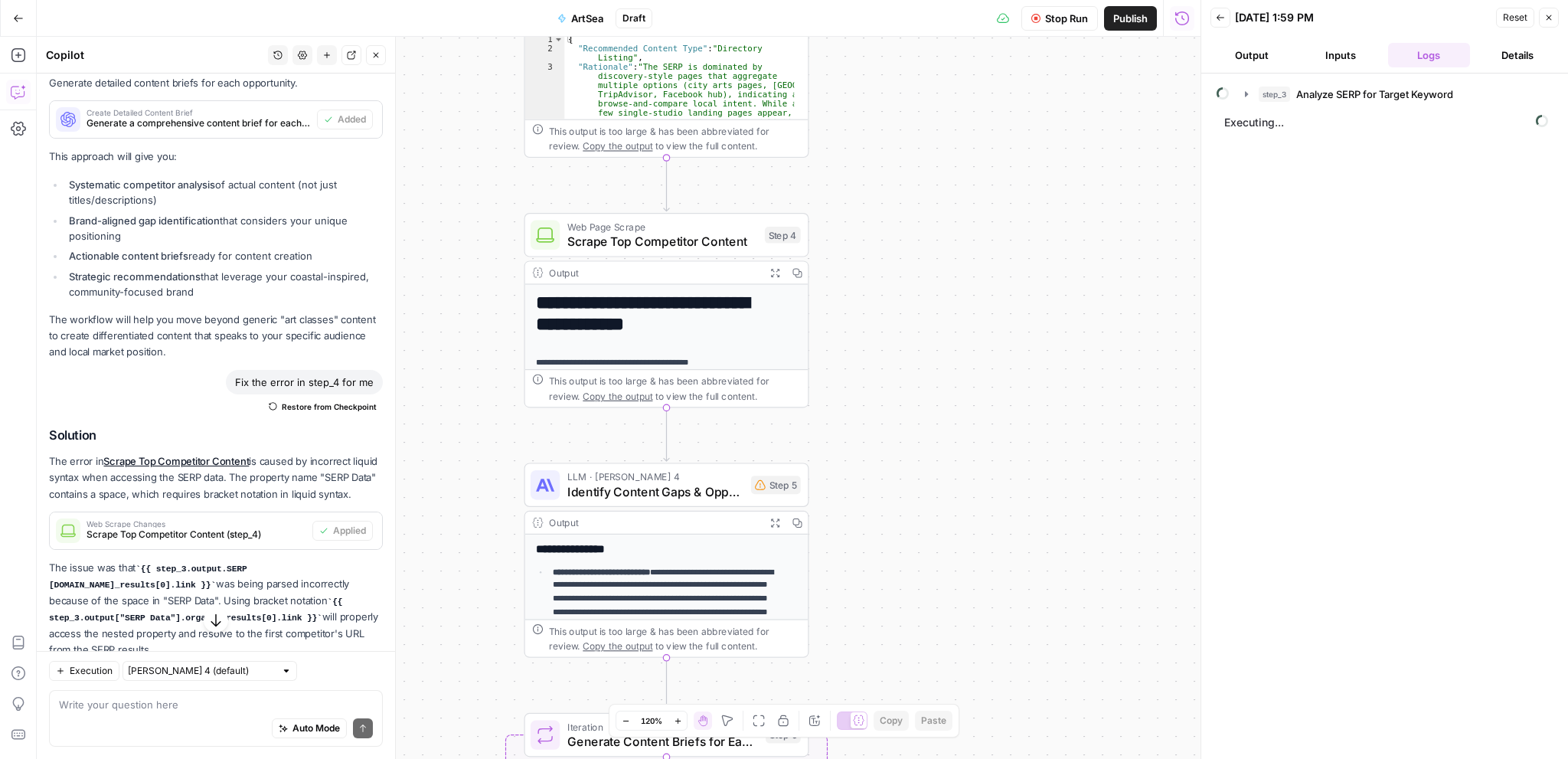
drag, startPoint x: 890, startPoint y: 547, endPoint x: 899, endPoint y: 426, distance: 121.3
click at [899, 426] on div "Workflow Input Settings Inputs Power Agent Analyze SERP for Target Keyword Step…" at bounding box center [618, 398] width 1164 height 722
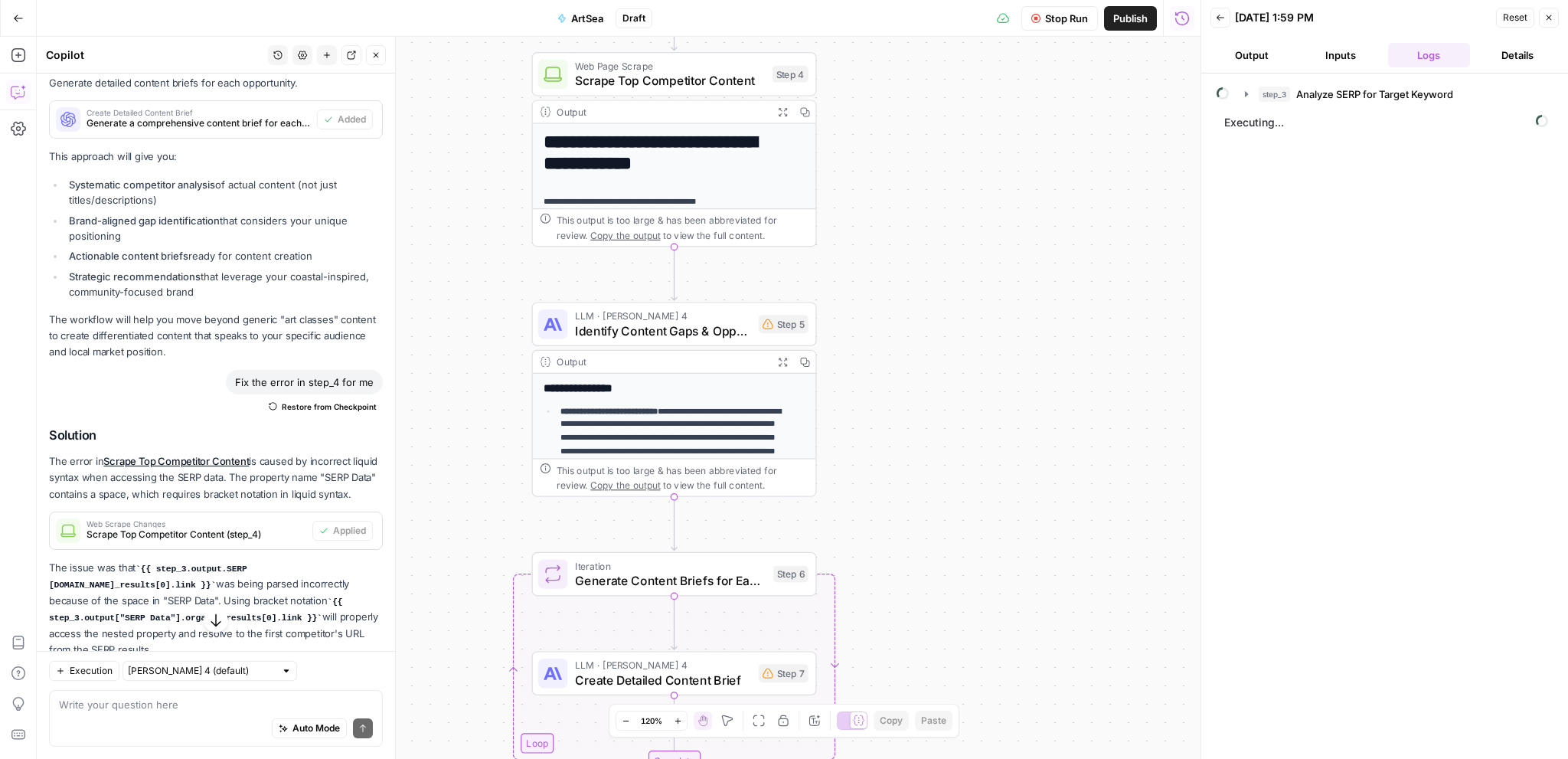
drag, startPoint x: 901, startPoint y: 578, endPoint x: 910, endPoint y: 416, distance: 162.2
click at [910, 416] on div "Workflow Input Settings Inputs Power Agent Analyze SERP for Target Keyword Step…" at bounding box center [618, 398] width 1164 height 722
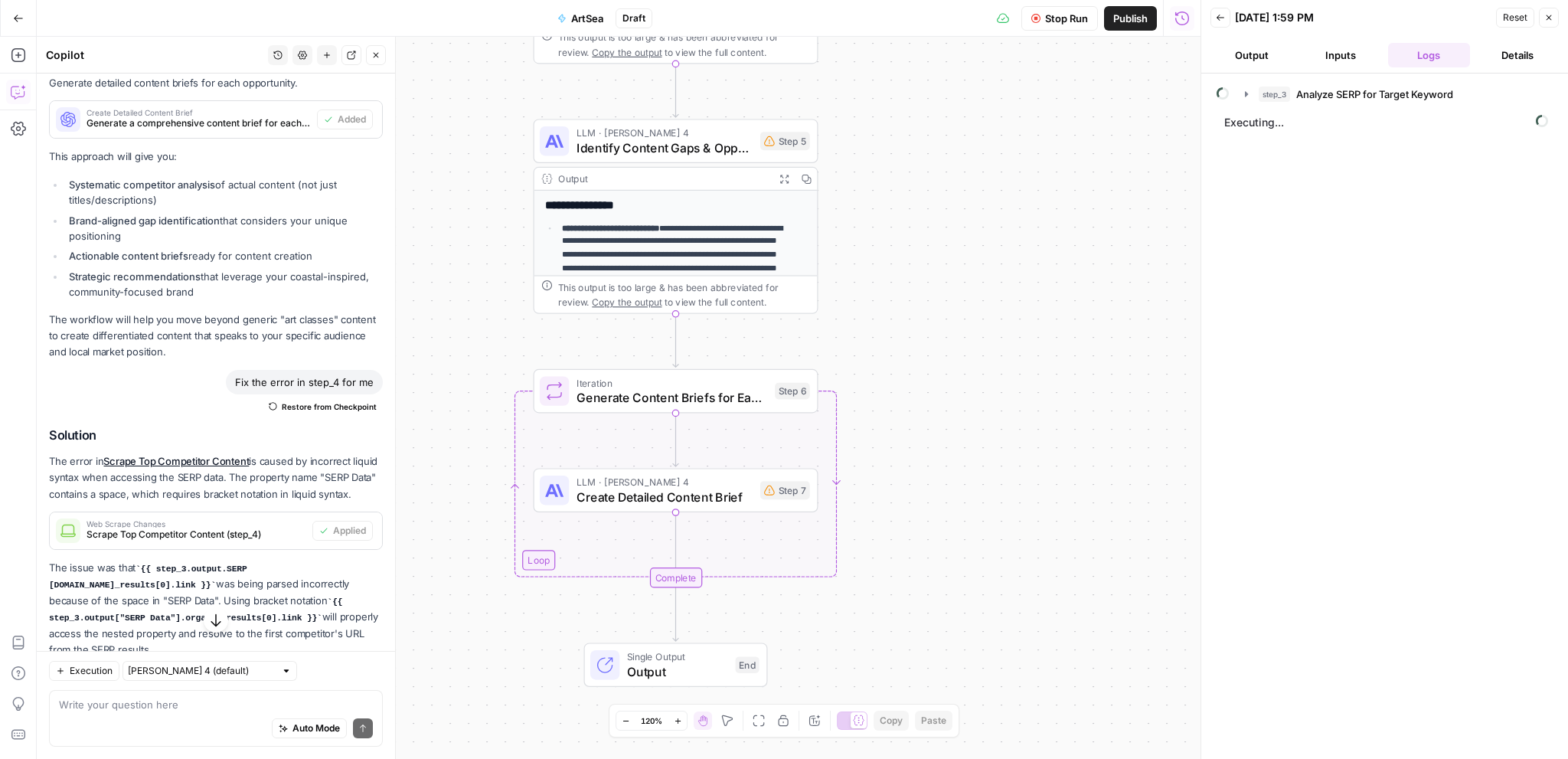
drag, startPoint x: 897, startPoint y: 608, endPoint x: 898, endPoint y: 425, distance: 183.0
click at [898, 425] on div "Workflow Input Settings Inputs Power Agent Analyze SERP for Target Keyword Step…" at bounding box center [618, 398] width 1164 height 722
click at [794, 494] on div "Step 7" at bounding box center [784, 490] width 50 height 18
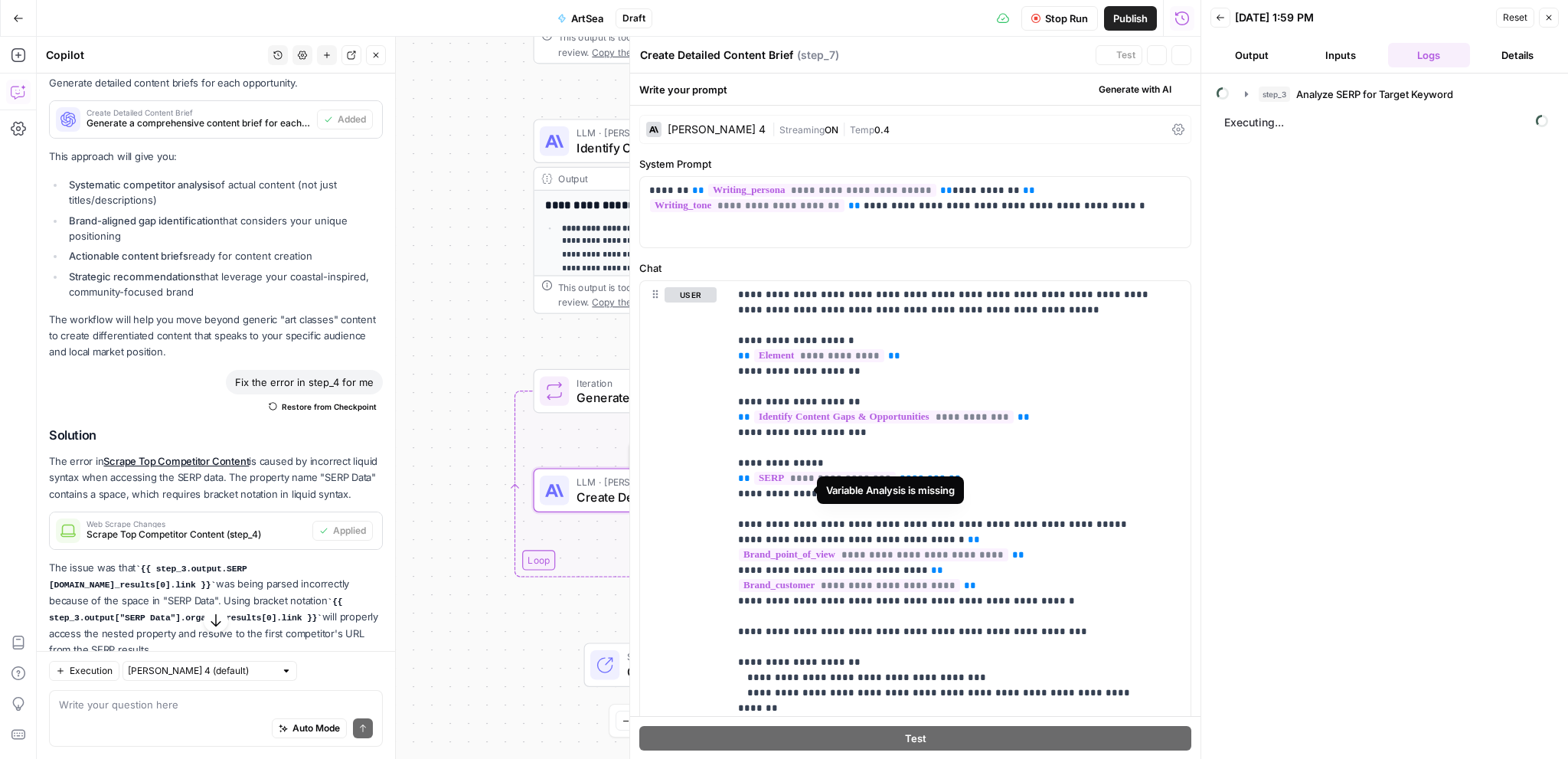
click at [707, 499] on div "user Delete" at bounding box center [690, 611] width 52 height 647
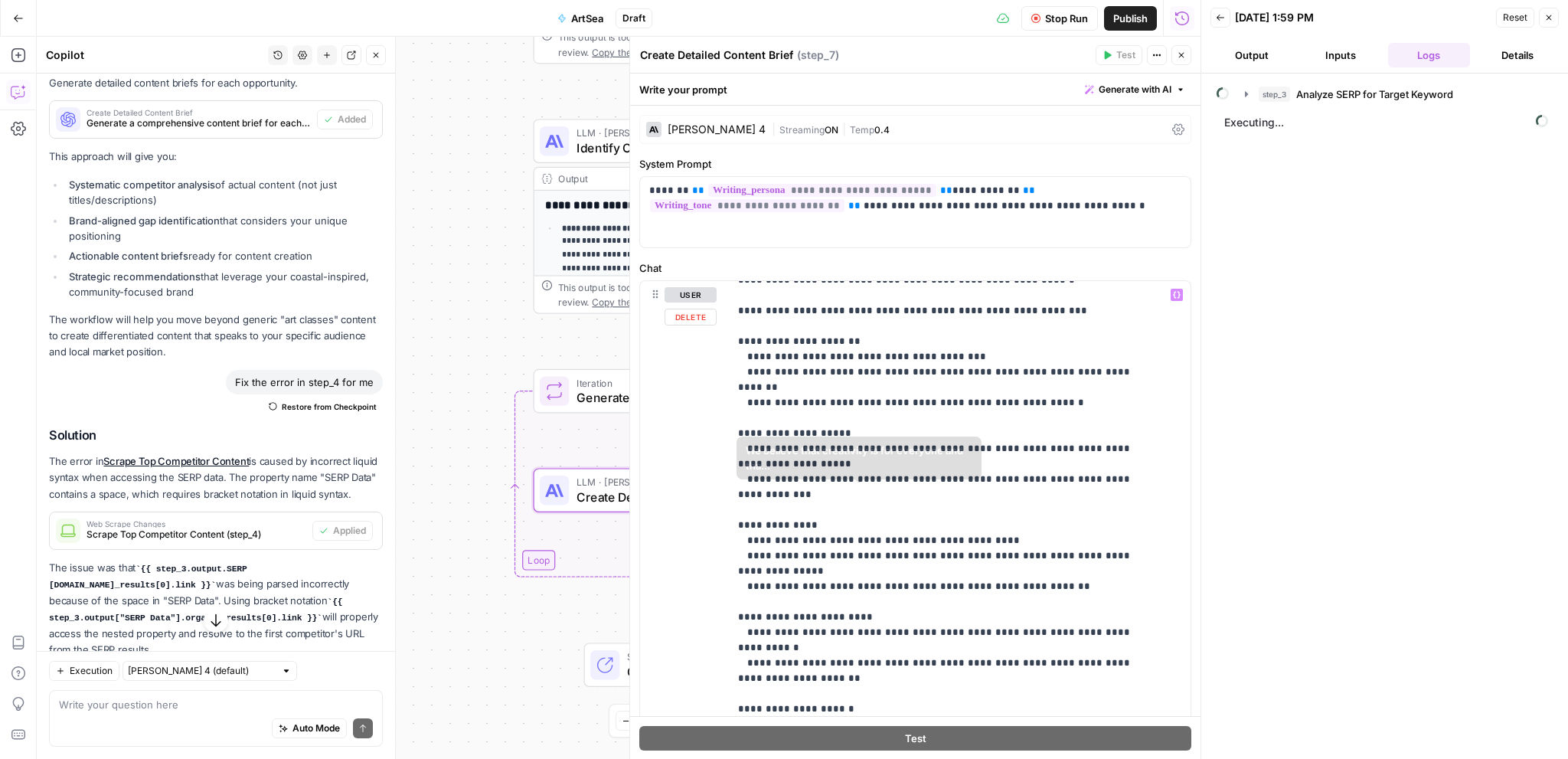
scroll to position [368, 0]
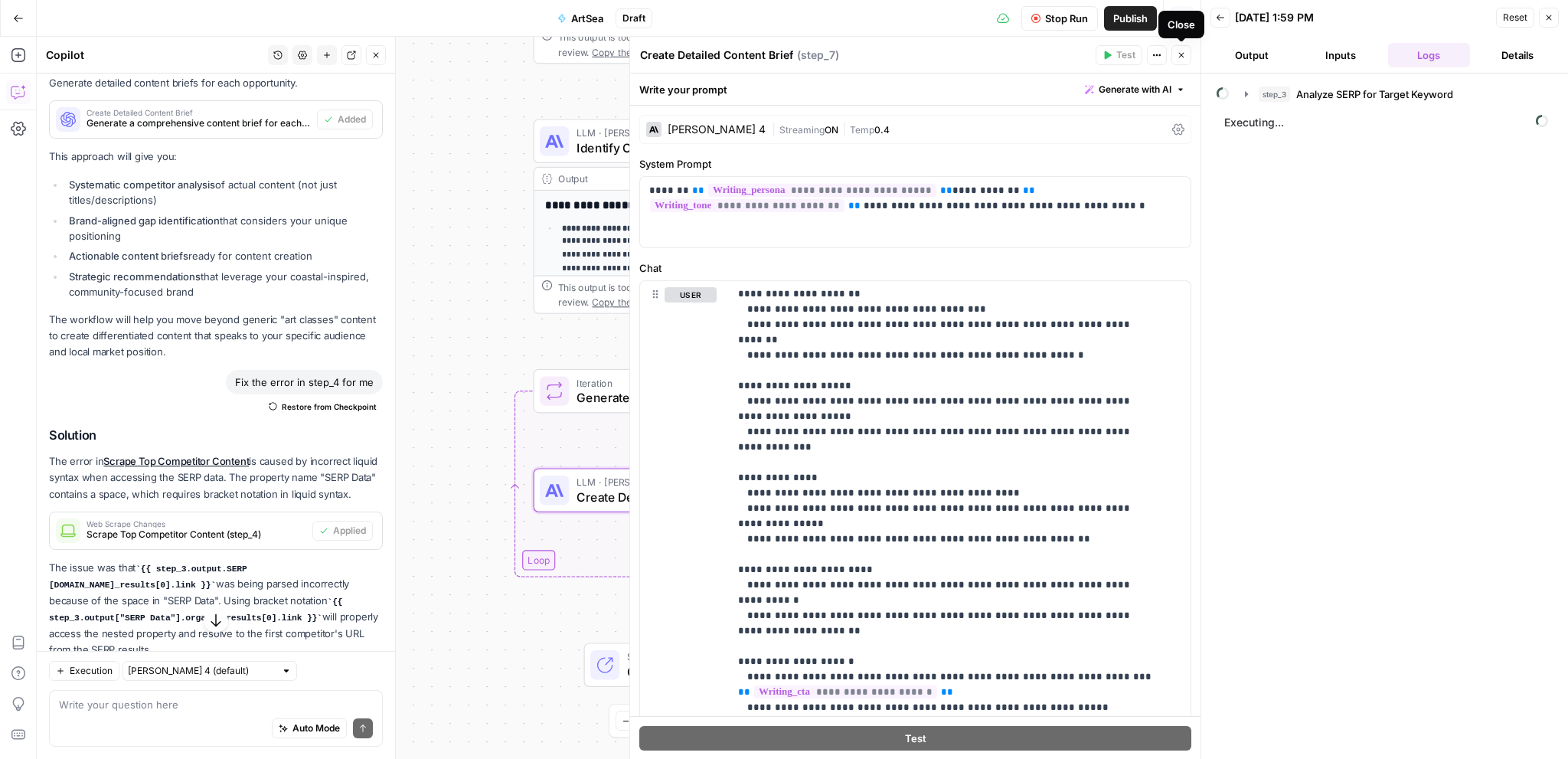
click at [1183, 54] on icon "button" at bounding box center [1182, 55] width 5 height 5
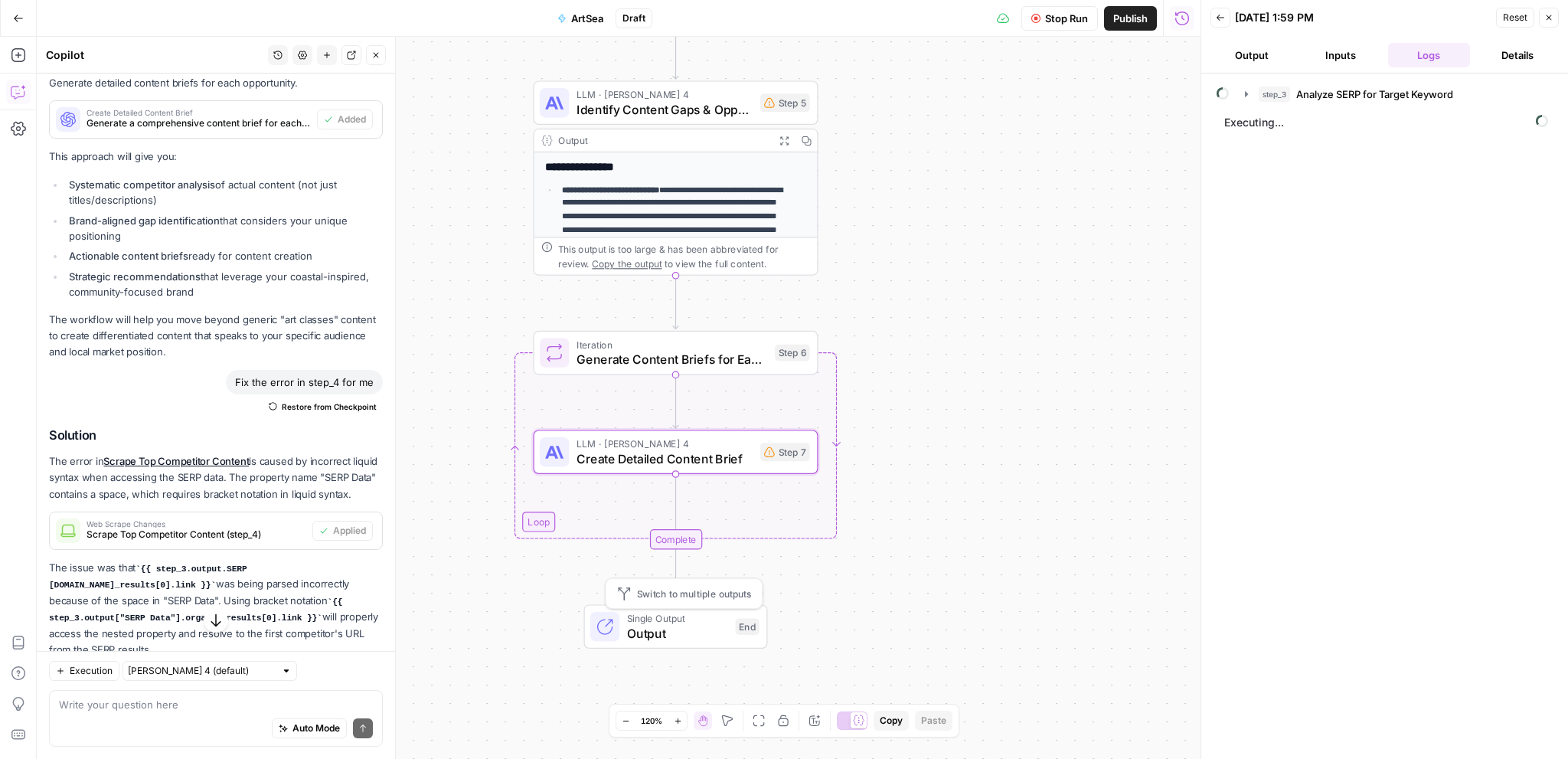
click at [679, 624] on span "Output" at bounding box center [677, 633] width 101 height 18
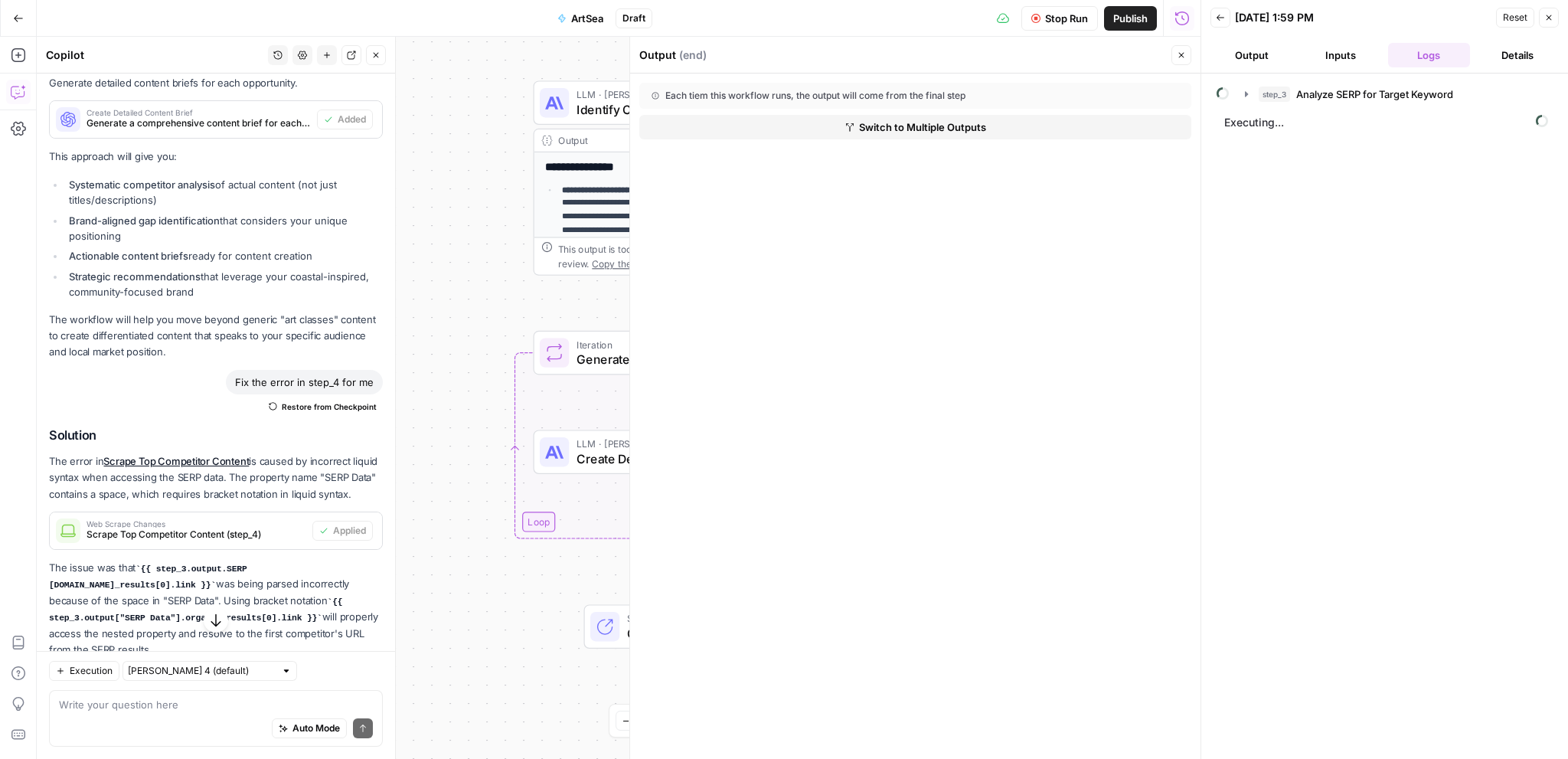
click at [1177, 54] on icon "button" at bounding box center [1182, 55] width 9 height 9
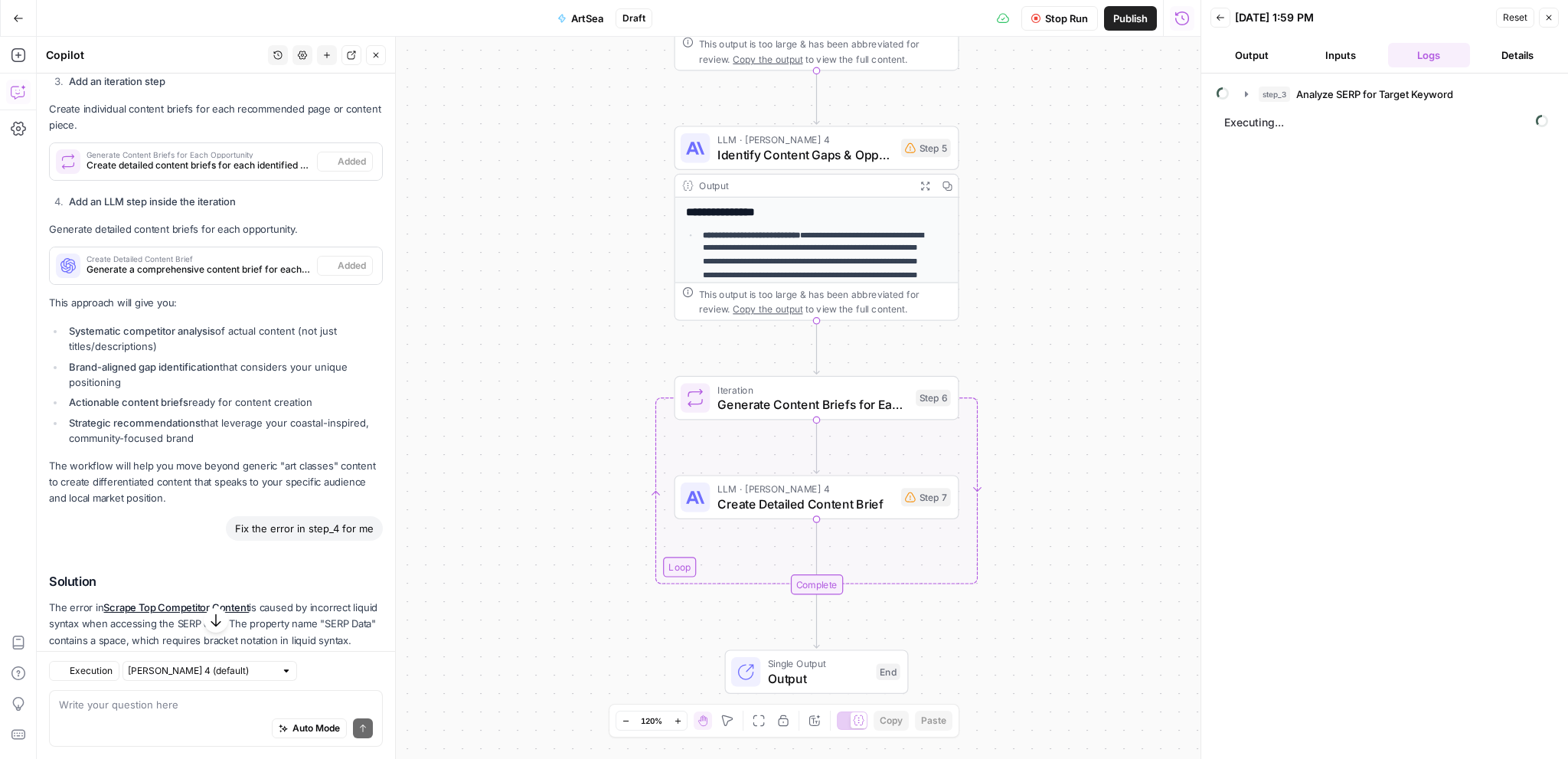
scroll to position [1204, 0]
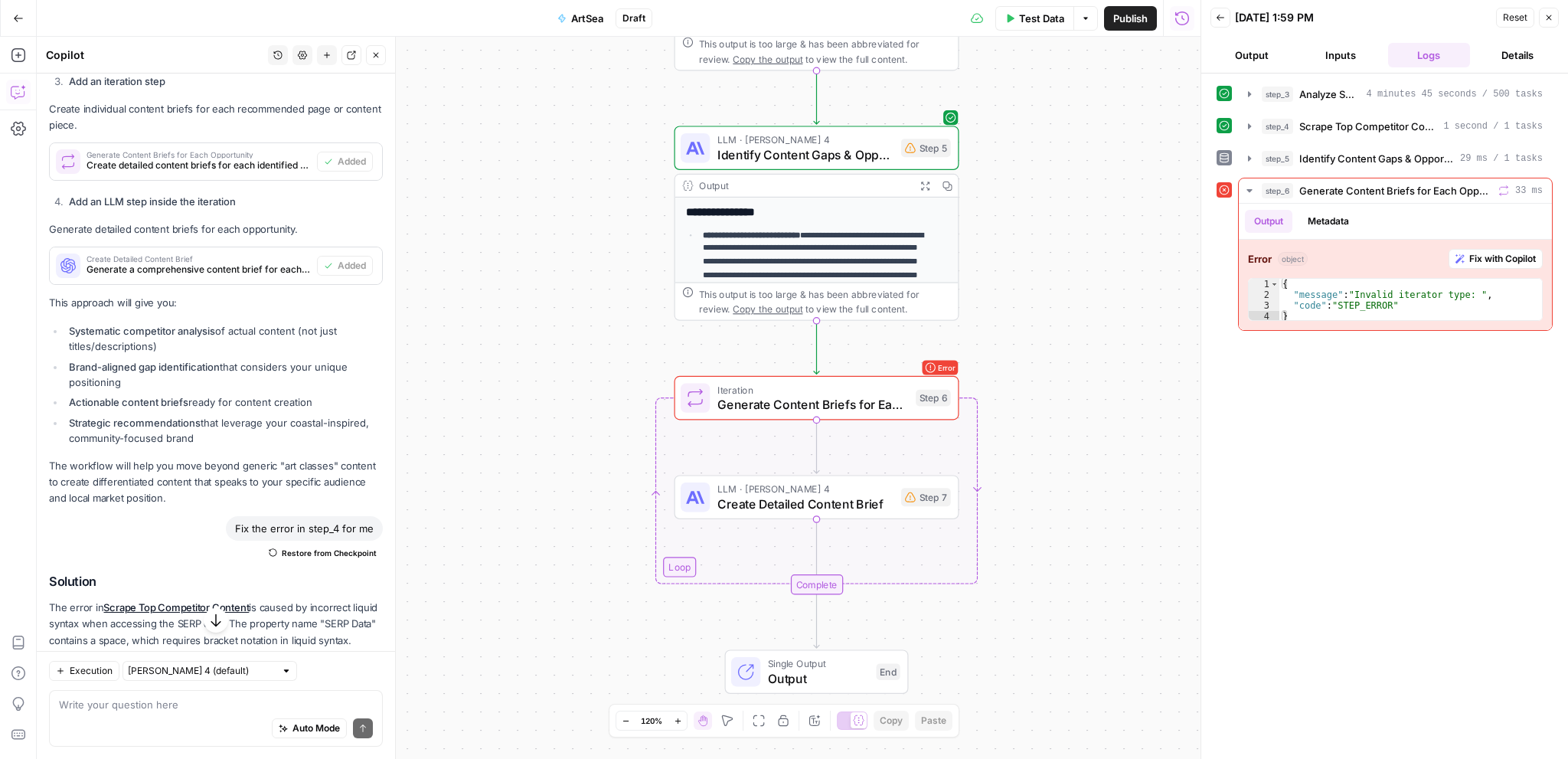
scroll to position [1204, 0]
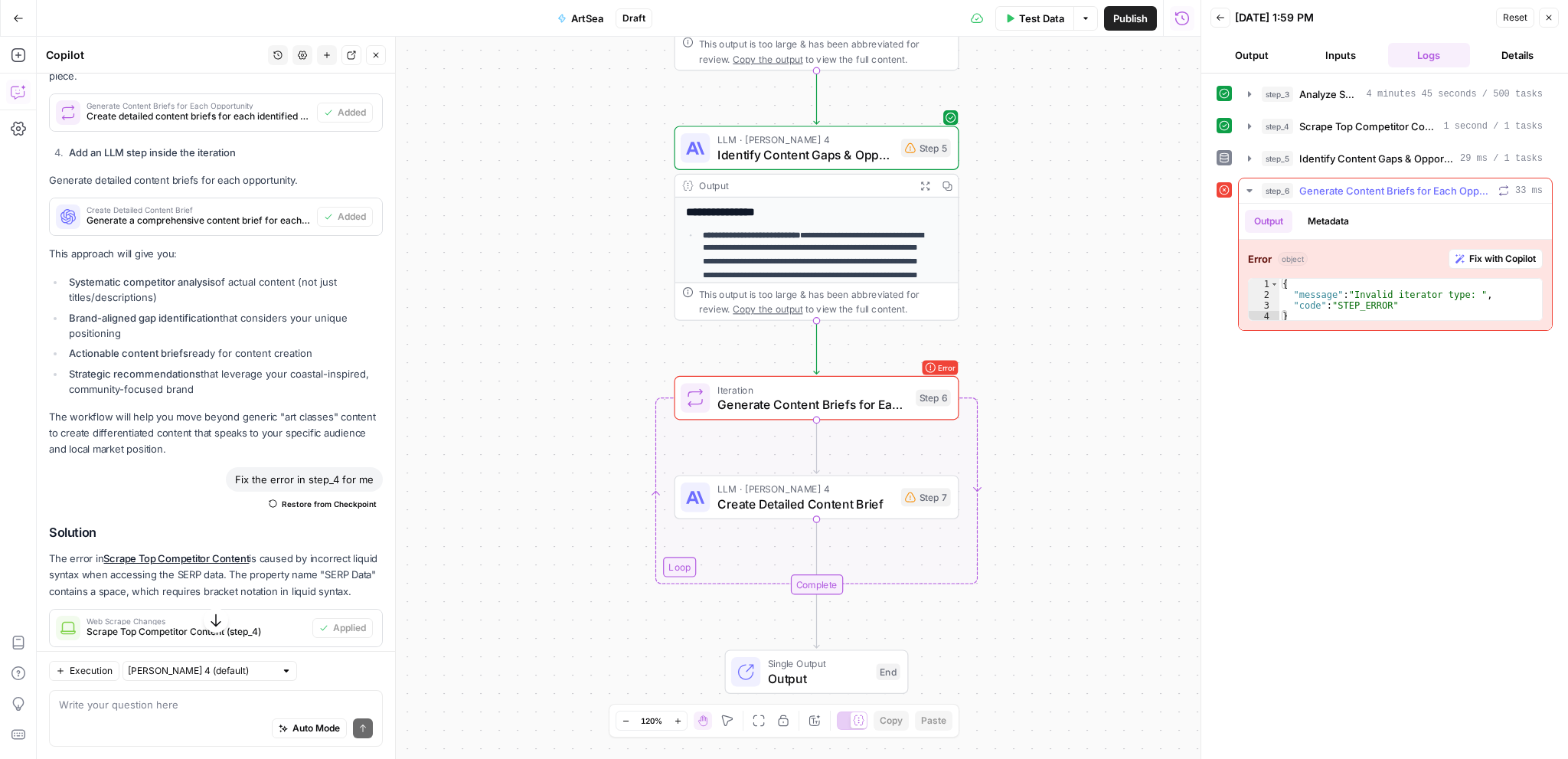
click at [1473, 257] on span "Fix with Copilot" at bounding box center [1502, 258] width 66 height 14
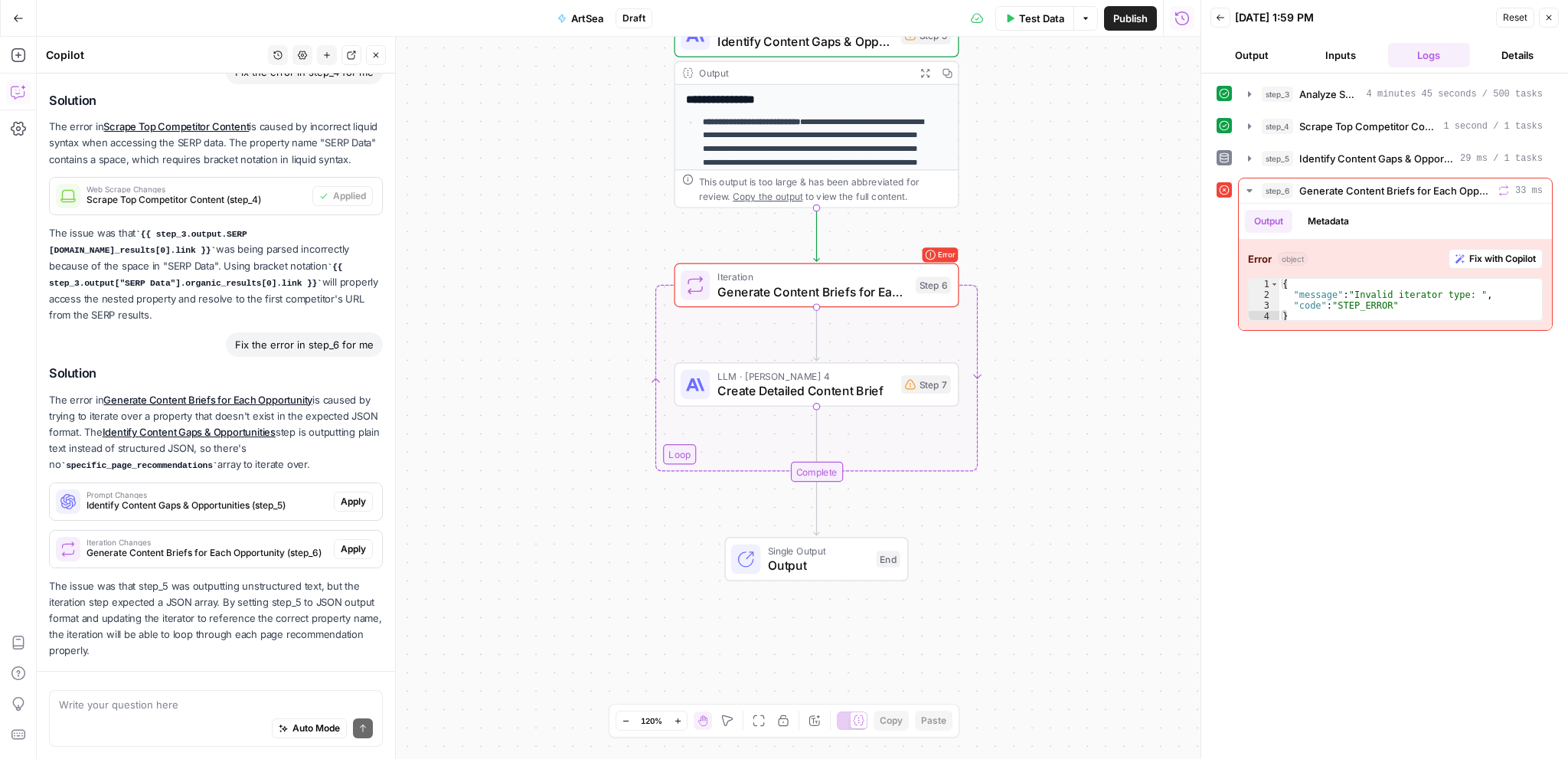
scroll to position [1691, 0]
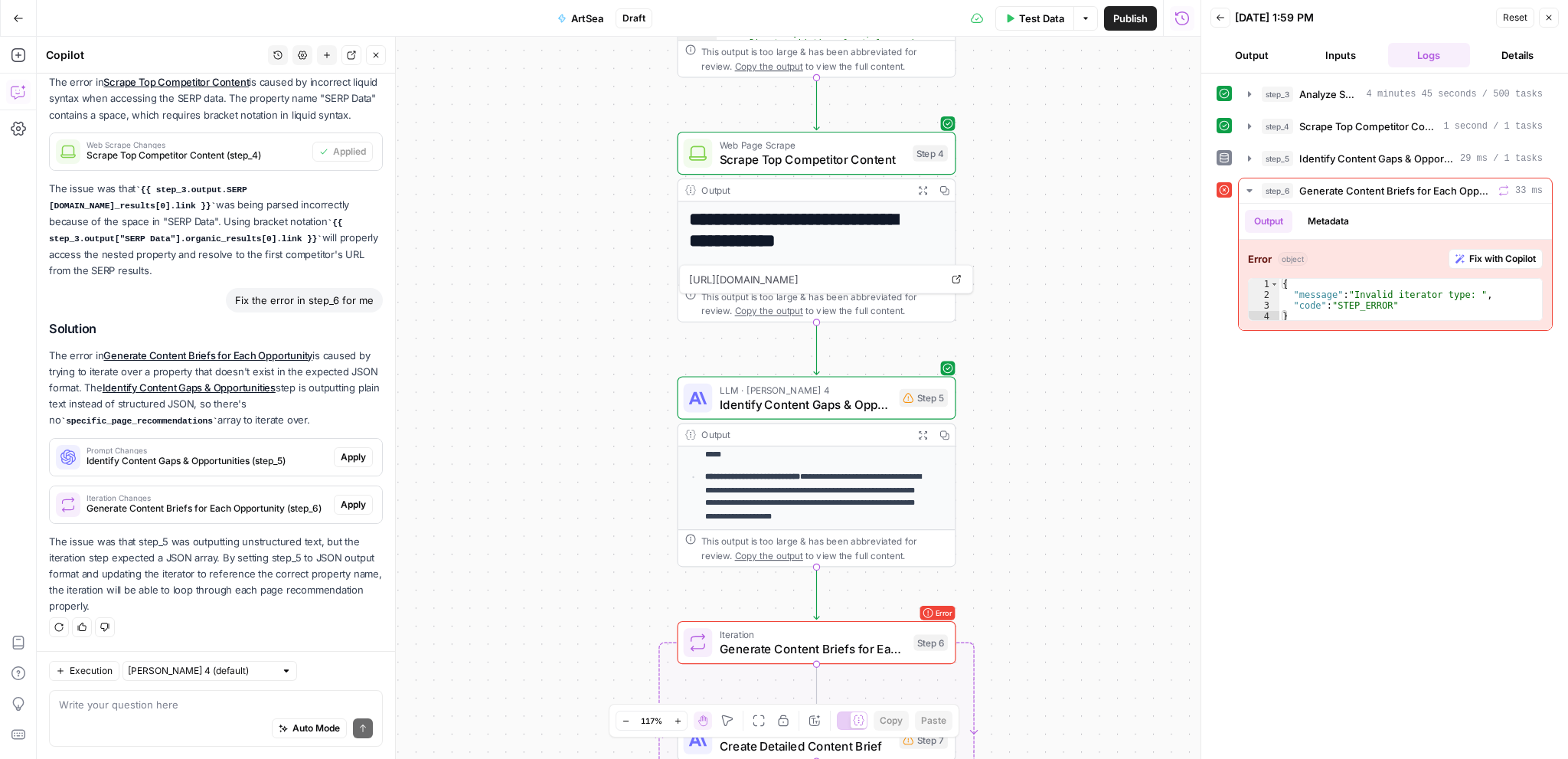
scroll to position [196, 0]
click at [341, 460] on span "Apply" at bounding box center [354, 456] width 25 height 14
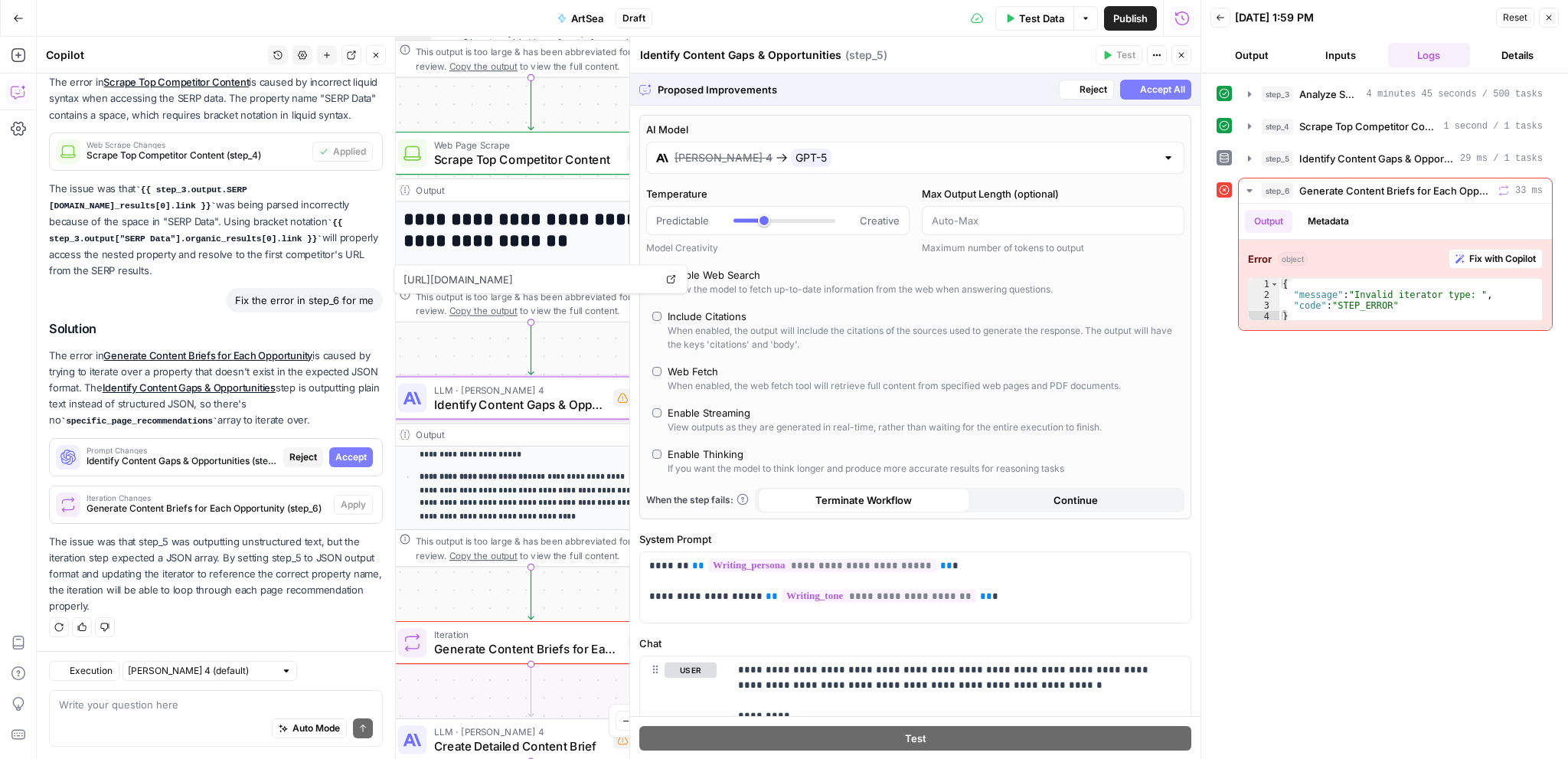
scroll to position [1618, 0]
click at [343, 458] on span "Accept" at bounding box center [351, 456] width 32 height 14
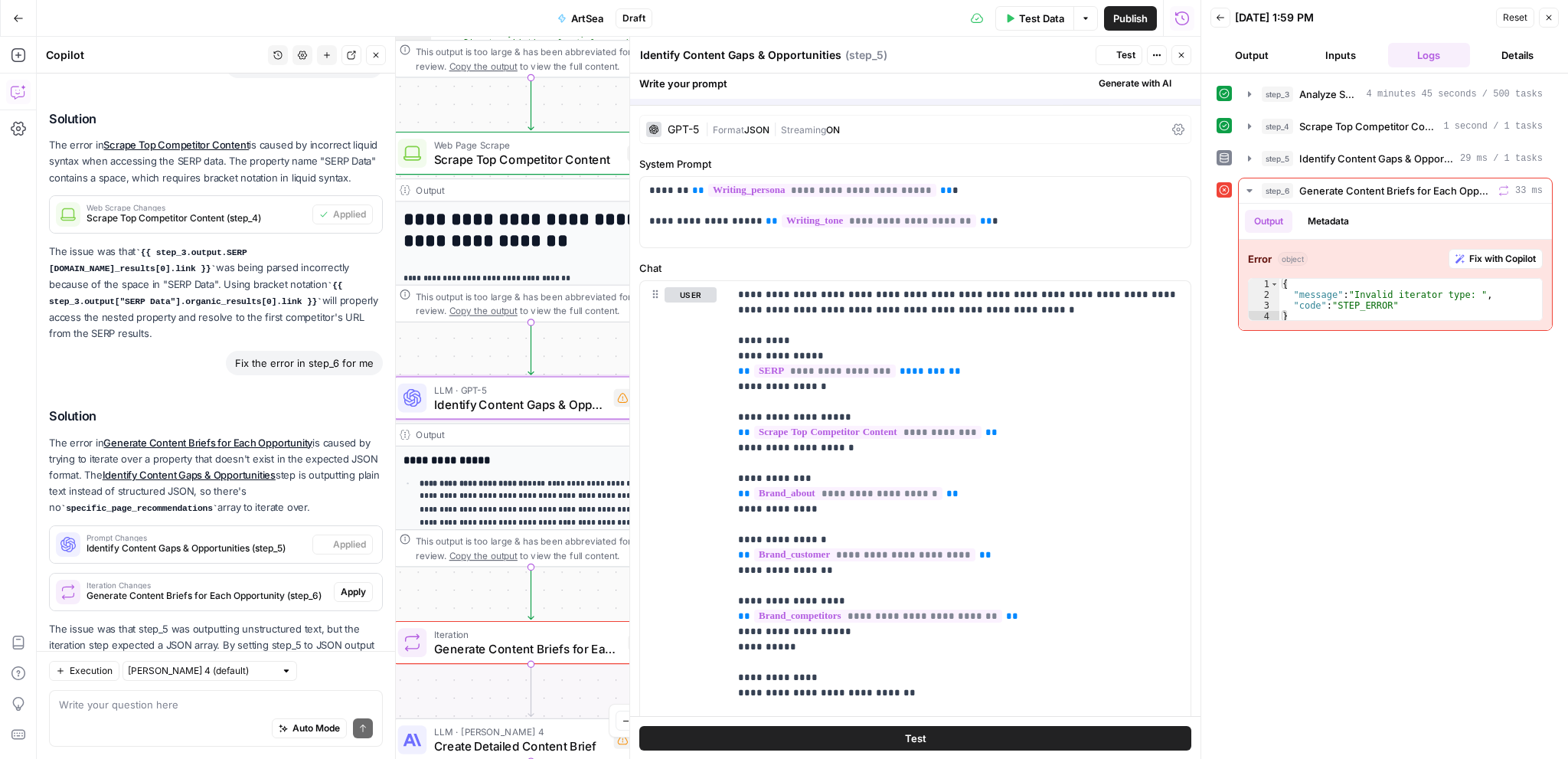
scroll to position [1716, 0]
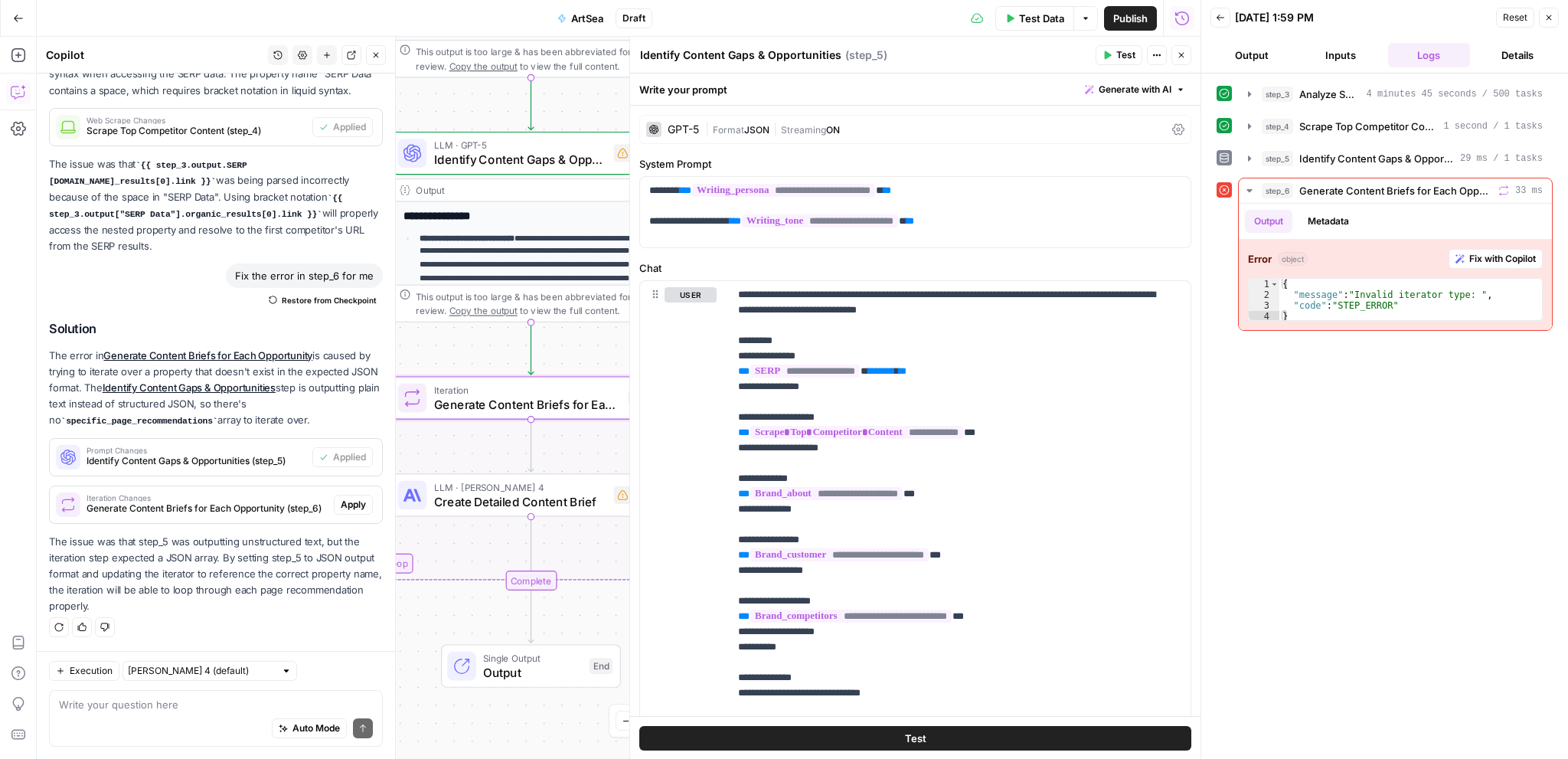
click at [345, 499] on span "Apply" at bounding box center [354, 504] width 25 height 14
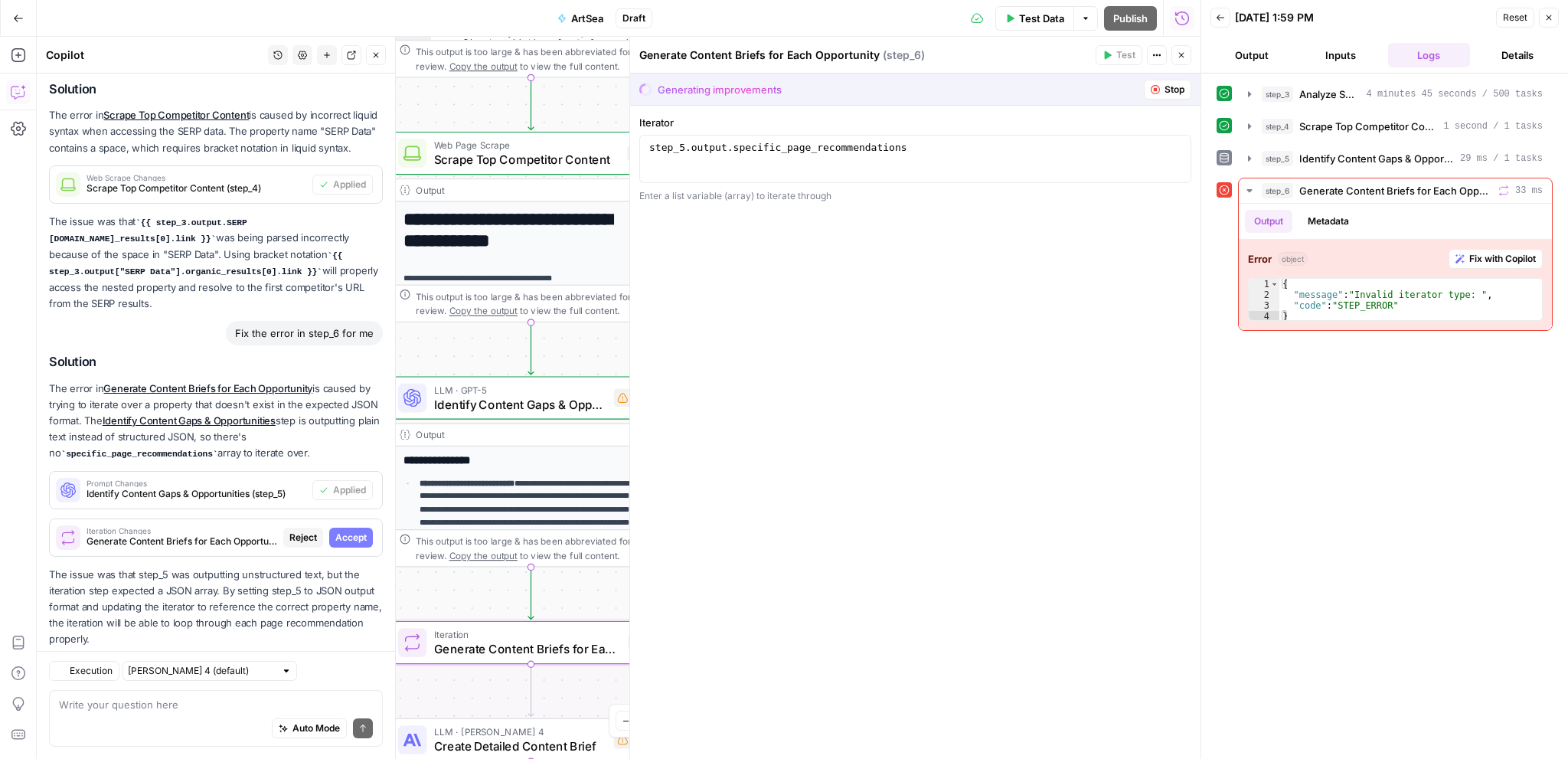
scroll to position [1618, 0]
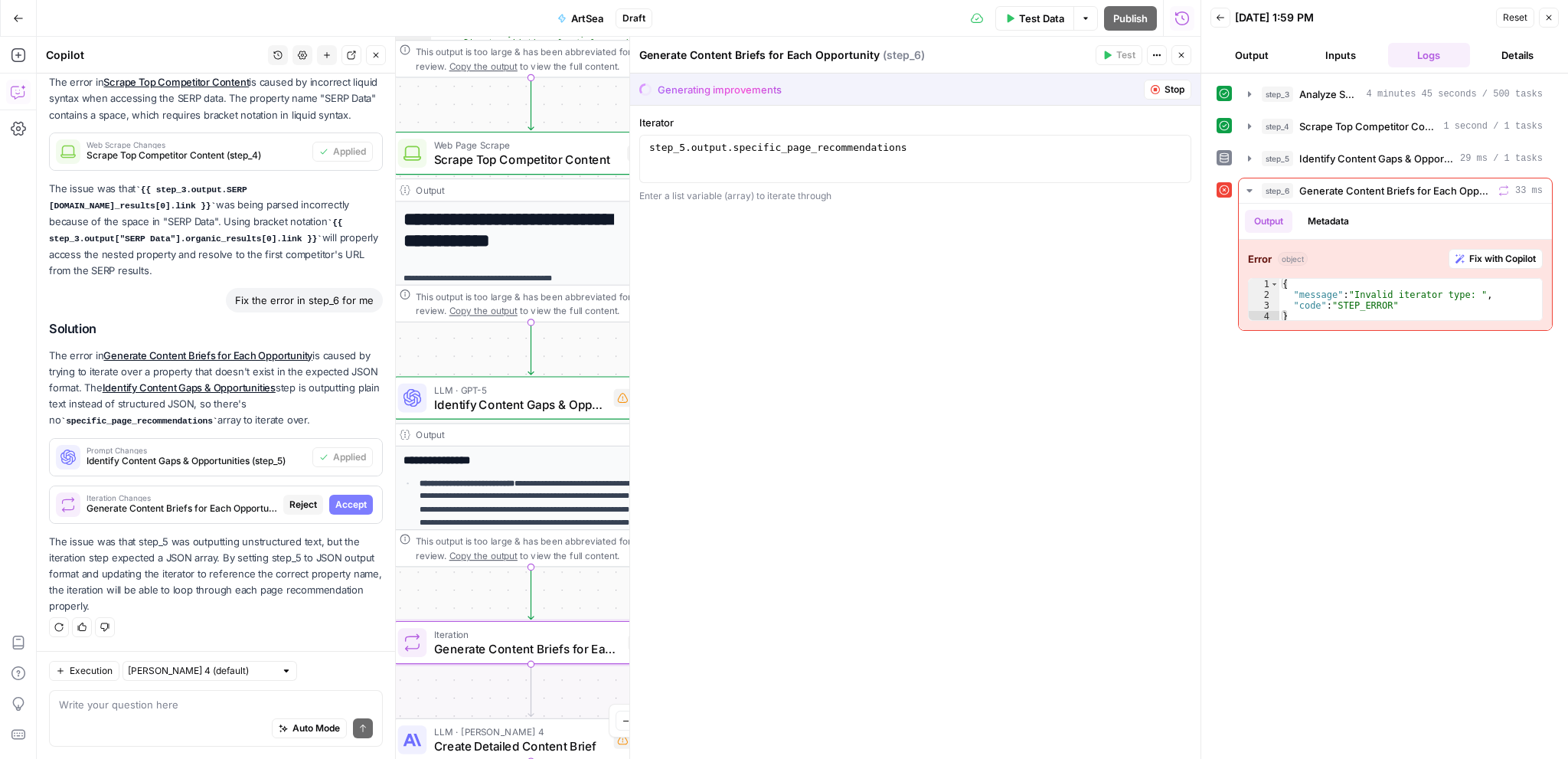
click at [345, 499] on span "Accept" at bounding box center [351, 504] width 32 height 14
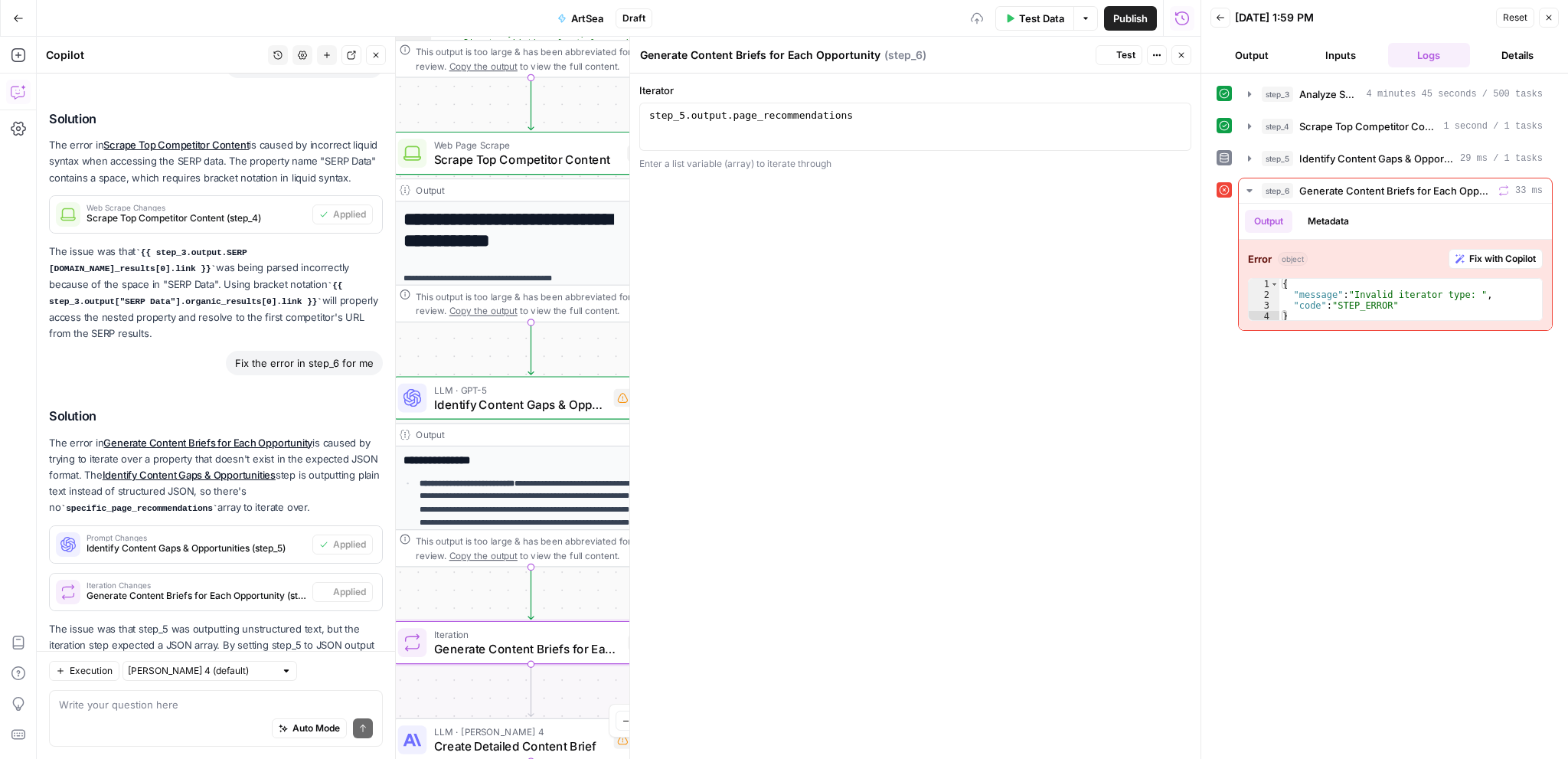
scroll to position [1716, 0]
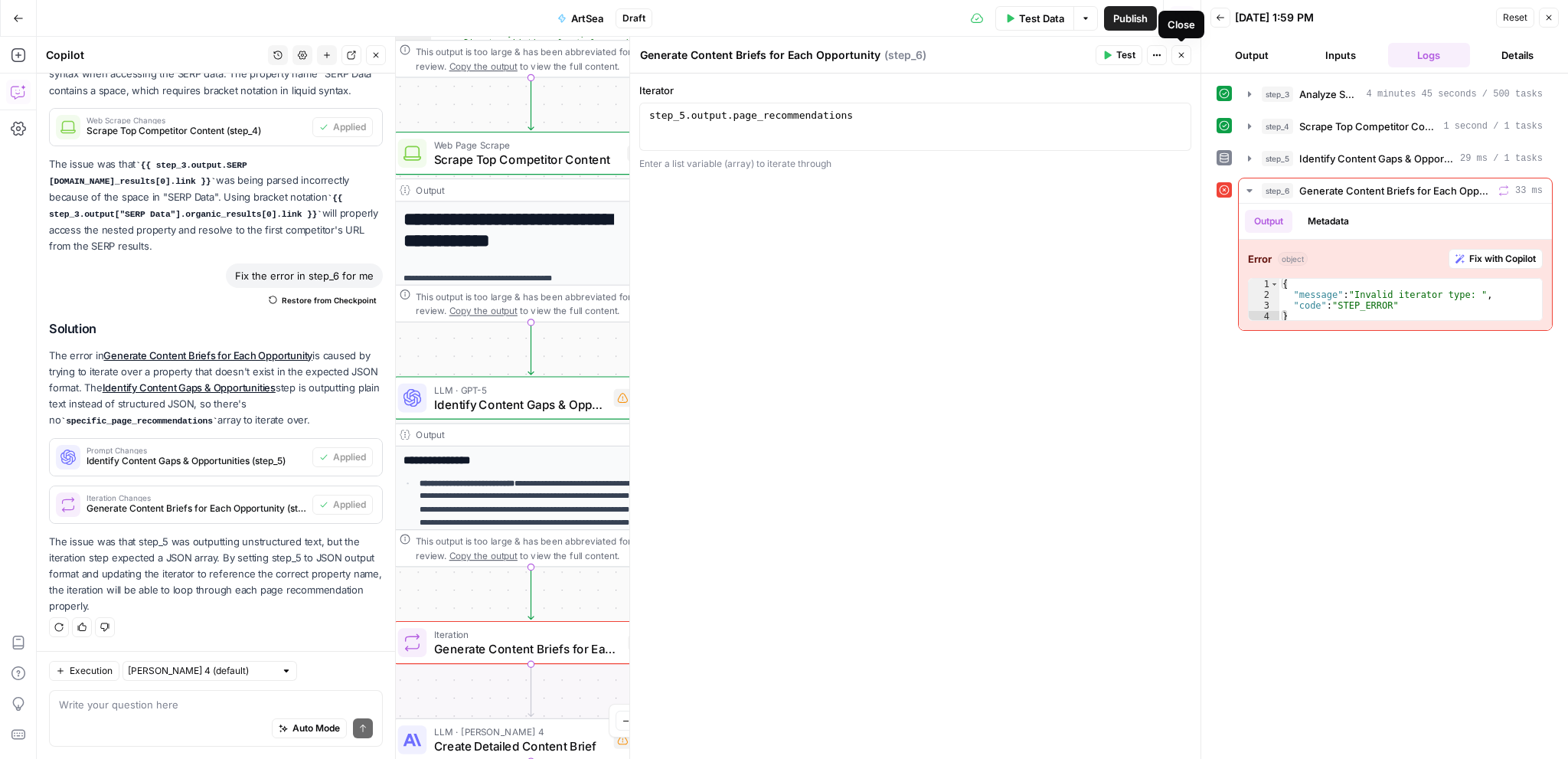
click at [1183, 57] on icon "button" at bounding box center [1182, 55] width 5 height 5
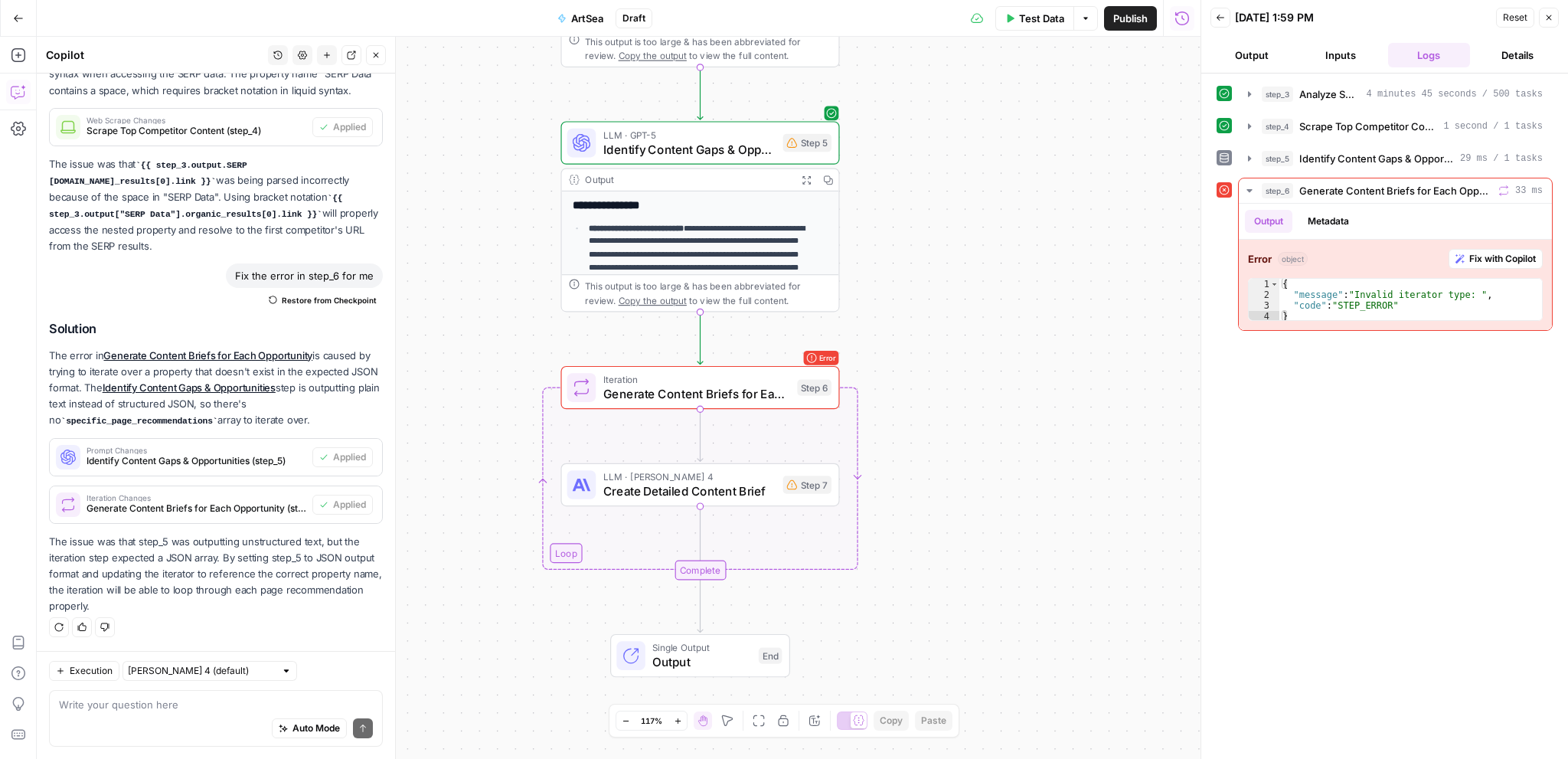
drag, startPoint x: 891, startPoint y: 560, endPoint x: 1048, endPoint y: 316, distance: 290.1
click at [1048, 317] on div "**********" at bounding box center [618, 398] width 1164 height 722
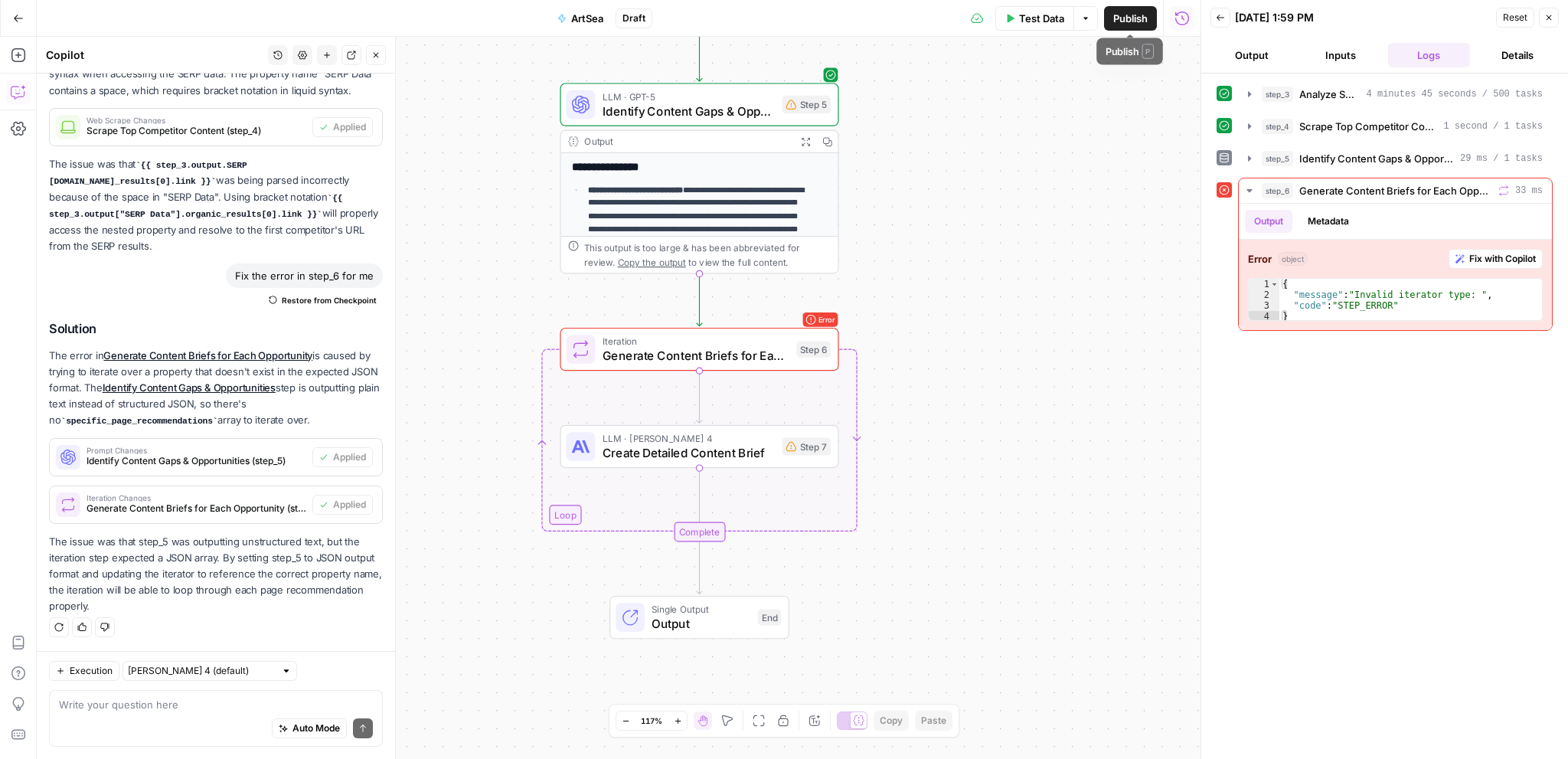
click at [1128, 21] on span "Publish" at bounding box center [1130, 18] width 34 height 15
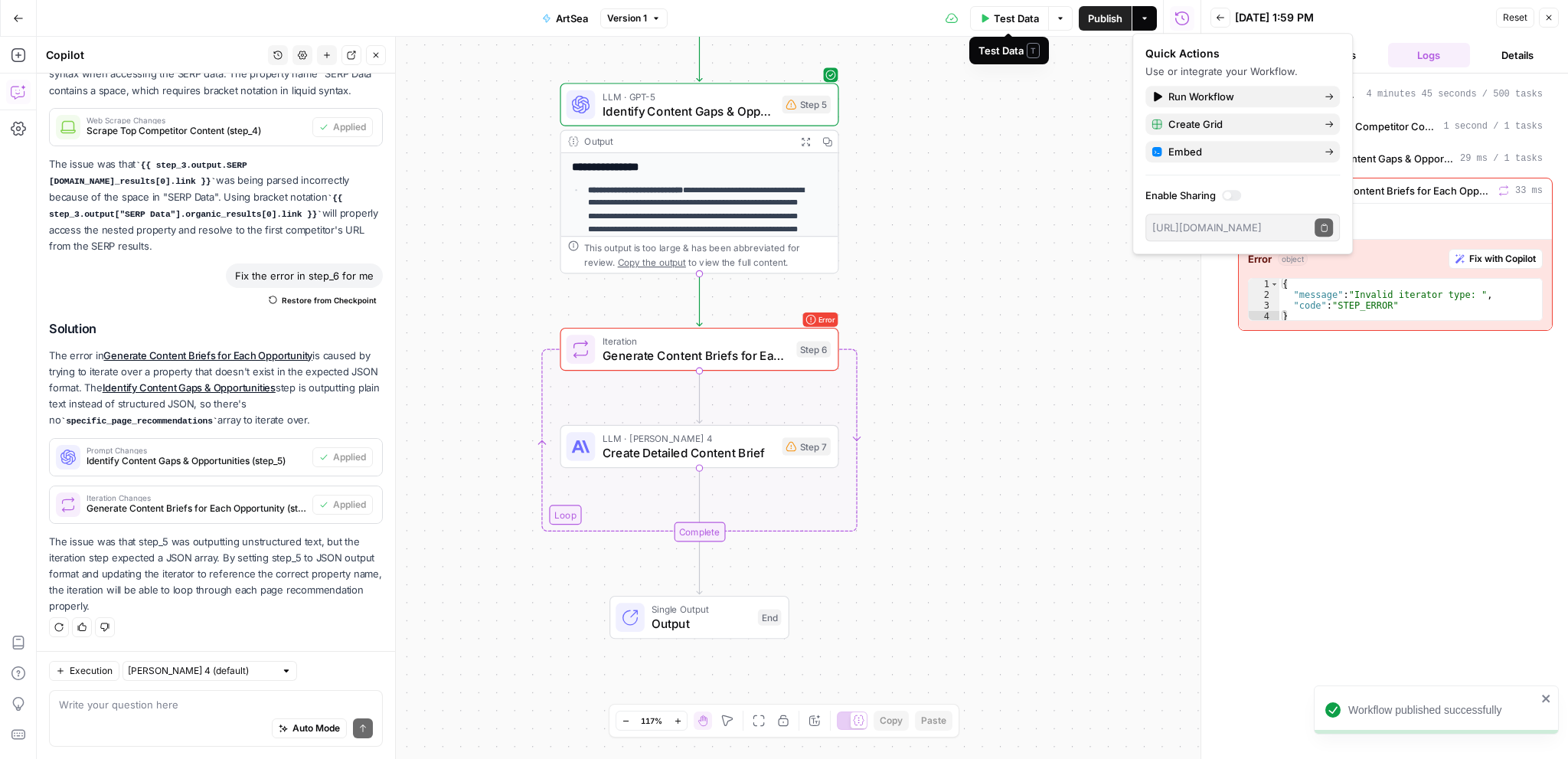
click at [1019, 15] on span "Test Data" at bounding box center [1017, 18] width 45 height 15
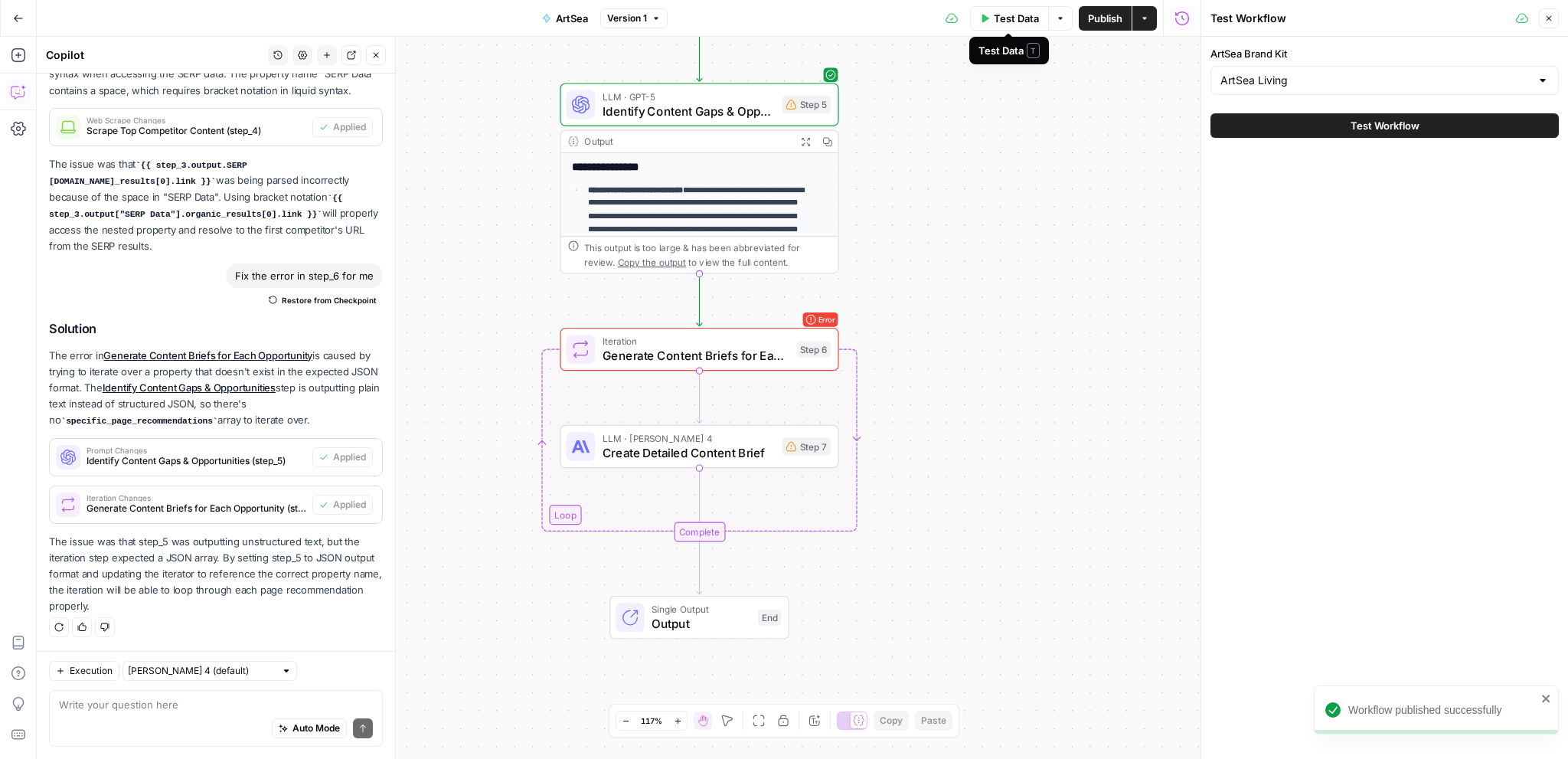
click at [1014, 18] on span "Test Data" at bounding box center [1017, 18] width 45 height 15
click at [1300, 125] on button "Test Workflow" at bounding box center [1385, 125] width 348 height 24
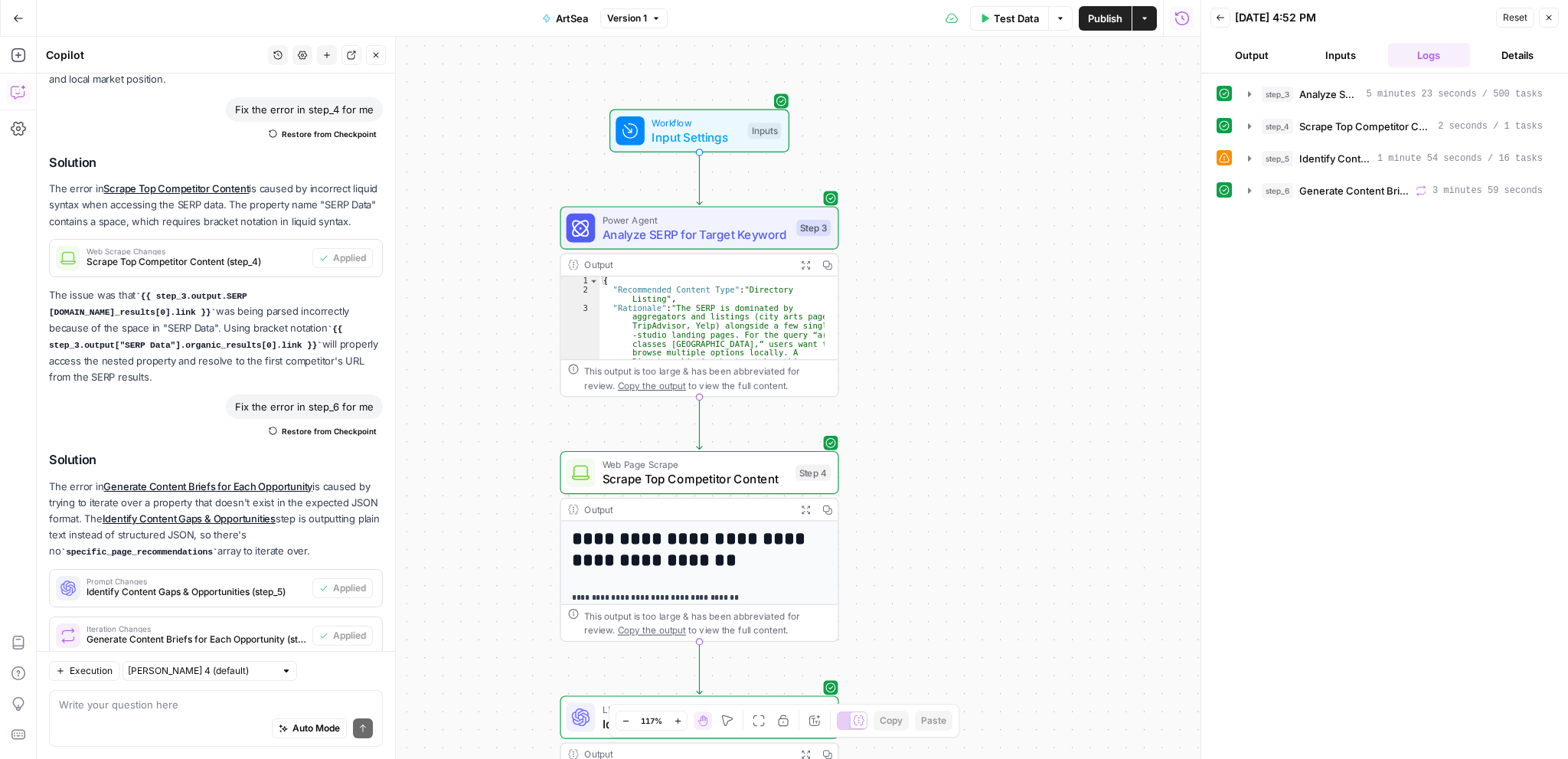
scroll to position [1716, 0]
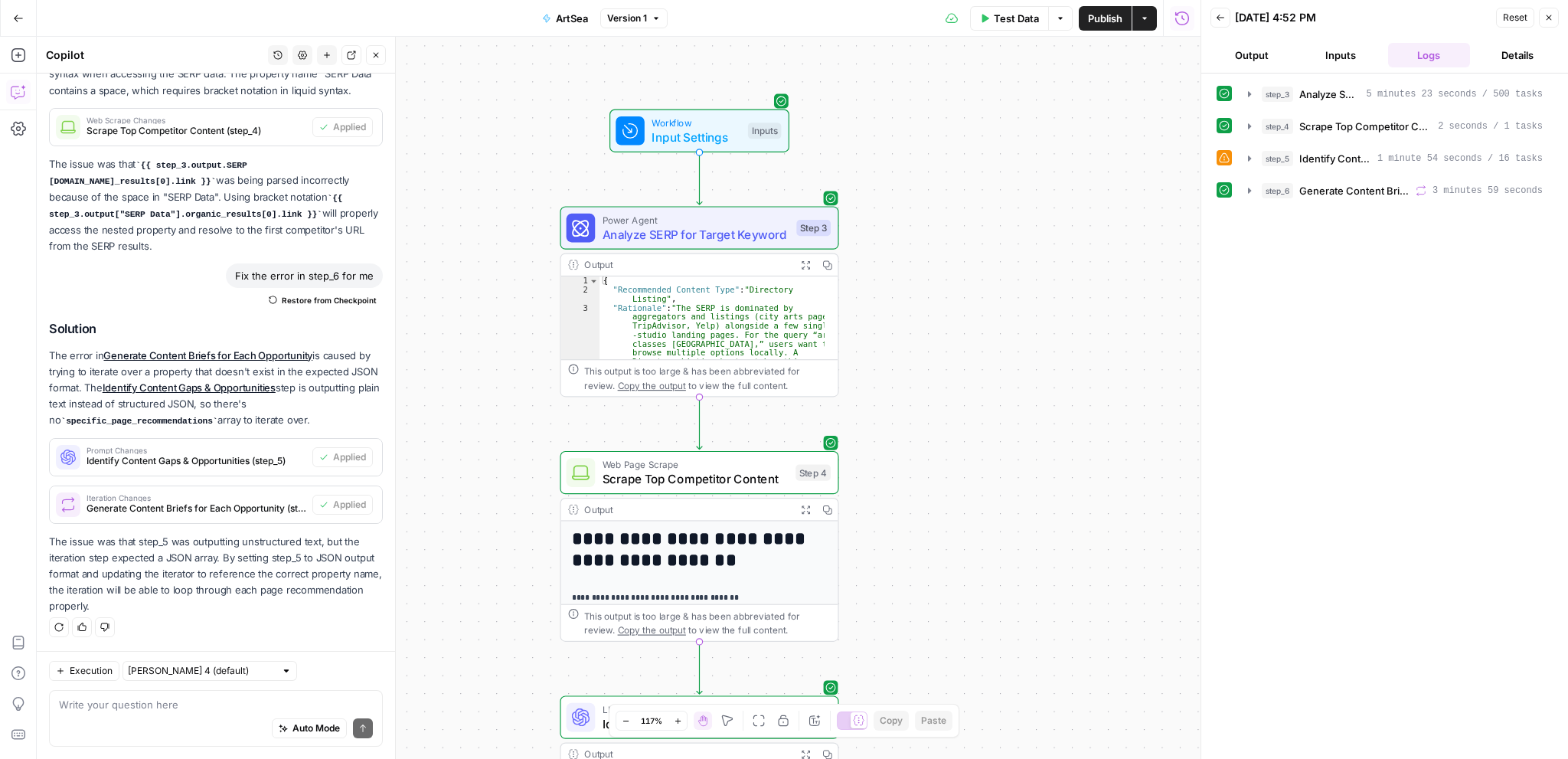
click at [1243, 51] on button "Output" at bounding box center [1251, 54] width 83 height 24
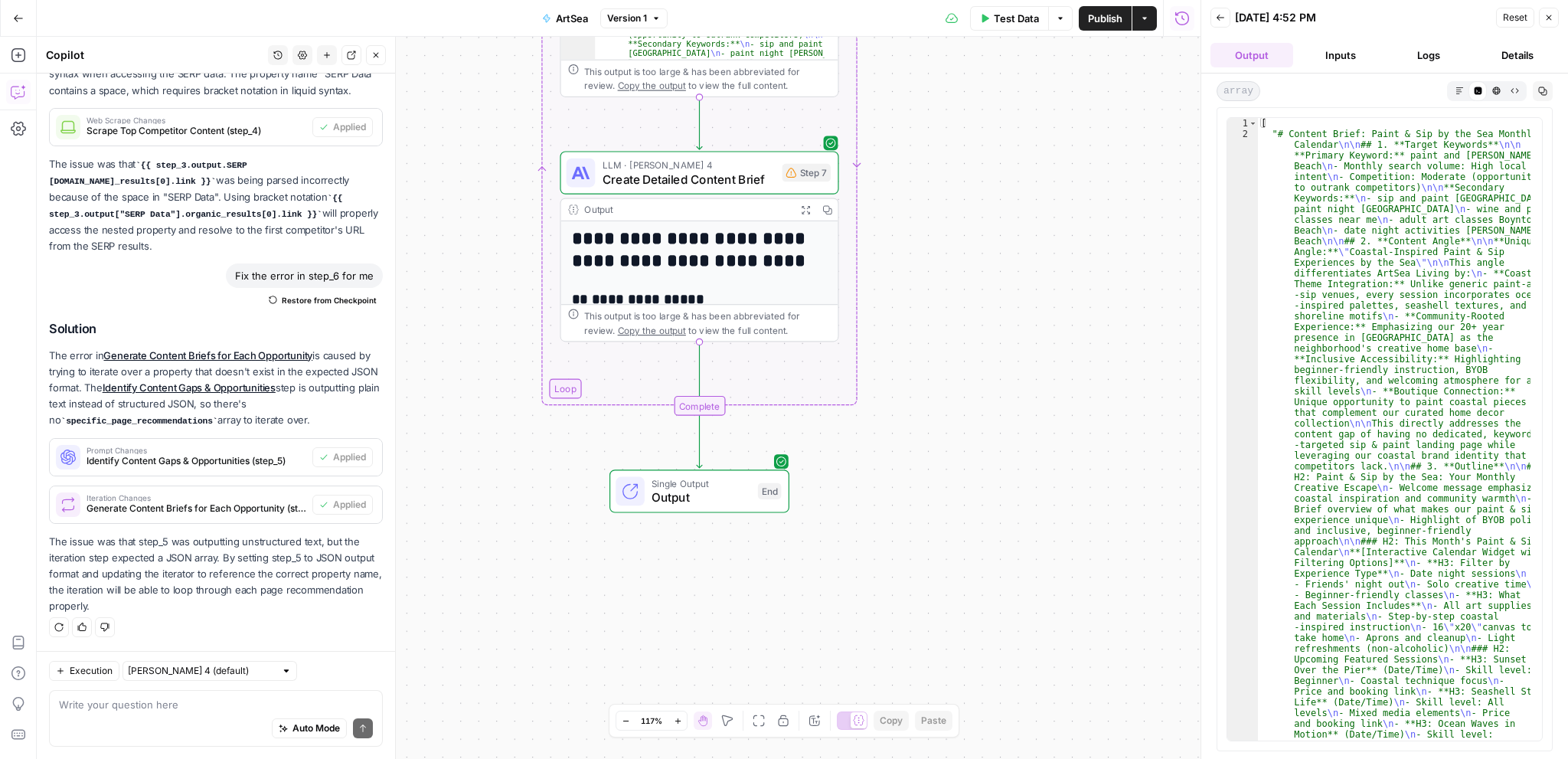
click at [697, 410] on div "Complete" at bounding box center [699, 405] width 52 height 20
click at [701, 489] on span "Output" at bounding box center [700, 497] width 99 height 17
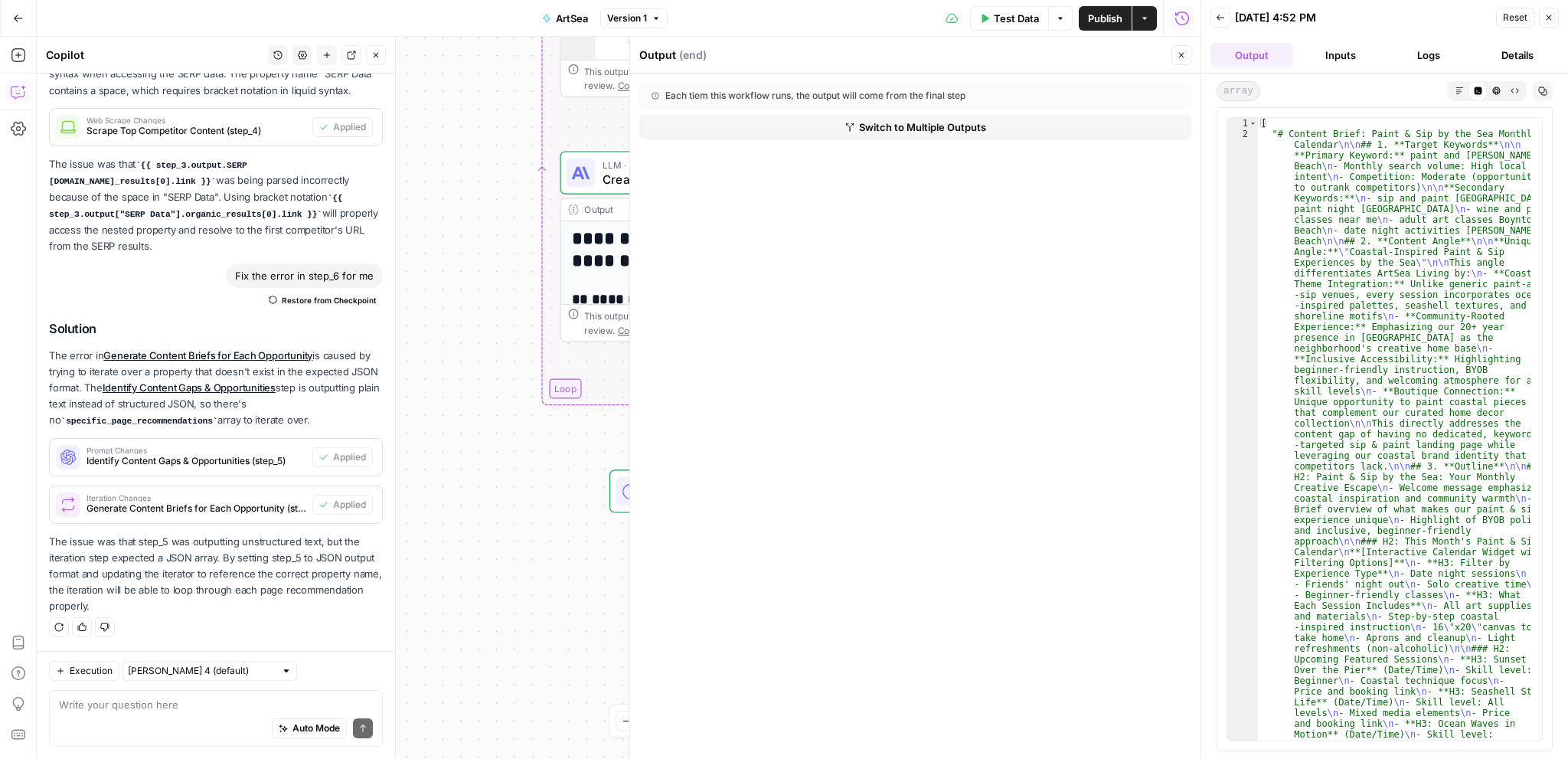
click at [545, 528] on div "**********" at bounding box center [618, 398] width 1164 height 722
drag, startPoint x: 1189, startPoint y: 50, endPoint x: 1164, endPoint y: 52, distance: 25.1
click at [1189, 51] on button "Close" at bounding box center [1182, 55] width 20 height 20
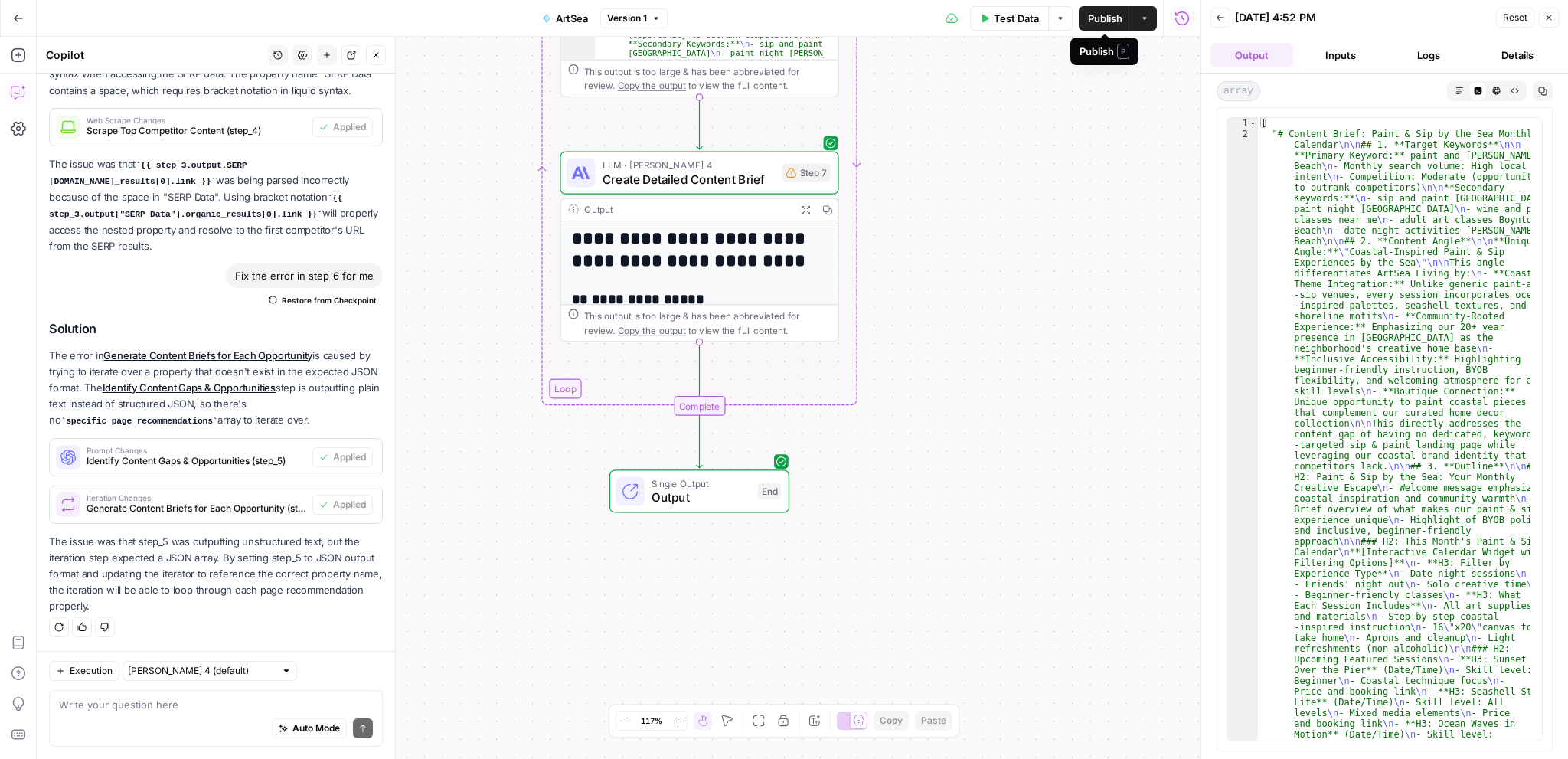
click at [1096, 25] on span "Publish" at bounding box center [1105, 18] width 34 height 15
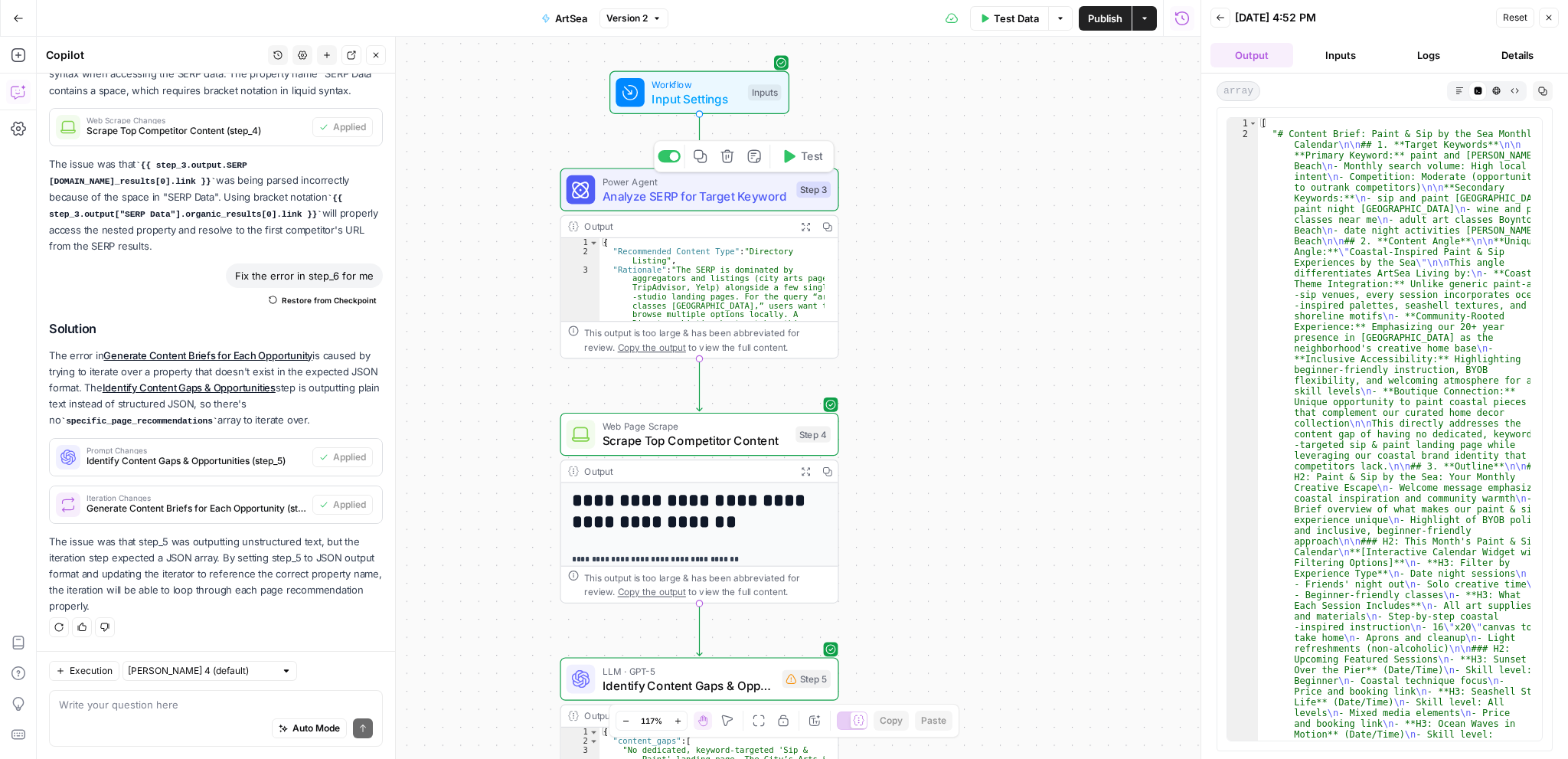
click at [710, 201] on span "Analyze SERP for Target Keyword" at bounding box center [696, 195] width 187 height 17
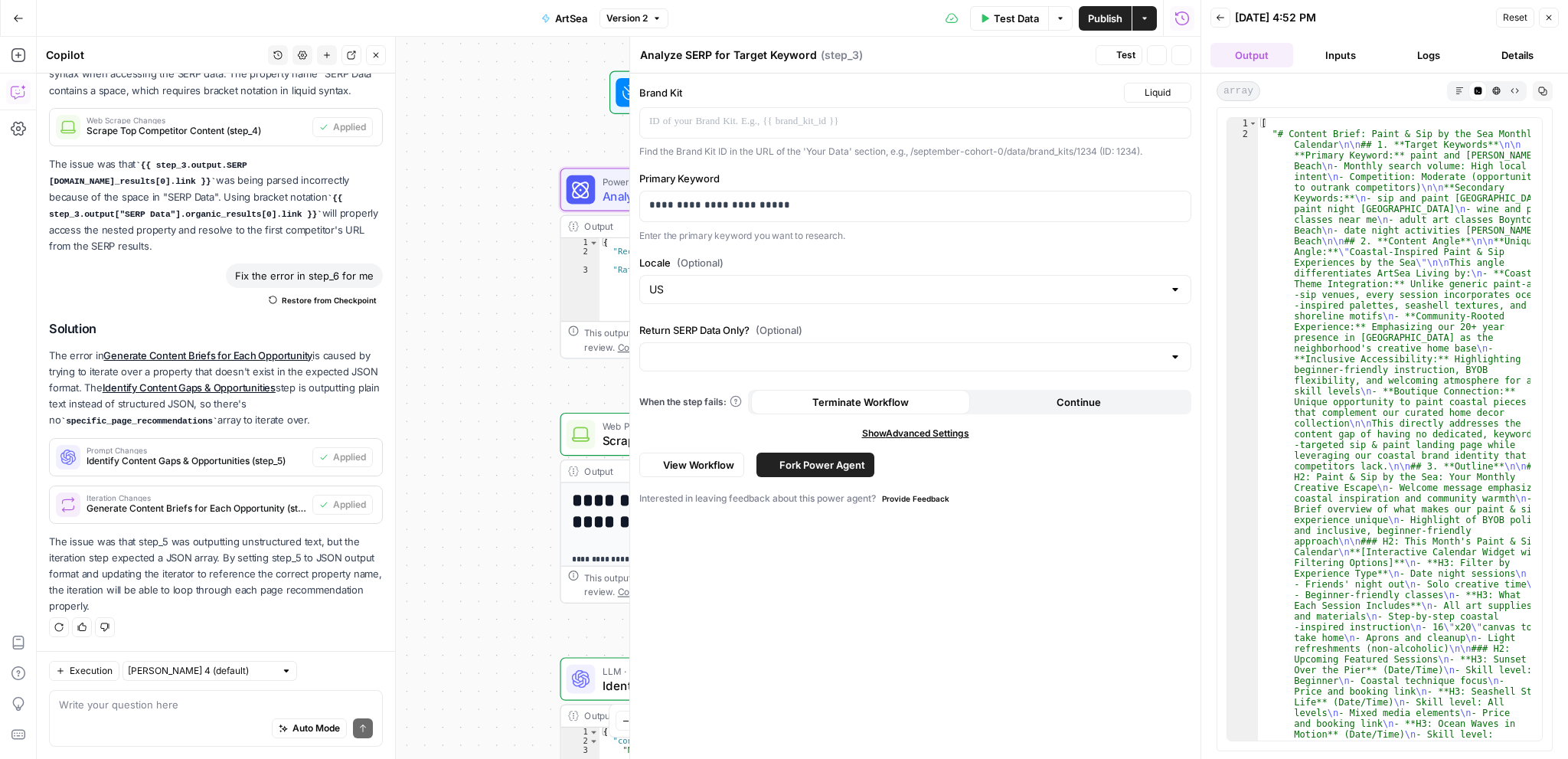
scroll to position [1716, 0]
click at [1183, 54] on icon "button" at bounding box center [1182, 55] width 9 height 9
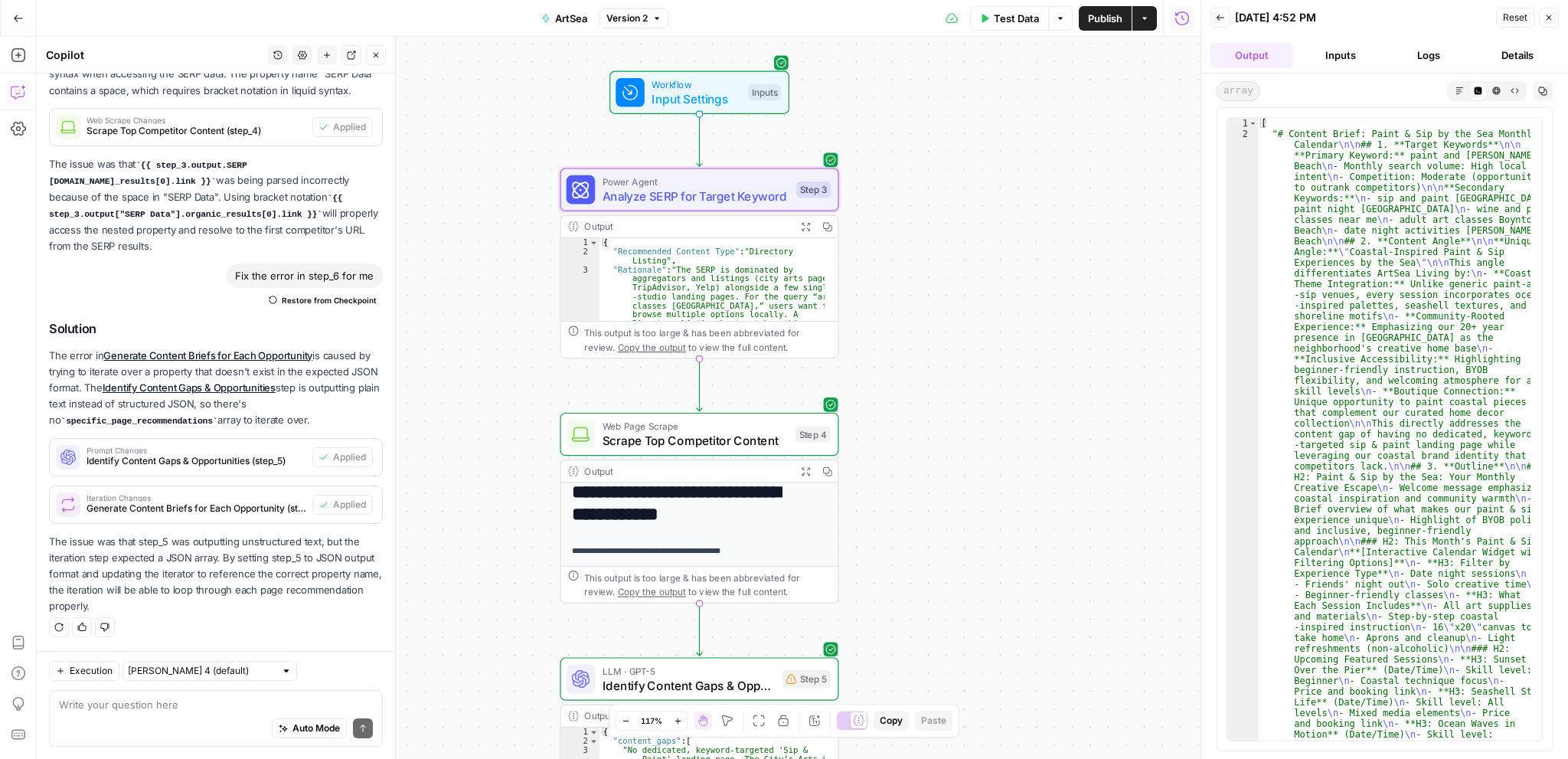
scroll to position [0, 0]
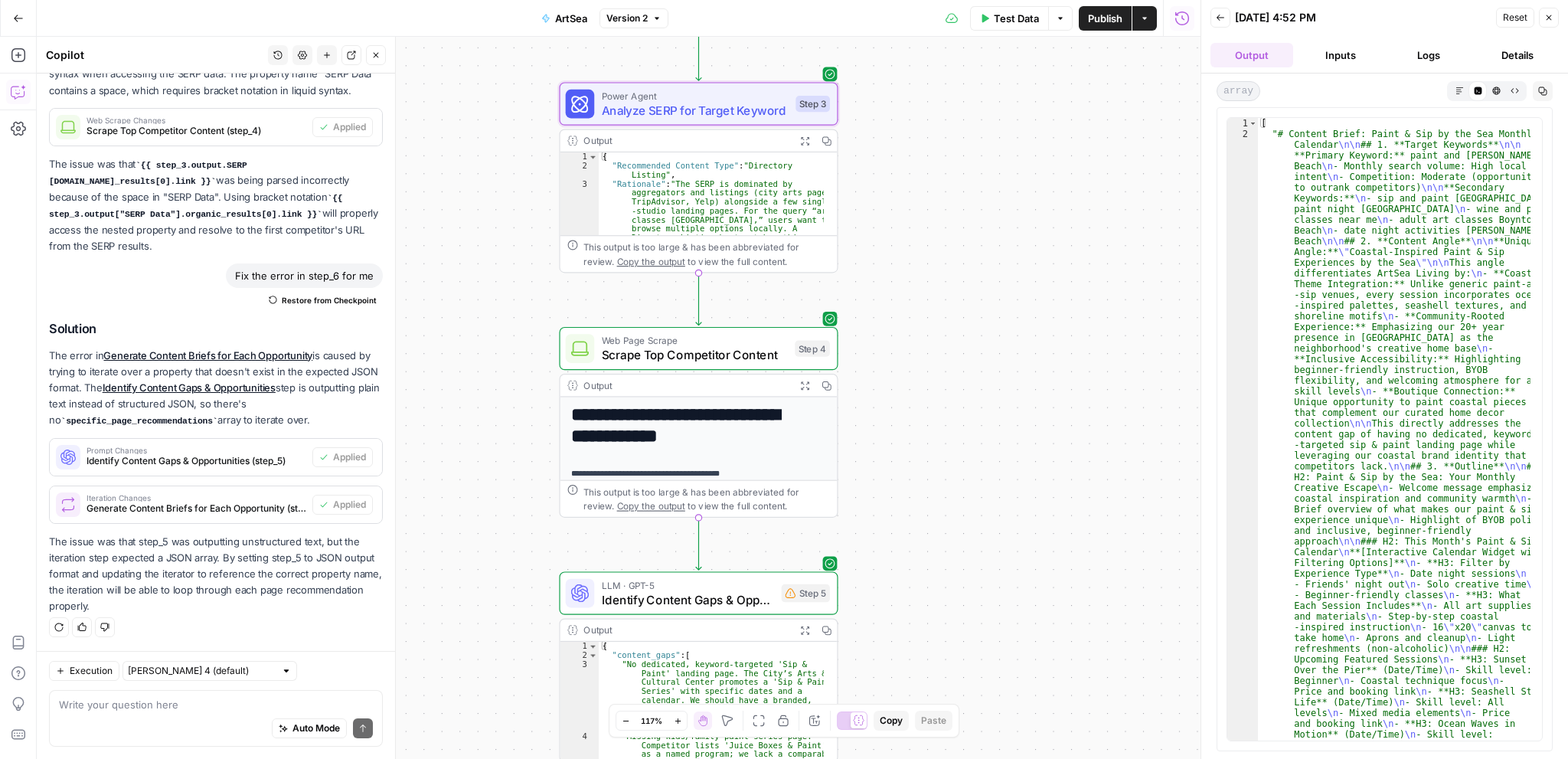
drag, startPoint x: 777, startPoint y: 244, endPoint x: 776, endPoint y: 273, distance: 29.0
click at [776, 273] on div "**********" at bounding box center [618, 398] width 1164 height 722
click at [803, 135] on icon "button" at bounding box center [804, 140] width 10 height 10
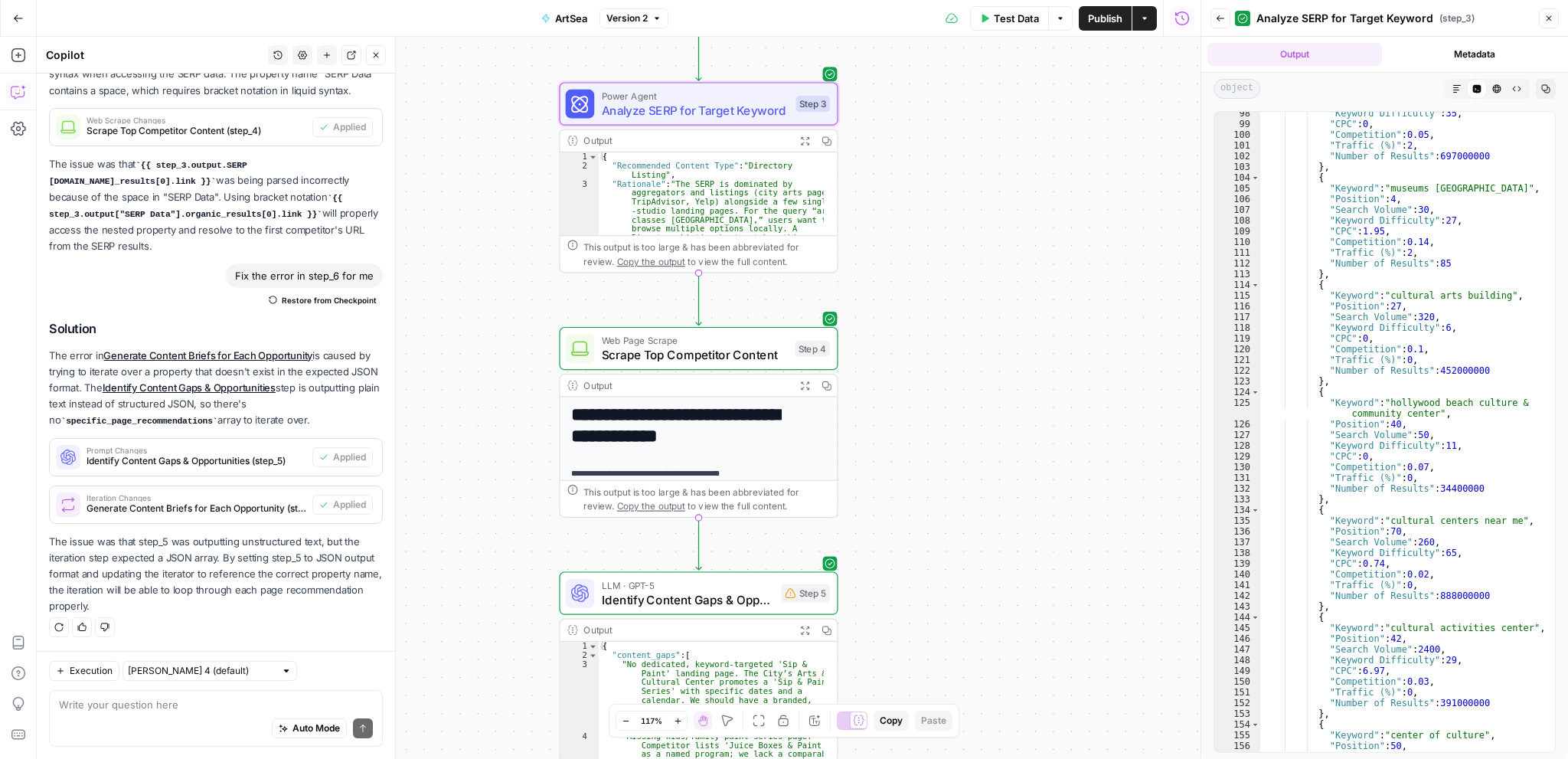
scroll to position [978, 0]
click at [1038, 403] on div "**********" at bounding box center [618, 398] width 1164 height 722
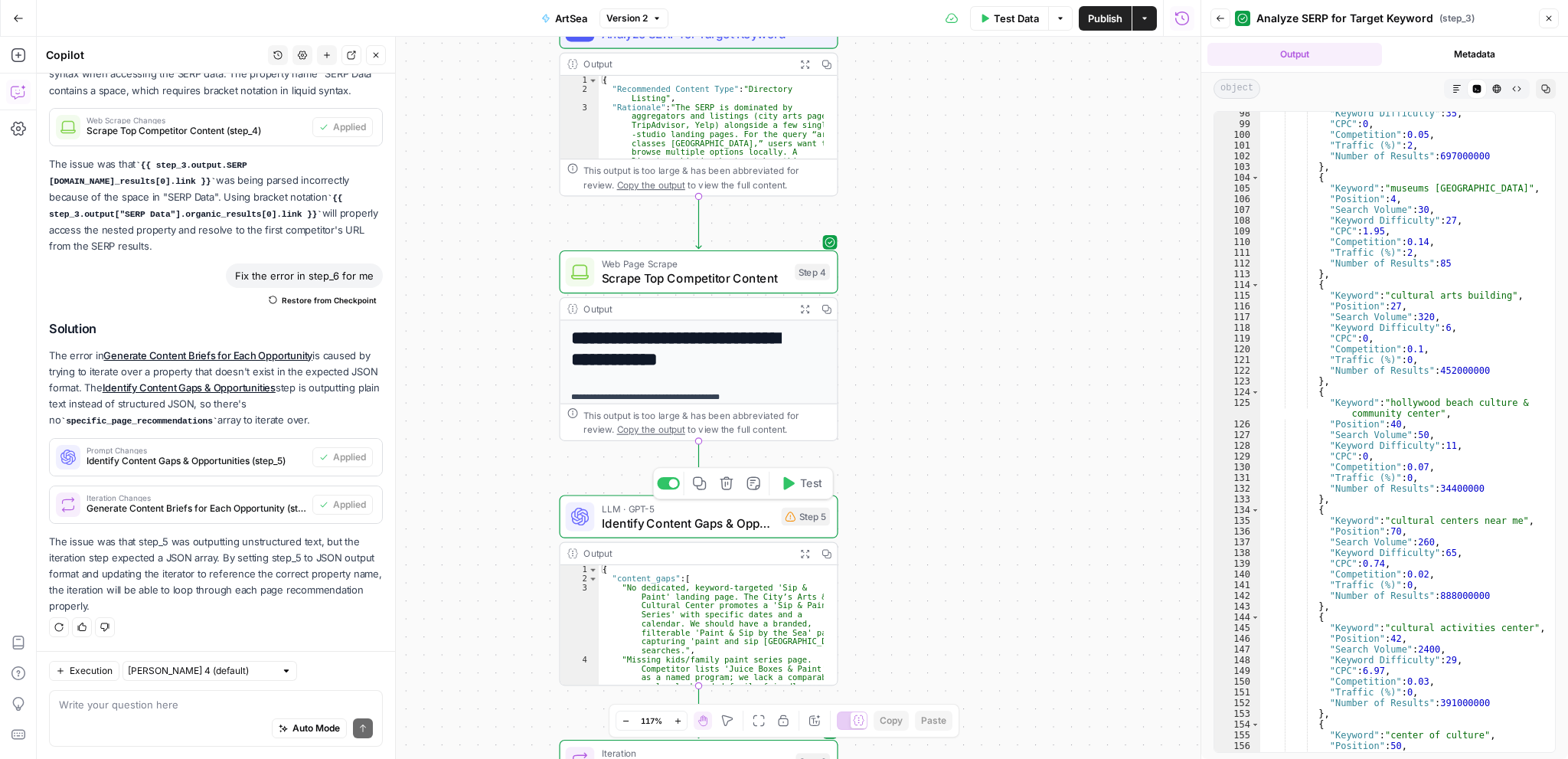
scroll to position [229, 0]
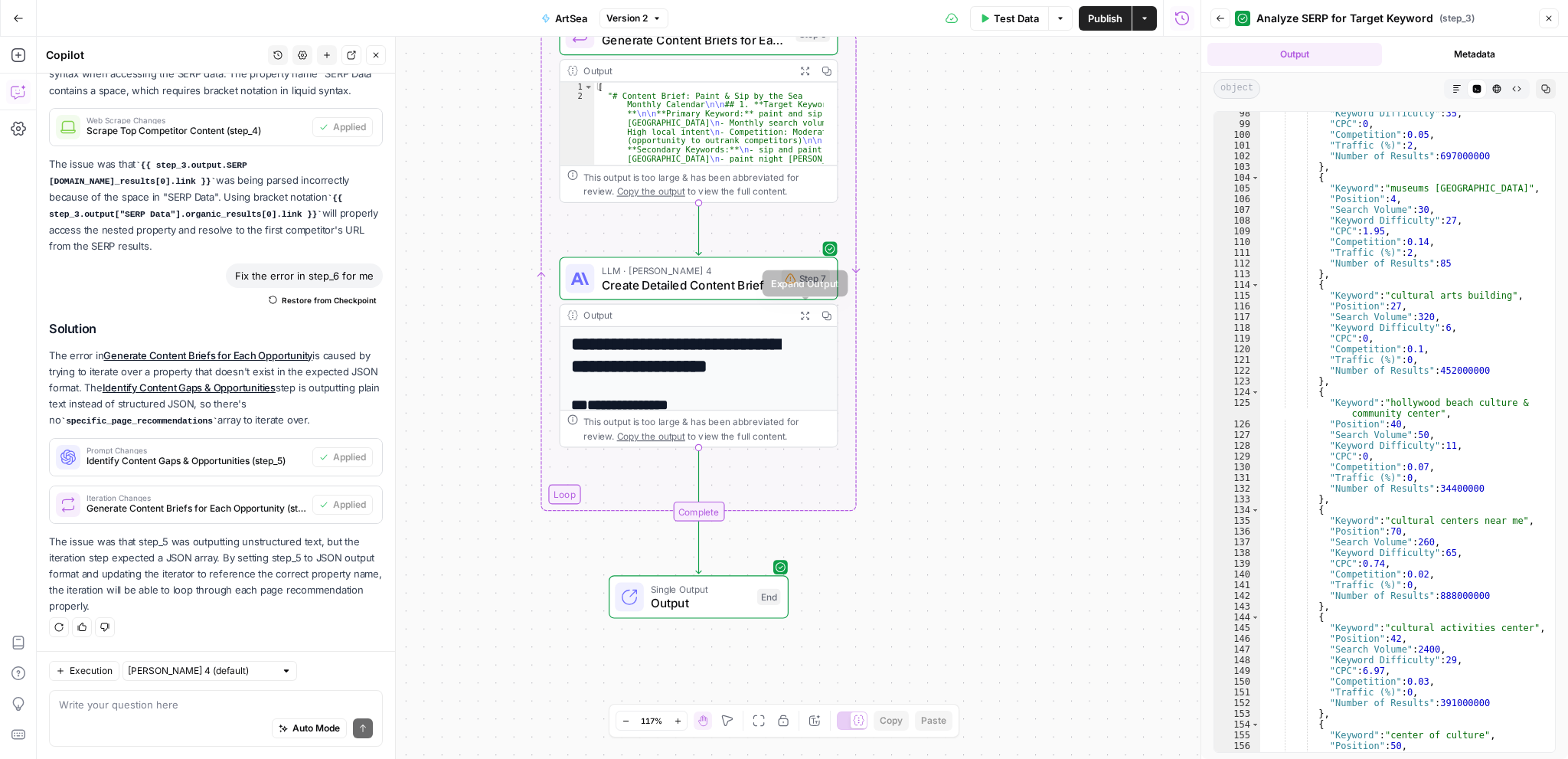
click at [803, 317] on icon "button" at bounding box center [804, 315] width 10 height 10
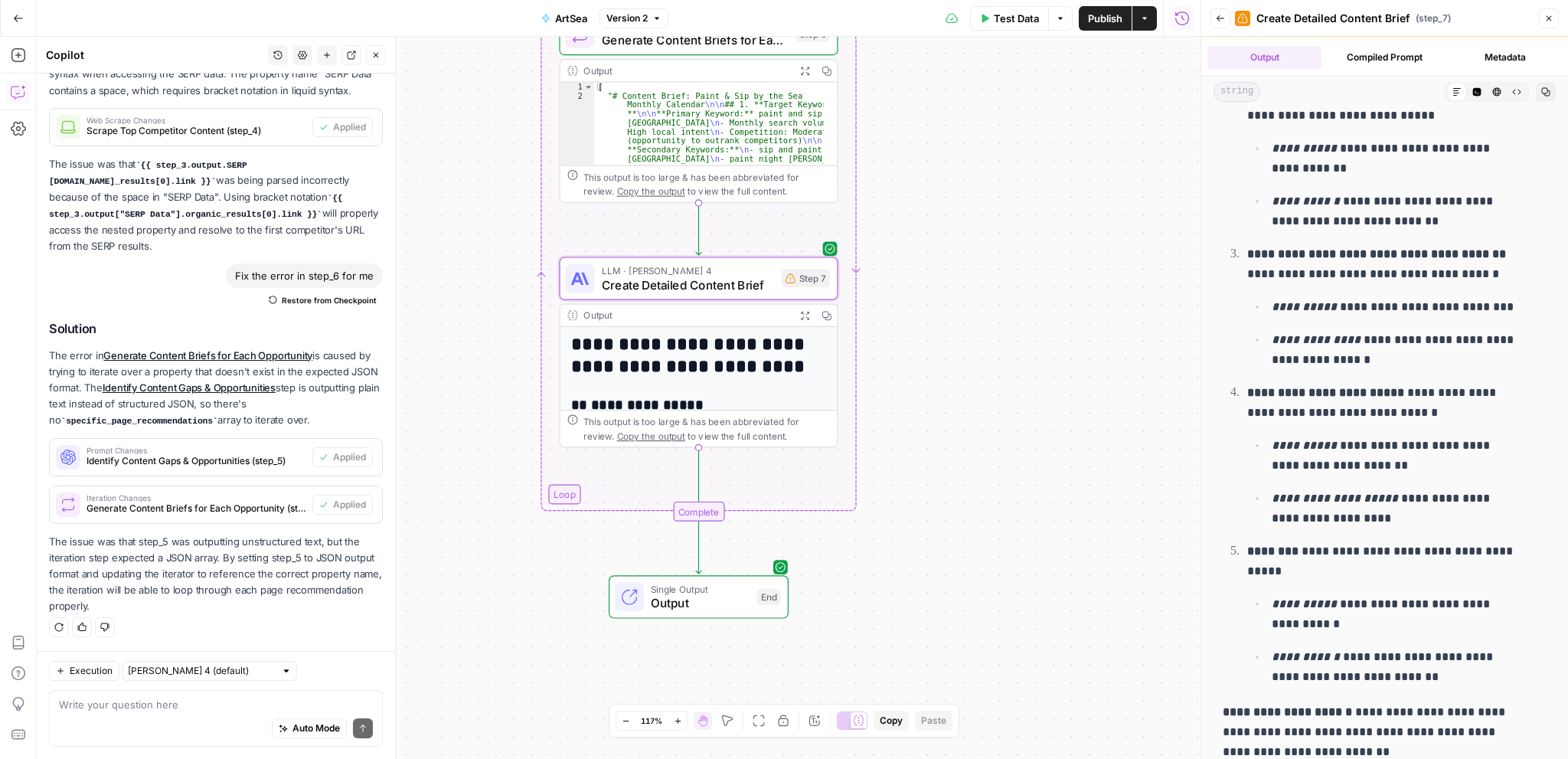
scroll to position [49, 0]
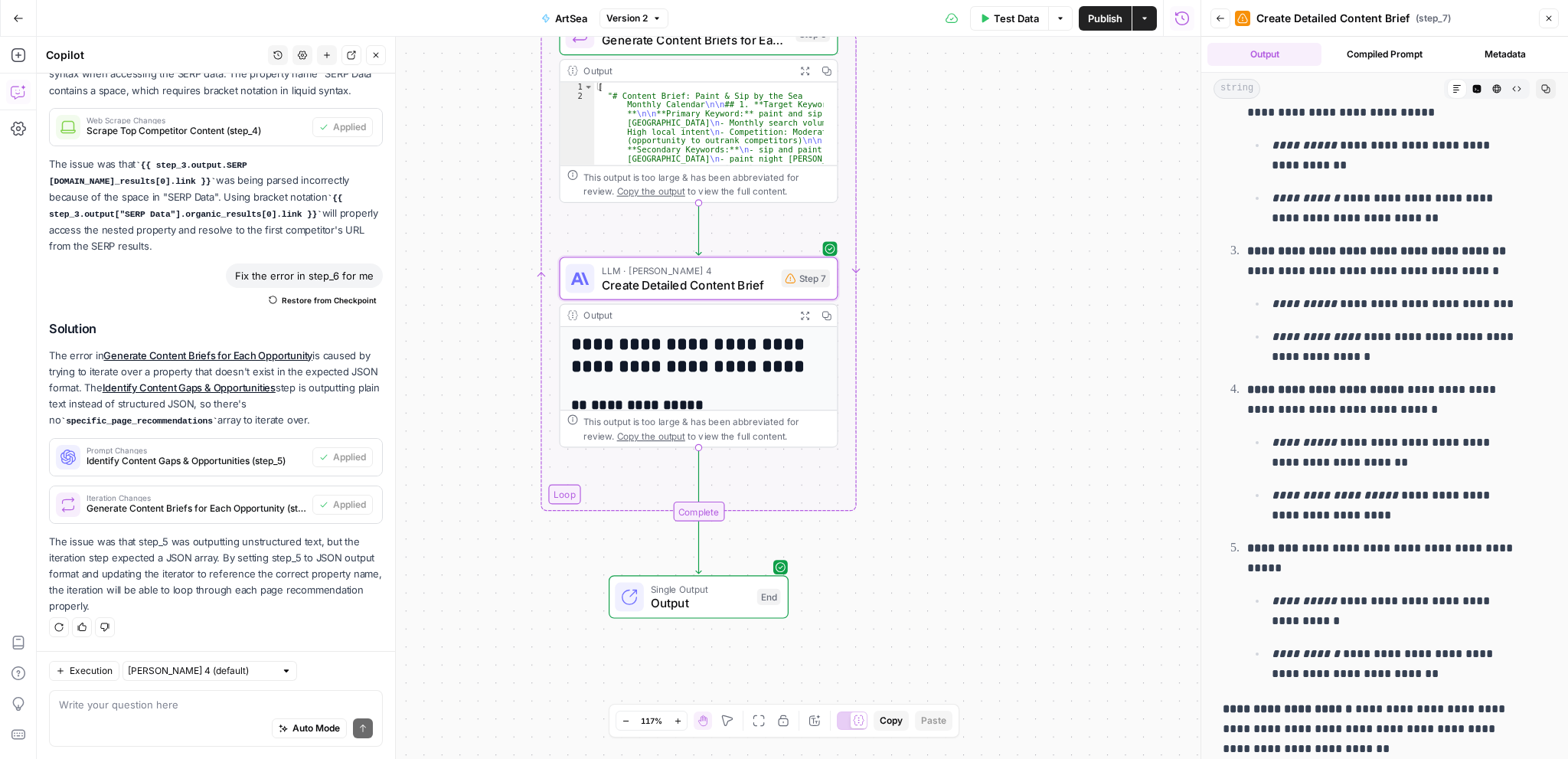
click at [1357, 56] on button "Compiled Prompt" at bounding box center [1385, 54] width 114 height 23
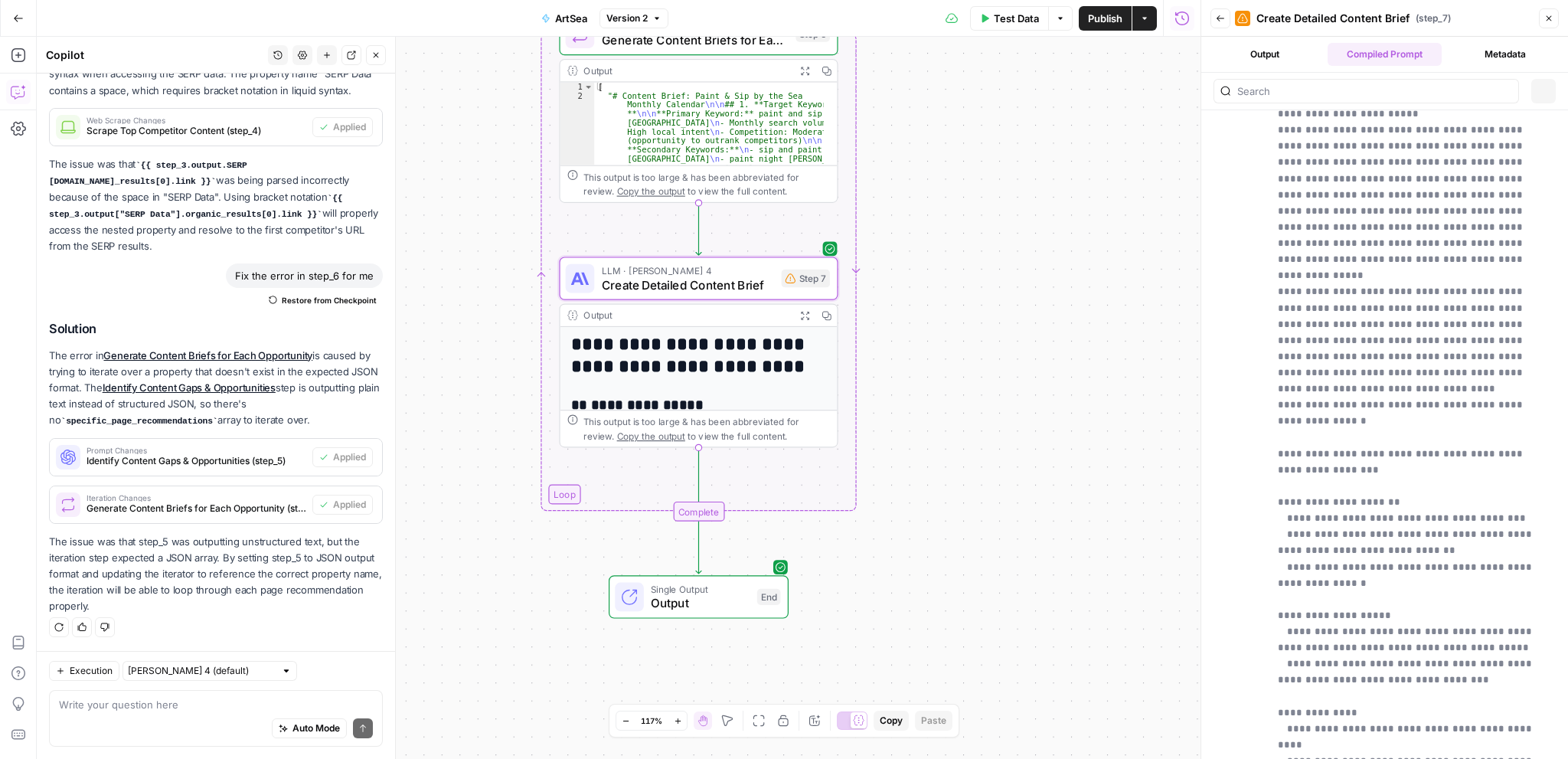
scroll to position [0, 0]
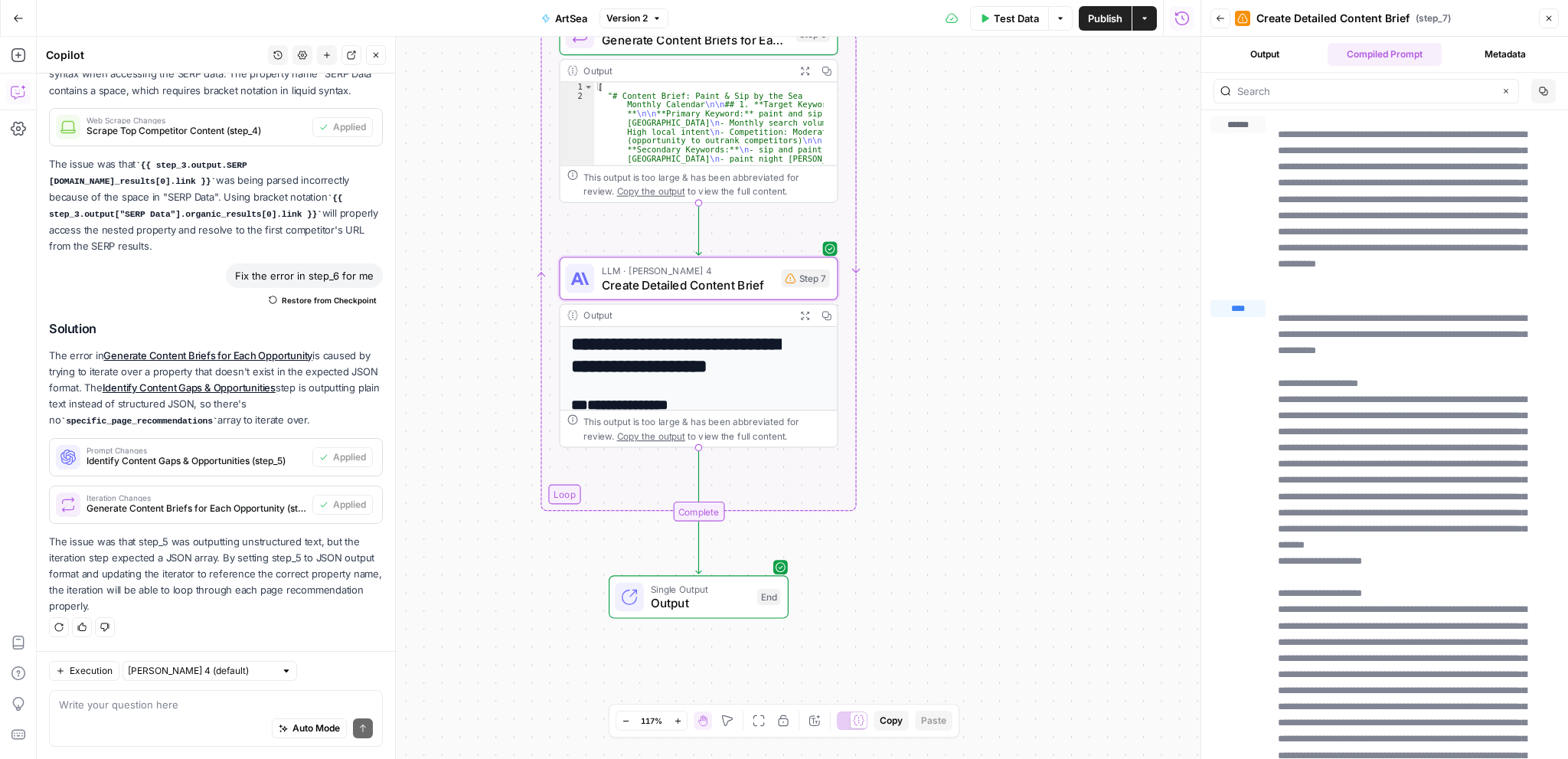
click at [1472, 47] on button "Metadata" at bounding box center [1505, 54] width 114 height 23
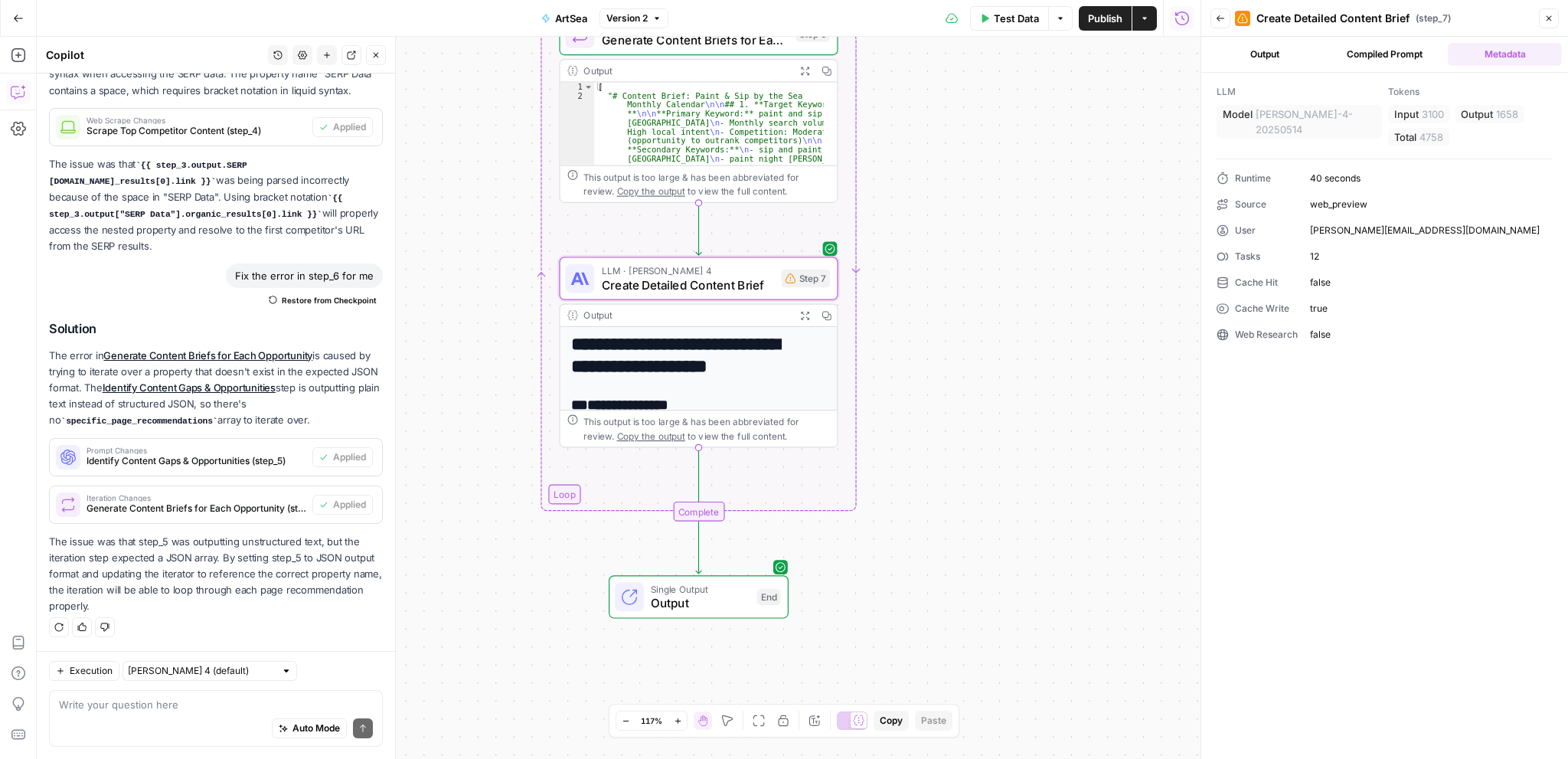
click at [1387, 54] on button "Compiled Prompt" at bounding box center [1385, 54] width 114 height 23
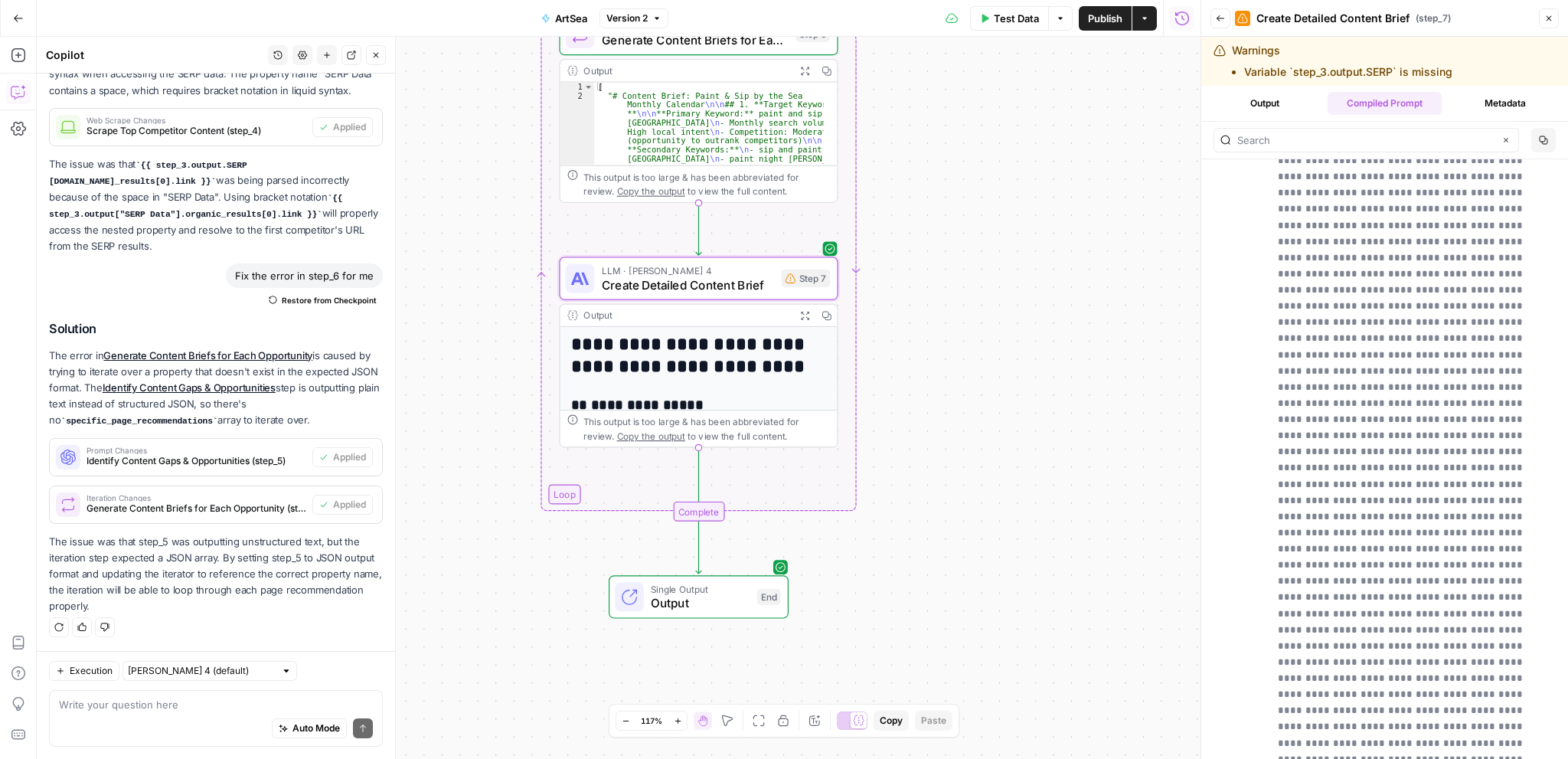
scroll to position [663, 0]
click at [707, 599] on span "Output" at bounding box center [700, 602] width 99 height 17
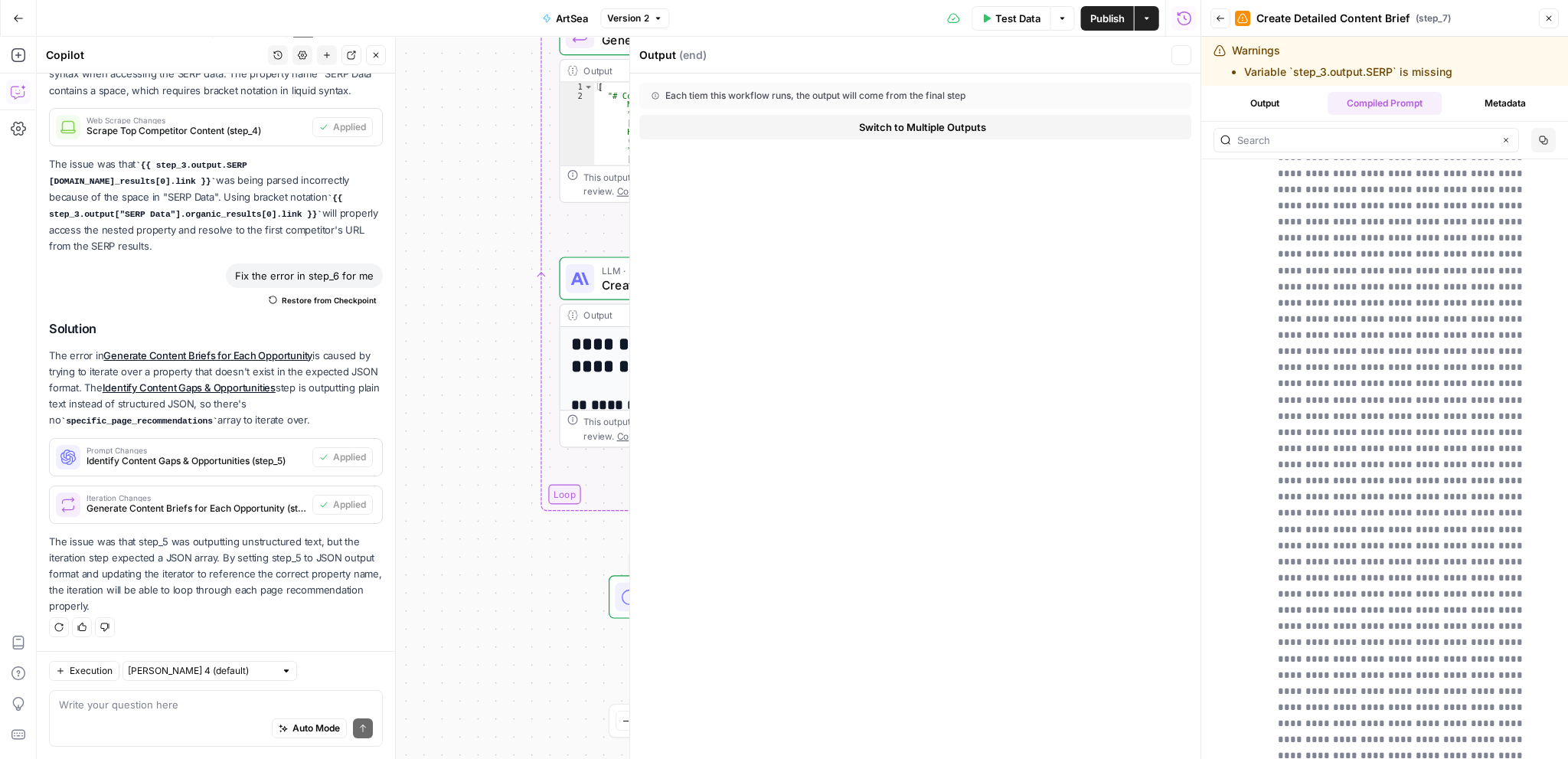
scroll to position [1716, 0]
click at [1185, 53] on icon "button" at bounding box center [1182, 55] width 9 height 9
